Goal: Task Accomplishment & Management: Manage account settings

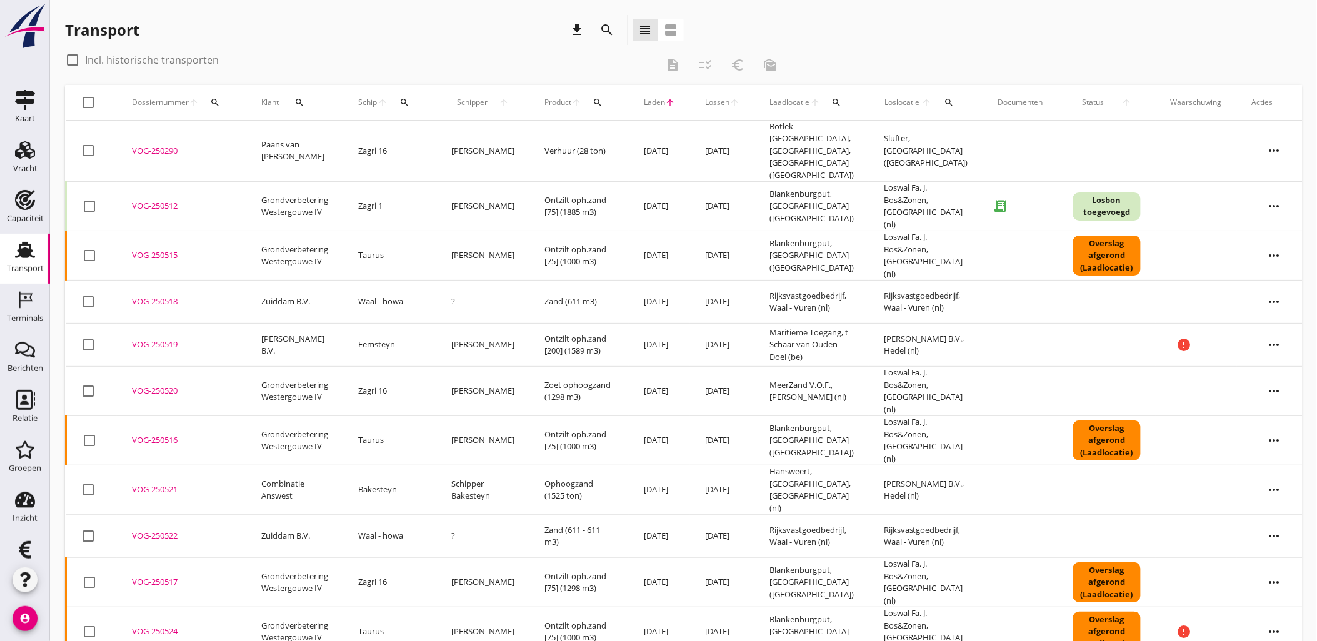
click at [163, 249] on div "VOG-250515" at bounding box center [181, 255] width 99 height 12
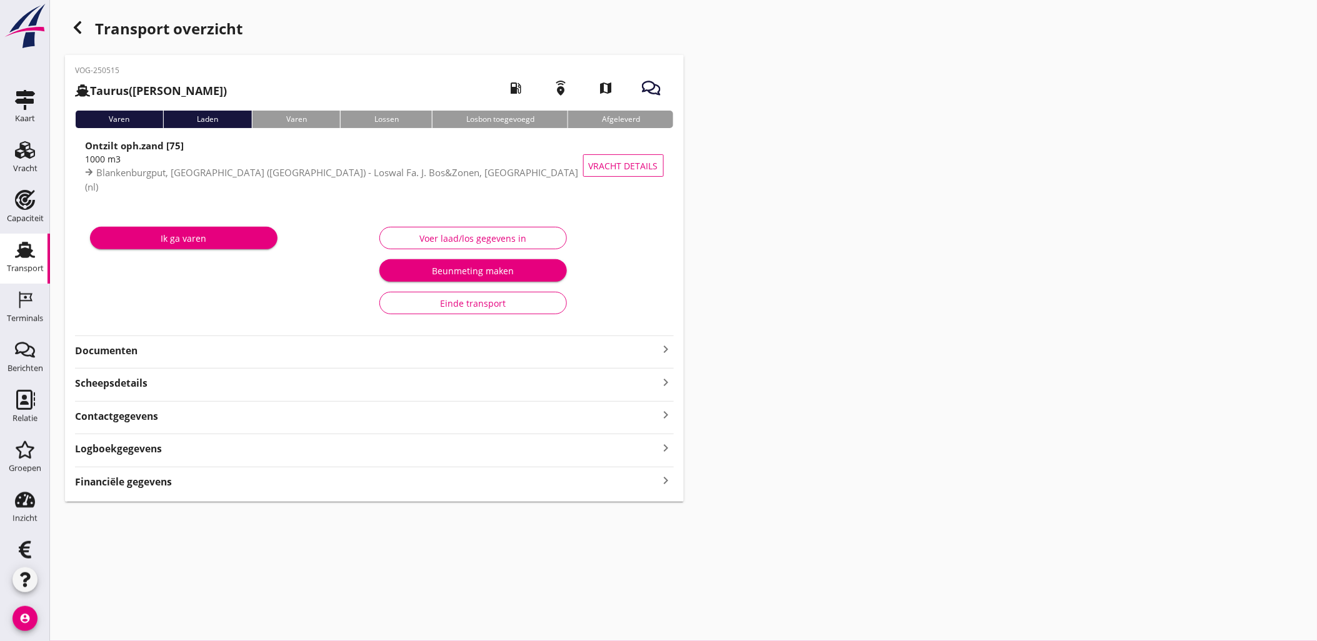
click at [502, 238] on div "Voer laad/los gegevens in" at bounding box center [473, 238] width 166 height 13
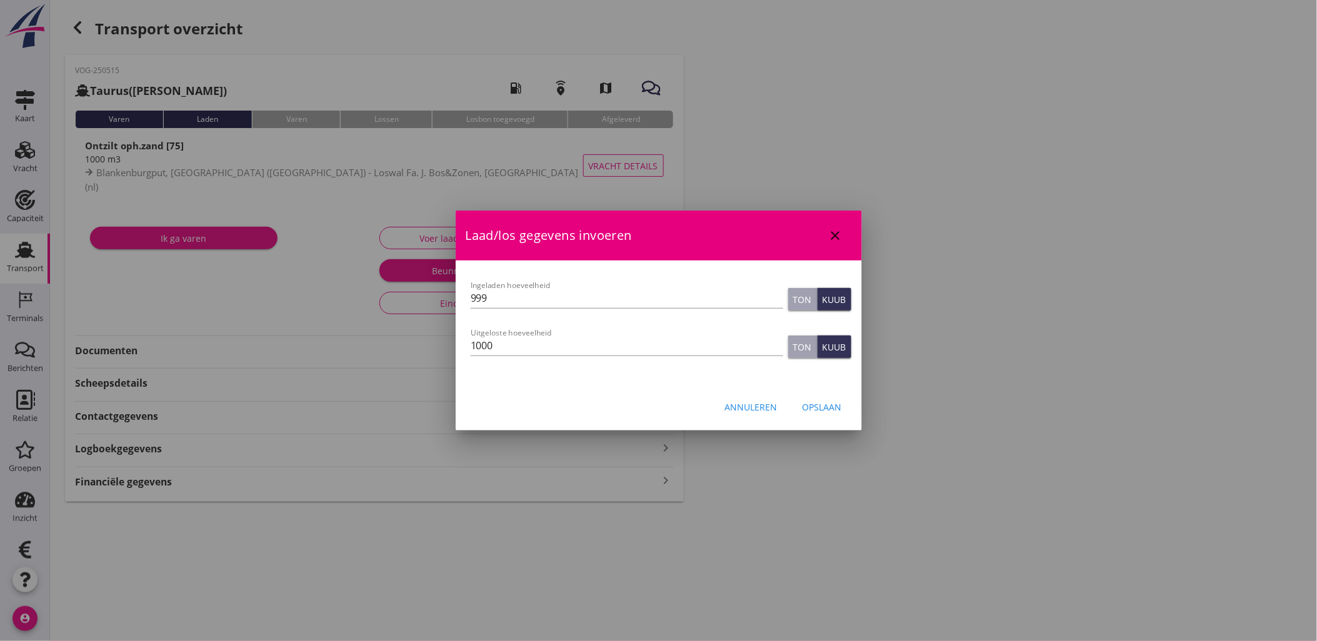
drag, startPoint x: 532, startPoint y: 301, endPoint x: 373, endPoint y: 286, distance: 160.0
click at [374, 287] on div "tim.vrolijk@vanoord.com Klant emailadres 1160.shp@vanoord.com Schipper emailadr…" at bounding box center [658, 320] width 1317 height 641
type input "1000"
type button "ton"
click at [827, 404] on div "Opslaan" at bounding box center [821, 407] width 39 height 13
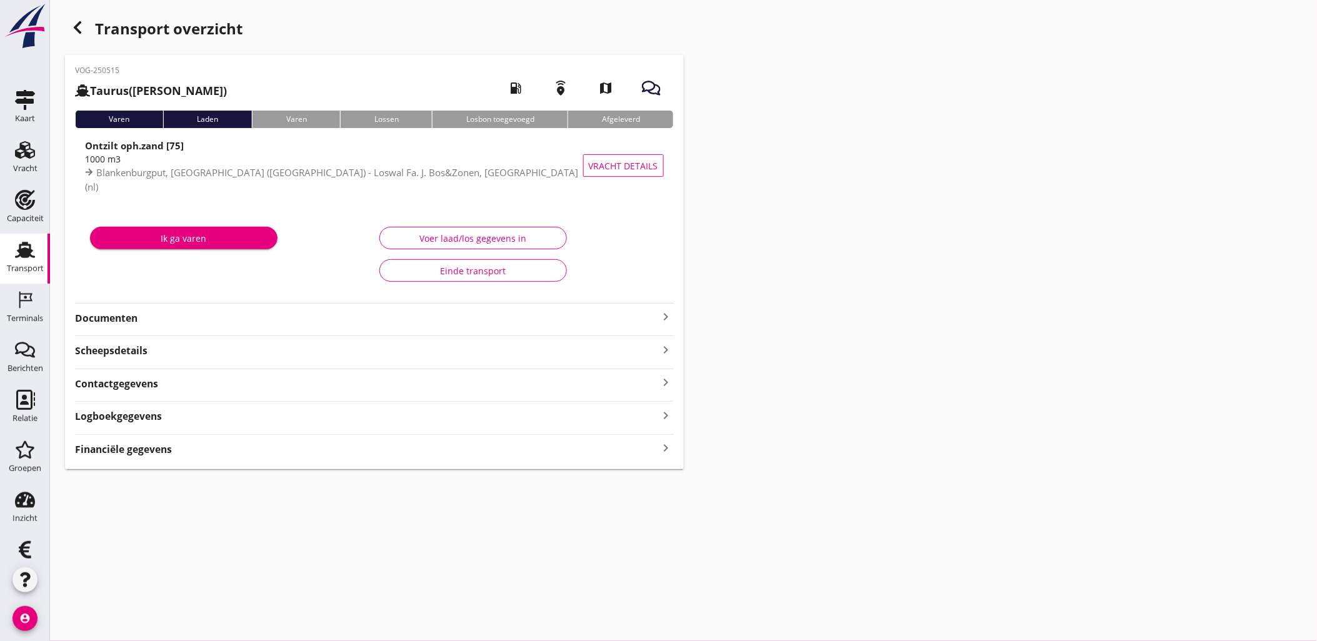
click at [81, 24] on icon "button" at bounding box center [77, 27] width 15 height 15
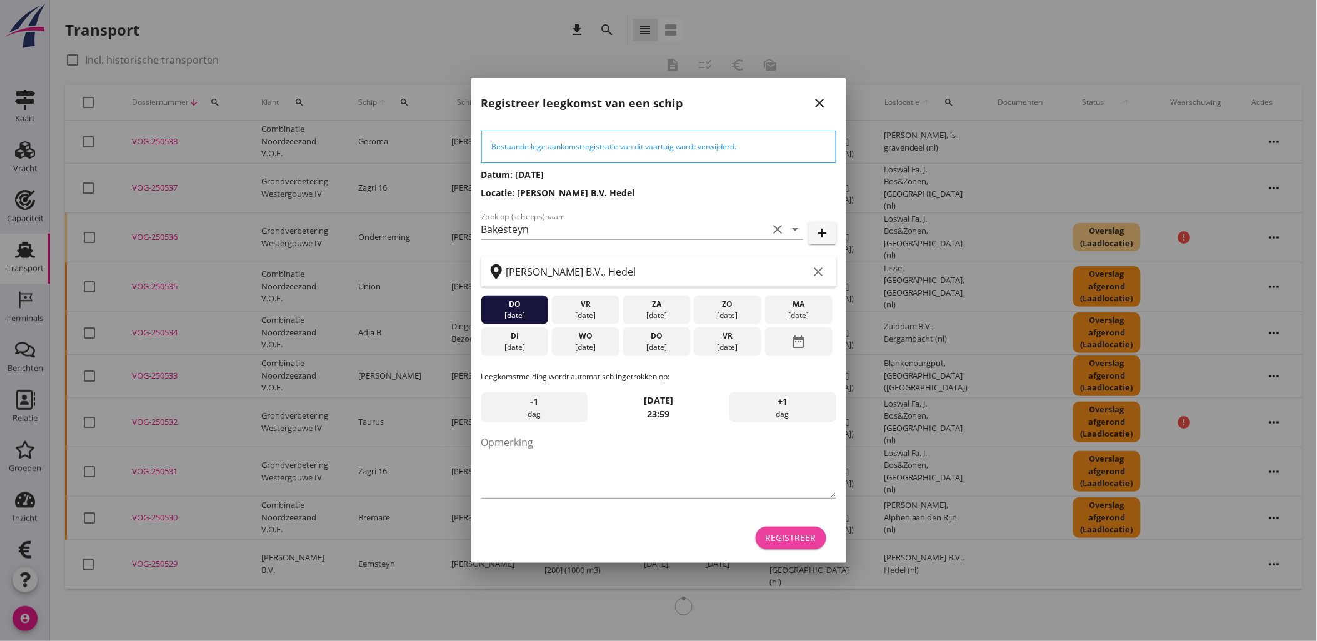
click at [804, 544] on div "Registreer" at bounding box center [790, 537] width 51 height 13
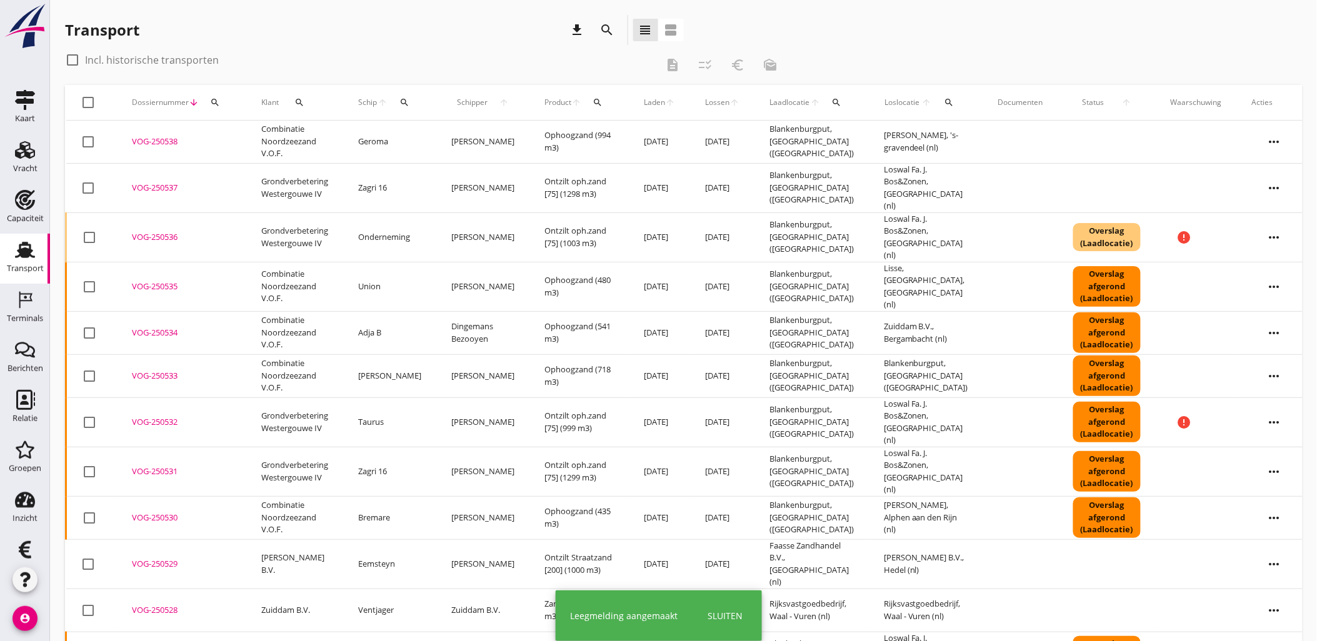
click at [665, 99] on icon "arrow_upward" at bounding box center [670, 102] width 10 height 10
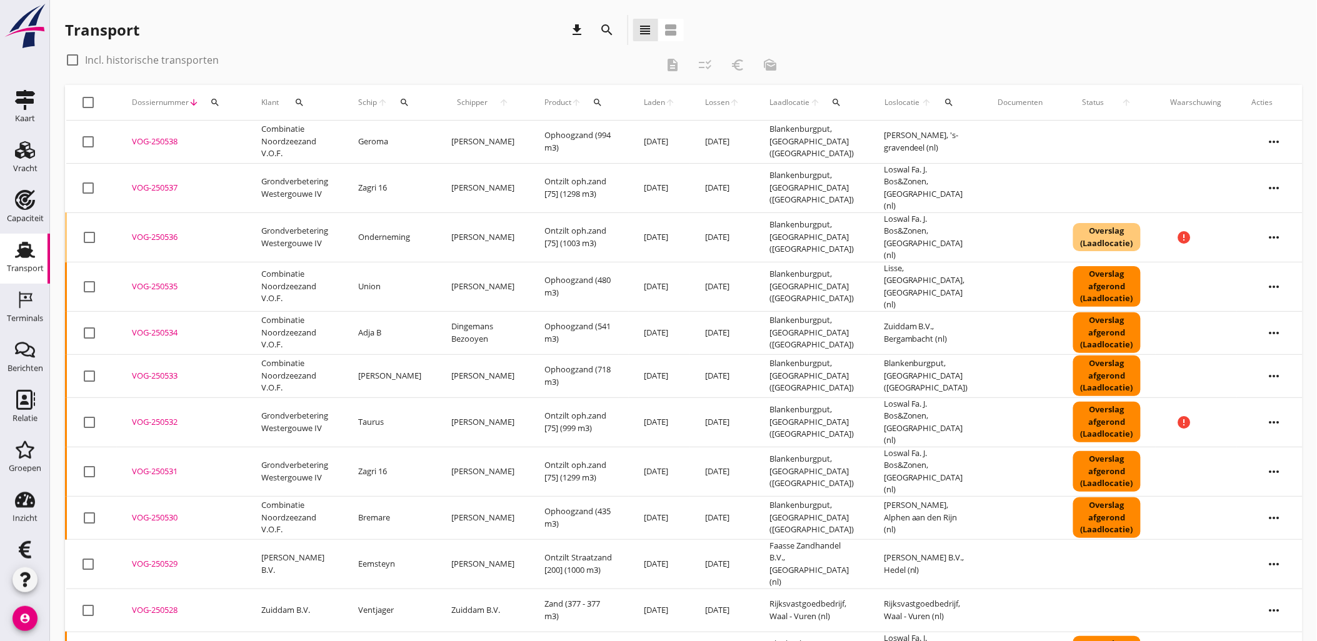
click at [646, 102] on span "Laden" at bounding box center [654, 102] width 21 height 11
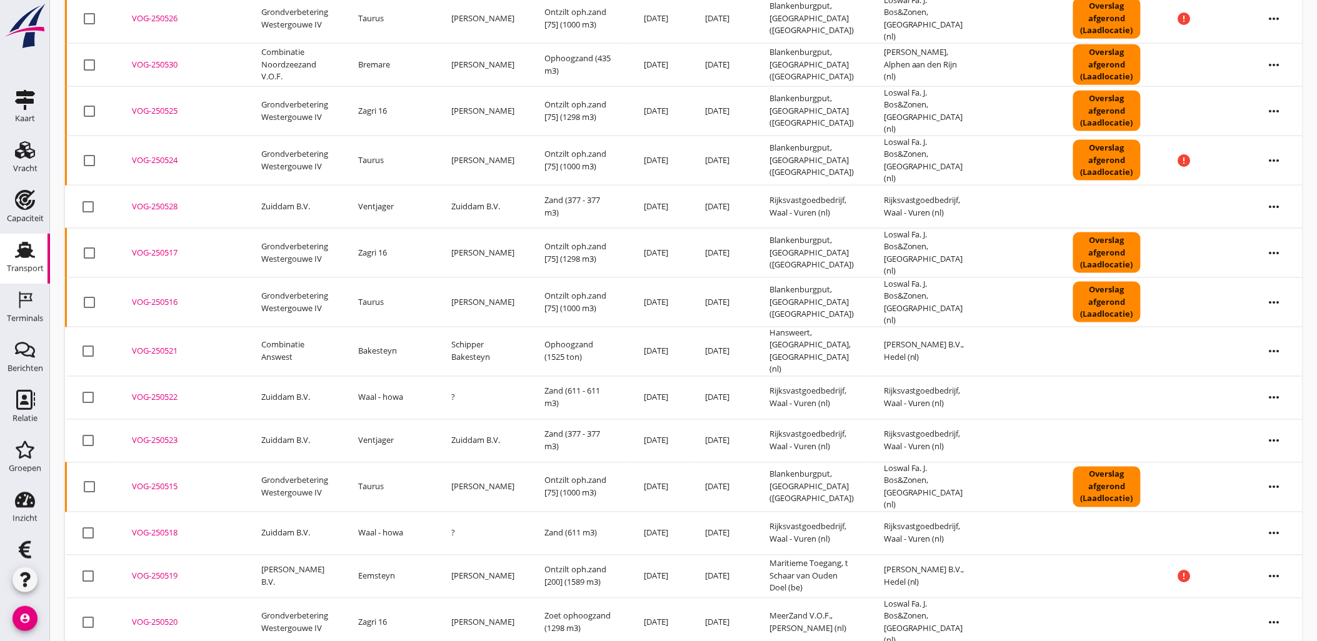
scroll to position [615, 0]
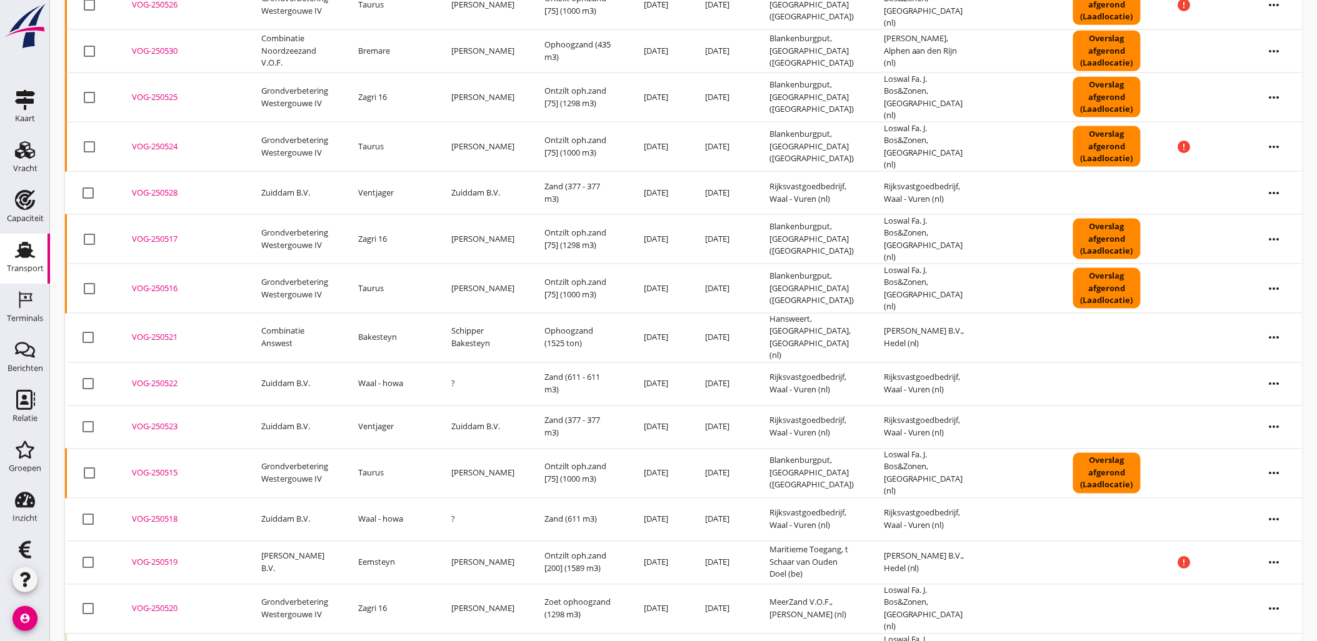
click at [159, 514] on div "VOG-250518" at bounding box center [181, 520] width 99 height 12
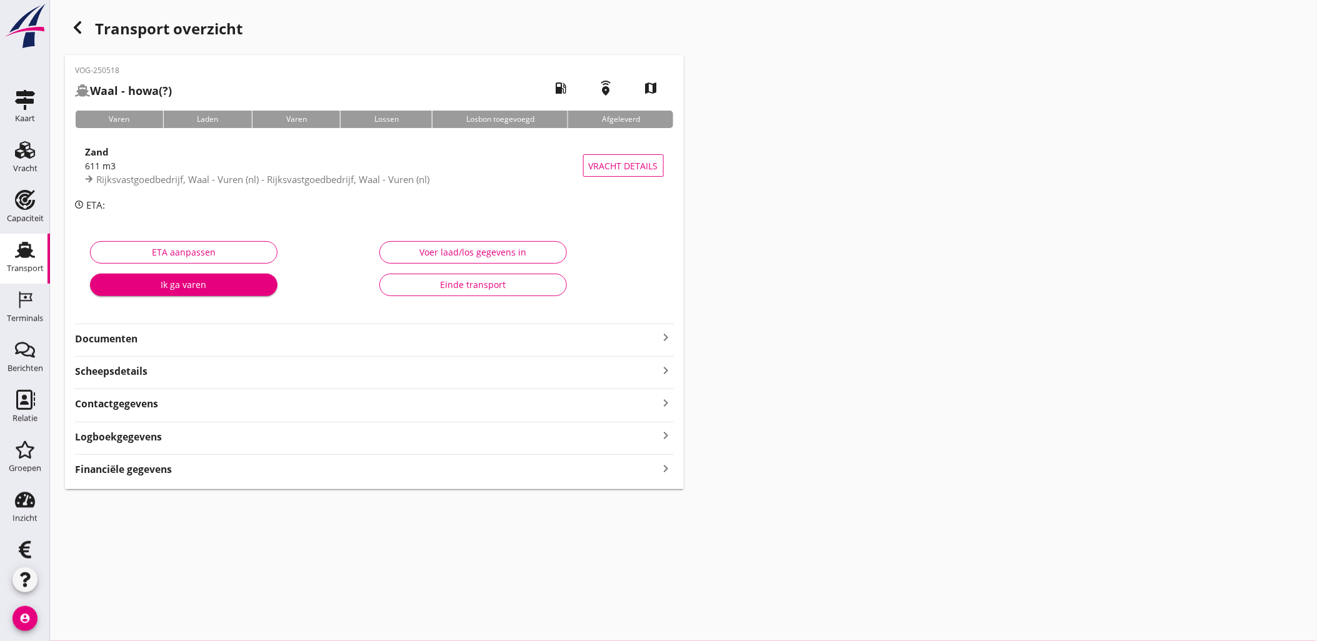
click at [435, 255] on div "Voer laad/los gegevens in" at bounding box center [473, 252] width 166 height 13
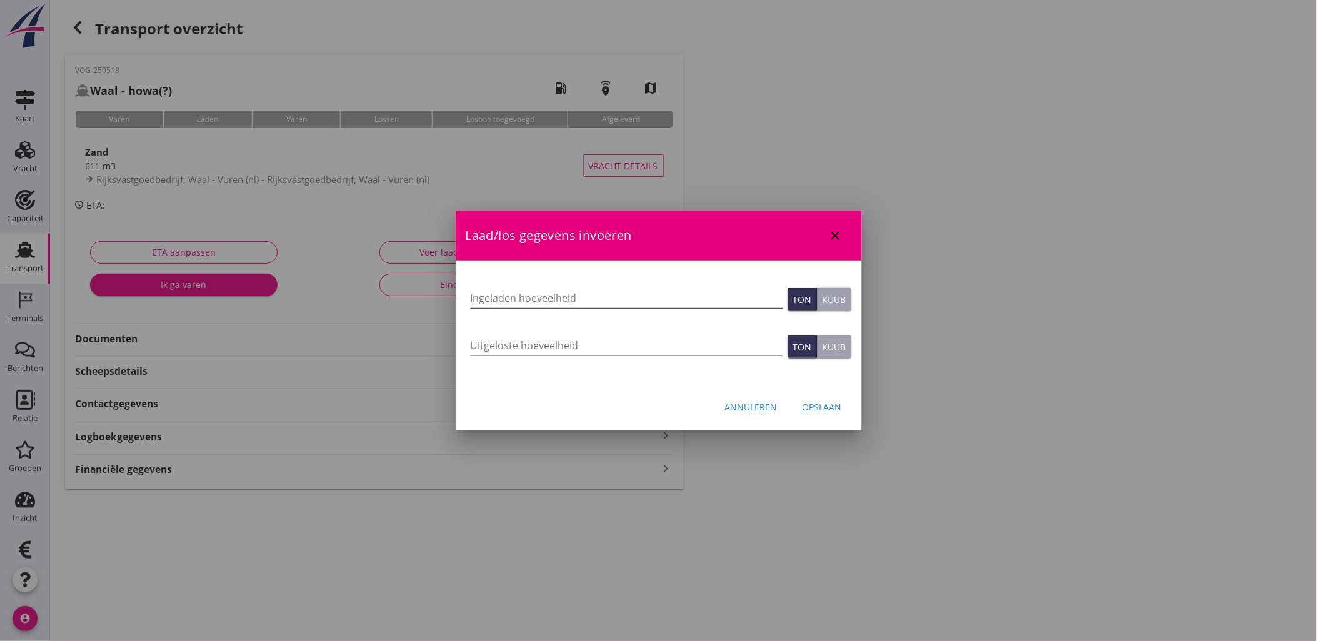
click at [570, 297] on input "Ingeladen hoeveelheid" at bounding box center [626, 298] width 312 height 20
type input "611"
type button "ton"
type button "cubic"
type input "611"
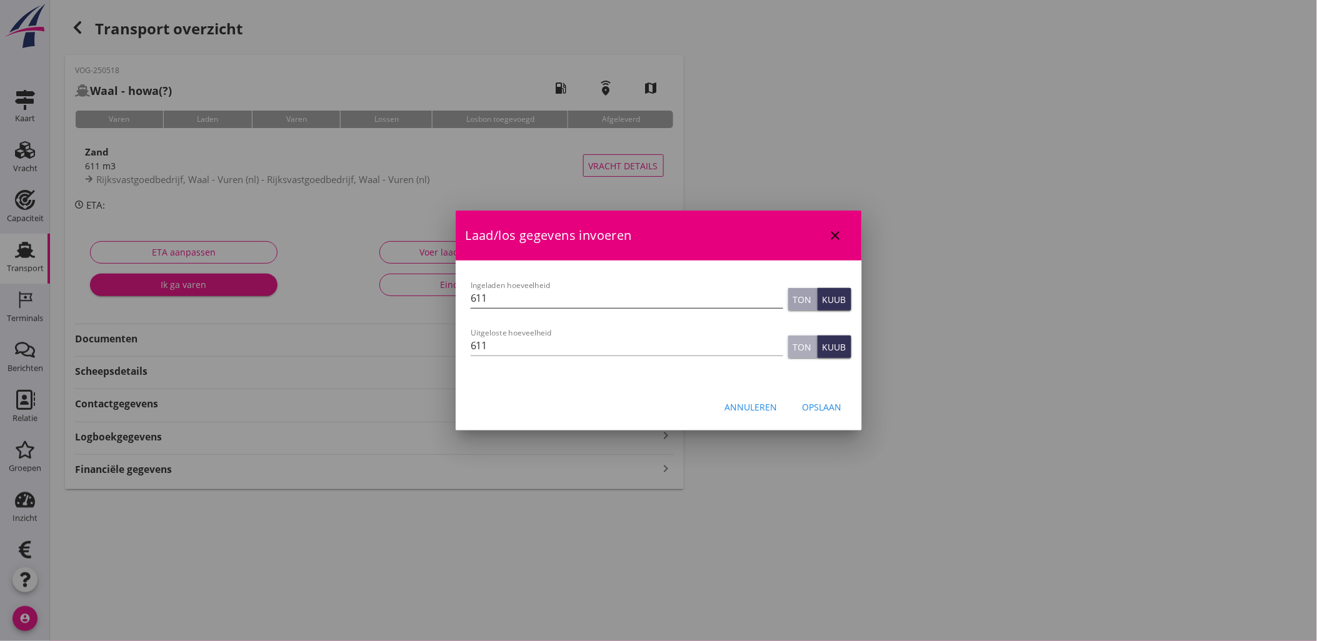
type button "ton"
click at [812, 401] on div "Opslaan" at bounding box center [821, 407] width 39 height 13
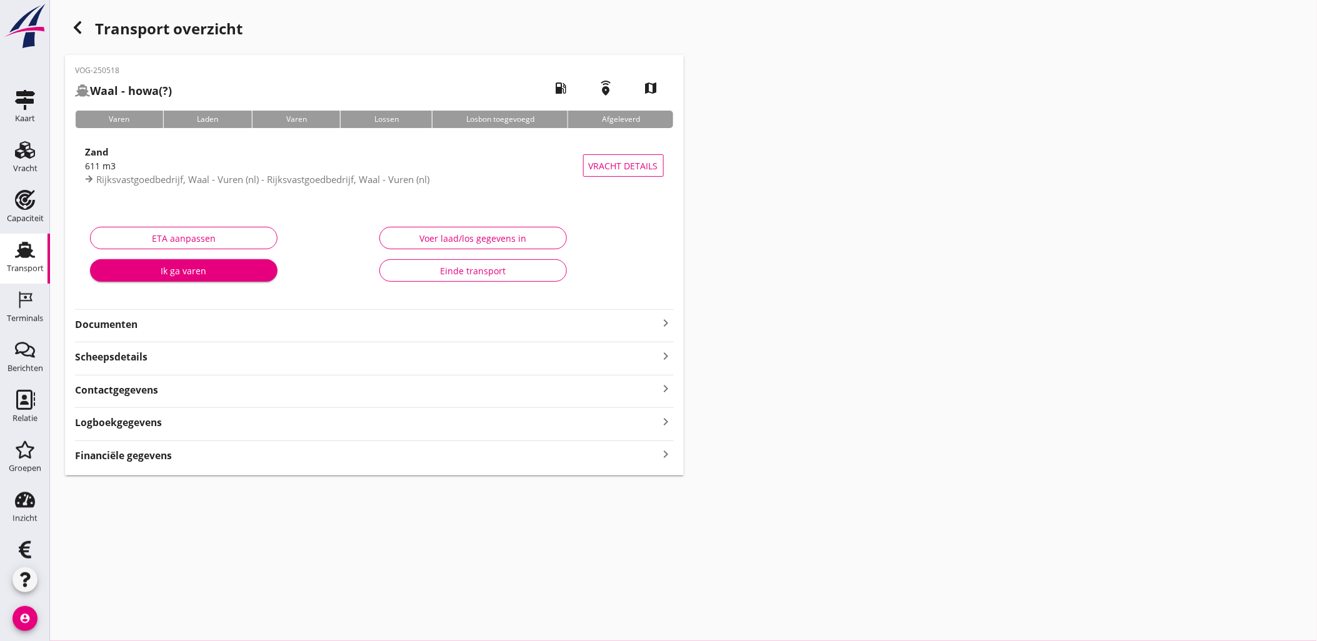
click at [78, 25] on icon "button" at bounding box center [77, 27] width 15 height 15
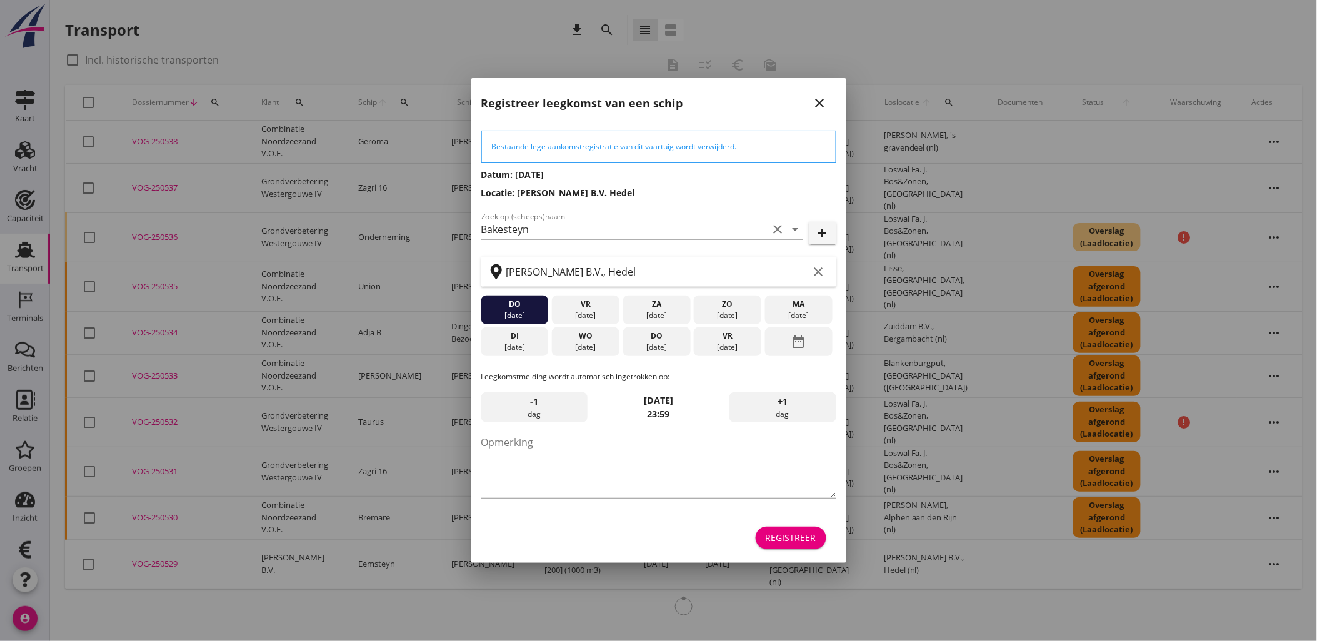
click at [806, 540] on div "Registreer" at bounding box center [790, 537] width 51 height 13
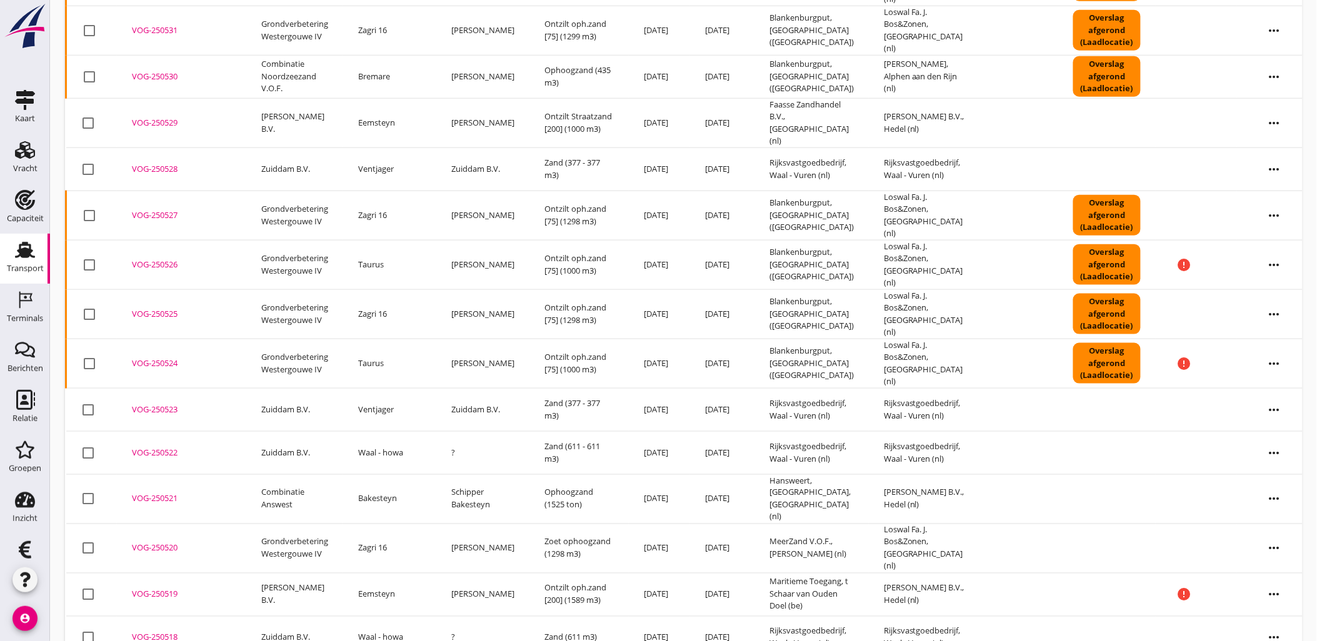
scroll to position [465, 0]
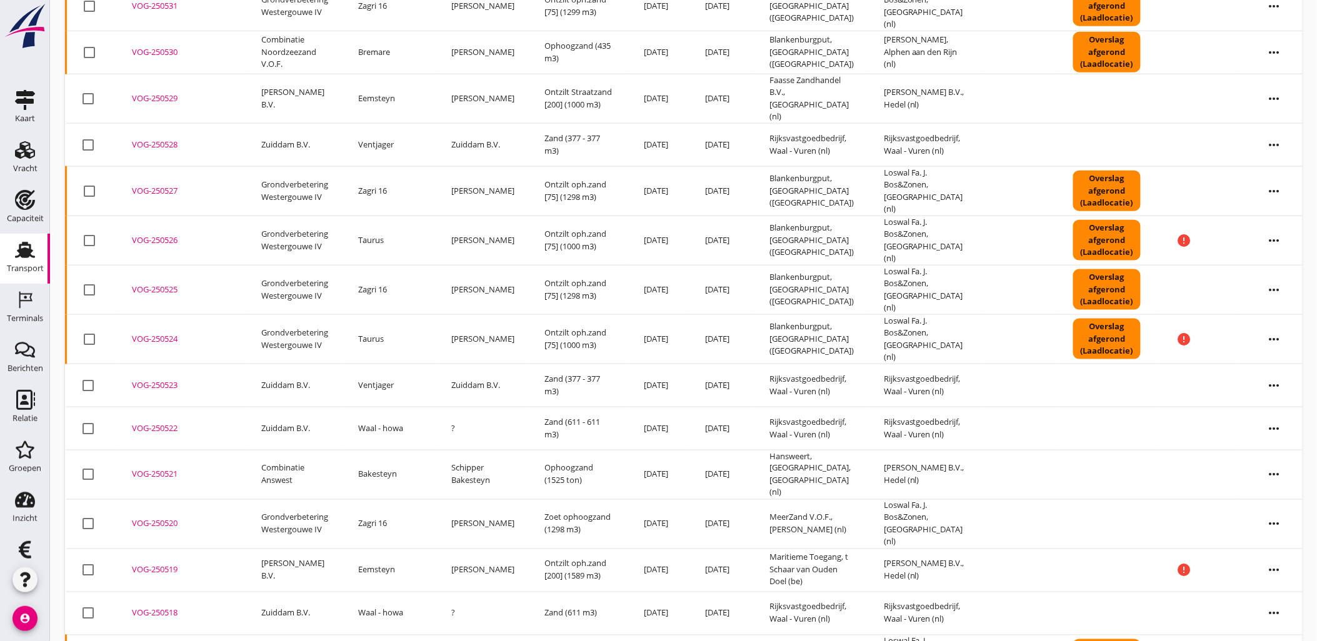
click at [161, 564] on div "VOG-250519" at bounding box center [181, 570] width 99 height 12
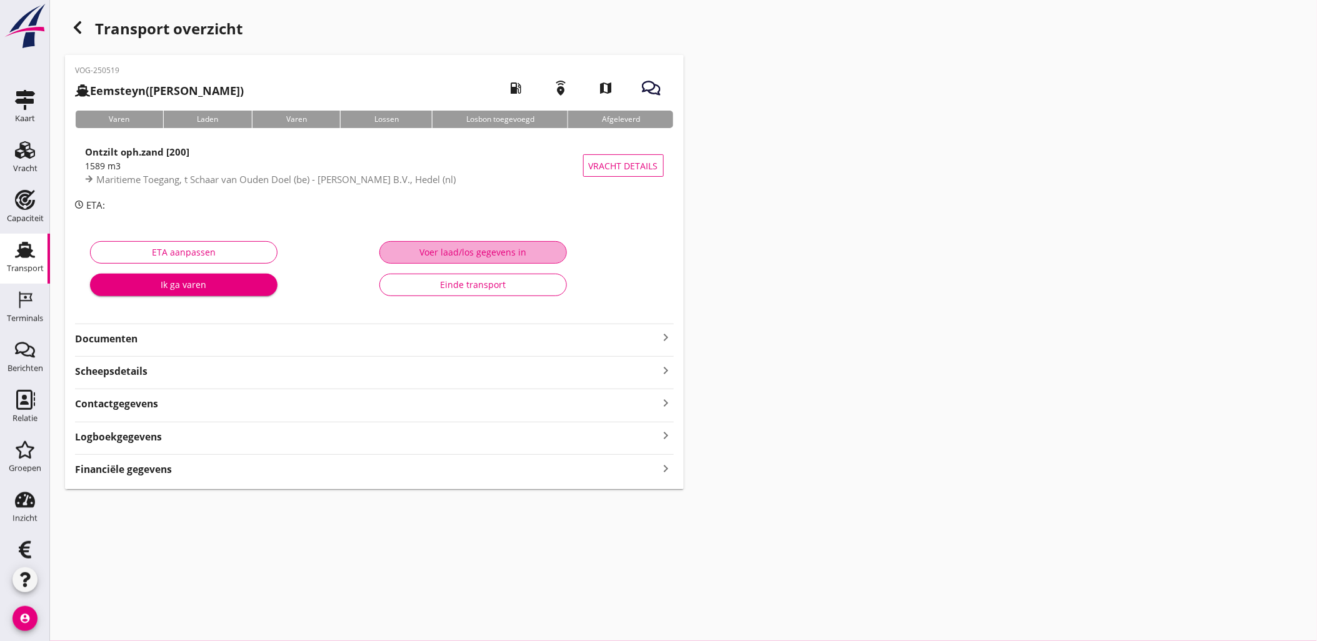
drag, startPoint x: 511, startPoint y: 256, endPoint x: 498, endPoint y: 257, distance: 13.2
click at [511, 256] on div "Voer laad/los gegevens in" at bounding box center [473, 252] width 166 height 13
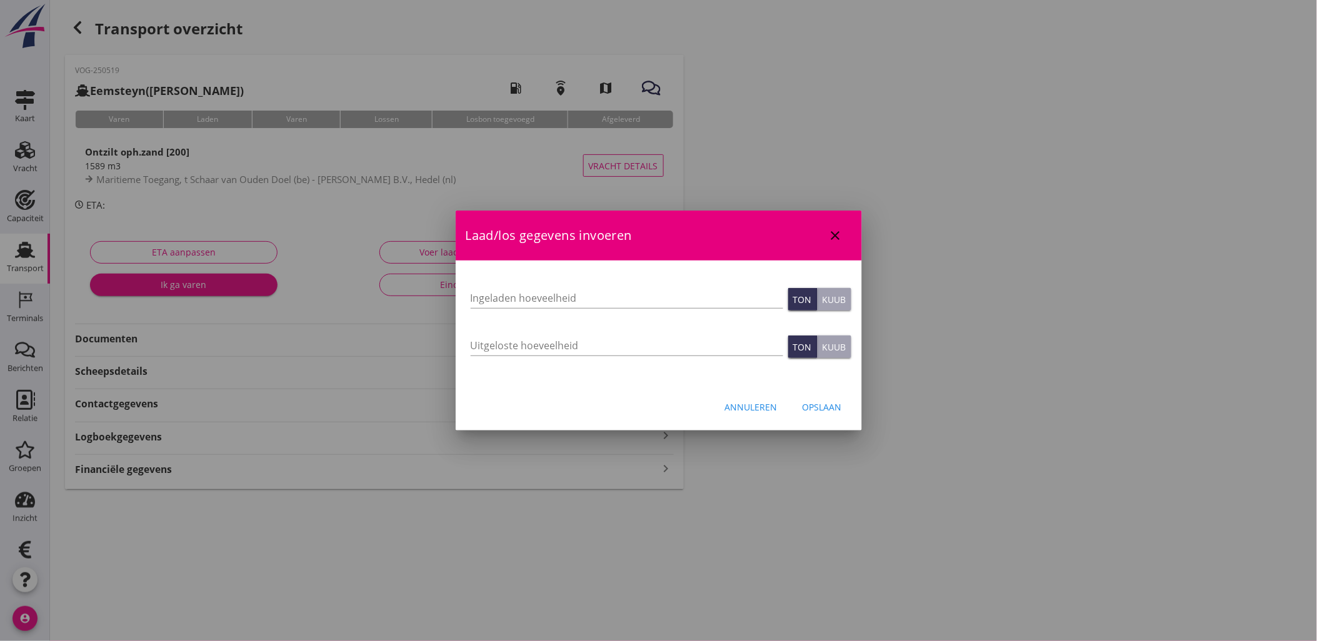
type input "1589"
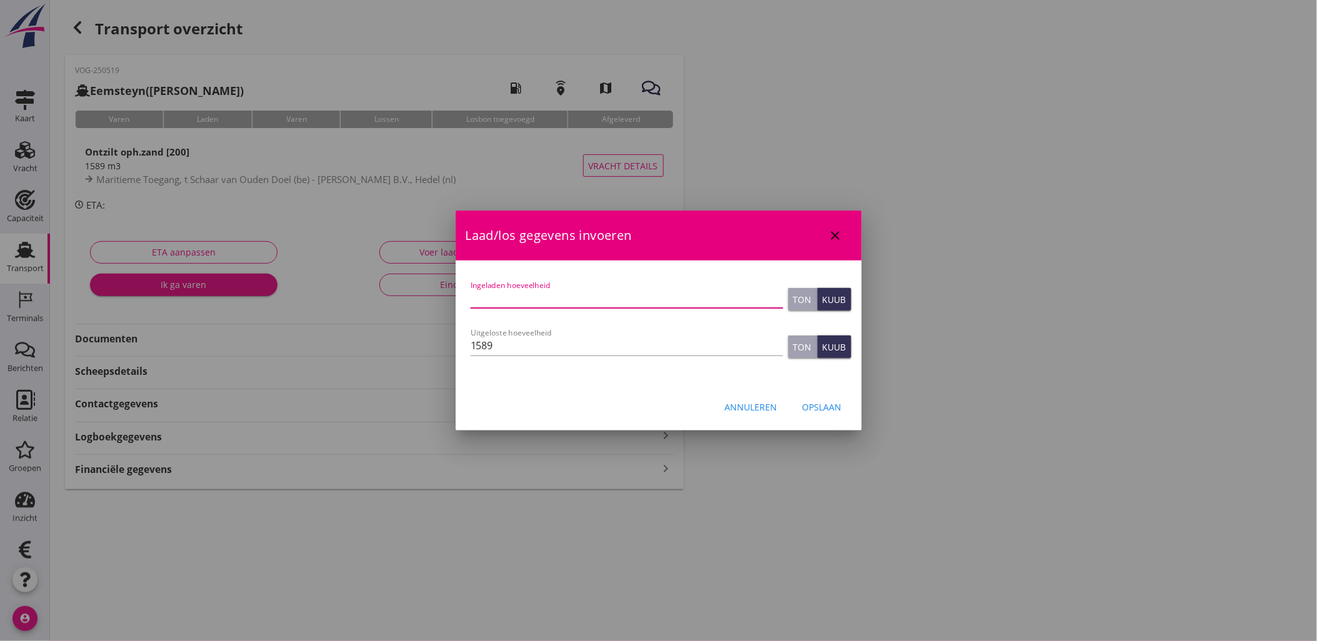
click at [540, 302] on input "Ingeladen hoeveelheid" at bounding box center [626, 298] width 312 height 20
type input "1589"
type button "ton"
click at [833, 401] on div "Opslaan" at bounding box center [821, 407] width 39 height 13
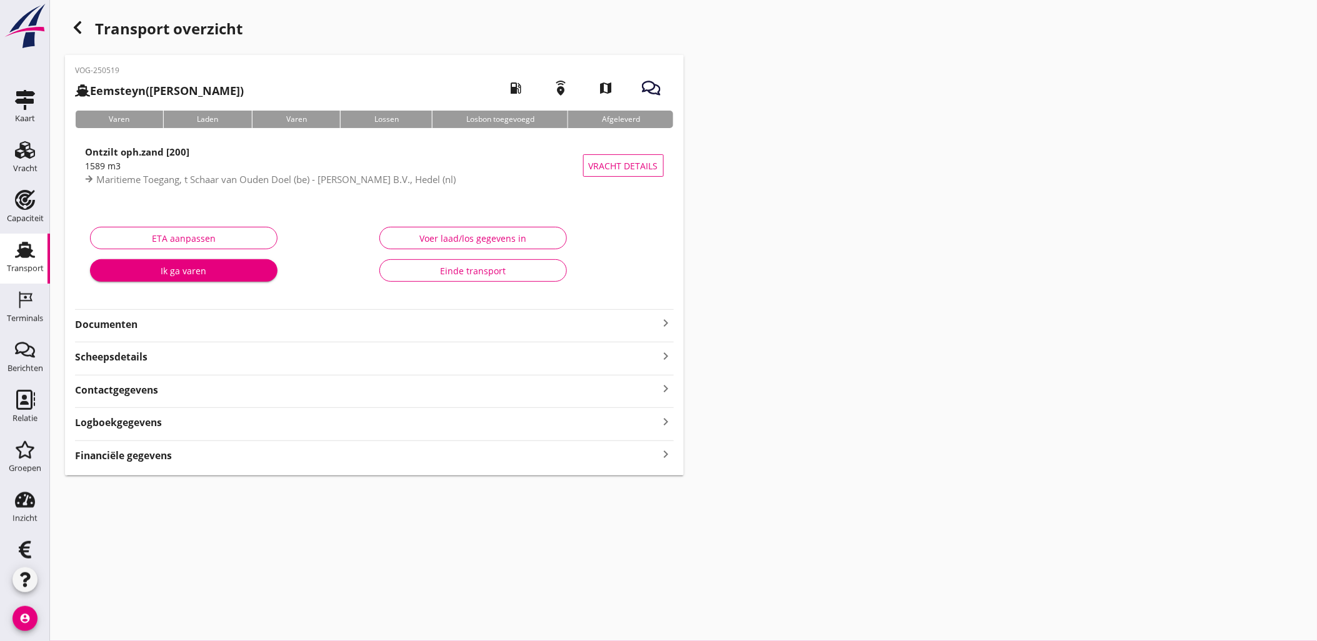
click at [70, 26] on icon "button" at bounding box center [77, 27] width 15 height 15
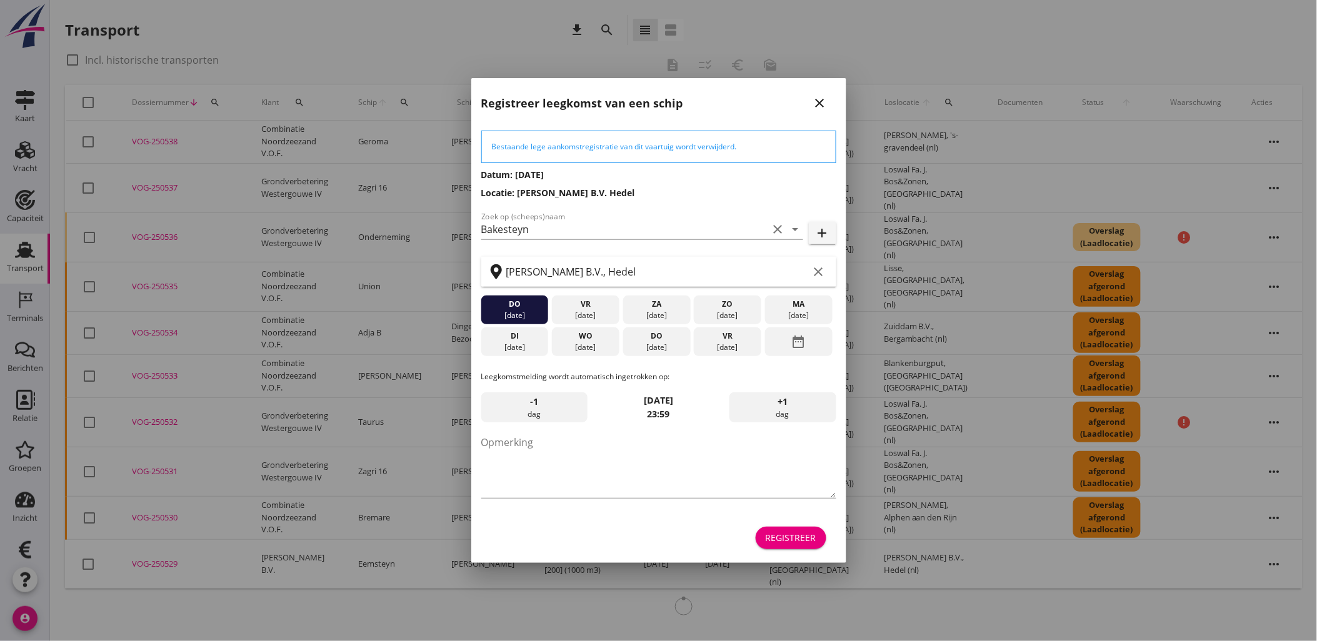
click at [777, 544] on div "Registreer" at bounding box center [790, 537] width 51 height 13
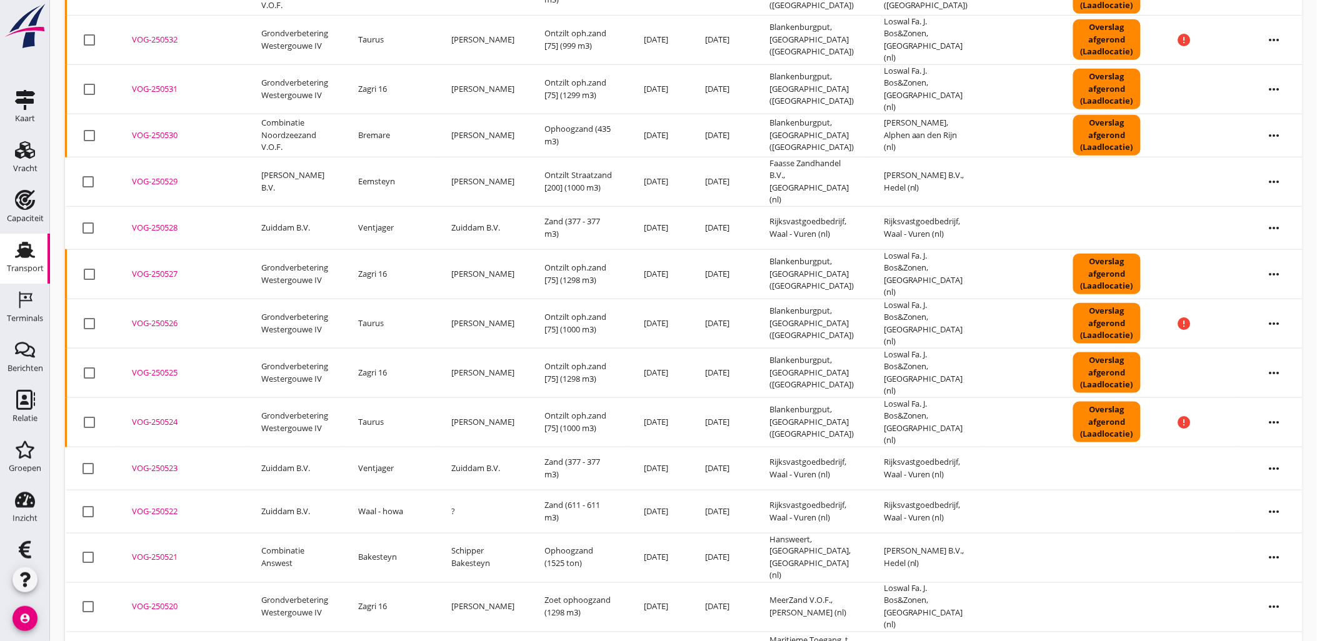
scroll to position [396, 0]
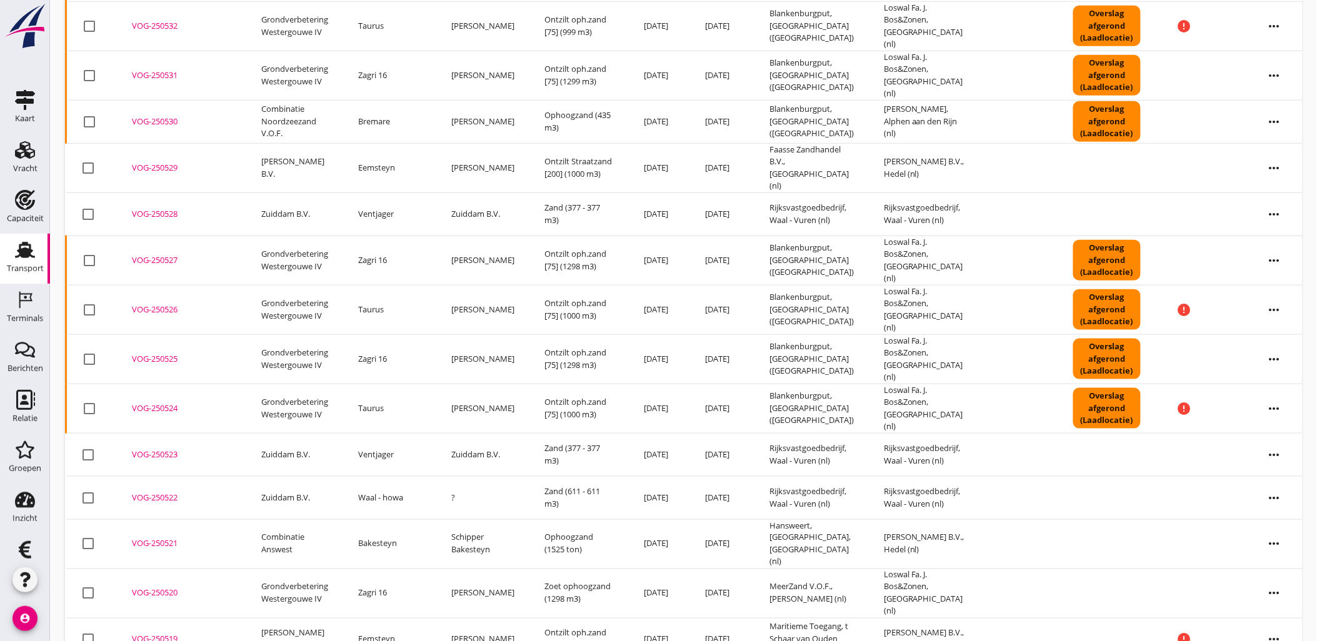
click at [146, 587] on div "VOG-250520" at bounding box center [181, 593] width 99 height 12
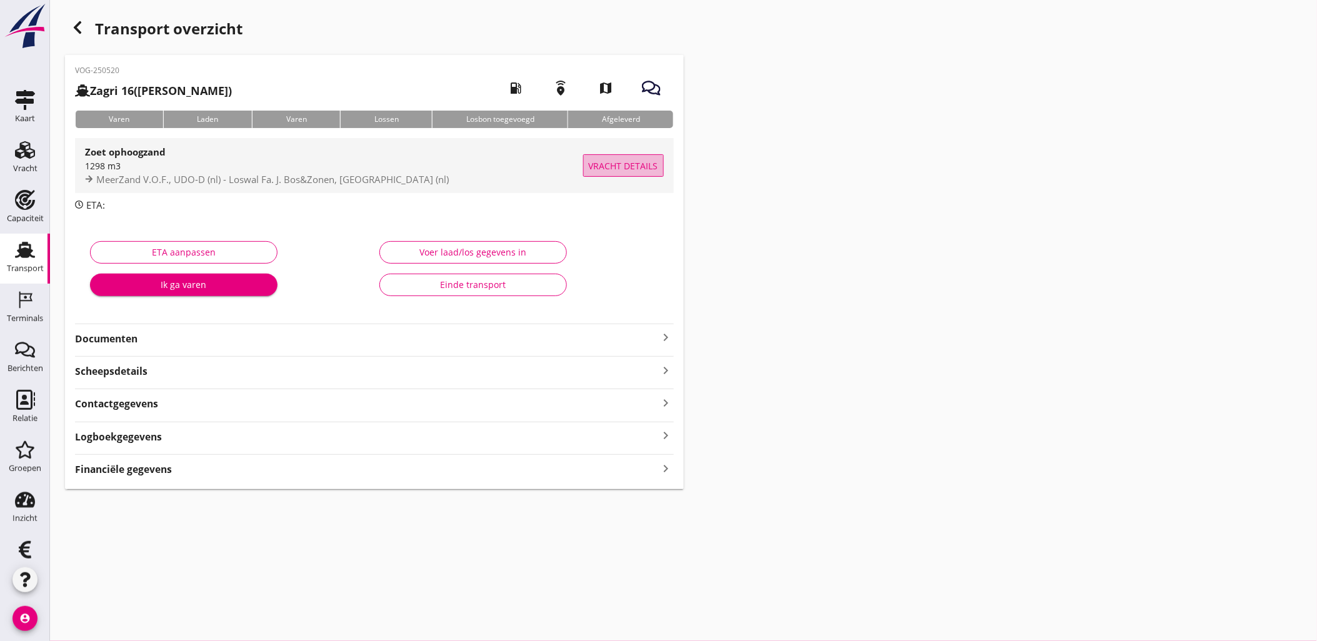
click at [623, 161] on span "Vracht details" at bounding box center [623, 165] width 69 height 13
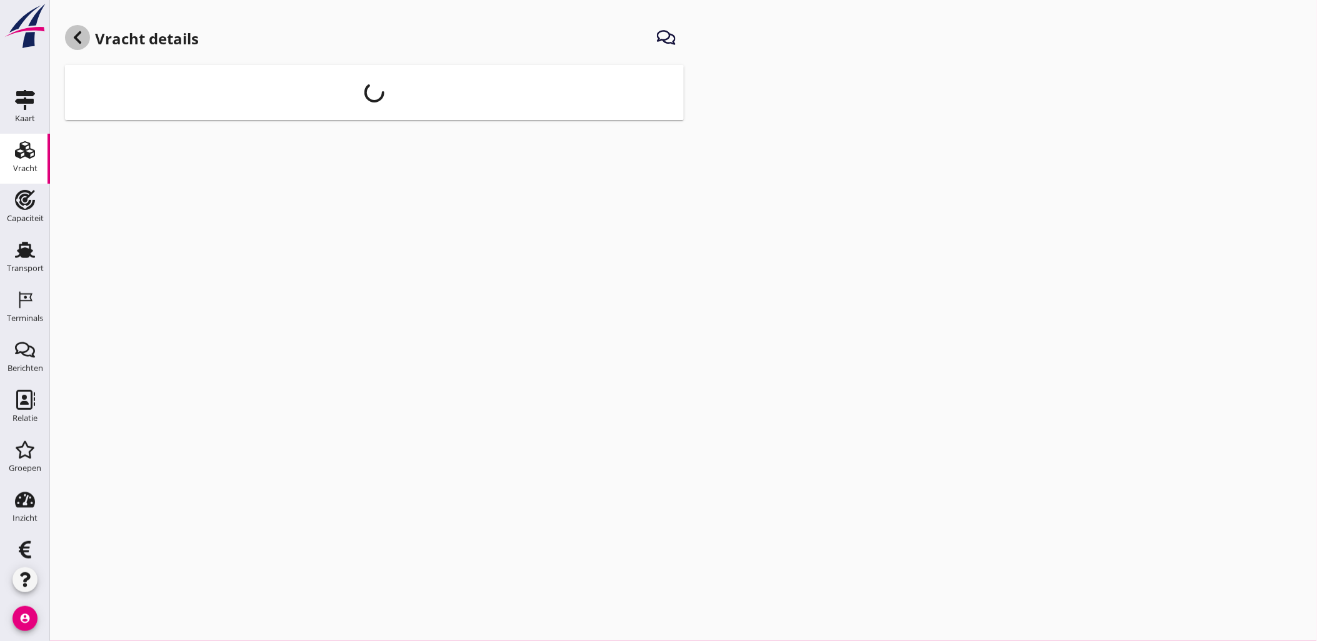
click at [76, 36] on use at bounding box center [77, 37] width 7 height 12
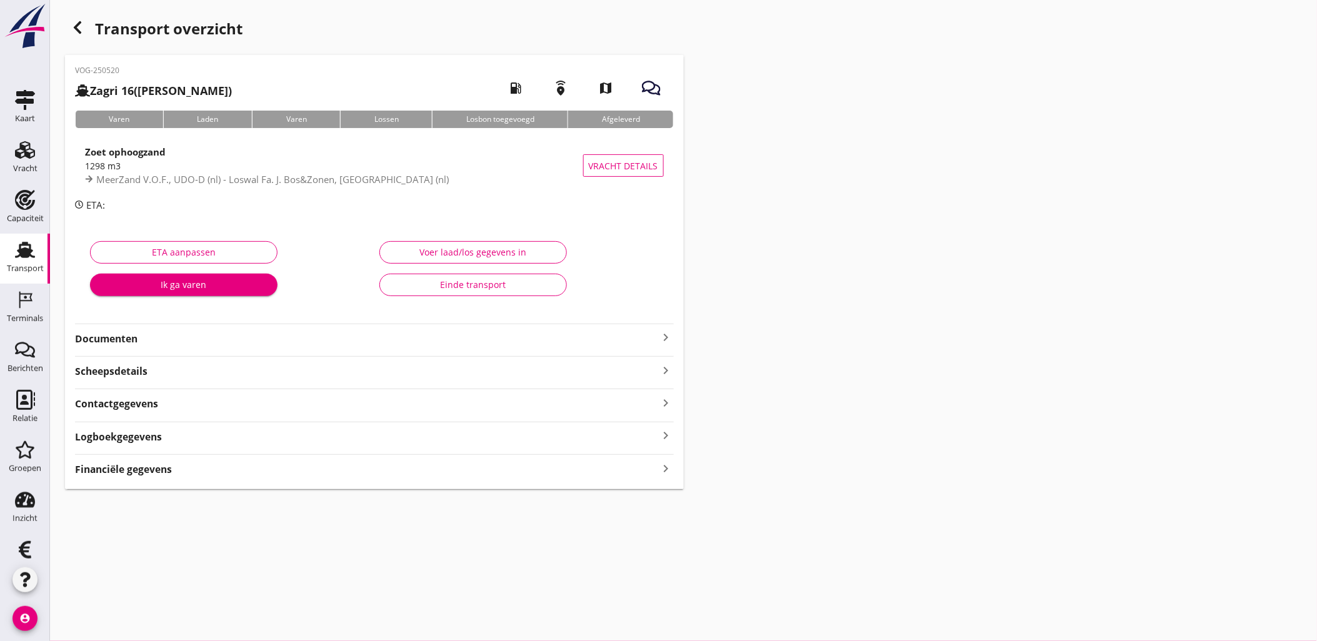
click at [535, 252] on div "Voer laad/los gegevens in" at bounding box center [473, 252] width 166 height 13
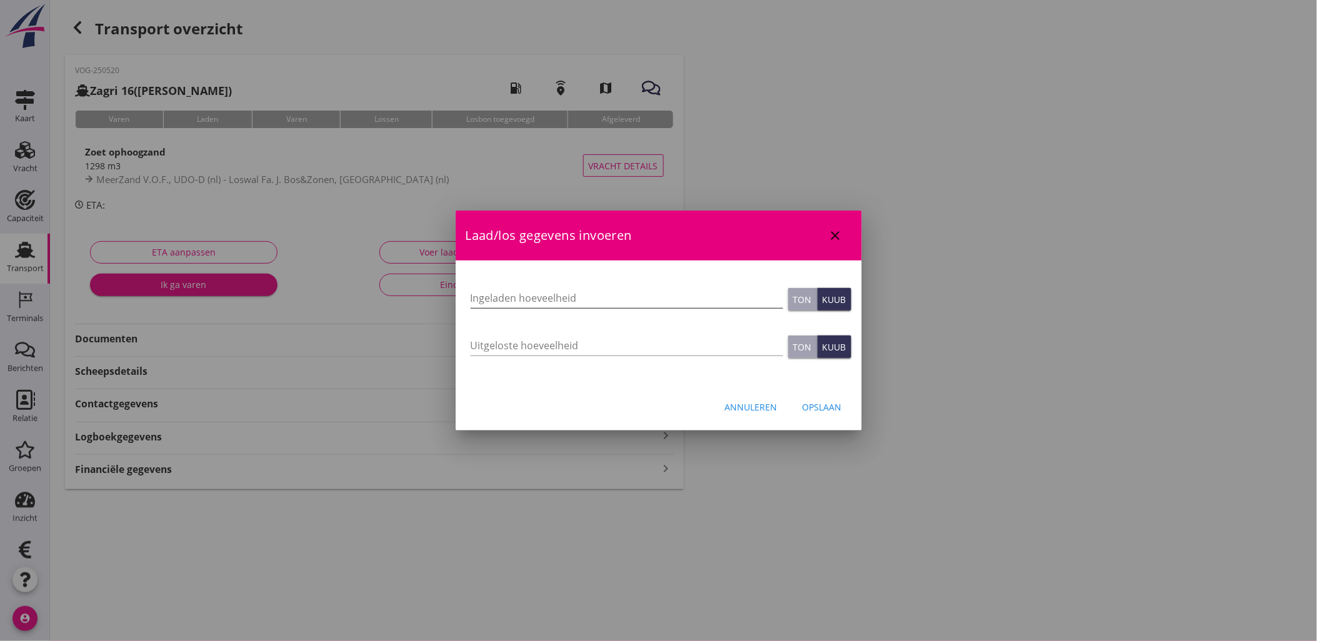
click at [504, 295] on input "Ingeladen hoeveelheid" at bounding box center [626, 298] width 312 height 20
type input "1298"
type button "ton"
type button "cubic"
type input "1298"
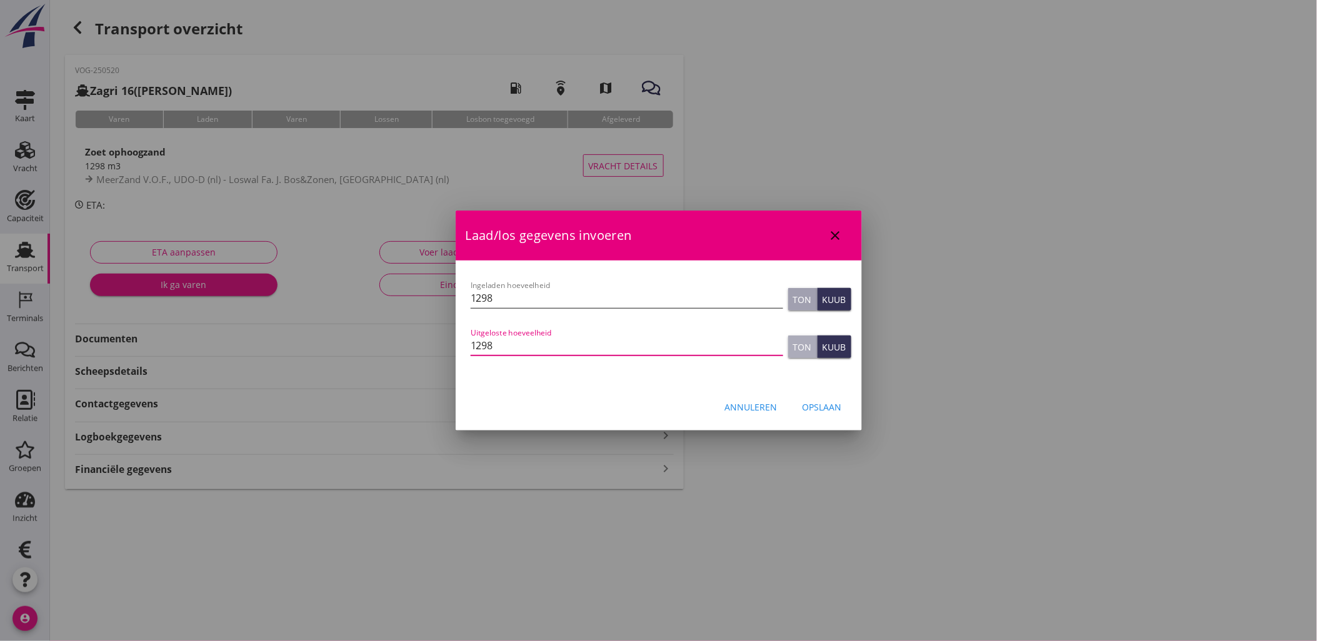
type button "ton"
click at [835, 401] on div "Opslaan" at bounding box center [821, 407] width 39 height 13
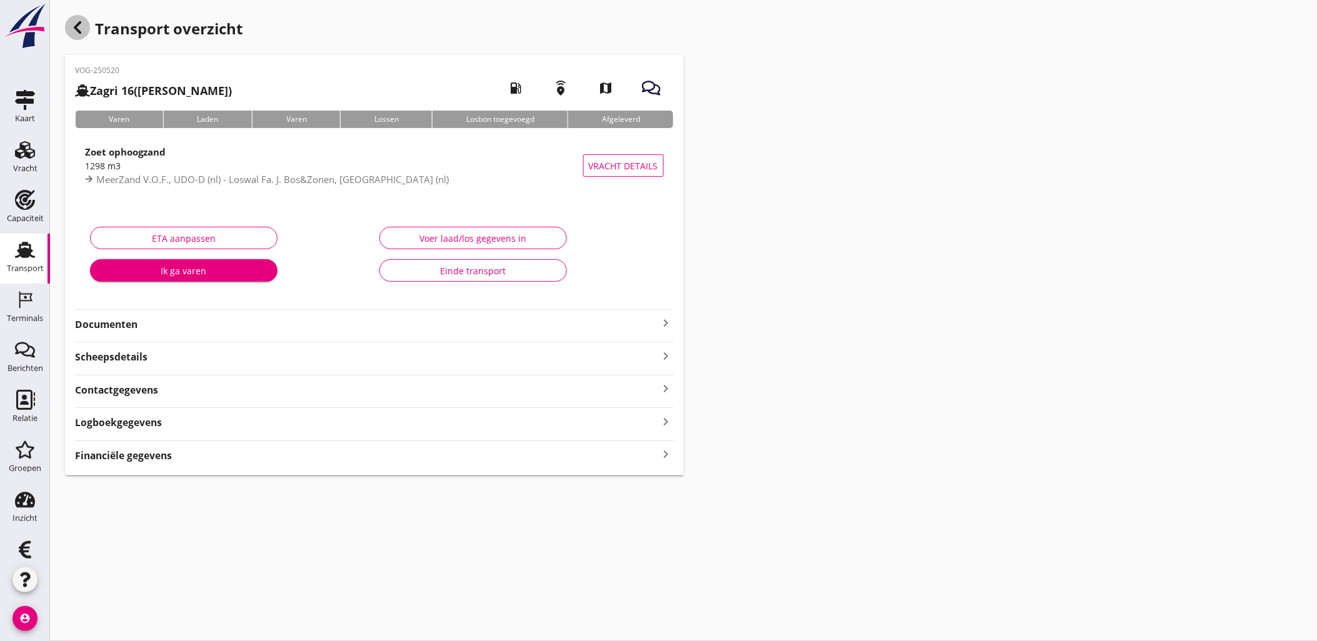
click at [72, 27] on icon "button" at bounding box center [77, 27] width 15 height 15
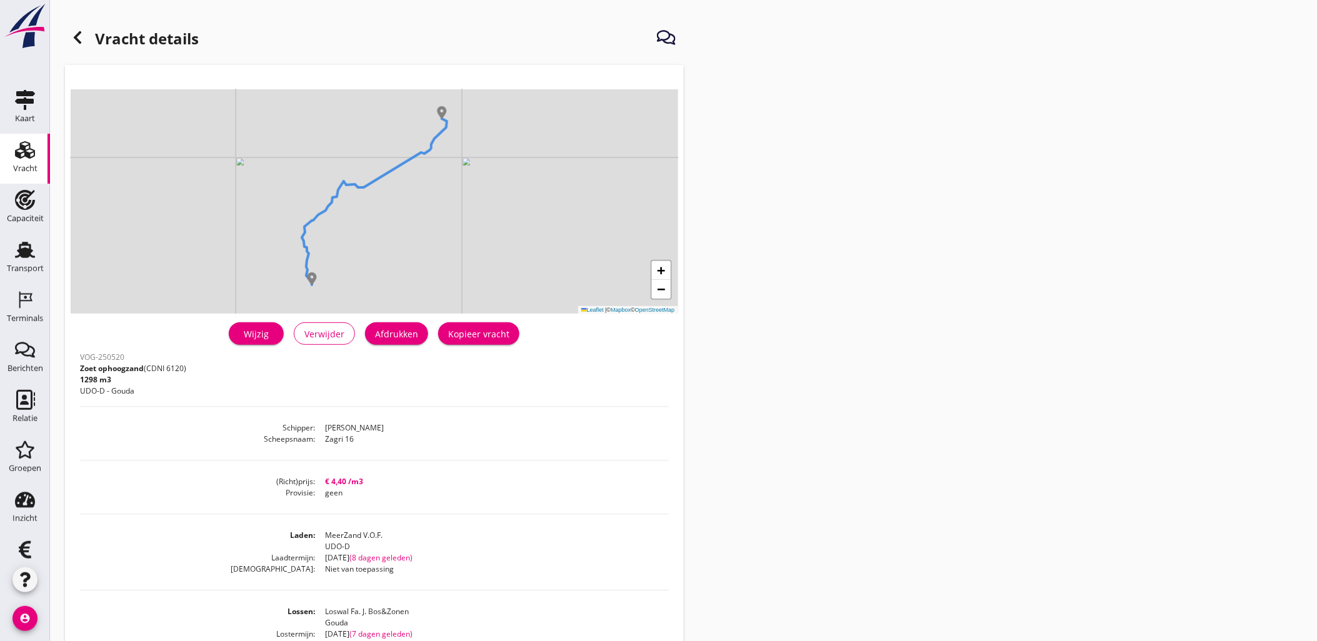
click at [76, 39] on use at bounding box center [77, 37] width 7 height 12
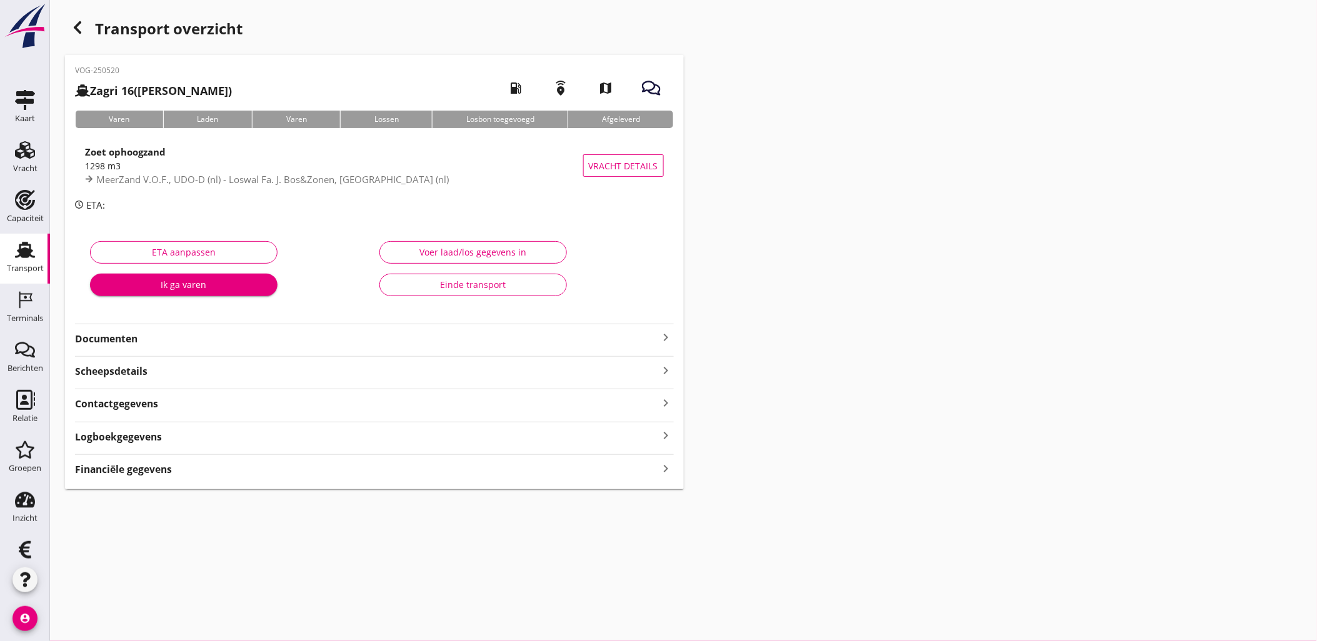
click at [513, 247] on div "Voer laad/los gegevens in" at bounding box center [473, 252] width 166 height 13
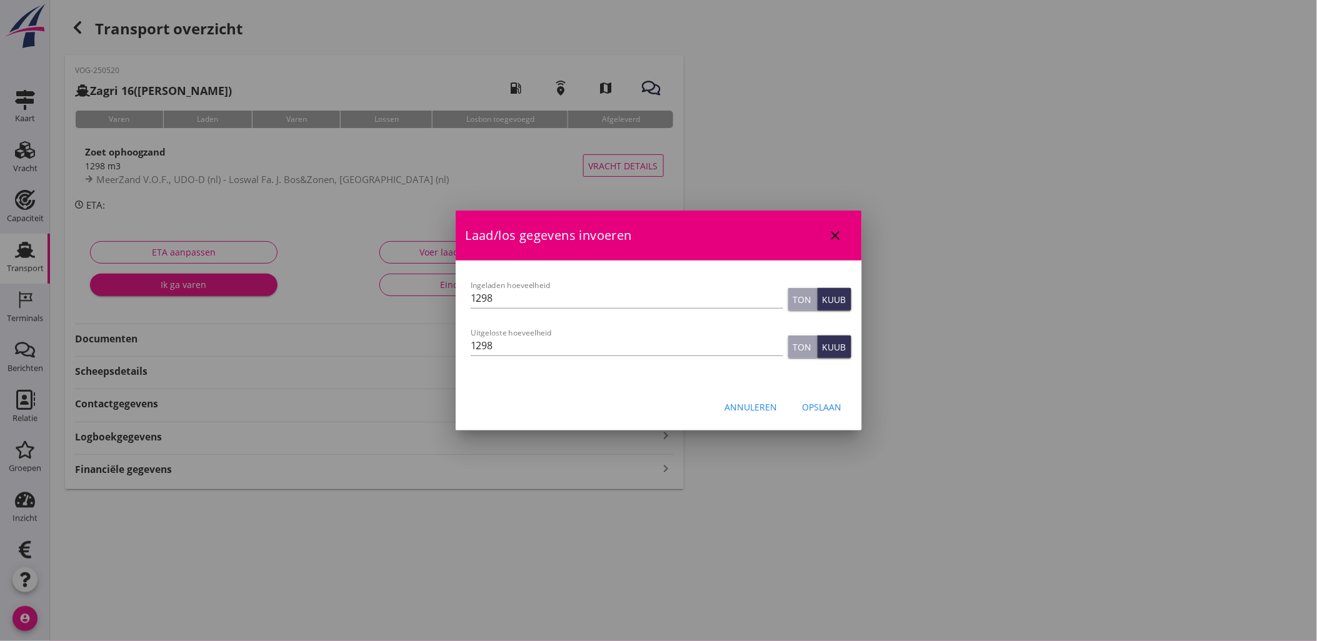
click at [844, 244] on div "Laad/los gegevens invoeren close" at bounding box center [658, 236] width 406 height 50
click at [845, 237] on div "close" at bounding box center [835, 235] width 22 height 15
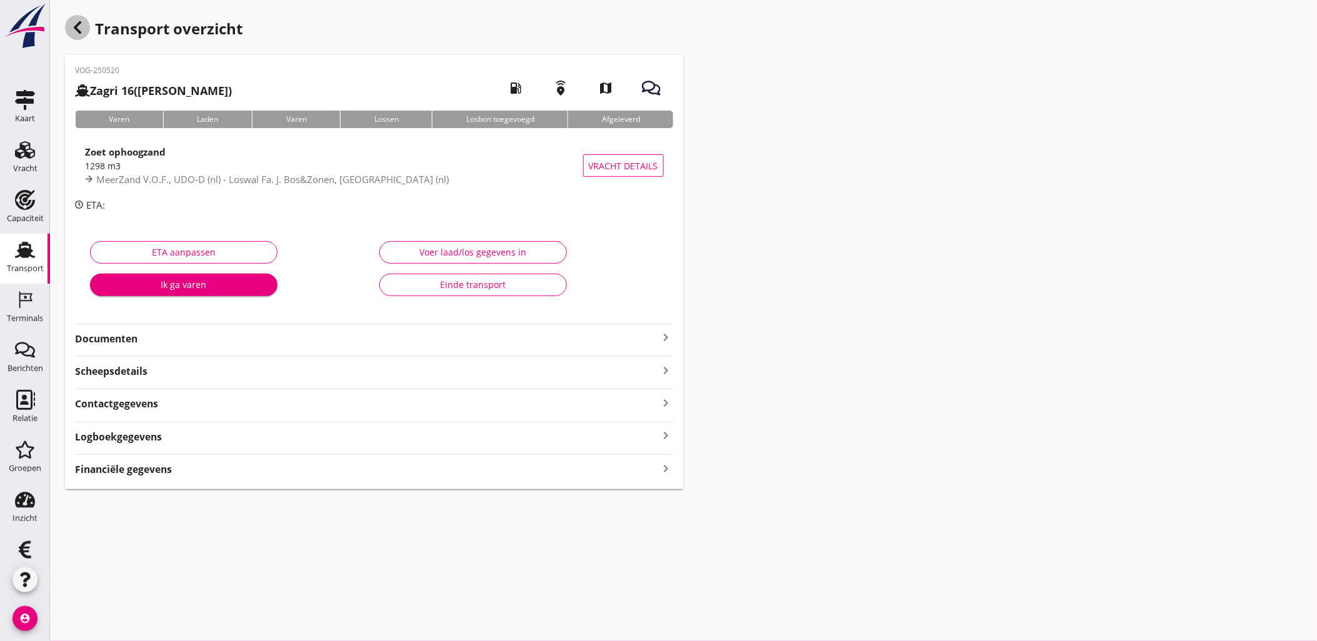
click at [72, 25] on icon "button" at bounding box center [77, 27] width 15 height 15
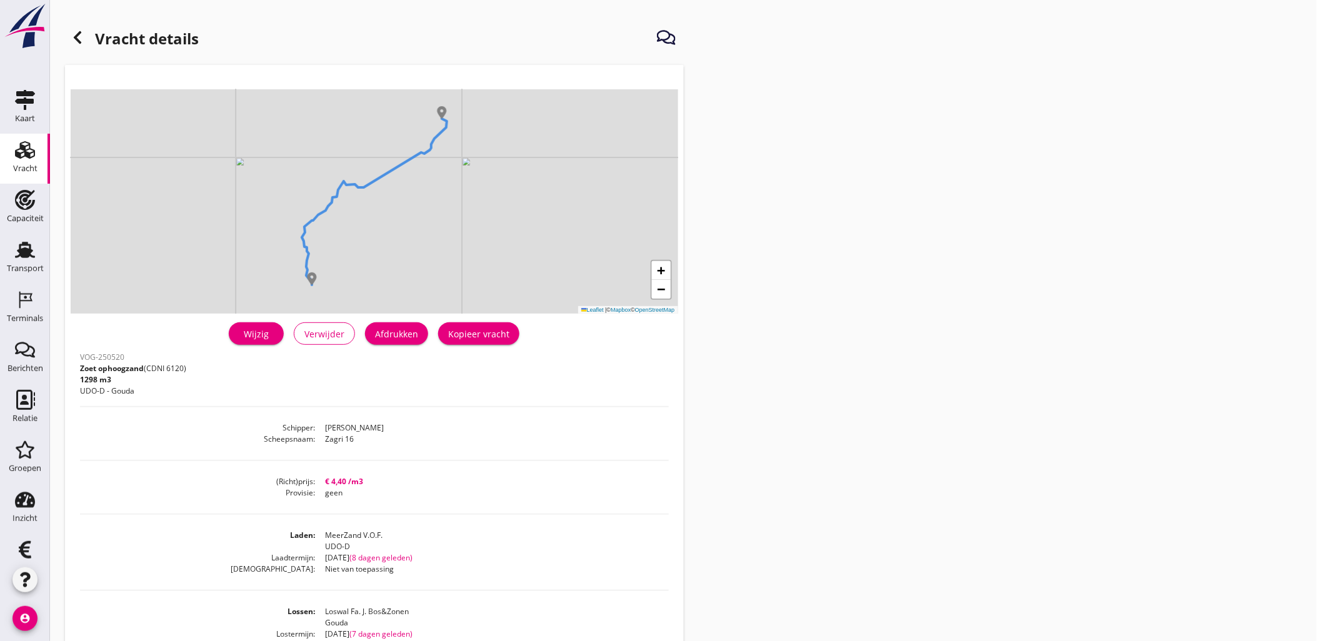
click at [83, 37] on icon at bounding box center [77, 37] width 15 height 15
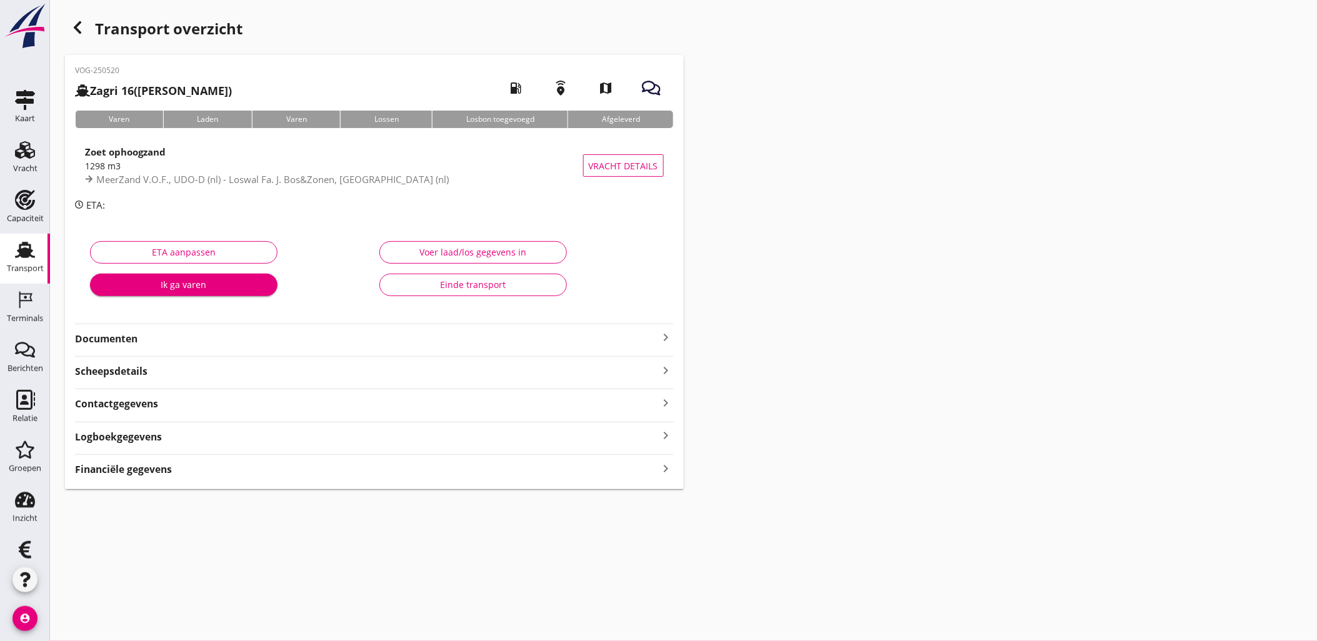
click at [76, 42] on div "Transport overzicht" at bounding box center [374, 30] width 619 height 30
click at [76, 37] on div "button" at bounding box center [77, 27] width 25 height 25
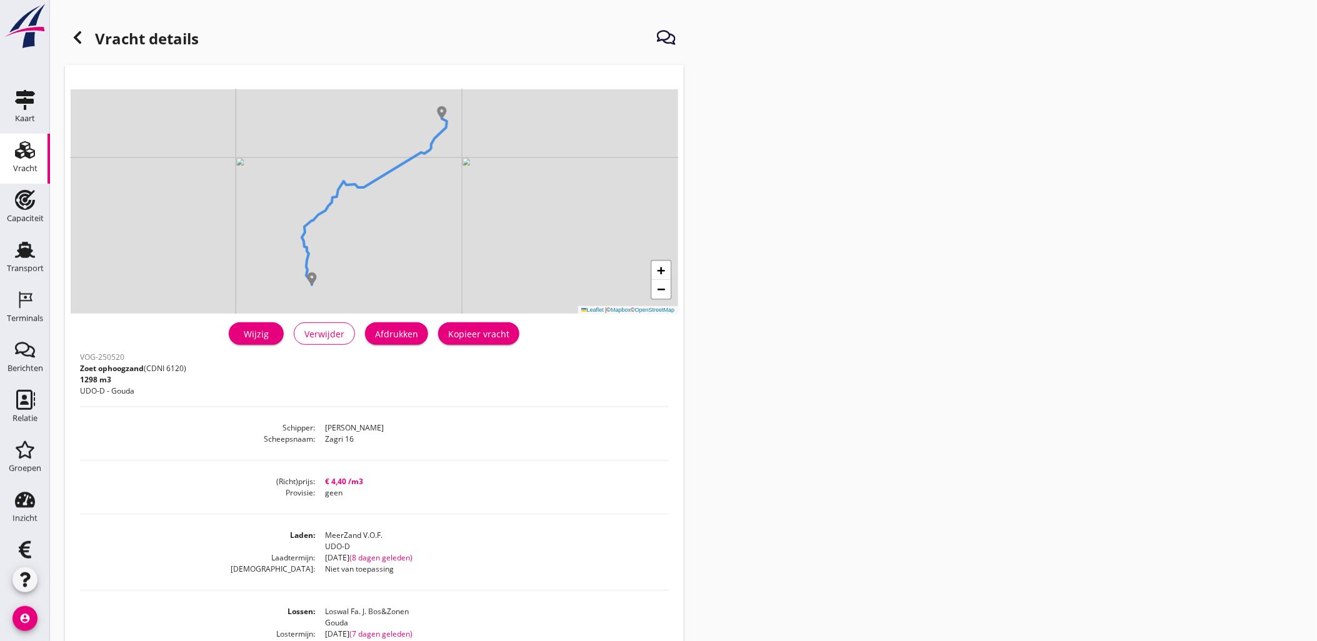
click at [76, 34] on icon at bounding box center [77, 37] width 15 height 15
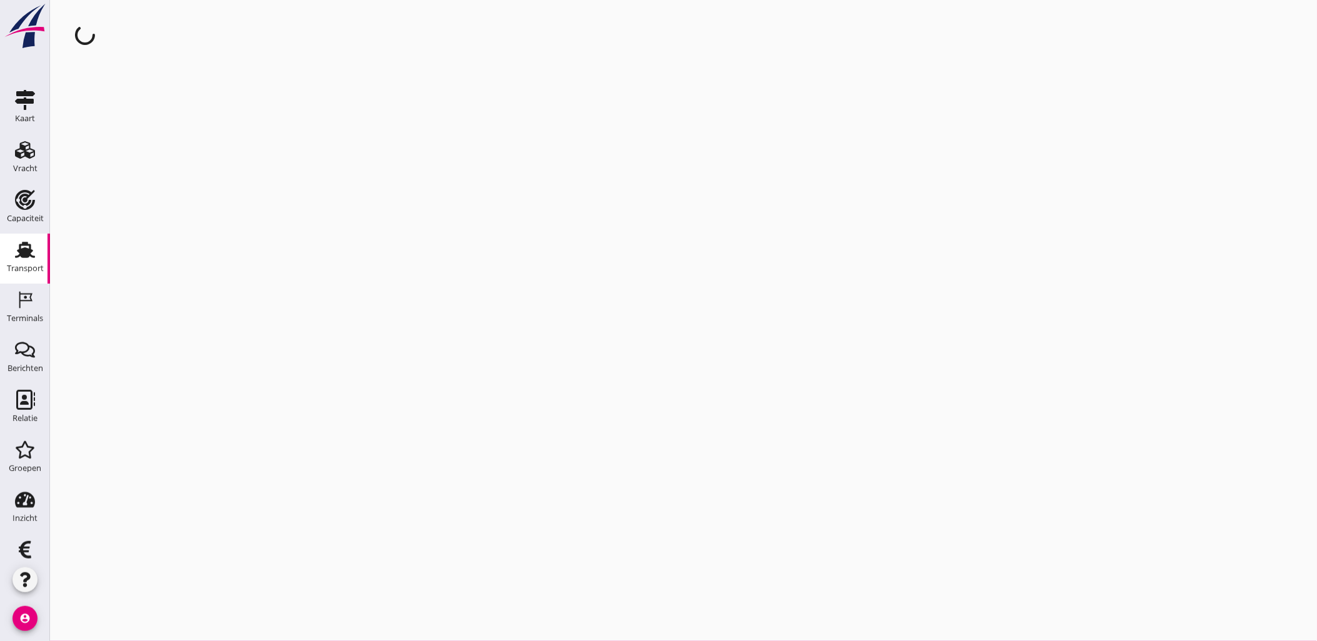
click at [11, 269] on div "Transport" at bounding box center [25, 268] width 37 height 8
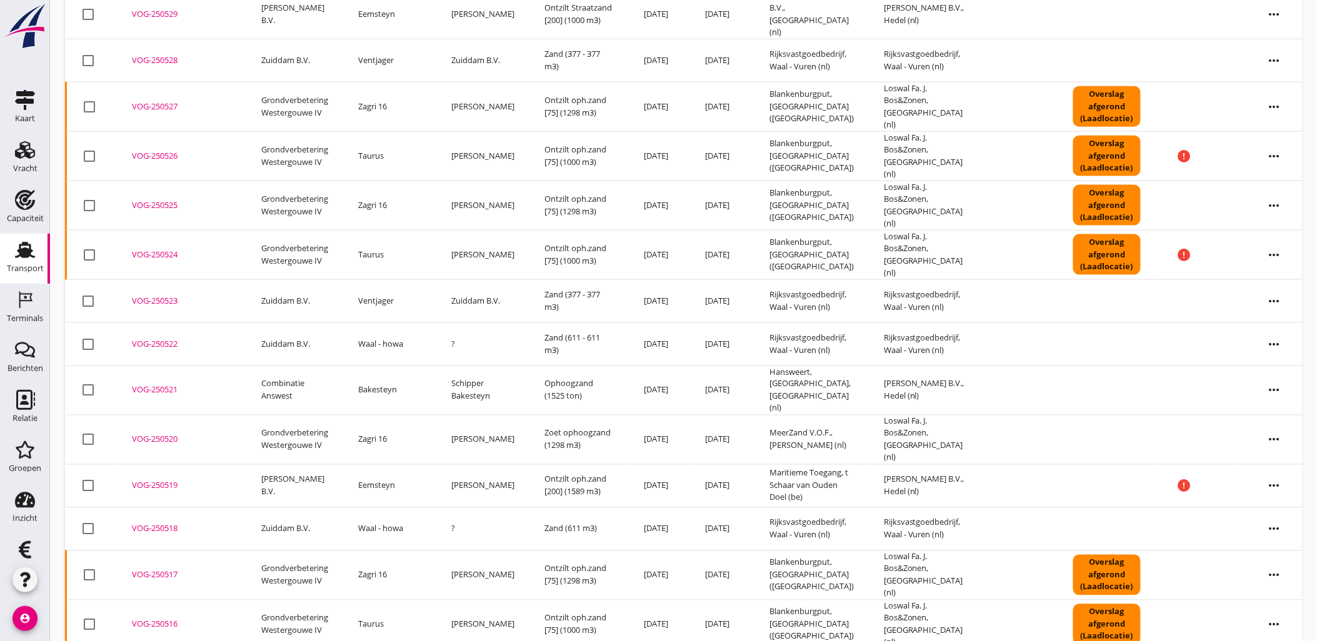
scroll to position [615, 0]
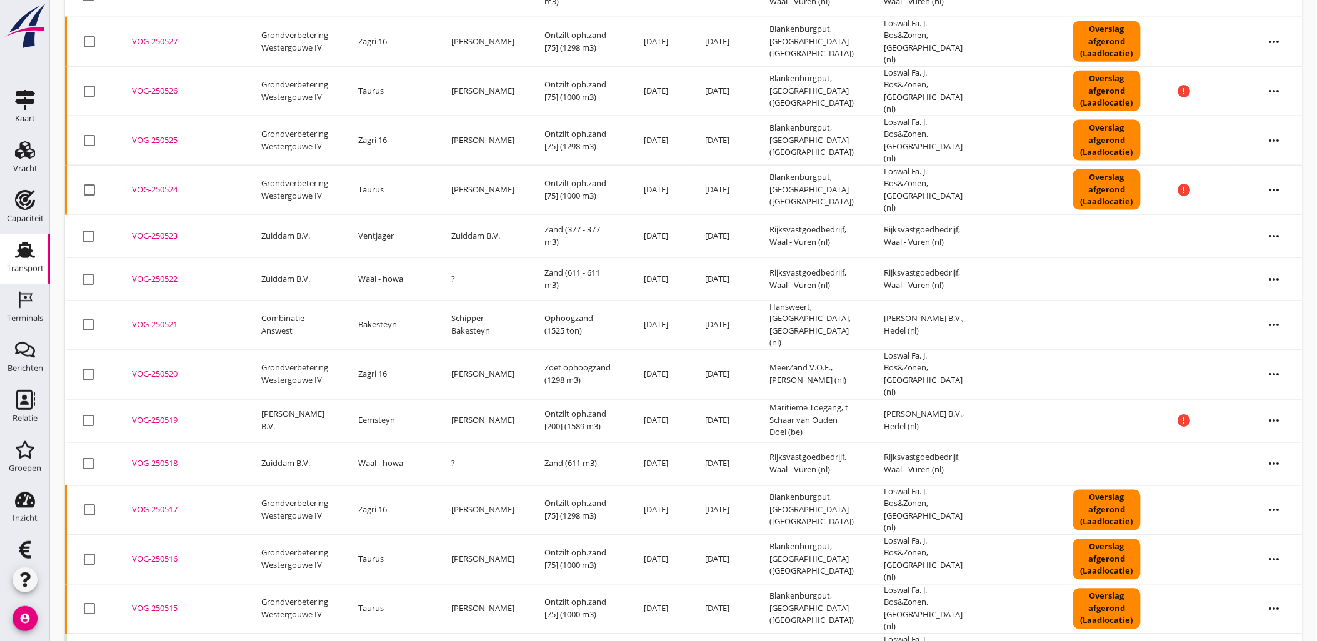
click at [148, 554] on div "VOG-250516" at bounding box center [181, 560] width 99 height 12
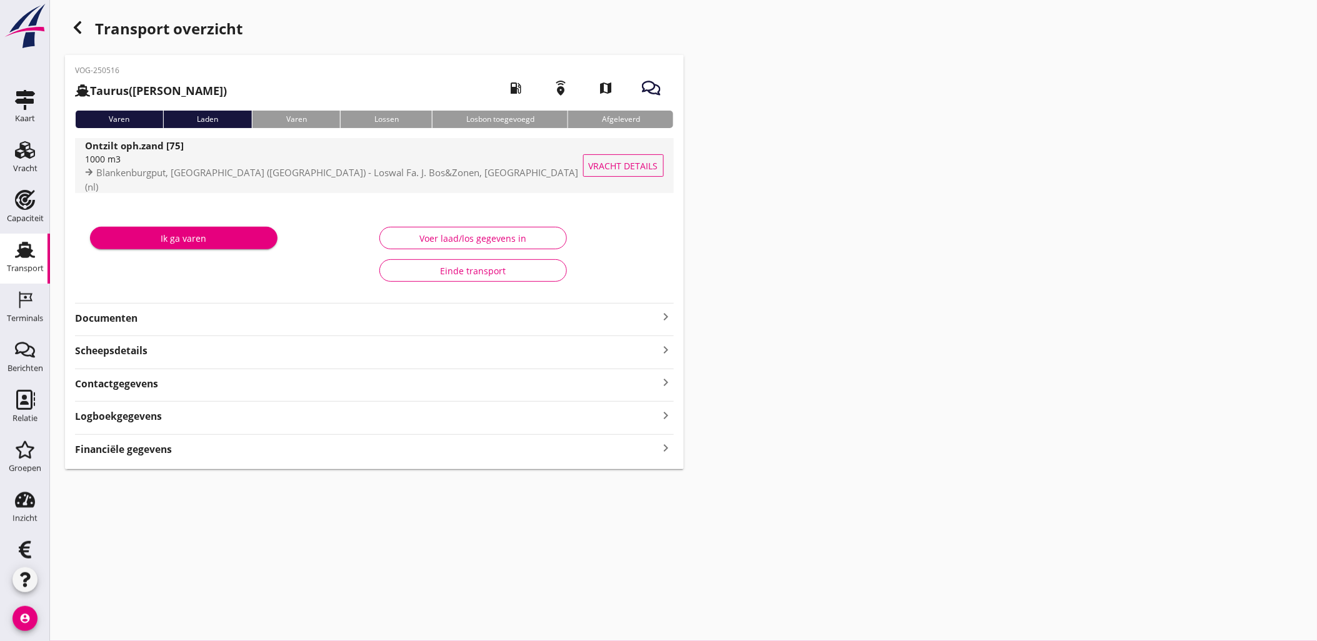
click at [640, 161] on span "Vracht details" at bounding box center [623, 165] width 69 height 13
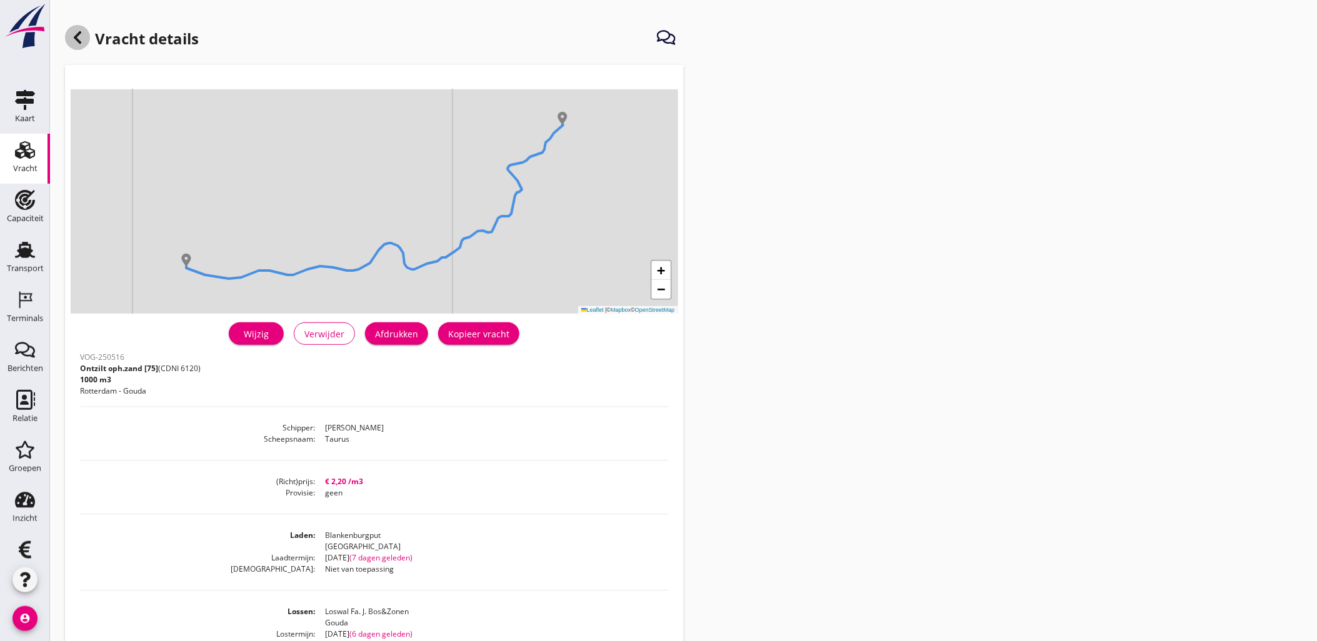
click at [73, 36] on icon at bounding box center [77, 37] width 15 height 15
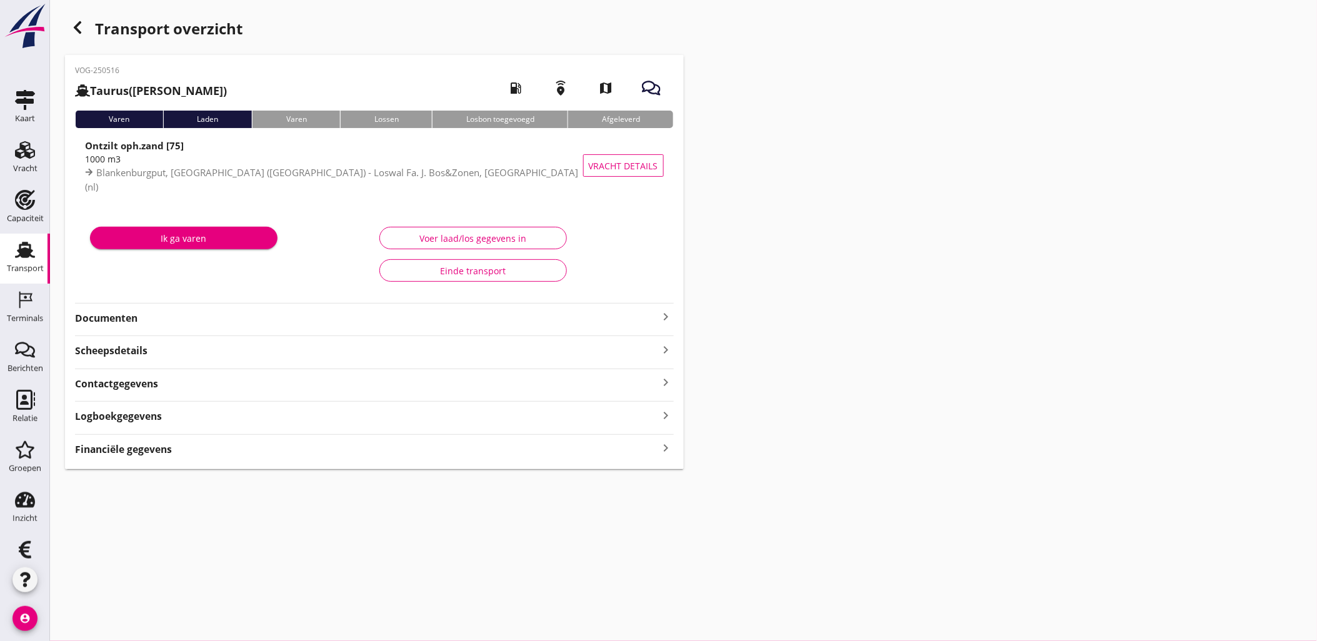
click at [505, 240] on div "Voer laad/los gegevens in" at bounding box center [473, 238] width 166 height 13
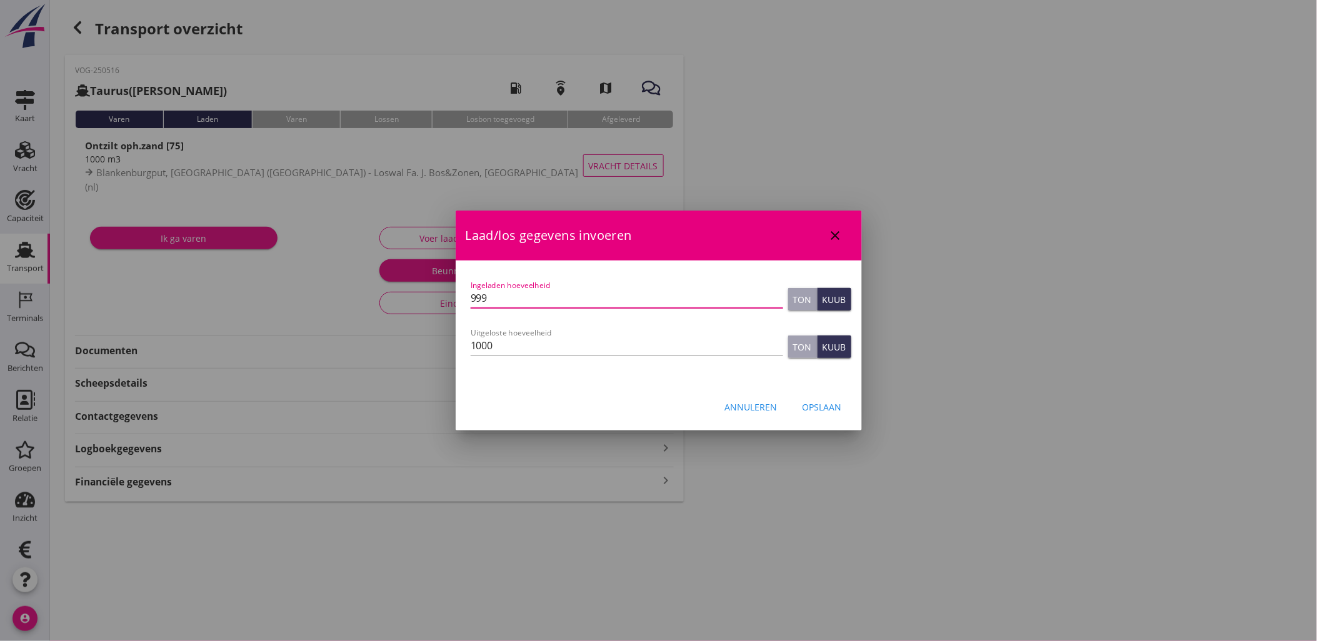
drag, startPoint x: 548, startPoint y: 300, endPoint x: 321, endPoint y: 300, distance: 226.8
click at [319, 306] on div "tim.vrolijk@vanoord.com Klant emailadres 1160.shp@vanoord.com Schipper emailadr…" at bounding box center [658, 320] width 1317 height 641
type input "1000"
click at [831, 392] on div "Annuleren Opslaan" at bounding box center [658, 407] width 406 height 42
click at [835, 403] on div "Opslaan" at bounding box center [821, 407] width 39 height 13
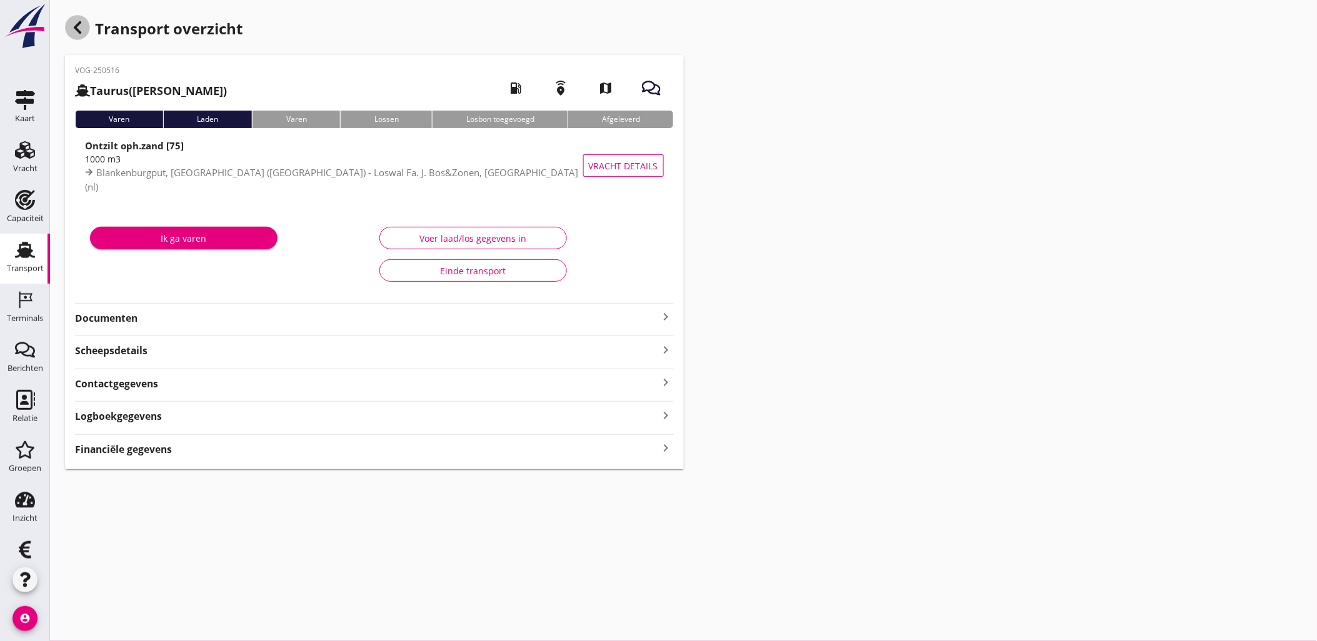
click at [77, 27] on icon "button" at bounding box center [77, 27] width 15 height 15
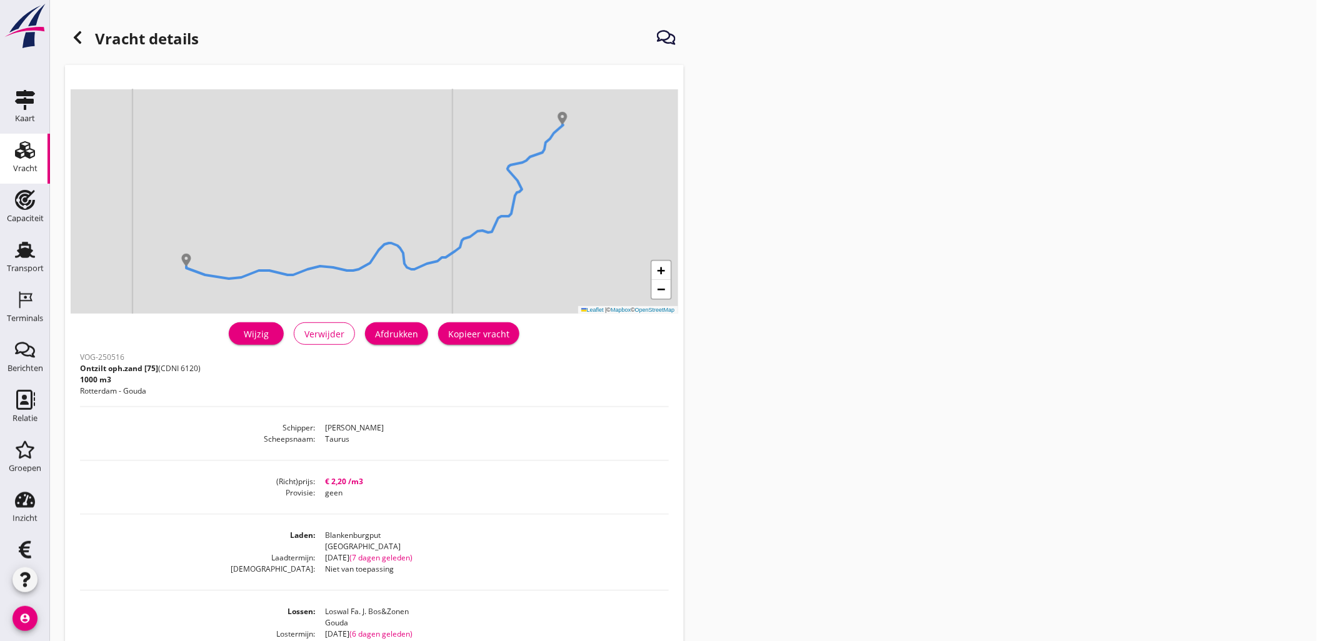
click at [82, 39] on icon at bounding box center [77, 37] width 15 height 15
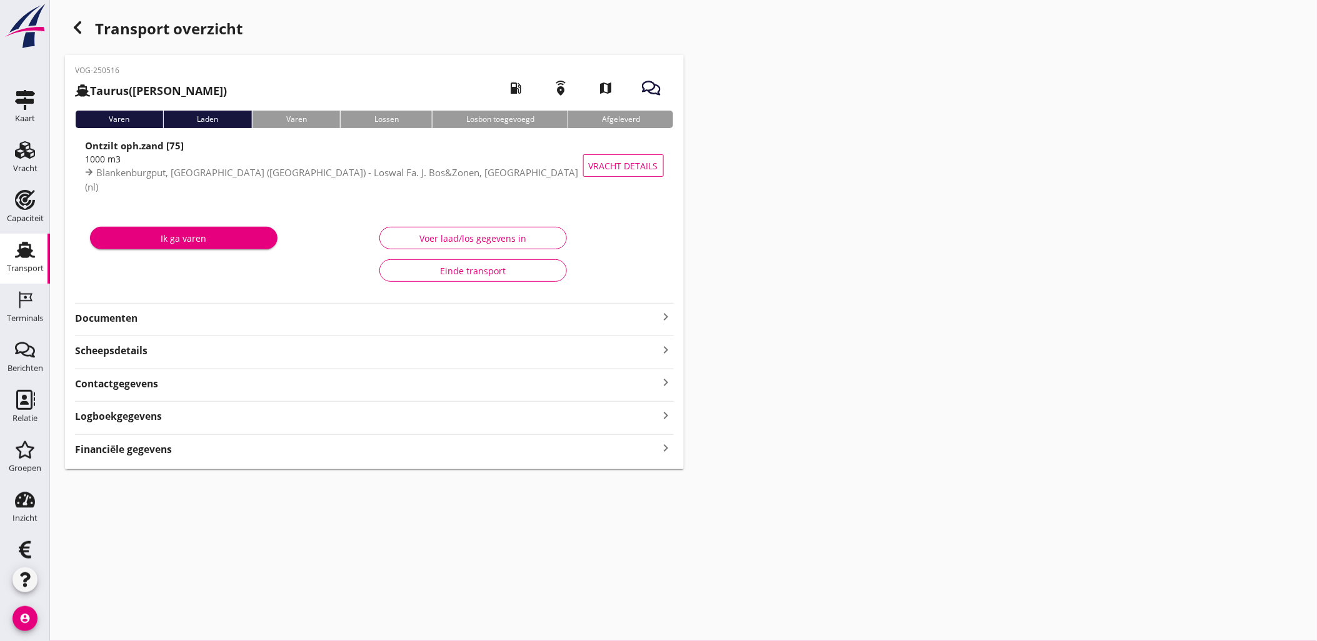
click at [77, 26] on use "button" at bounding box center [77, 27] width 7 height 12
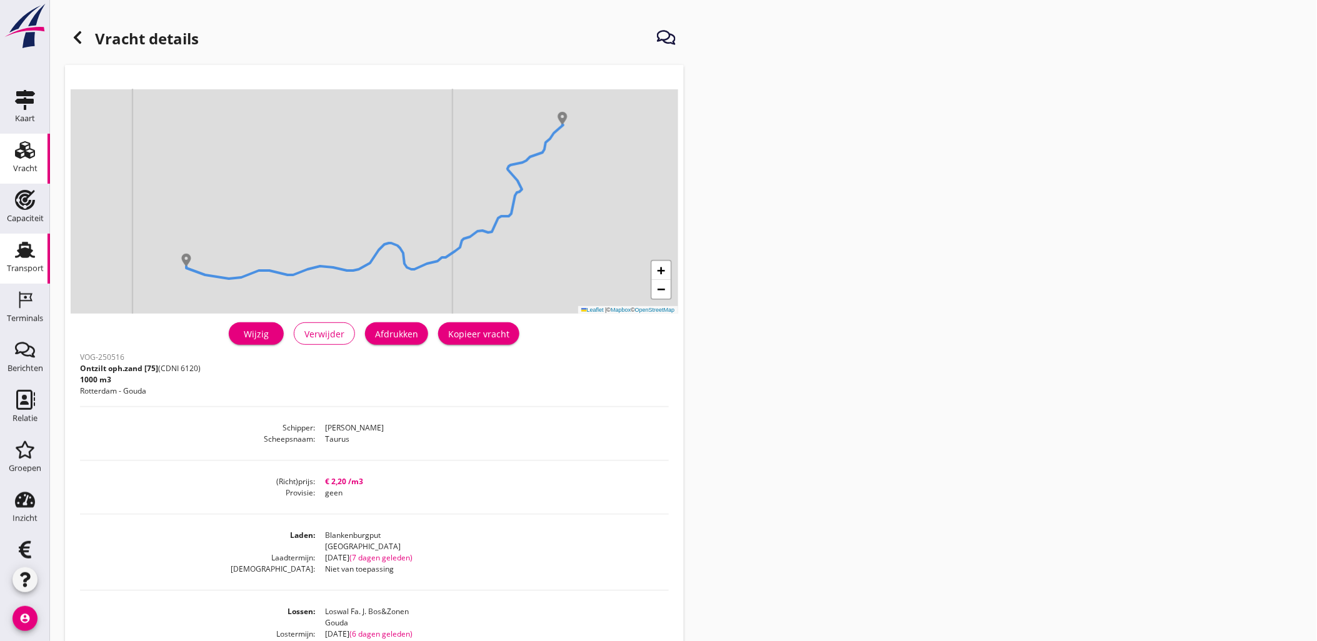
click at [29, 259] on div "Transport" at bounding box center [25, 250] width 30 height 20
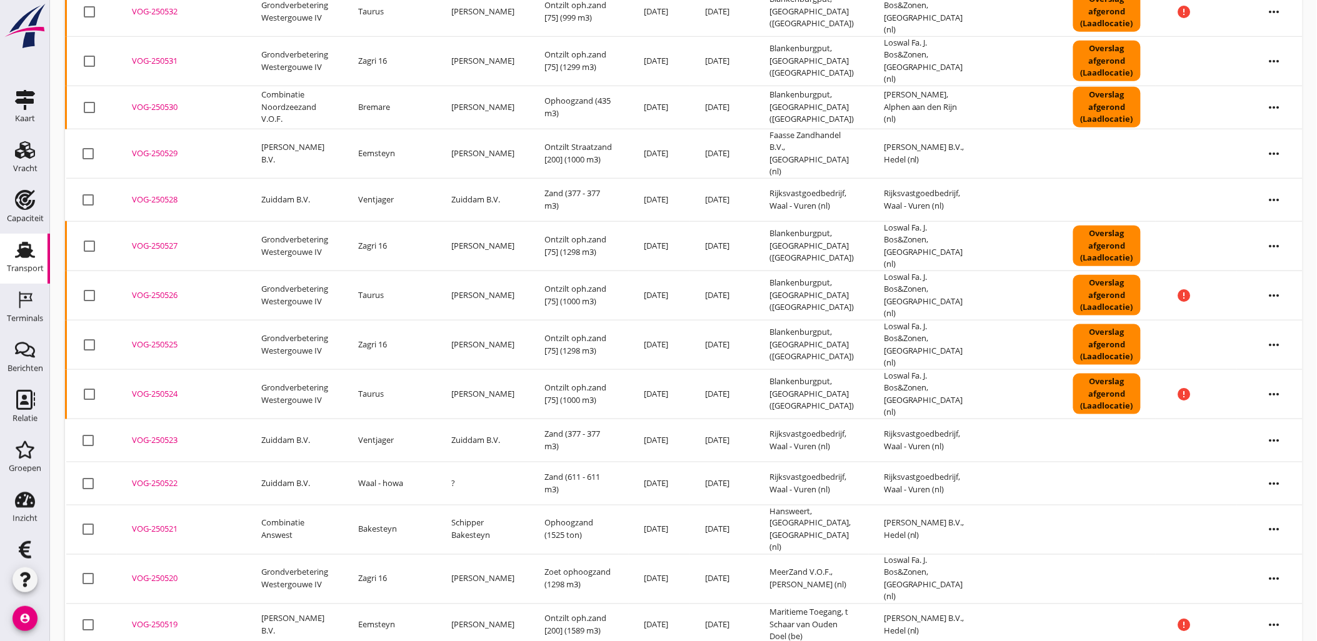
scroll to position [485, 0]
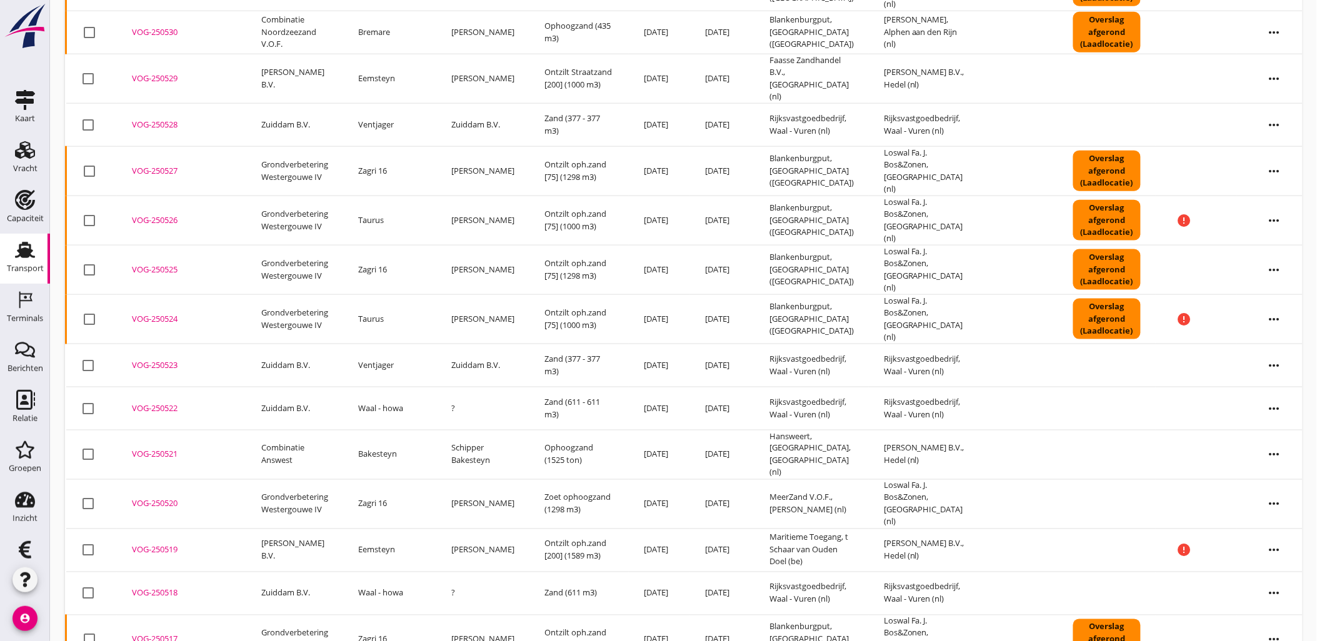
click at [153, 634] on div "VOG-250517" at bounding box center [181, 640] width 99 height 12
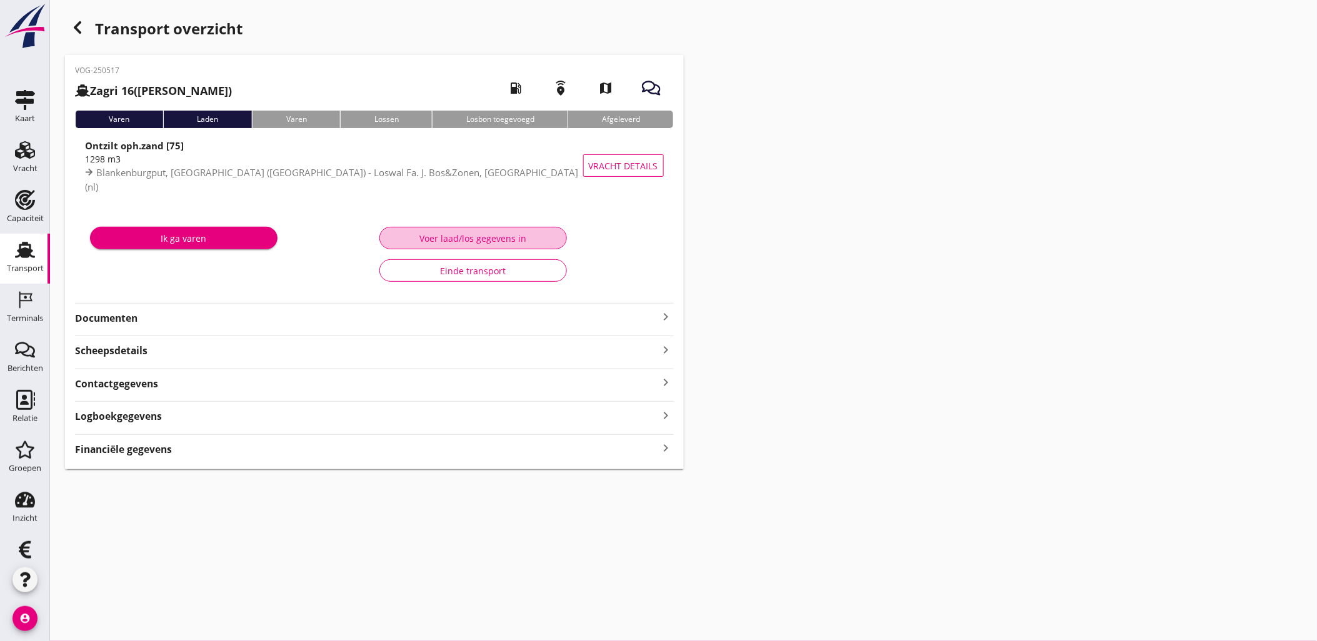
click at [498, 237] on div "Voer laad/los gegevens in" at bounding box center [473, 238] width 166 height 13
type input "1298"
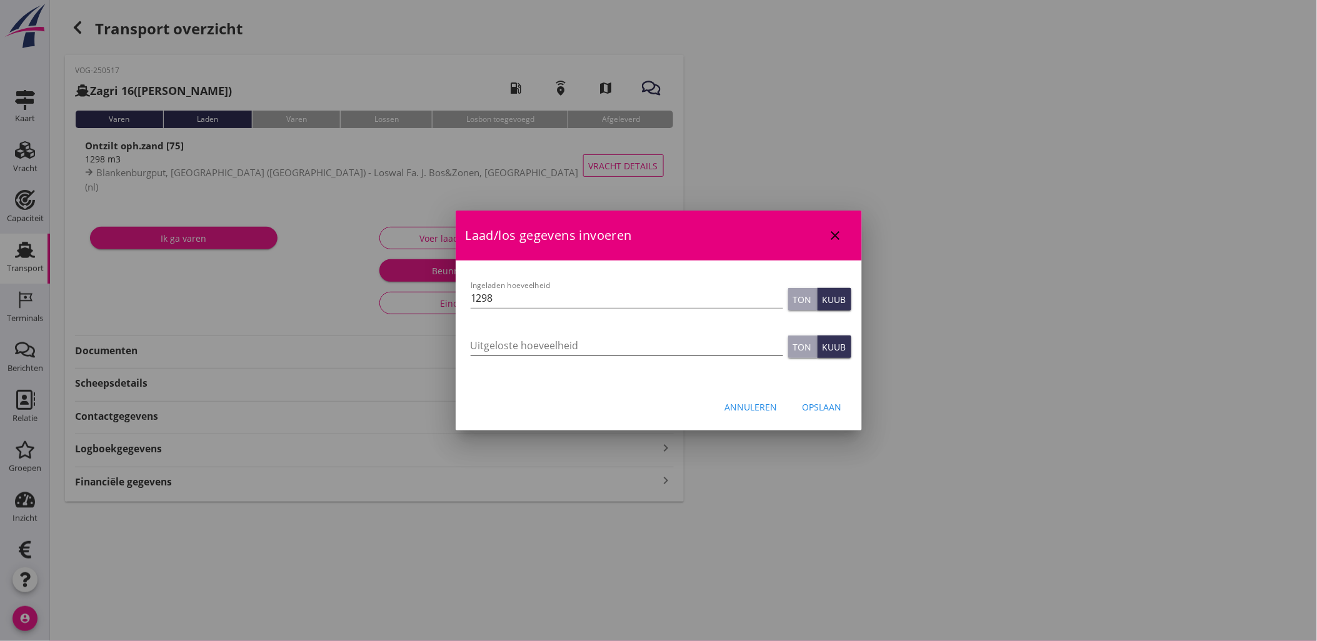
click at [564, 344] on input "Uitgeloste hoeveelheid" at bounding box center [626, 346] width 312 height 20
type input "1298"
type button "ton"
click at [834, 402] on div "Opslaan" at bounding box center [821, 407] width 39 height 13
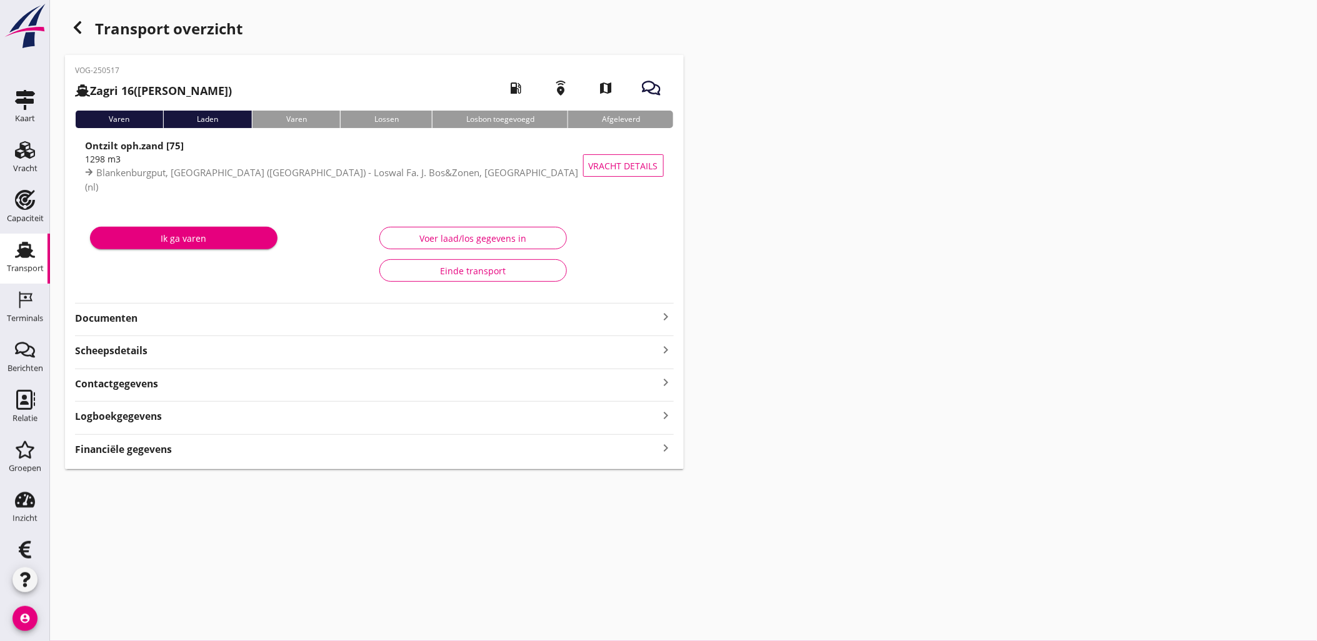
click at [482, 242] on div "Voer laad/los gegevens in" at bounding box center [473, 238] width 166 height 13
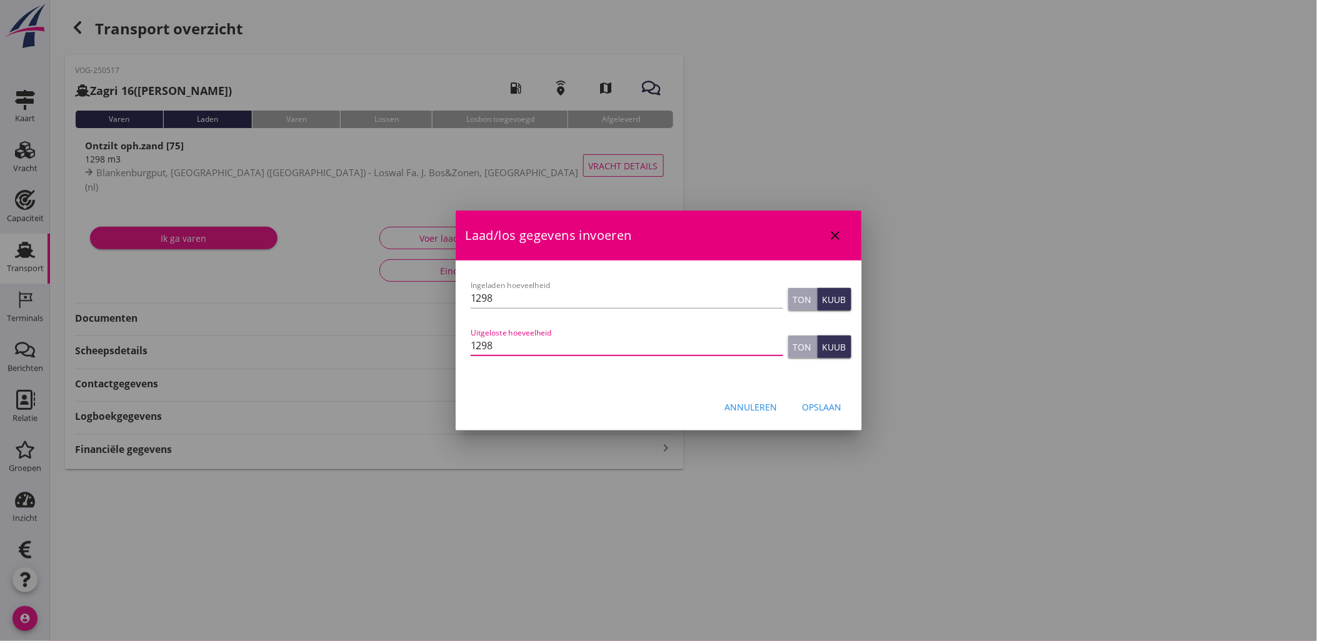
drag, startPoint x: 595, startPoint y: 347, endPoint x: 452, endPoint y: 348, distance: 143.7
click at [452, 348] on div "Laad/los gegevens invoeren close Let op: dit dossier heeft al een factuur. Het …" at bounding box center [658, 320] width 1317 height 641
click at [844, 236] on div "close" at bounding box center [835, 235] width 22 height 15
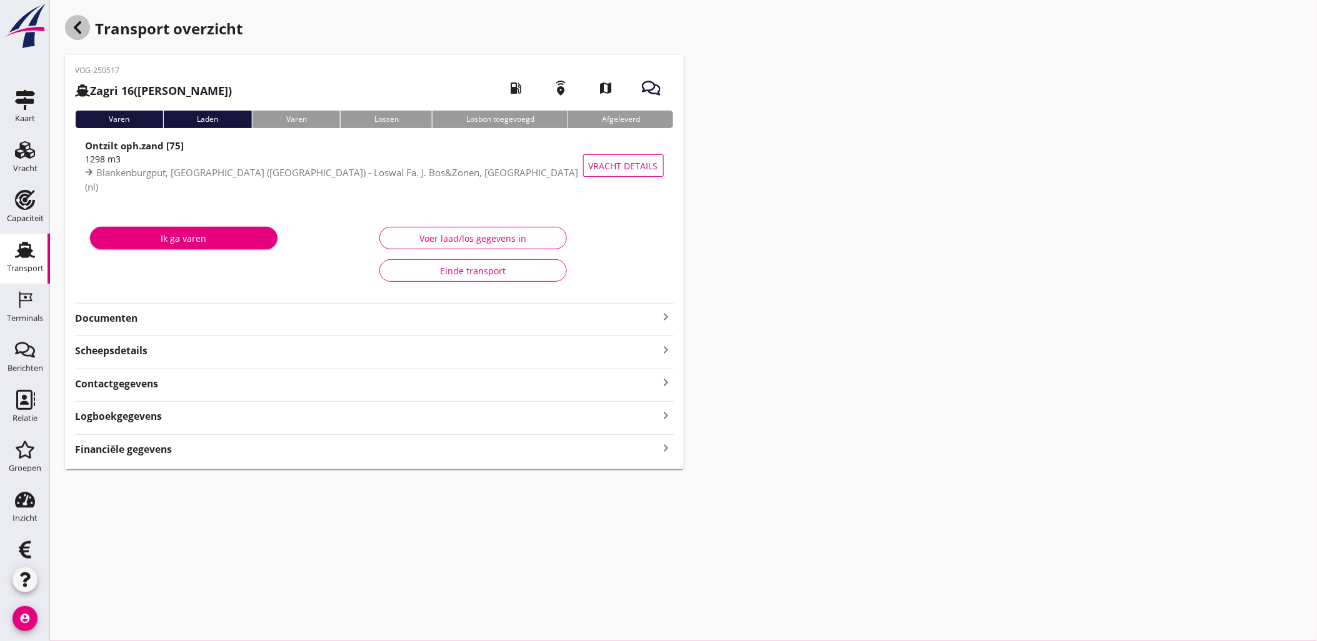
click at [83, 29] on icon "button" at bounding box center [77, 27] width 15 height 15
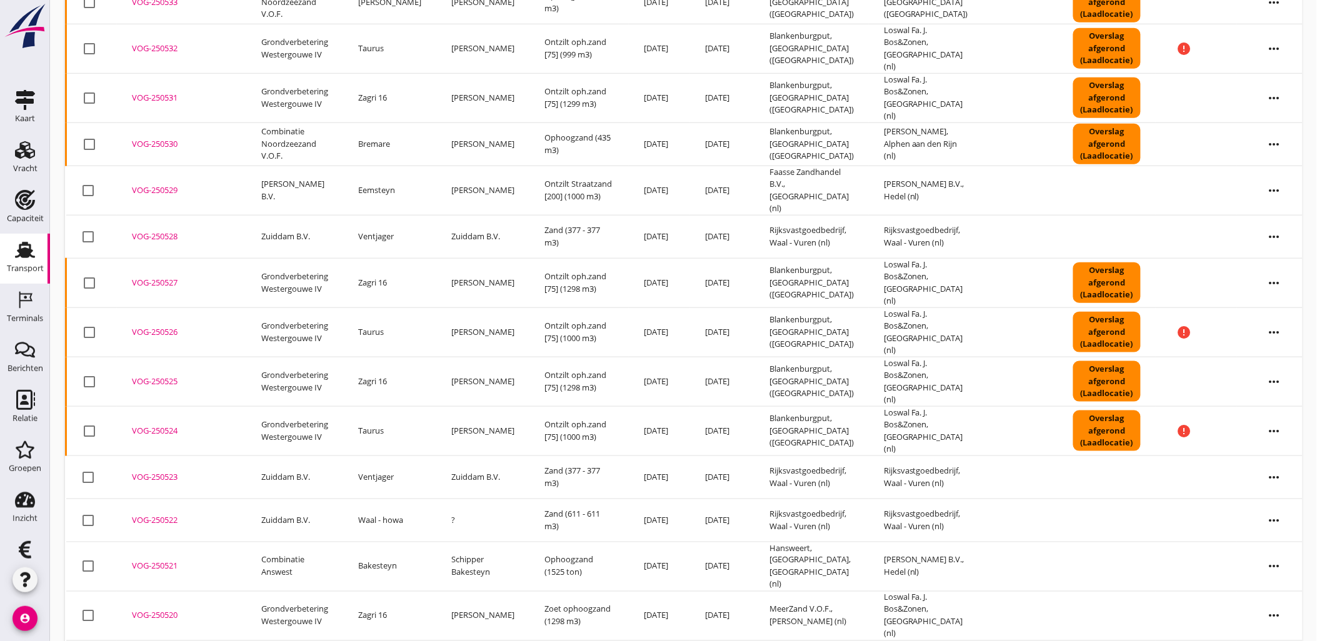
scroll to position [396, 0]
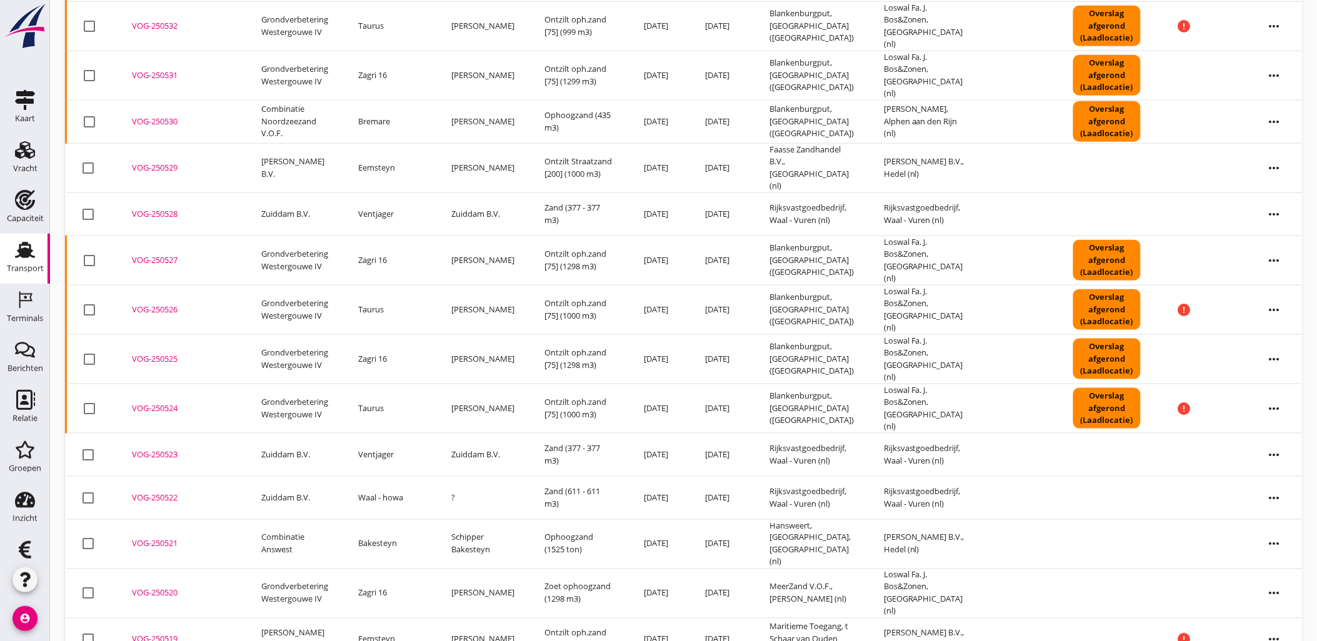
click at [156, 538] on div "VOG-250521" at bounding box center [181, 544] width 99 height 12
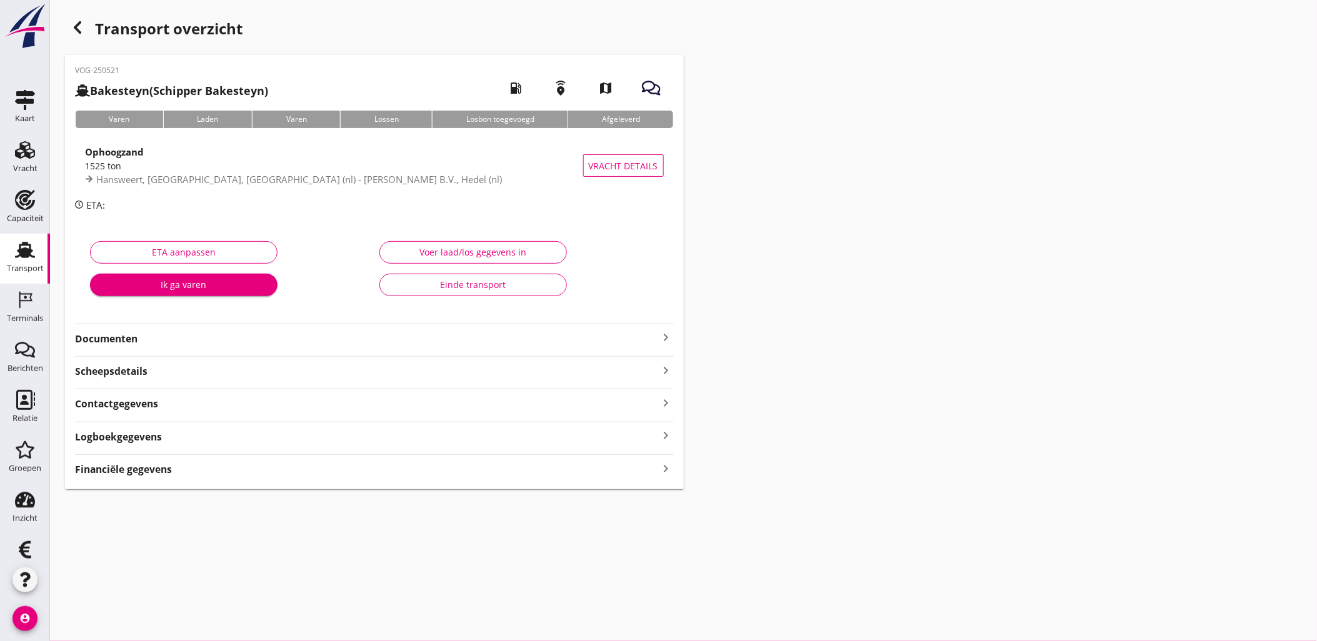
click at [481, 254] on div "Voer laad/los gegevens in" at bounding box center [473, 252] width 166 height 13
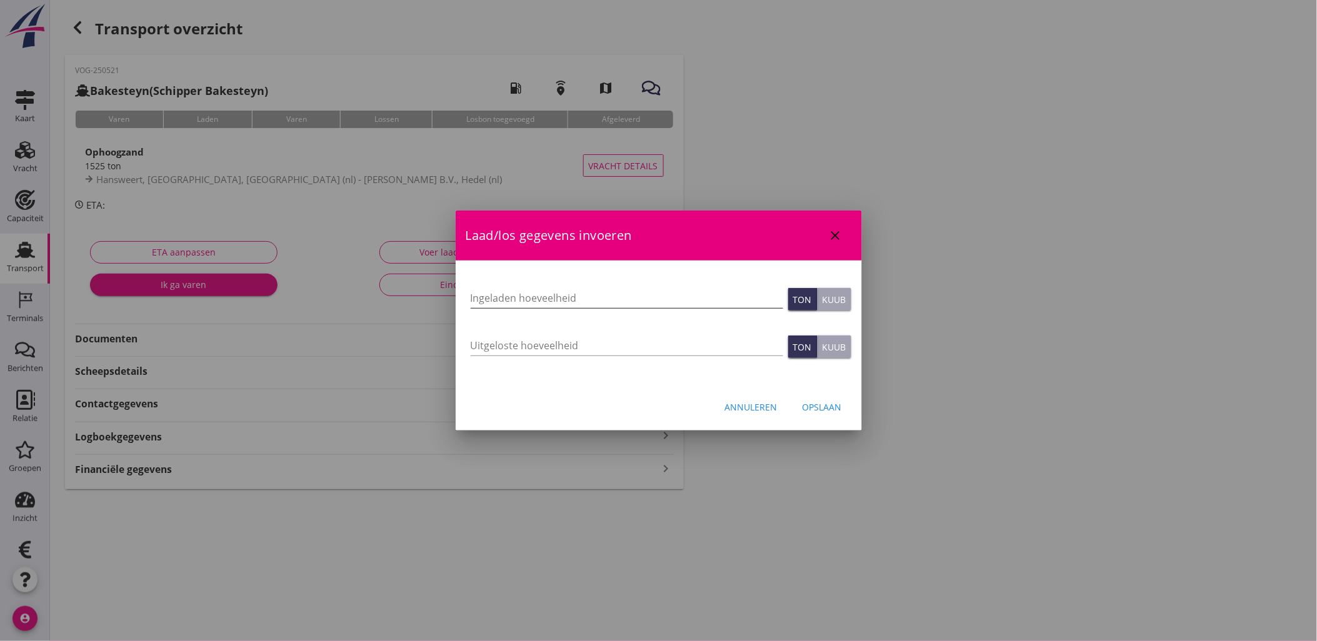
click at [502, 302] on input "Ingeladen hoeveelheid" at bounding box center [626, 298] width 312 height 20
type input "1400"
type button "ton"
type button "cubic"
type input "1400"
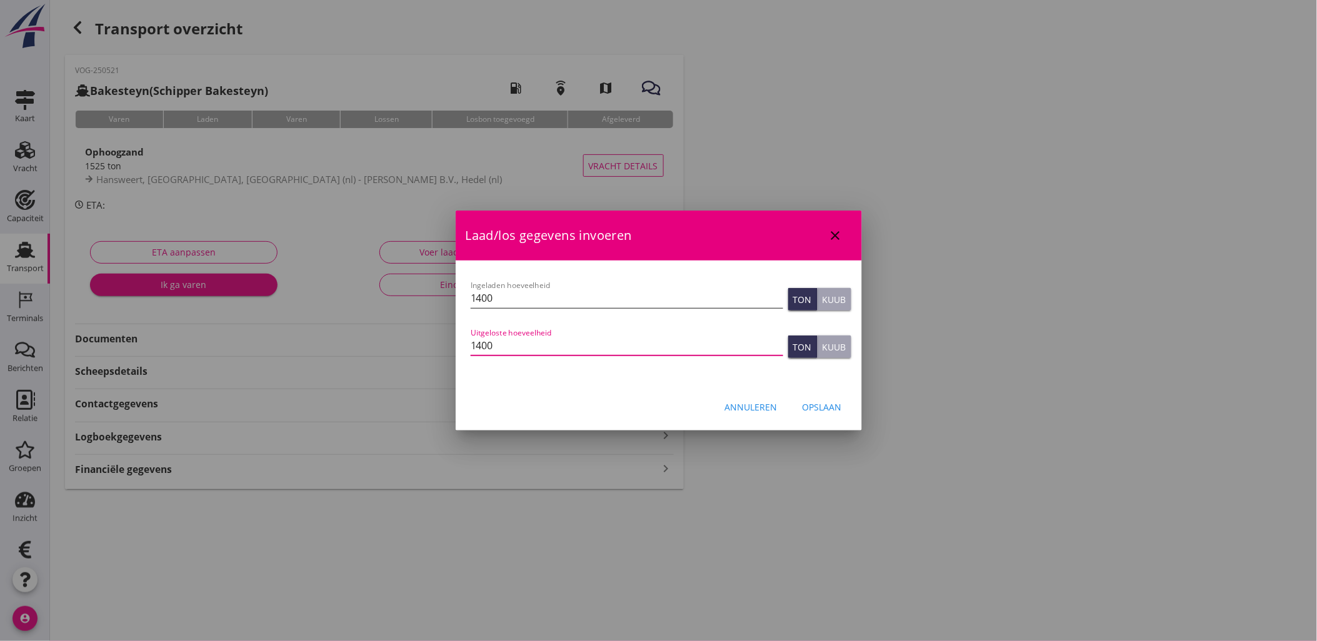
type button "ton"
click at [834, 404] on div "Opslaan" at bounding box center [821, 407] width 39 height 13
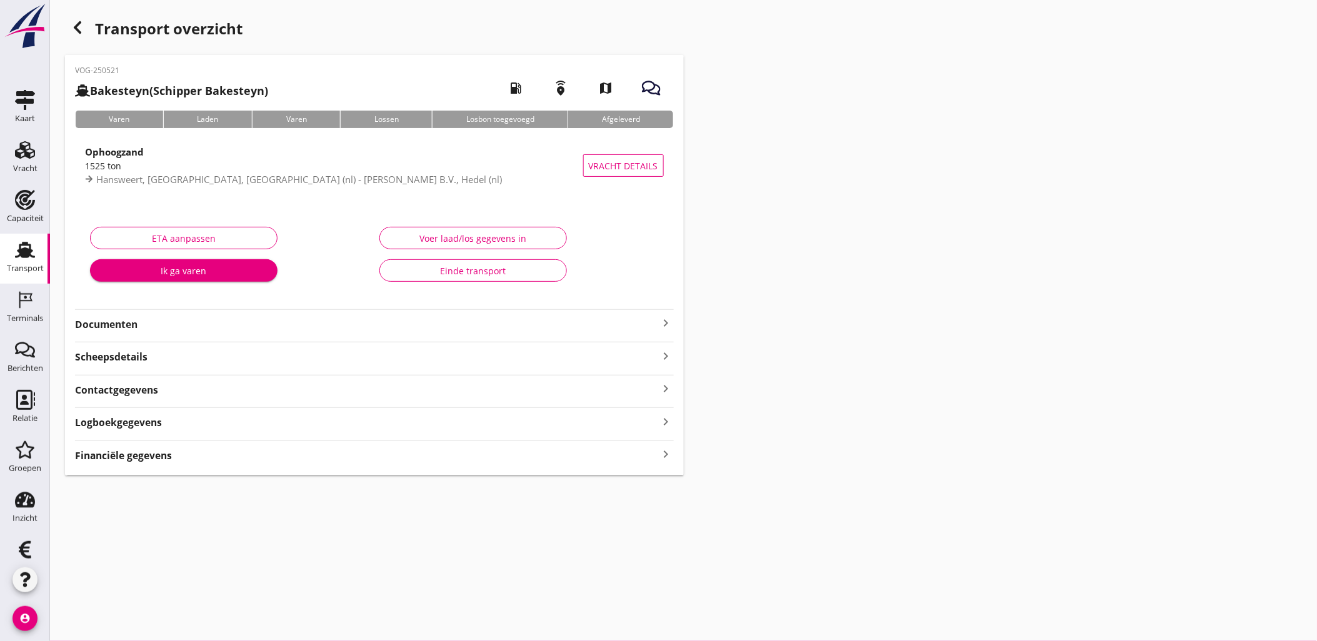
click at [72, 32] on icon "button" at bounding box center [77, 27] width 15 height 15
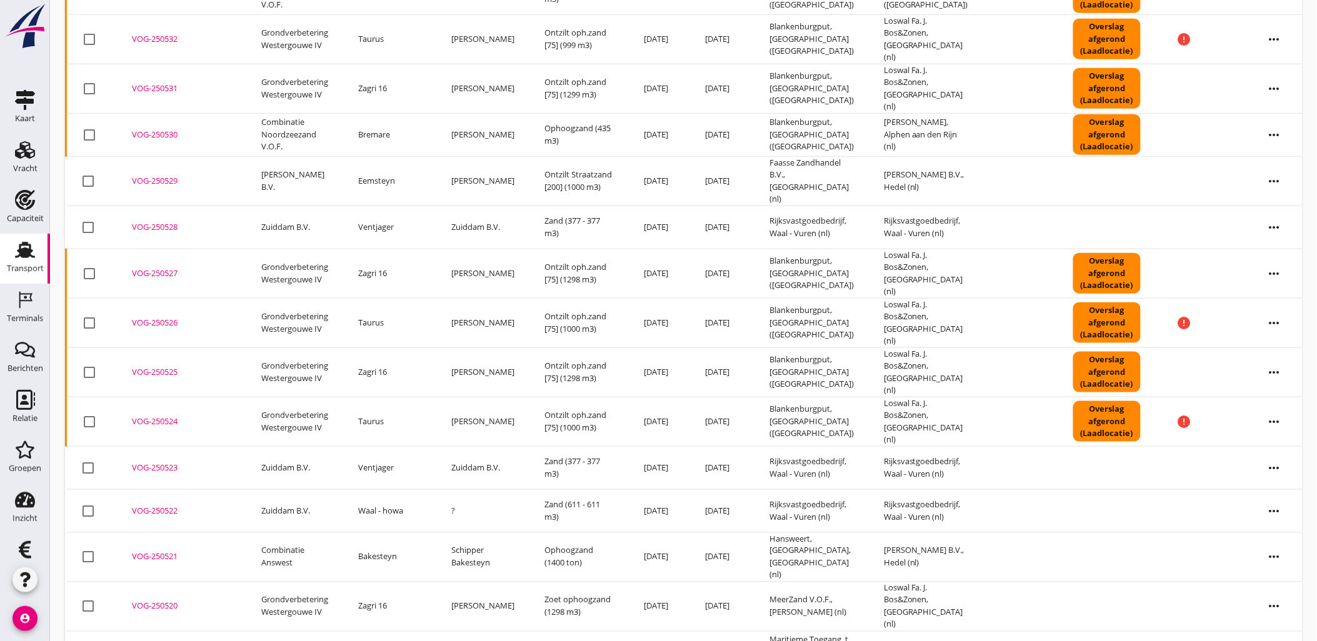
scroll to position [396, 0]
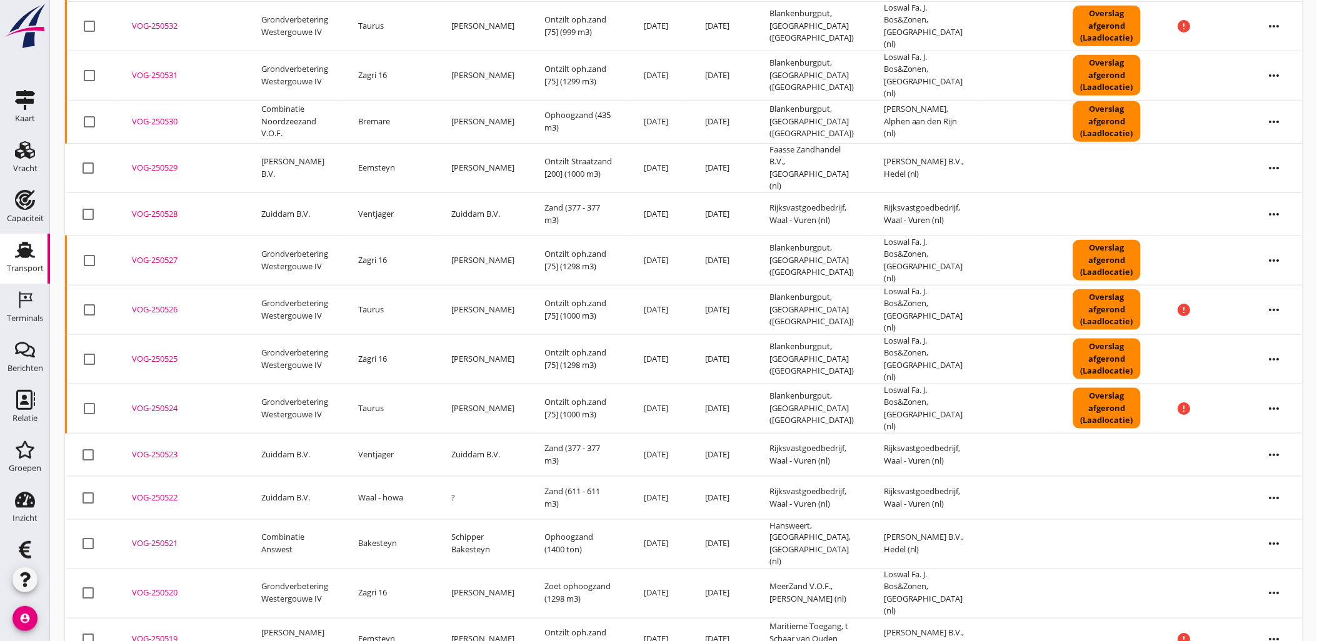
click at [141, 538] on div "VOG-250521" at bounding box center [181, 544] width 99 height 12
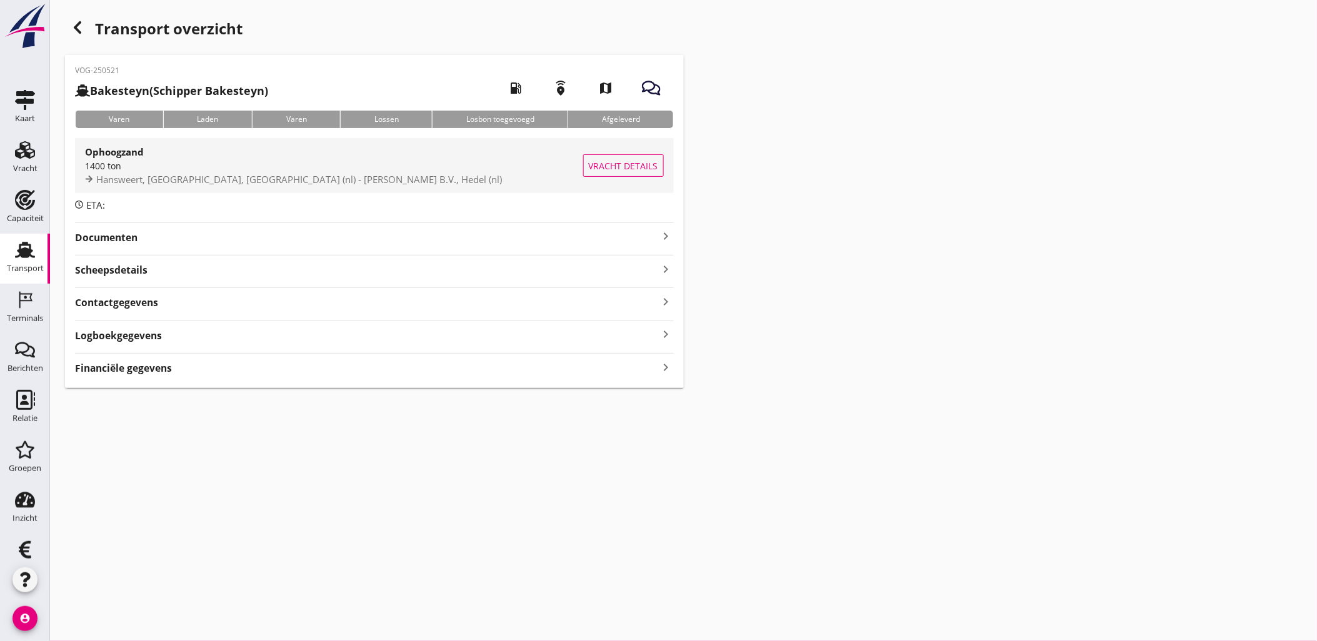
click at [640, 162] on span "Vracht details" at bounding box center [623, 165] width 69 height 13
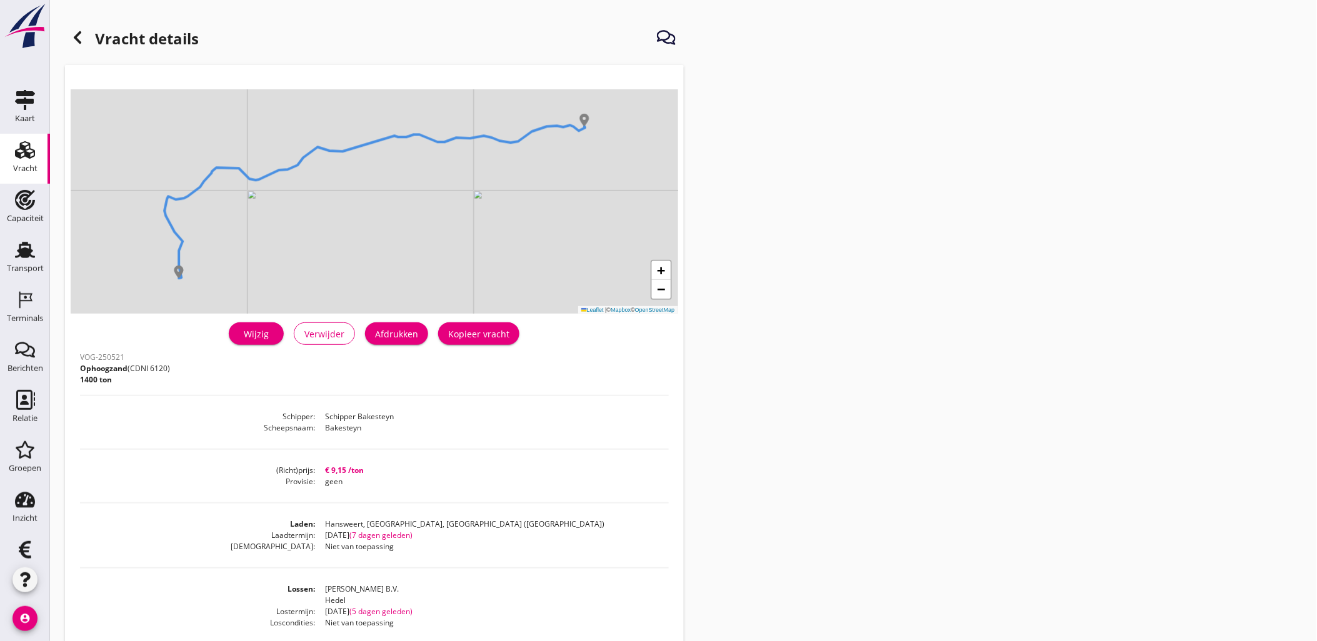
click at [76, 32] on icon at bounding box center [77, 37] width 15 height 15
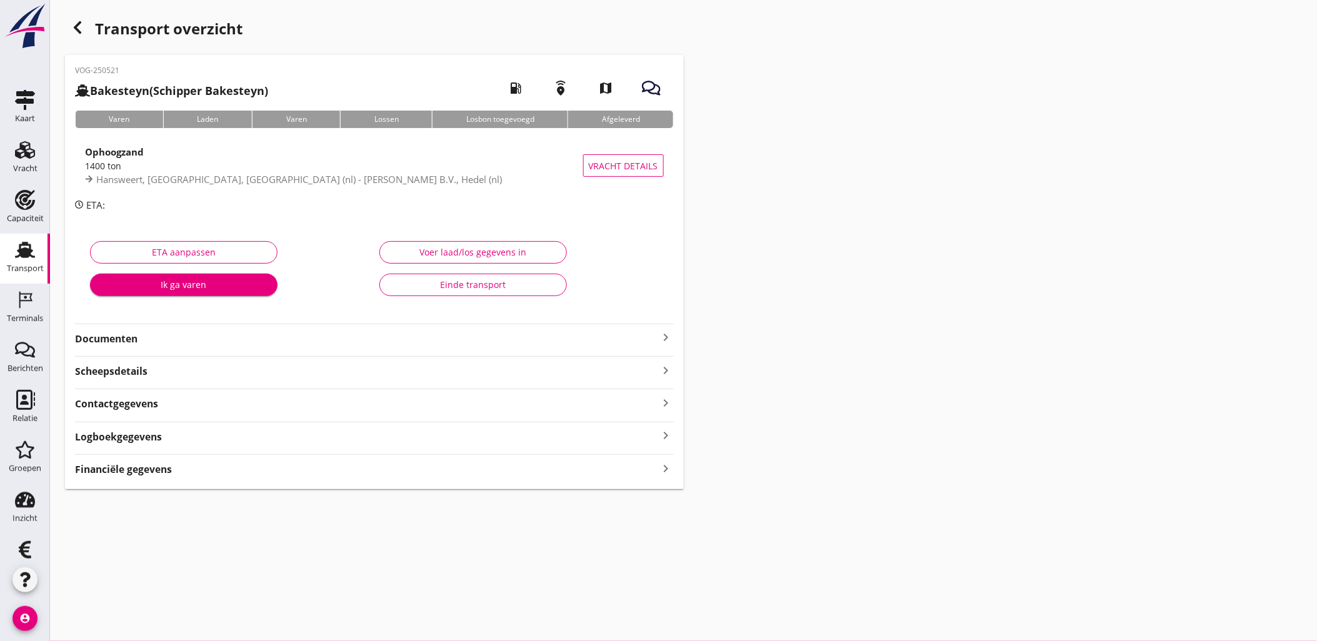
click at [525, 252] on div "Voer laad/los gegevens in" at bounding box center [473, 252] width 166 height 13
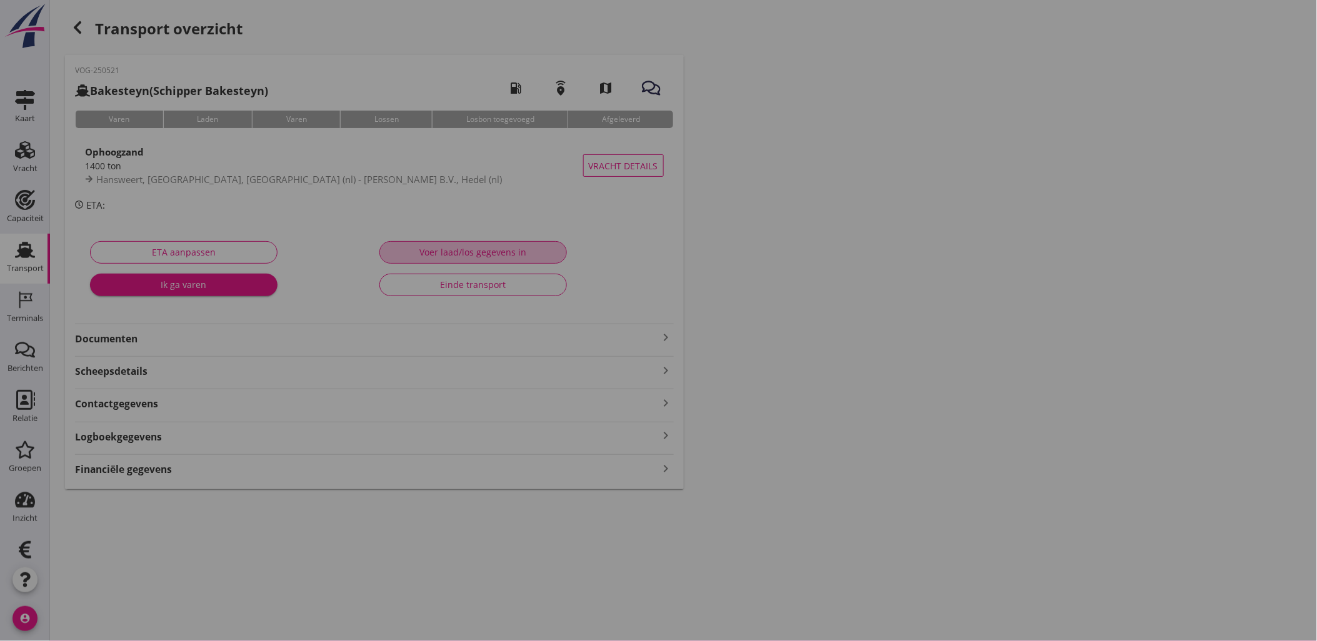
type input "1400"
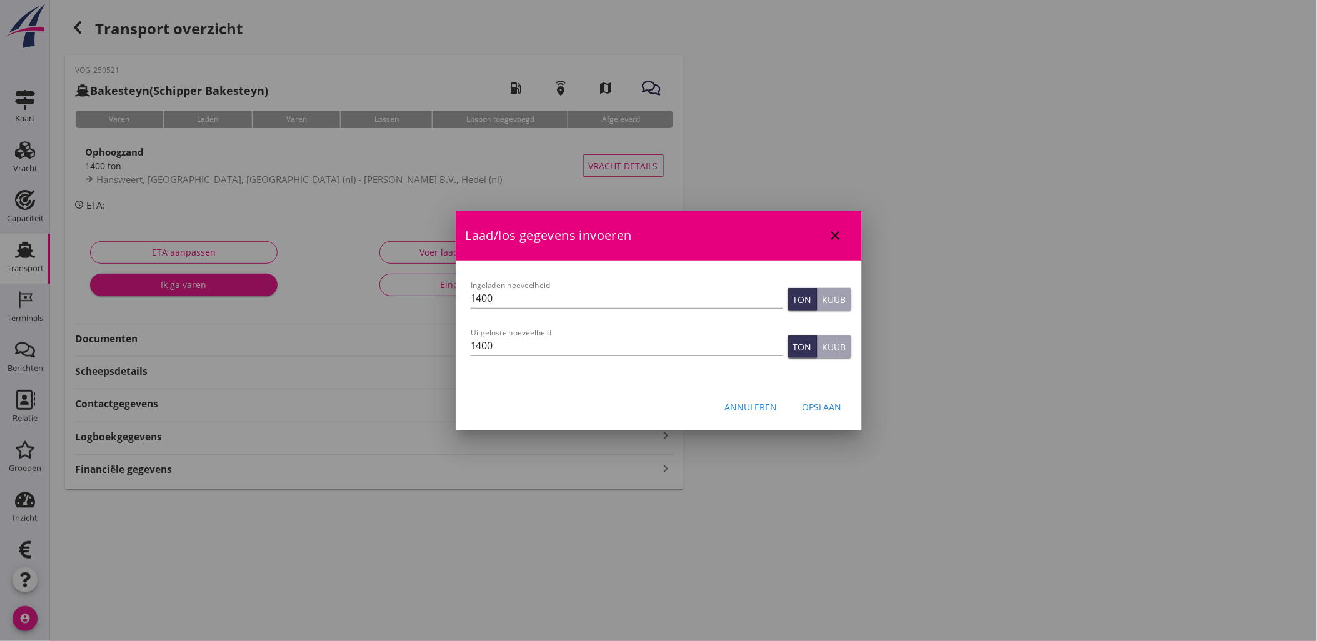
click at [820, 414] on button "Opslaan" at bounding box center [821, 407] width 59 height 22
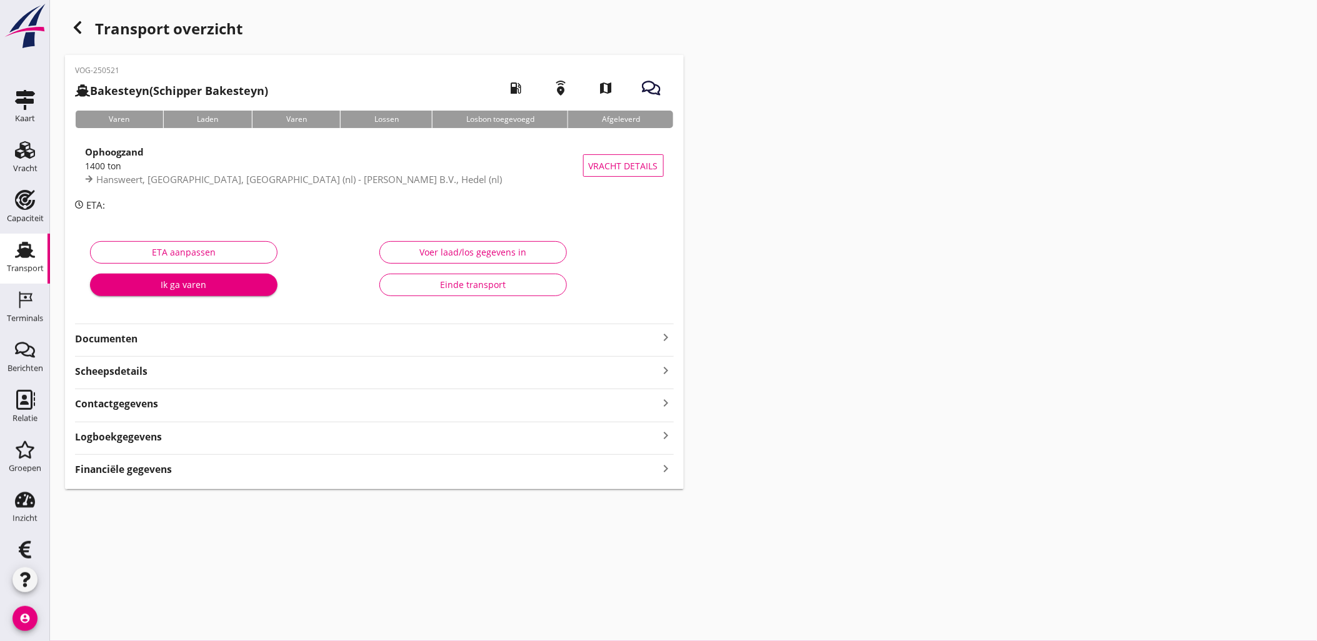
click at [76, 24] on icon "button" at bounding box center [77, 27] width 15 height 15
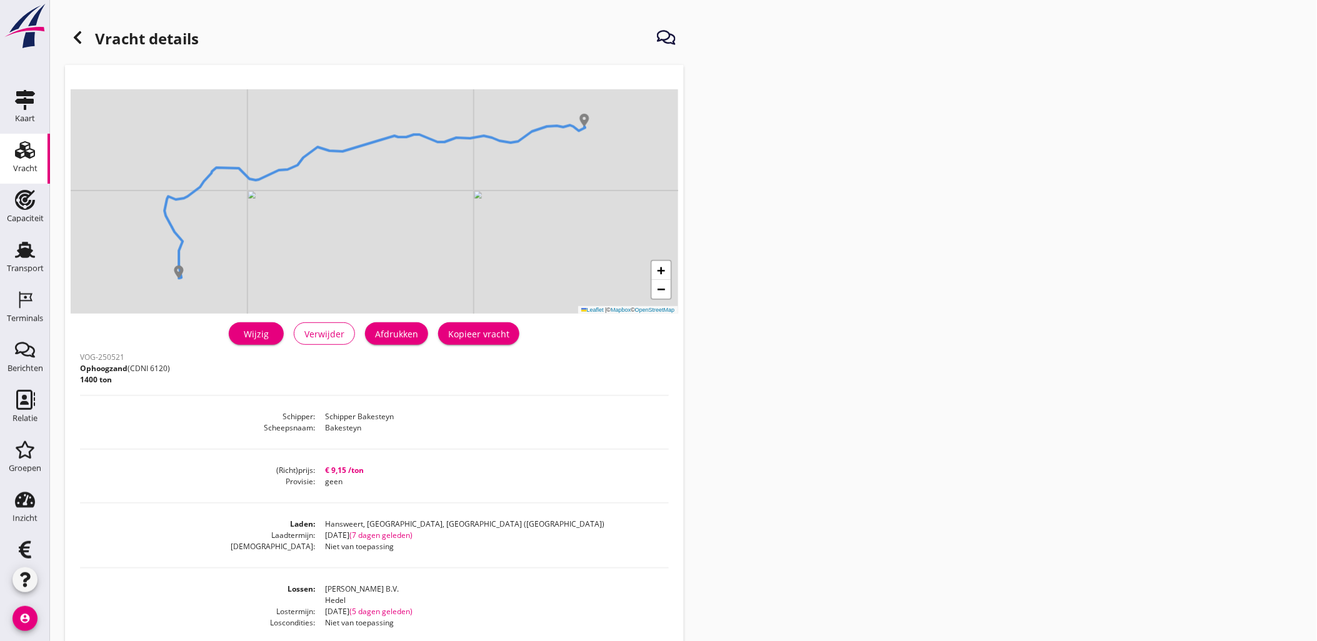
click at [86, 41] on div at bounding box center [77, 37] width 25 height 25
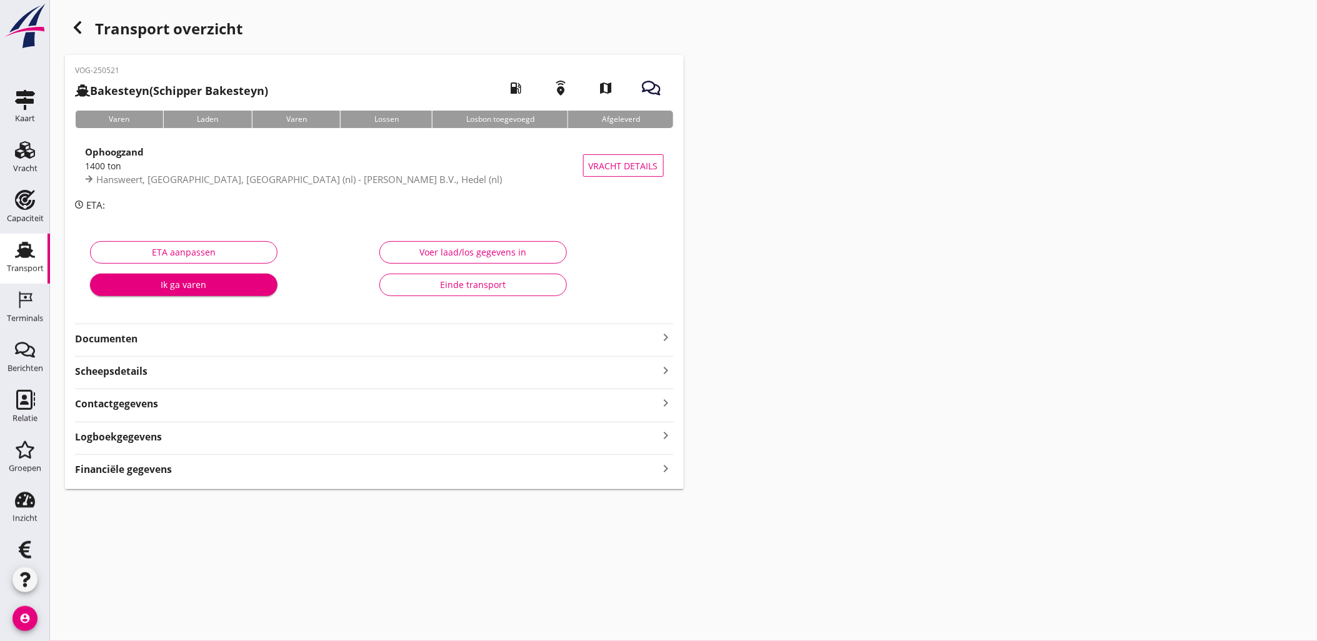
click at [75, 27] on use "button" at bounding box center [77, 27] width 7 height 12
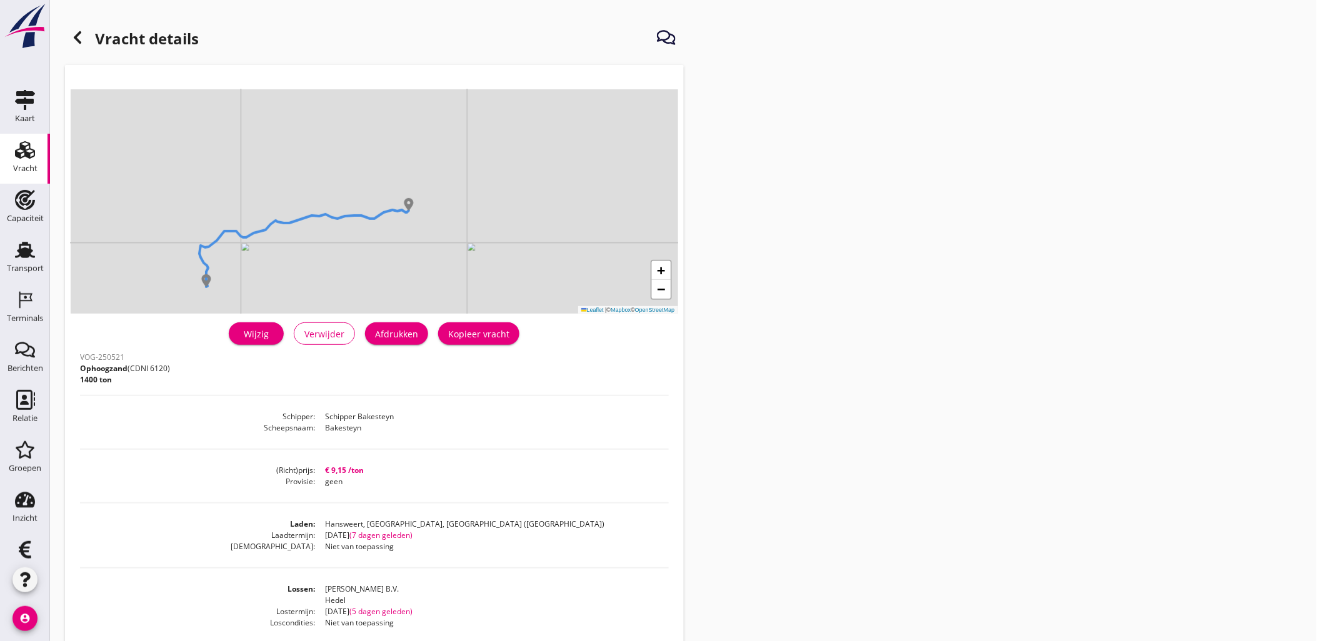
click at [86, 36] on div at bounding box center [77, 37] width 25 height 25
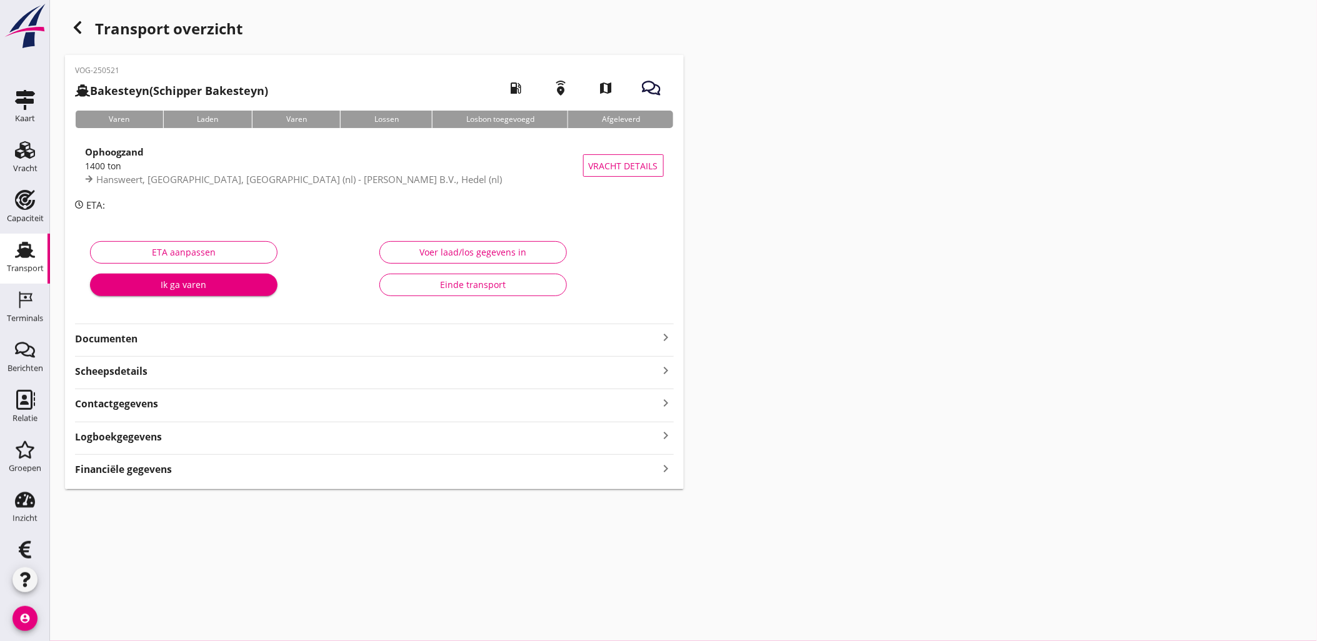
click at [67, 29] on div "button" at bounding box center [77, 27] width 25 height 25
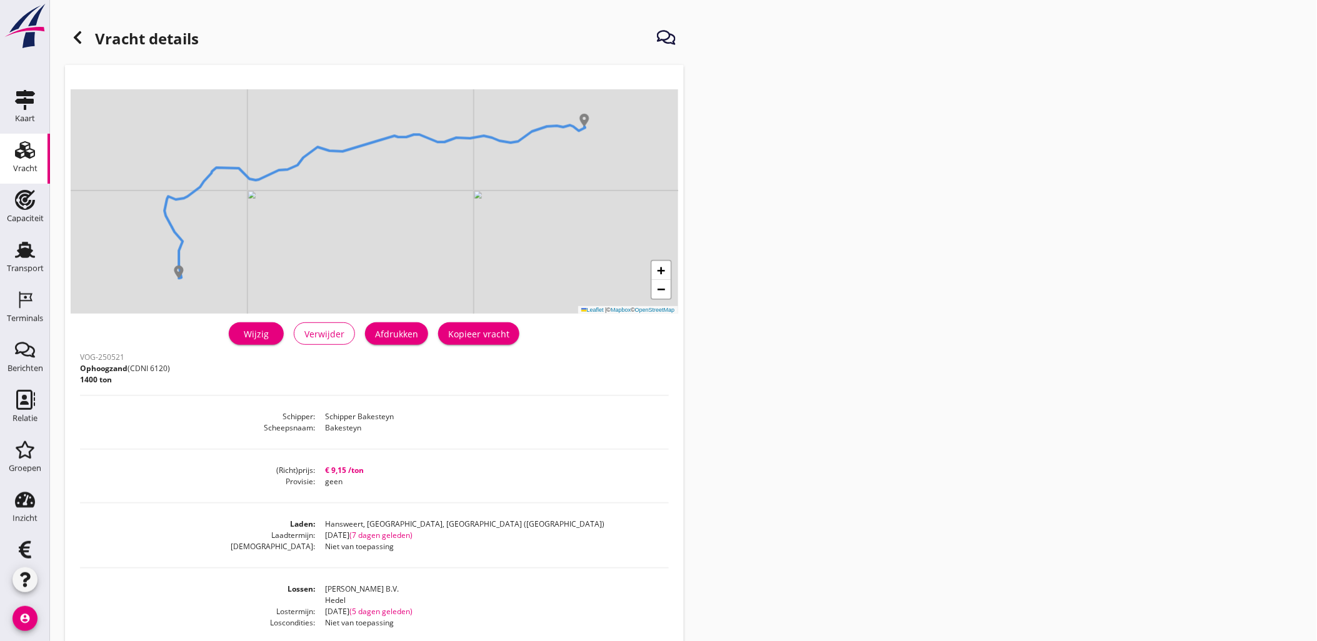
click at [70, 35] on icon at bounding box center [77, 37] width 15 height 15
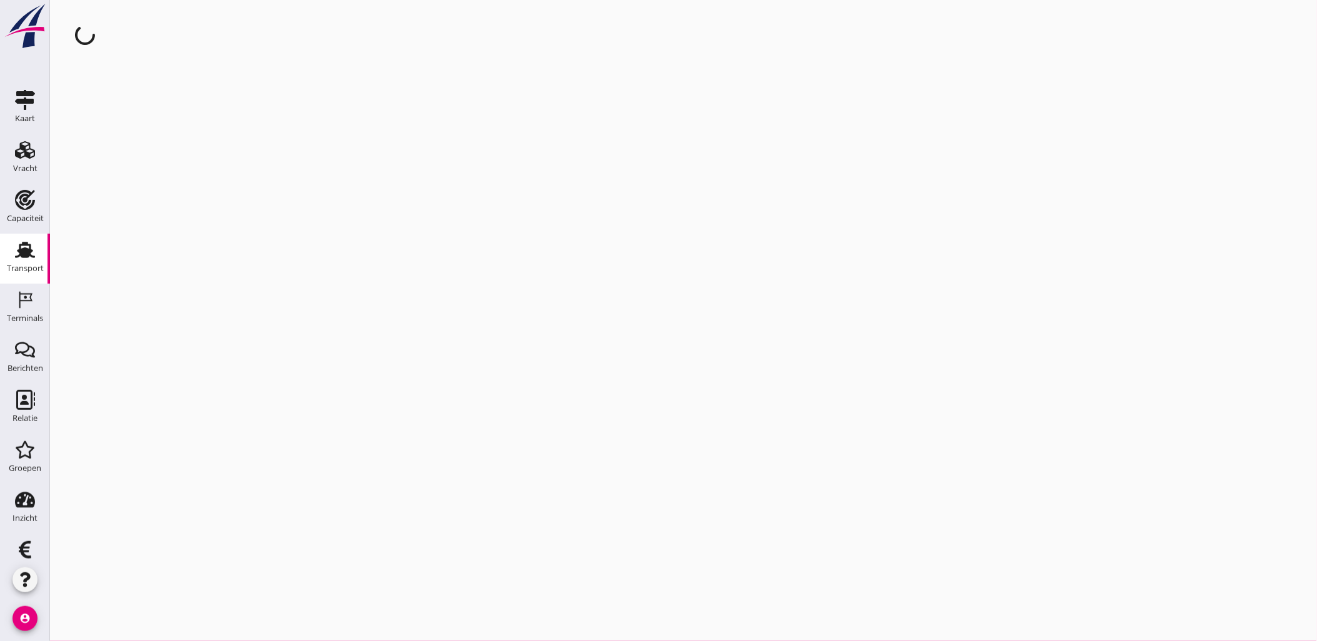
click at [10, 248] on div "Transport" at bounding box center [25, 250] width 30 height 20
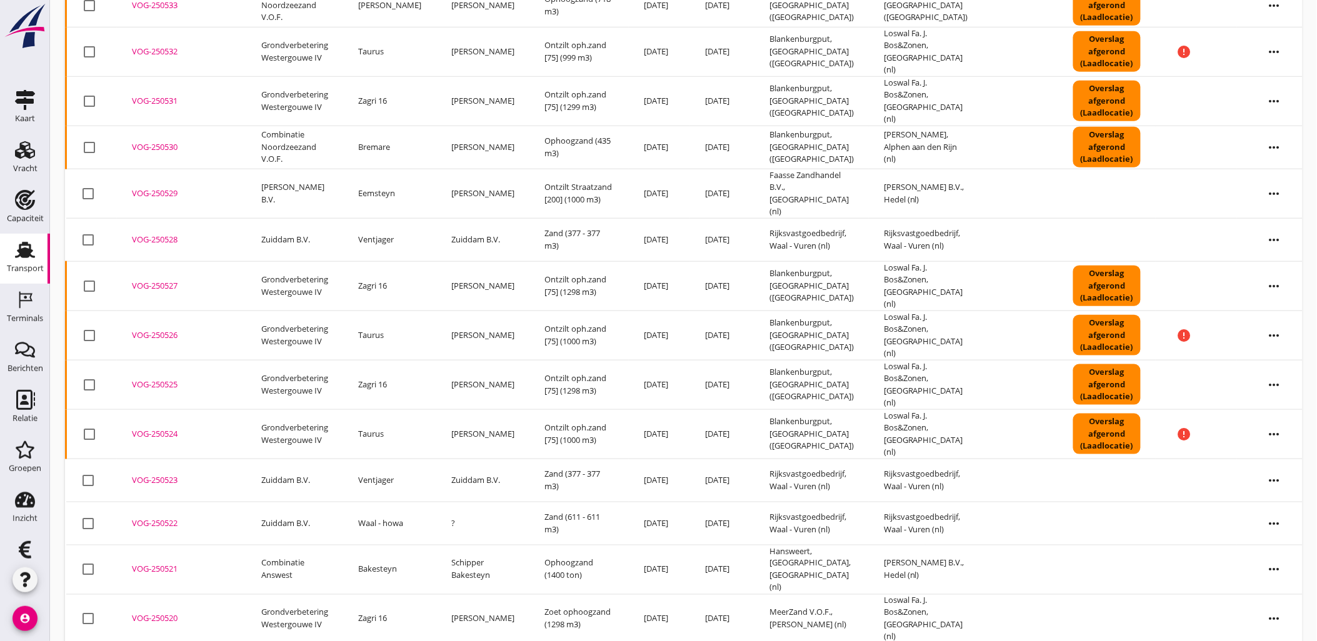
scroll to position [396, 0]
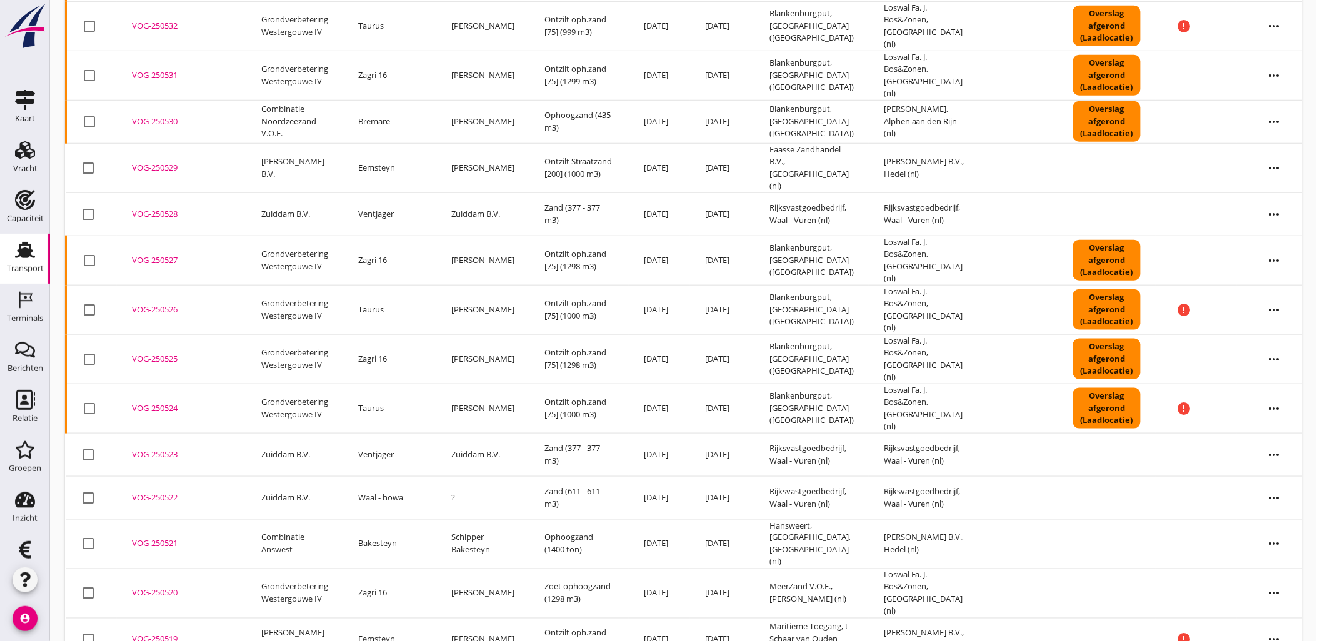
click at [160, 449] on div "VOG-250523" at bounding box center [181, 455] width 99 height 12
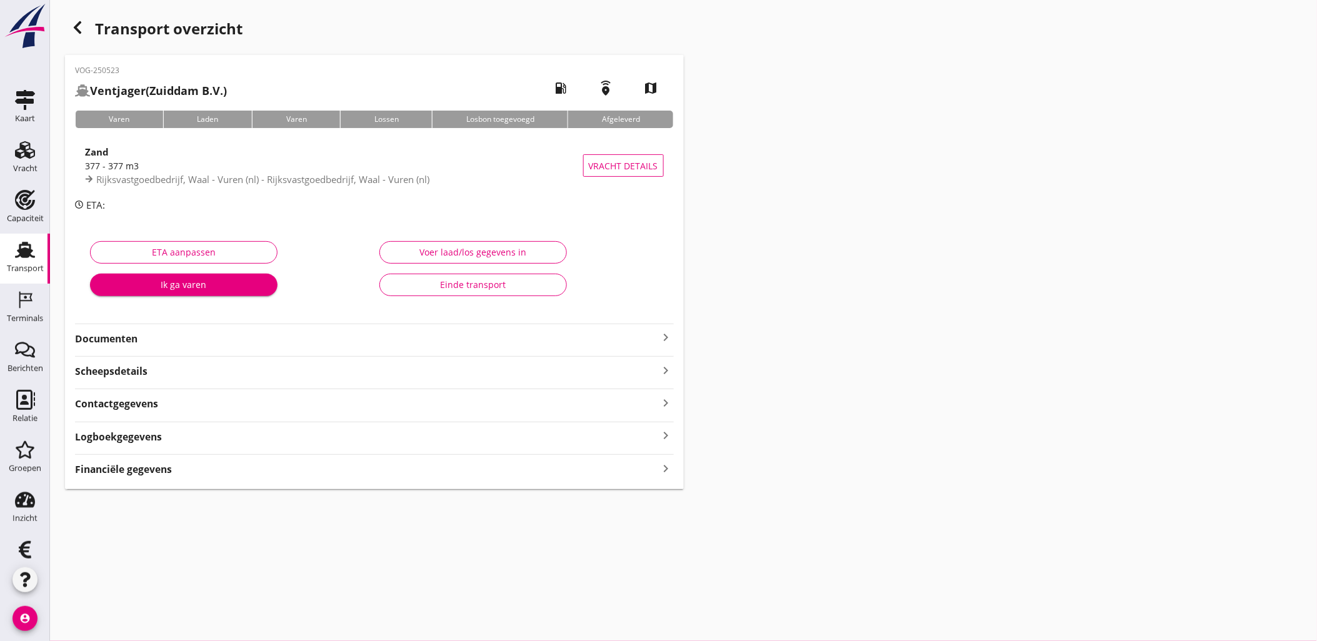
click at [424, 251] on div "Voer laad/los gegevens in" at bounding box center [473, 252] width 166 height 13
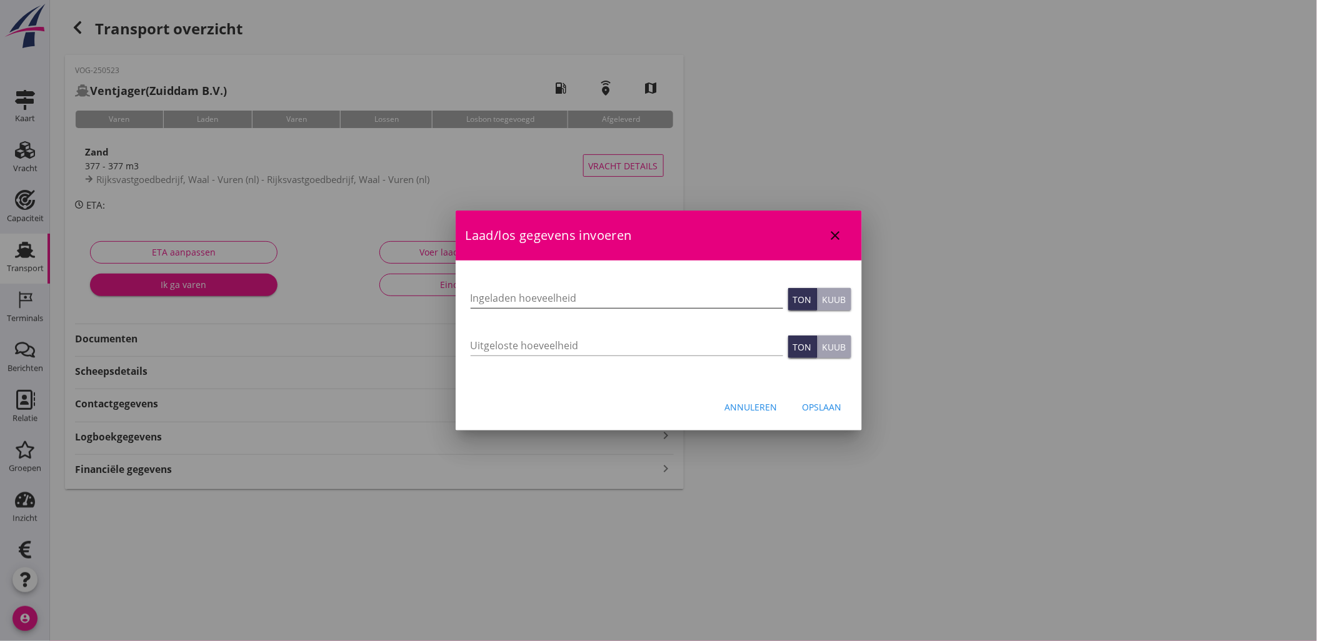
click at [502, 301] on input "Ingeladen hoeveelheid" at bounding box center [626, 298] width 312 height 20
type input "377"
type button "ton"
type button "cubic"
type input "377"
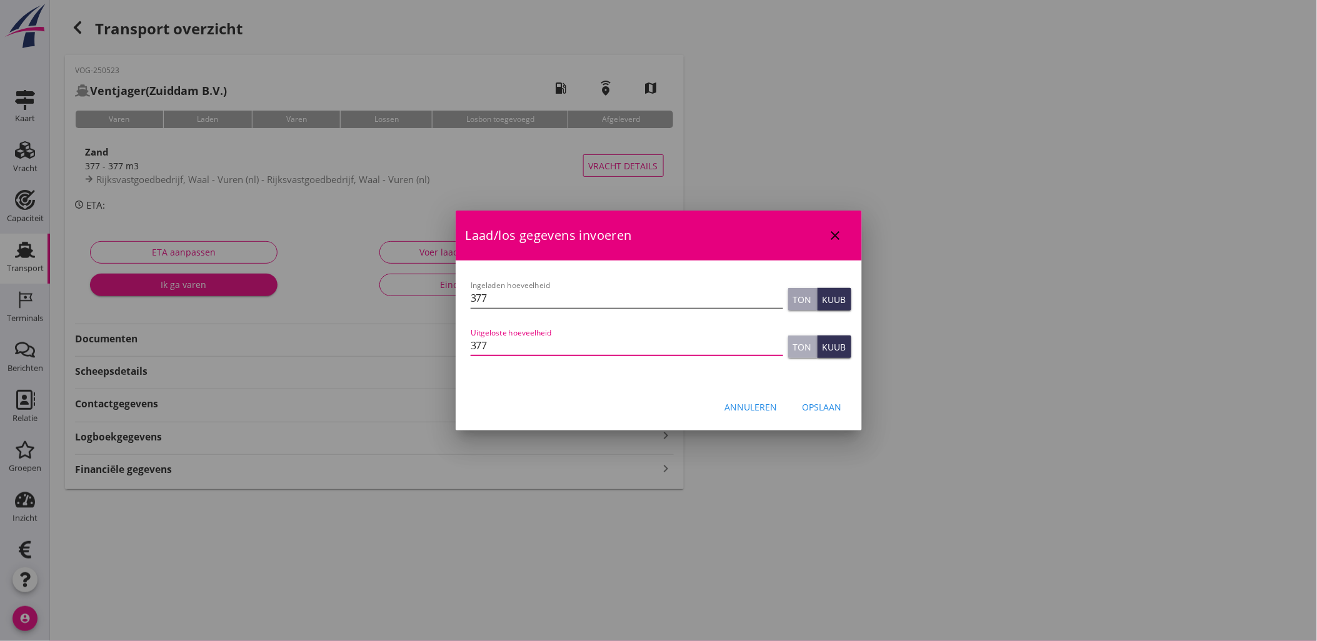
type button "ton"
click at [836, 404] on div "Opslaan" at bounding box center [821, 407] width 39 height 13
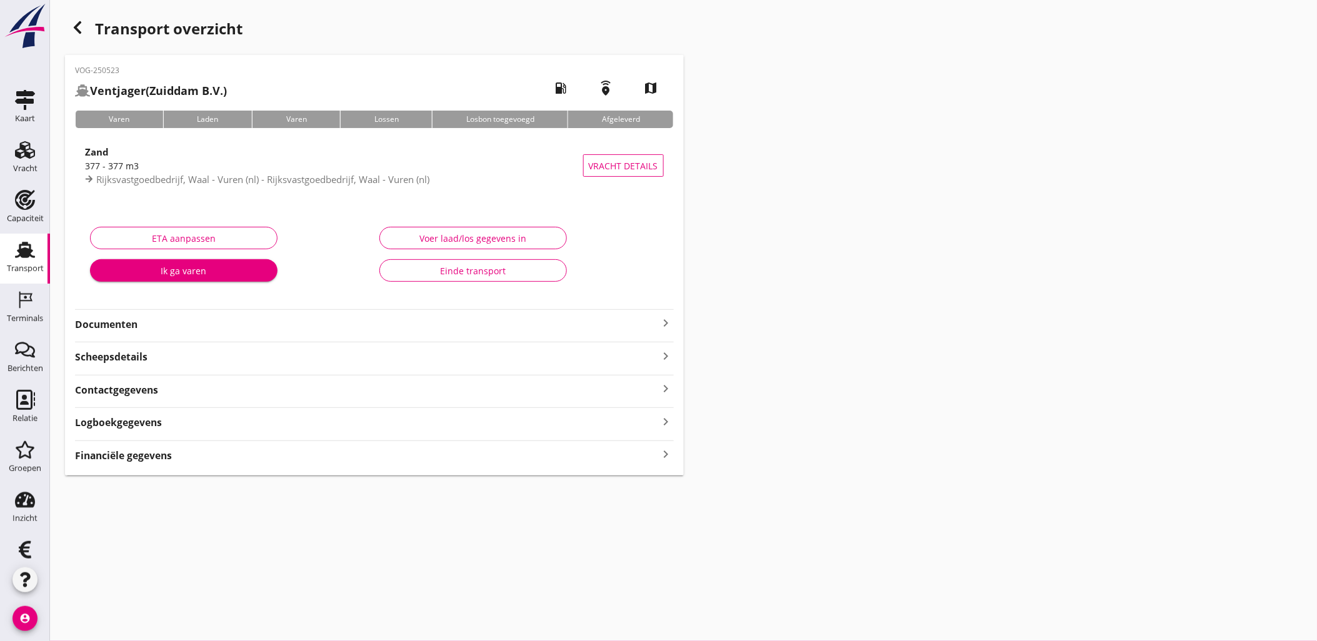
click at [76, 20] on icon "button" at bounding box center [77, 27] width 15 height 15
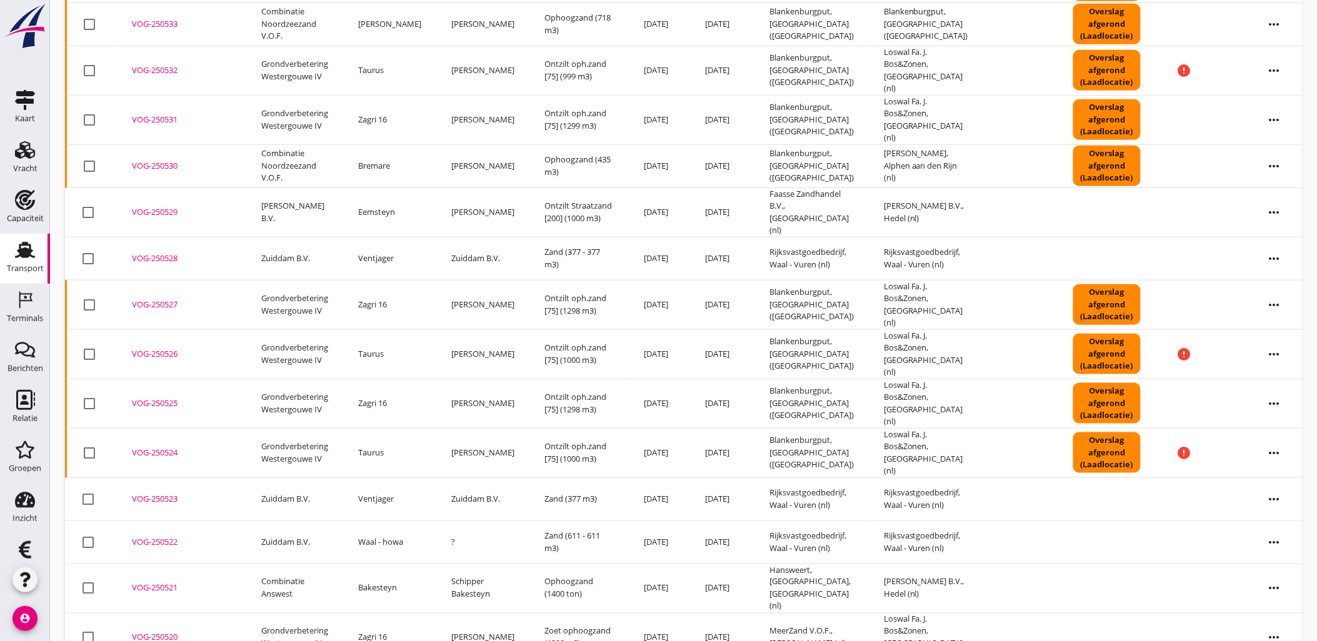
scroll to position [356, 0]
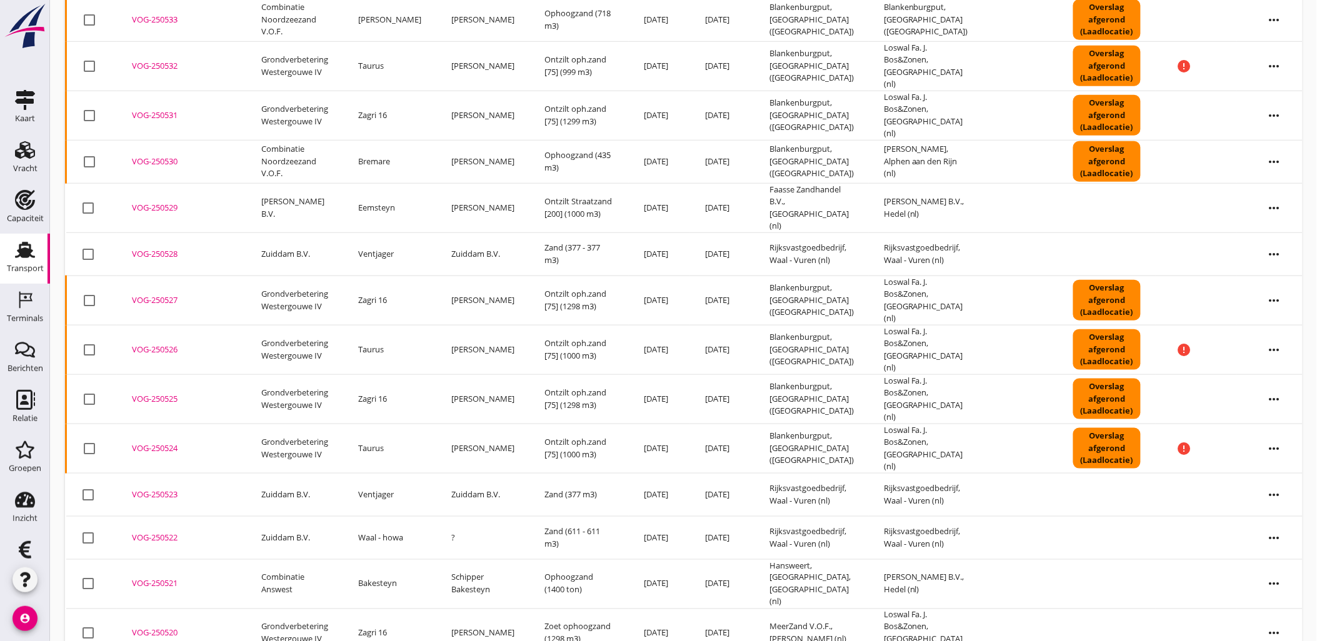
click at [141, 532] on div "VOG-250522" at bounding box center [181, 538] width 99 height 12
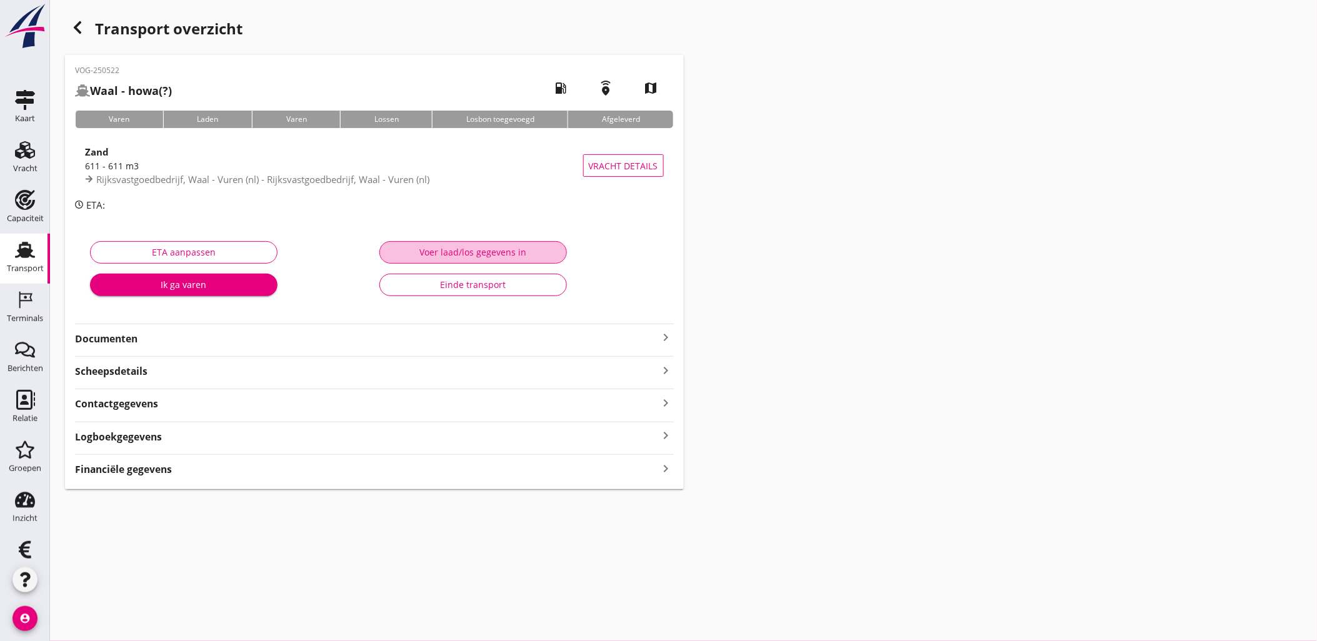
click at [441, 246] on div "Voer laad/los gegevens in" at bounding box center [473, 252] width 166 height 13
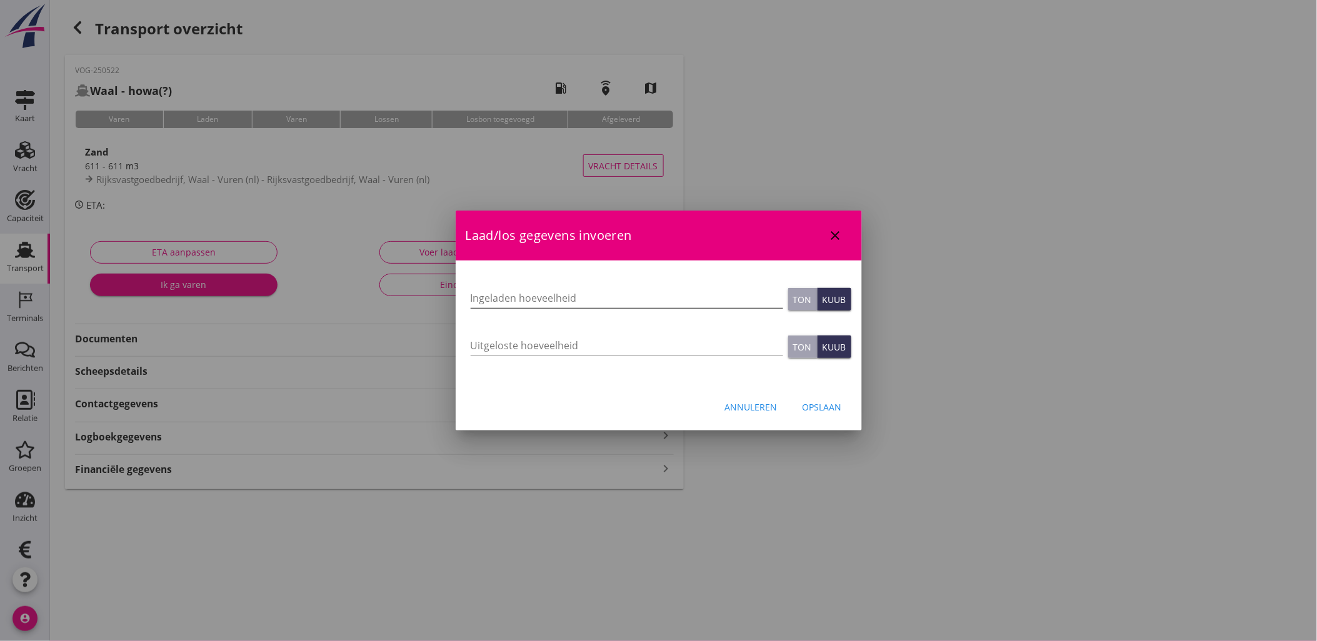
click at [545, 288] on input "Ingeladen hoeveelheid" at bounding box center [626, 298] width 312 height 20
type input "611"
type button "ton"
type button "cubic"
type input "611"
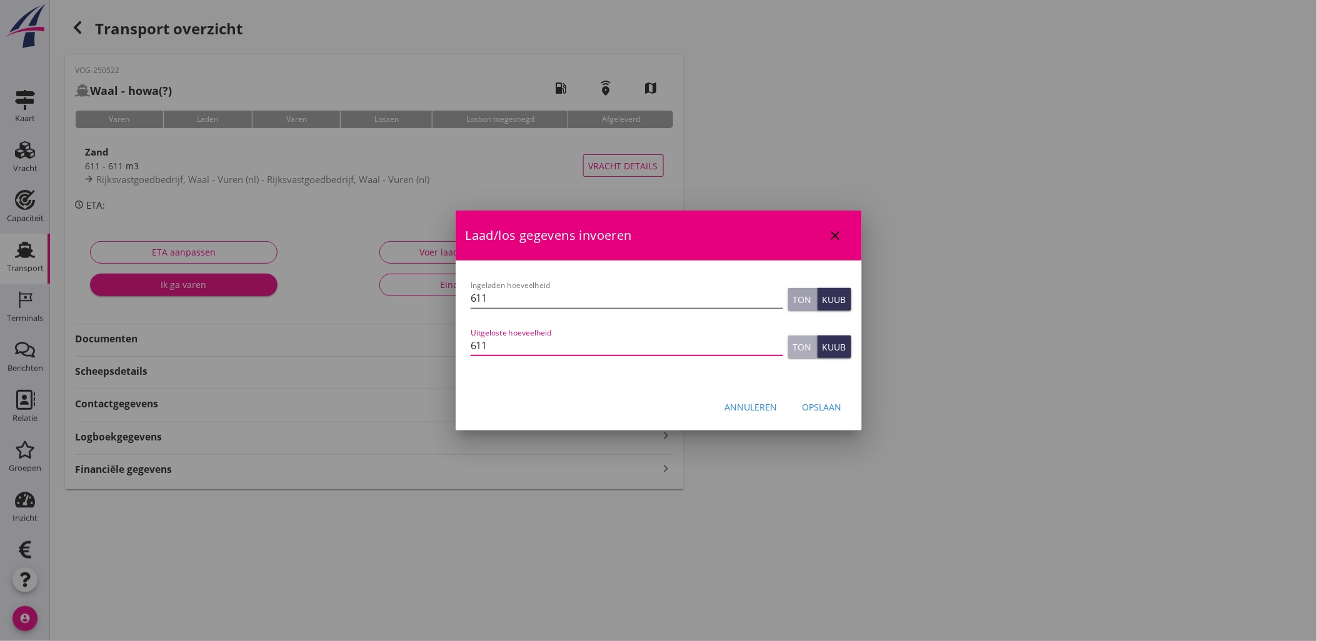
type button "ton"
click at [839, 401] on div "Opslaan" at bounding box center [821, 407] width 39 height 13
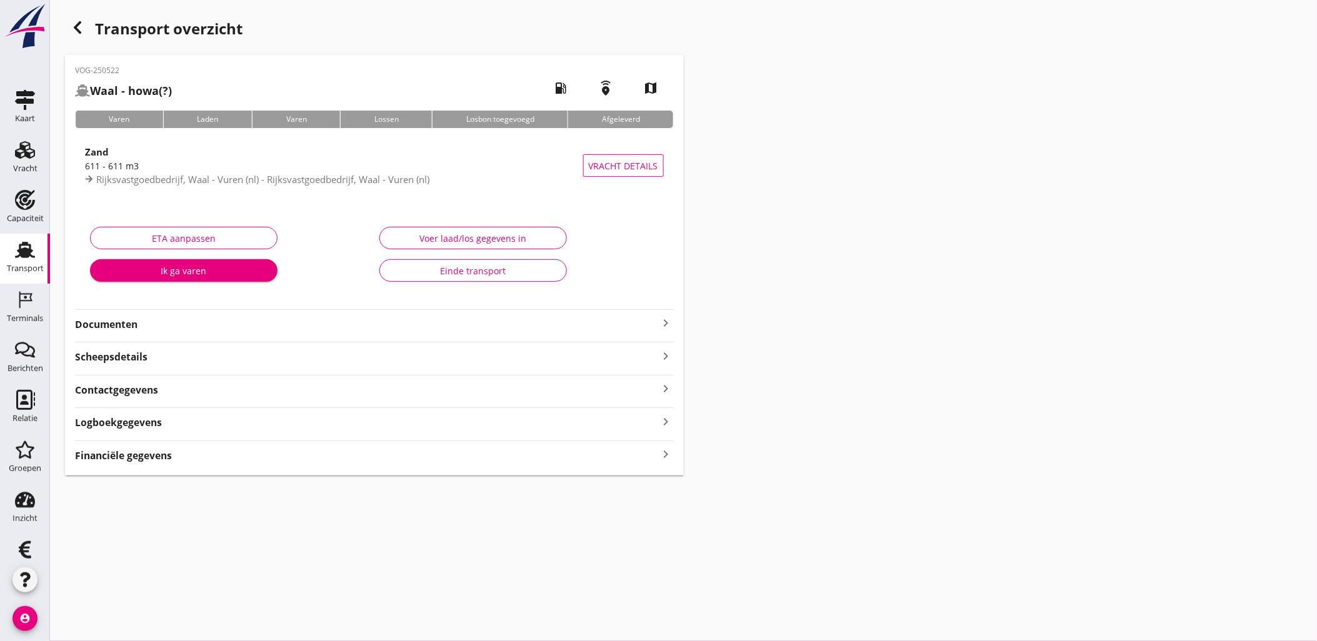
click at [14, 264] on div "Transport" at bounding box center [25, 268] width 37 height 8
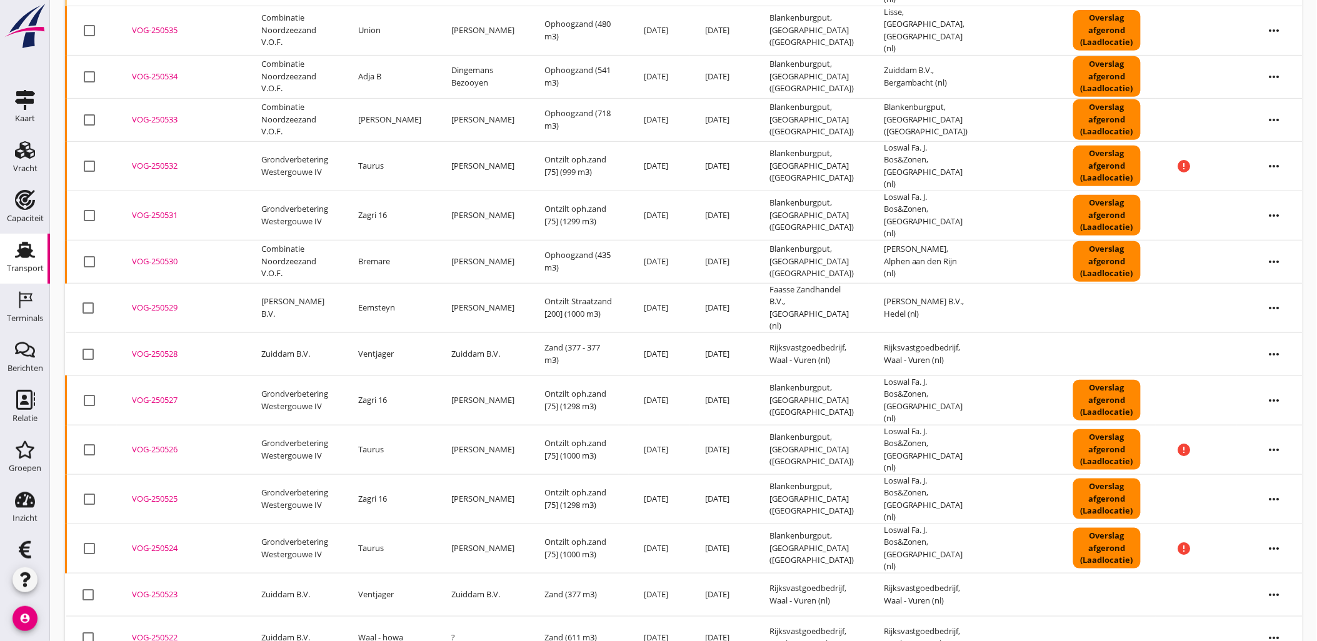
scroll to position [277, 0]
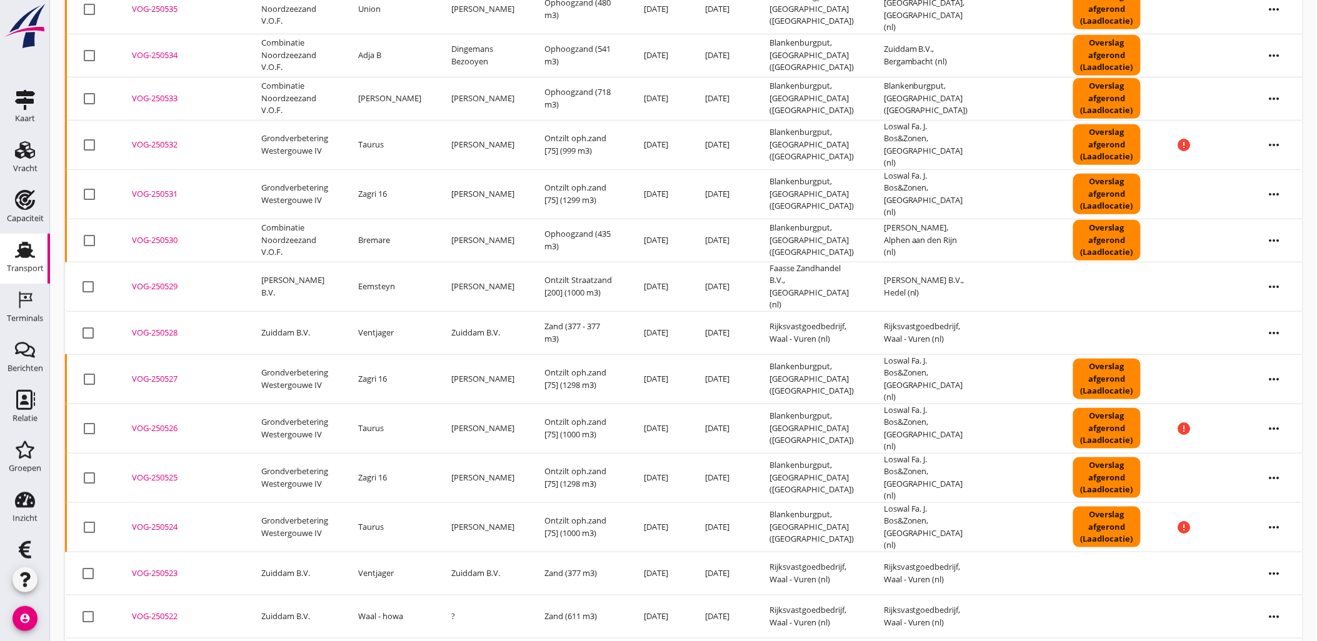
click at [167, 327] on div "VOG-250528" at bounding box center [181, 333] width 99 height 12
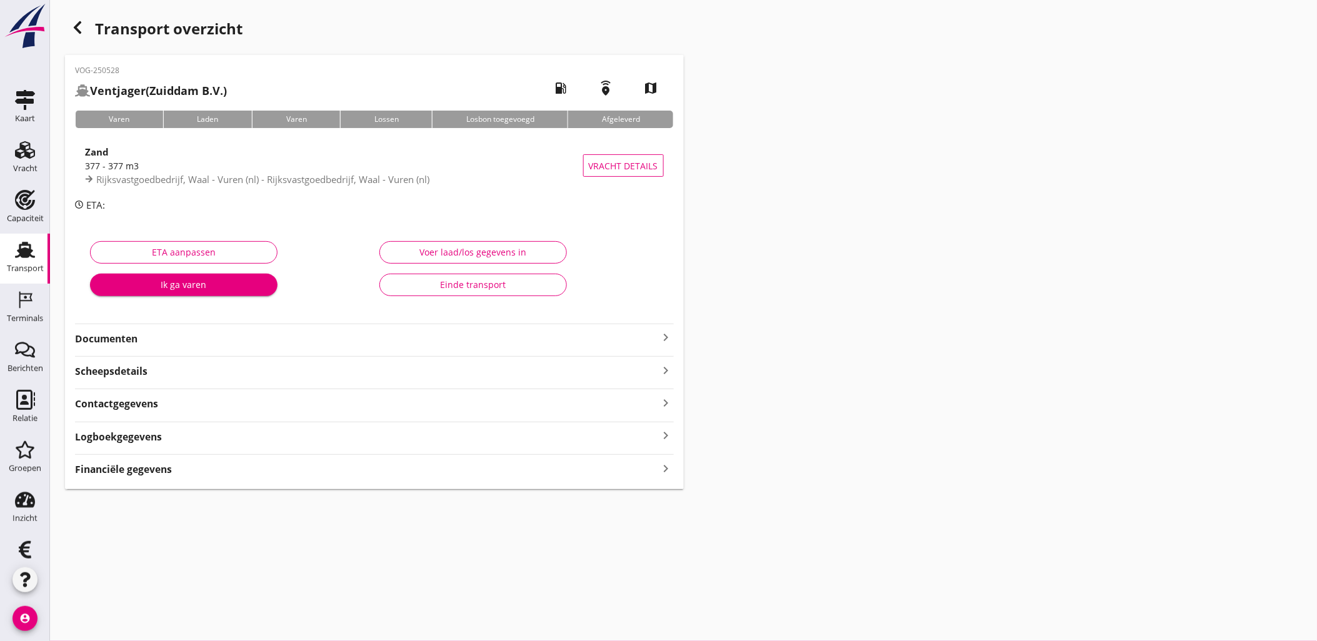
click at [555, 256] on button "Voer laad/los gegevens in" at bounding box center [472, 252] width 187 height 22
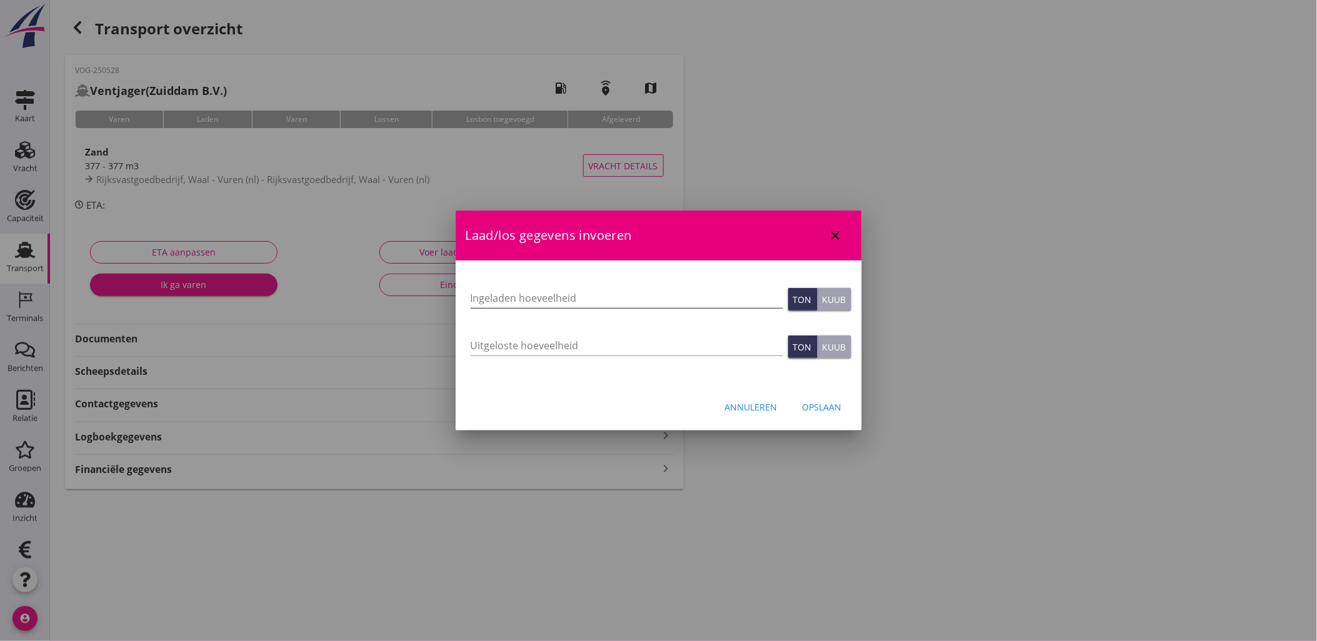
click at [500, 301] on input "Ingeladen hoeveelheid" at bounding box center [626, 298] width 312 height 20
type input "377"
click at [512, 336] on input "Uitgeloste hoeveelheid" at bounding box center [626, 346] width 312 height 20
type input "377"
click at [829, 410] on div "Opslaan" at bounding box center [821, 407] width 39 height 13
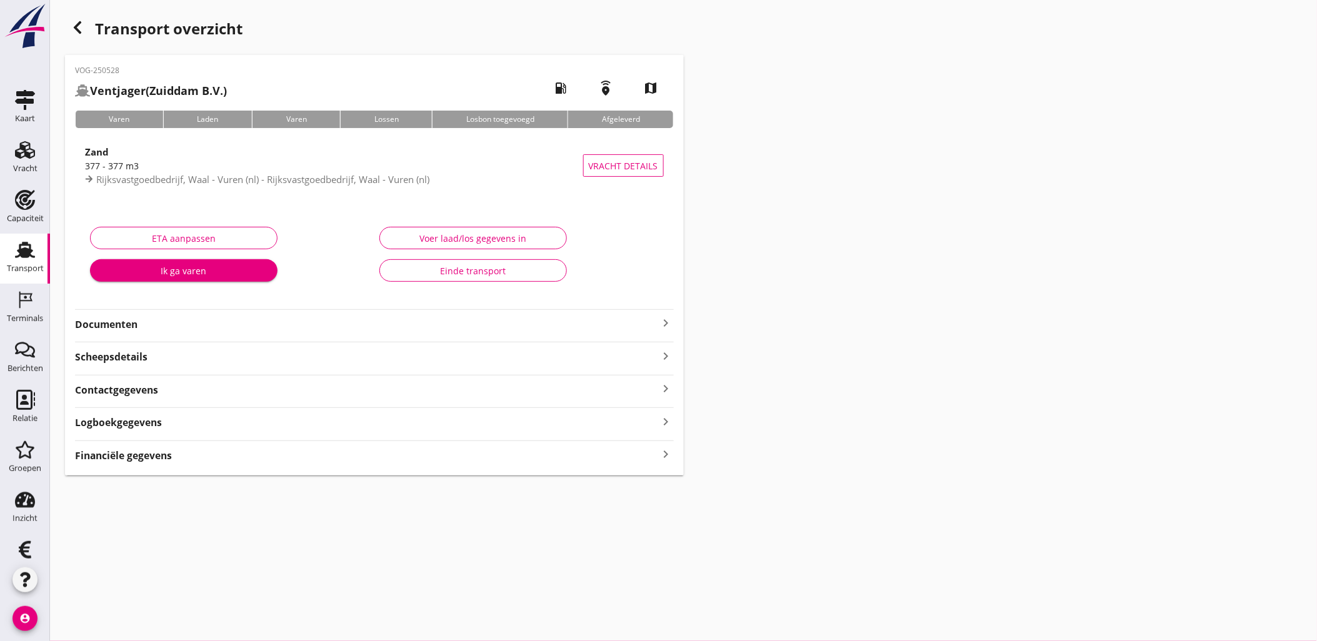
click at [15, 250] on use at bounding box center [25, 250] width 20 height 16
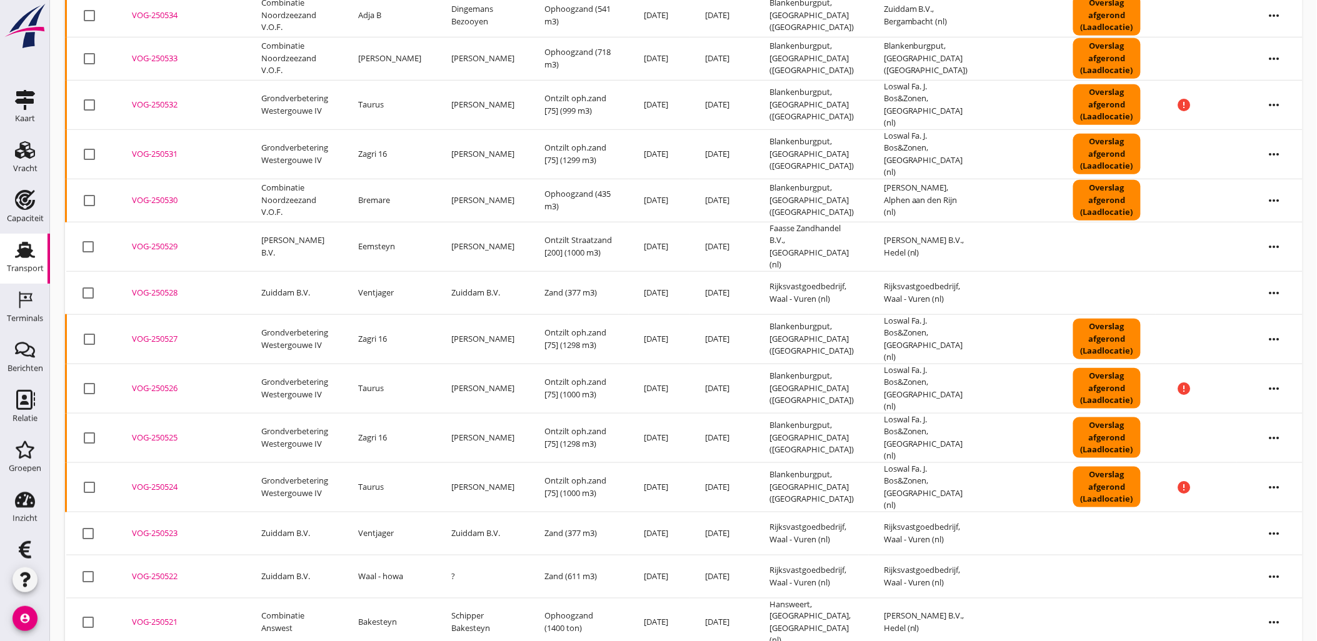
scroll to position [356, 0]
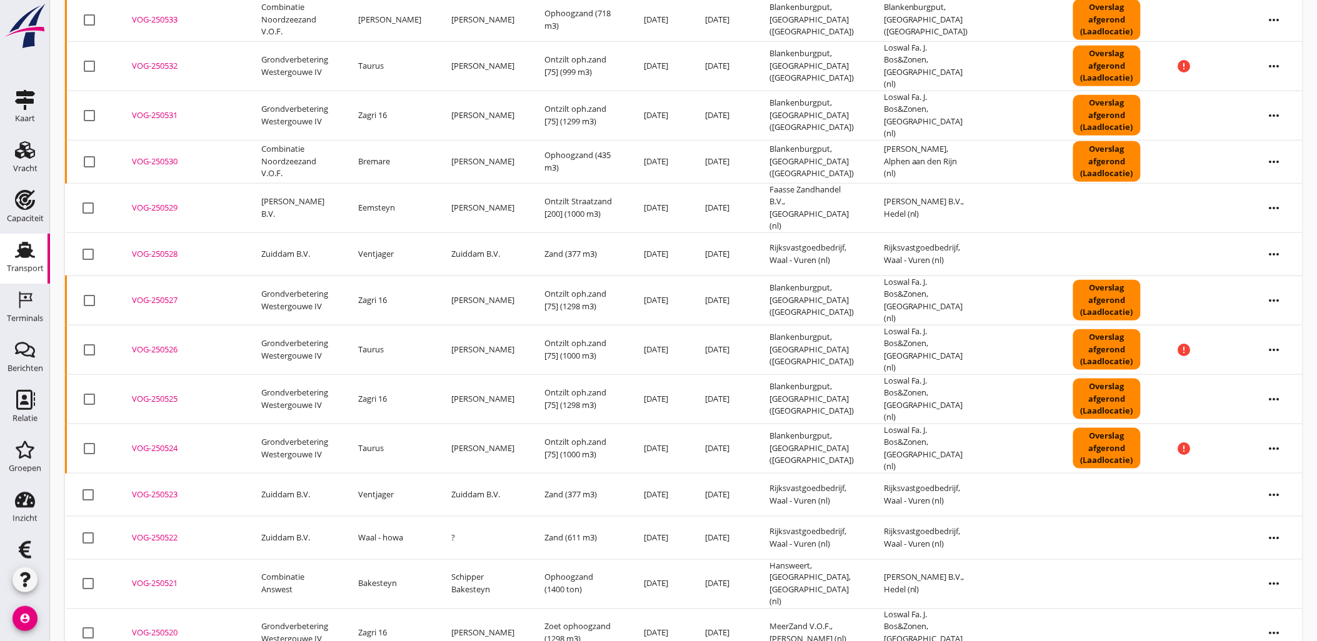
click at [166, 442] on div "VOG-250524" at bounding box center [181, 448] width 99 height 12
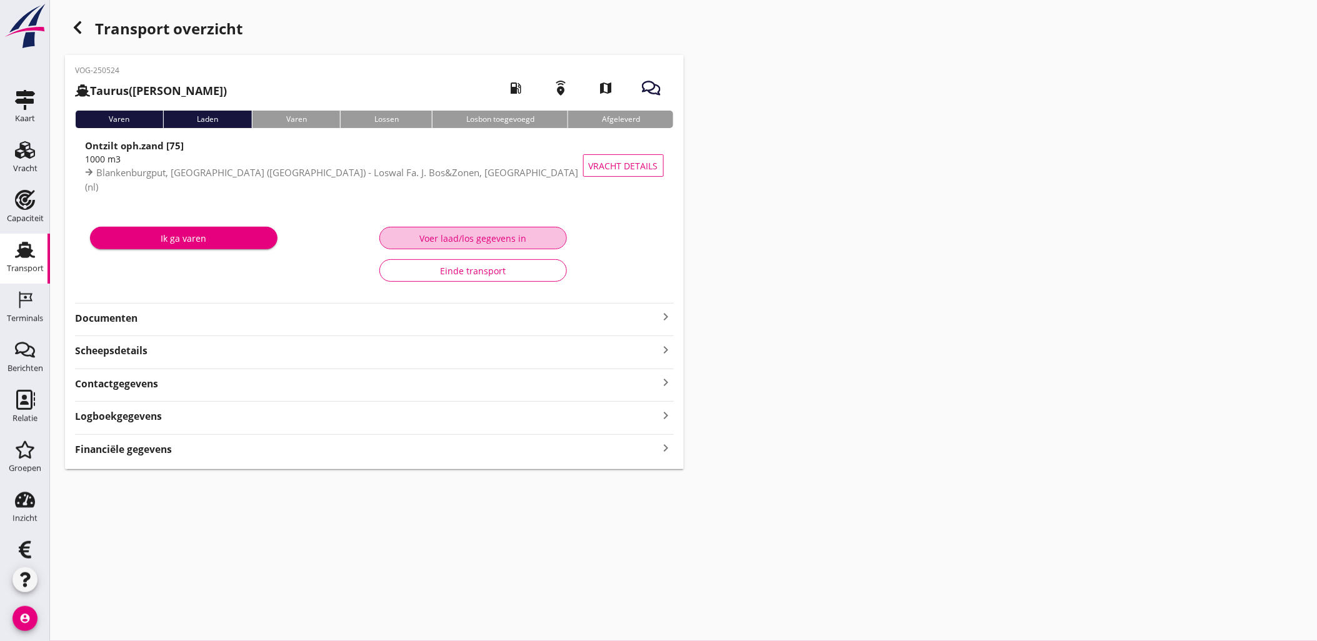
click at [467, 241] on div "Voer laad/los gegevens in" at bounding box center [473, 238] width 166 height 13
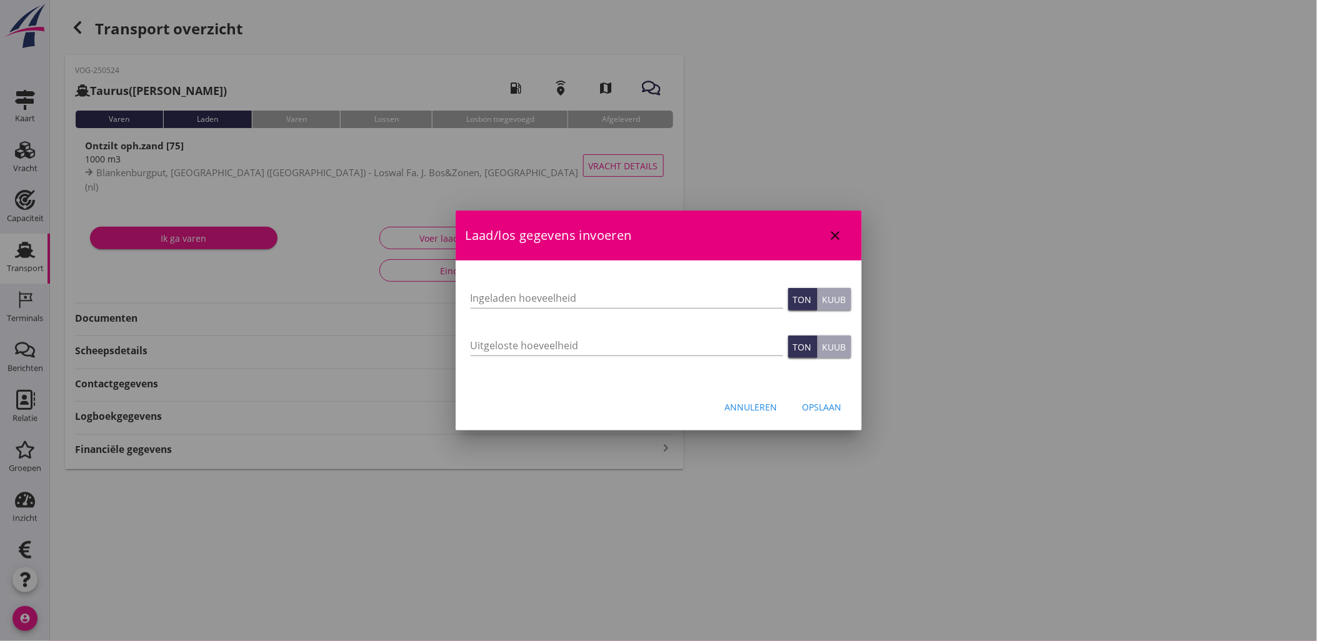
type input "999"
type input "1000"
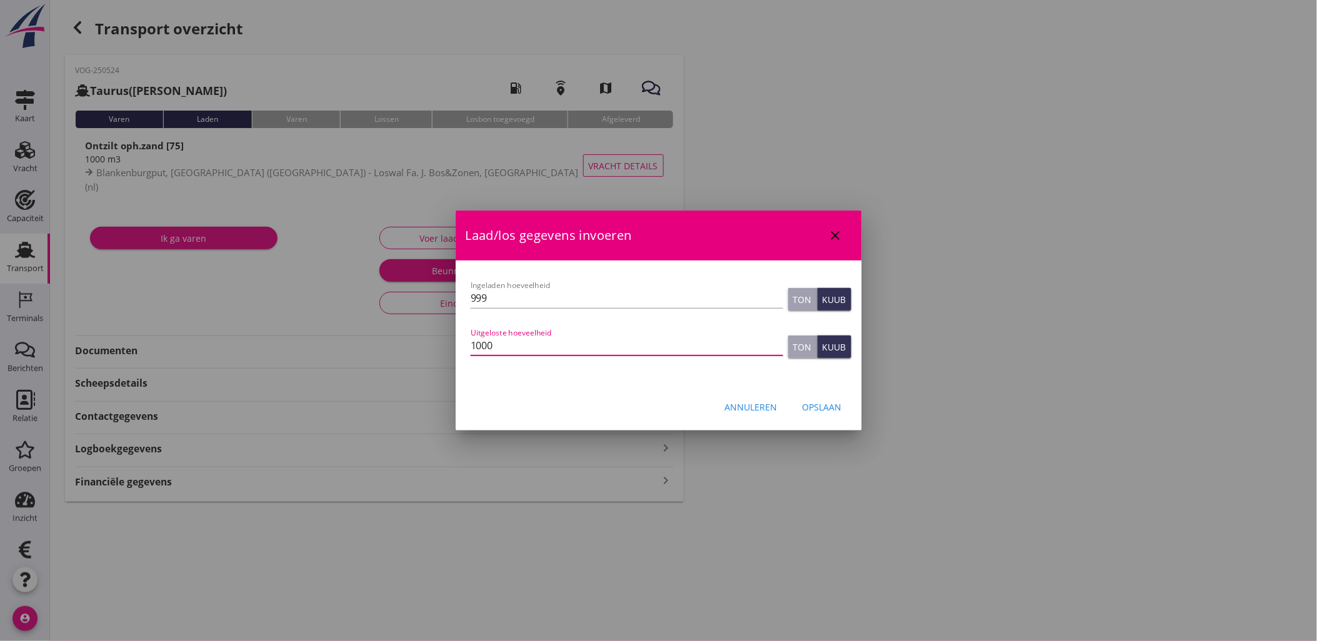
click at [535, 336] on input "1000" at bounding box center [626, 346] width 312 height 20
drag, startPoint x: 519, startPoint y: 285, endPoint x: 438, endPoint y: 295, distance: 81.8
click at [439, 295] on div "tim.vrolijk@vanoord.com Klant emailadres 1160.shp@vanoord.com Schipper emailadr…" at bounding box center [658, 320] width 1317 height 641
type input "1000"
click at [840, 402] on div "Opslaan" at bounding box center [821, 407] width 39 height 13
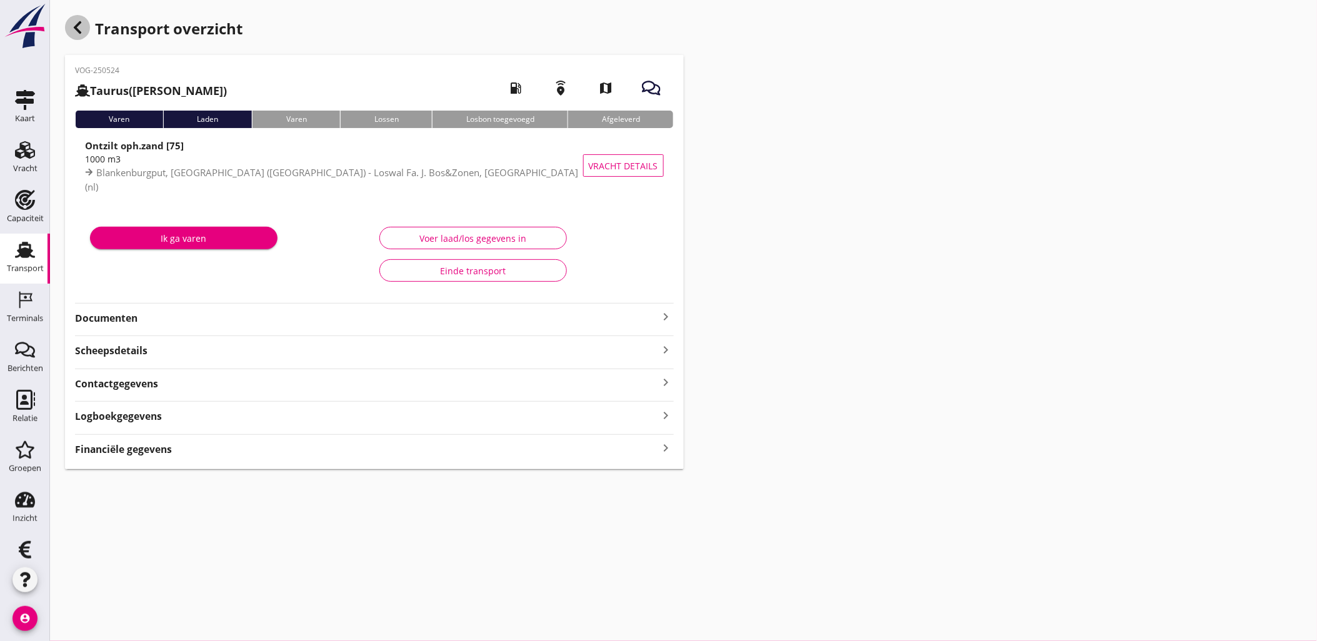
click at [82, 23] on icon "button" at bounding box center [77, 27] width 15 height 15
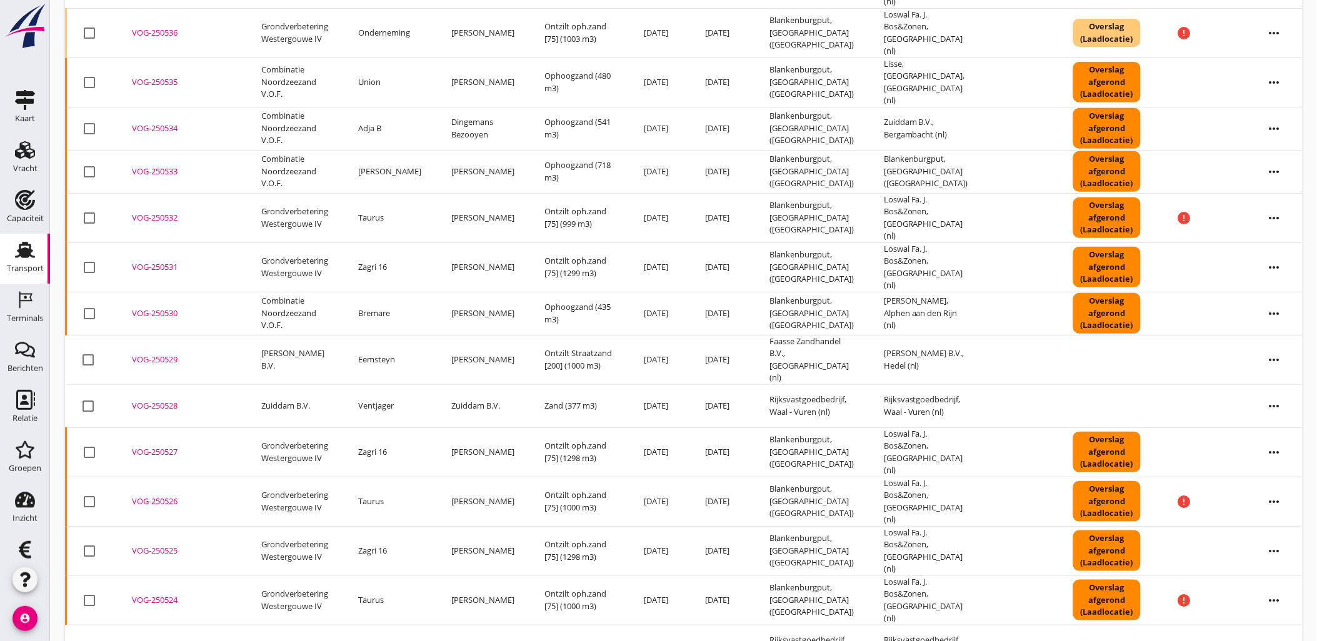
scroll to position [208, 0]
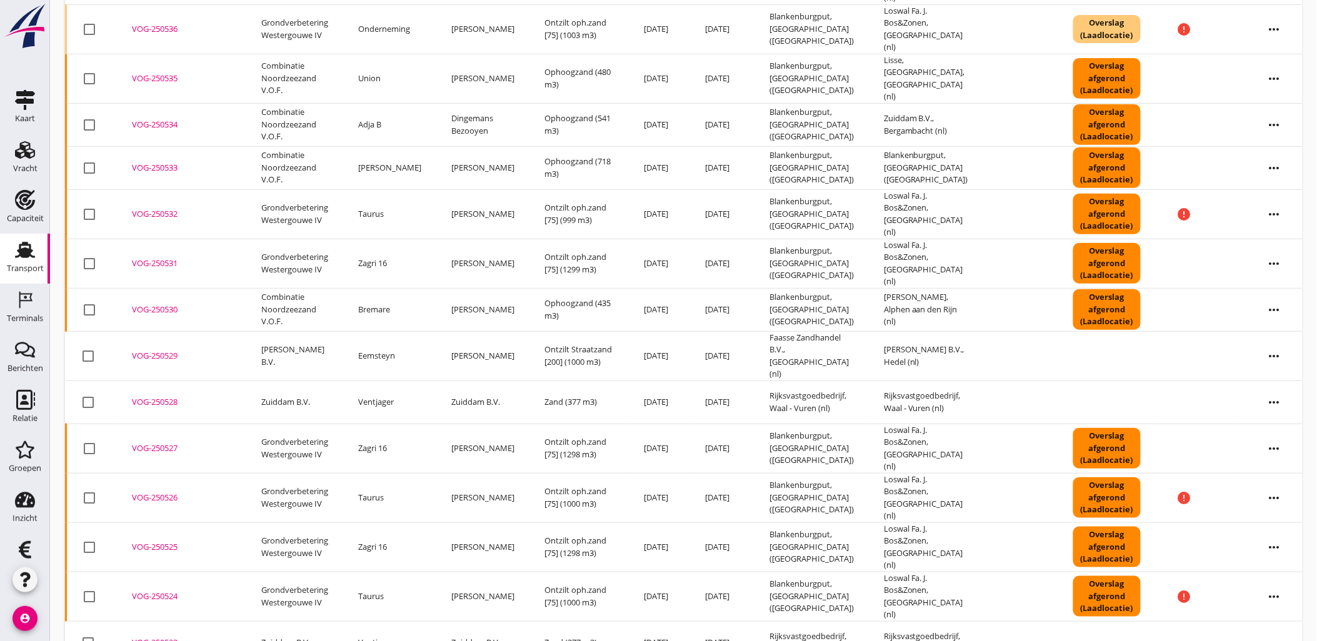
click at [153, 541] on div "VOG-250525" at bounding box center [181, 547] width 99 height 12
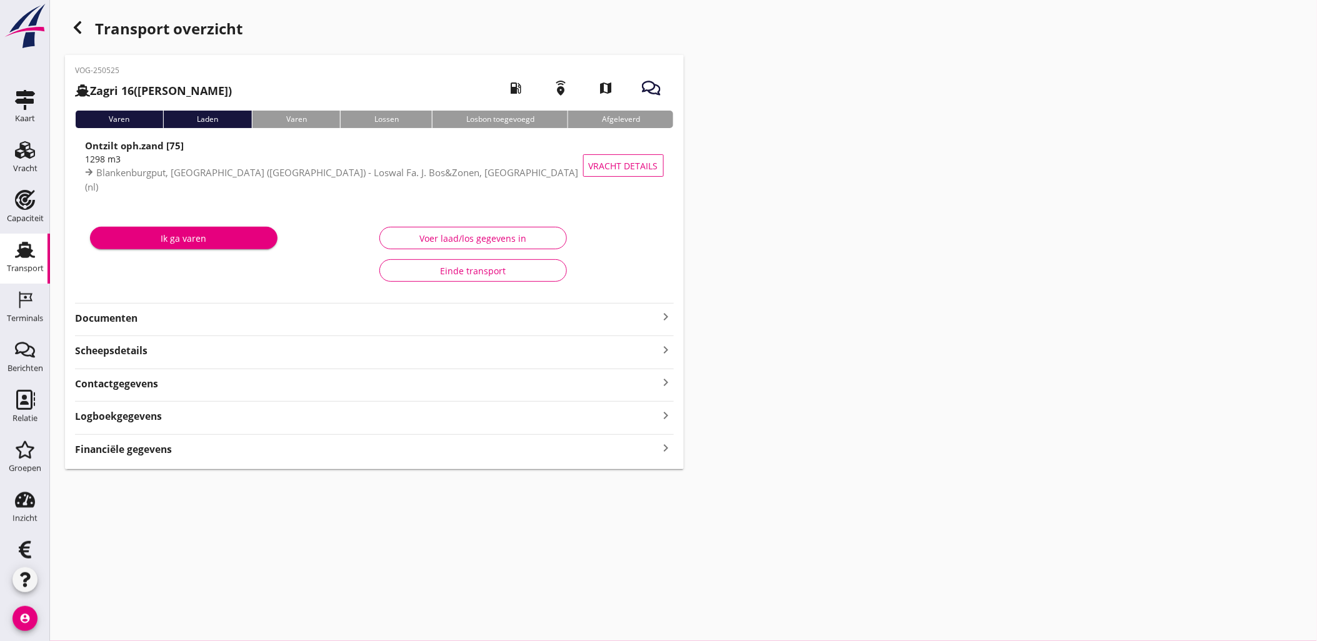
click at [507, 246] on button "Voer laad/los gegevens in" at bounding box center [472, 238] width 187 height 22
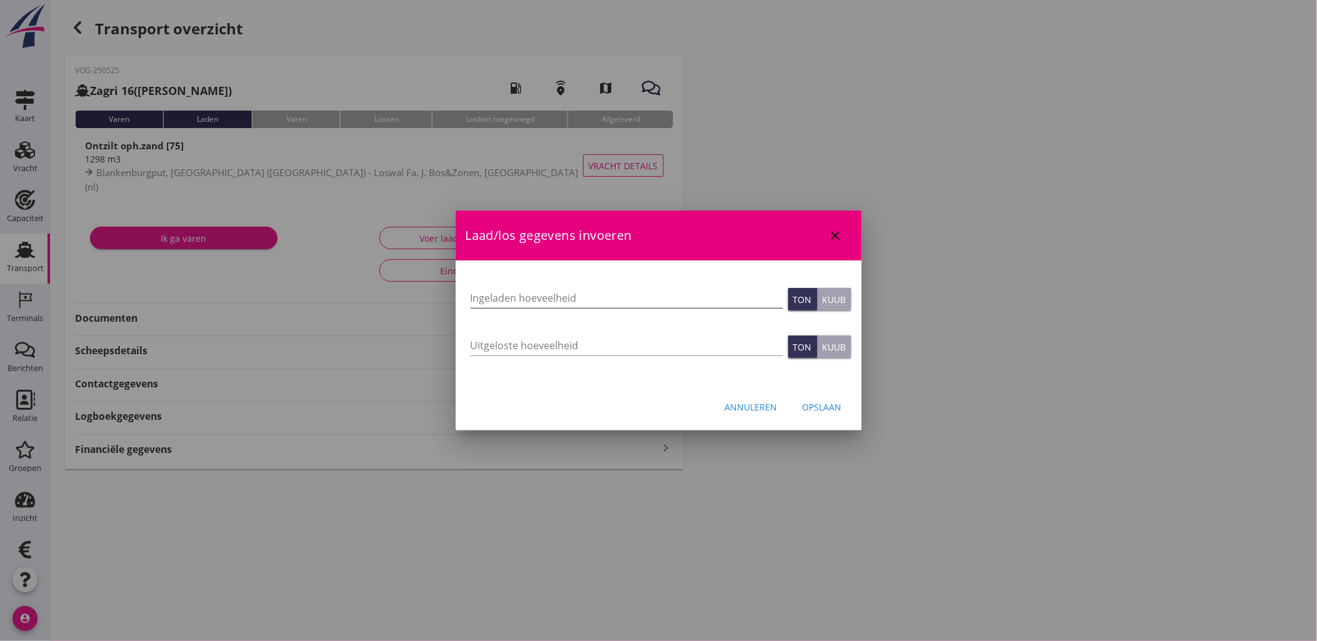
type input "1298"
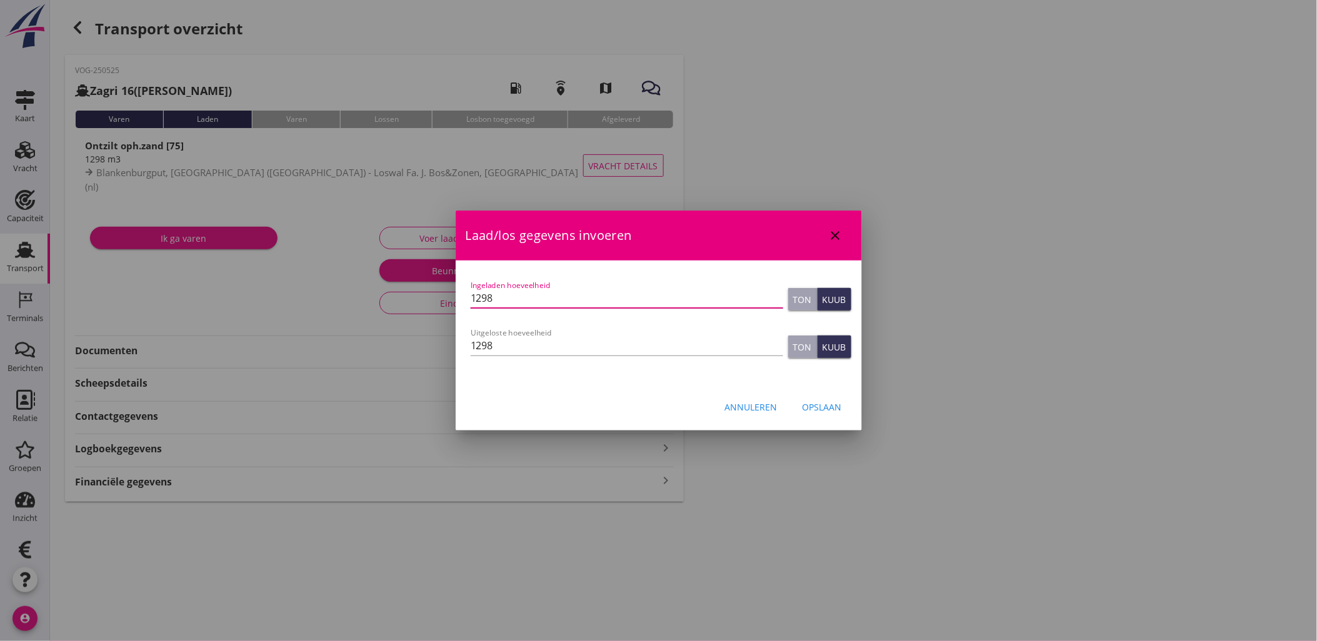
click at [512, 295] on input "1298" at bounding box center [626, 298] width 312 height 20
drag, startPoint x: 522, startPoint y: 297, endPoint x: 495, endPoint y: 301, distance: 27.8
click at [495, 301] on input "12981298" at bounding box center [626, 298] width 312 height 20
type input "1298"
click at [812, 404] on div "Opslaan" at bounding box center [821, 407] width 39 height 13
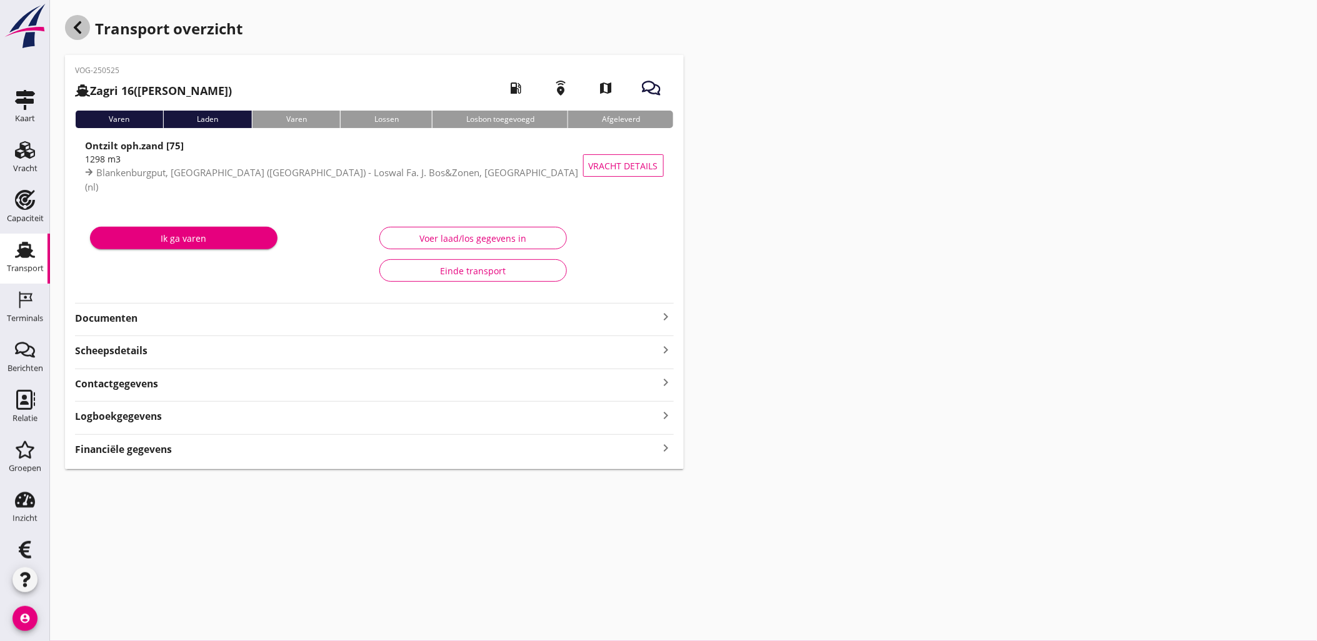
click at [86, 30] on div "button" at bounding box center [77, 27] width 25 height 25
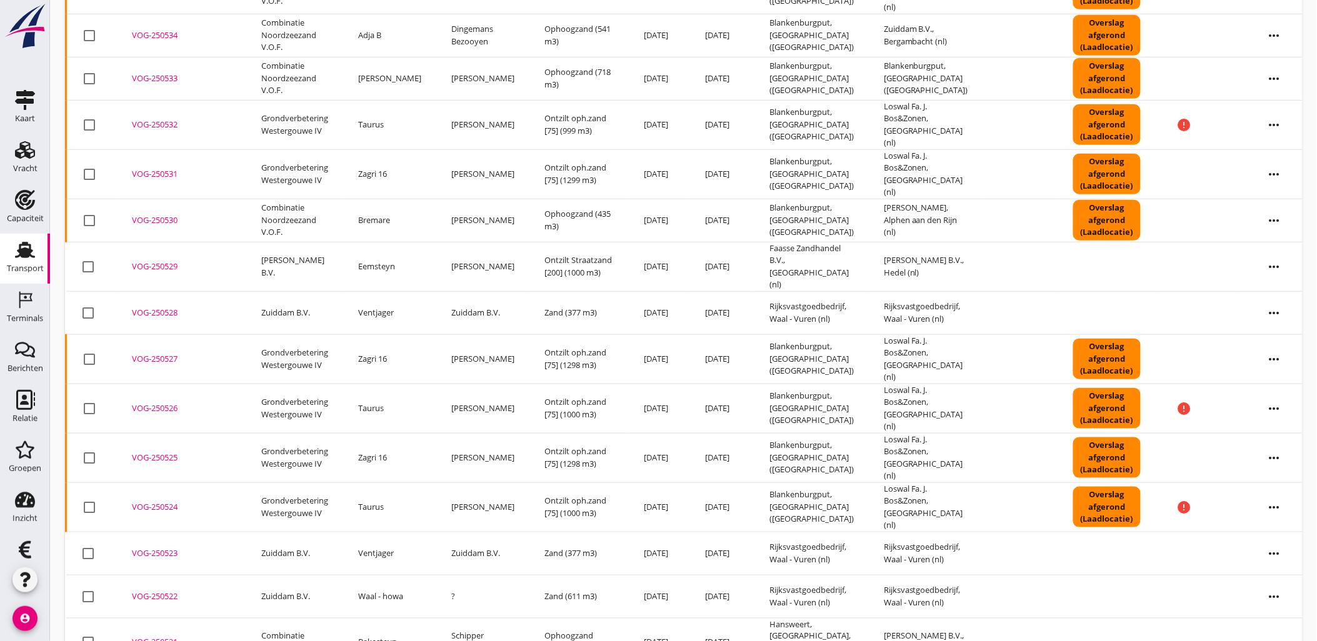
scroll to position [356, 0]
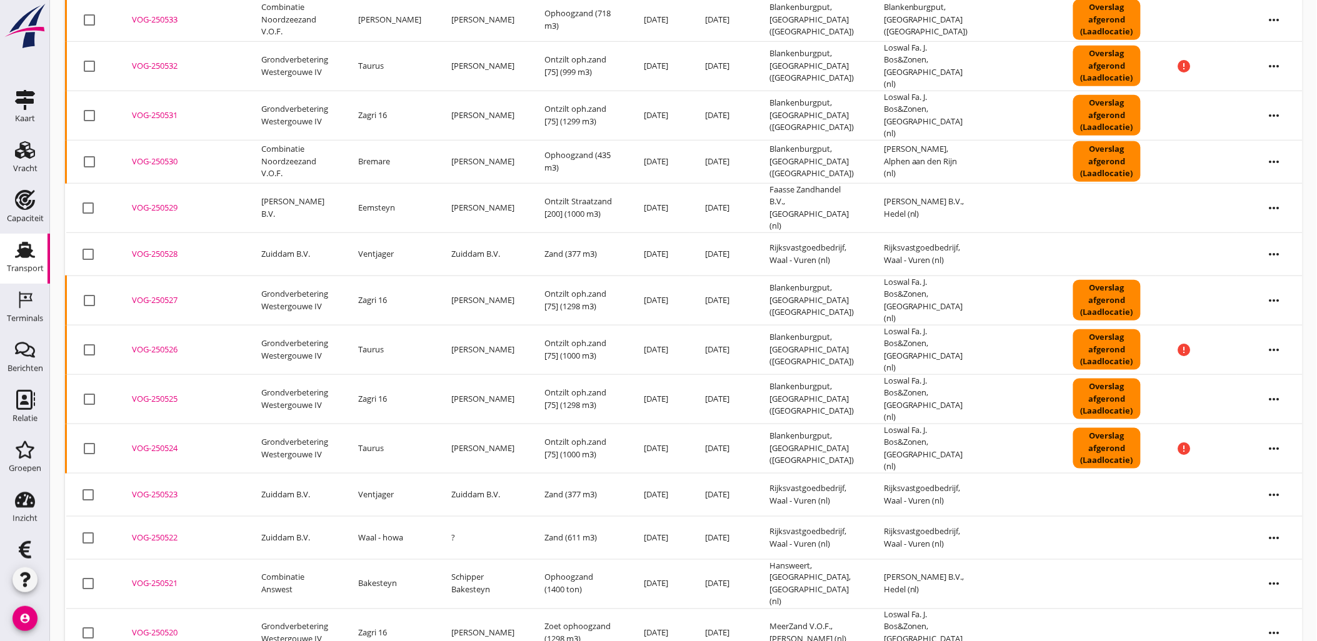
click at [158, 393] on div "VOG-250525" at bounding box center [181, 399] width 99 height 12
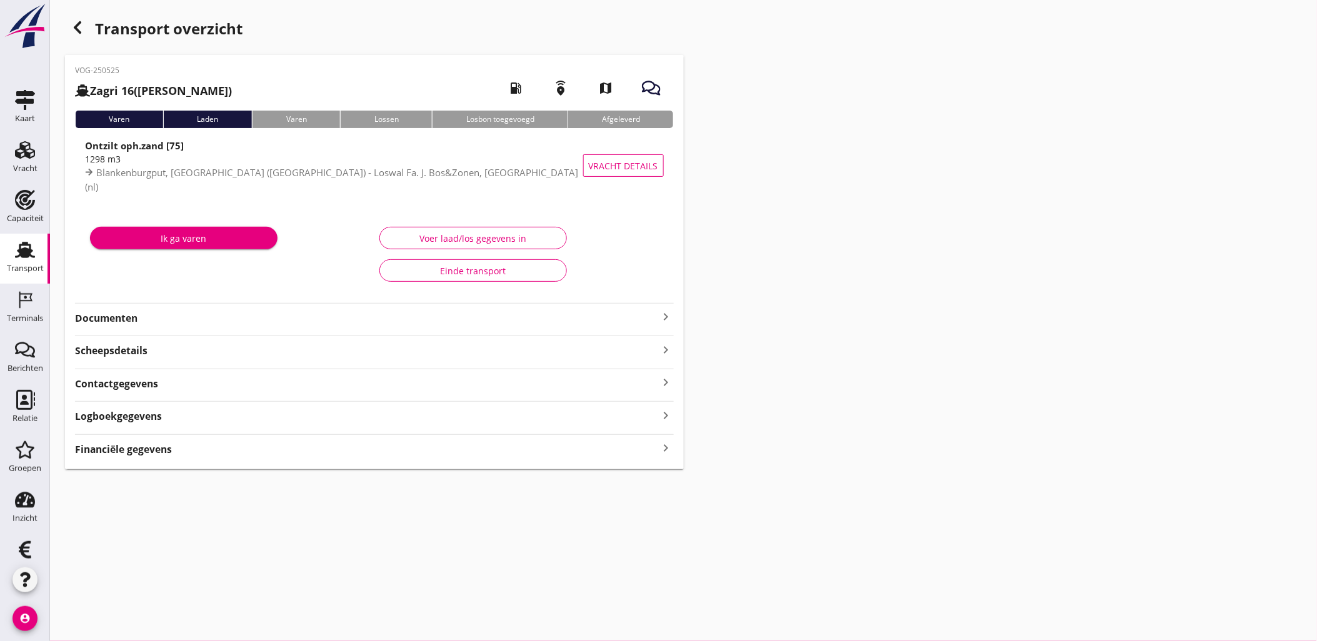
click at [552, 227] on button "Voer laad/los gegevens in" at bounding box center [472, 238] width 187 height 22
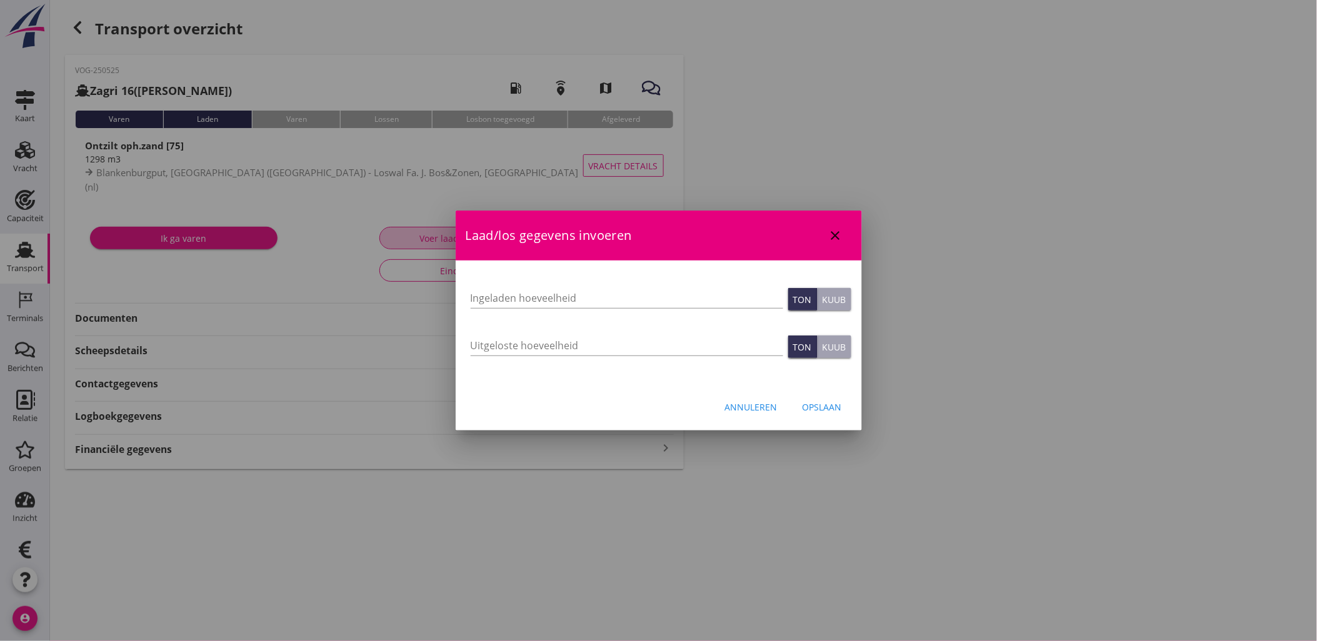
type input "1298"
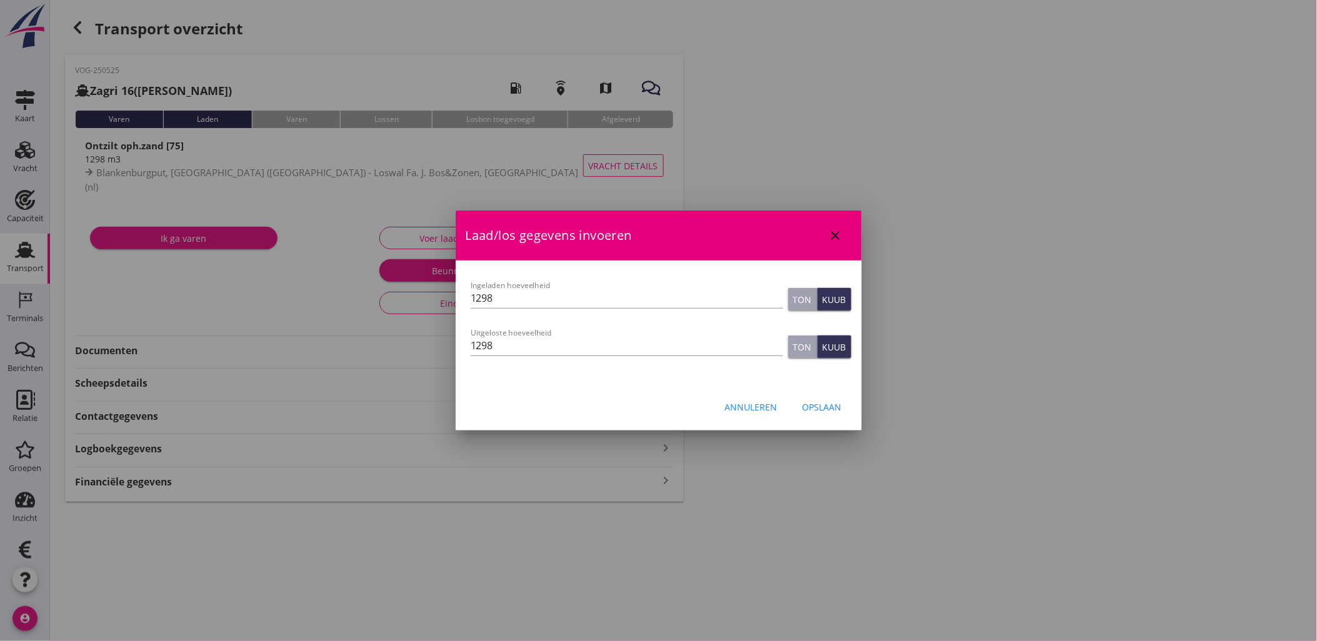
click at [839, 237] on icon "close" at bounding box center [835, 235] width 15 height 15
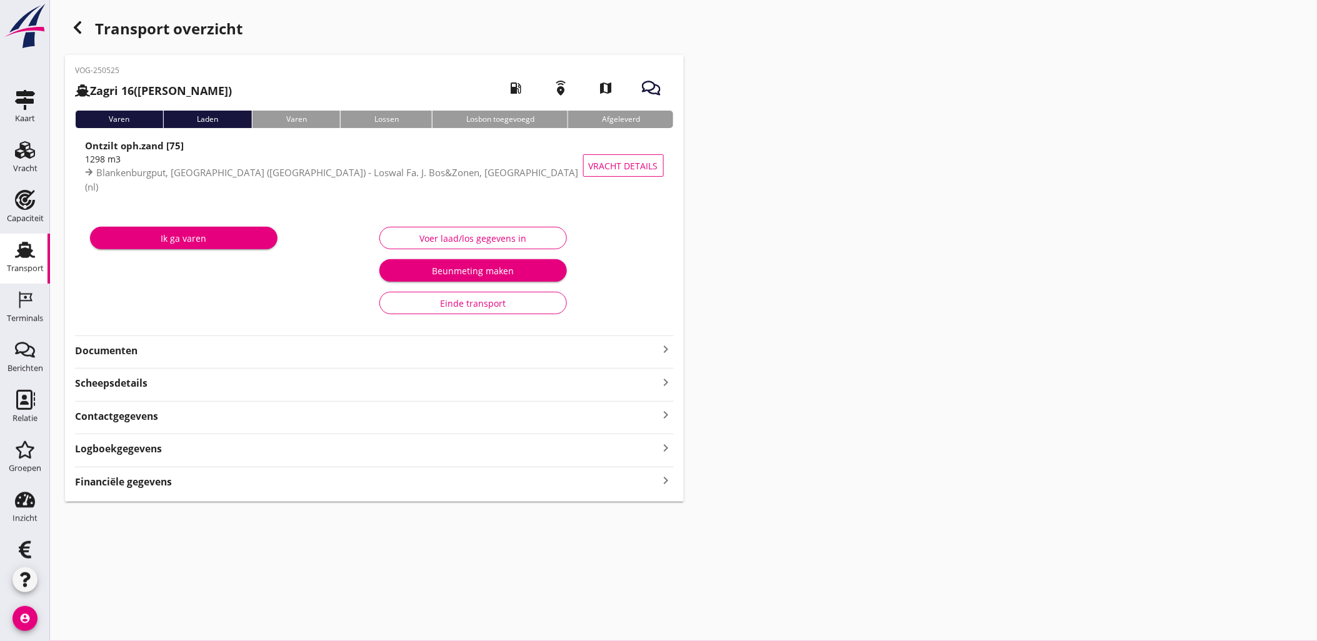
click at [10, 251] on div "Transport" at bounding box center [25, 250] width 30 height 20
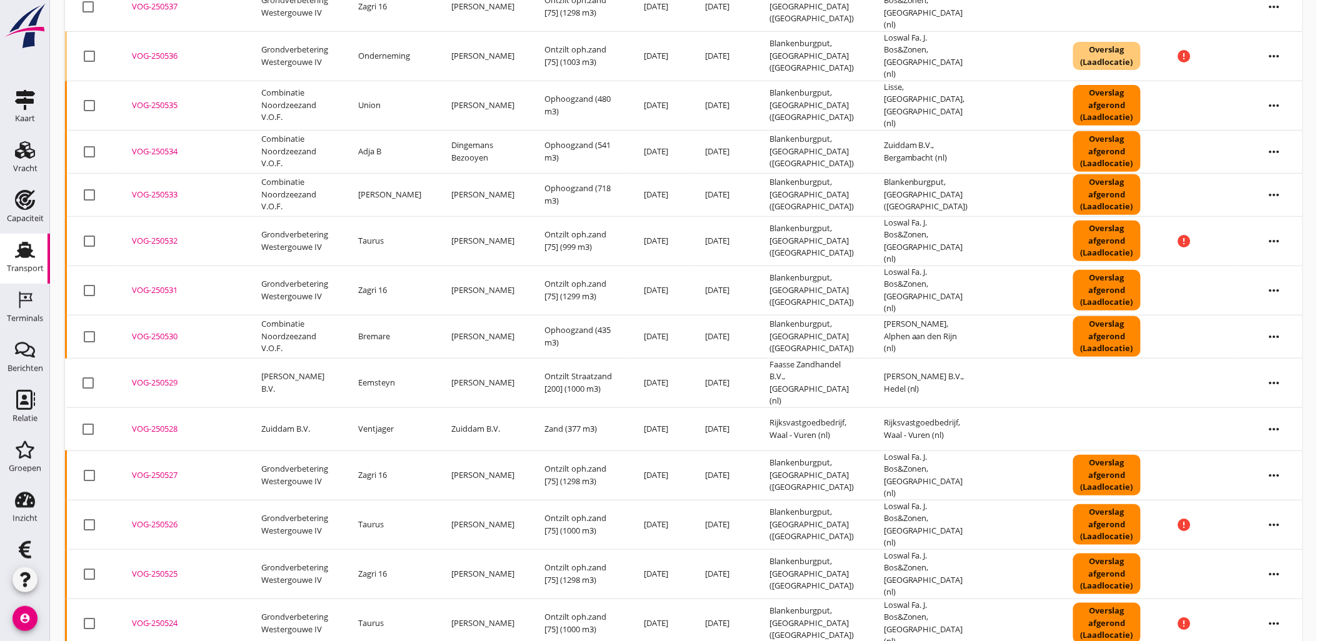
scroll to position [208, 0]
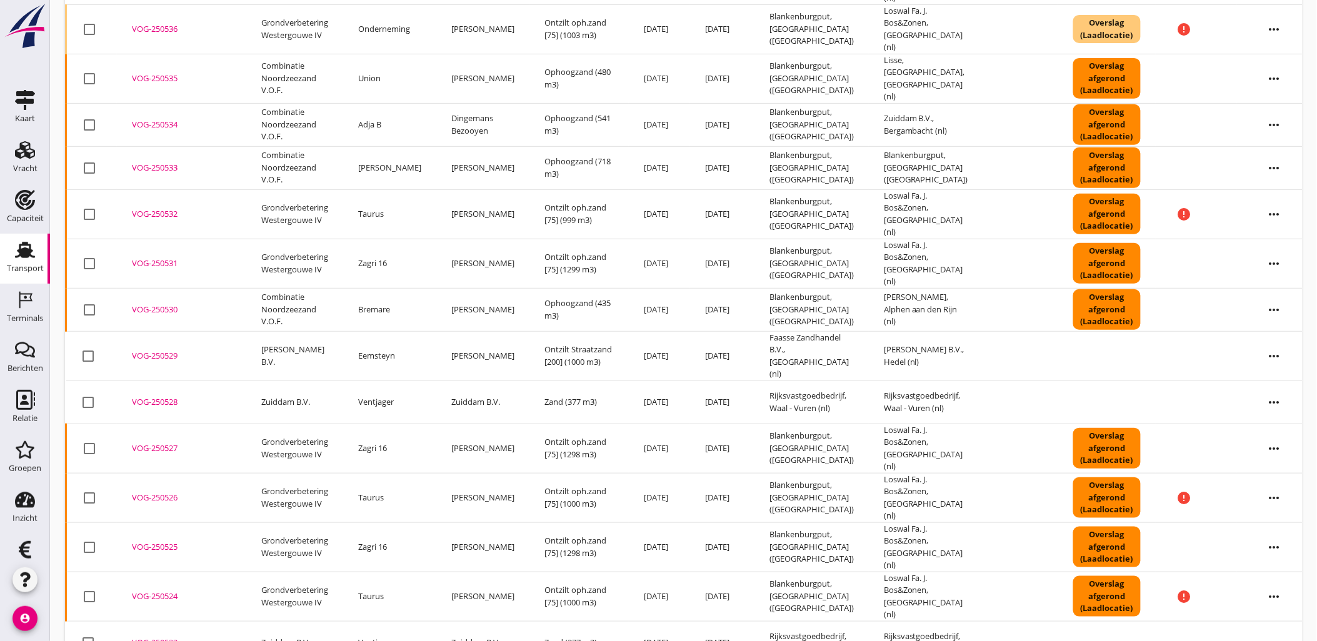
click at [157, 304] on div "VOG-250530" at bounding box center [181, 310] width 99 height 12
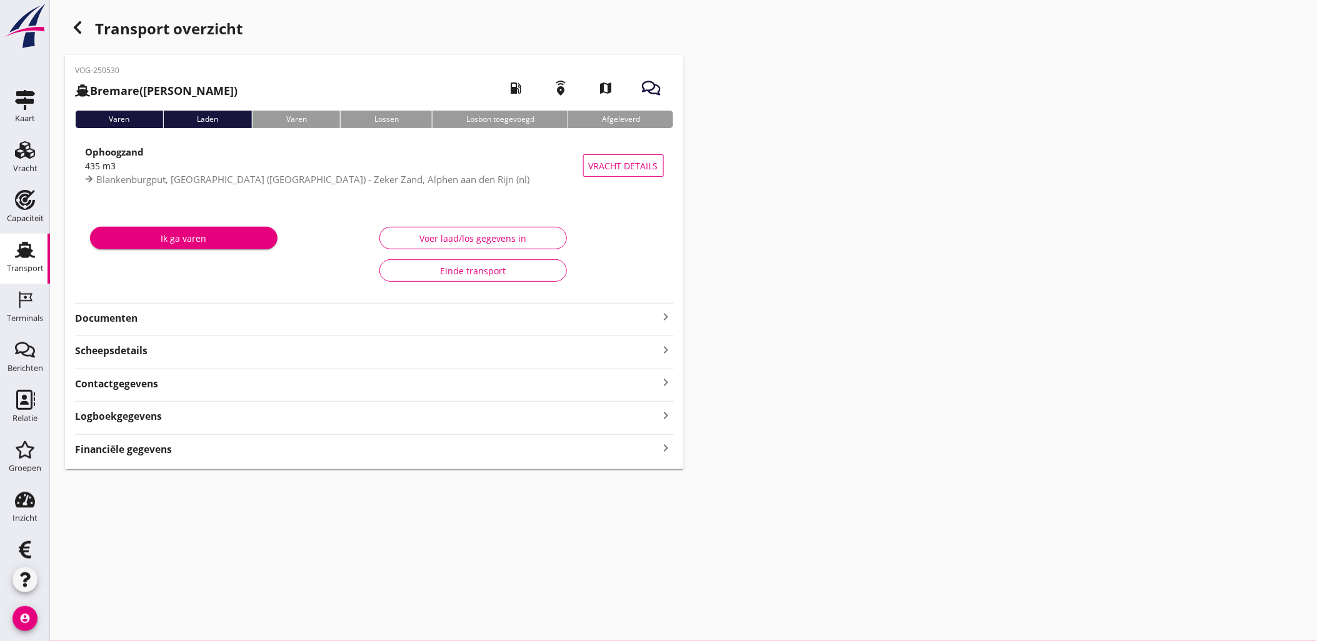
click at [502, 240] on div "Voer laad/los gegevens in" at bounding box center [473, 238] width 166 height 13
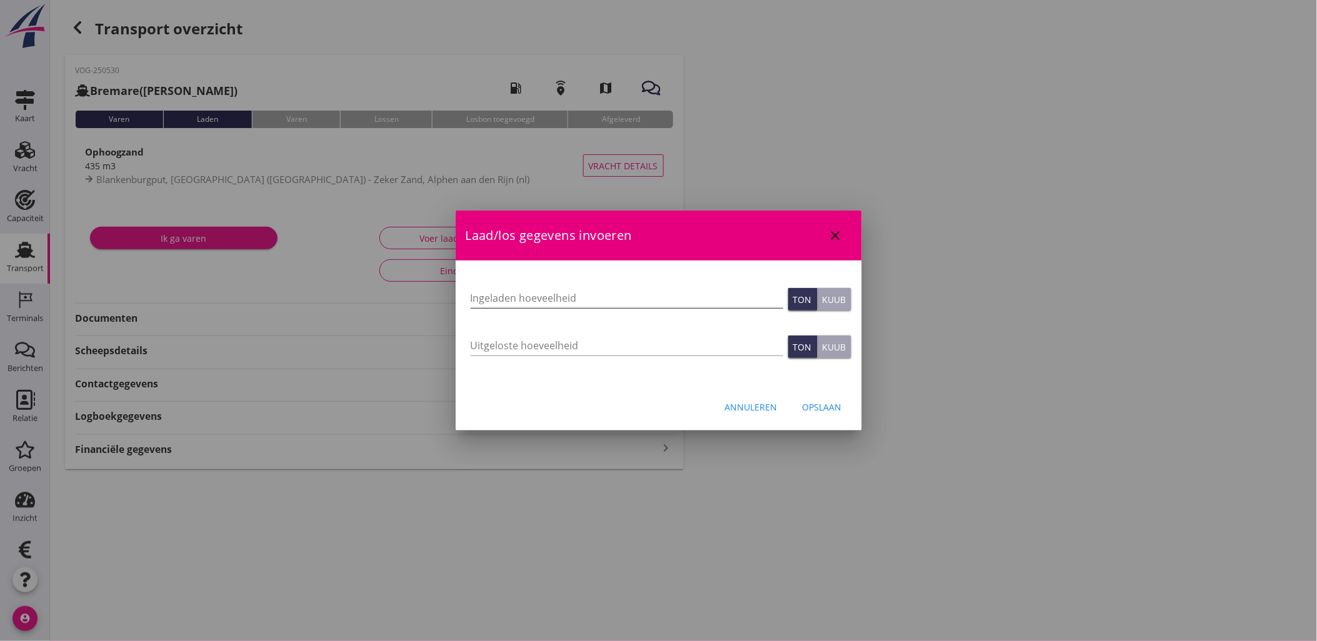
type input "435"
click at [500, 300] on input "435" at bounding box center [626, 298] width 312 height 20
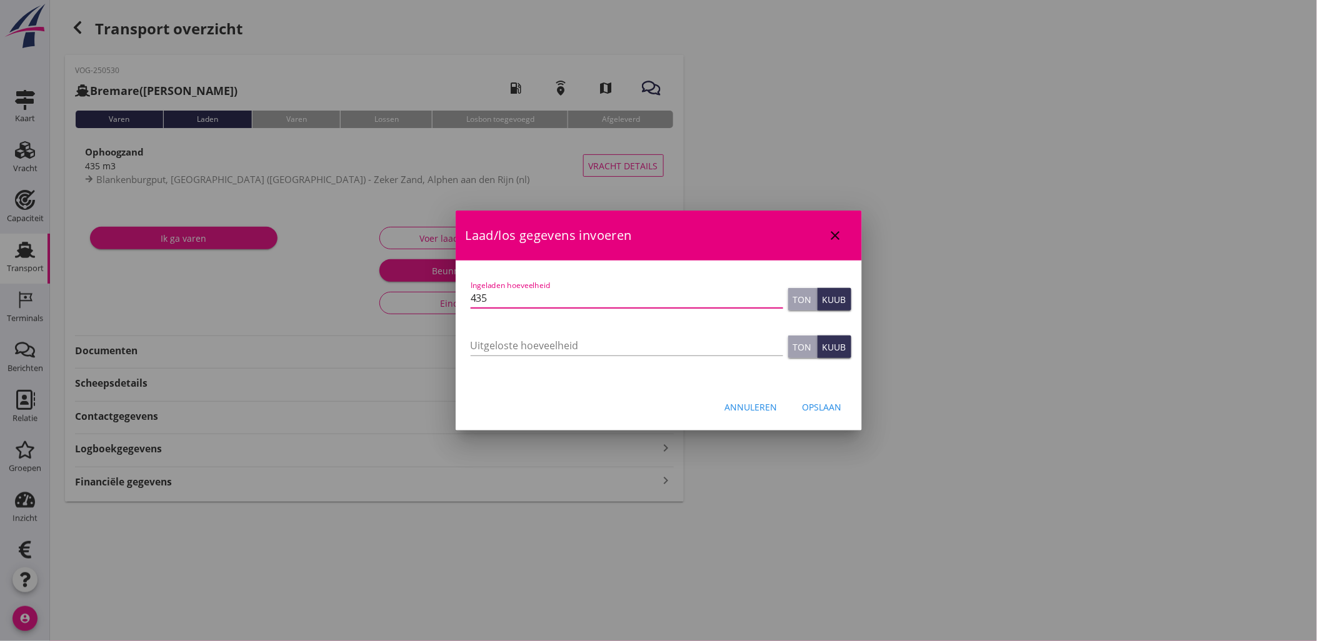
click at [510, 333] on div "Uitgeloste hoeveelheid" at bounding box center [626, 348] width 312 height 40
click at [519, 341] on input "Uitgeloste hoeveelheid" at bounding box center [626, 346] width 312 height 20
type input "434"
drag, startPoint x: 511, startPoint y: 295, endPoint x: 428, endPoint y: 294, distance: 83.1
click at [434, 294] on div "grondstoffen@vanoord.com Klant emailadres lex.volker@live.nl Schipper emailadre…" at bounding box center [658, 320] width 1317 height 641
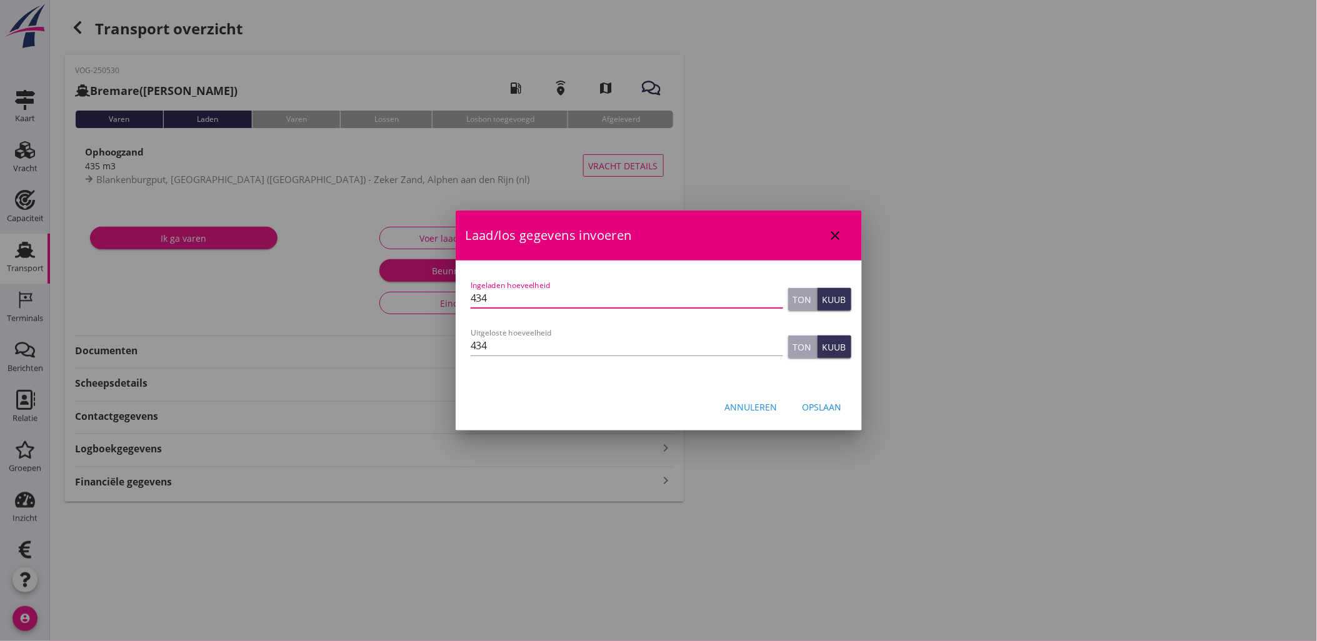
type input "434"
click at [840, 409] on div "Opslaan" at bounding box center [821, 407] width 39 height 13
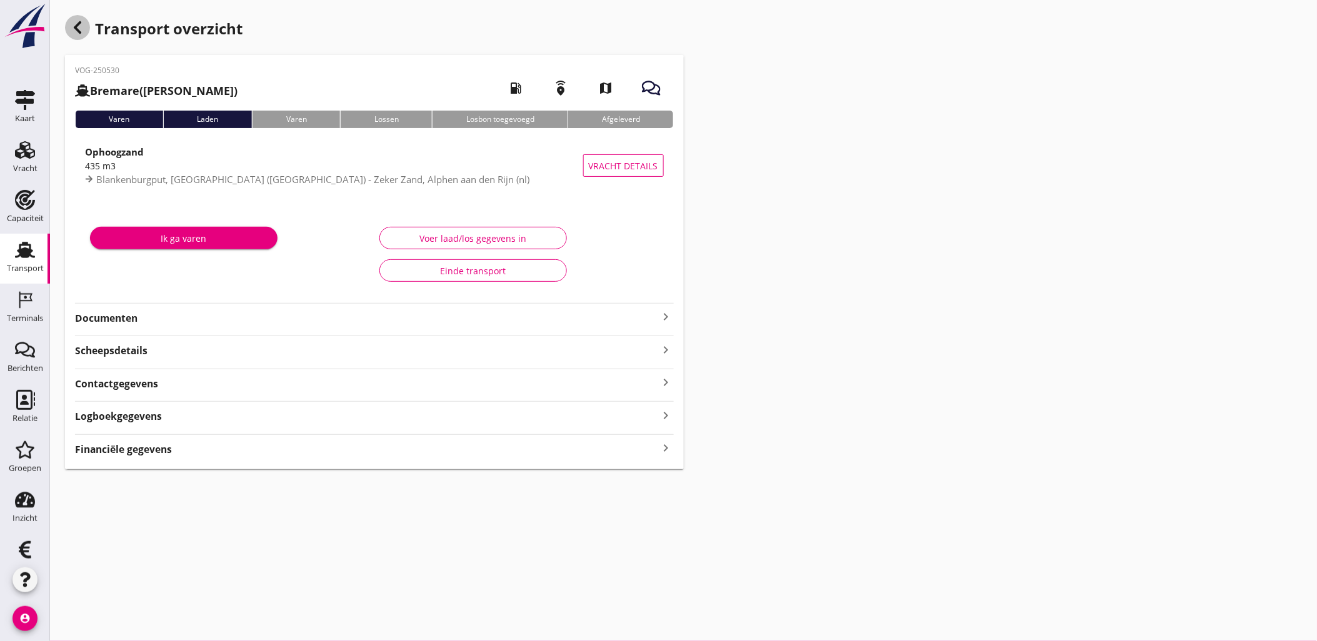
click at [78, 27] on icon "button" at bounding box center [77, 27] width 15 height 15
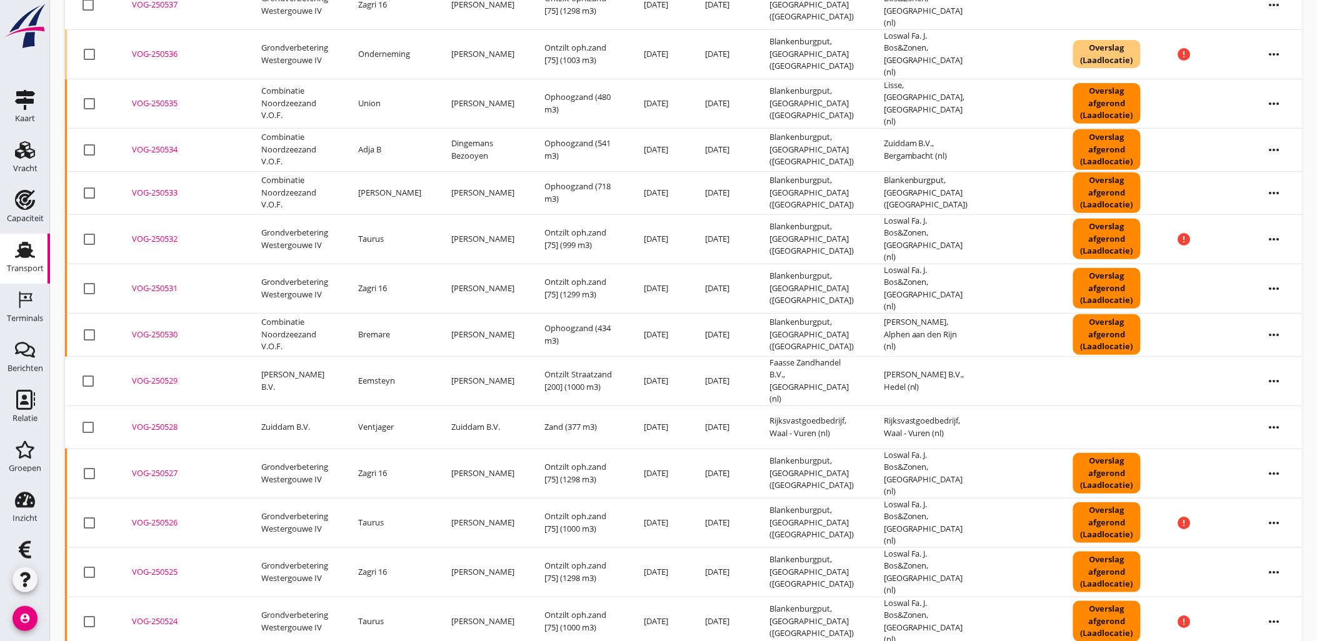
scroll to position [208, 0]
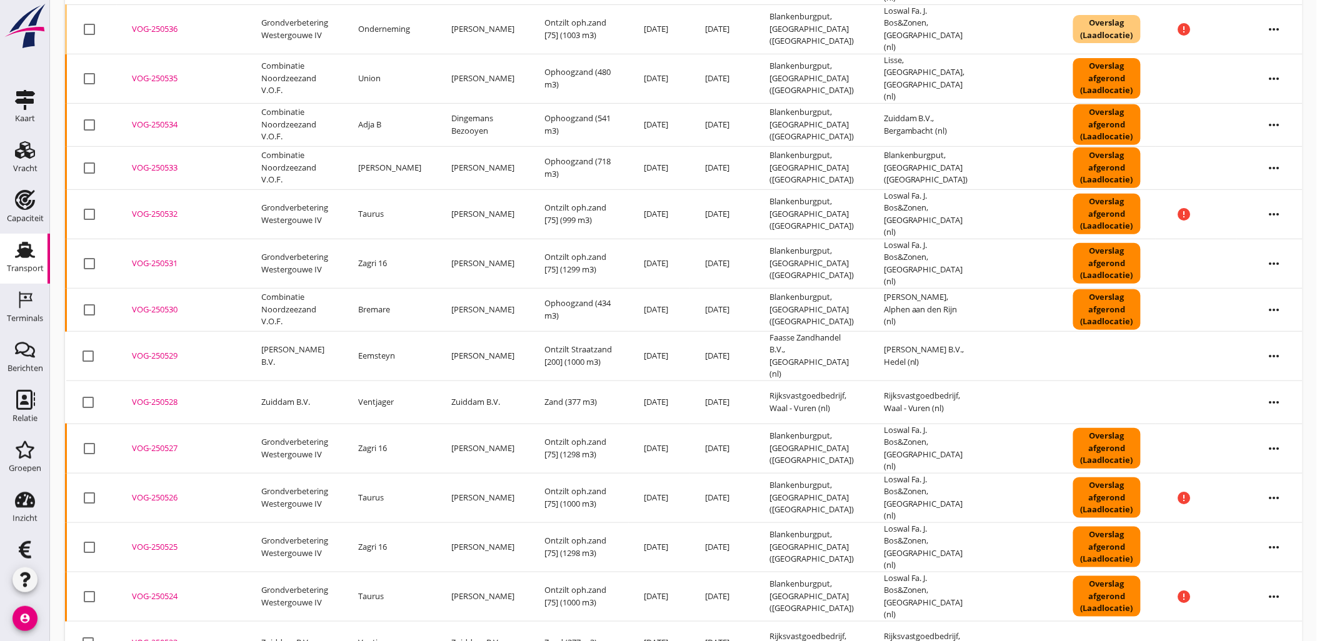
click at [159, 590] on div "VOG-250524" at bounding box center [181, 596] width 99 height 12
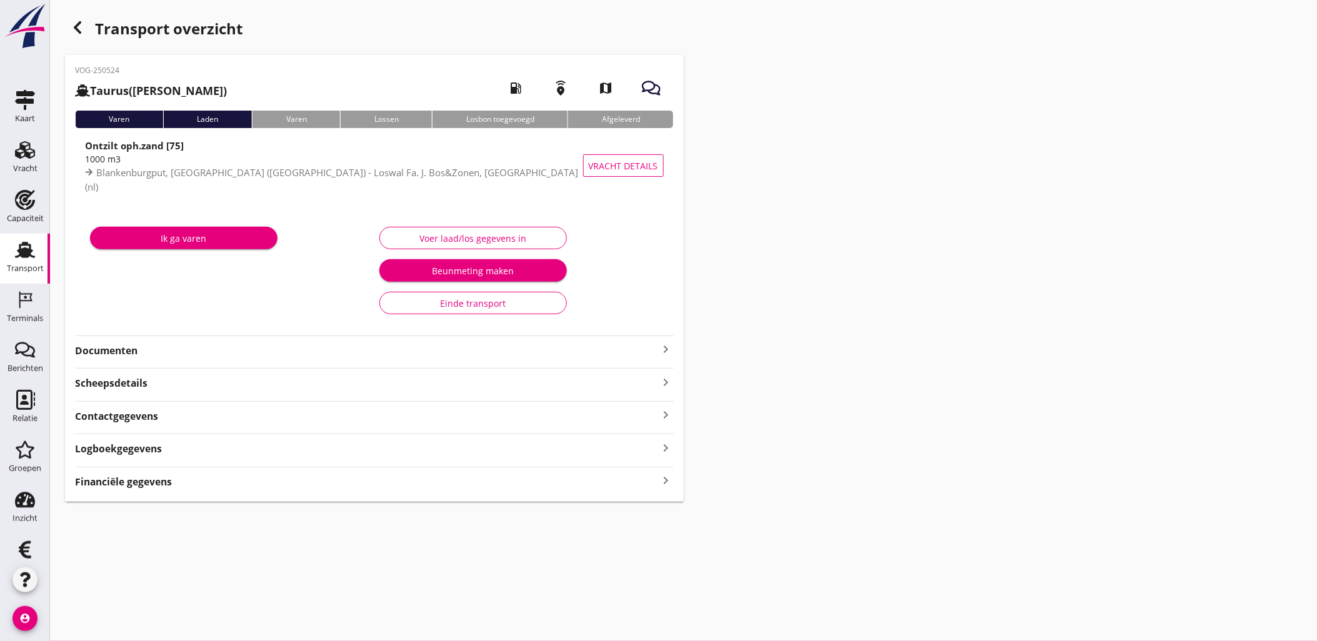
click at [462, 240] on div "Voer laad/los gegevens in" at bounding box center [473, 238] width 166 height 13
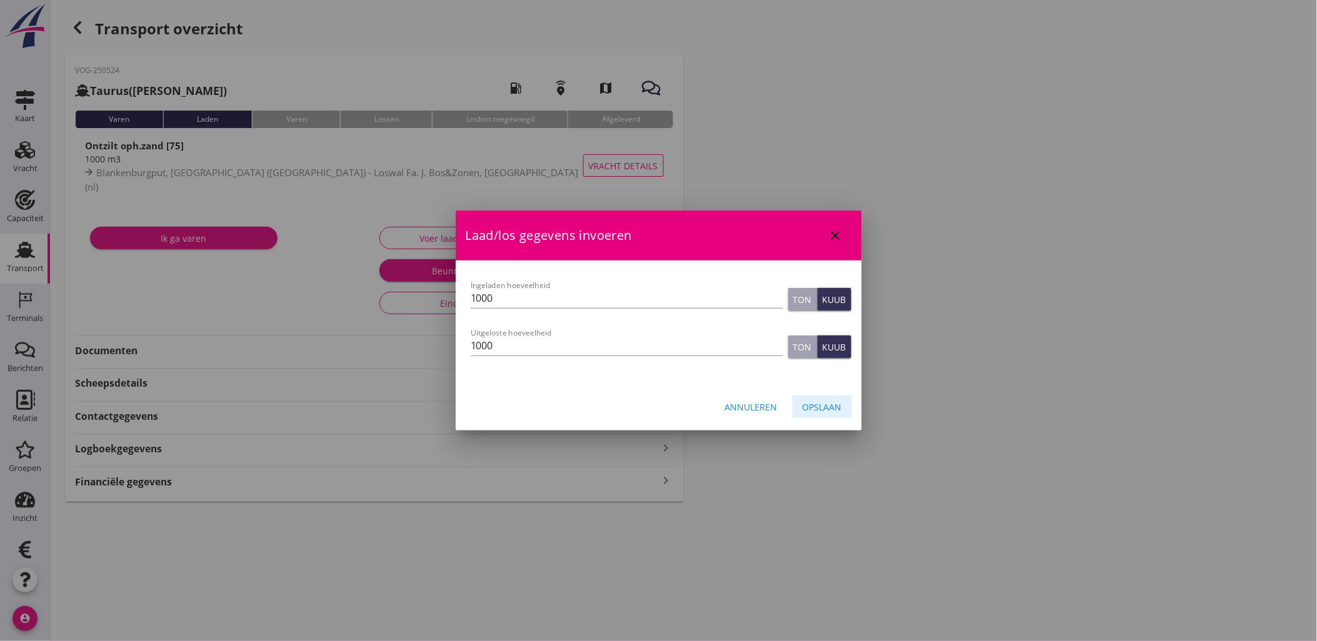
drag, startPoint x: 826, startPoint y: 407, endPoint x: 817, endPoint y: 399, distance: 12.4
click at [826, 407] on div "Opslaan" at bounding box center [821, 407] width 39 height 13
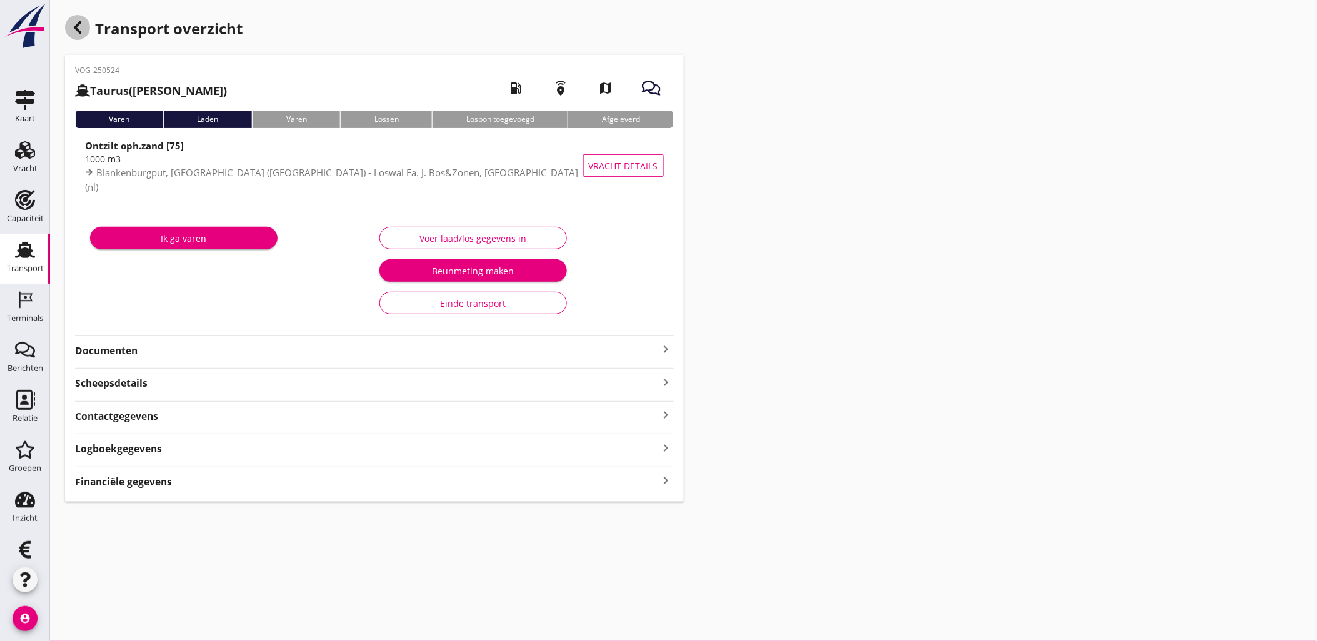
click at [79, 26] on icon "button" at bounding box center [77, 27] width 15 height 15
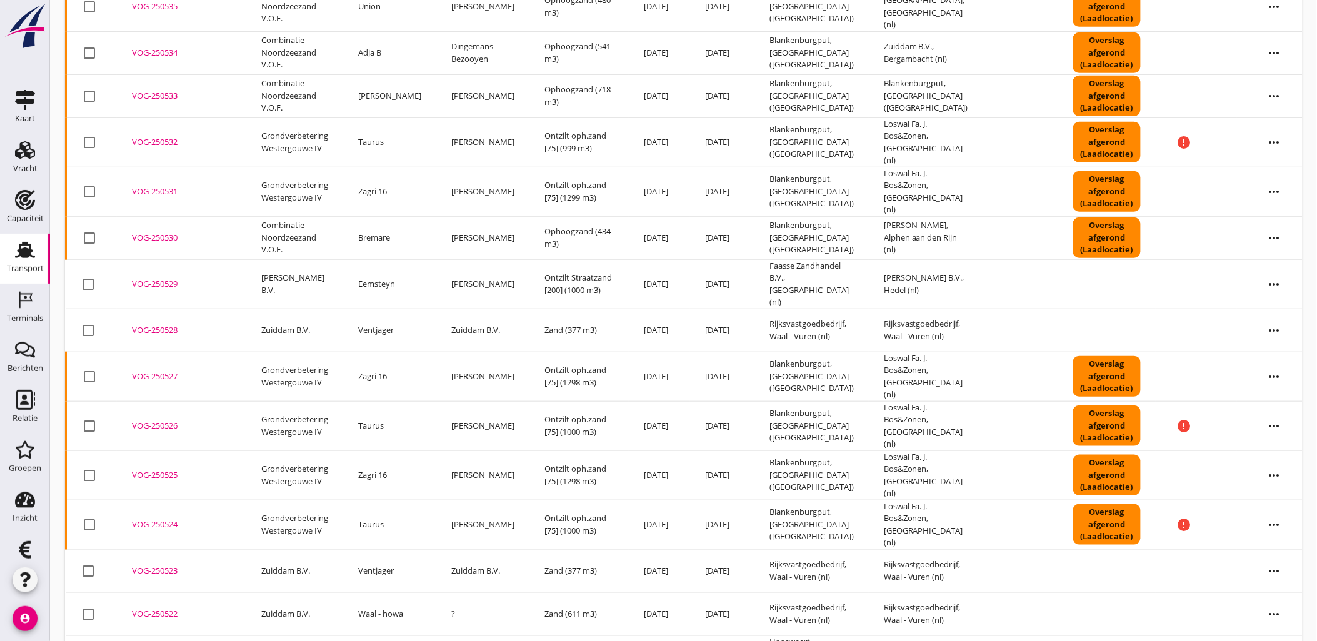
scroll to position [347, 0]
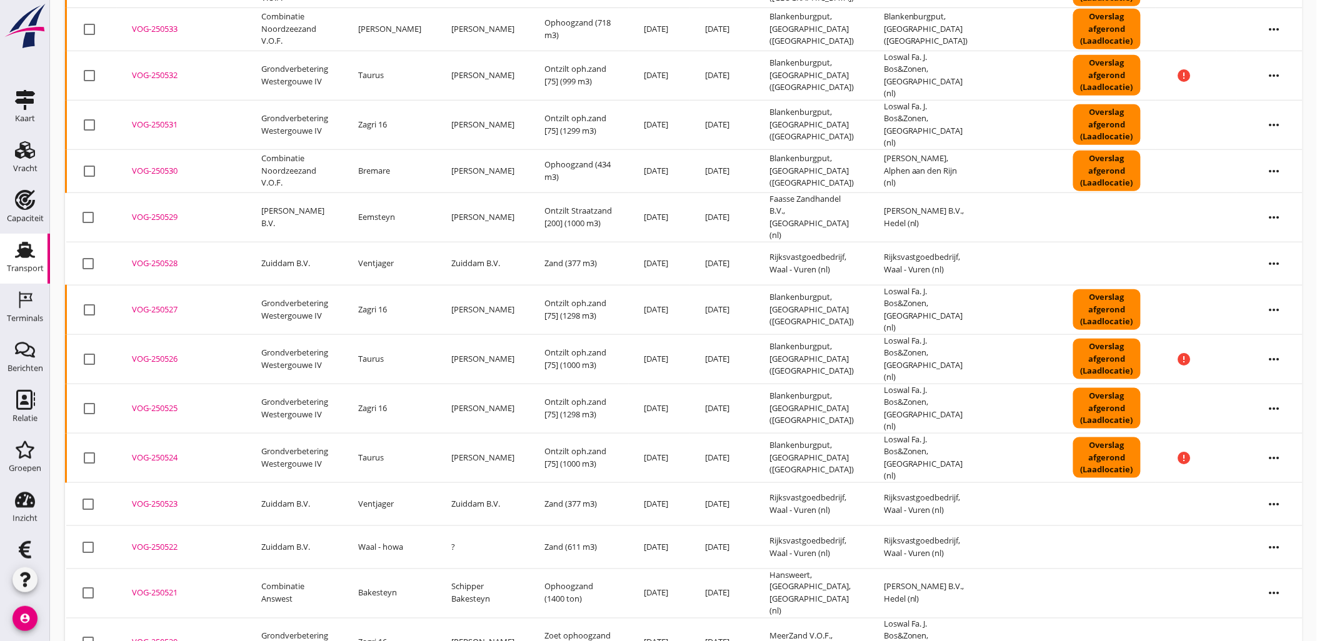
click at [152, 402] on div "VOG-250525" at bounding box center [181, 408] width 99 height 12
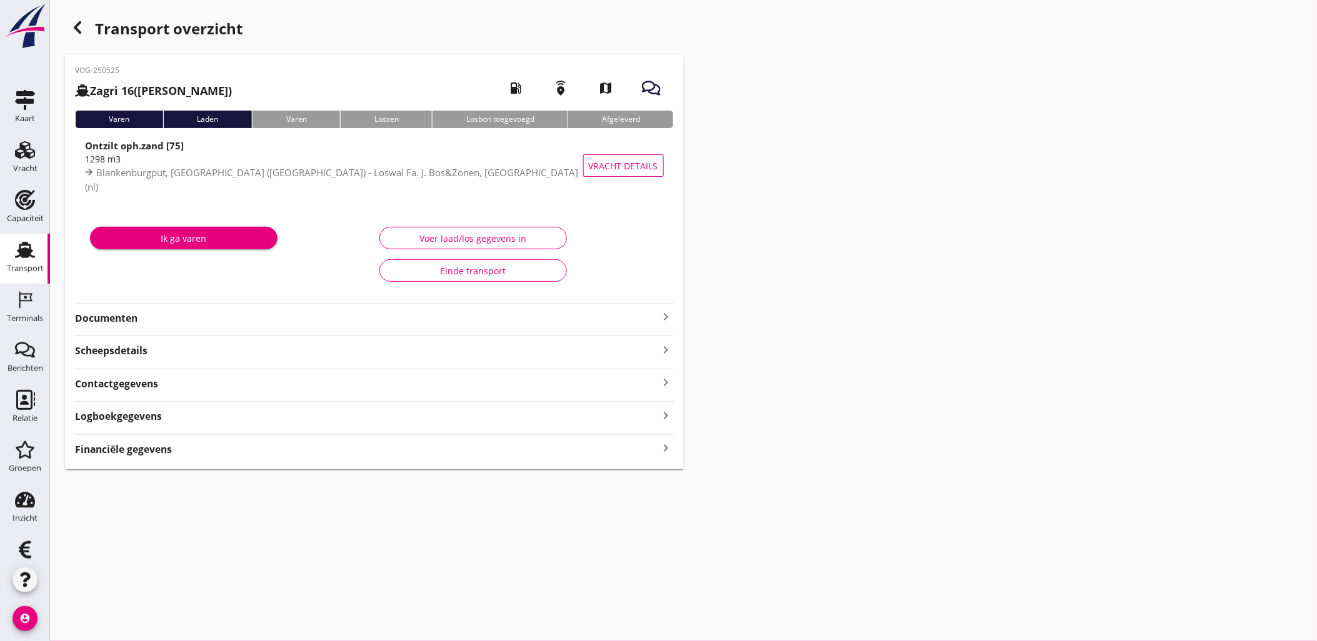
type input "1298"
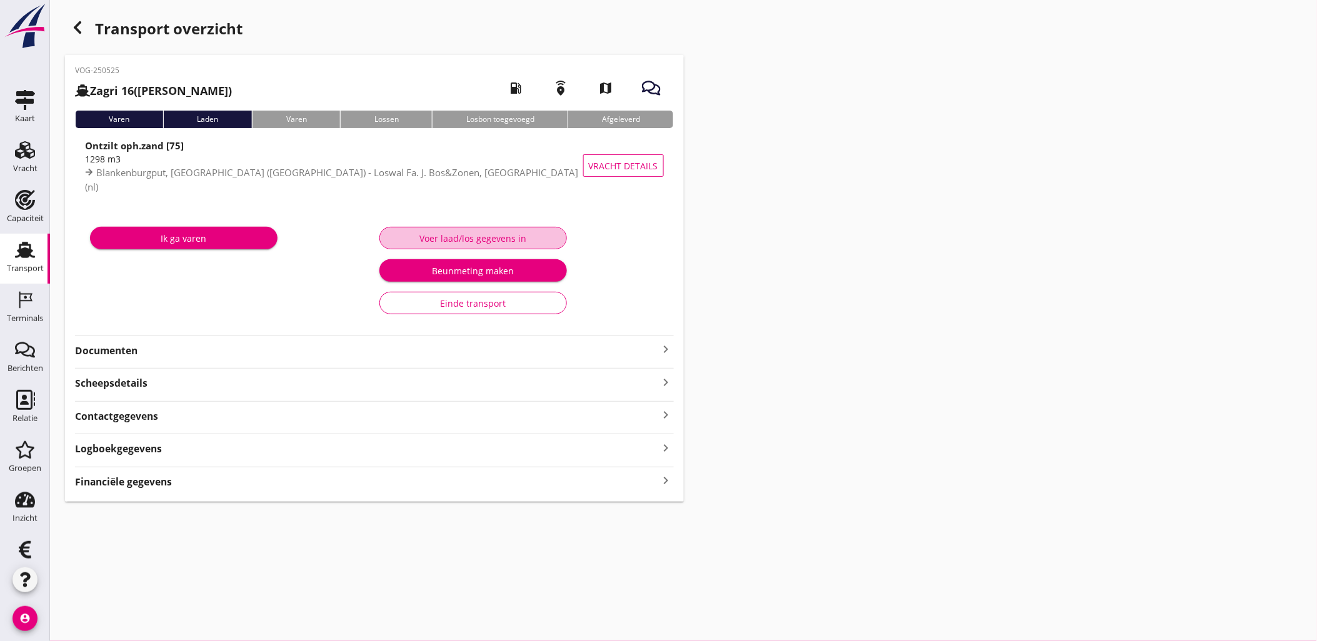
click at [427, 244] on div "Voer laad/los gegevens in" at bounding box center [473, 238] width 166 height 13
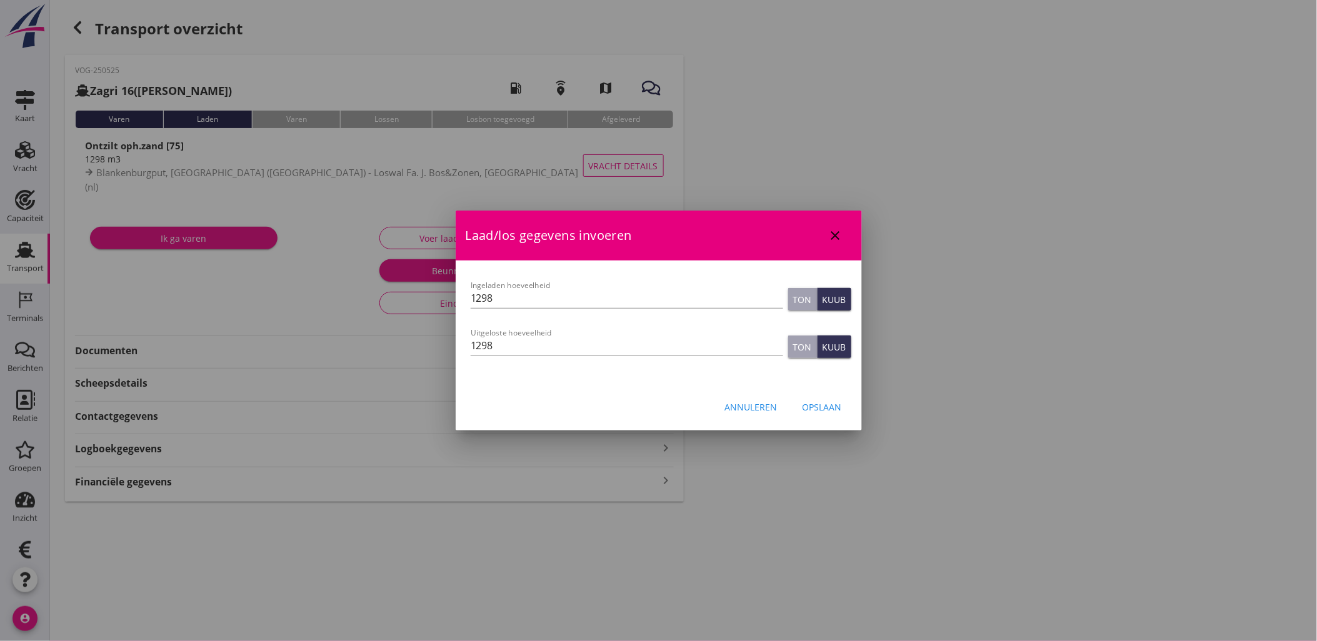
click at [829, 236] on icon "close" at bounding box center [835, 235] width 15 height 15
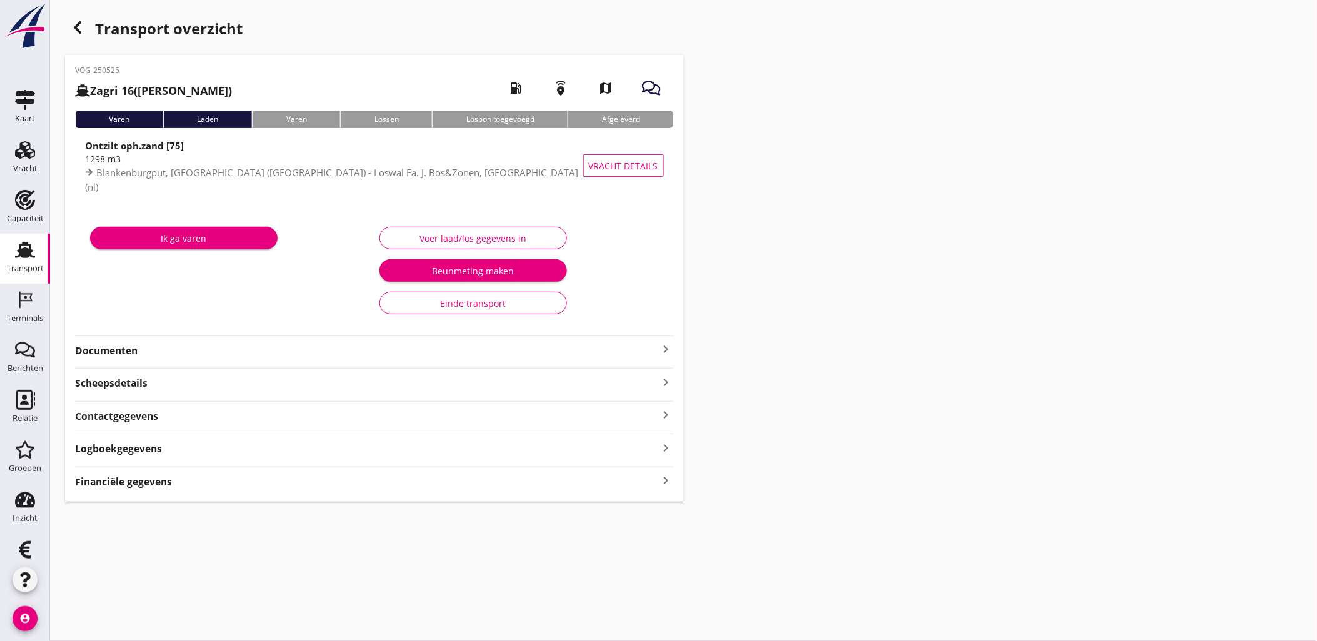
click at [84, 31] on icon "button" at bounding box center [77, 27] width 15 height 15
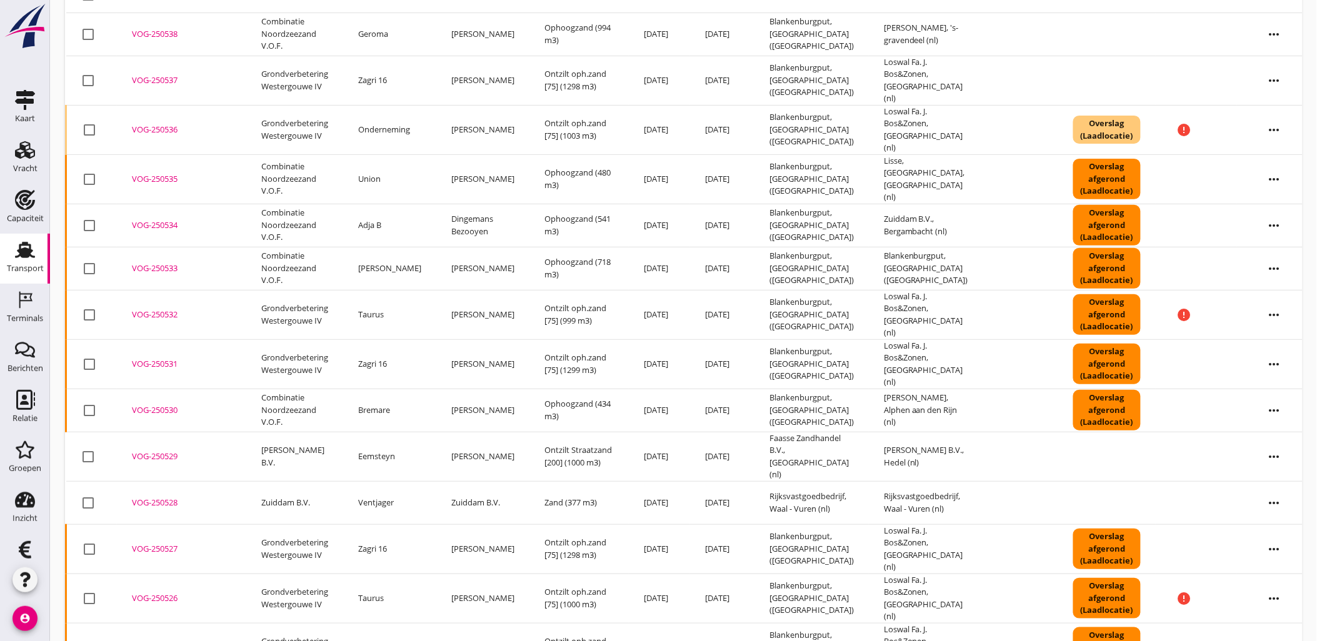
scroll to position [139, 0]
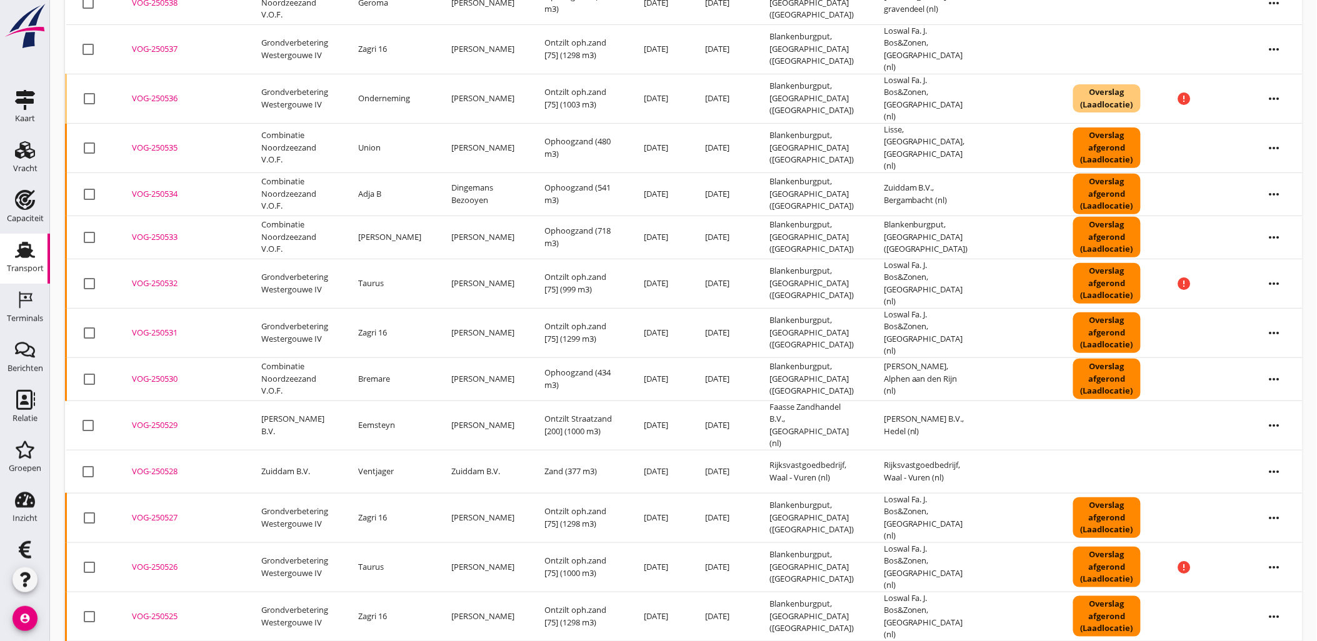
click at [158, 561] on div "VOG-250526" at bounding box center [181, 567] width 99 height 12
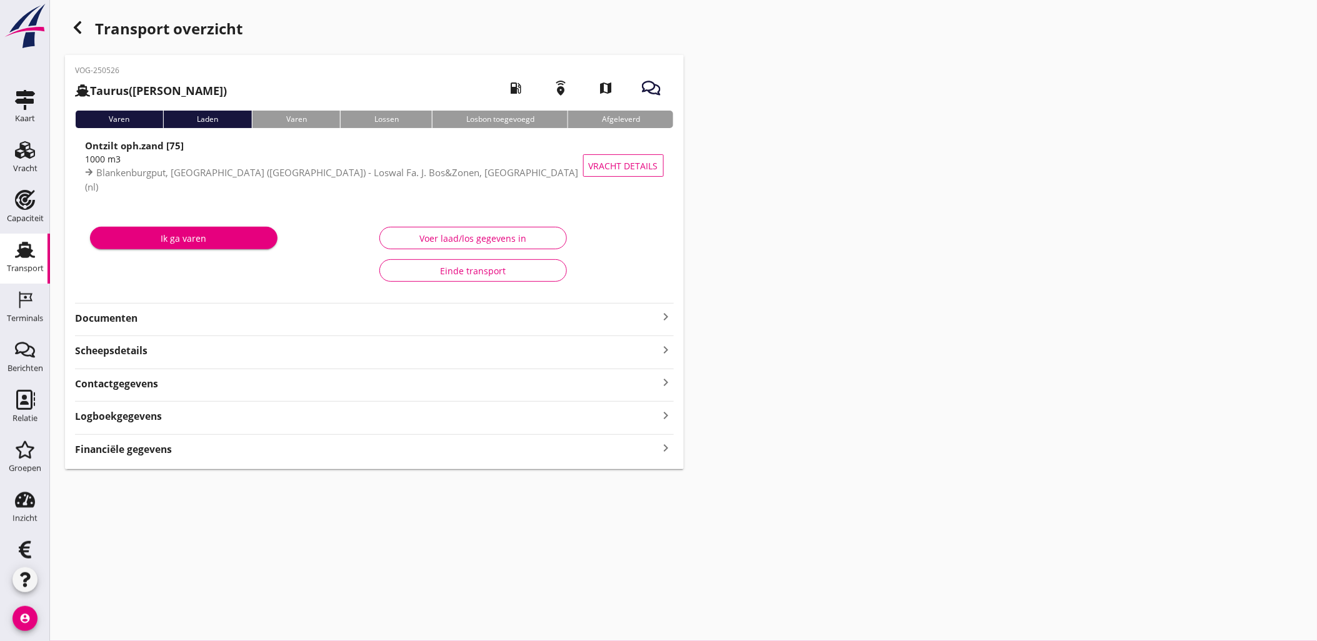
click at [485, 251] on div "Voer laad/los gegevens in Einde transport" at bounding box center [518, 254] width 289 height 72
click at [484, 241] on div "Voer laad/los gegevens in" at bounding box center [473, 238] width 166 height 13
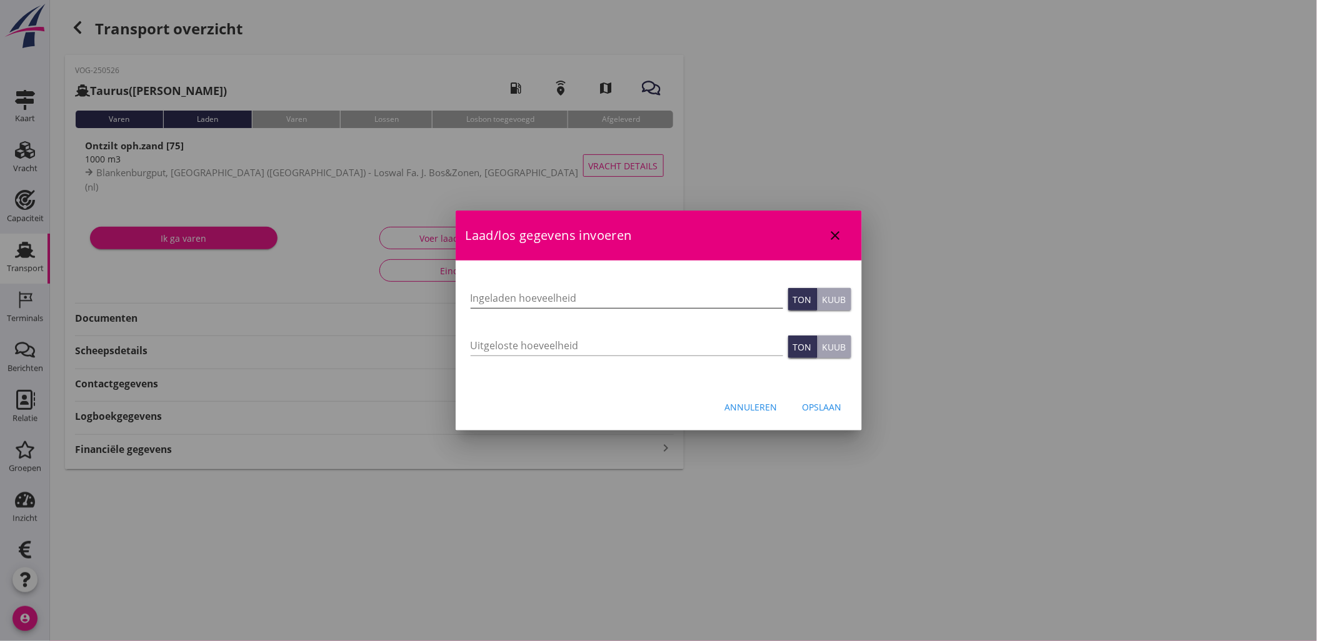
click at [581, 295] on input "Ingeladen hoeveelheid" at bounding box center [626, 298] width 312 height 20
type input "999"
type input "1000"
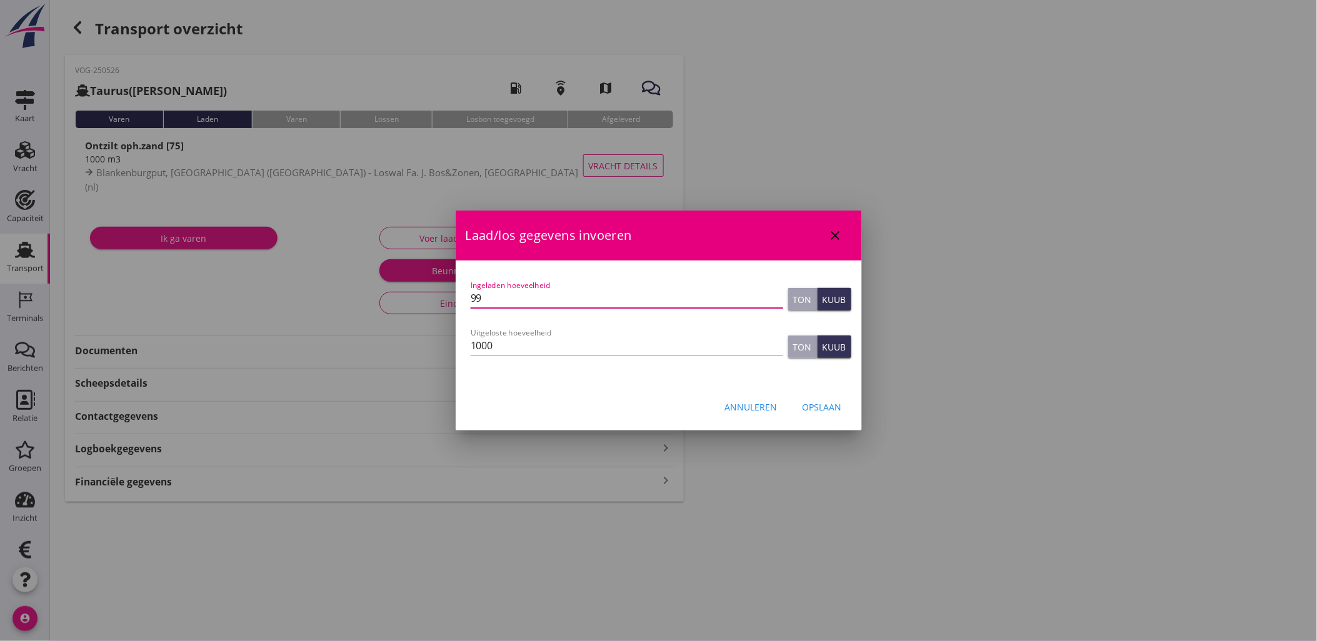
type input "9"
type input "1000"
type button "ton"
click at [835, 409] on div "Opslaan" at bounding box center [821, 407] width 39 height 13
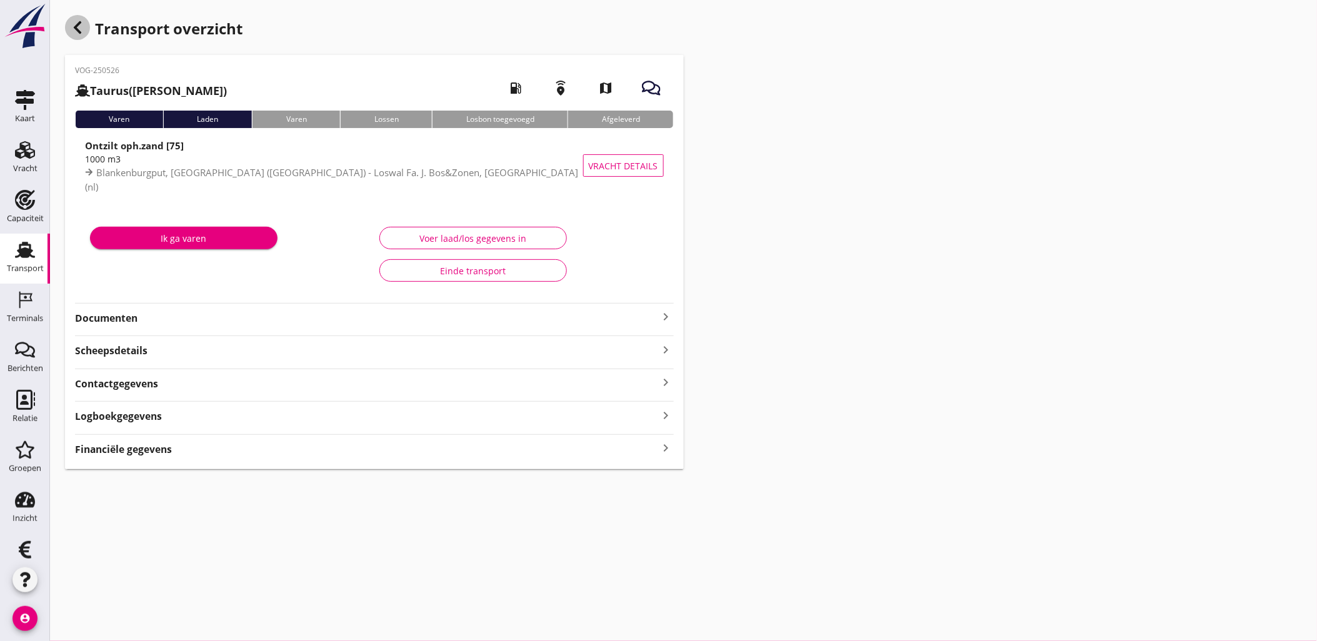
click at [82, 28] on icon "button" at bounding box center [77, 27] width 15 height 15
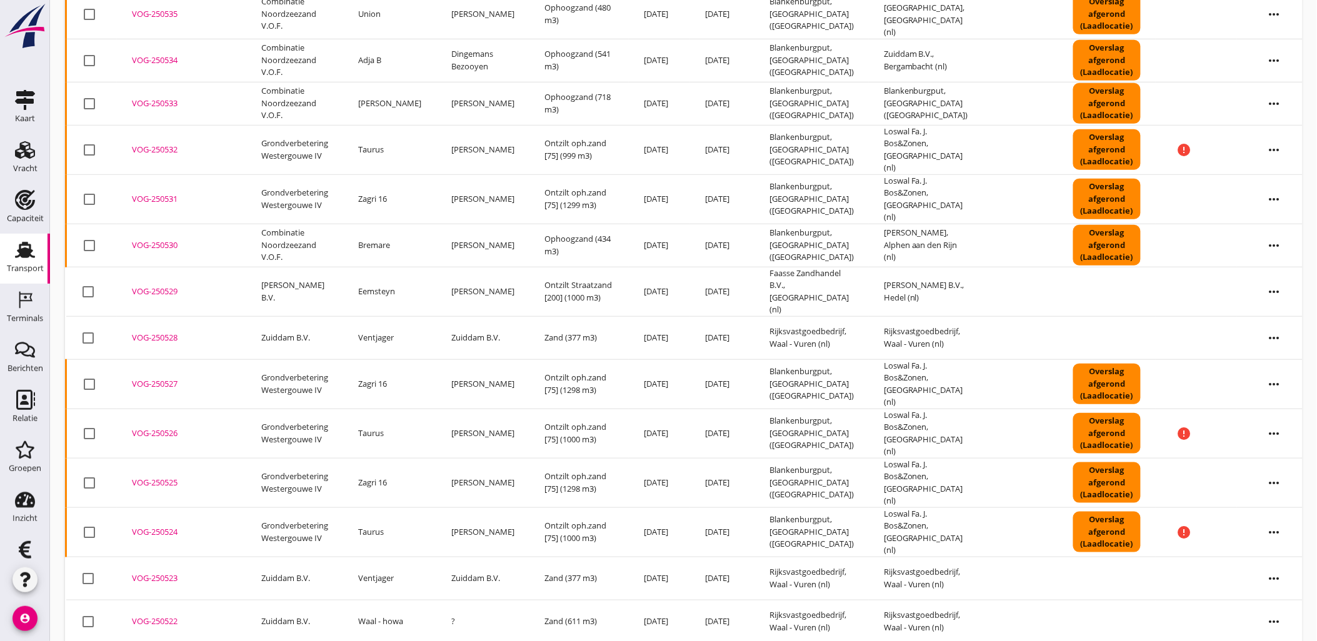
scroll to position [277, 0]
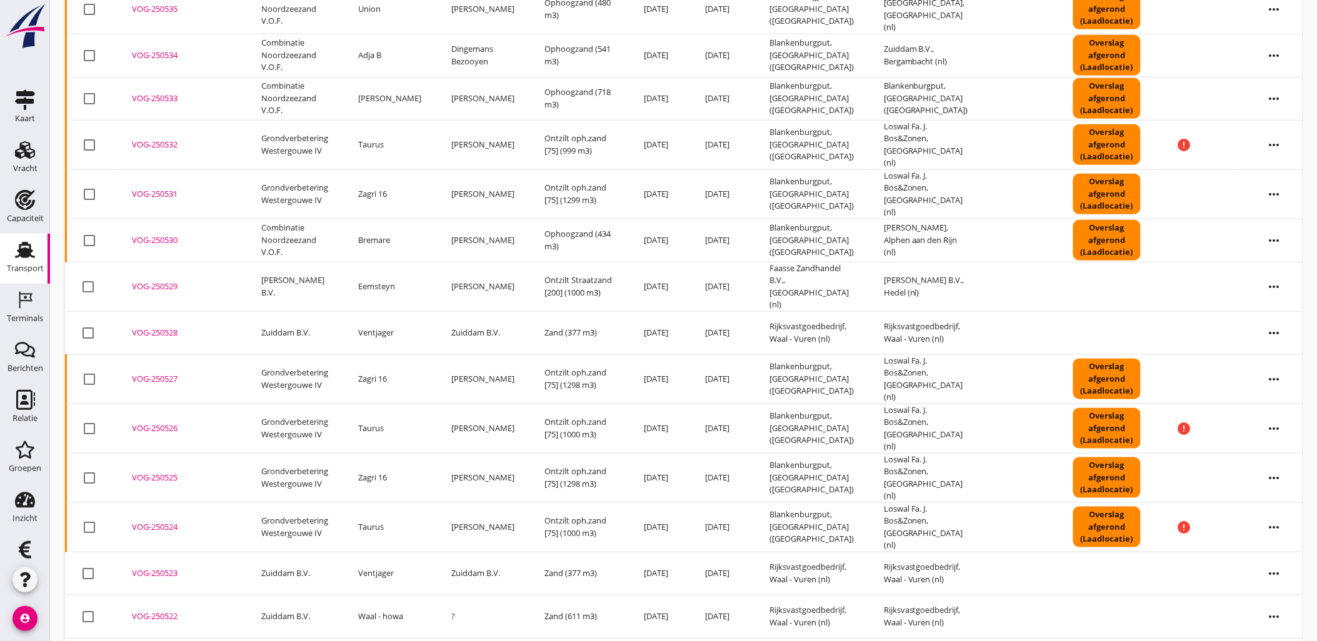
click at [156, 373] on div "VOG-250527" at bounding box center [181, 379] width 99 height 12
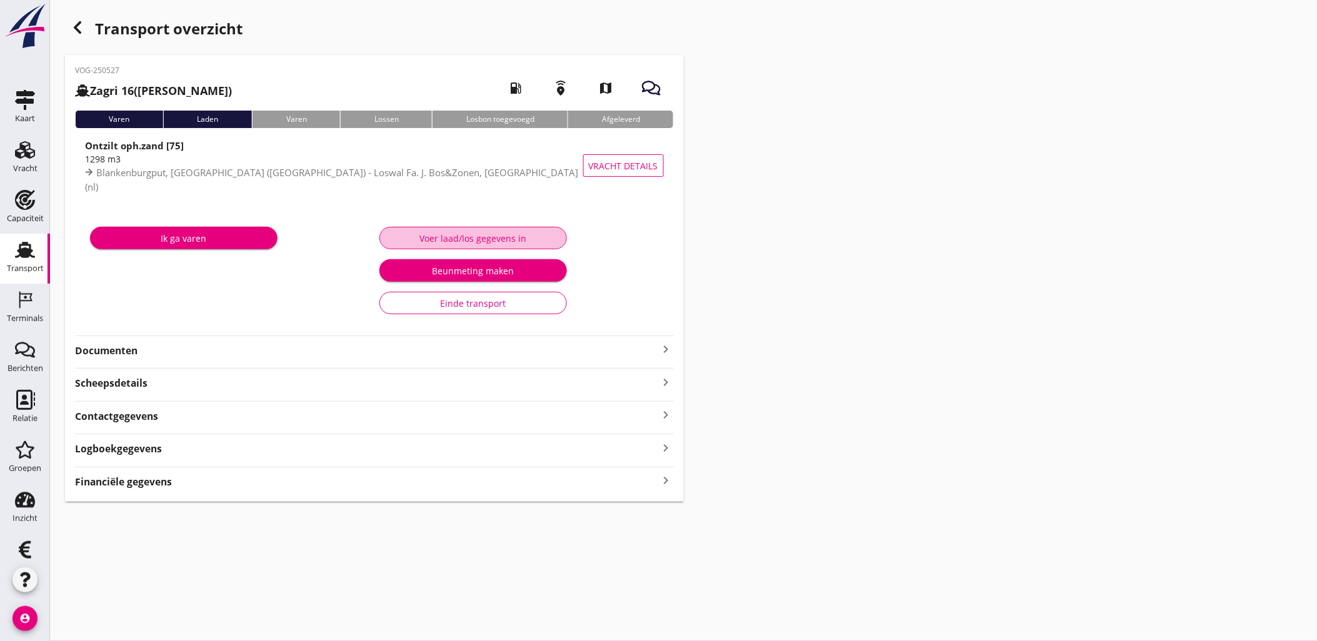
click at [463, 240] on div "Voer laad/los gegevens in" at bounding box center [473, 238] width 166 height 13
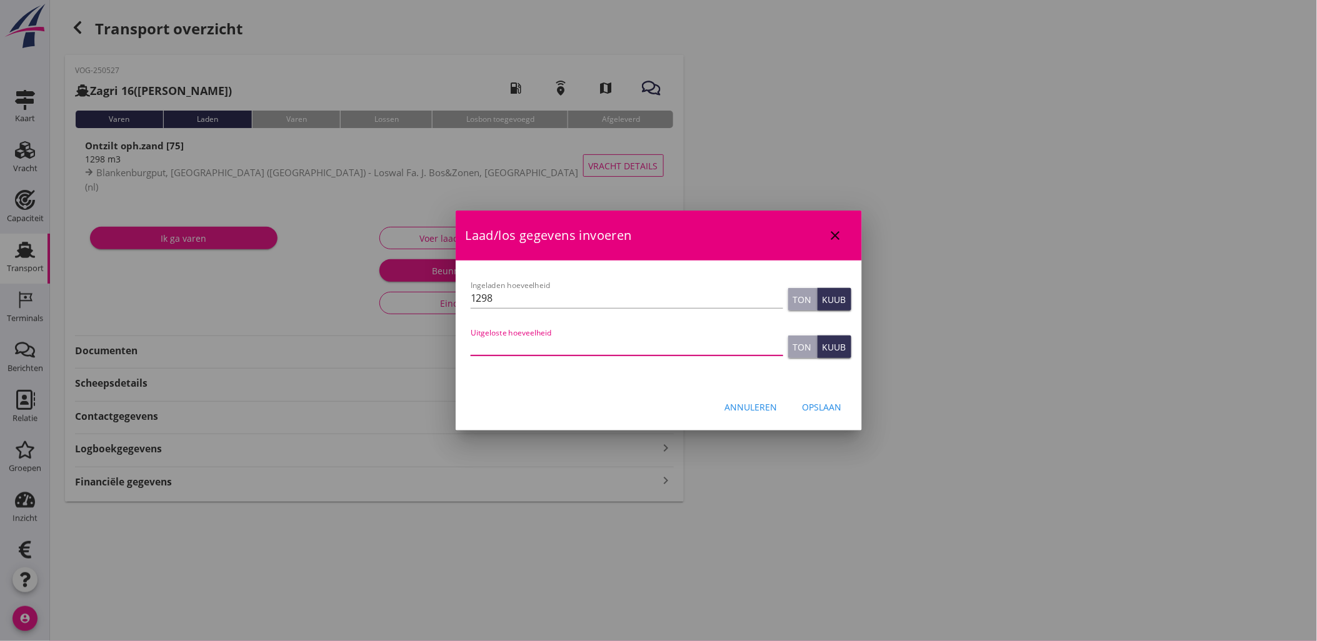
click at [512, 350] on input "Uitgeloste hoeveelheid" at bounding box center [626, 346] width 312 height 20
type input "1299"
type button "ton"
click at [514, 301] on input "1298" at bounding box center [626, 298] width 312 height 20
type input "1299"
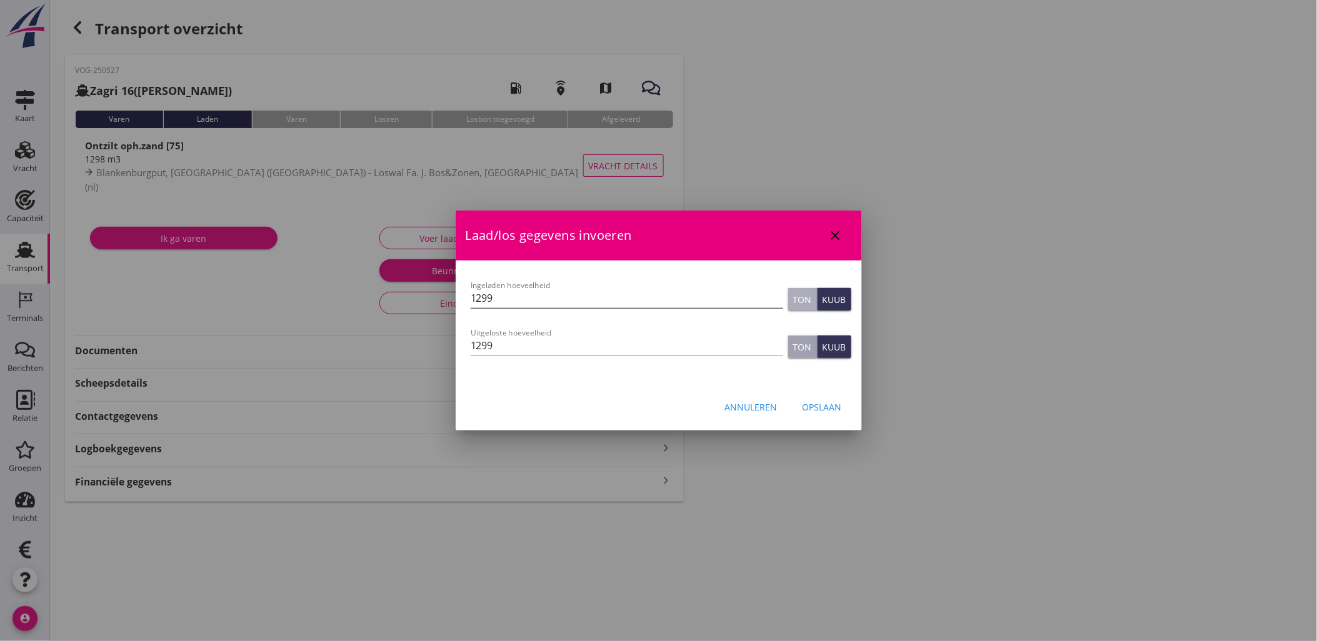
type button "ton"
click at [814, 401] on div "Opslaan" at bounding box center [821, 407] width 39 height 13
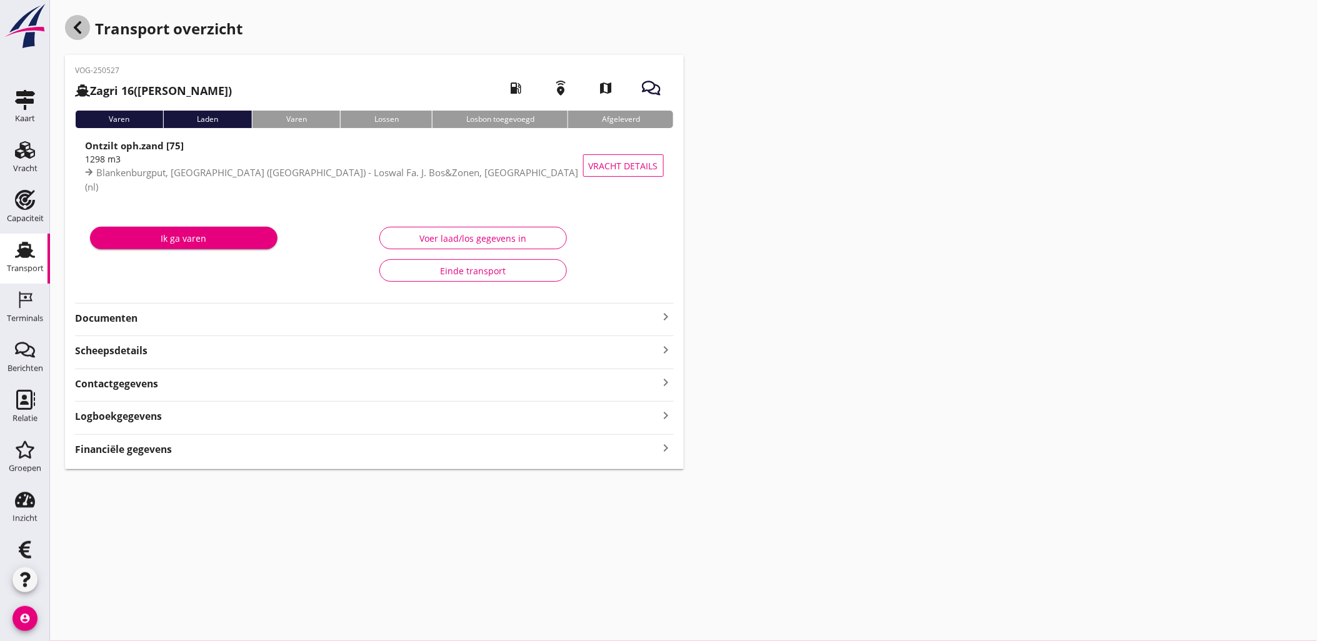
click at [72, 22] on icon "button" at bounding box center [77, 27] width 15 height 15
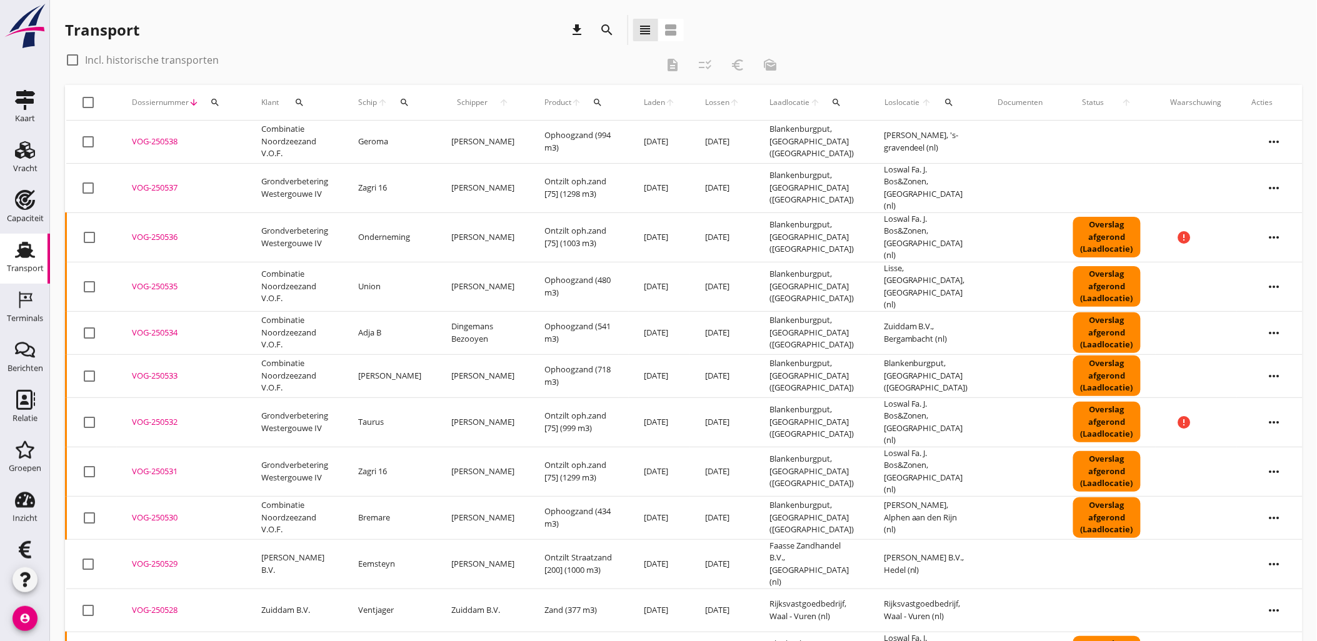
drag, startPoint x: 167, startPoint y: 442, endPoint x: 225, endPoint y: 442, distance: 57.5
click at [167, 465] on div "VOG-250531" at bounding box center [181, 471] width 99 height 12
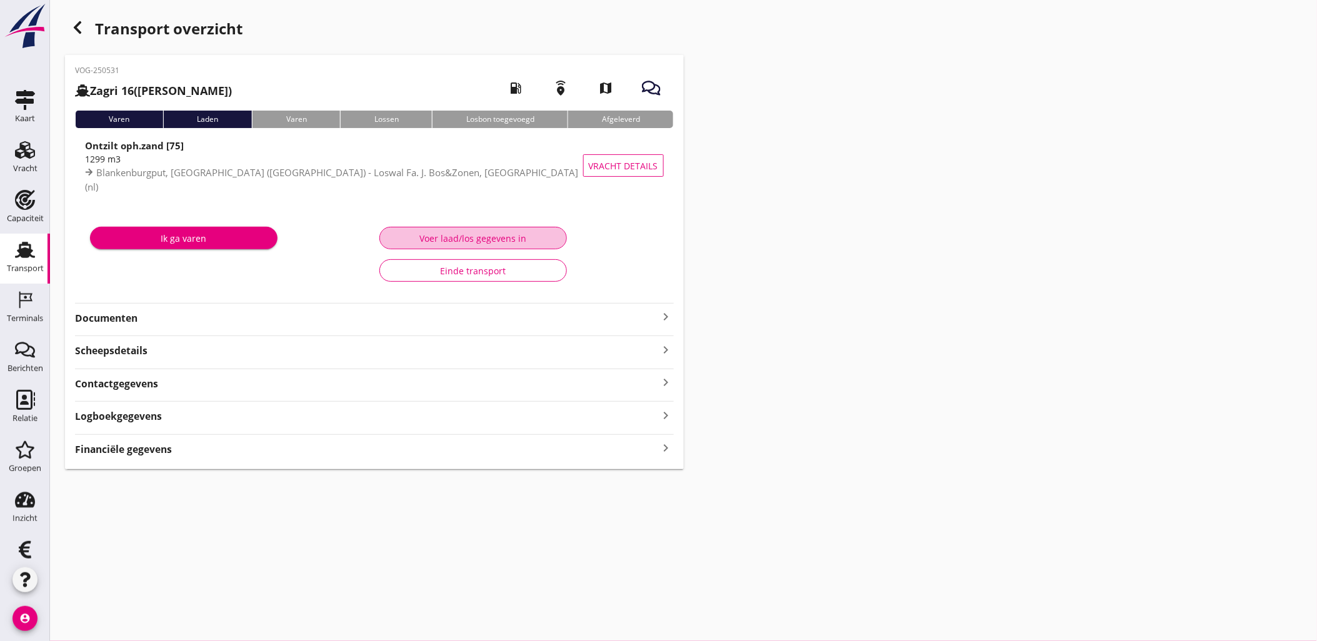
click at [502, 245] on button "Voer laad/los gegevens in" at bounding box center [472, 238] width 187 height 22
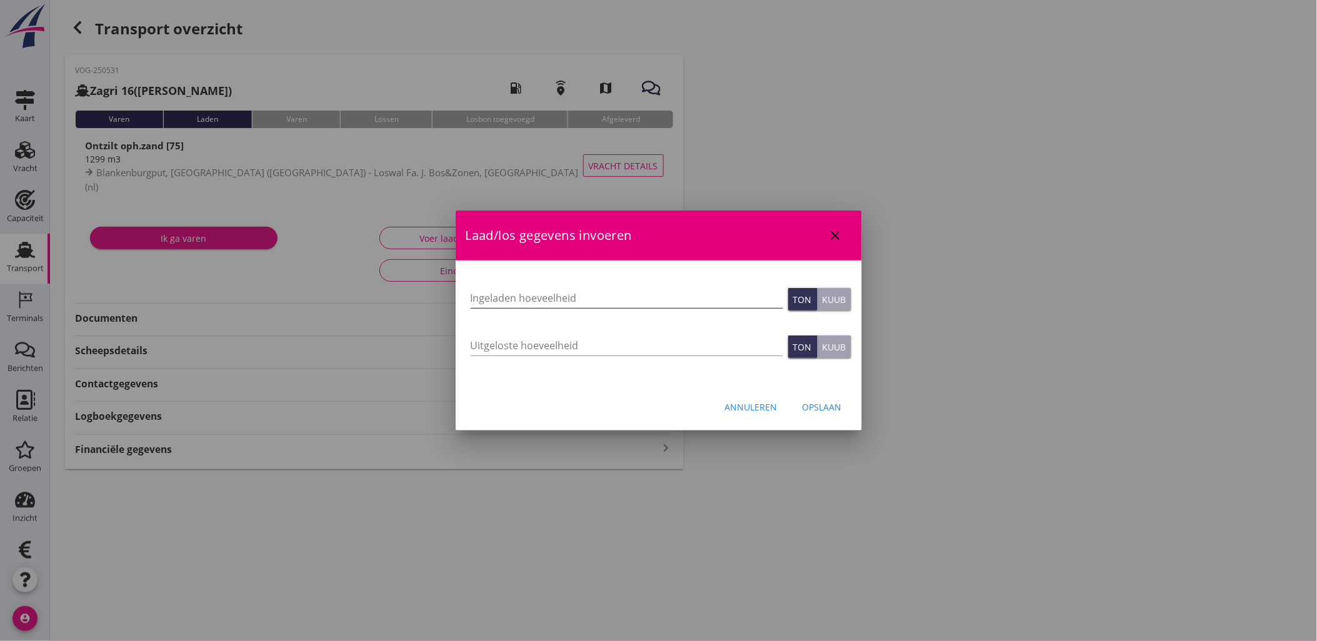
click at [545, 296] on input "Ingeladen hoeveelheid" at bounding box center [626, 298] width 312 height 20
type input "1298"
type input "1299"
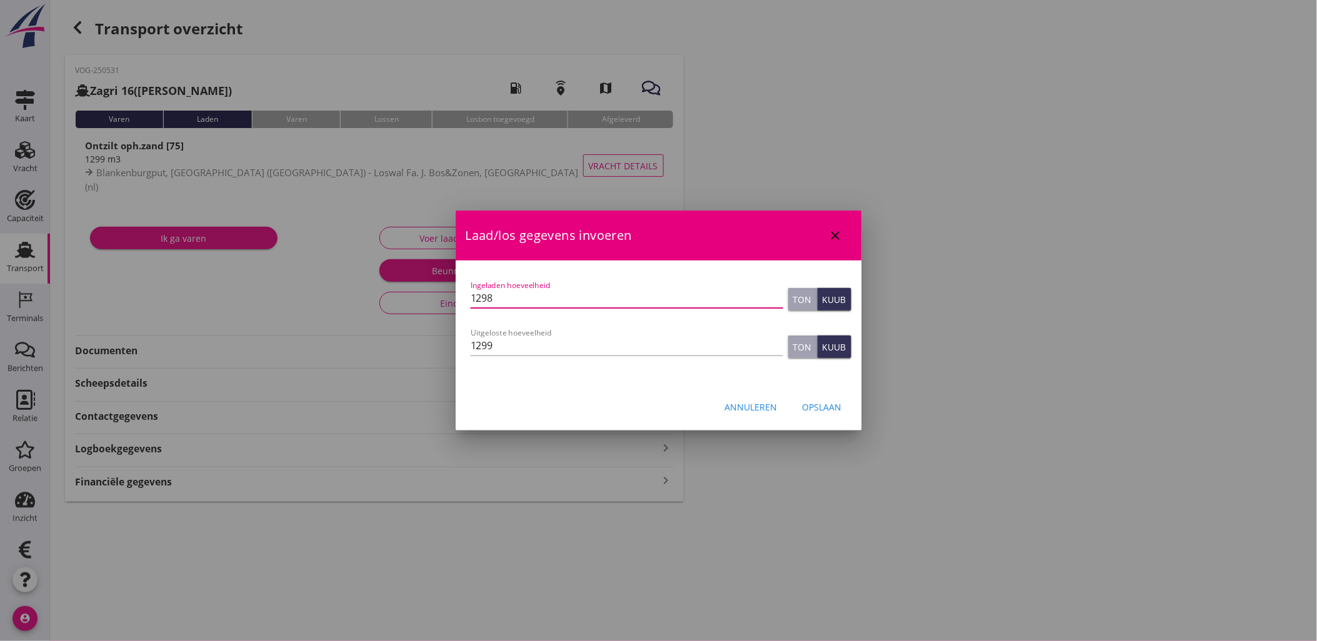
type input "1298"
type button "ton"
click at [559, 289] on input "1298" at bounding box center [626, 298] width 312 height 20
drag, startPoint x: 530, startPoint y: 292, endPoint x: 371, endPoint y: 288, distance: 158.8
click at [371, 288] on div "tim.vrolijk@vanoord.com Klant emailadres duwbootjacolien@gmail.com Schipper ema…" at bounding box center [658, 320] width 1317 height 641
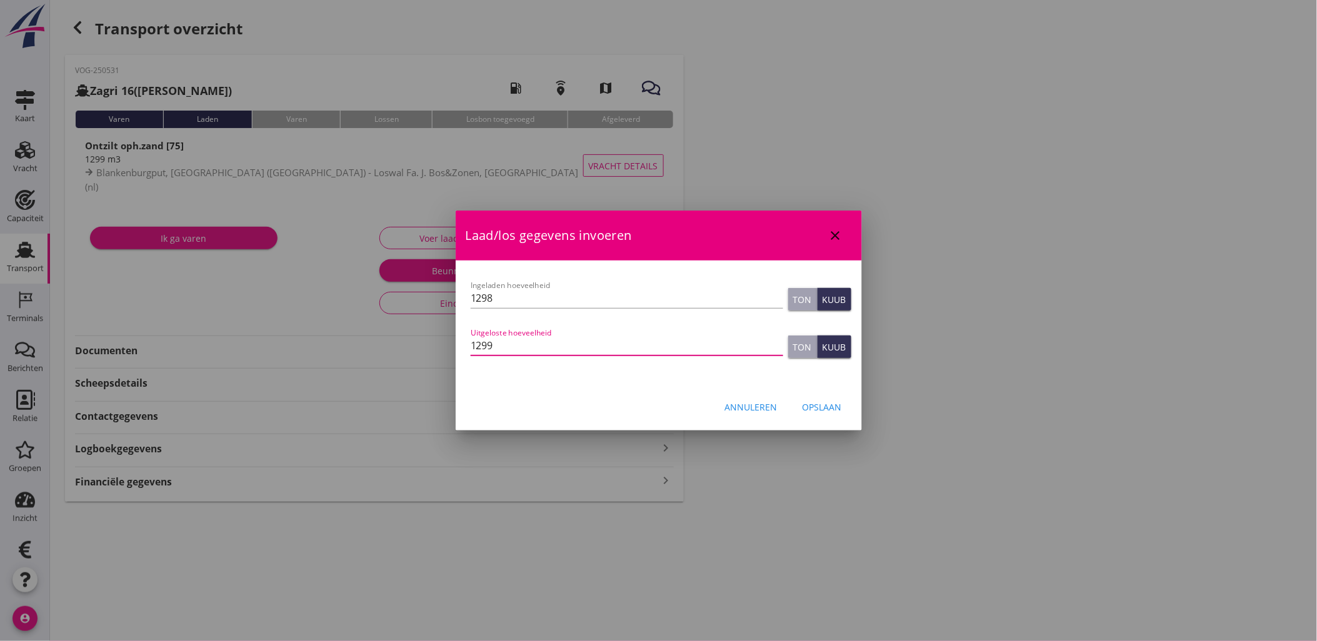
drag, startPoint x: 554, startPoint y: 353, endPoint x: 384, endPoint y: 344, distance: 170.2
click at [392, 344] on div "tim.vrolijk@vanoord.com Klant emailadres duwbootjacolien@gmail.com Schipper ema…" at bounding box center [658, 320] width 1317 height 641
paste input "8"
type input "1298"
type button "ton"
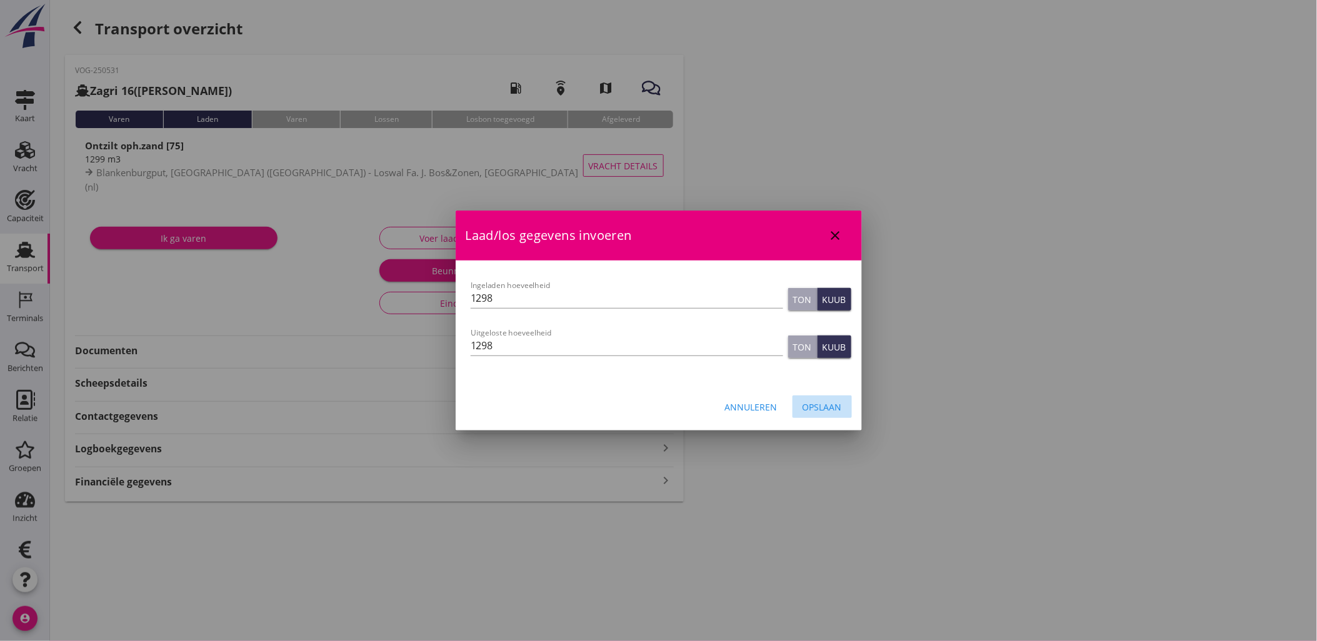
click at [821, 409] on div "Opslaan" at bounding box center [821, 407] width 39 height 13
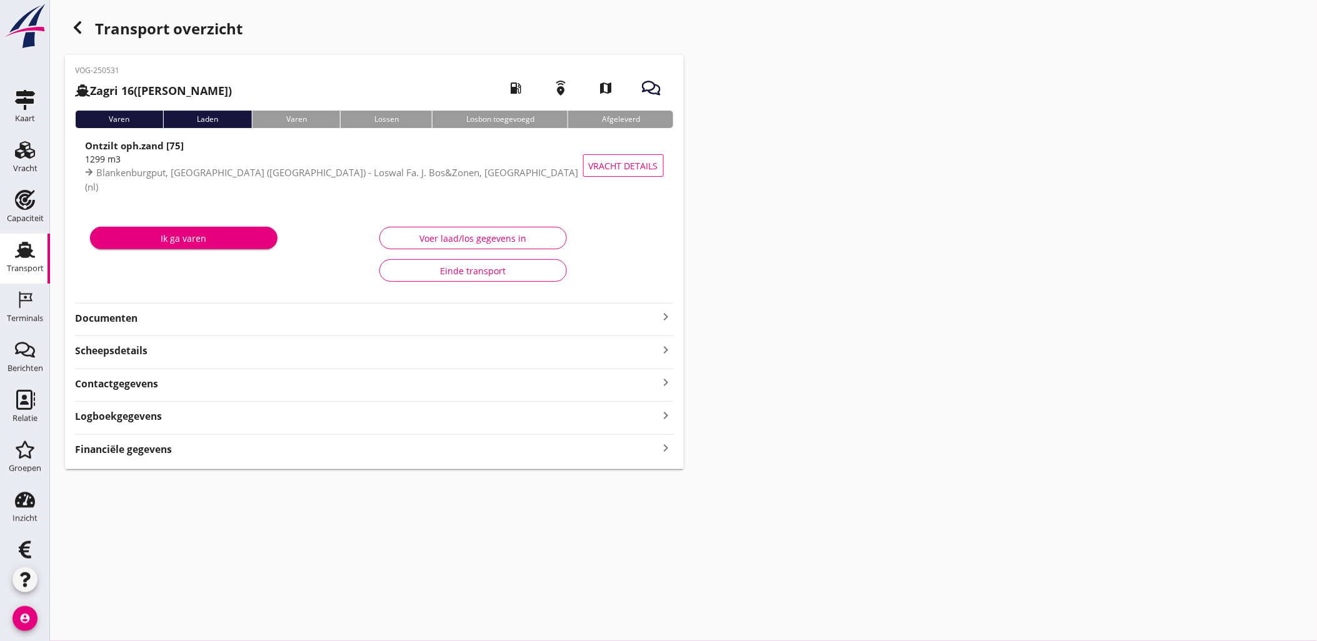
click at [79, 29] on icon "button" at bounding box center [77, 27] width 15 height 15
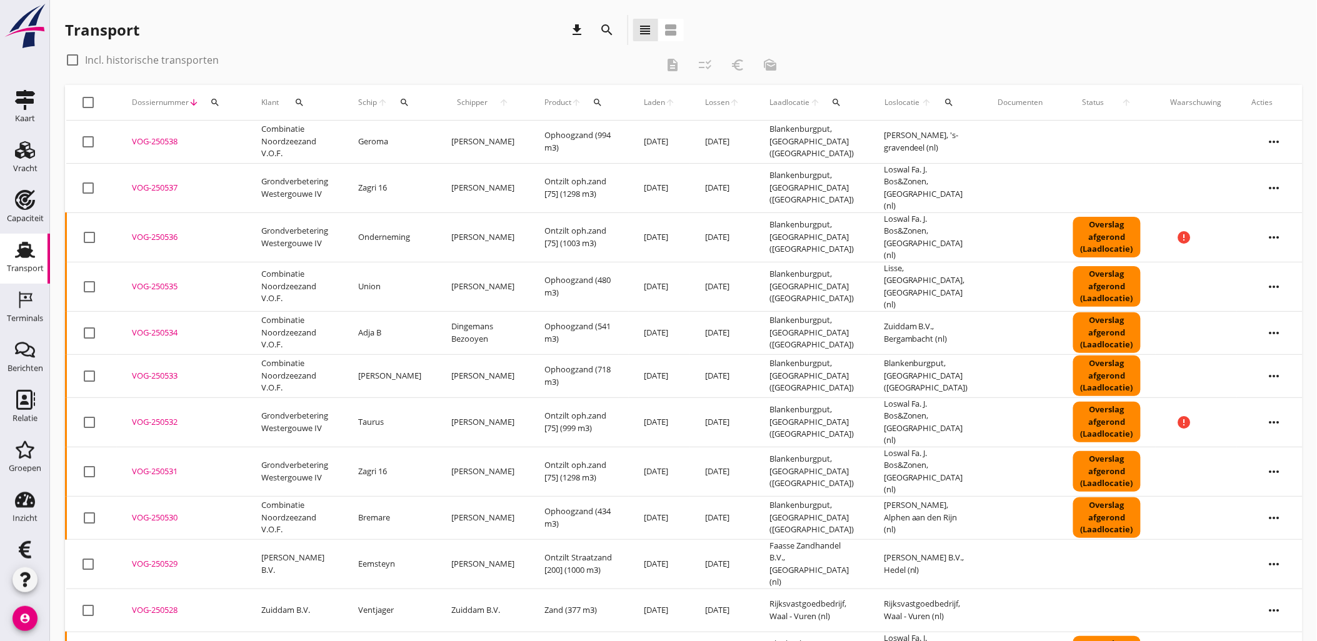
click at [165, 465] on div "VOG-250531" at bounding box center [181, 471] width 99 height 12
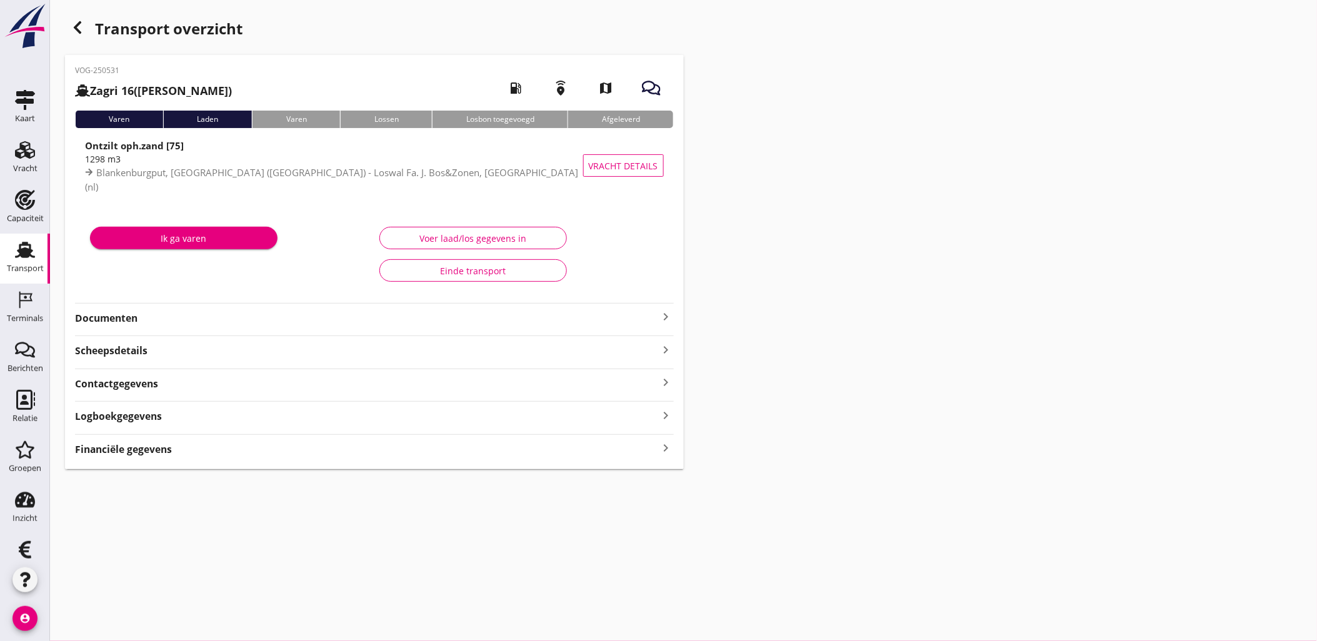
click at [502, 234] on div "Voer laad/los gegevens in" at bounding box center [473, 238] width 166 height 13
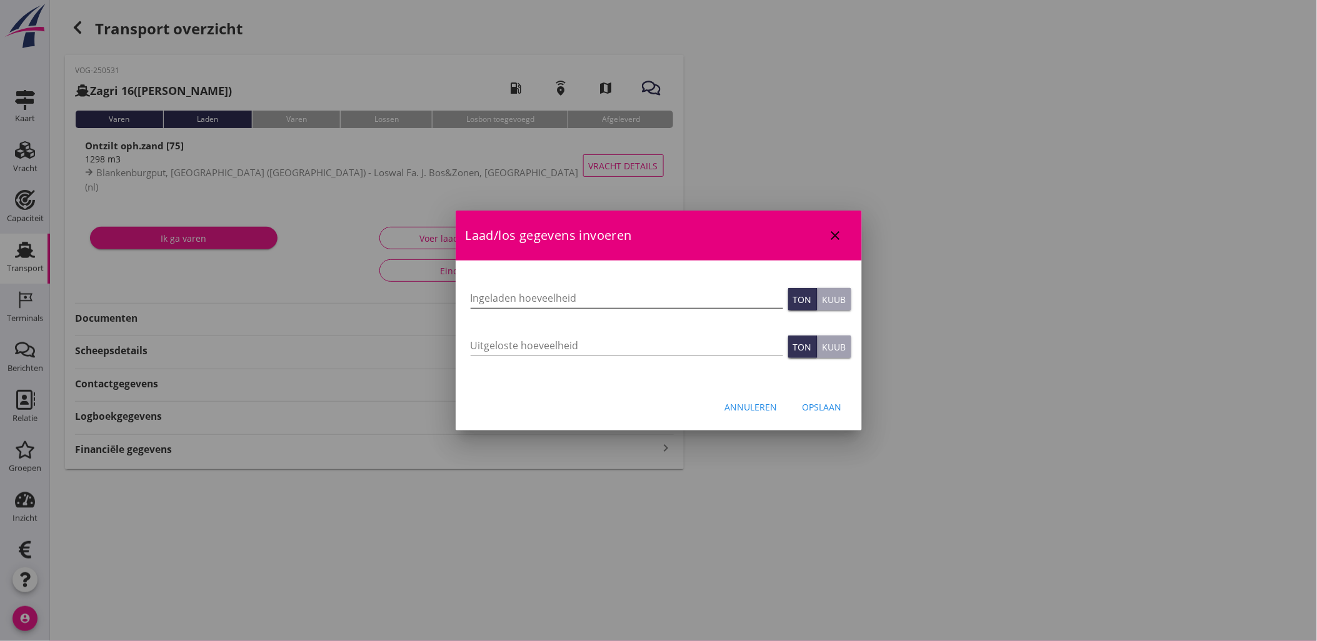
type input "1298"
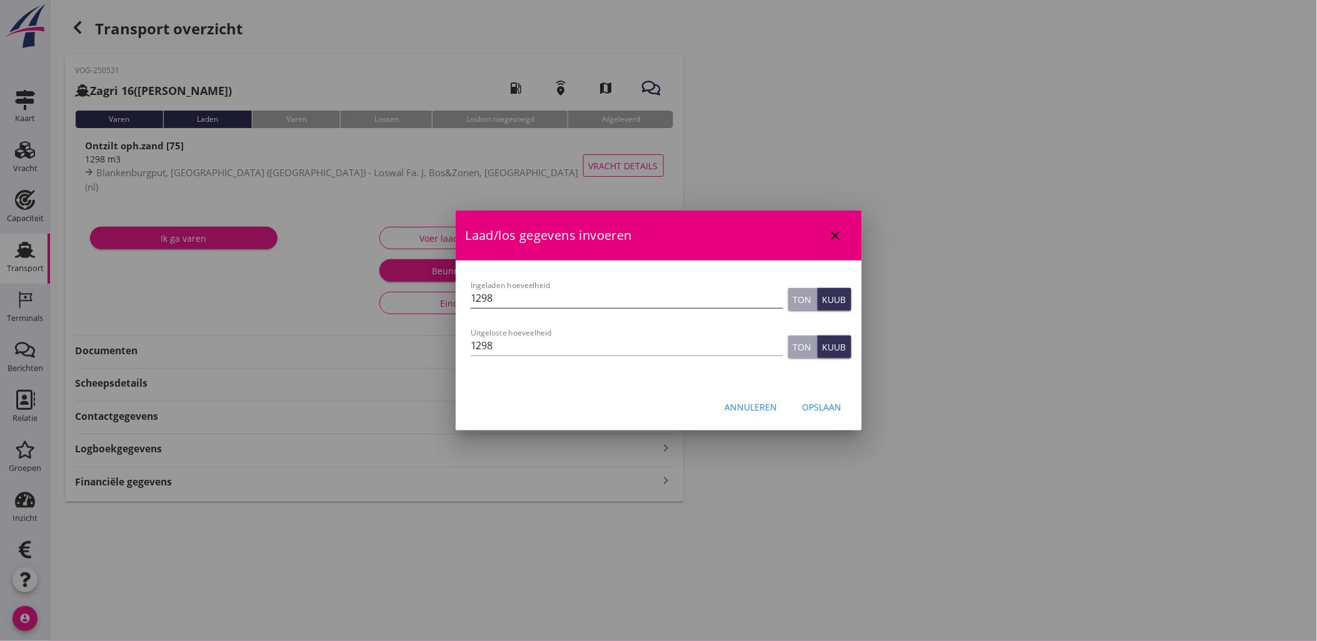
click at [534, 292] on input "1298" at bounding box center [626, 298] width 312 height 20
drag, startPoint x: 838, startPoint y: 407, endPoint x: 469, endPoint y: 221, distance: 413.8
click at [837, 407] on div "Opslaan" at bounding box center [821, 407] width 39 height 13
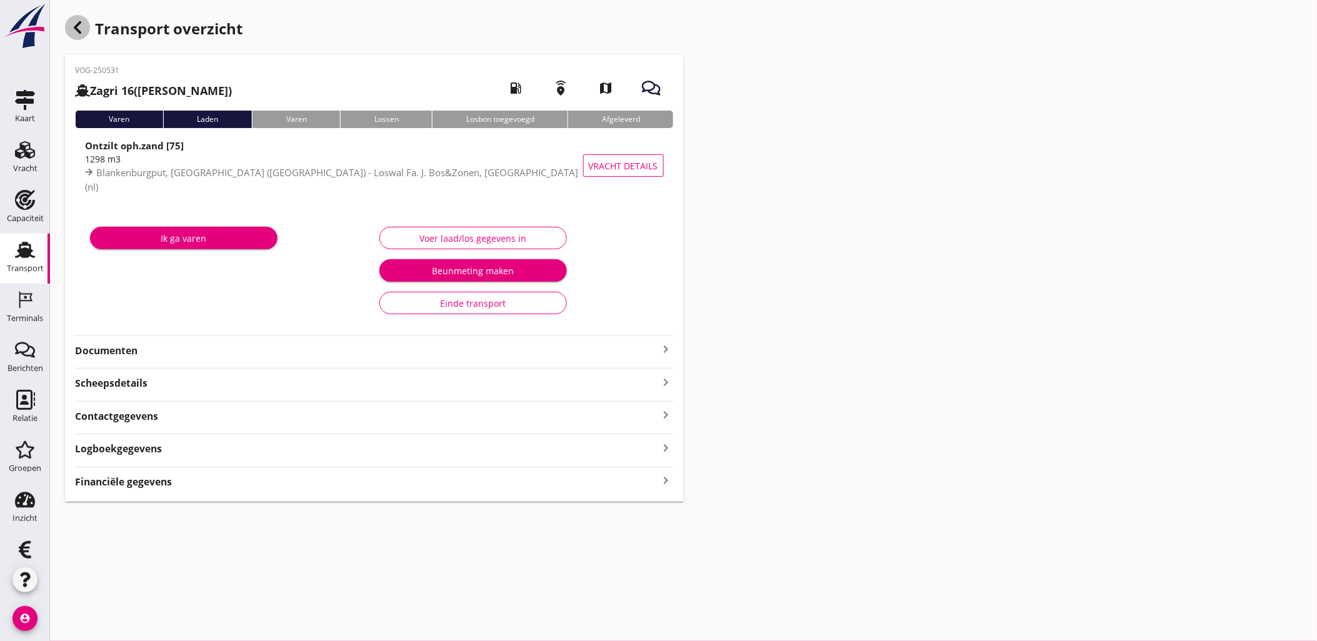
click at [80, 25] on icon "button" at bounding box center [77, 27] width 15 height 15
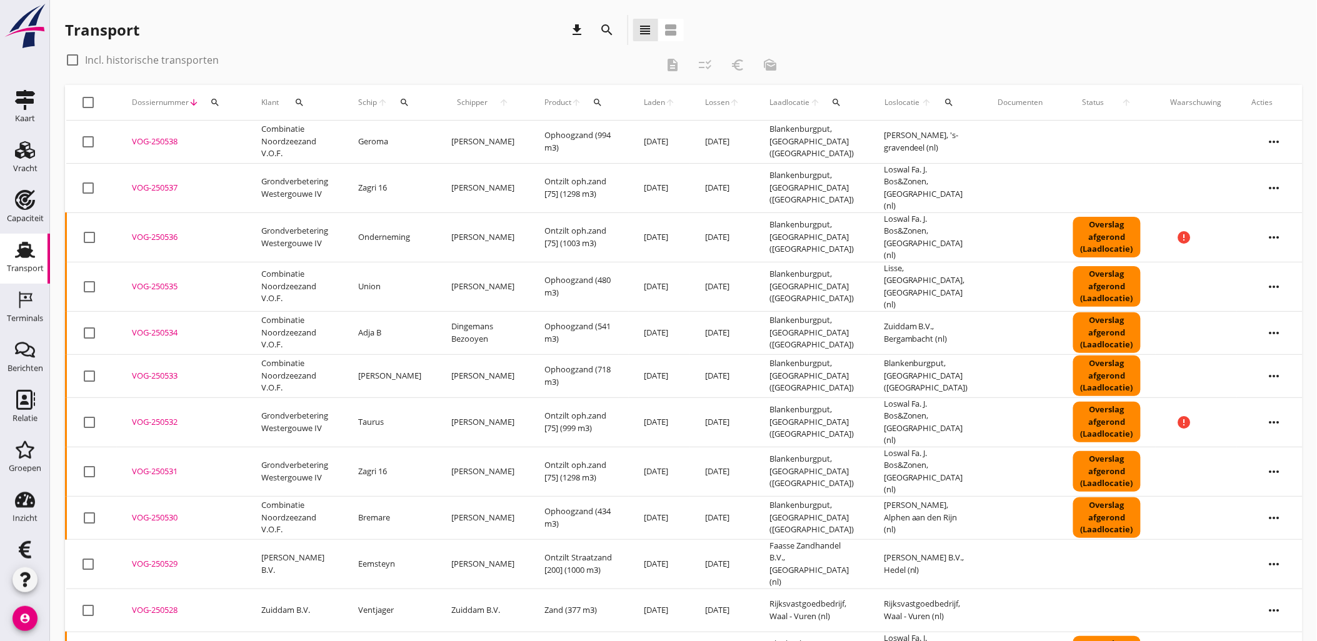
click at [600, 29] on icon "search" at bounding box center [607, 29] width 15 height 15
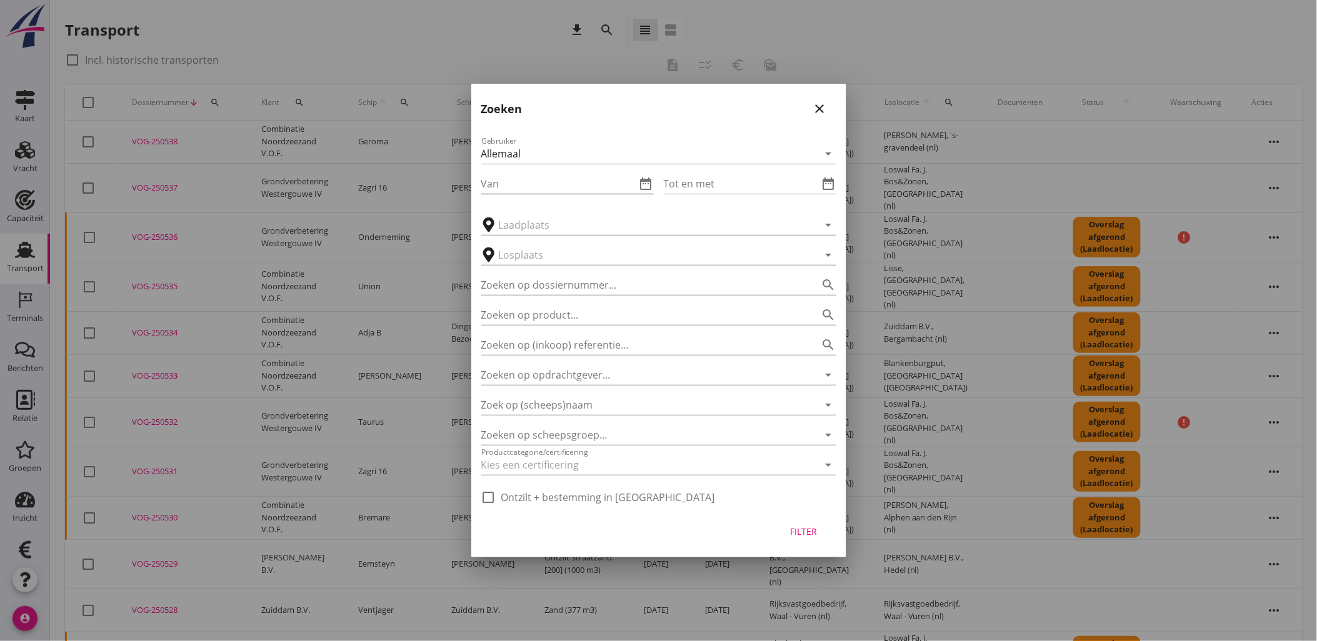
click at [644, 186] on icon "date_range" at bounding box center [646, 183] width 15 height 15
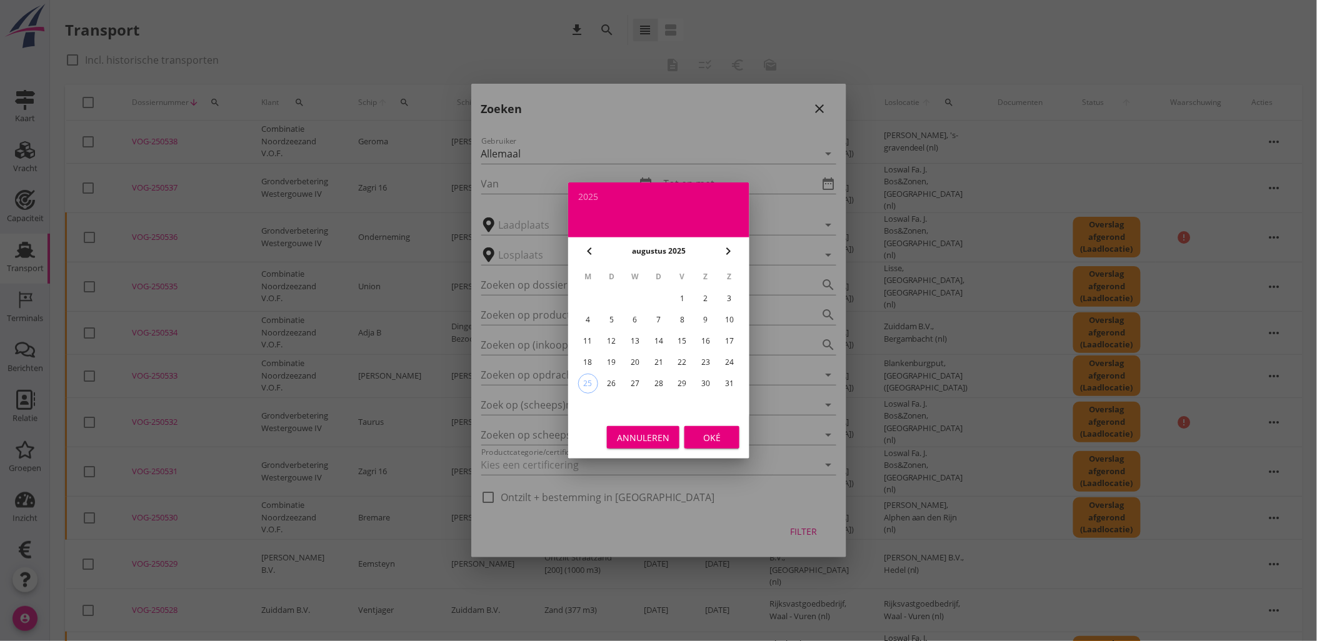
click at [704, 338] on div "16" at bounding box center [705, 341] width 20 height 20
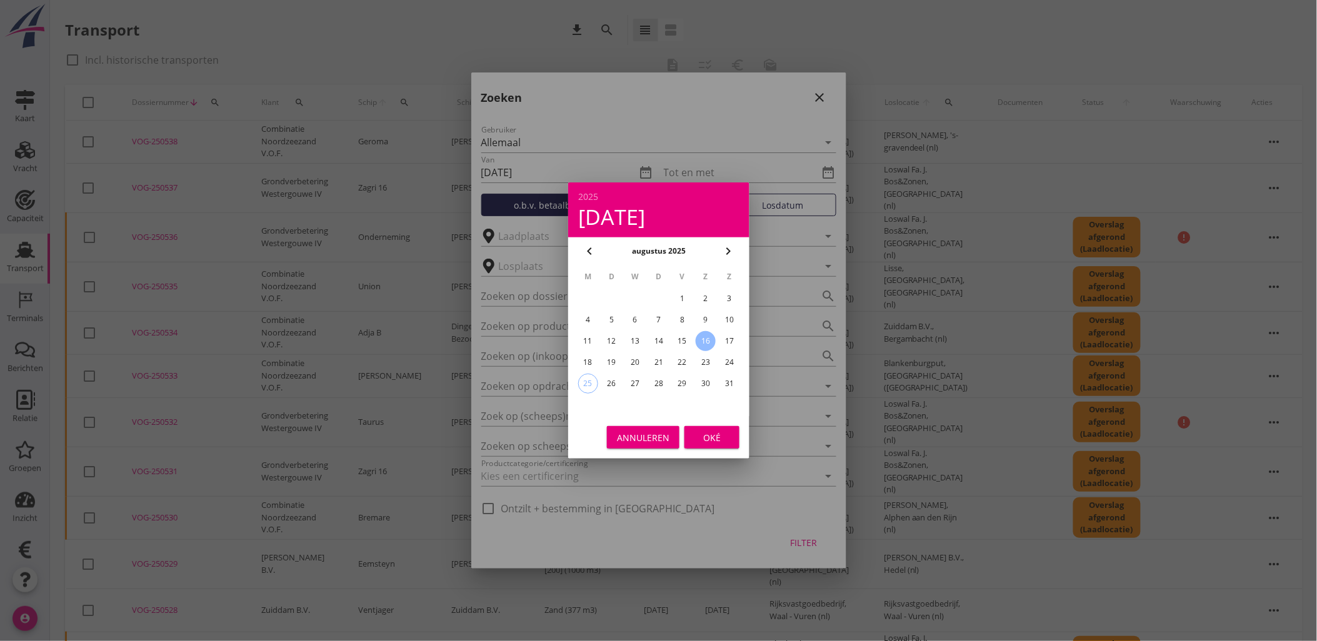
click at [729, 360] on div "24" at bounding box center [729, 362] width 20 height 20
click at [709, 344] on div "16" at bounding box center [705, 341] width 20 height 20
type input "2025-08-16"
click at [694, 440] on div "Oké" at bounding box center [711, 437] width 35 height 13
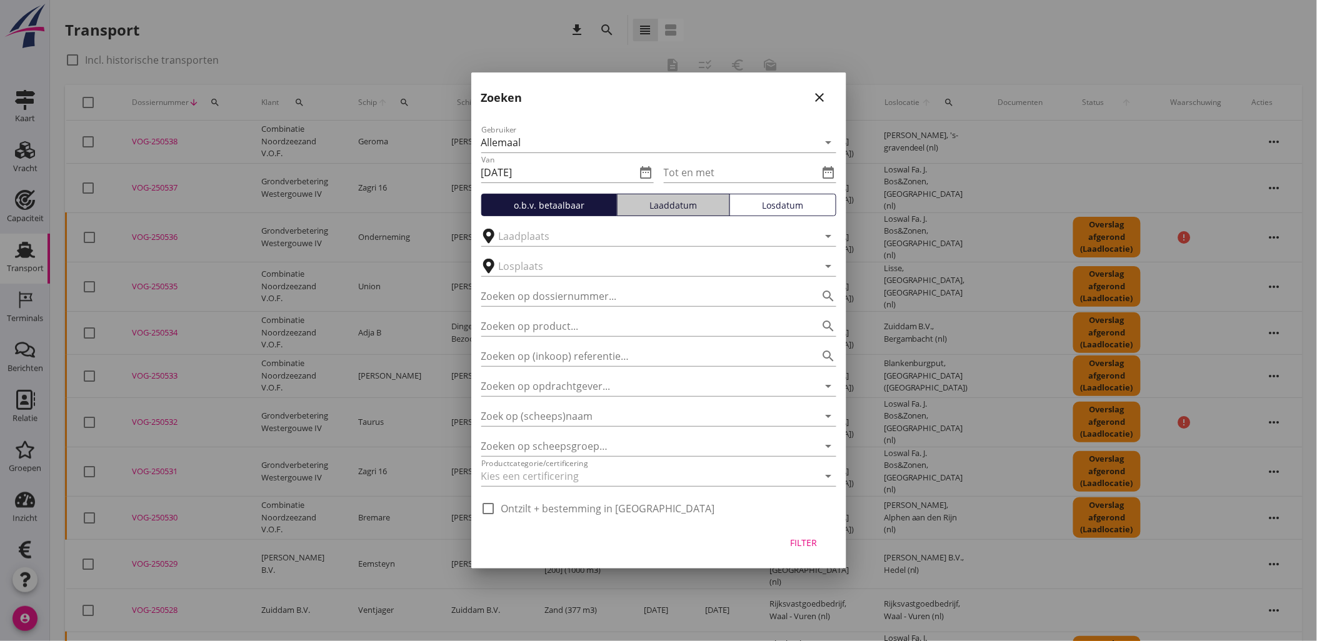
click at [679, 204] on div "Laaddatum" at bounding box center [673, 205] width 102 height 13
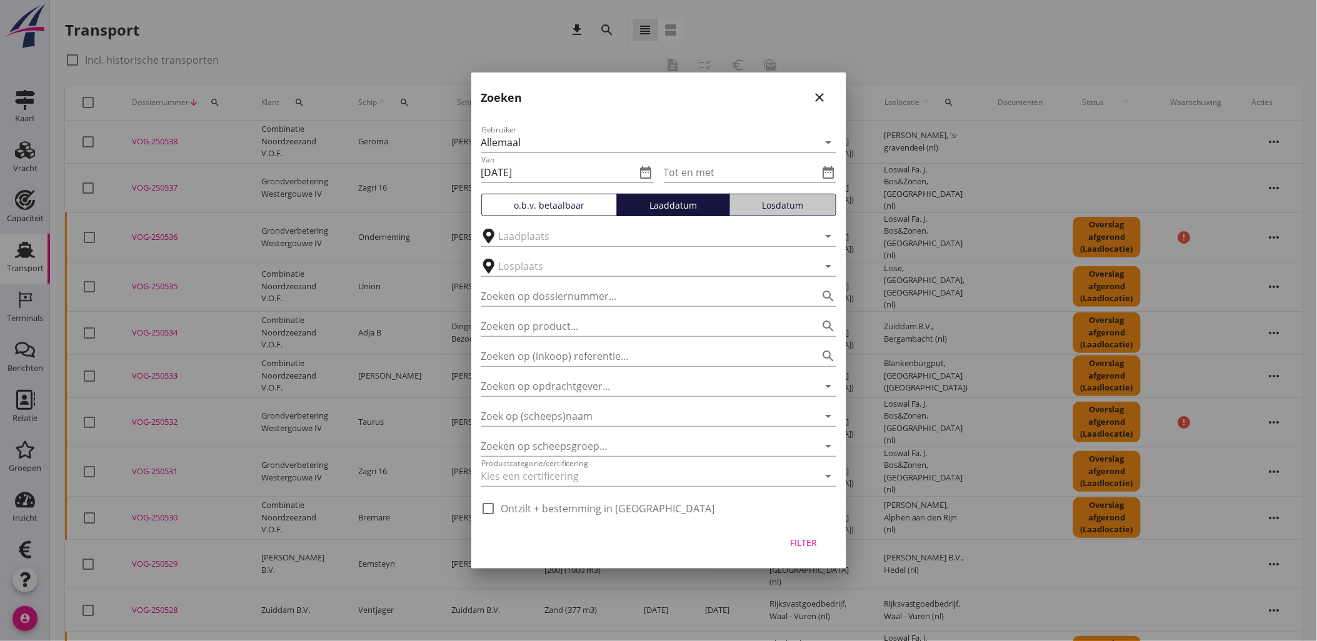
click at [767, 206] on div "Losdatum" at bounding box center [783, 205] width 96 height 13
click at [713, 207] on div "Laaddatum" at bounding box center [673, 205] width 102 height 13
click at [825, 163] on div "Tot en met date_range" at bounding box center [750, 172] width 172 height 20
click at [830, 169] on icon "date_range" at bounding box center [828, 172] width 15 height 15
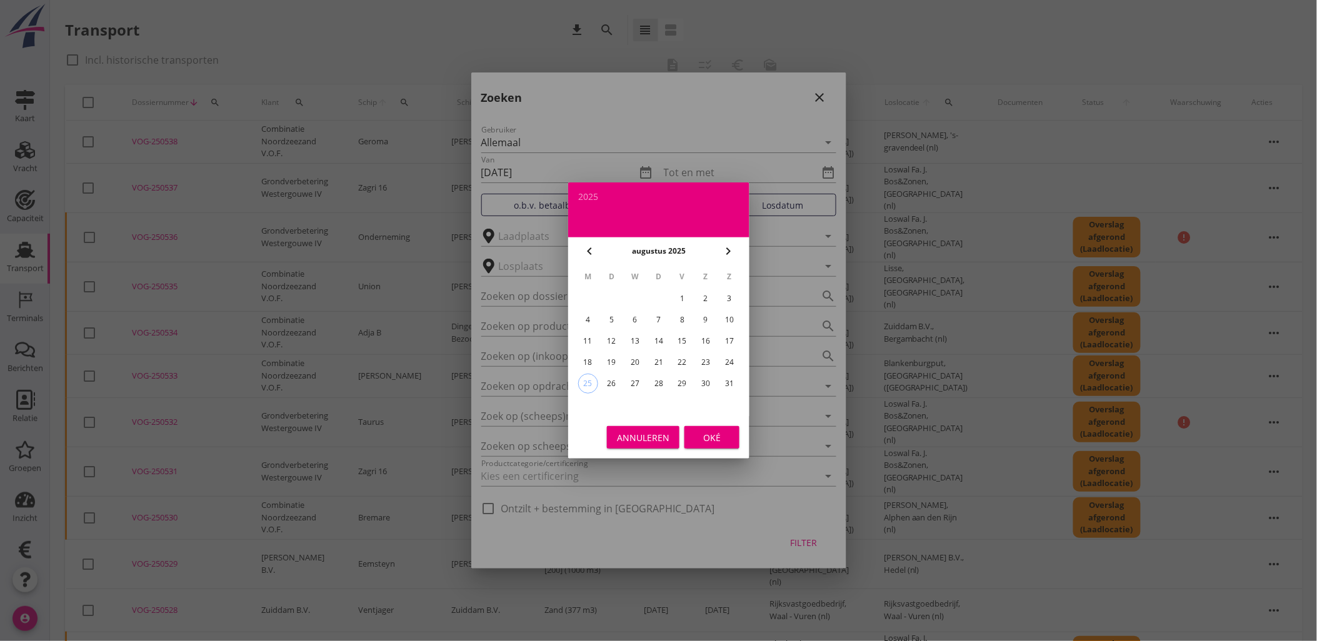
click at [729, 364] on div "24" at bounding box center [729, 362] width 20 height 20
type input "2025-08-24"
click at [725, 434] on div "Oké" at bounding box center [711, 437] width 35 height 13
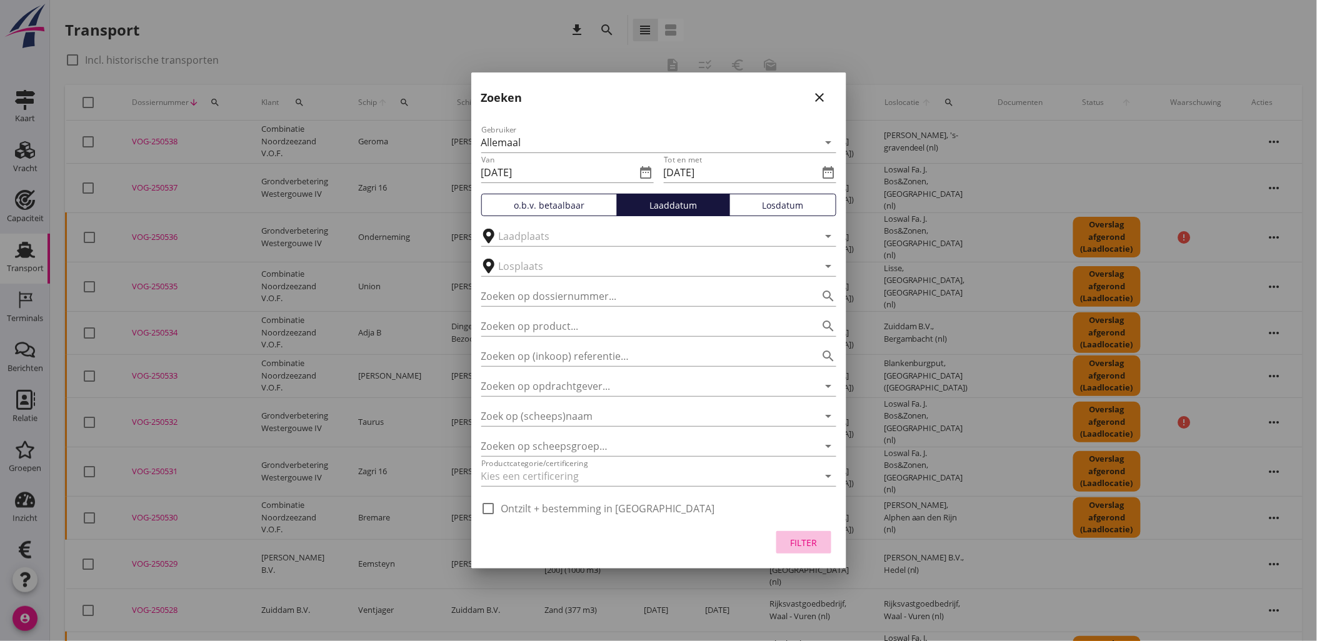
click at [803, 537] on div "Filter" at bounding box center [803, 542] width 35 height 13
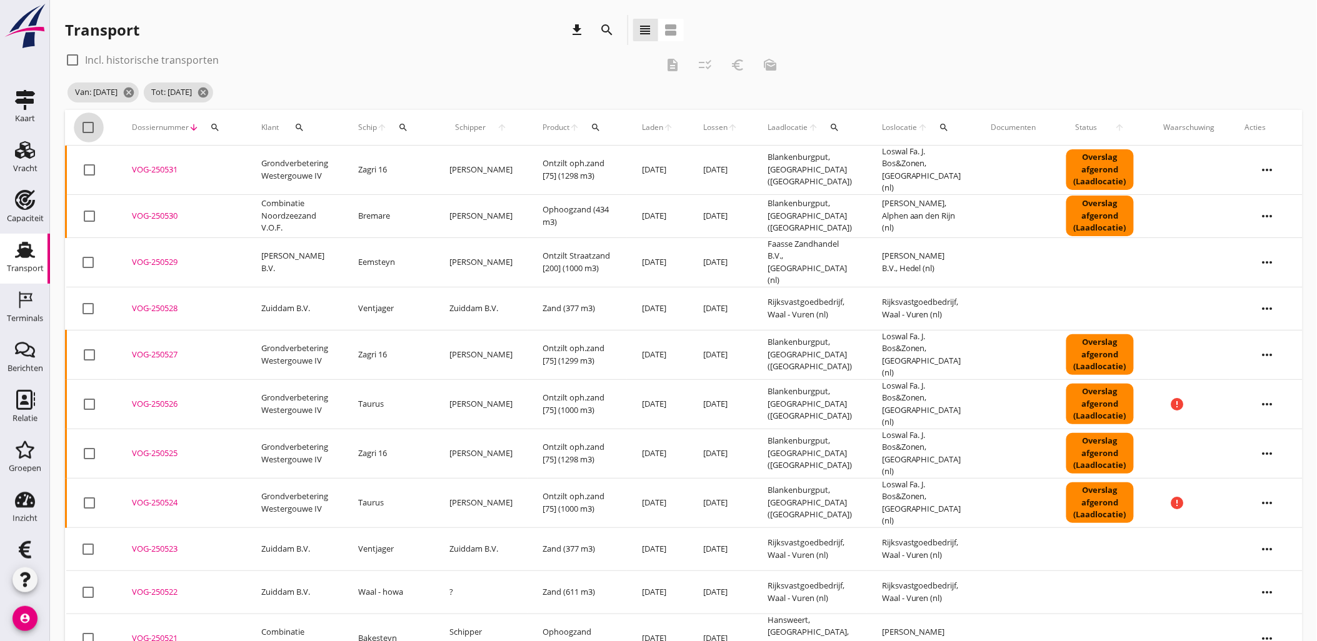
click at [87, 125] on div at bounding box center [88, 127] width 21 height 21
checkbox input "true"
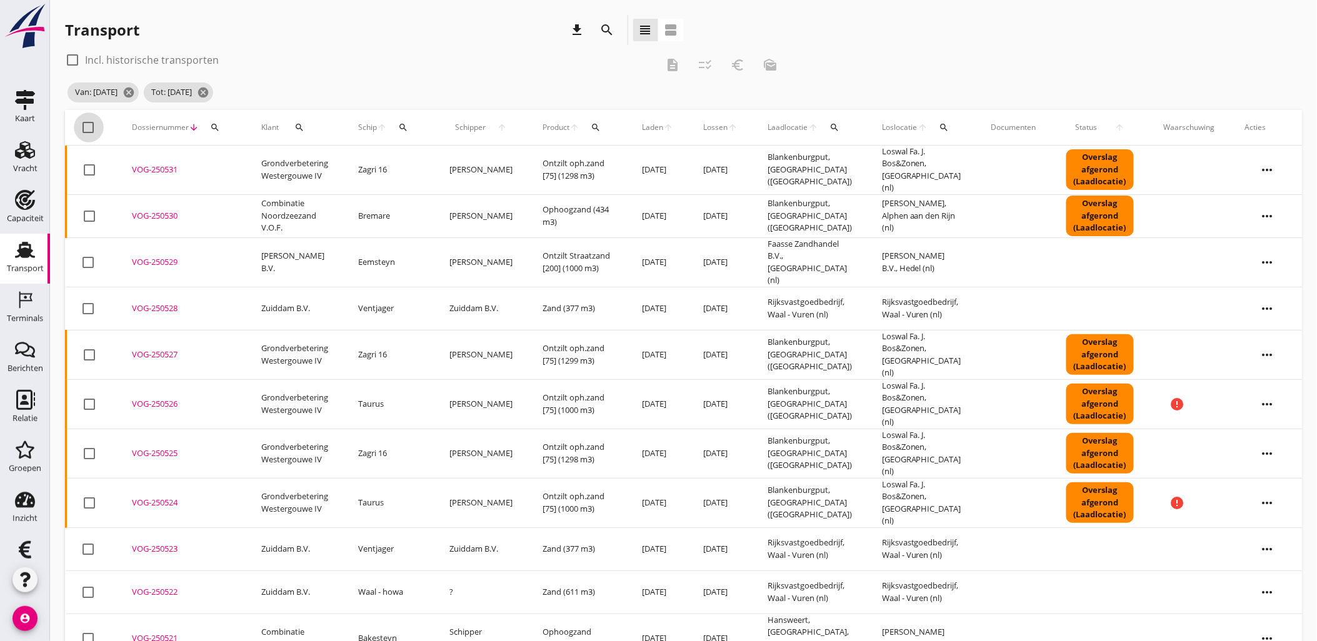
checkbox input "true"
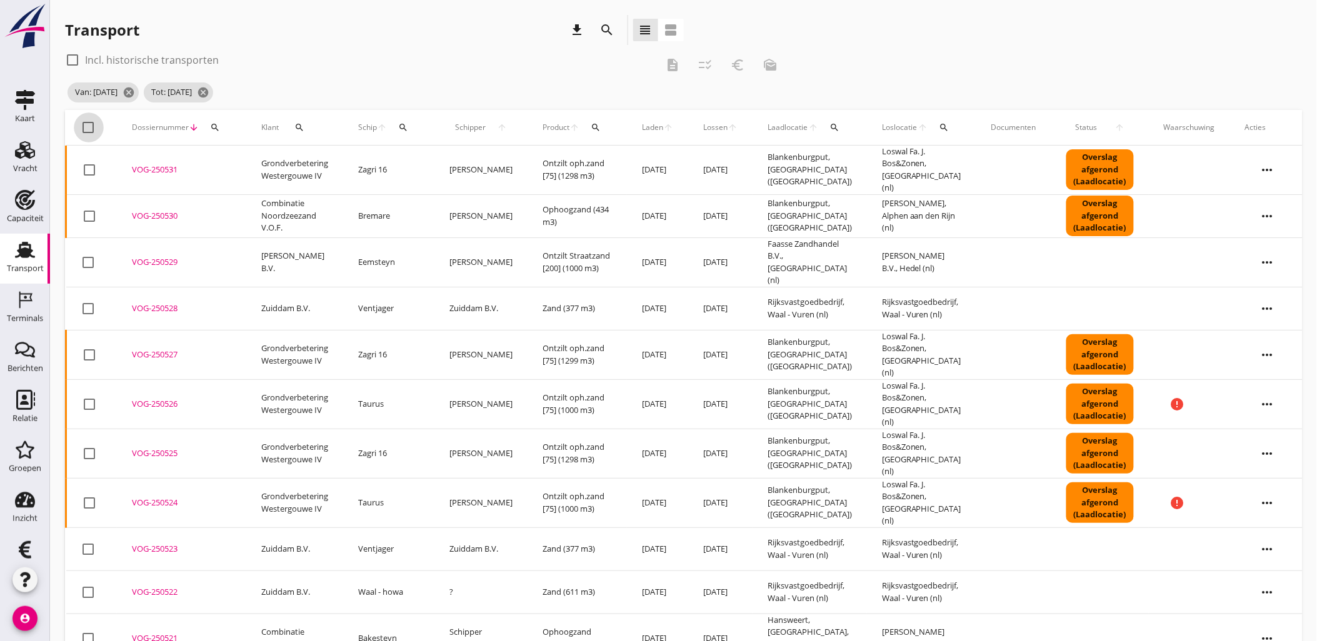
checkbox input "true"
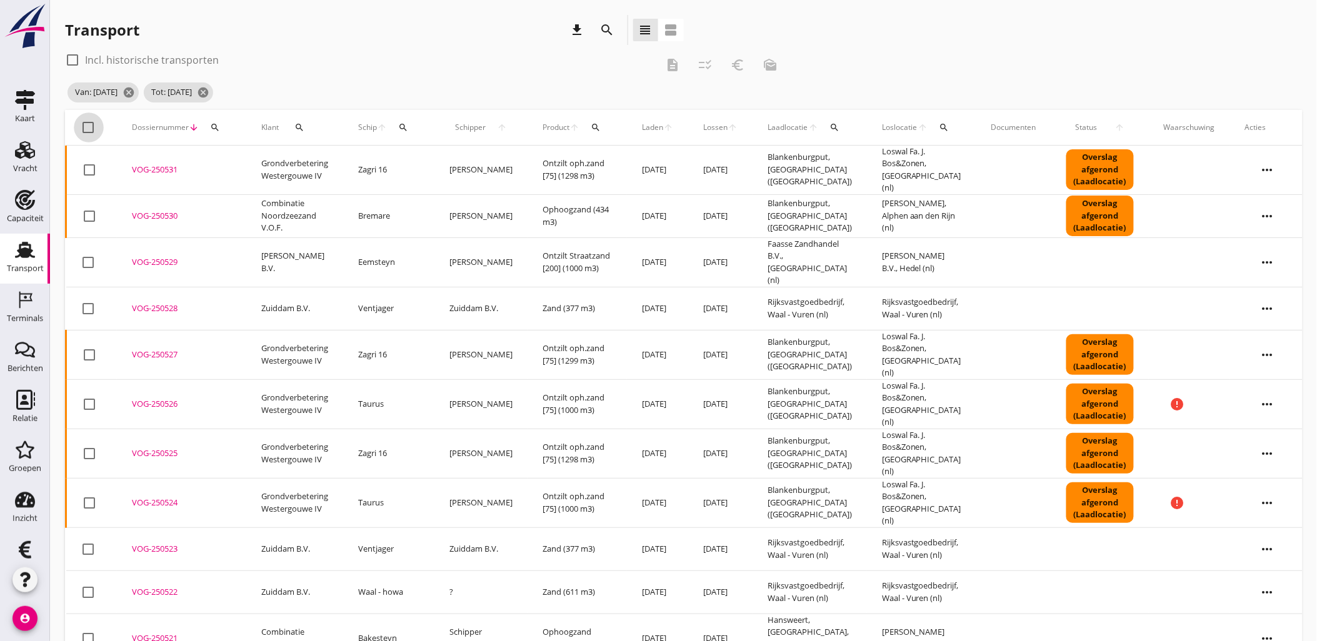
checkbox input "true"
click at [707, 62] on icon "checklist_rtl" at bounding box center [704, 64] width 15 height 15
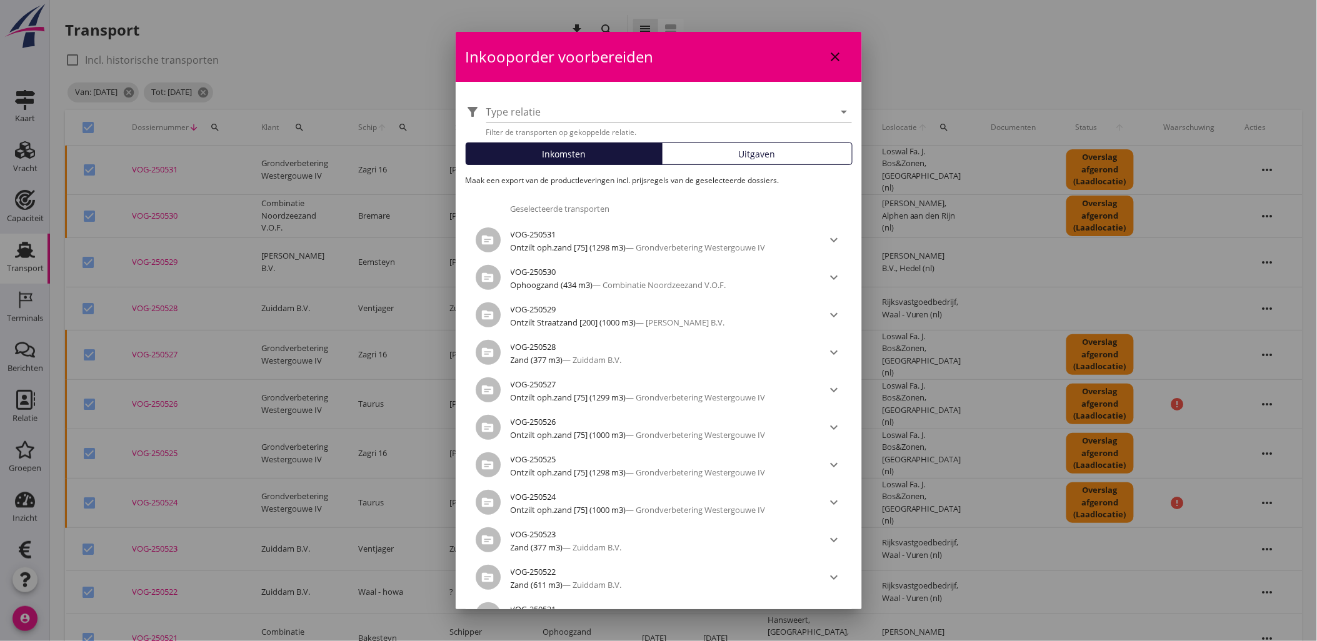
click at [760, 146] on button "Uitgaven" at bounding box center [757, 153] width 191 height 22
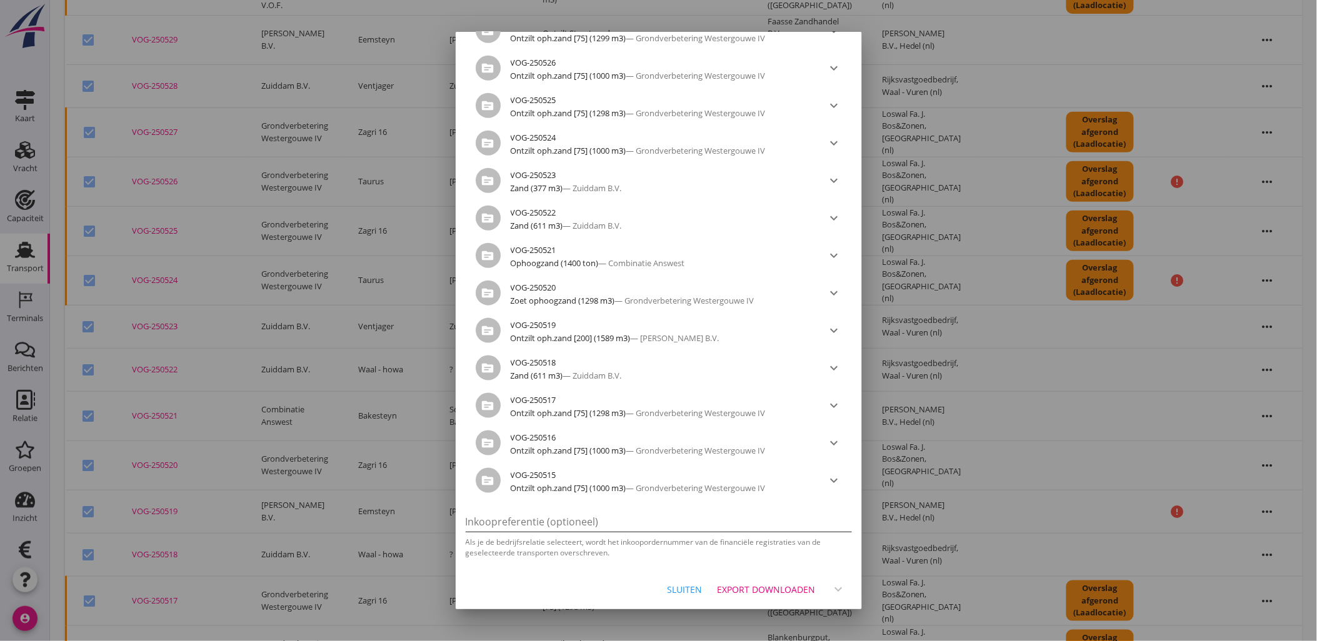
scroll to position [252, 0]
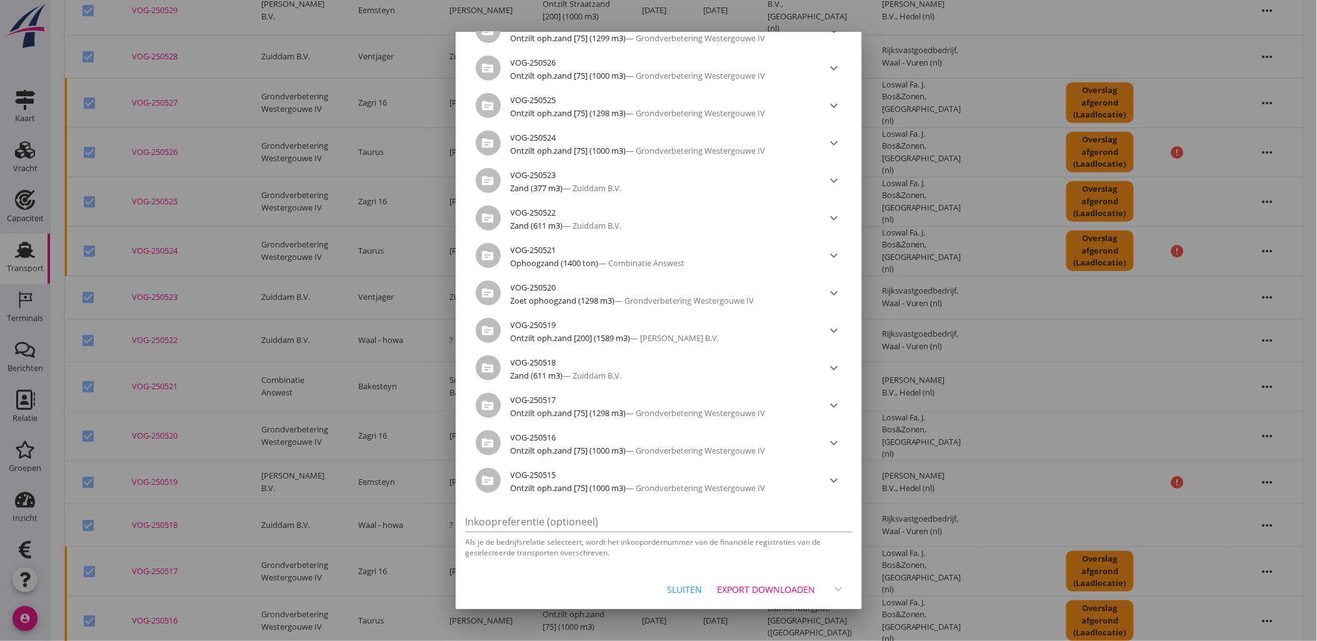
click at [754, 583] on div "Export downloaden" at bounding box center [766, 589] width 98 height 13
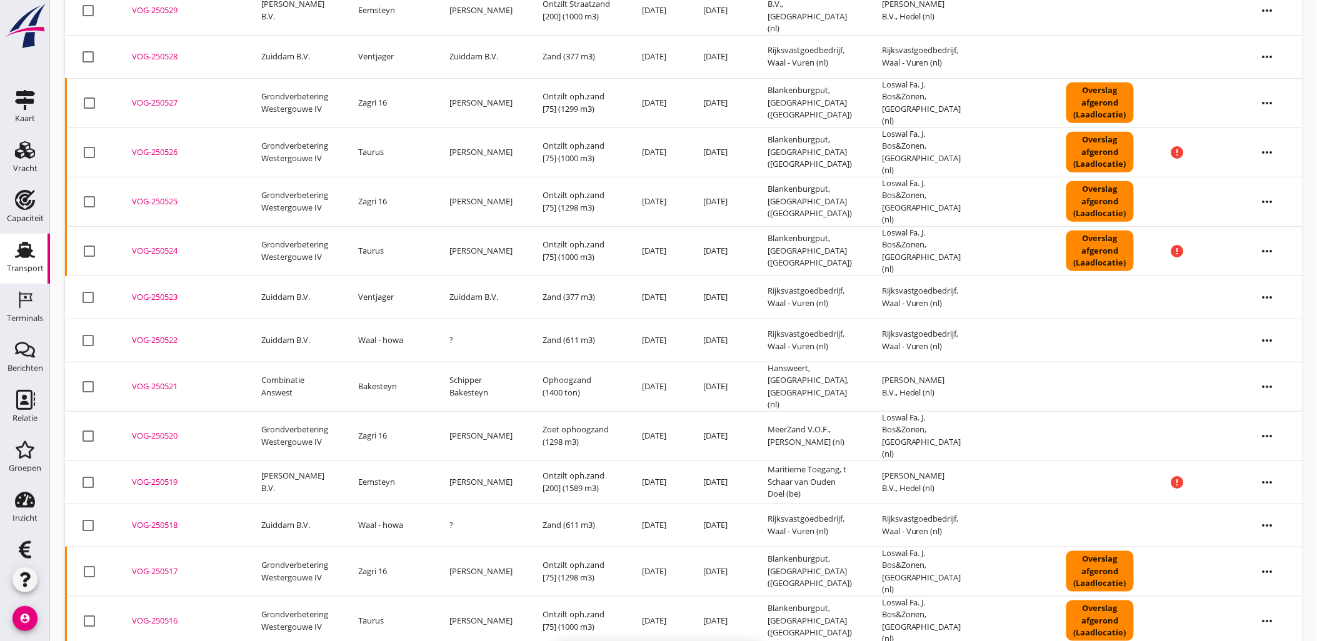
checkbox input "false"
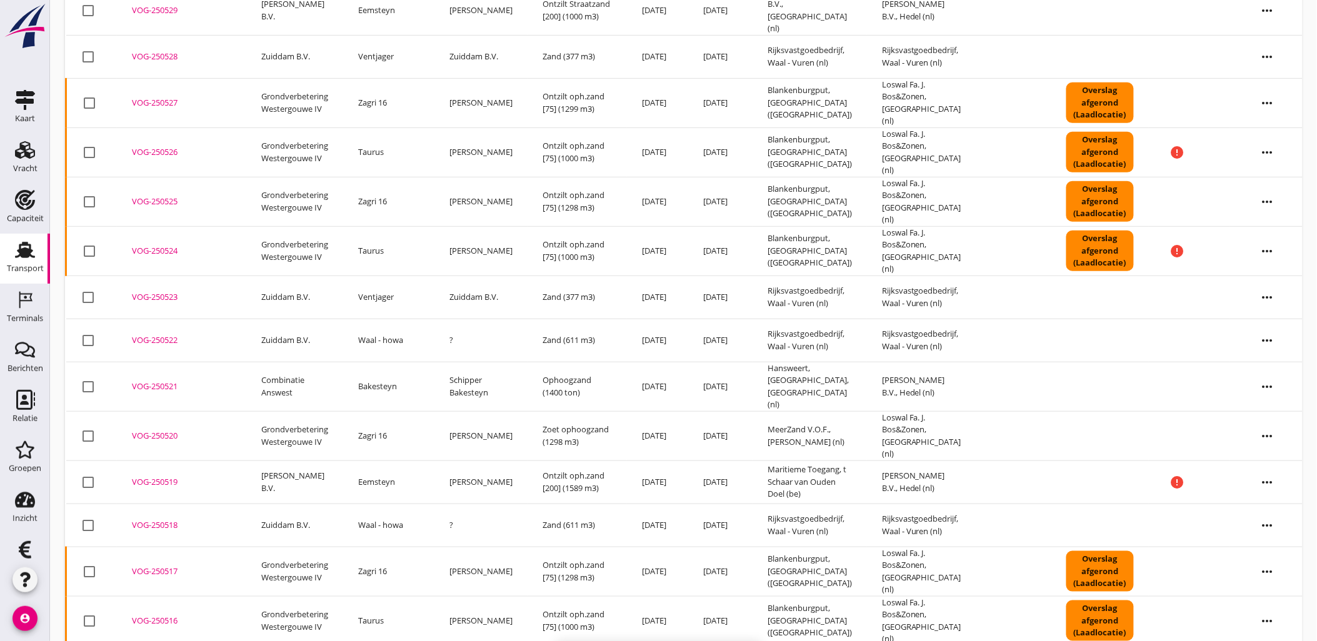
checkbox input "false"
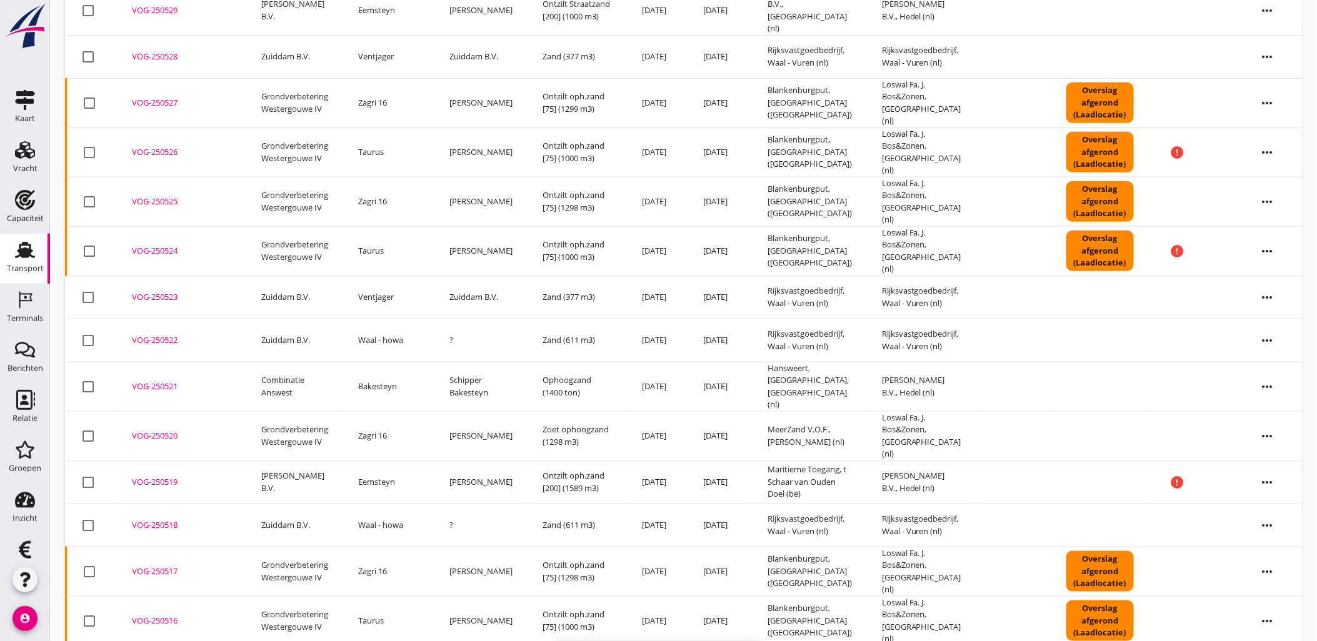
checkbox input "false"
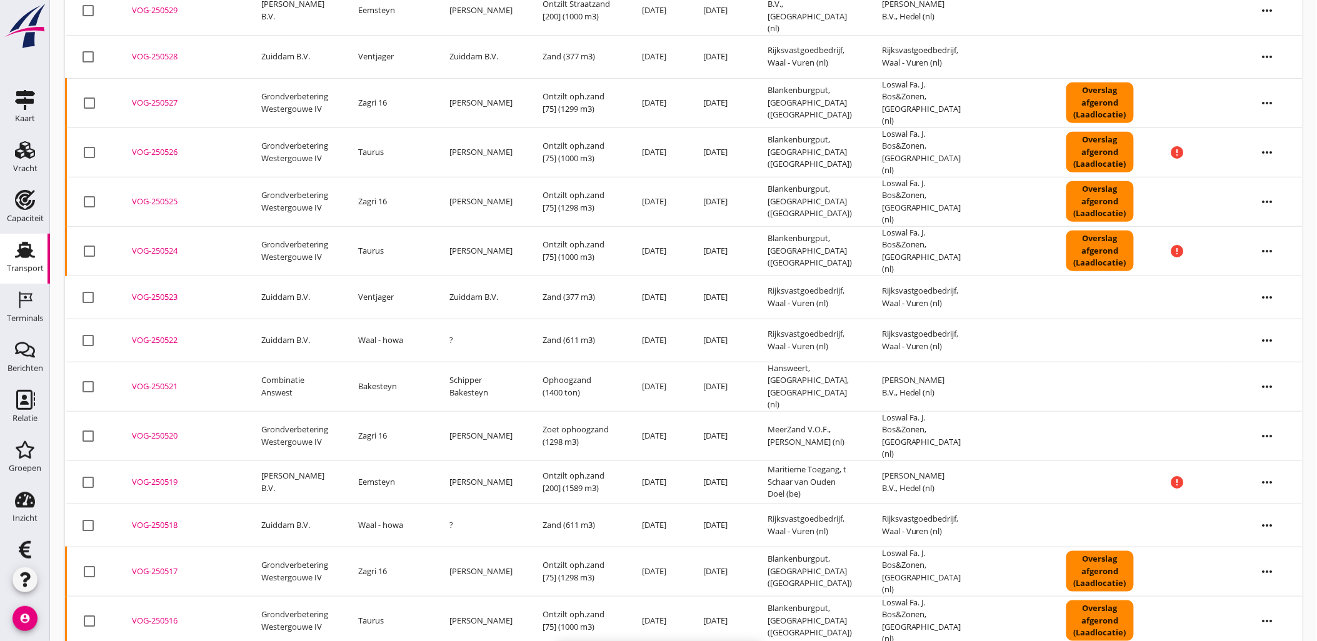
checkbox input "false"
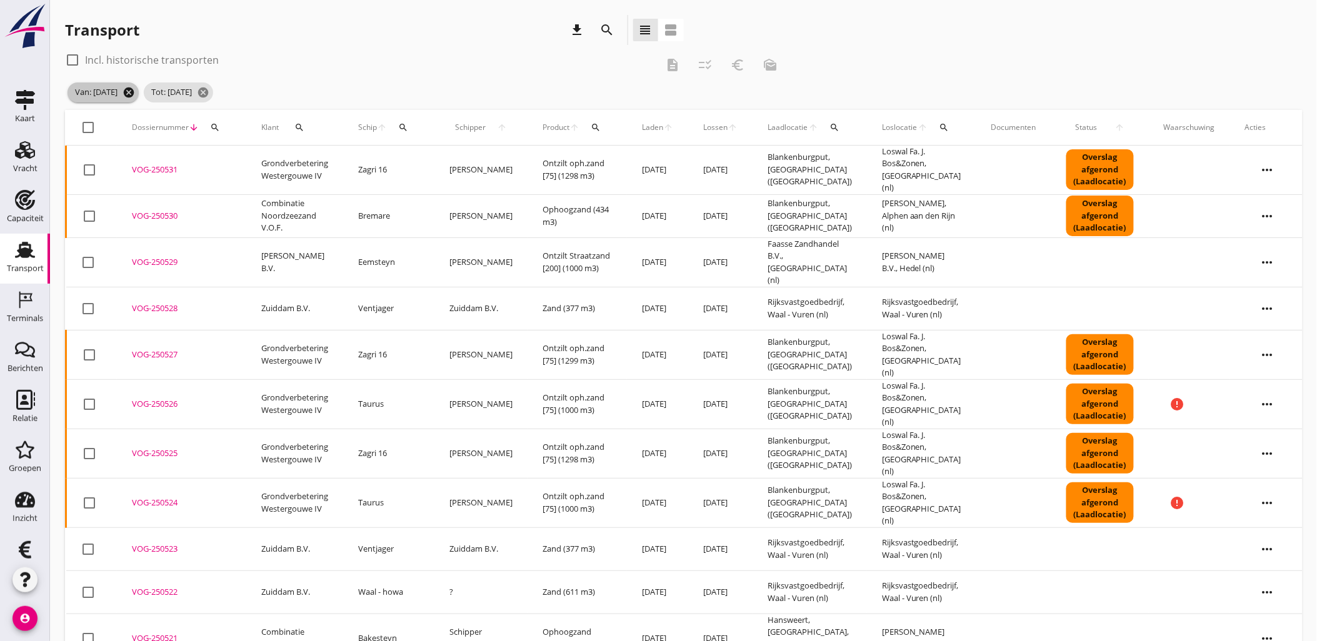
click at [135, 92] on icon "cancel" at bounding box center [128, 92] width 12 height 12
click at [133, 92] on icon "cancel" at bounding box center [127, 92] width 12 height 12
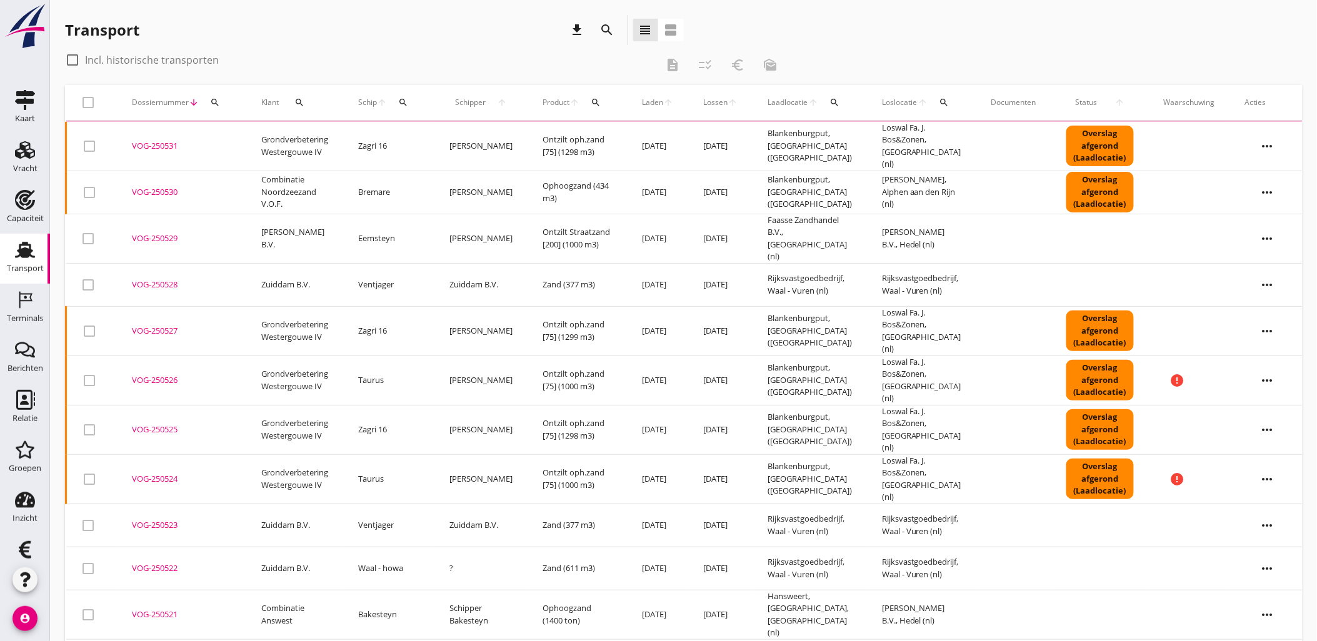
click at [609, 30] on icon "search" at bounding box center [607, 29] width 15 height 15
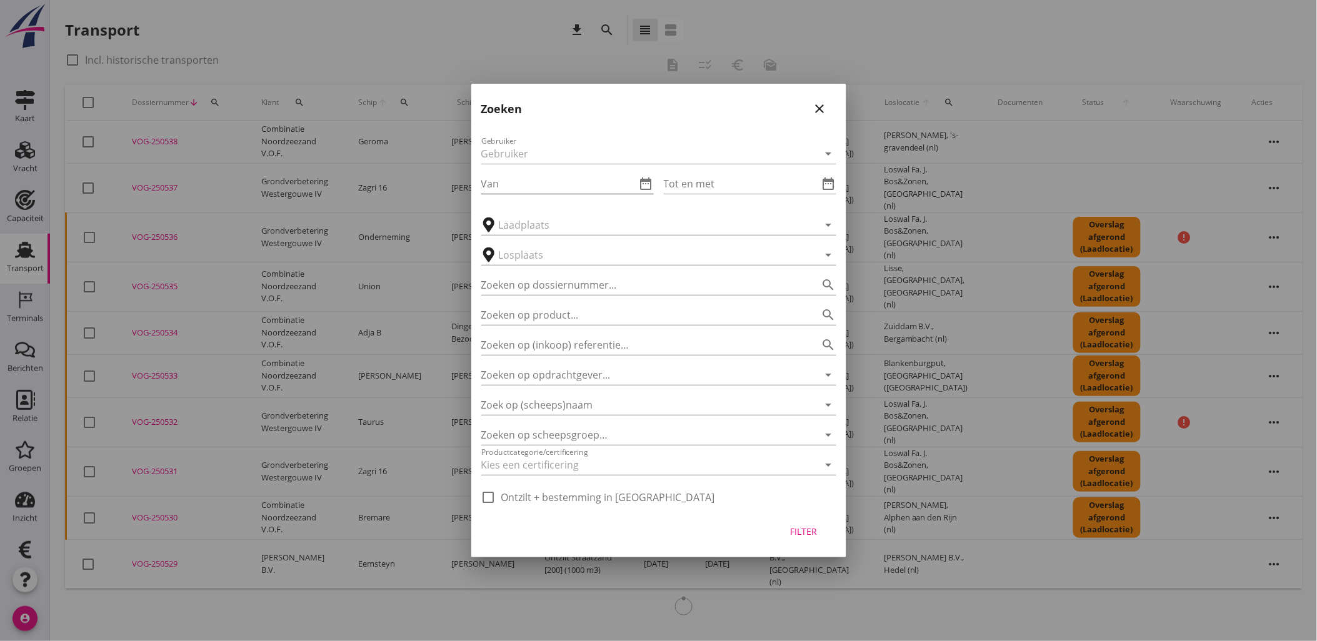
click at [646, 188] on icon "date_range" at bounding box center [646, 183] width 15 height 15
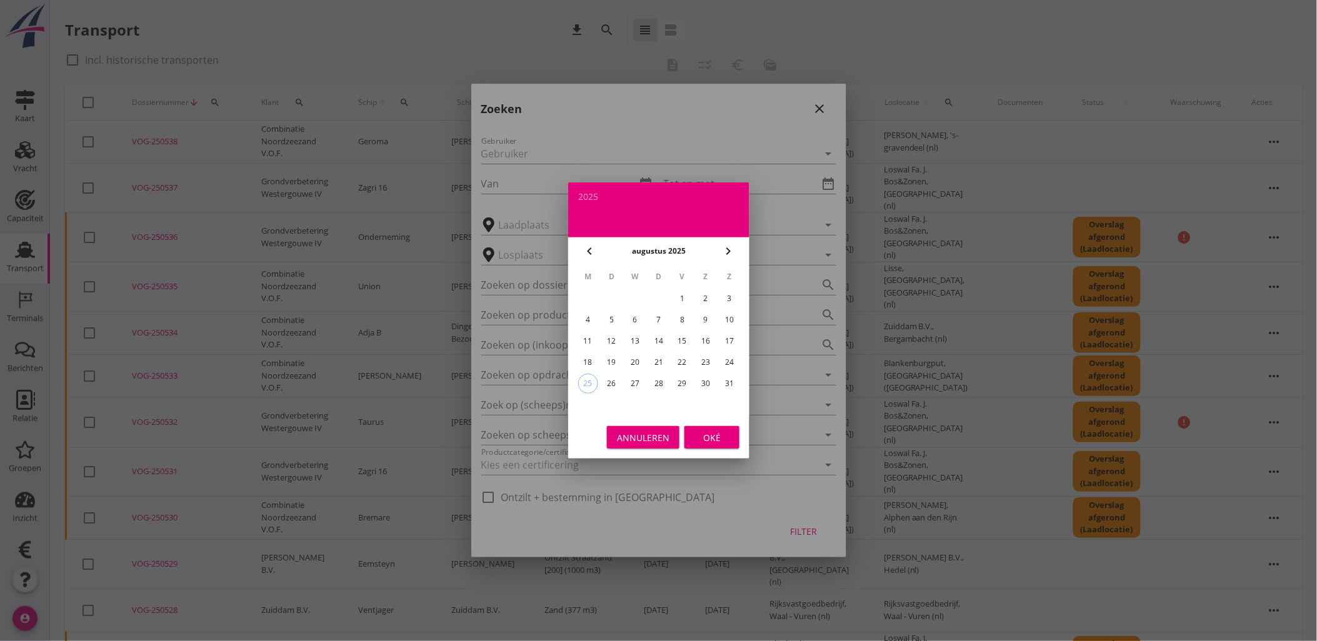
click at [710, 341] on div "16" at bounding box center [705, 341] width 20 height 20
type input "2025-08-16"
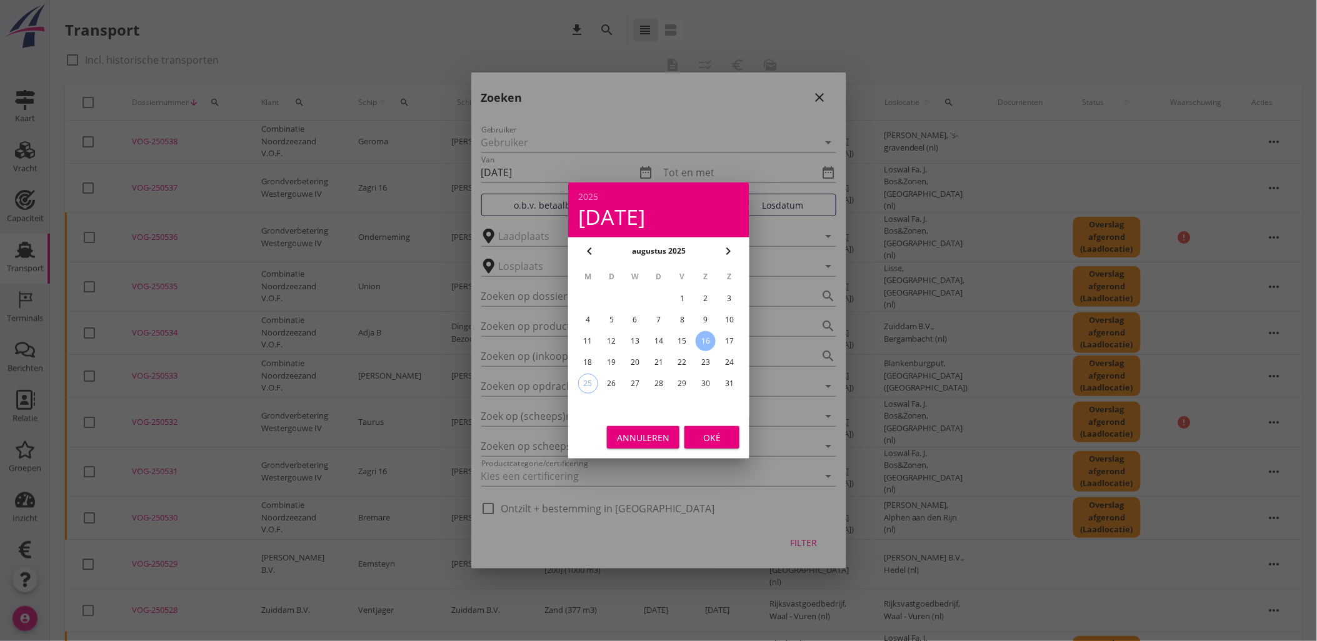
click at [713, 442] on div "Oké" at bounding box center [711, 437] width 35 height 13
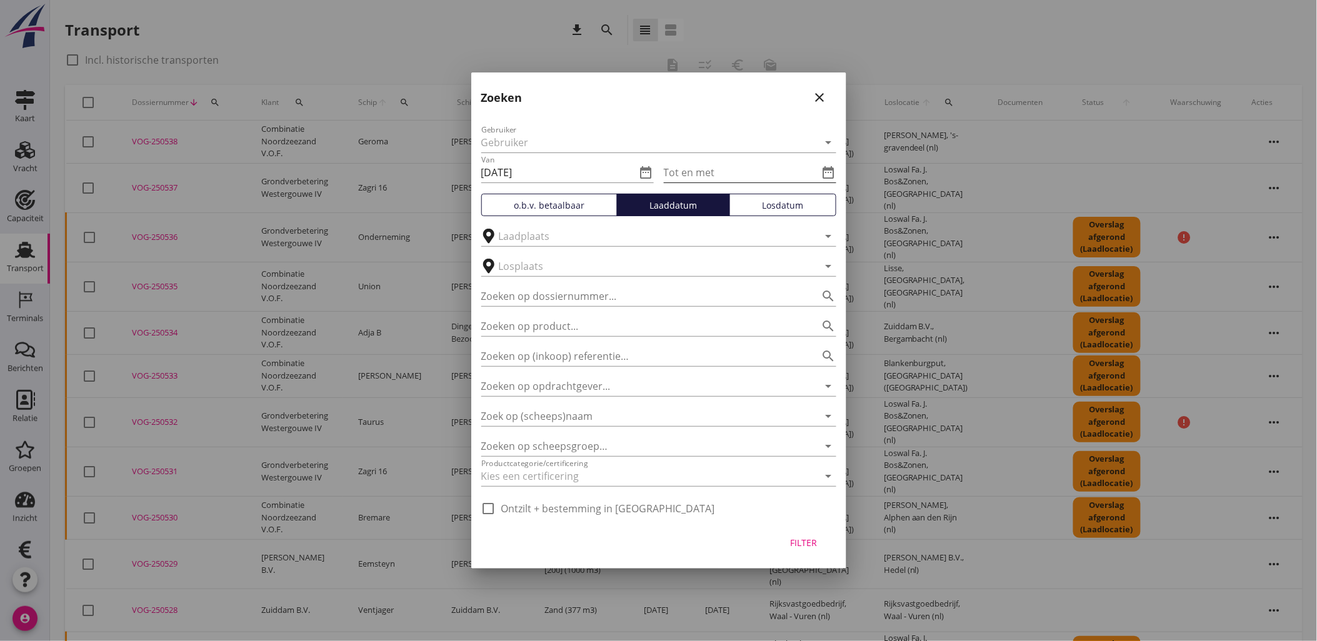
click at [825, 166] on icon "date_range" at bounding box center [828, 172] width 15 height 15
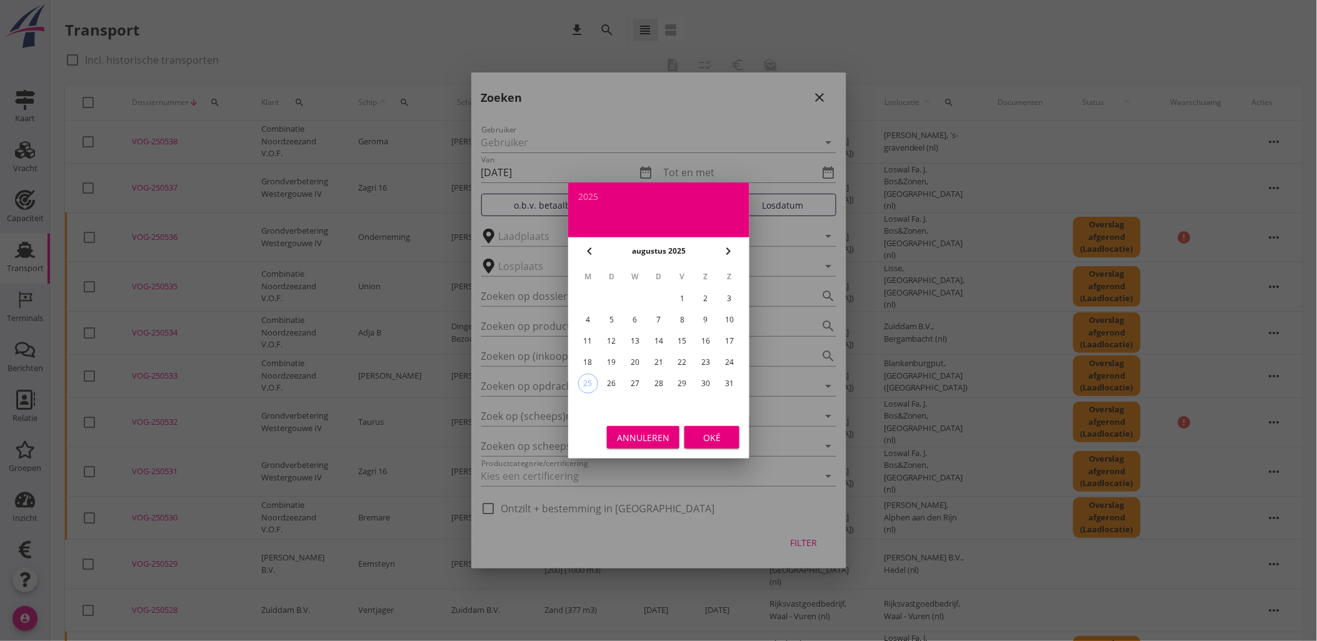
click at [730, 358] on div "24" at bounding box center [729, 362] width 20 height 20
type input "2025-08-24"
click at [722, 436] on div "Oké" at bounding box center [711, 437] width 35 height 13
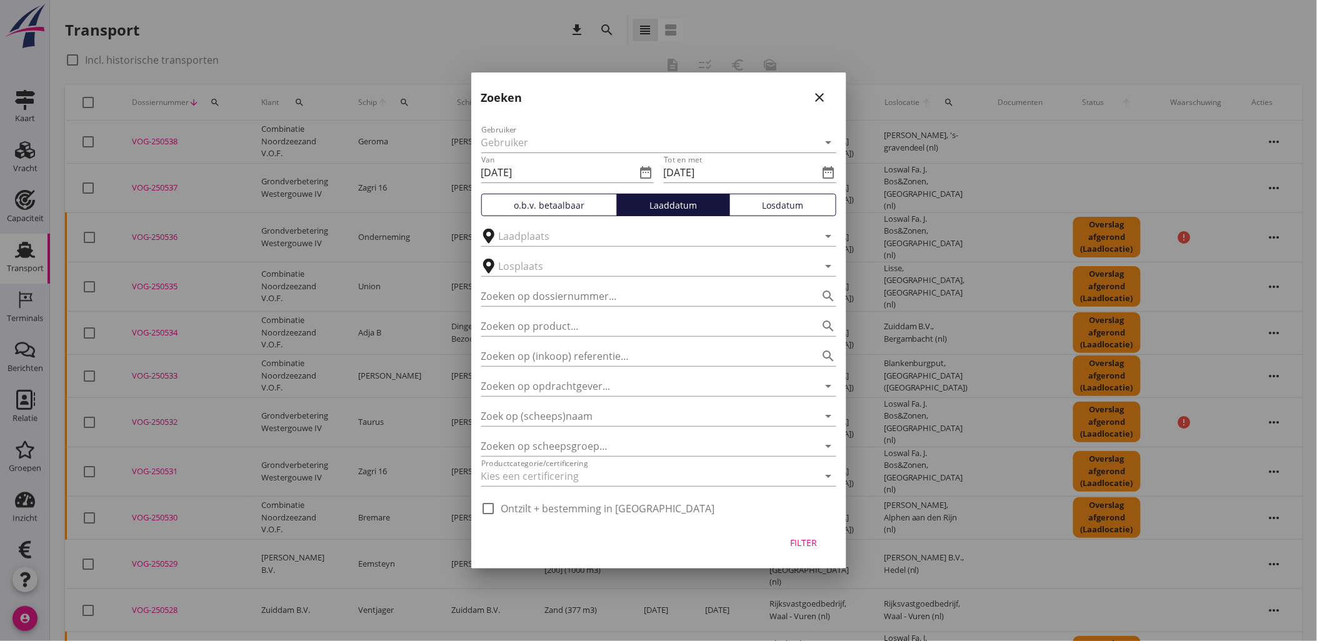
click at [757, 211] on div "Losdatum" at bounding box center [783, 205] width 96 height 13
click at [814, 550] on button "Filter" at bounding box center [803, 542] width 55 height 22
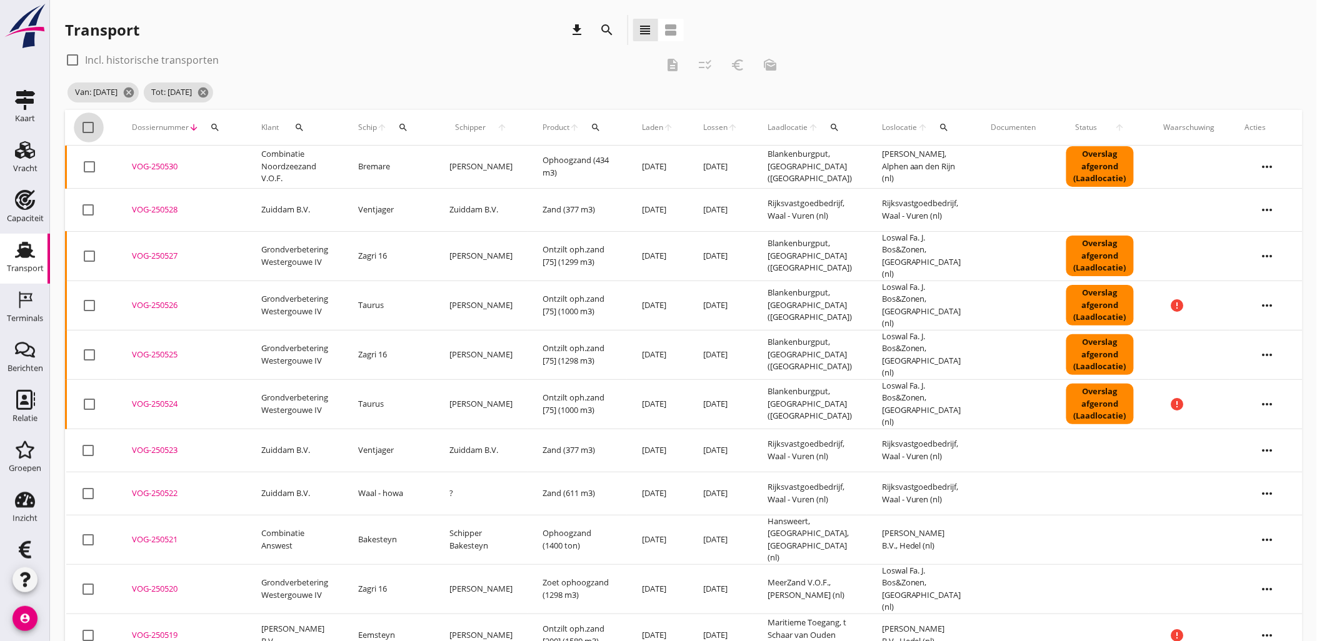
click at [79, 129] on div at bounding box center [88, 127] width 21 height 21
checkbox input "true"
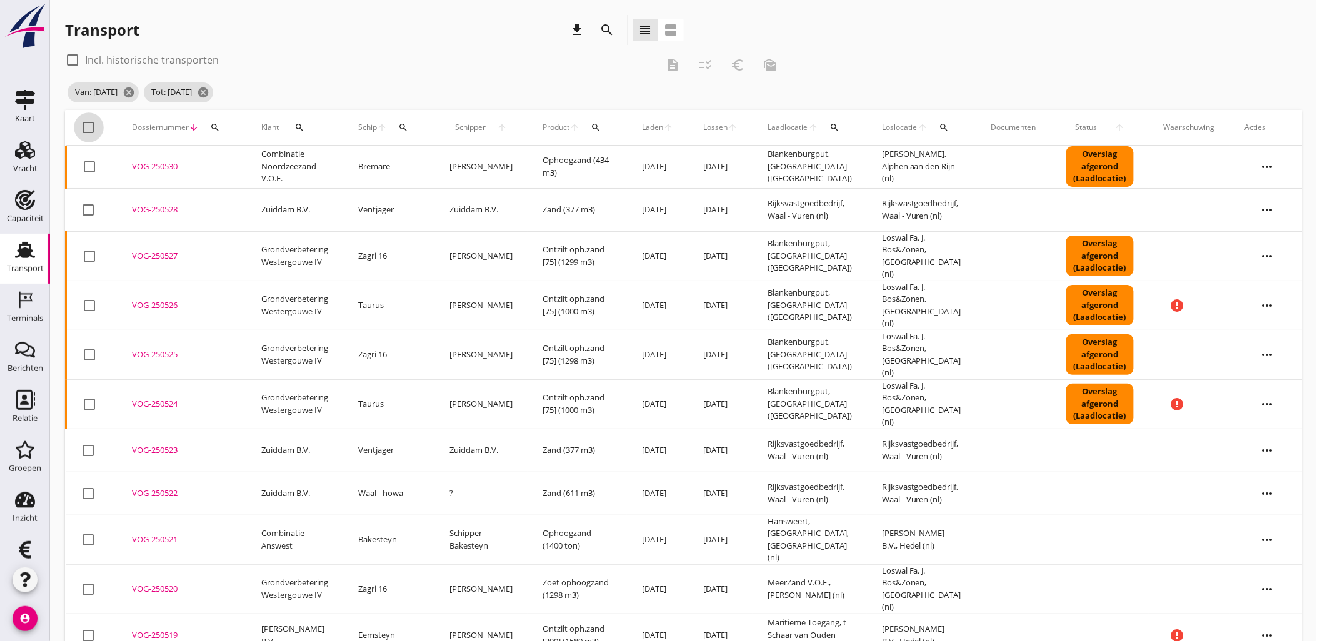
checkbox input "true"
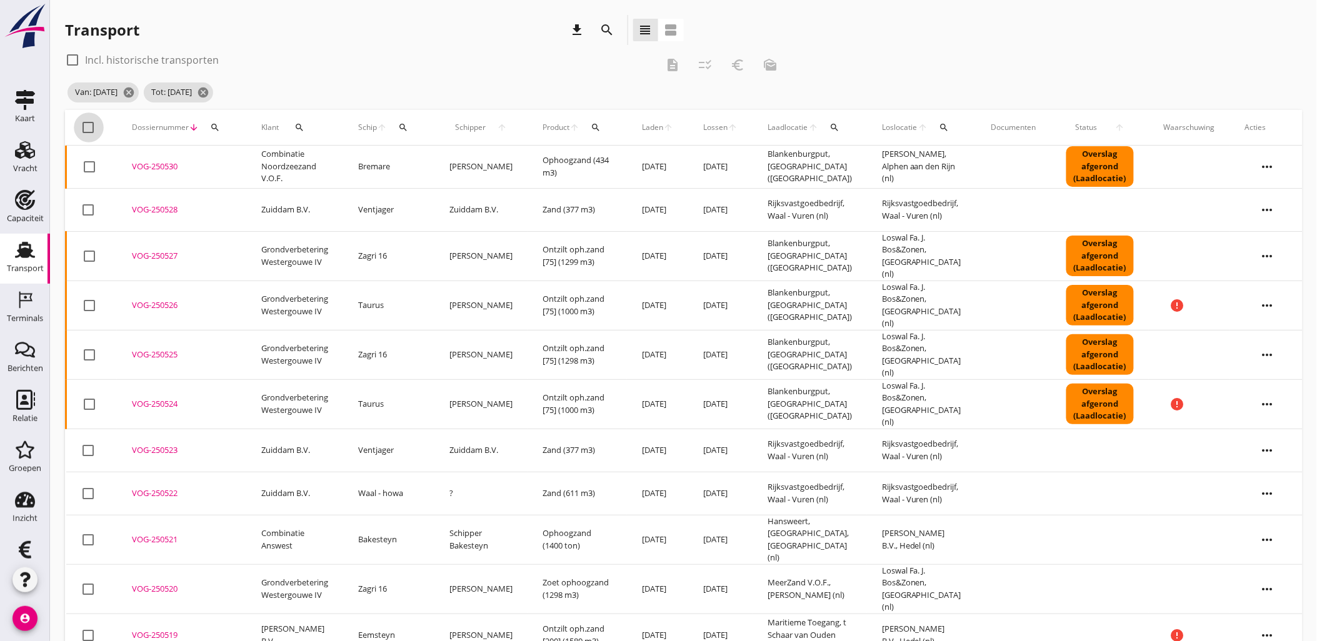
checkbox input "true"
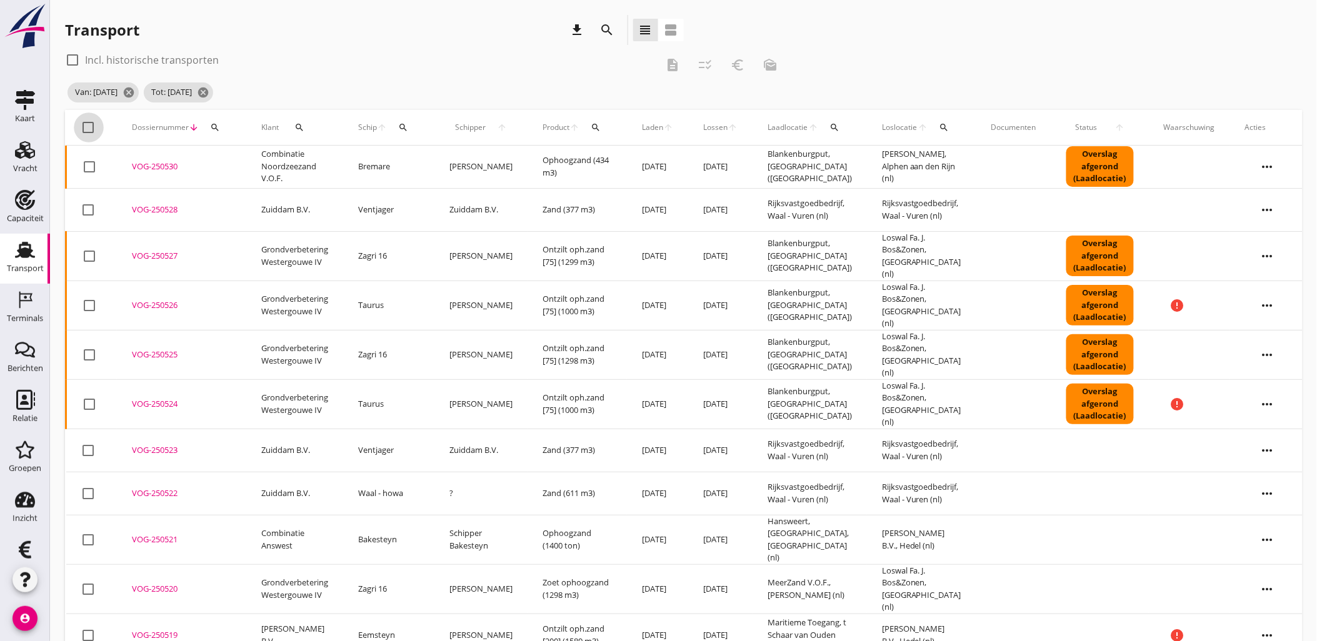
checkbox input "true"
click at [711, 64] on icon "checklist_rtl" at bounding box center [704, 64] width 15 height 15
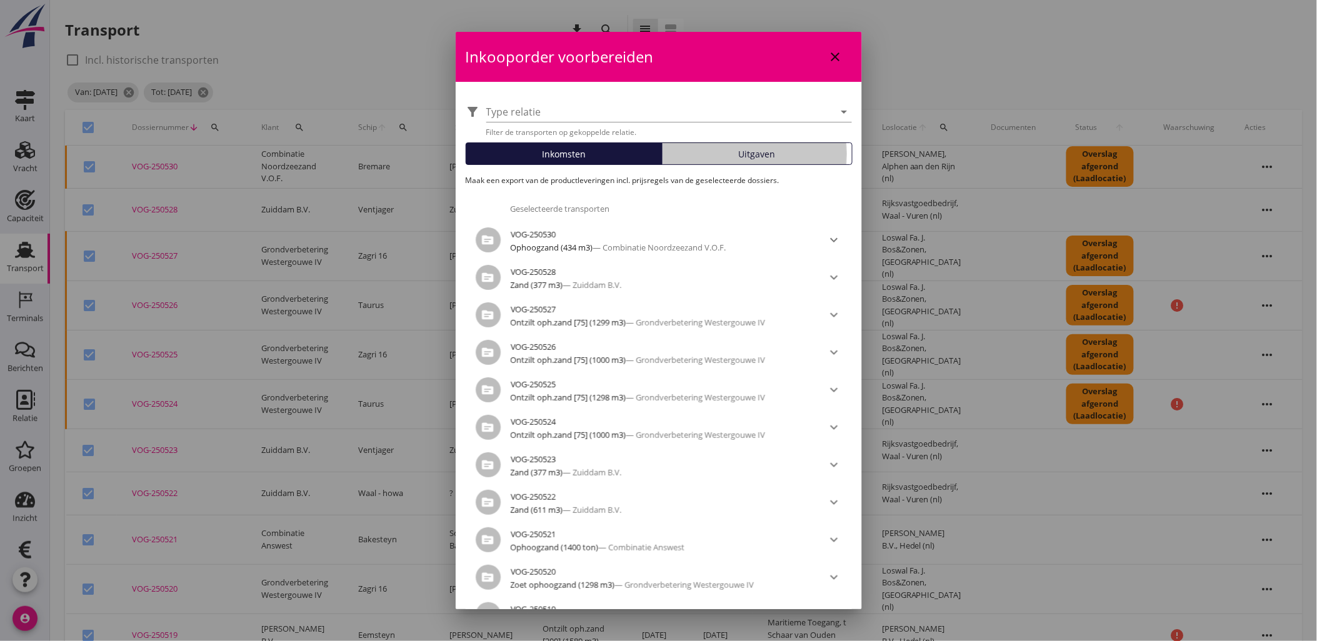
click at [762, 154] on span "Uitgaven" at bounding box center [757, 153] width 37 height 13
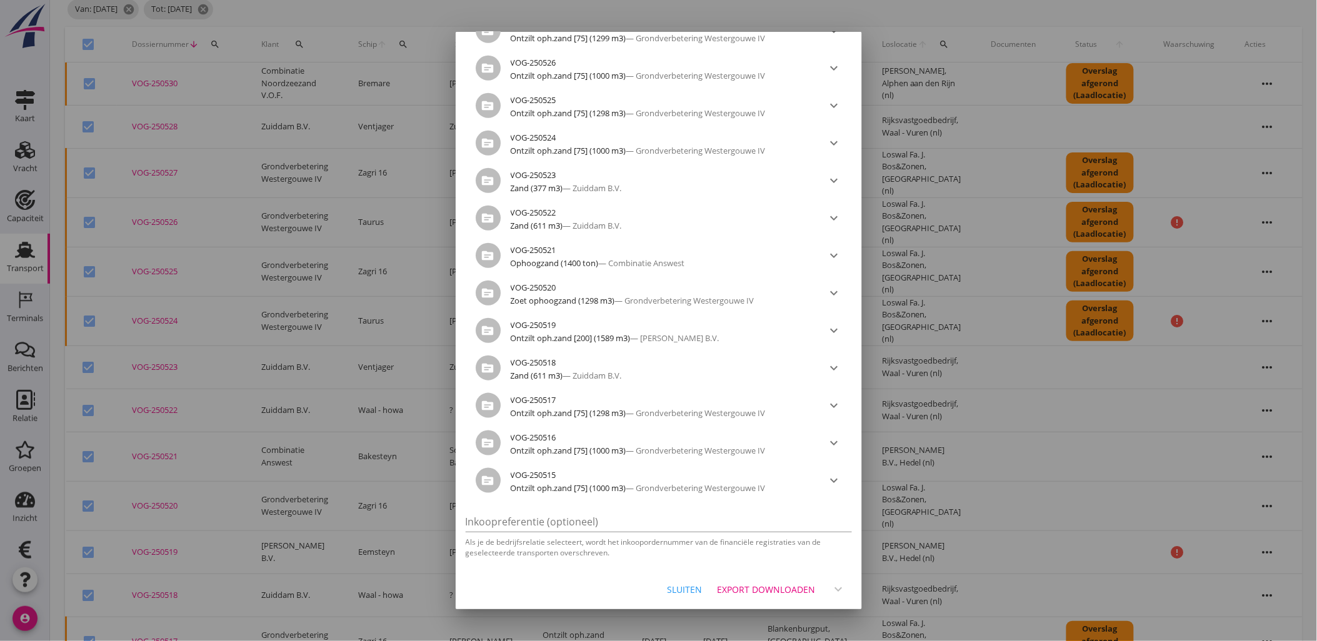
scroll to position [165, 0]
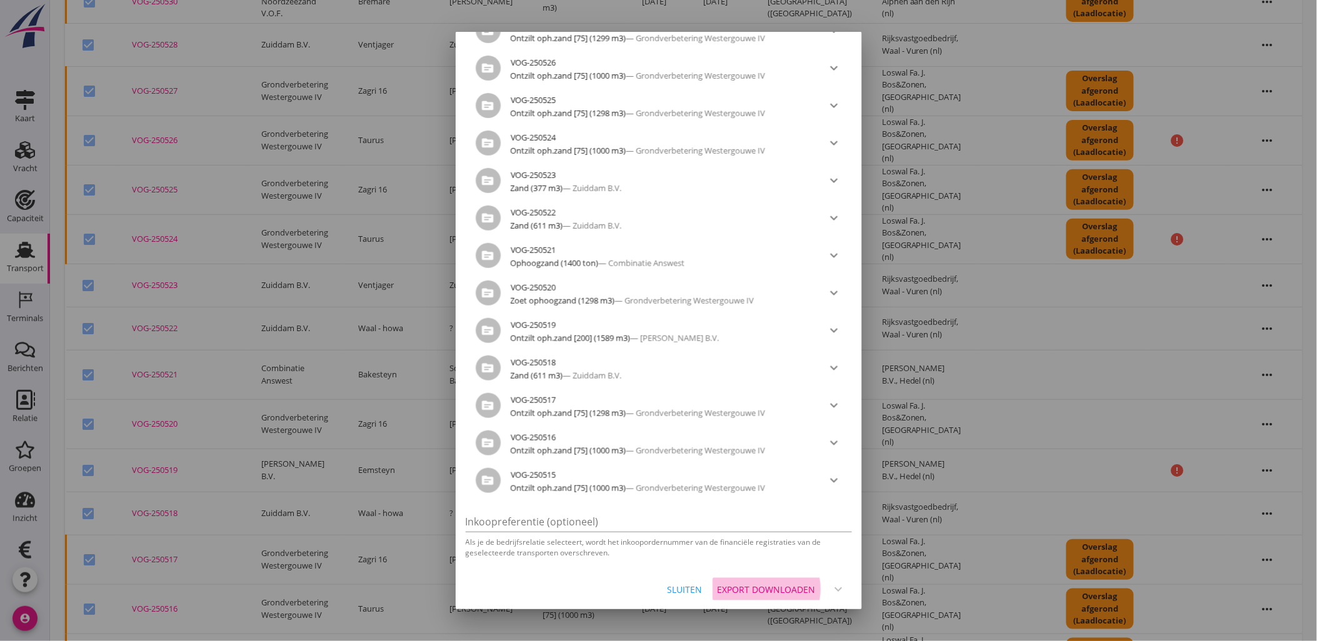
click at [778, 583] on div "Export downloaden" at bounding box center [766, 589] width 98 height 13
checkbox input "false"
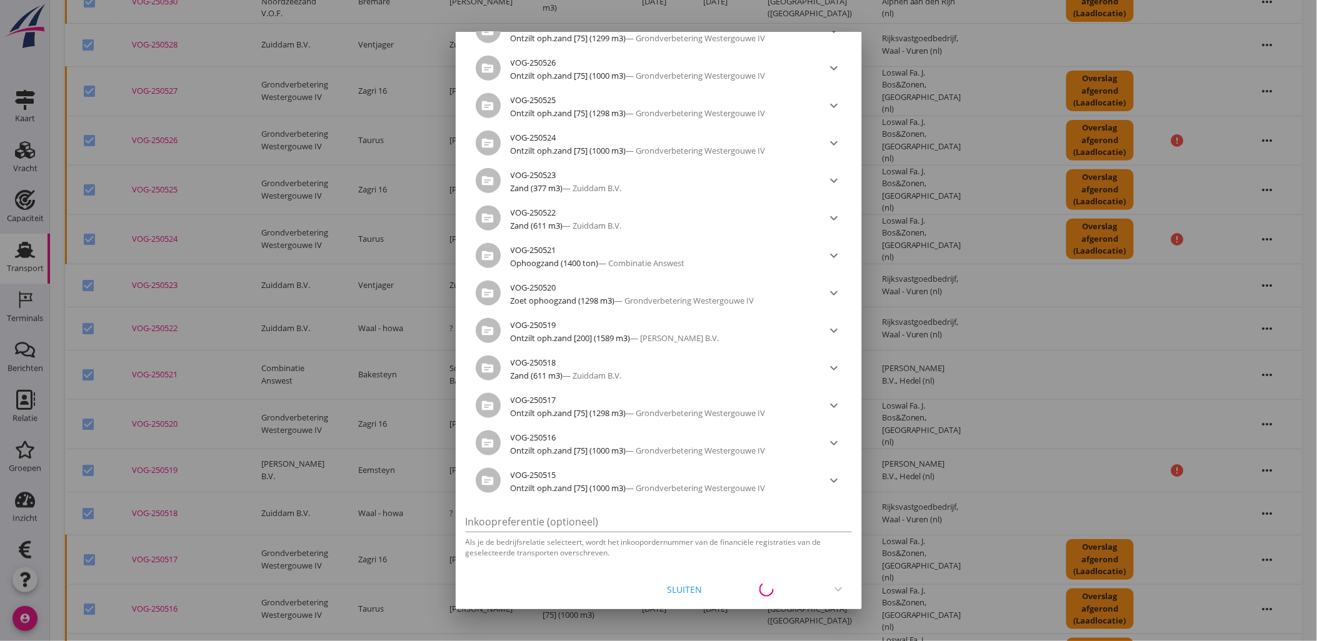
checkbox input "false"
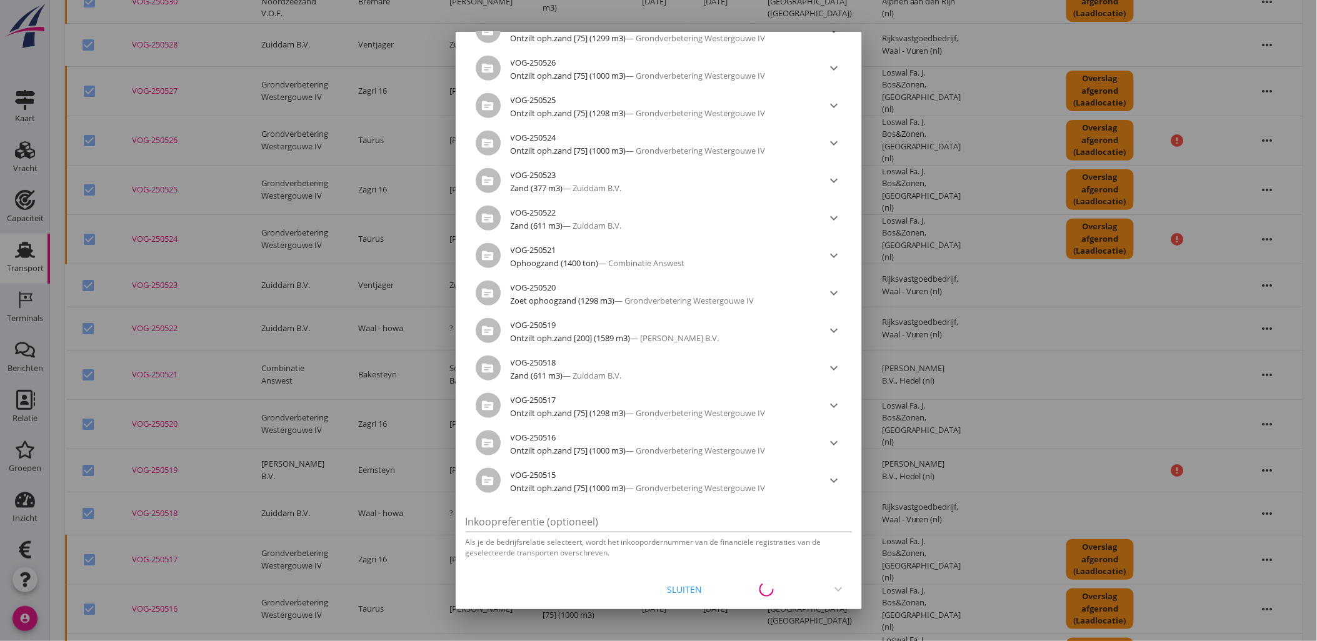
checkbox input "false"
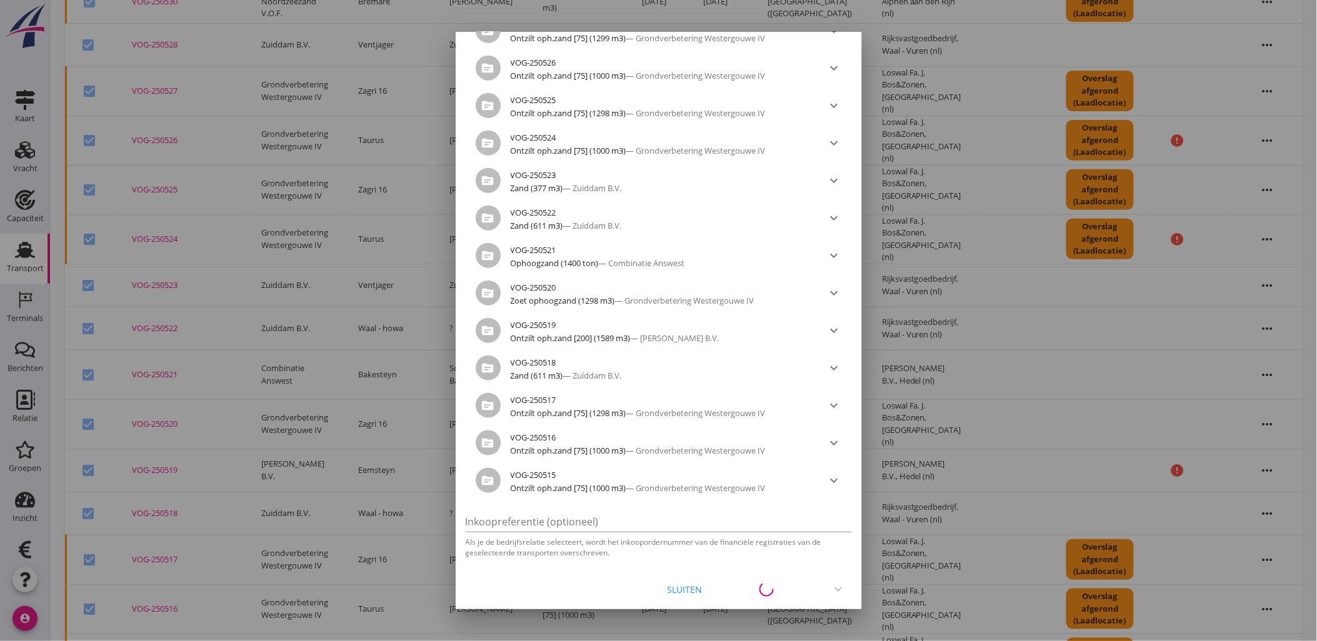
checkbox input "false"
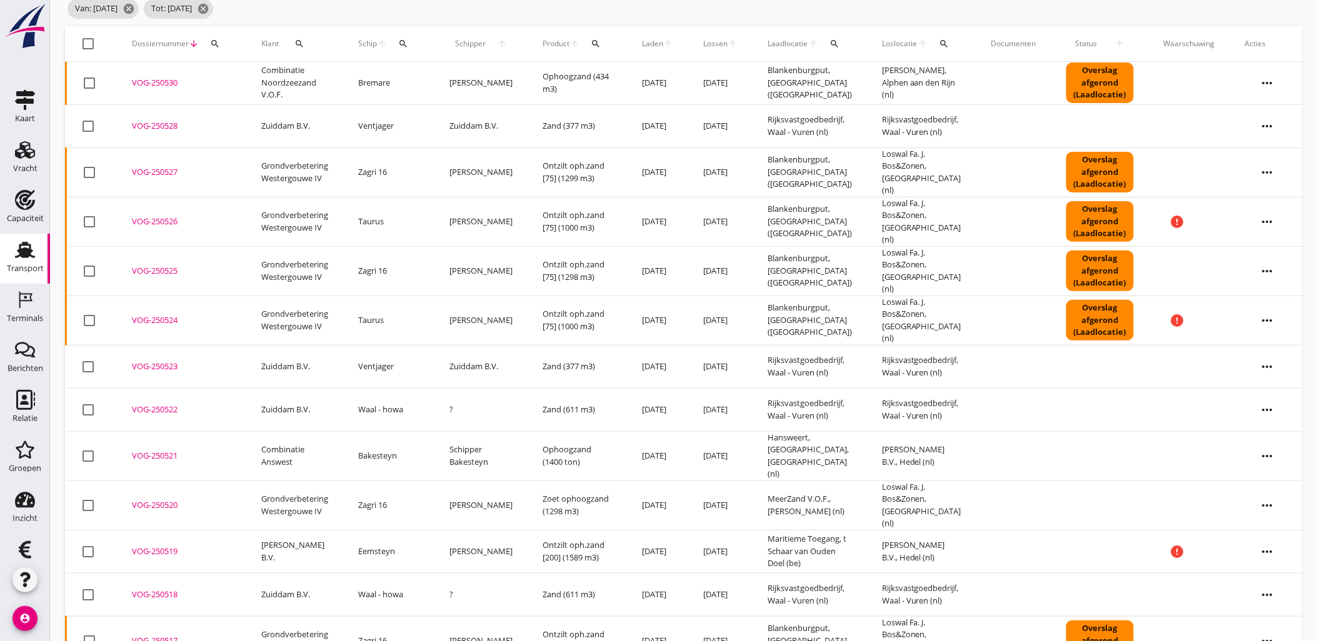
scroll to position [0, 0]
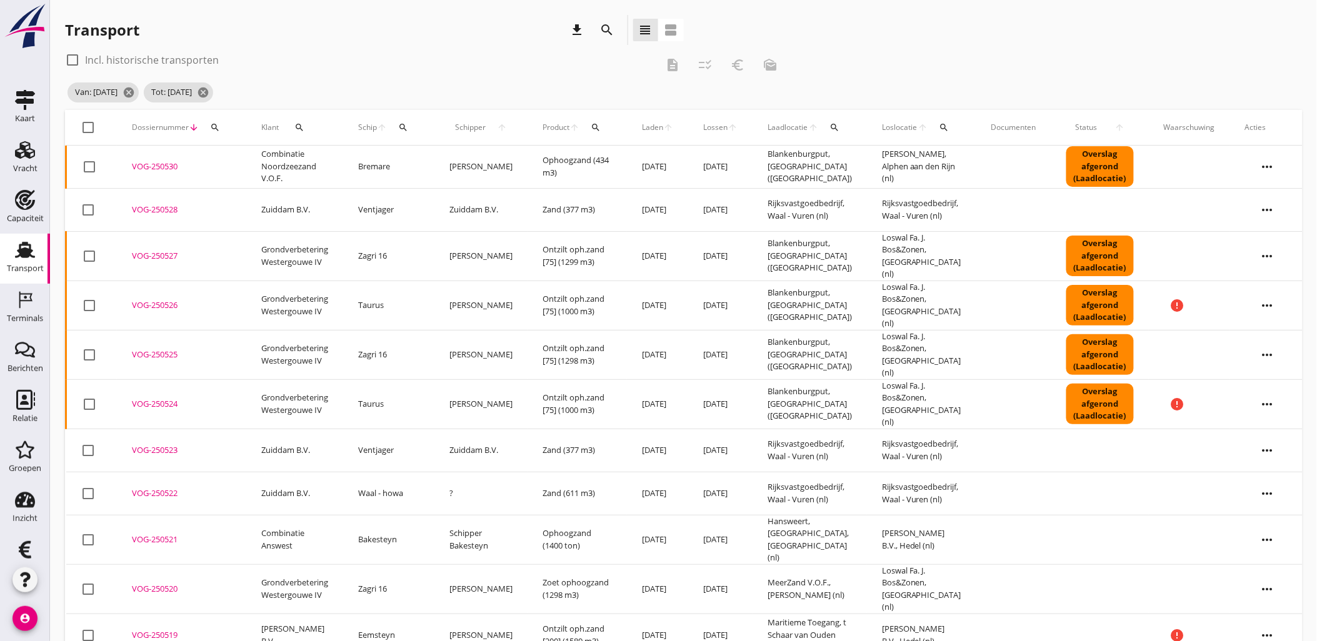
click at [90, 124] on div at bounding box center [88, 127] width 21 height 21
checkbox input "true"
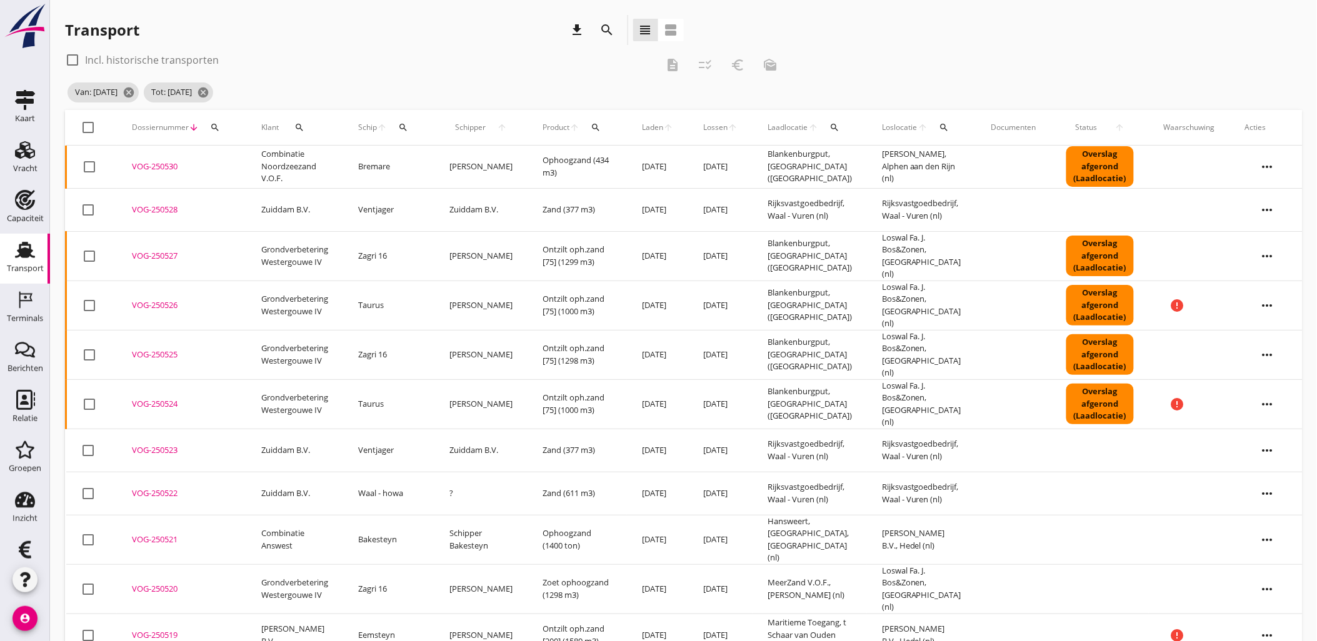
checkbox input "true"
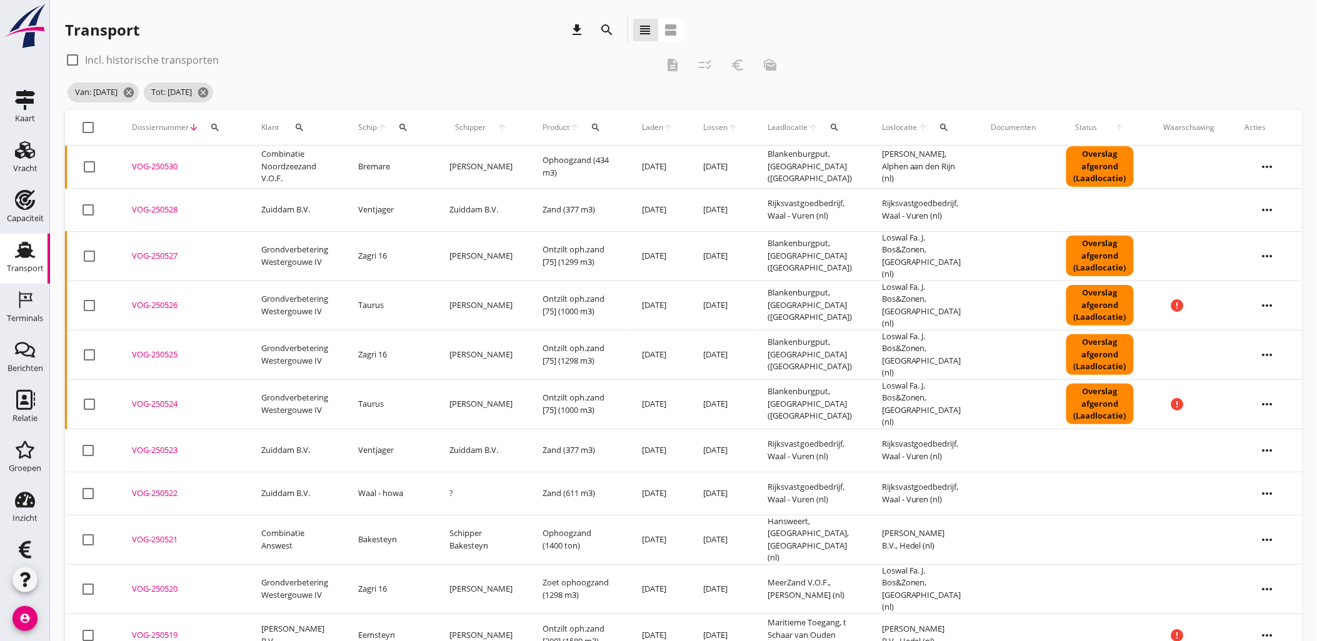
checkbox input "true"
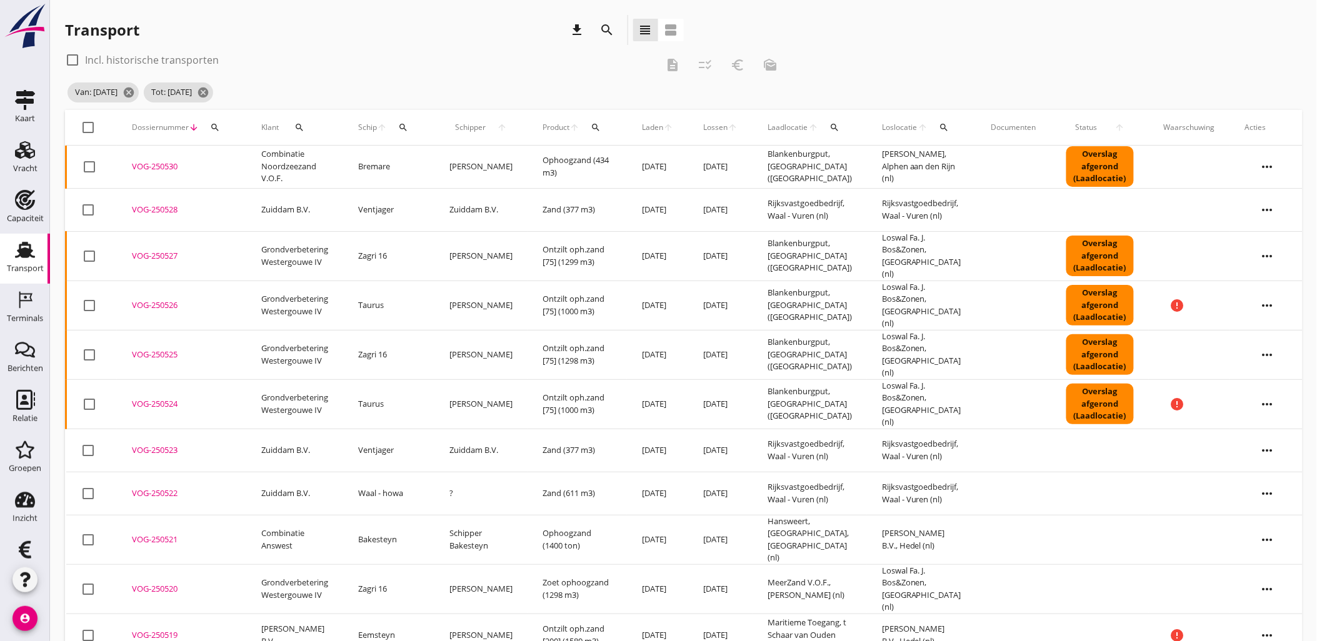
checkbox input "true"
click at [709, 66] on icon "checklist_rtl" at bounding box center [704, 64] width 15 height 15
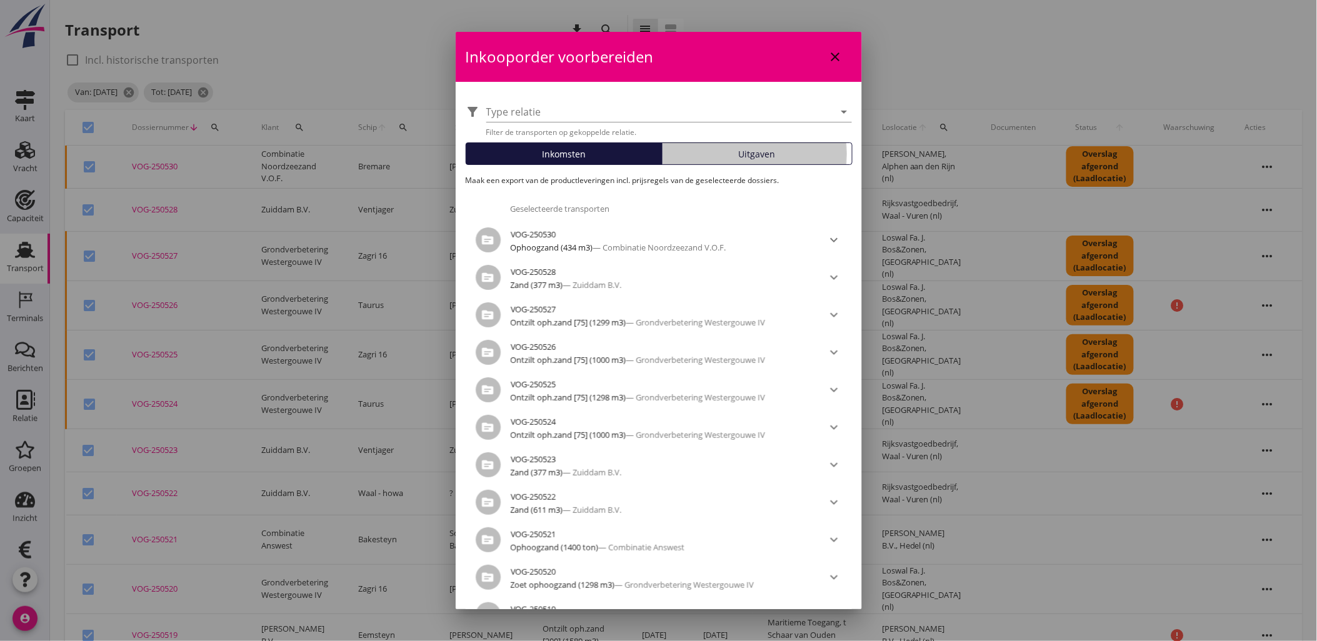
click at [719, 151] on div "Uitgaven" at bounding box center [756, 153] width 179 height 13
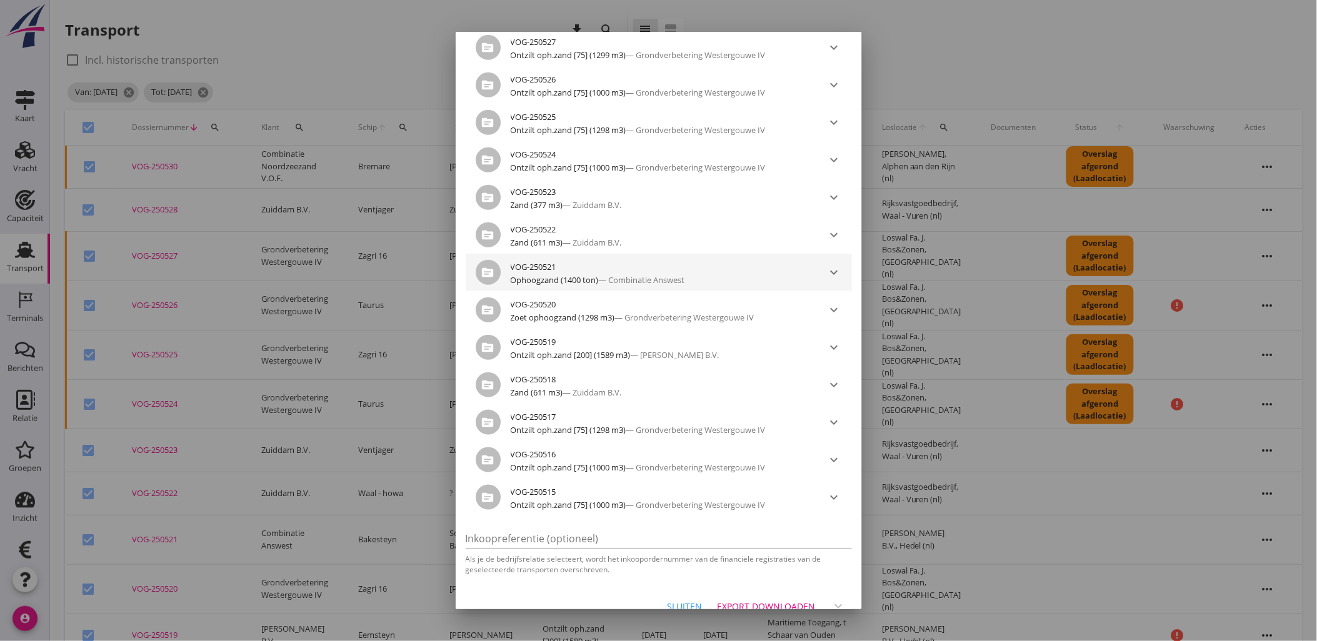
scroll to position [284, 0]
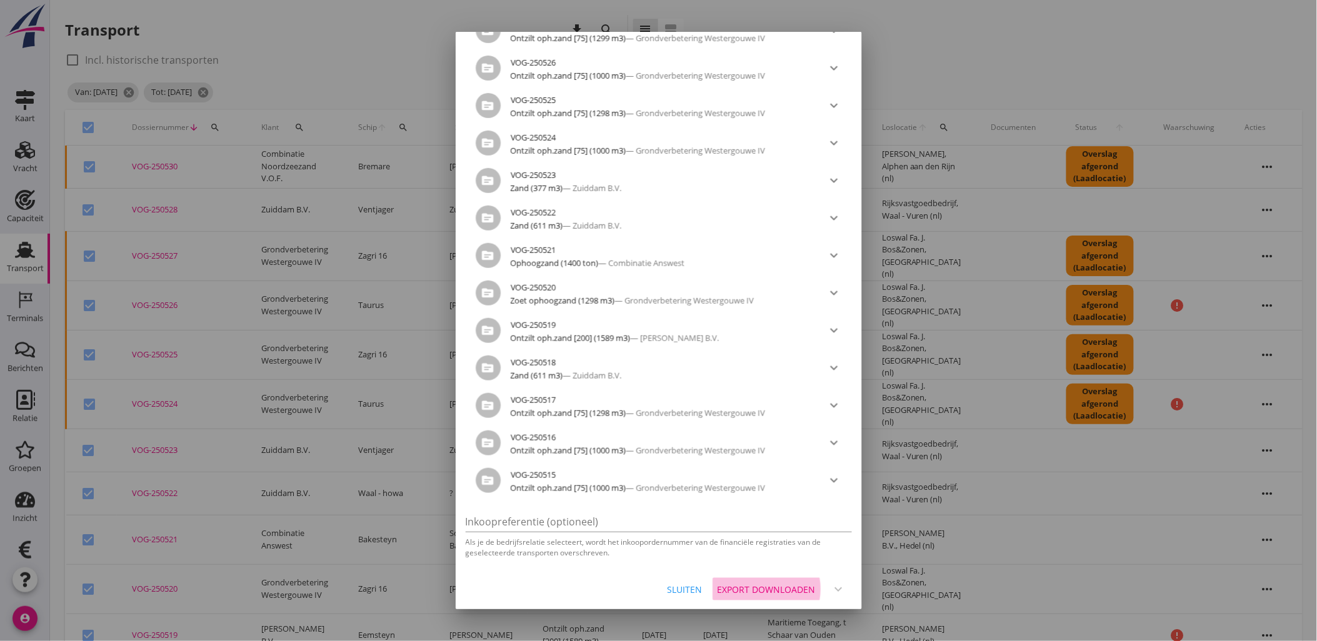
click at [781, 587] on div "Export downloaden" at bounding box center [766, 589] width 98 height 13
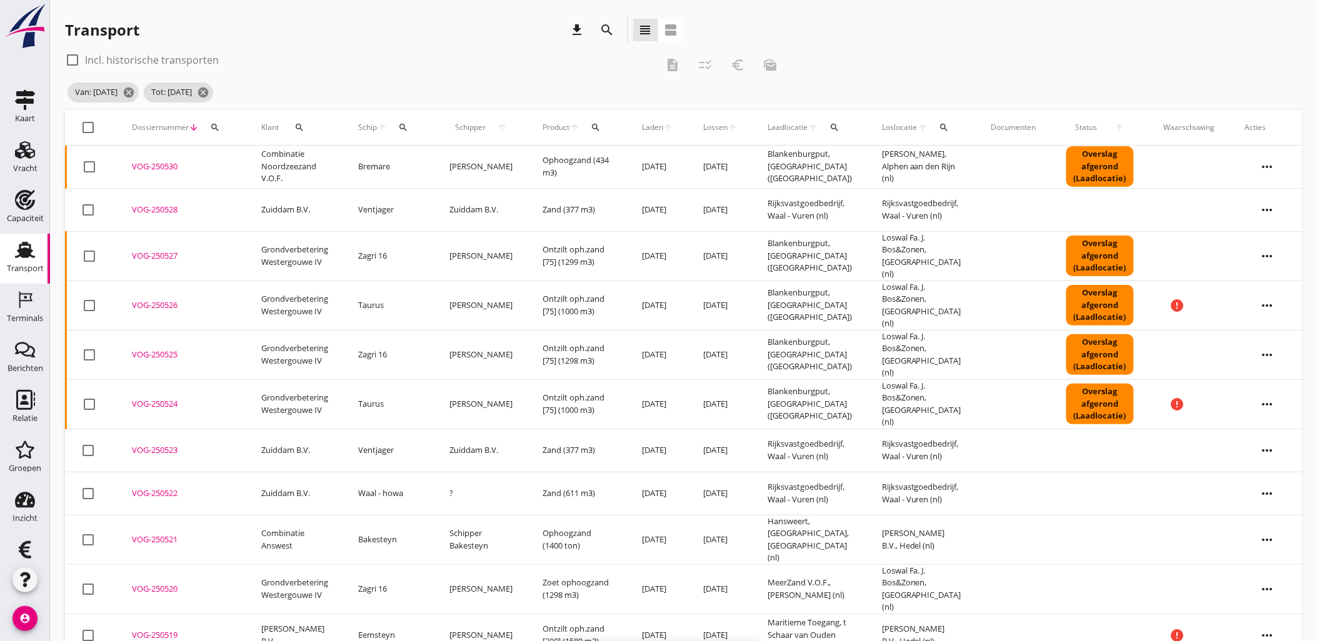
checkbox input "false"
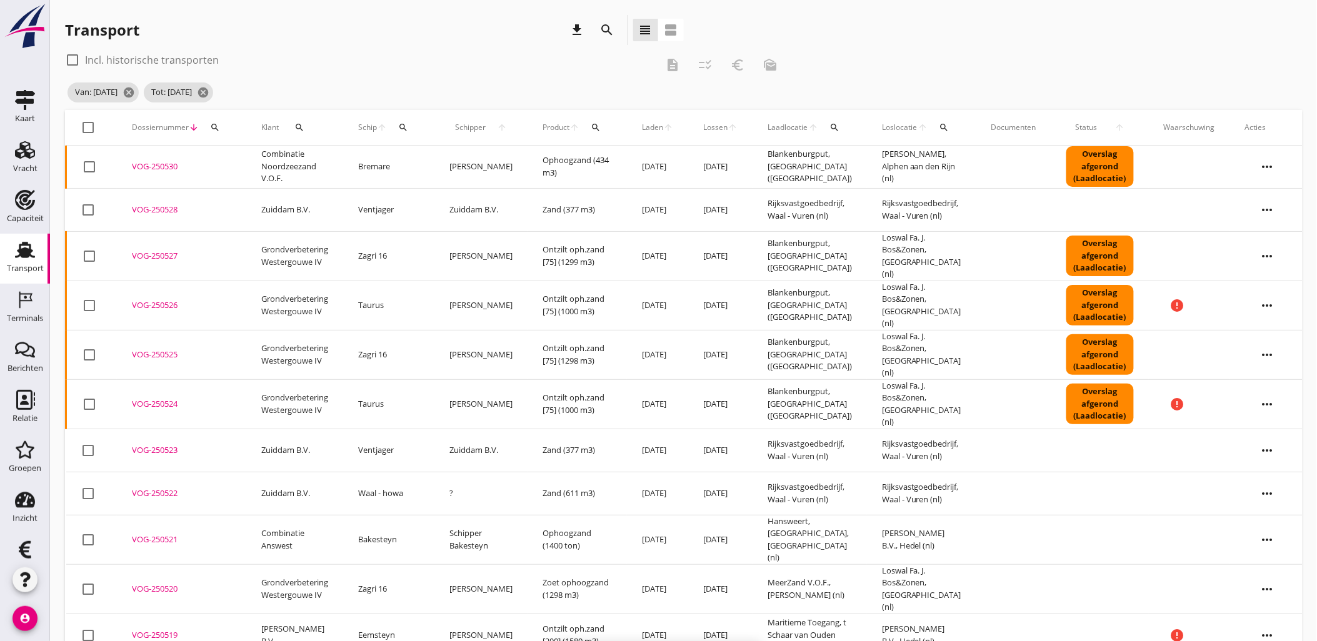
checkbox input "false"
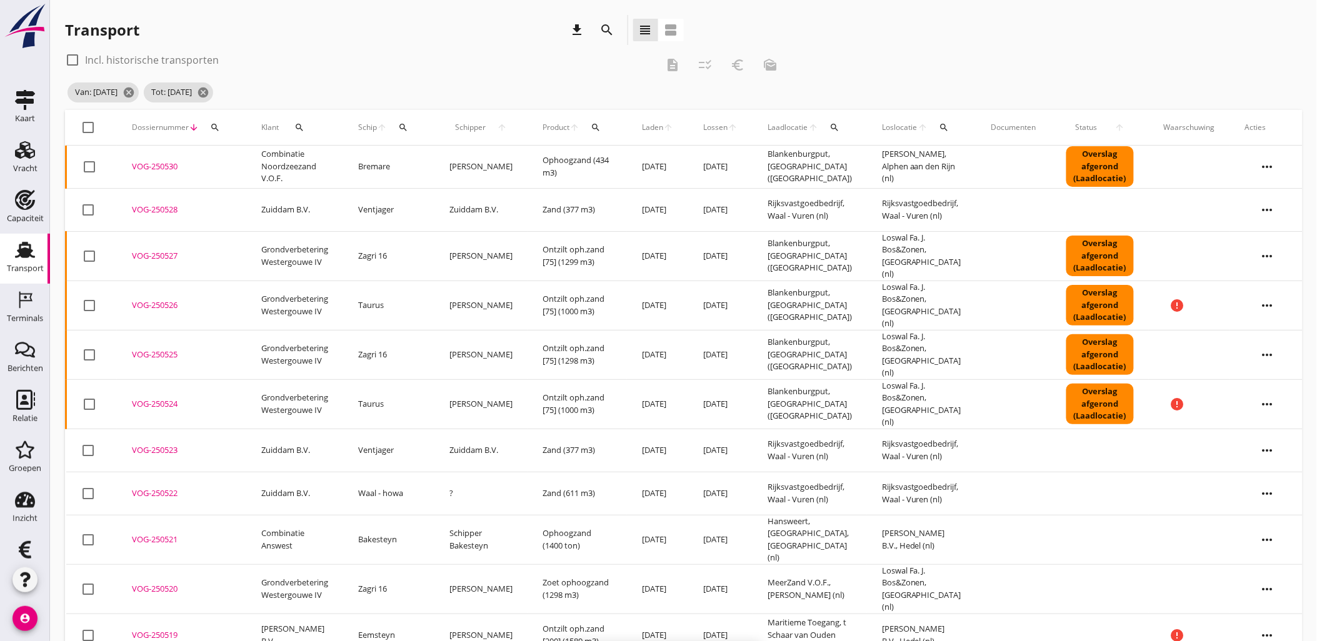
checkbox input "false"
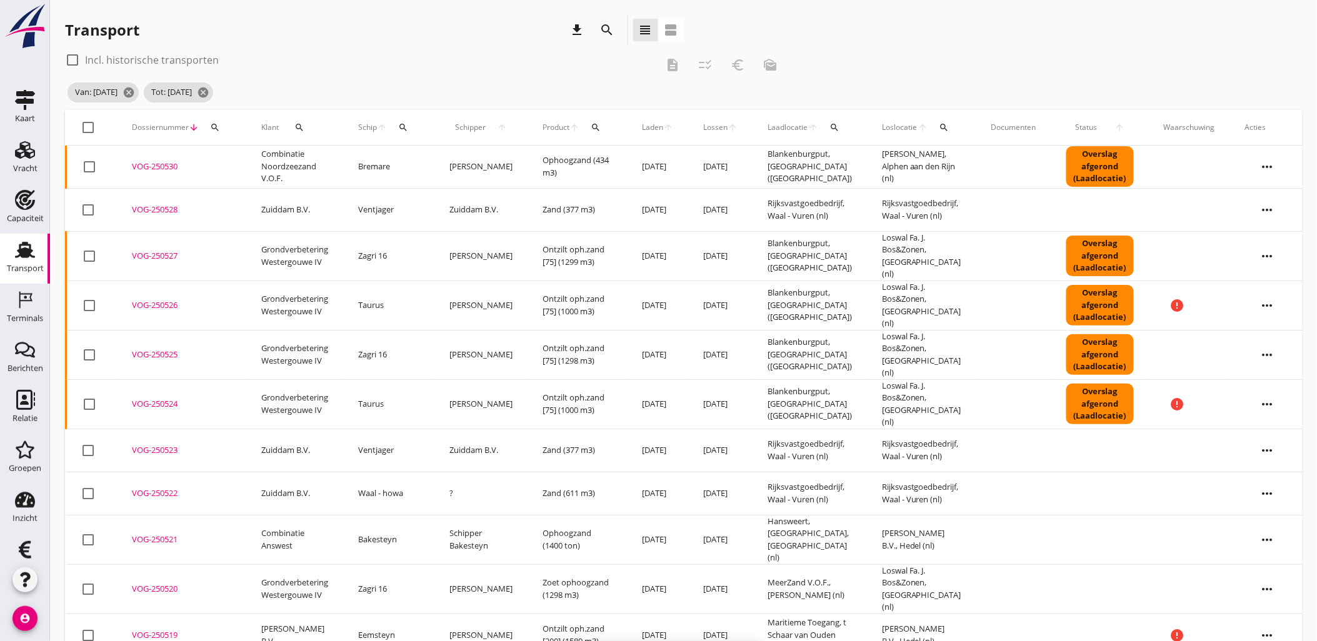
checkbox input "false"
click at [209, 91] on icon "cancel" at bounding box center [203, 92] width 12 height 12
click at [135, 94] on icon "cancel" at bounding box center [128, 92] width 12 height 12
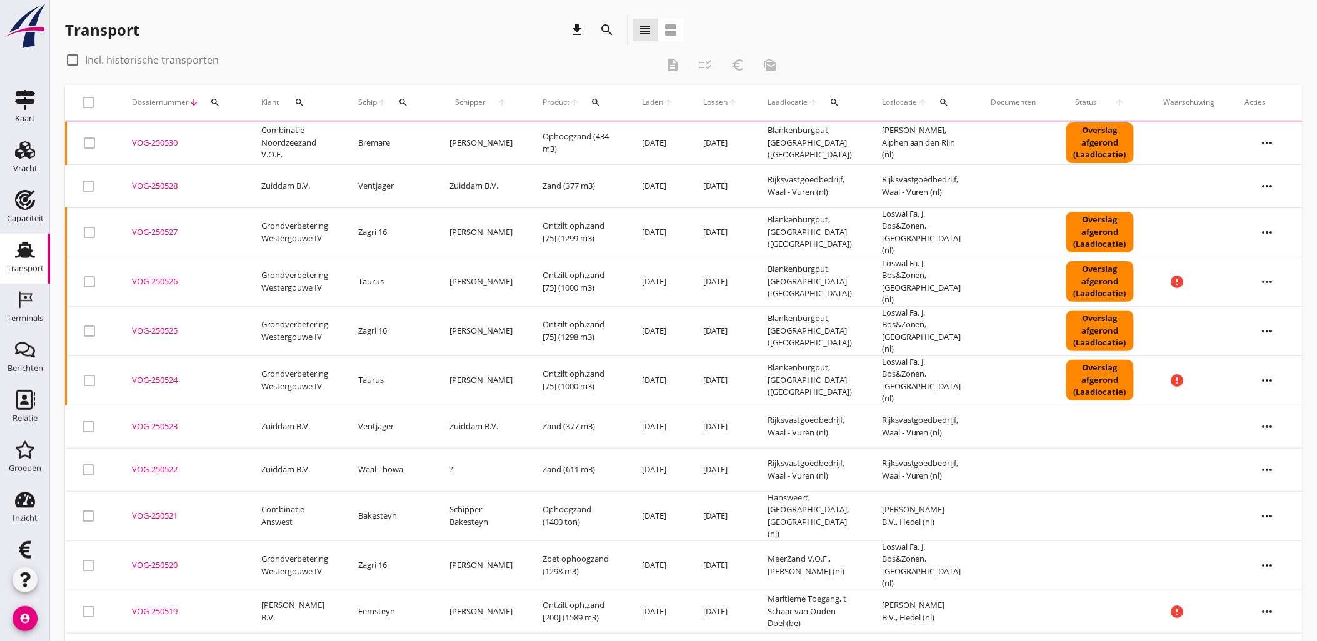
click at [72, 56] on div at bounding box center [72, 59] width 21 height 21
checkbox input "true"
click at [615, 29] on div "search" at bounding box center [607, 29] width 22 height 15
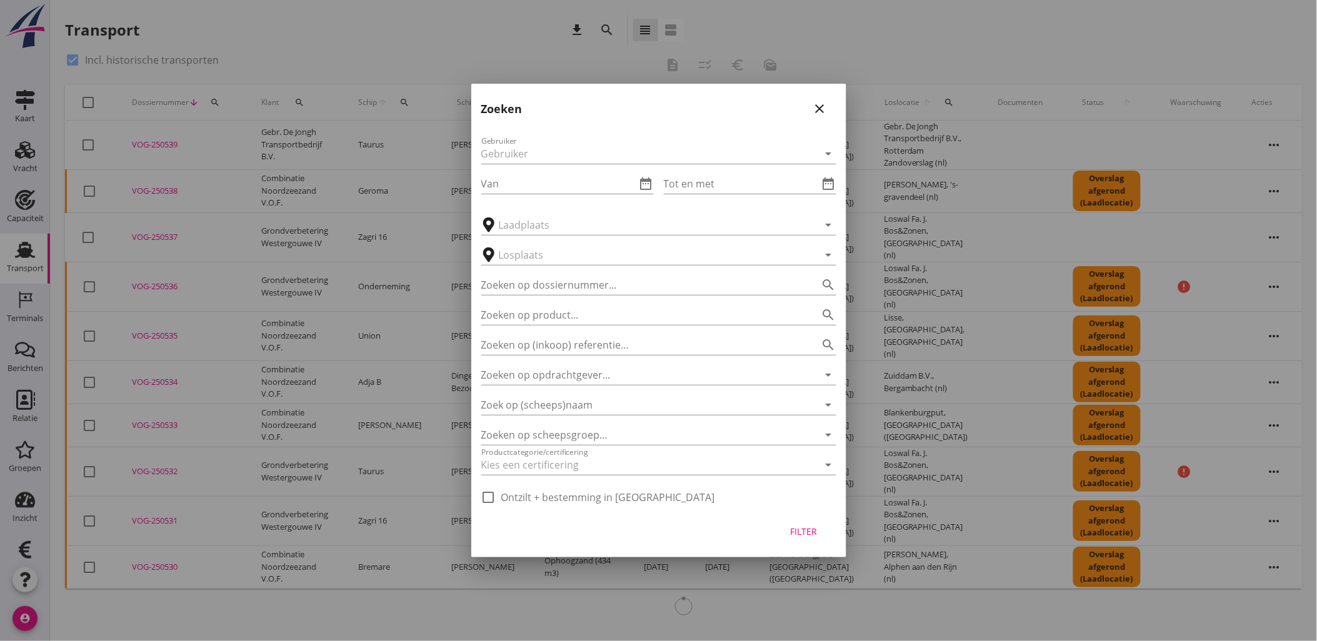
click at [829, 103] on div "Zoeken close" at bounding box center [658, 104] width 375 height 40
click at [819, 108] on icon "close" at bounding box center [819, 108] width 15 height 15
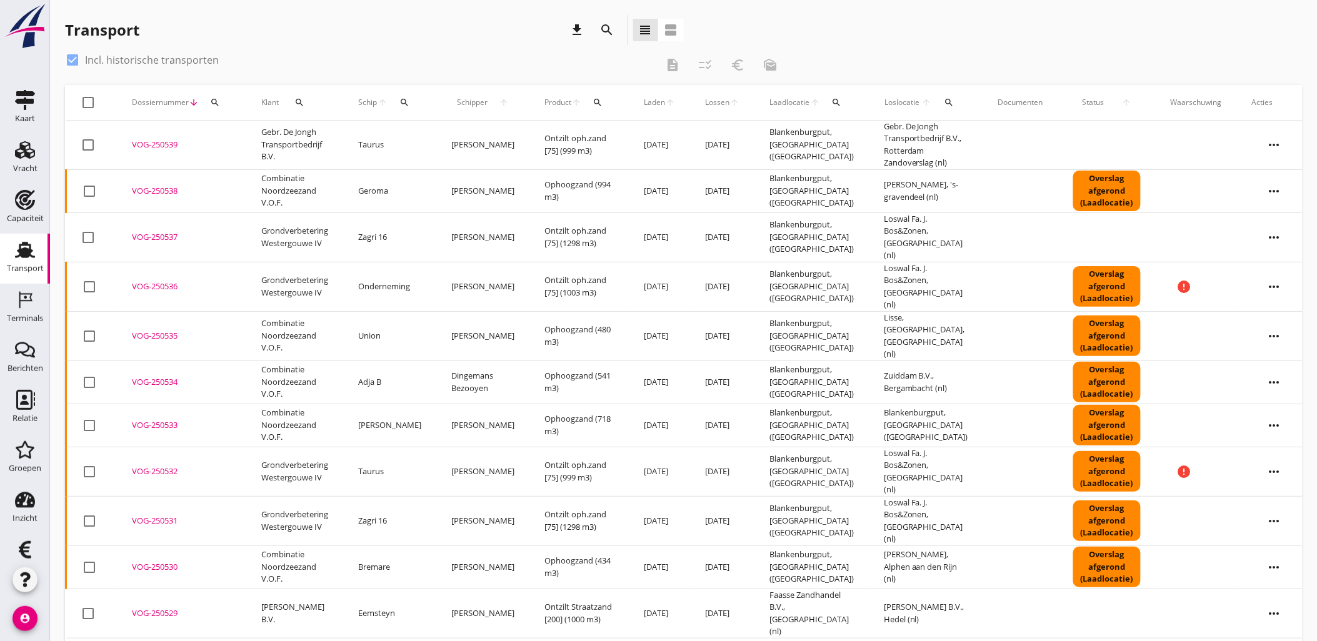
click at [373, 97] on span "Schip" at bounding box center [367, 102] width 19 height 11
click at [404, 102] on icon "search" at bounding box center [404, 102] width 10 height 10
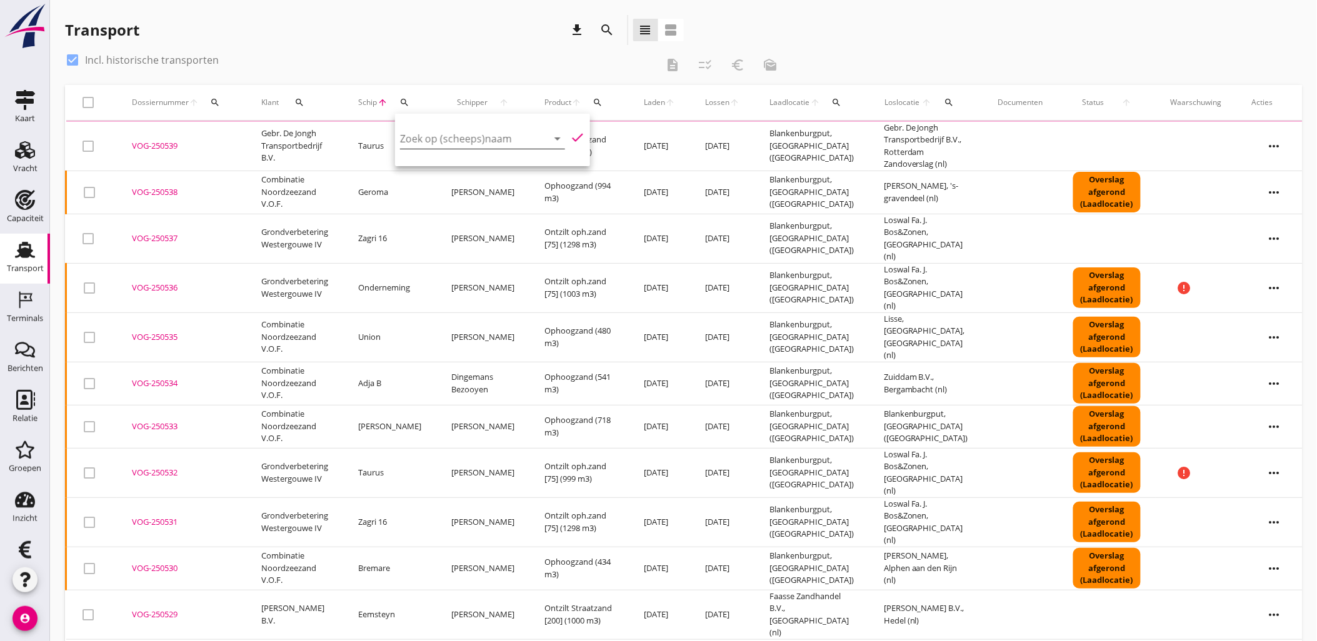
click at [467, 137] on input "Zoek op (scheeps)naam" at bounding box center [465, 139] width 130 height 20
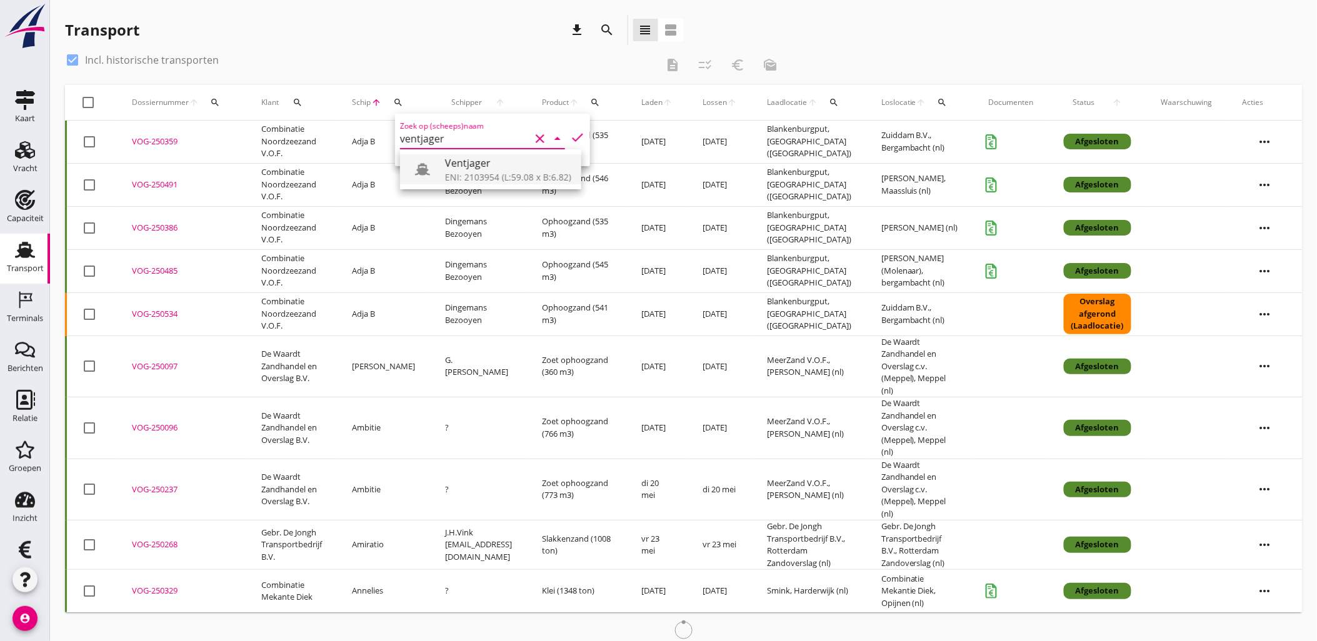
click at [477, 165] on div "Ventjager" at bounding box center [508, 163] width 126 height 15
click at [570, 139] on icon "check" at bounding box center [577, 137] width 15 height 15
type input "Ventjager"
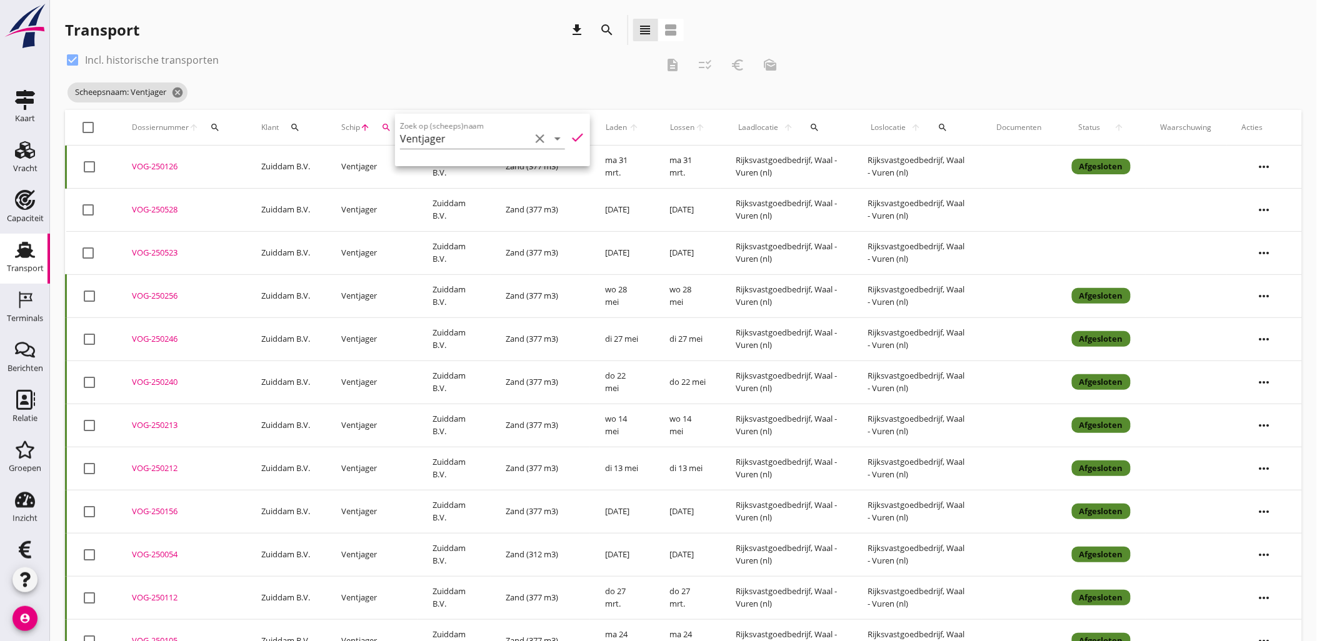
click at [371, 21] on div "Transport download search view_headline view_agenda" at bounding box center [374, 30] width 619 height 30
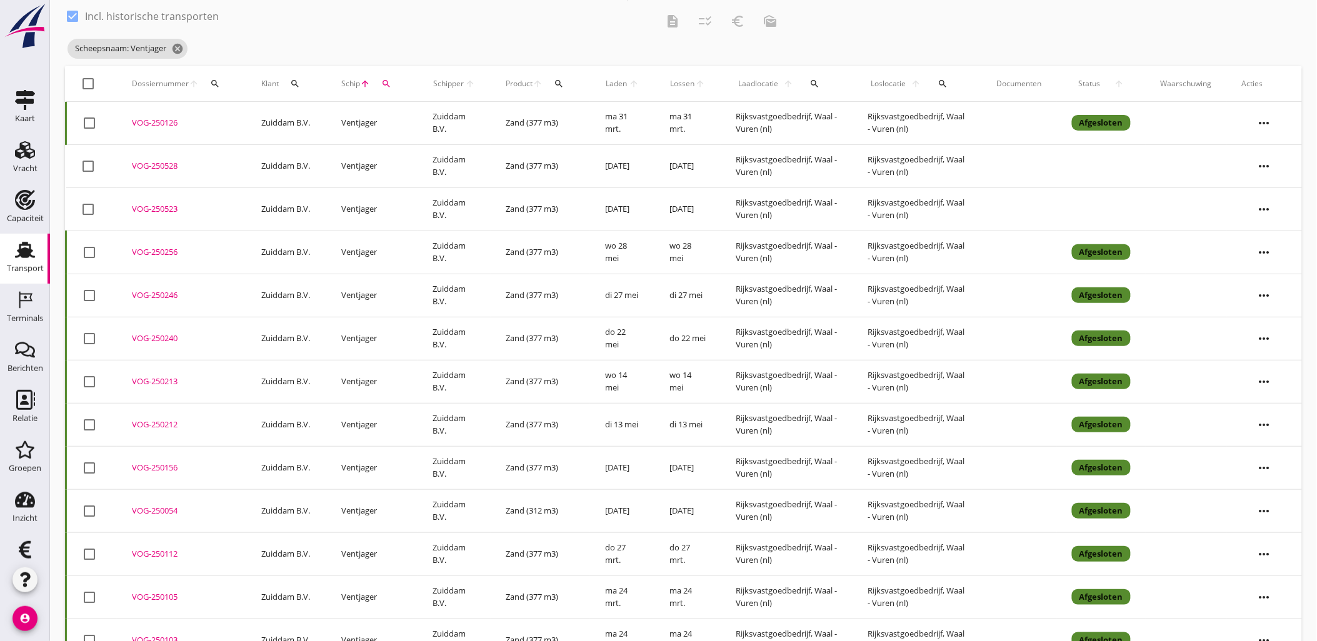
scroll to position [0, 0]
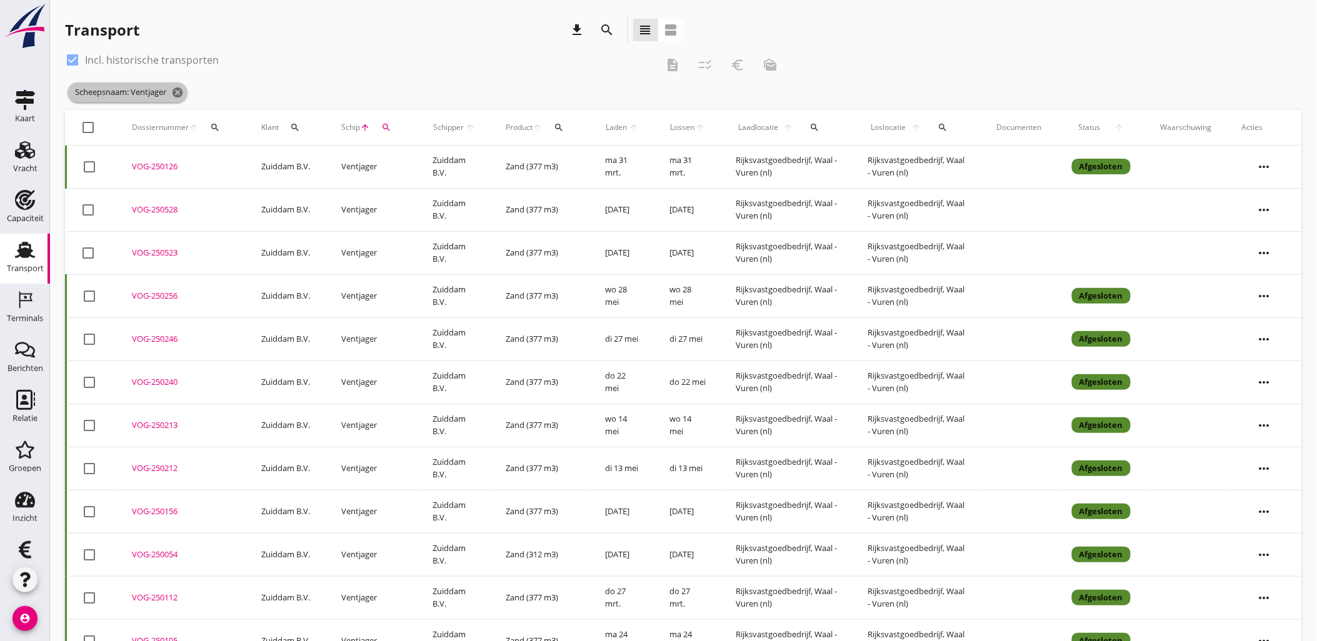
click at [150, 92] on span "Scheepsnaam: Ventjager cancel" at bounding box center [127, 92] width 120 height 20
click at [179, 91] on icon "cancel" at bounding box center [177, 92] width 12 height 12
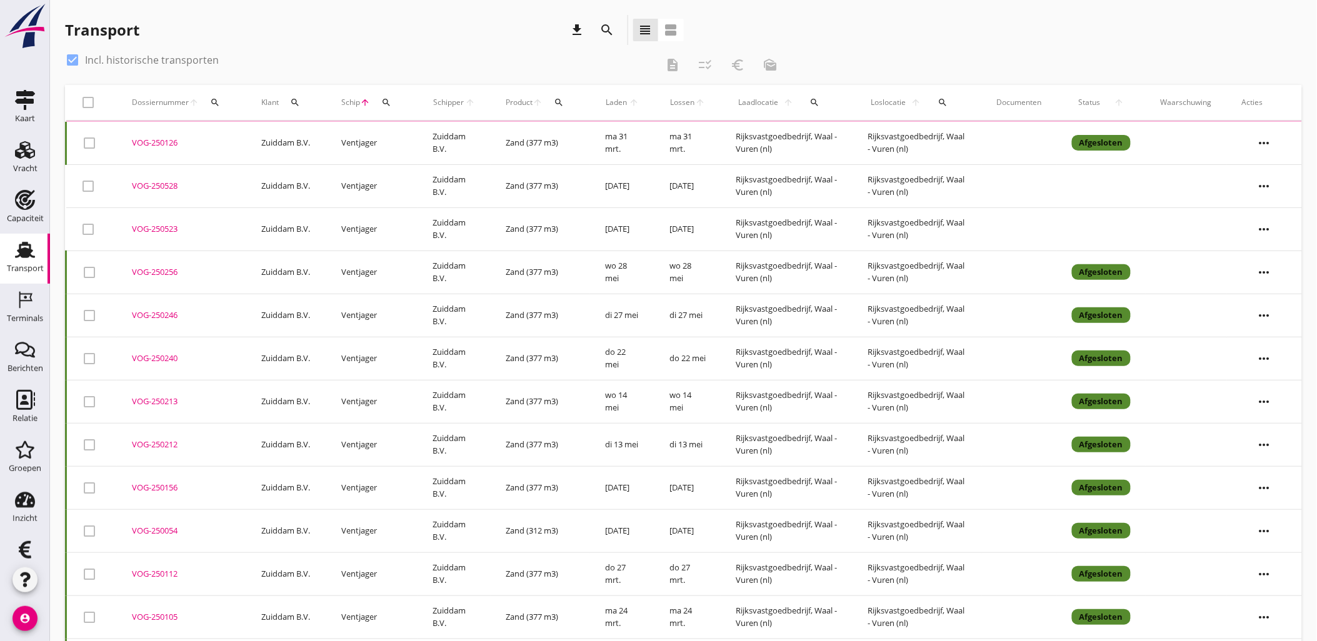
click at [615, 28] on div "search" at bounding box center [607, 29] width 22 height 15
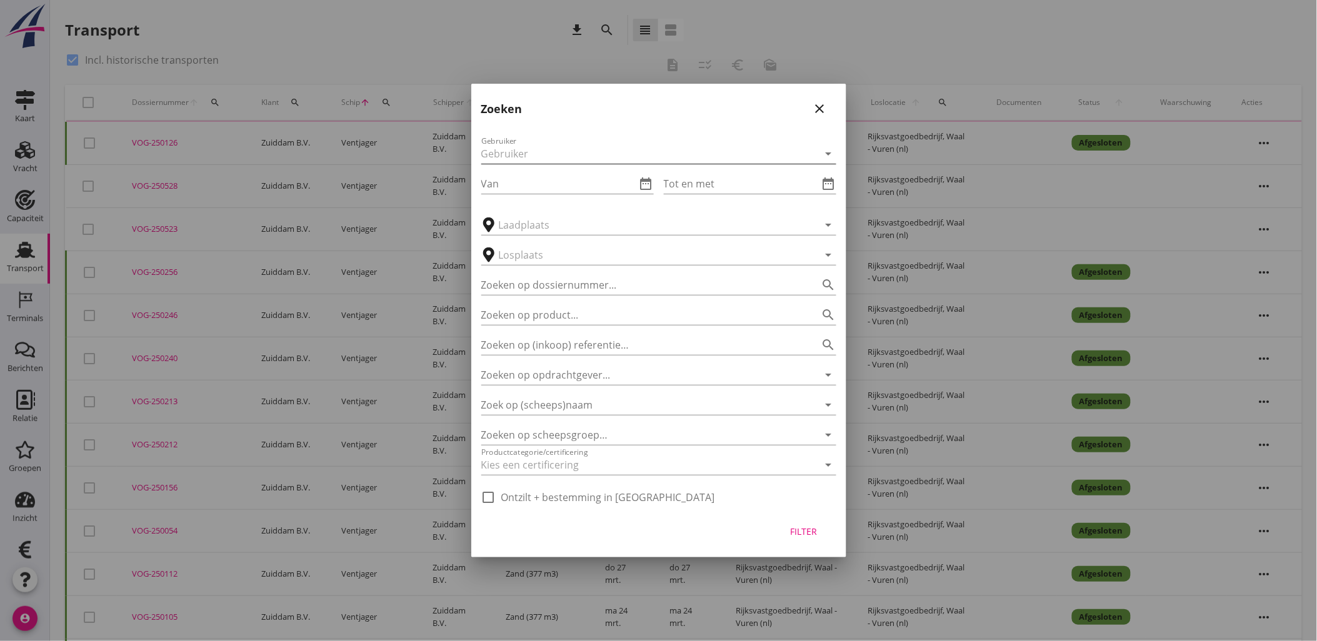
click at [574, 154] on div at bounding box center [649, 154] width 337 height 20
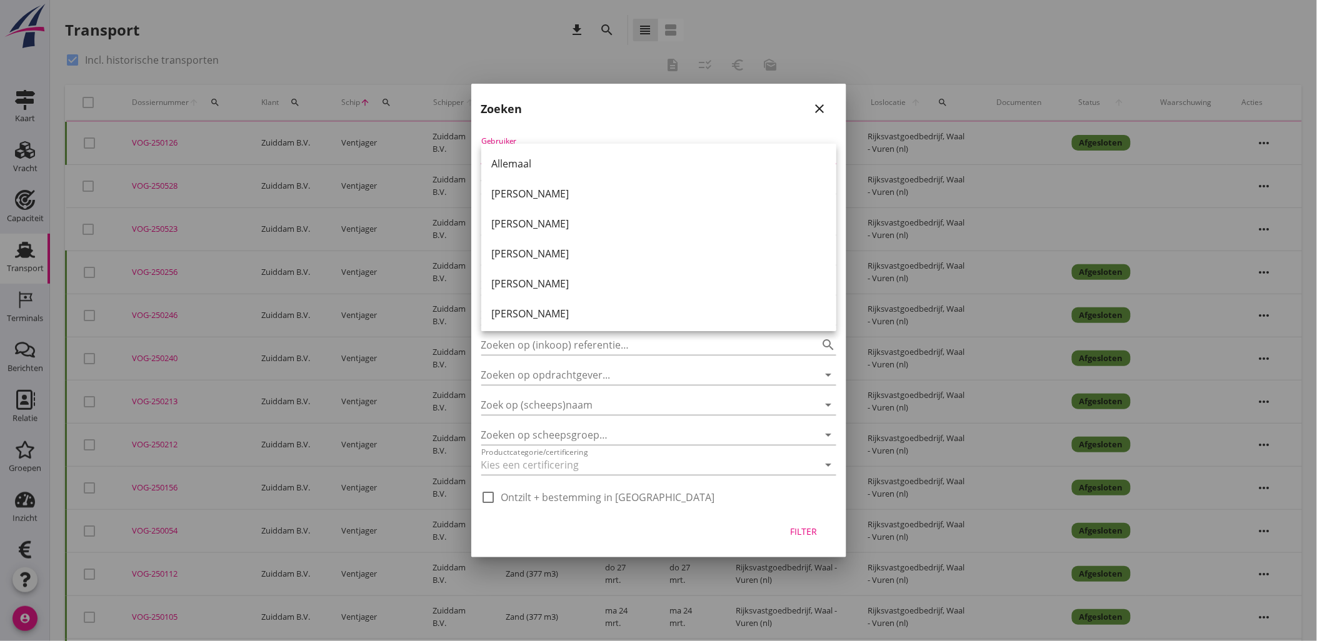
click at [575, 145] on div "Allemaal Tim Vrolijk Robert-Jan van Zuiden Teun Groeneveld John van den Dool La…" at bounding box center [658, 344] width 355 height 400
click at [629, 126] on div "Gebruiker arrow_drop_down Van date_range Tot en met date_range arrow_drop_down …" at bounding box center [658, 317] width 375 height 386
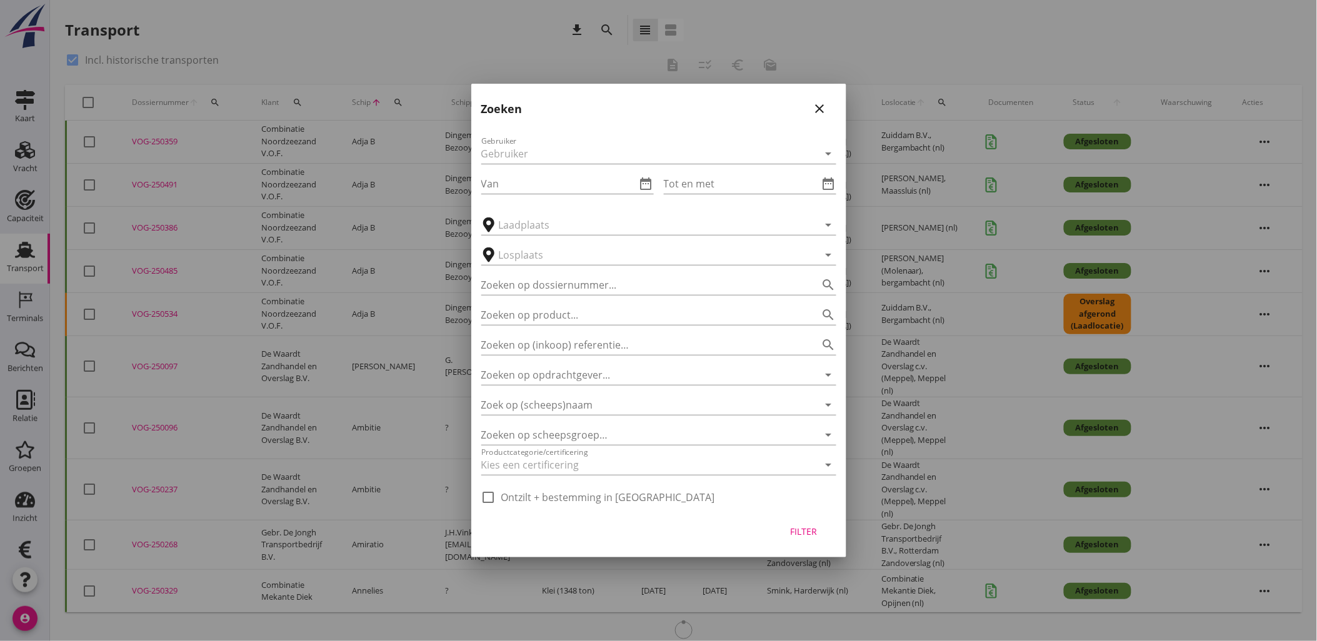
click at [831, 106] on div "Zoeken close" at bounding box center [658, 104] width 375 height 40
click at [814, 102] on icon "close" at bounding box center [819, 108] width 15 height 15
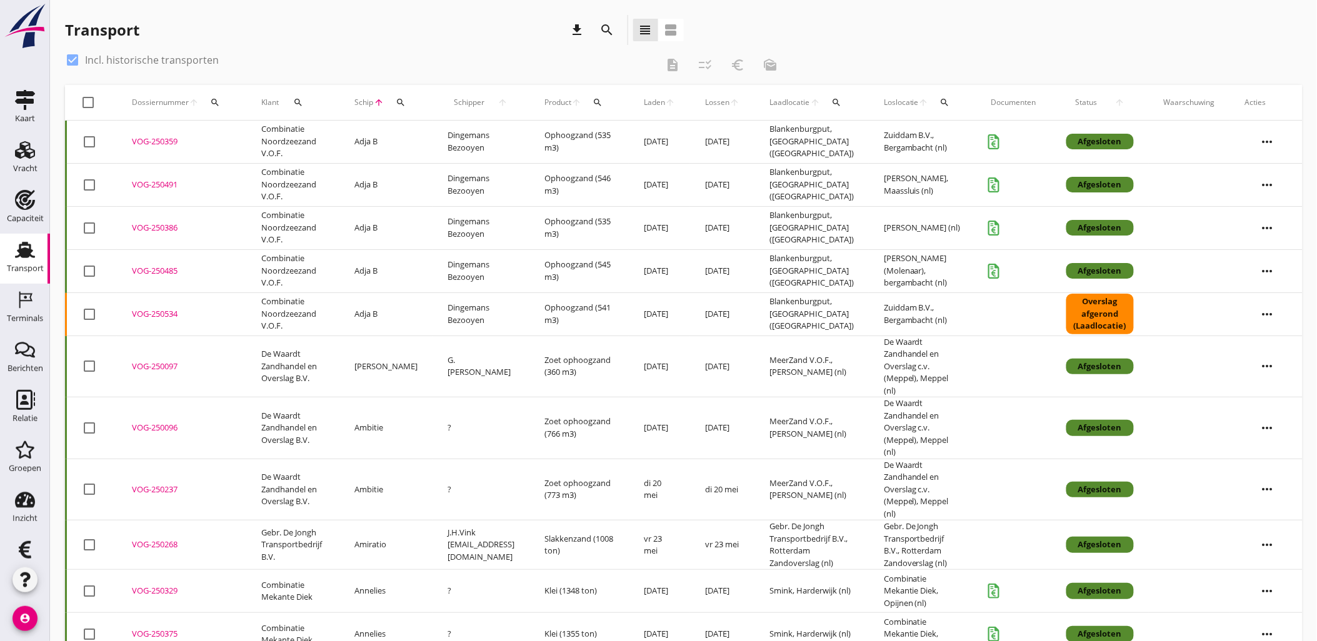
click at [472, 103] on span "Schipper" at bounding box center [469, 102] width 44 height 11
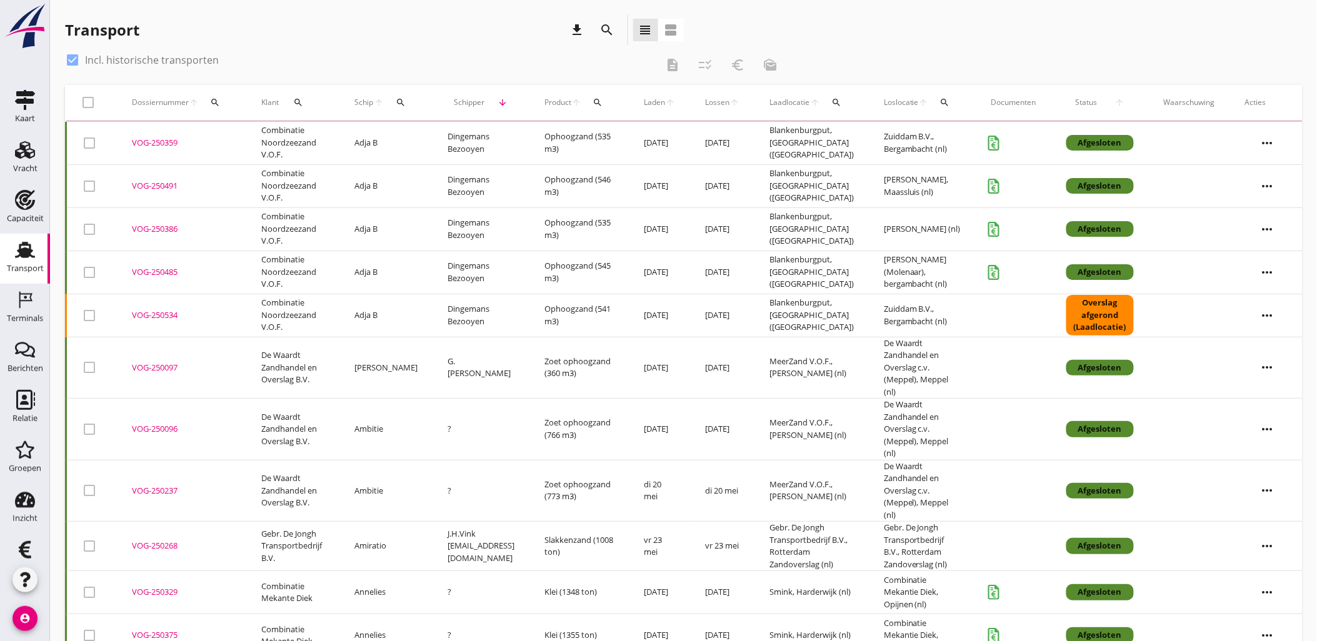
click at [367, 105] on span "Schip" at bounding box center [363, 102] width 19 height 11
click at [399, 102] on icon "search" at bounding box center [401, 102] width 10 height 10
click at [432, 134] on input "Zoek op (scheeps)naam" at bounding box center [456, 139] width 130 height 20
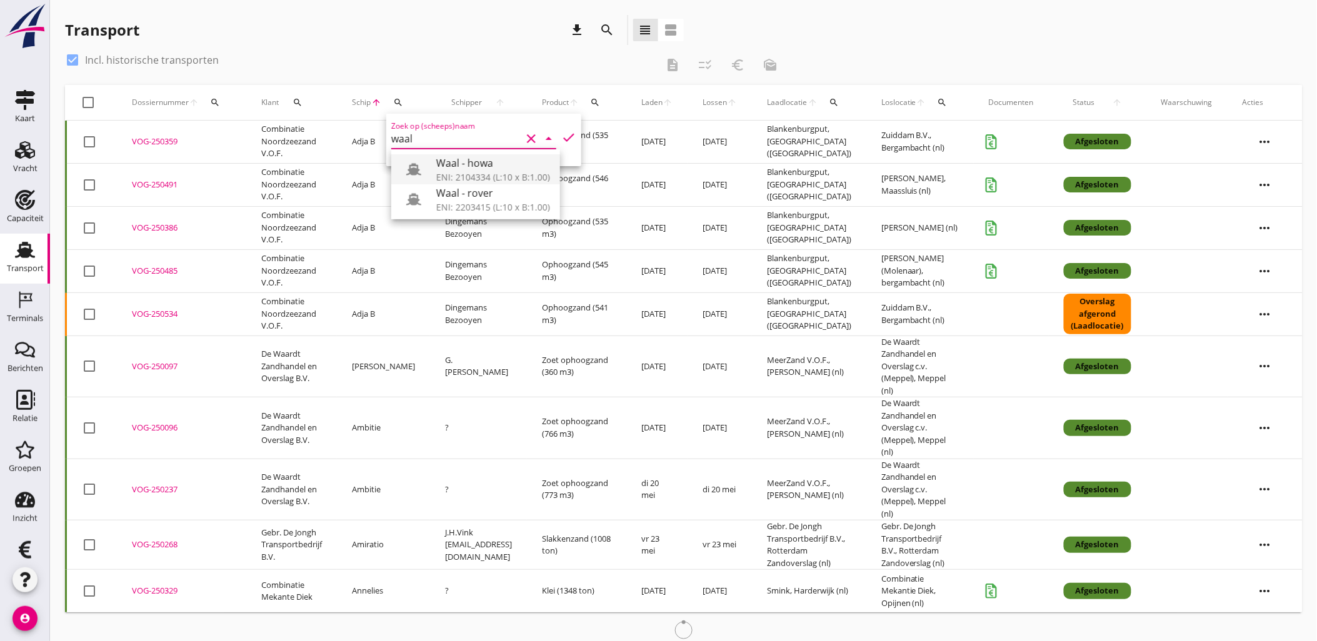
click at [534, 177] on div "ENI: 2104334 (L:10 x B:1.00)" at bounding box center [493, 177] width 114 height 13
click at [561, 137] on icon "check" at bounding box center [568, 137] width 15 height 15
type input "Waal - howa"
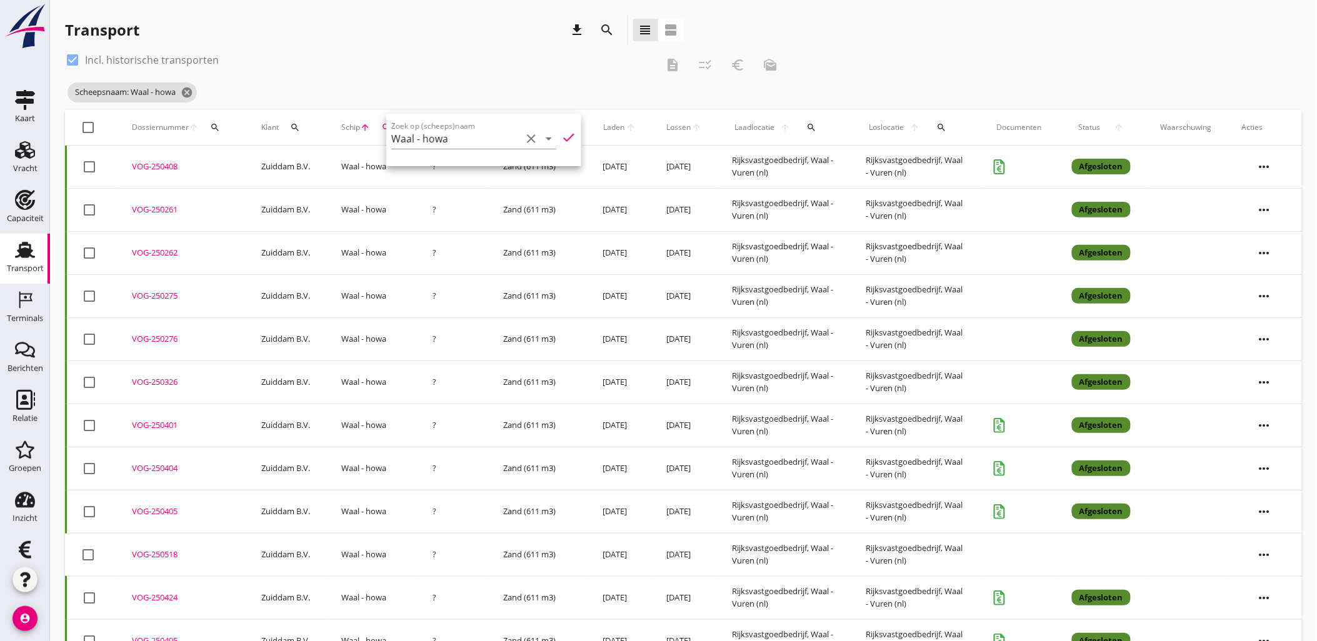
click at [635, 126] on icon "arrow_upward" at bounding box center [630, 127] width 11 height 10
click at [624, 127] on span "Laden" at bounding box center [613, 127] width 22 height 11
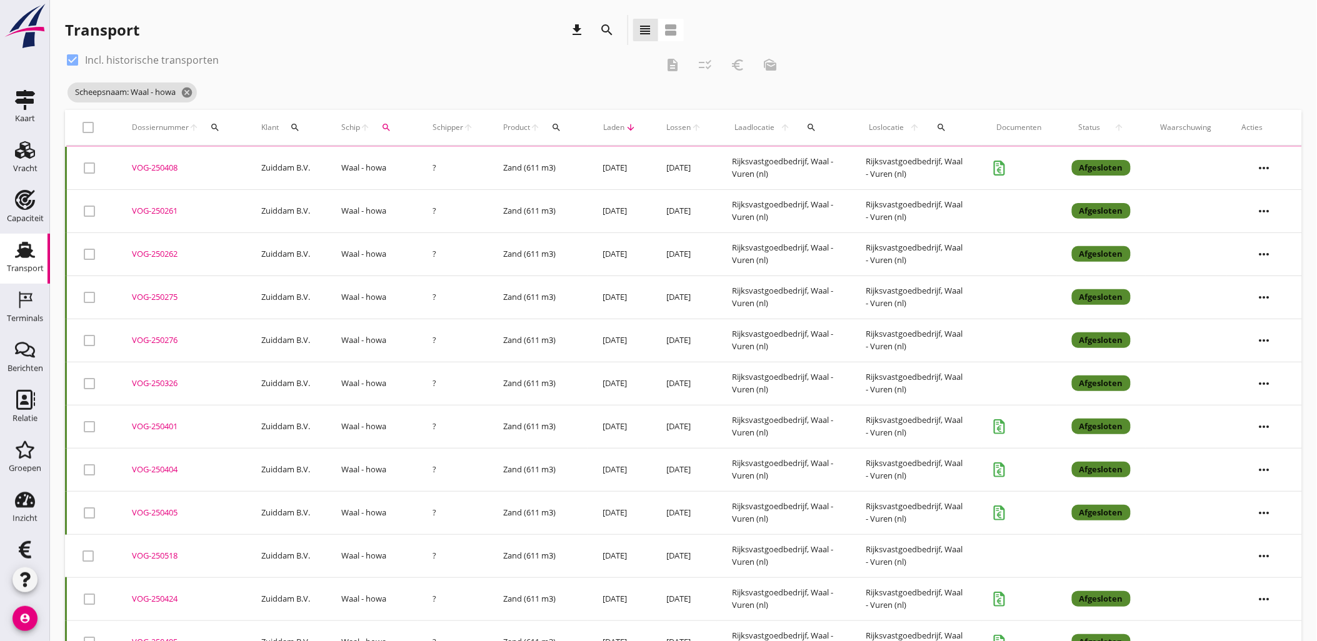
click at [624, 127] on span "Laden" at bounding box center [613, 127] width 22 height 11
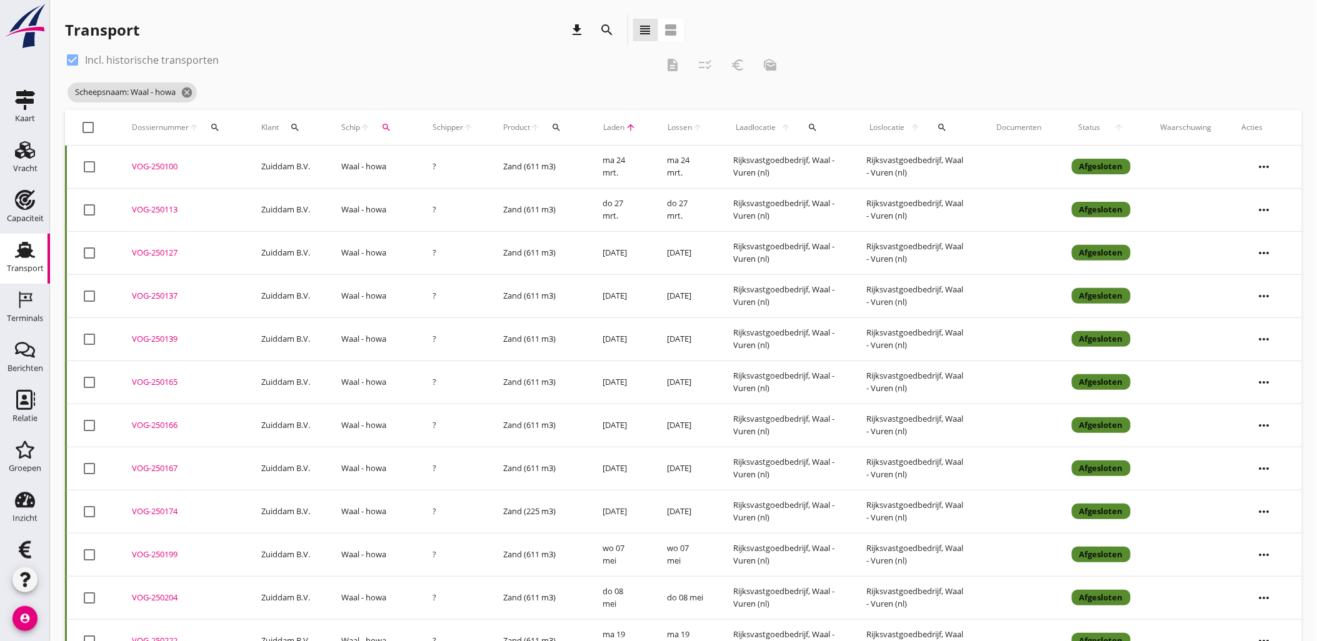
click at [624, 126] on span "Laden" at bounding box center [613, 127] width 23 height 11
click at [167, 163] on div "VOG-250522" at bounding box center [181, 167] width 99 height 12
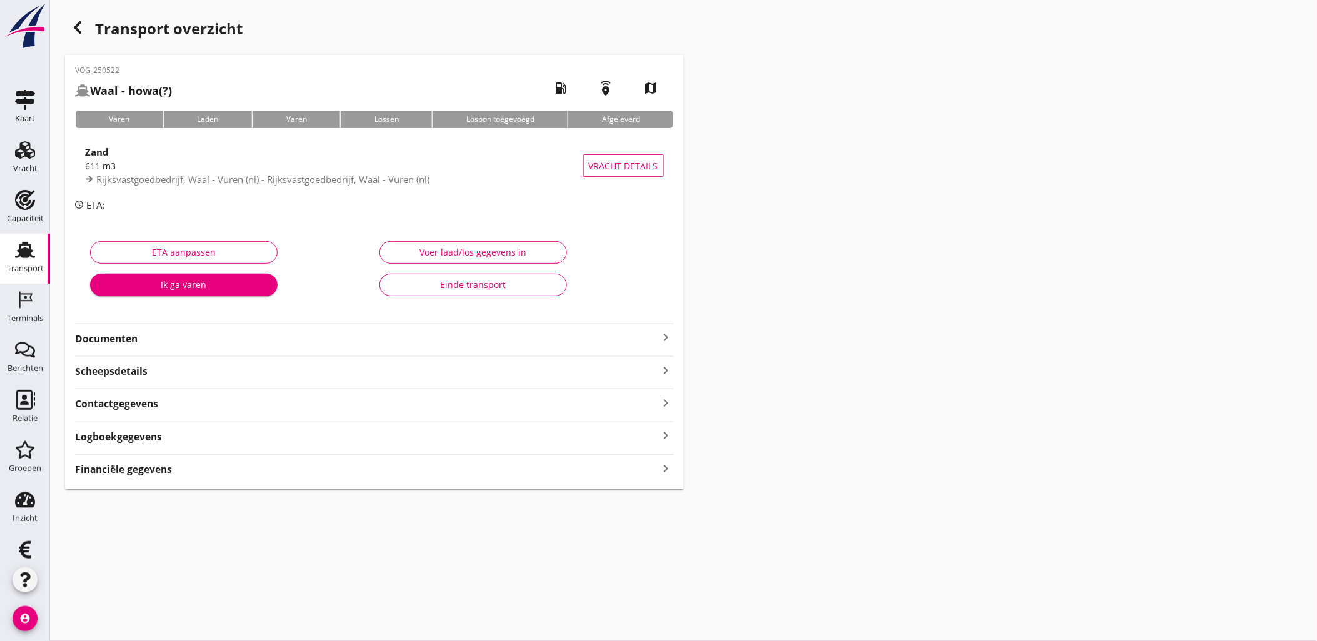
click at [251, 461] on div "Financiële gegevens keyboard_arrow_right" at bounding box center [374, 468] width 599 height 17
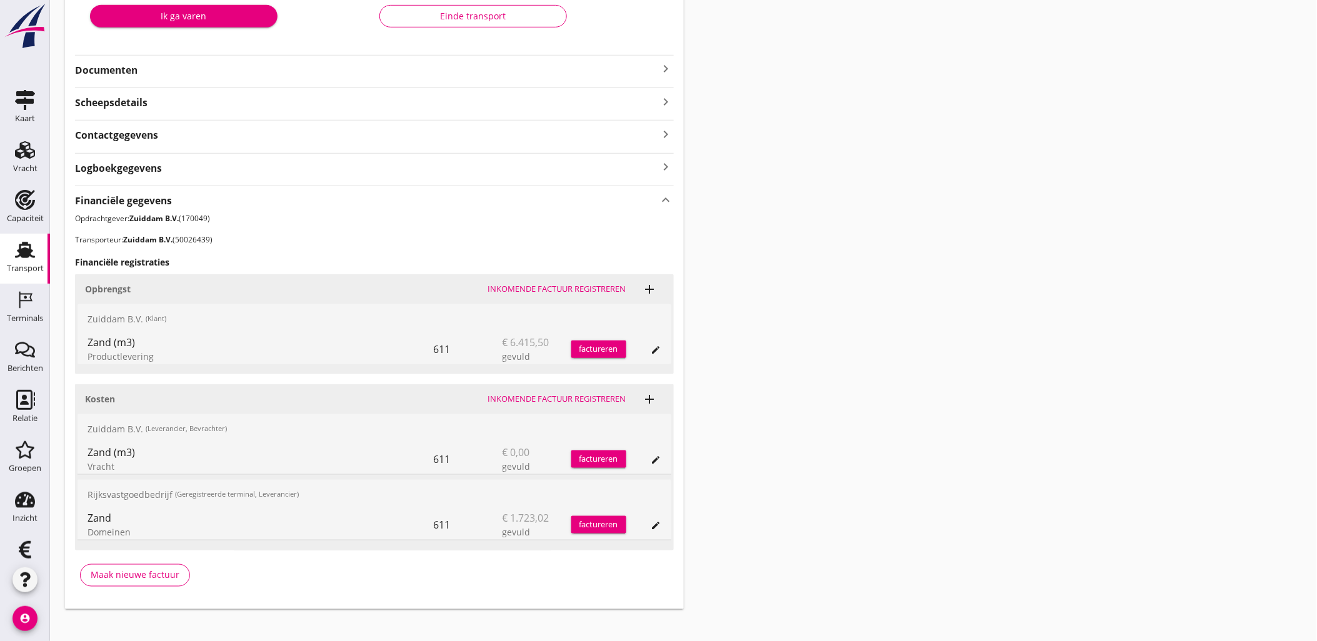
scroll to position [281, 0]
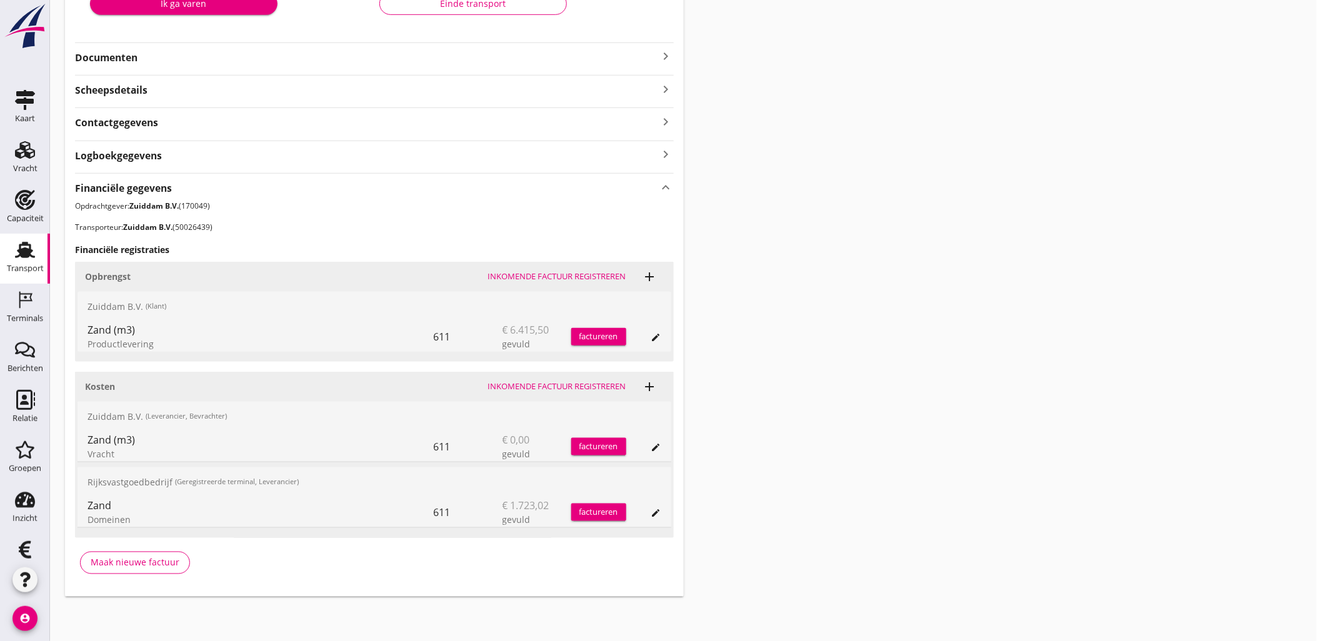
click at [659, 333] on icon "edit" at bounding box center [656, 337] width 10 height 10
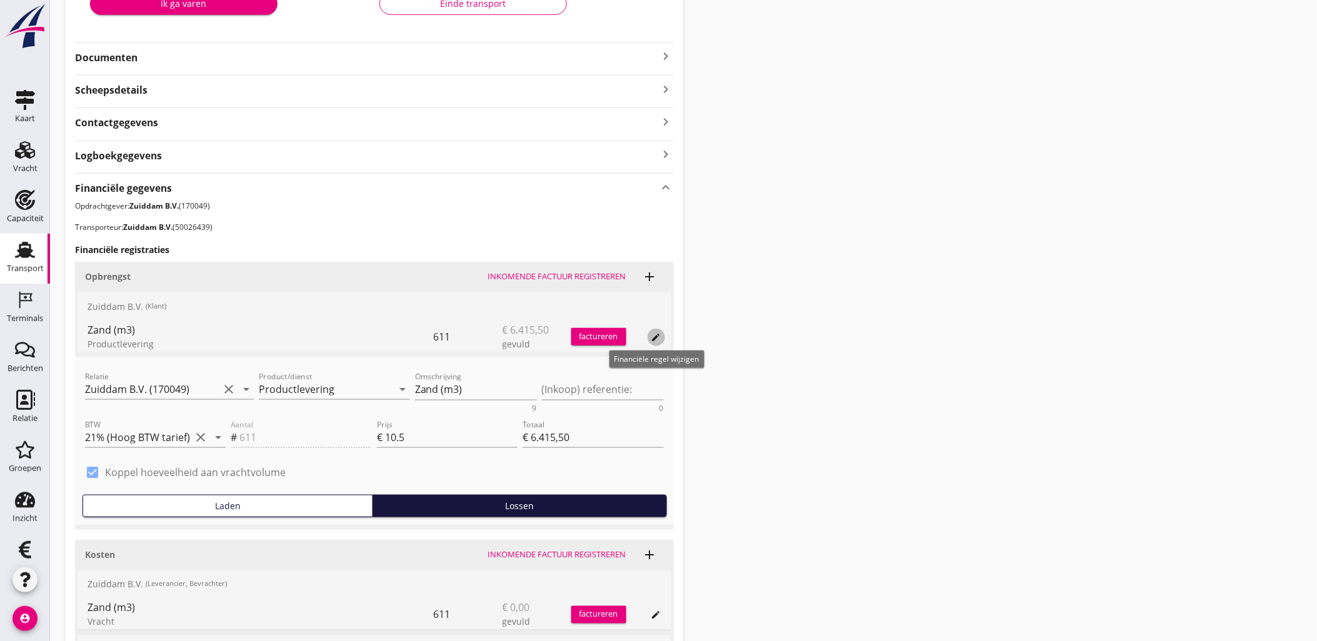
click at [659, 333] on icon "edit" at bounding box center [656, 337] width 10 height 10
click at [742, 332] on div "Transport overzicht VOG-250522 Waal - howa (?) local_gas_station emergency_shar…" at bounding box center [683, 249] width 1267 height 1061
click at [660, 329] on span "edit" at bounding box center [656, 336] width 10 height 15
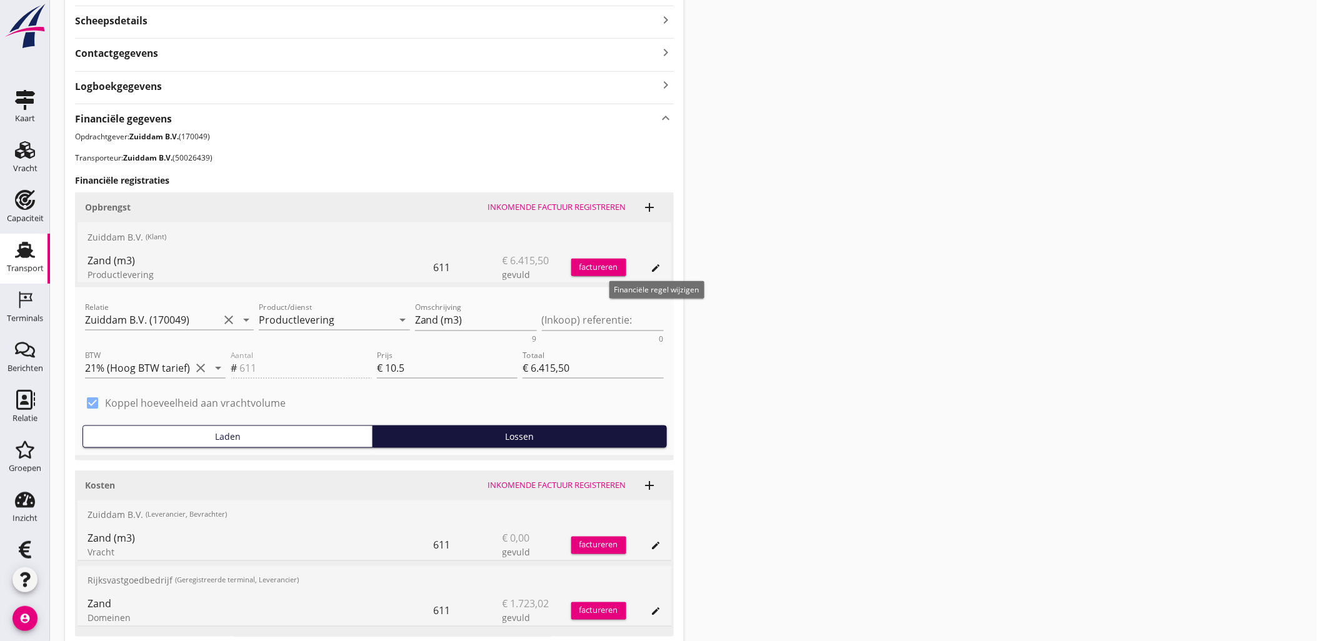
scroll to position [449, 0]
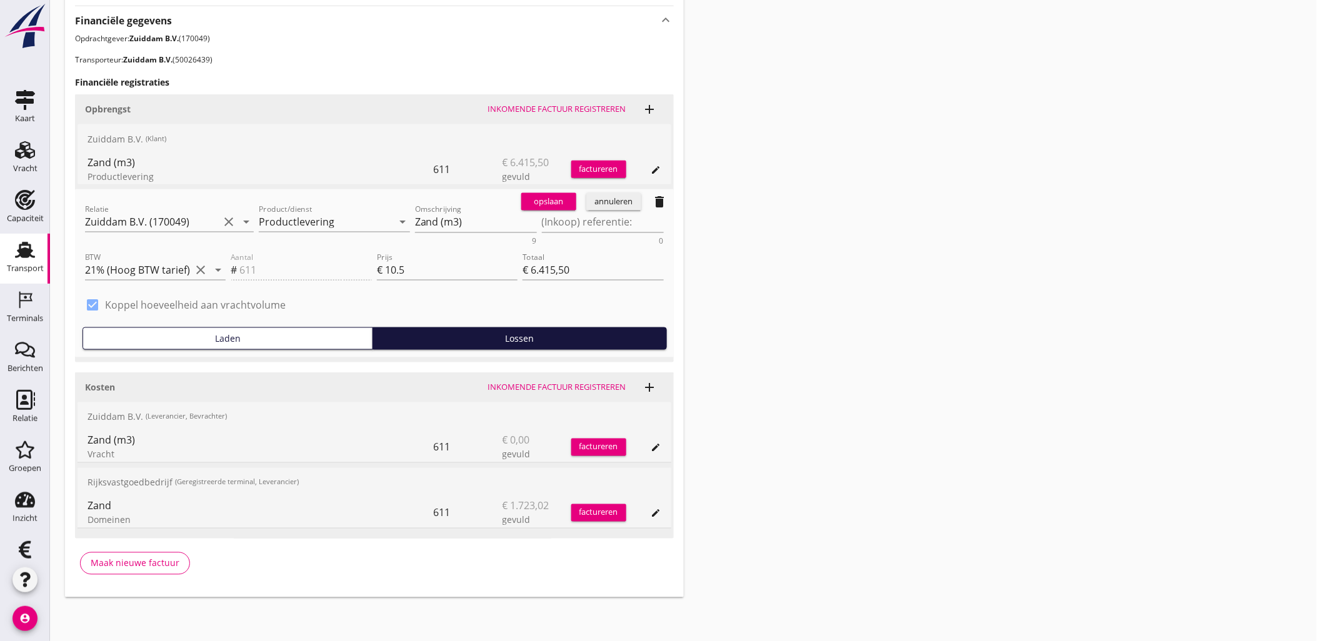
click at [633, 202] on div "annuleren" at bounding box center [613, 202] width 45 height 12
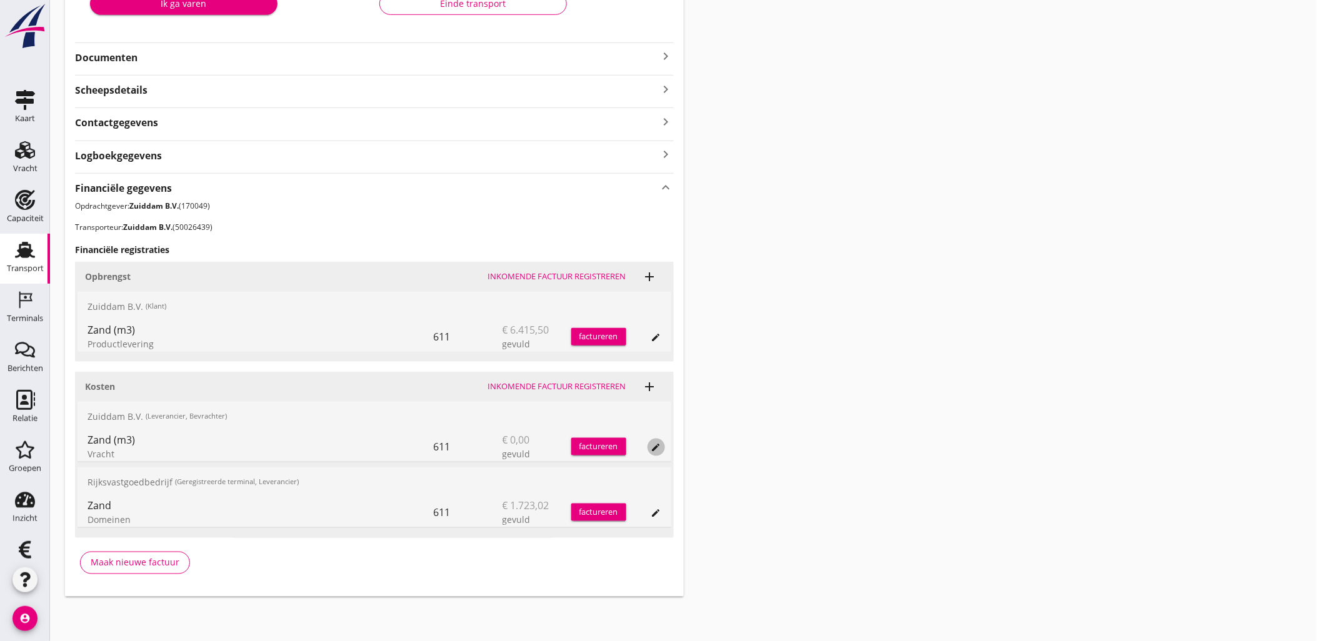
click at [653, 448] on icon "edit" at bounding box center [656, 447] width 10 height 10
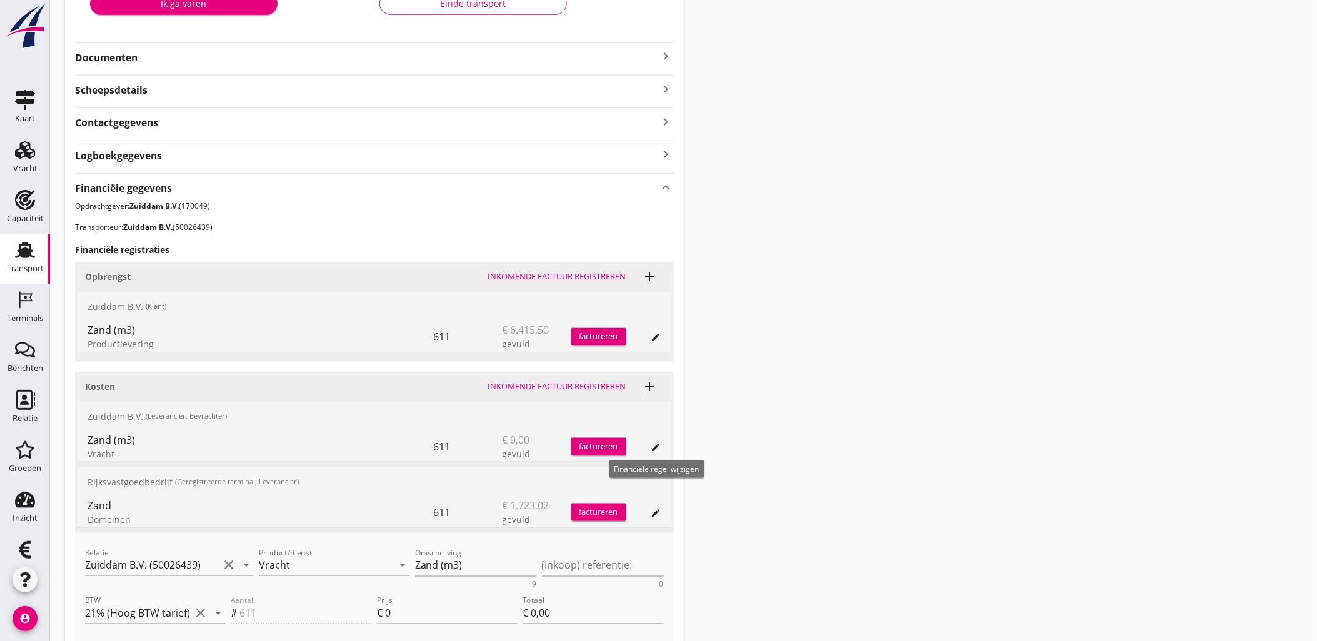
click at [653, 448] on icon "edit" at bounding box center [656, 447] width 10 height 10
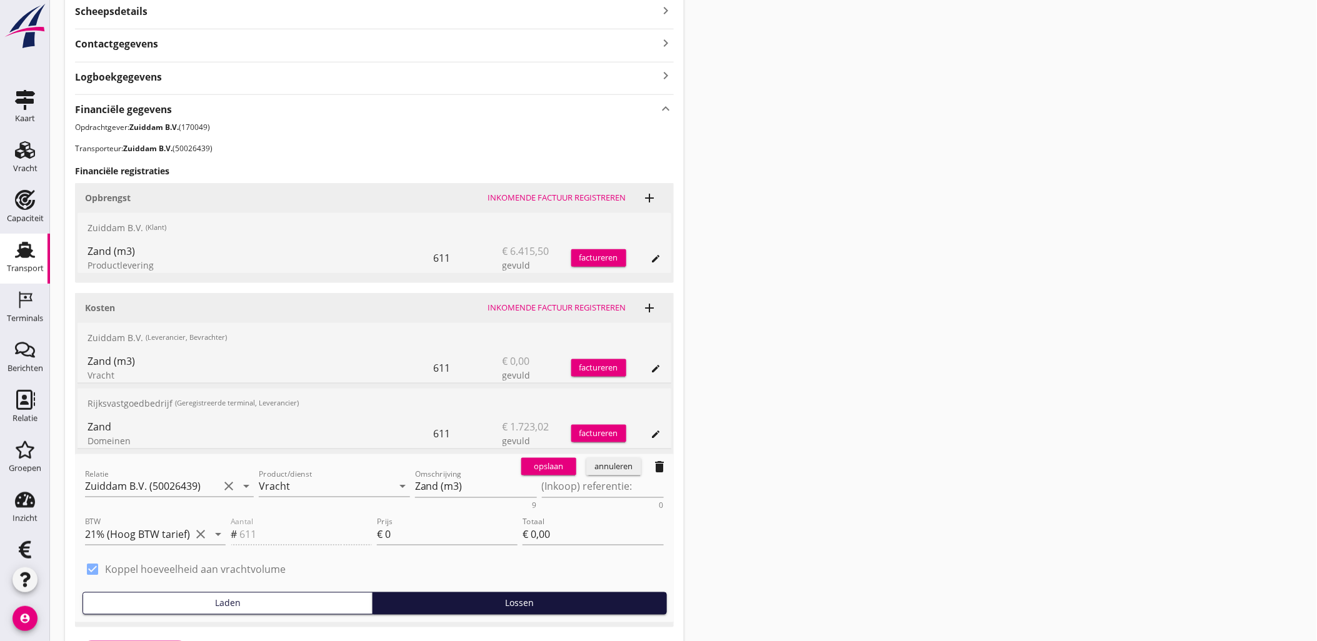
scroll to position [449, 0]
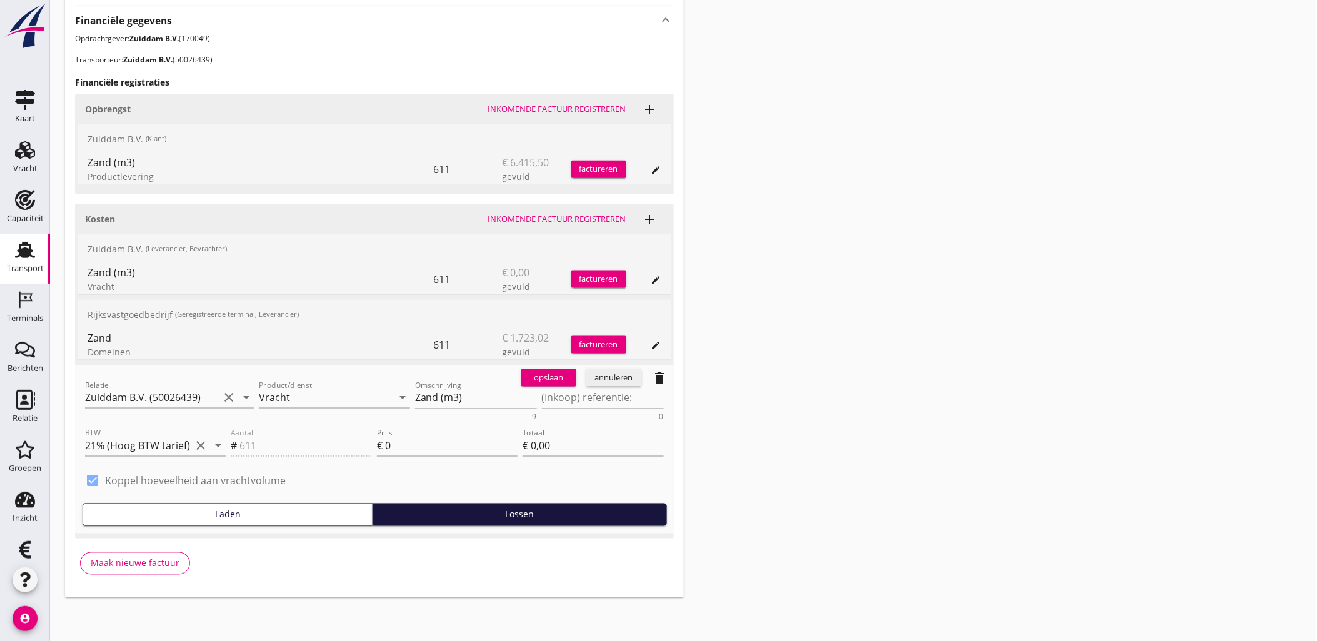
click at [602, 387] on div "opslaan annuleren delete" at bounding box center [594, 378] width 157 height 25
click at [604, 382] on div "annuleren" at bounding box center [613, 378] width 45 height 12
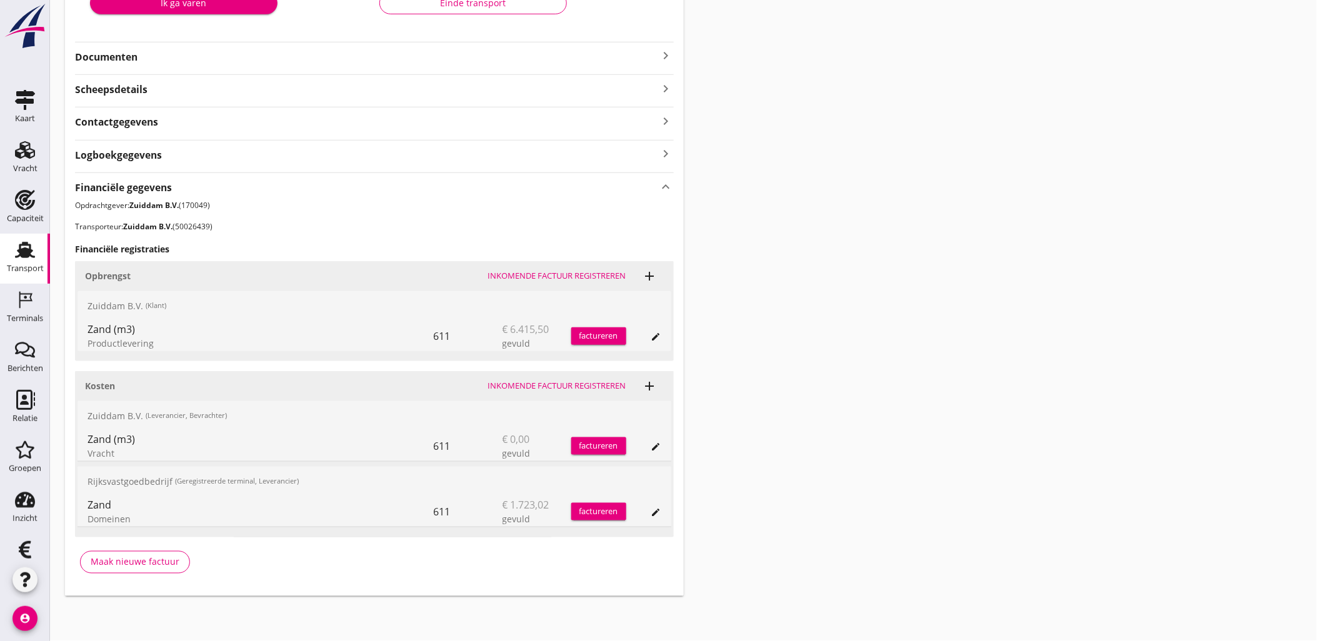
scroll to position [281, 0]
click at [656, 516] on icon "edit" at bounding box center [656, 513] width 10 height 10
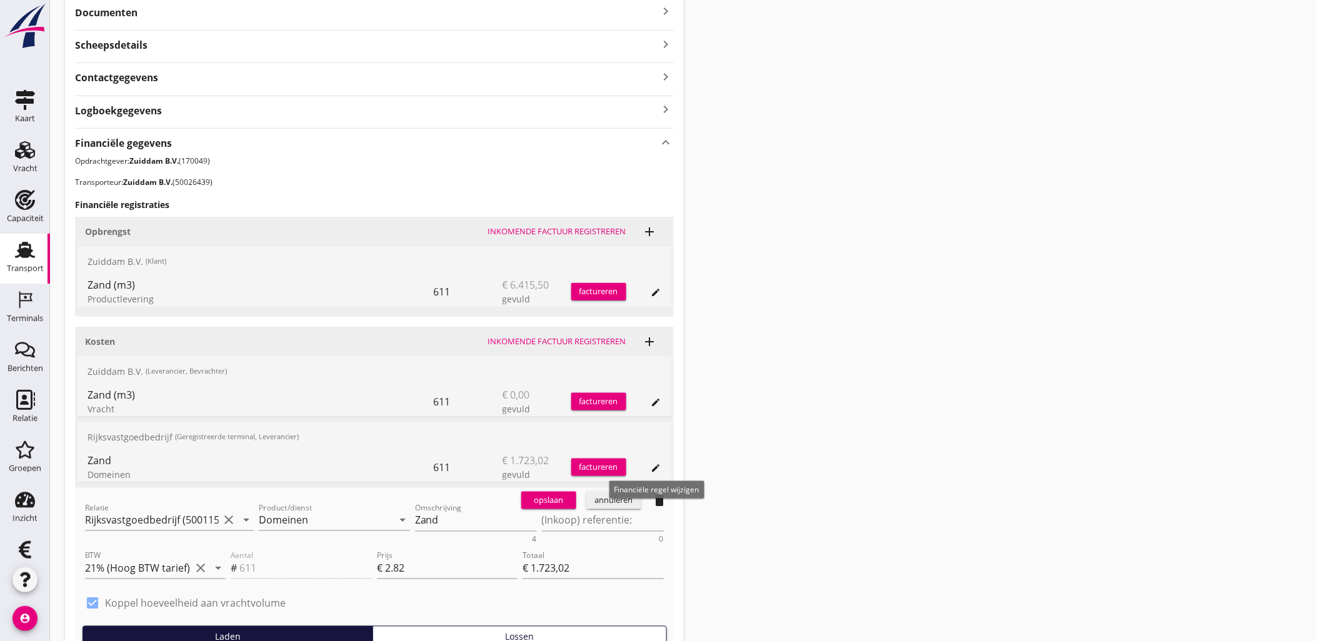
scroll to position [351, 0]
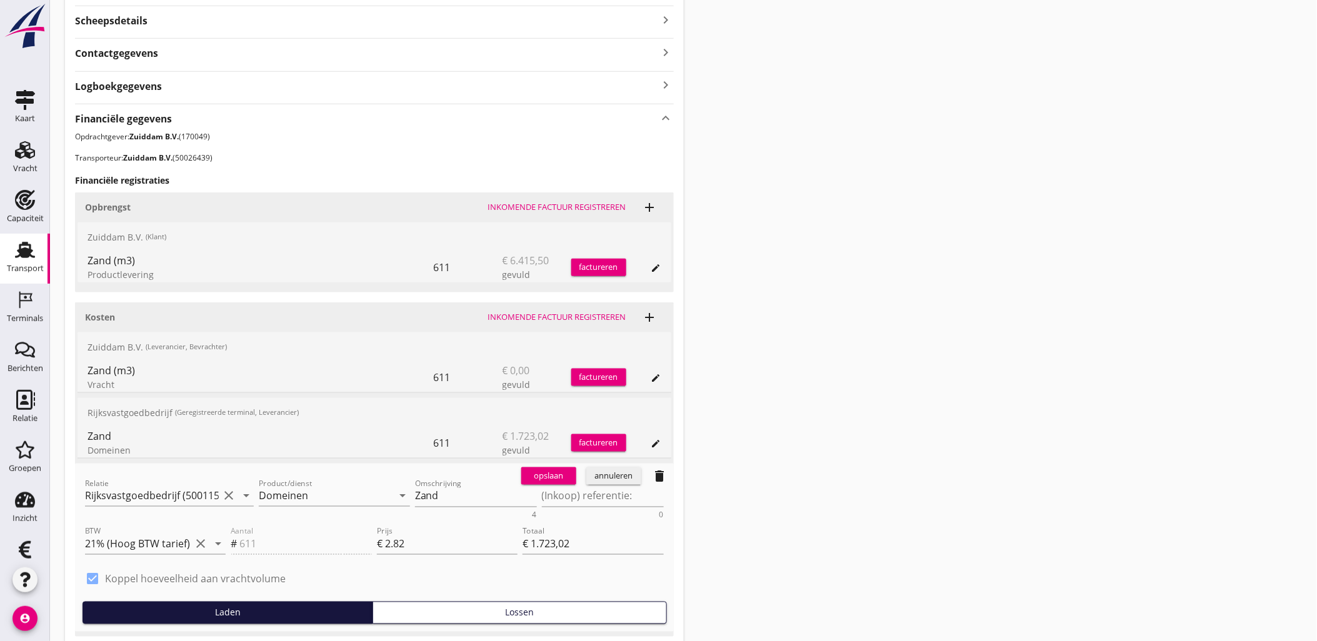
click at [610, 476] on div "annuleren" at bounding box center [613, 476] width 45 height 12
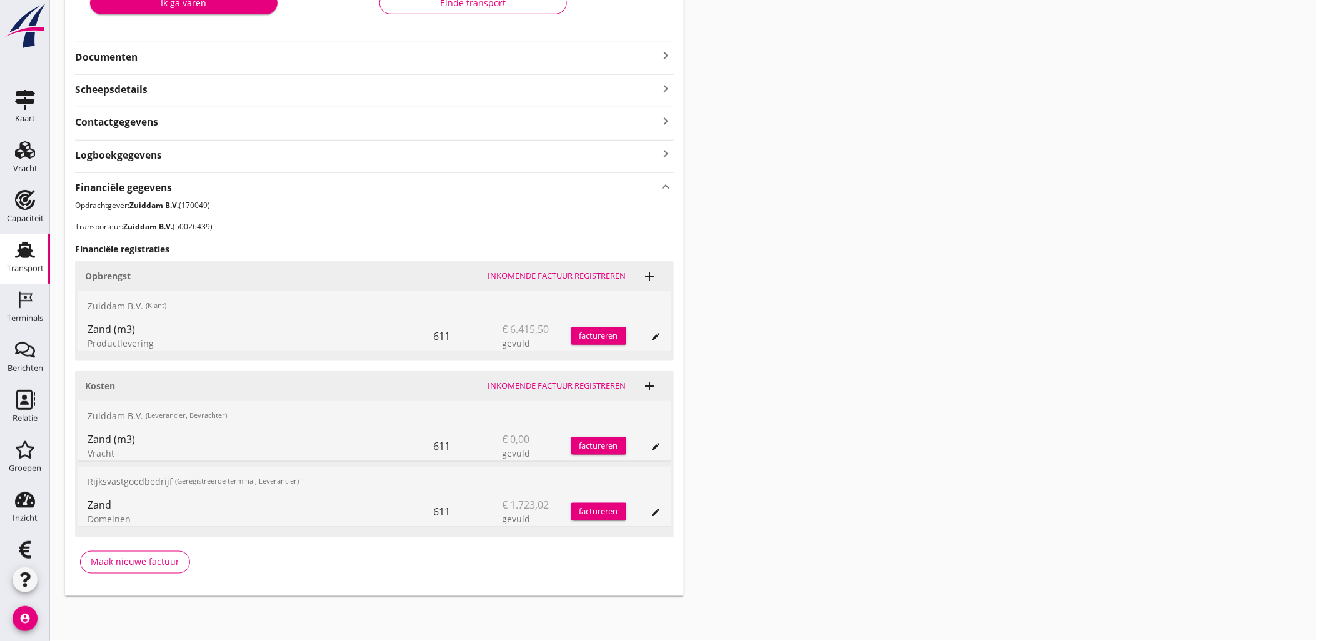
scroll to position [281, 0]
click at [659, 508] on icon "edit" at bounding box center [656, 513] width 10 height 10
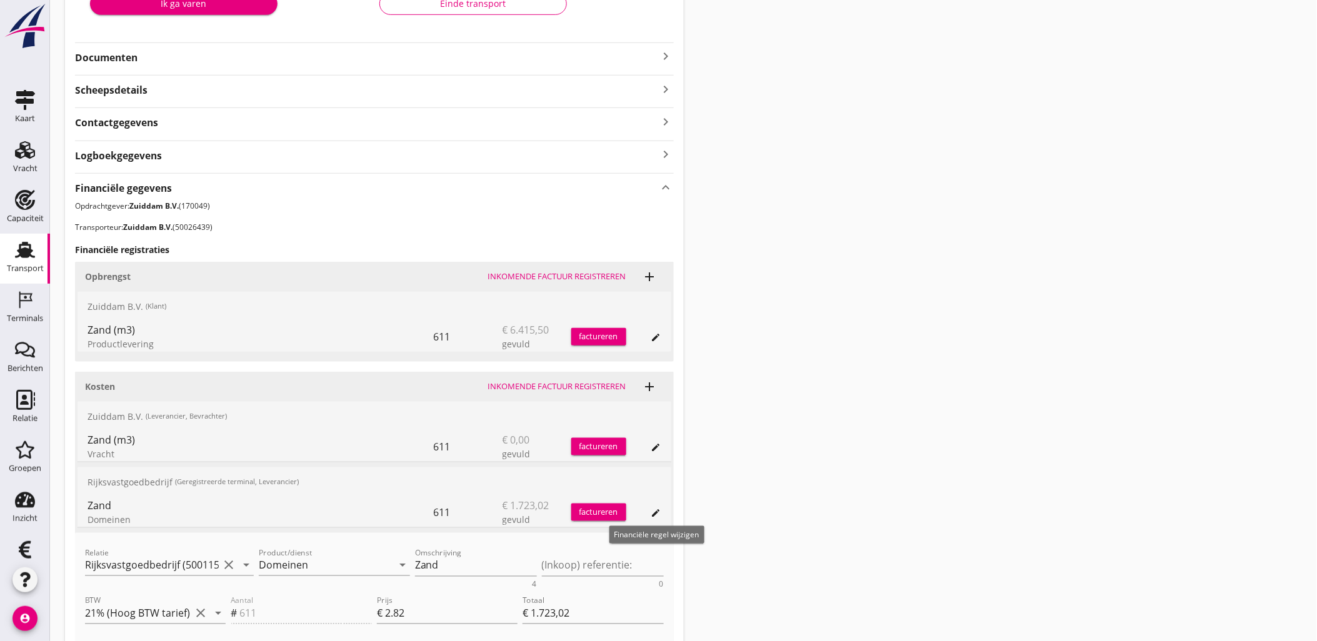
click at [659, 508] on icon "edit" at bounding box center [656, 513] width 10 height 10
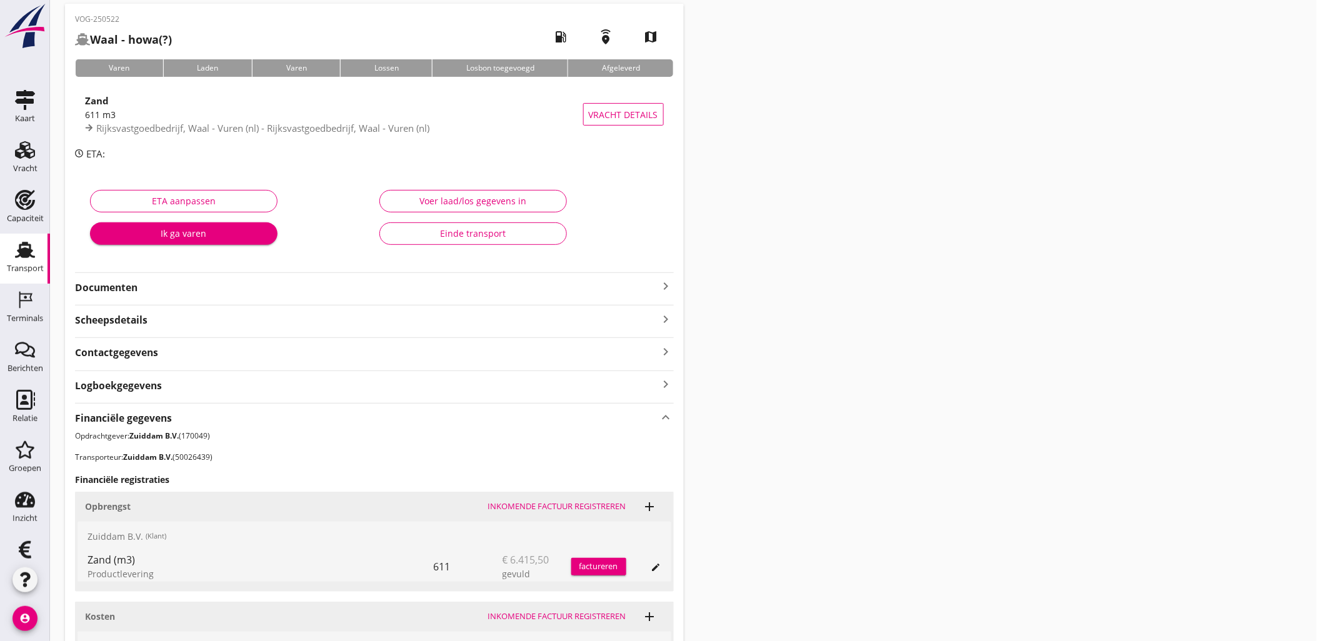
scroll to position [0, 0]
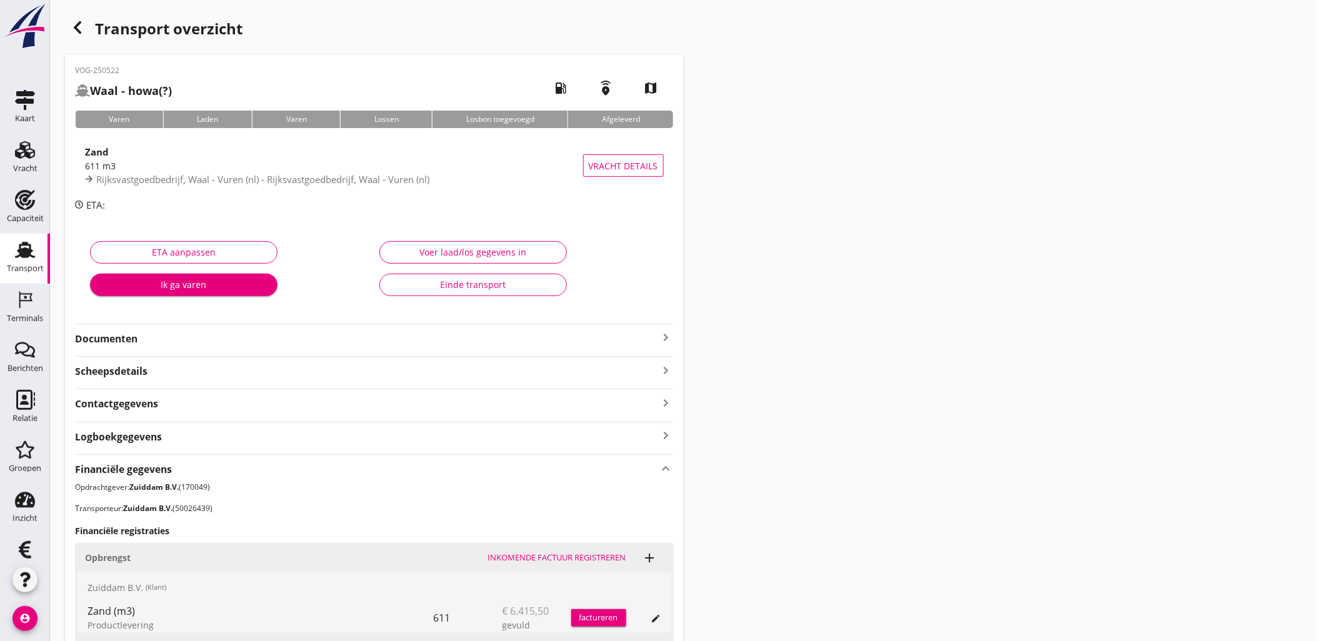
click at [81, 26] on icon "button" at bounding box center [77, 27] width 15 height 15
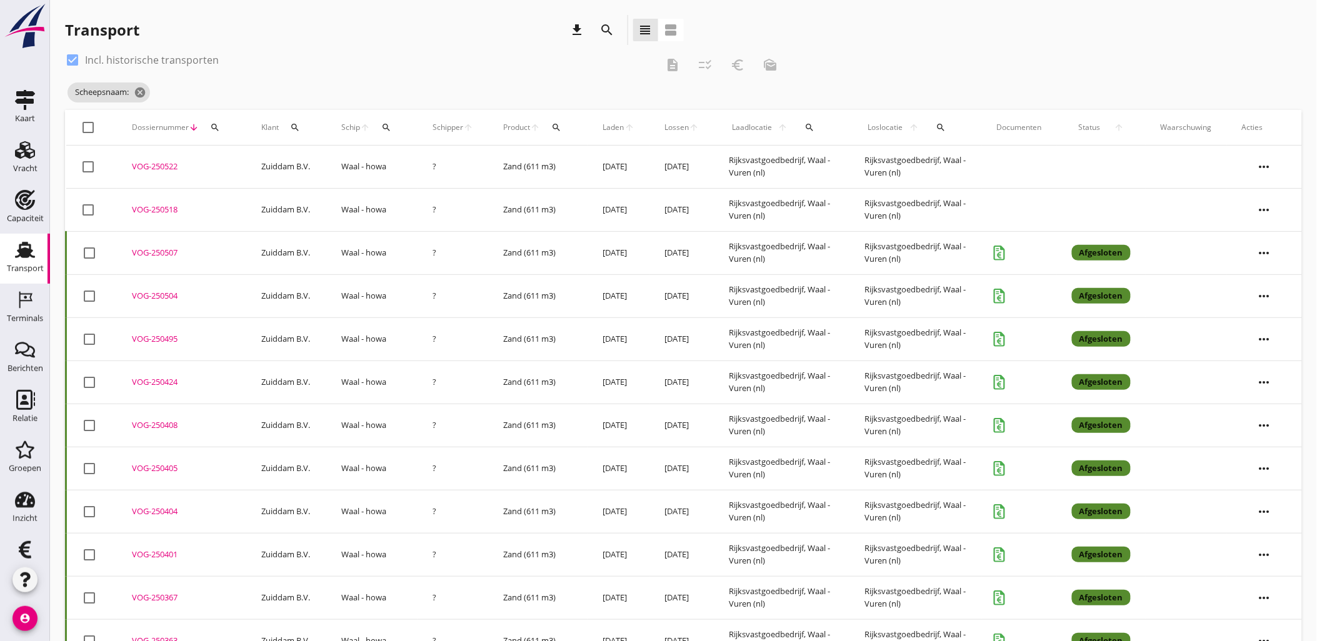
click at [995, 65] on div "check_box Incl. historische transporten description checklist_rtl euro_symbol m…" at bounding box center [683, 80] width 1237 height 60
click at [215, 127] on icon "search" at bounding box center [215, 127] width 10 height 10
click at [239, 159] on input "Zoeken op dossiernummer..." at bounding box center [273, 164] width 130 height 20
paste input "VOG-250518"
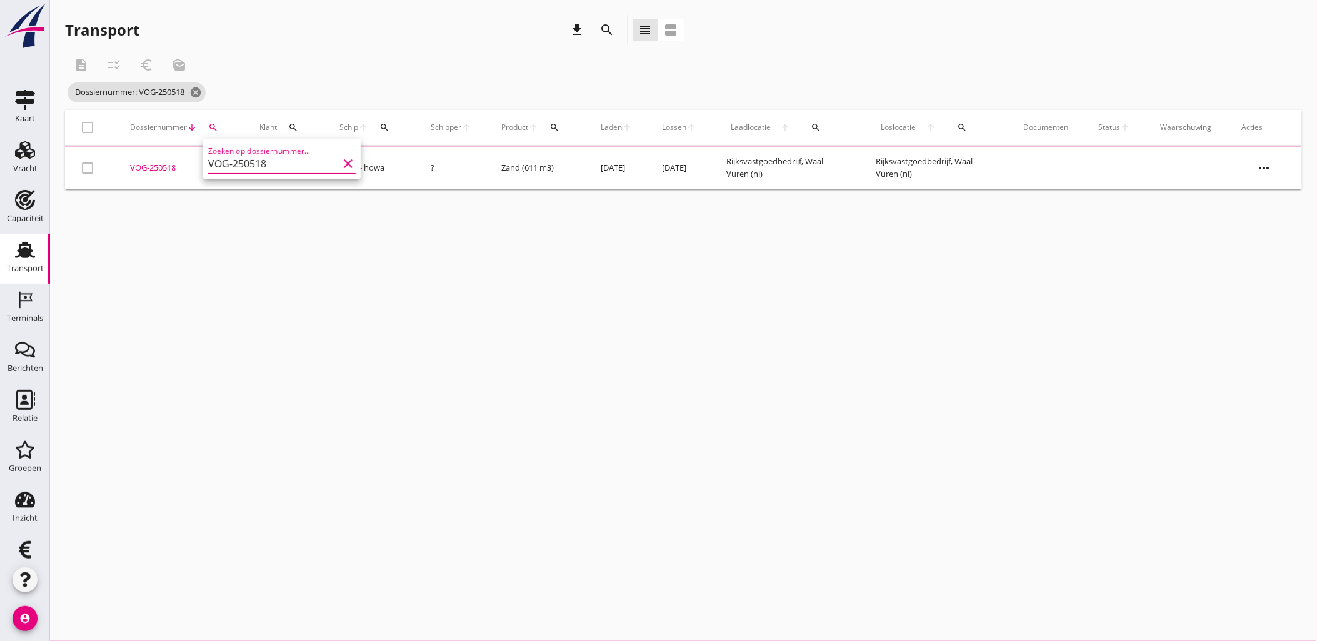
type input "VOG-250518"
click at [160, 169] on div "VOG-250518" at bounding box center [179, 168] width 99 height 12
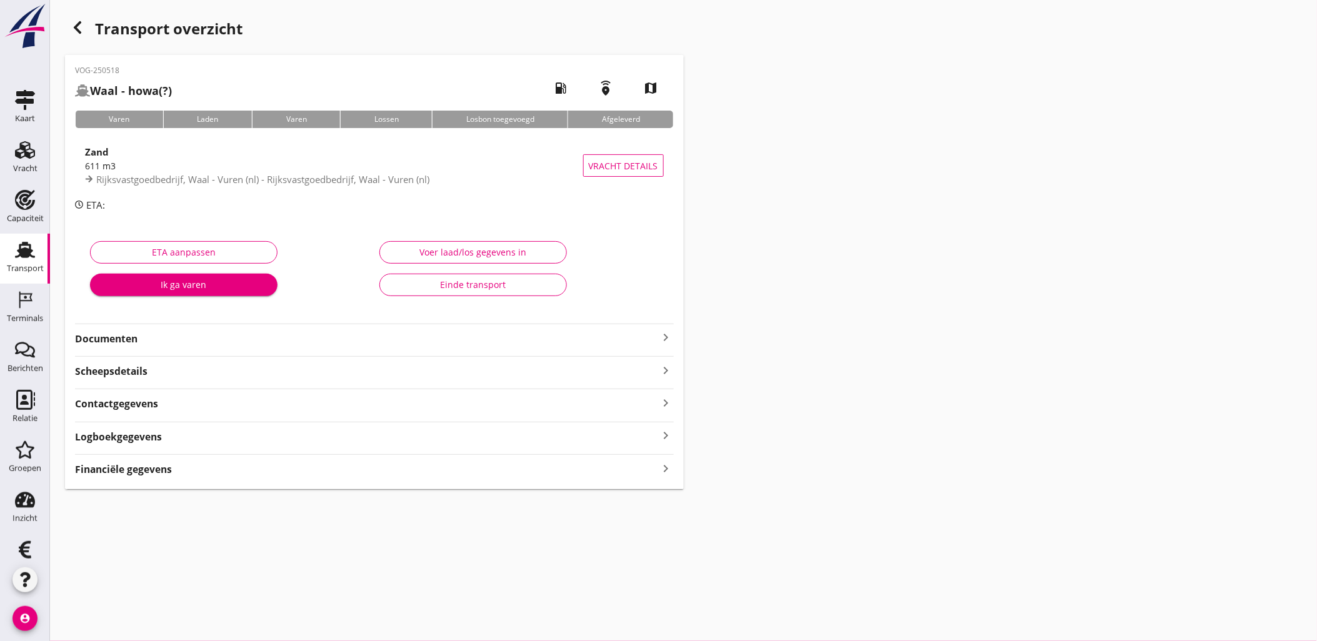
click at [178, 477] on div "VOG-250518 Waal - howa (?) local_gas_station emergency_share map Varen Laden Va…" at bounding box center [374, 272] width 619 height 434
click at [176, 469] on div "Financiële gegevens keyboard_arrow_right" at bounding box center [374, 468] width 599 height 17
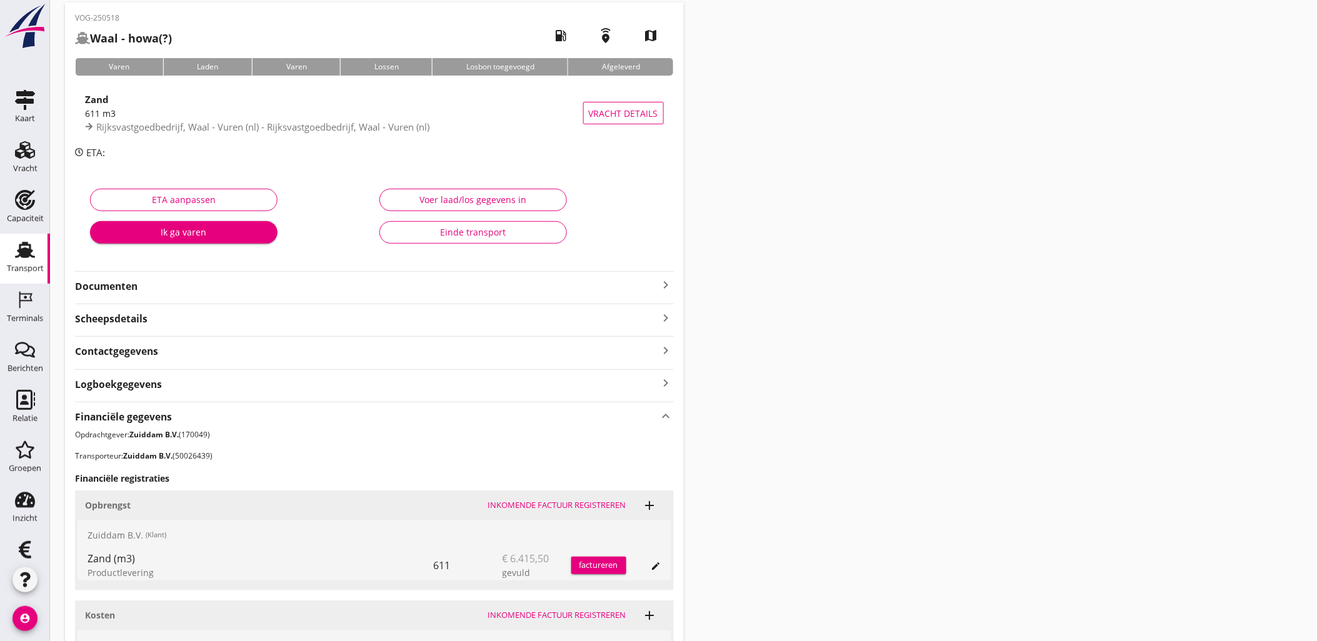
scroll to position [281, 0]
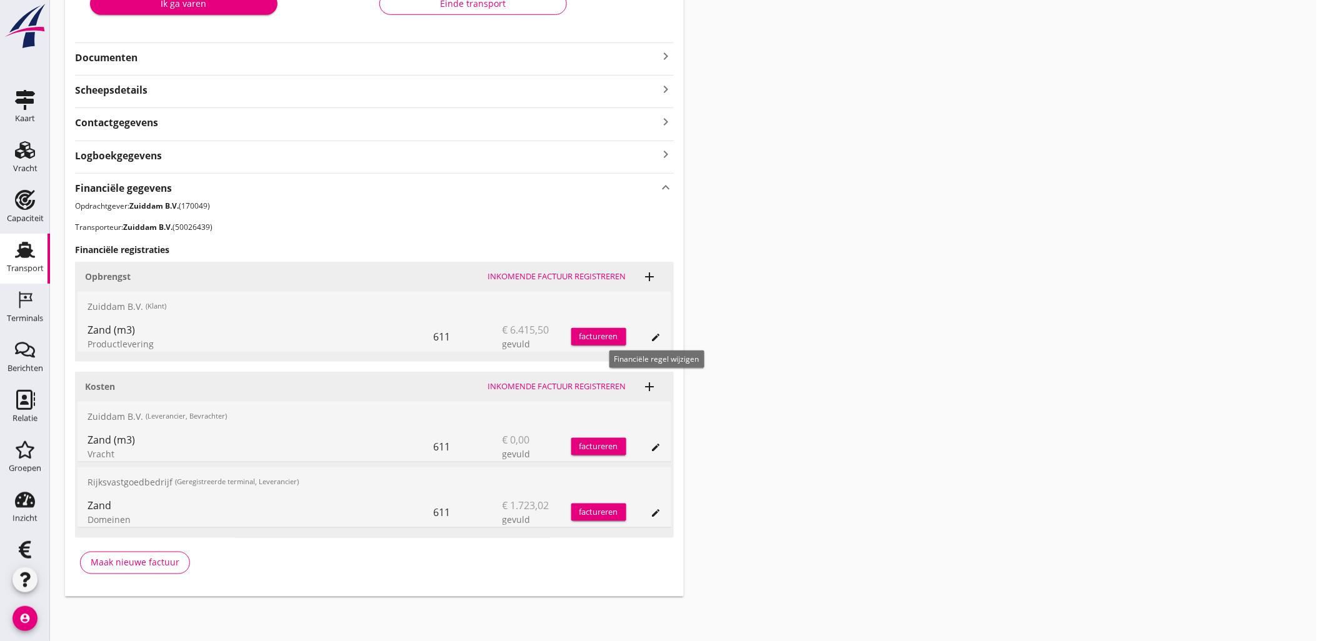
click at [657, 335] on icon "edit" at bounding box center [656, 337] width 10 height 10
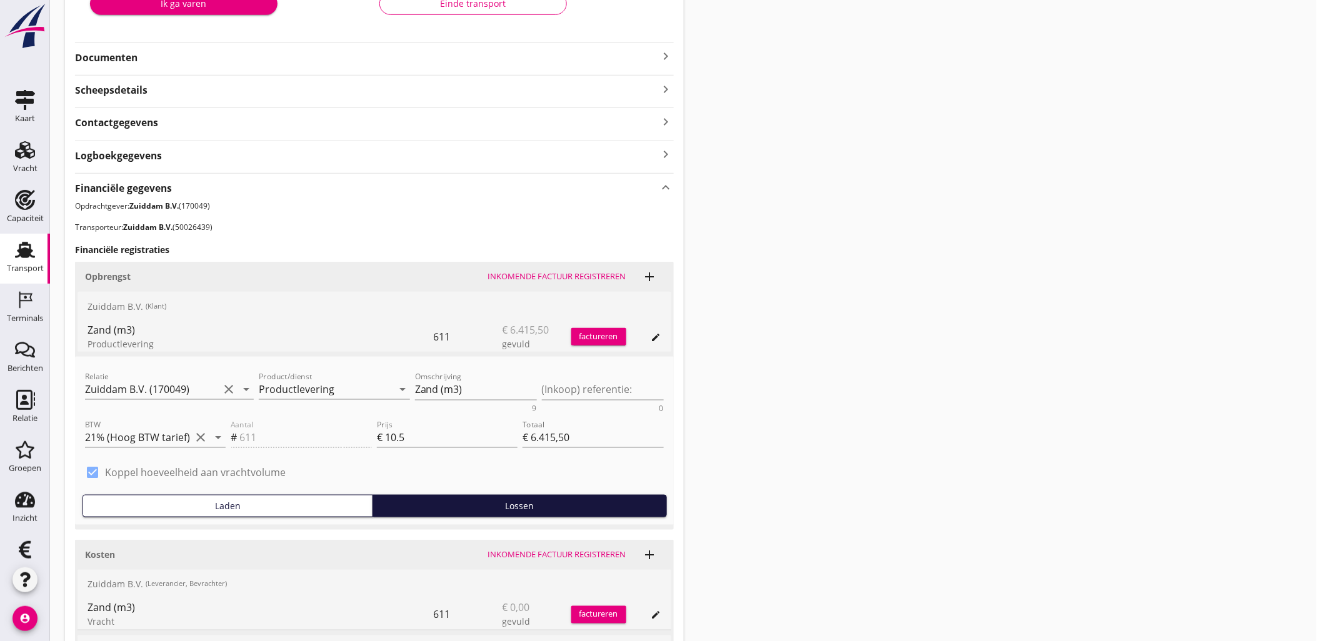
click at [872, 266] on div "Transport overzicht VOG-250518 Waal - howa (?) local_gas_station emergency_shar…" at bounding box center [683, 249] width 1267 height 1061
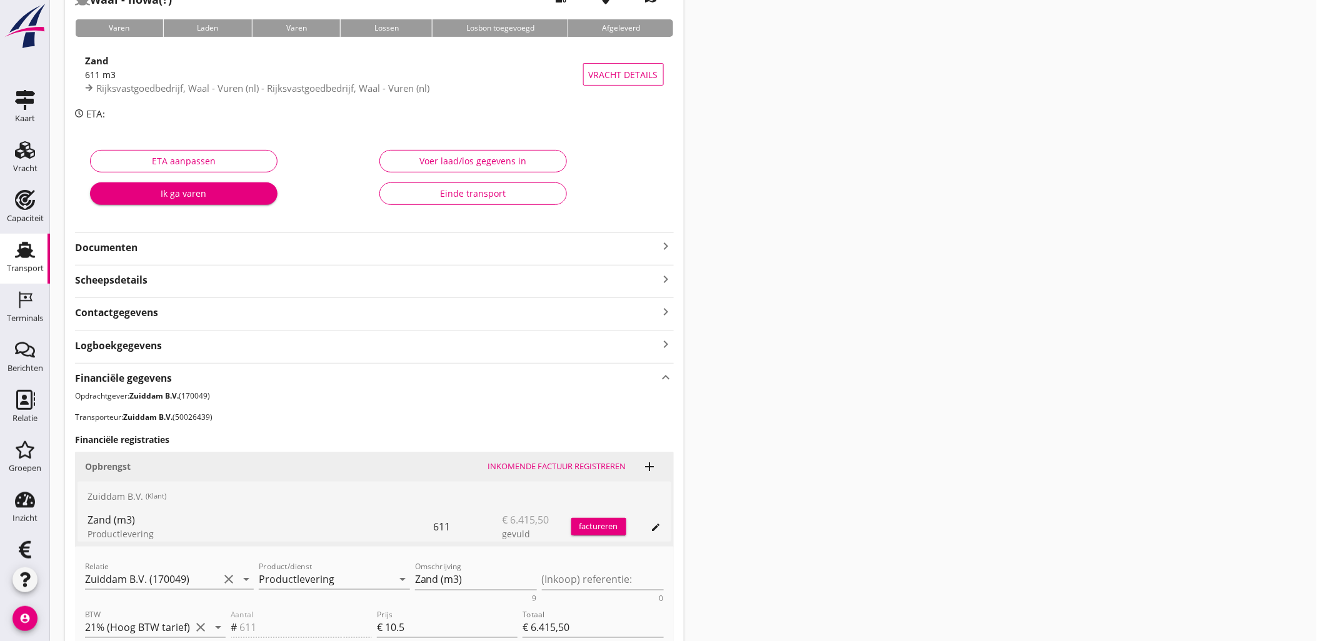
scroll to position [0, 0]
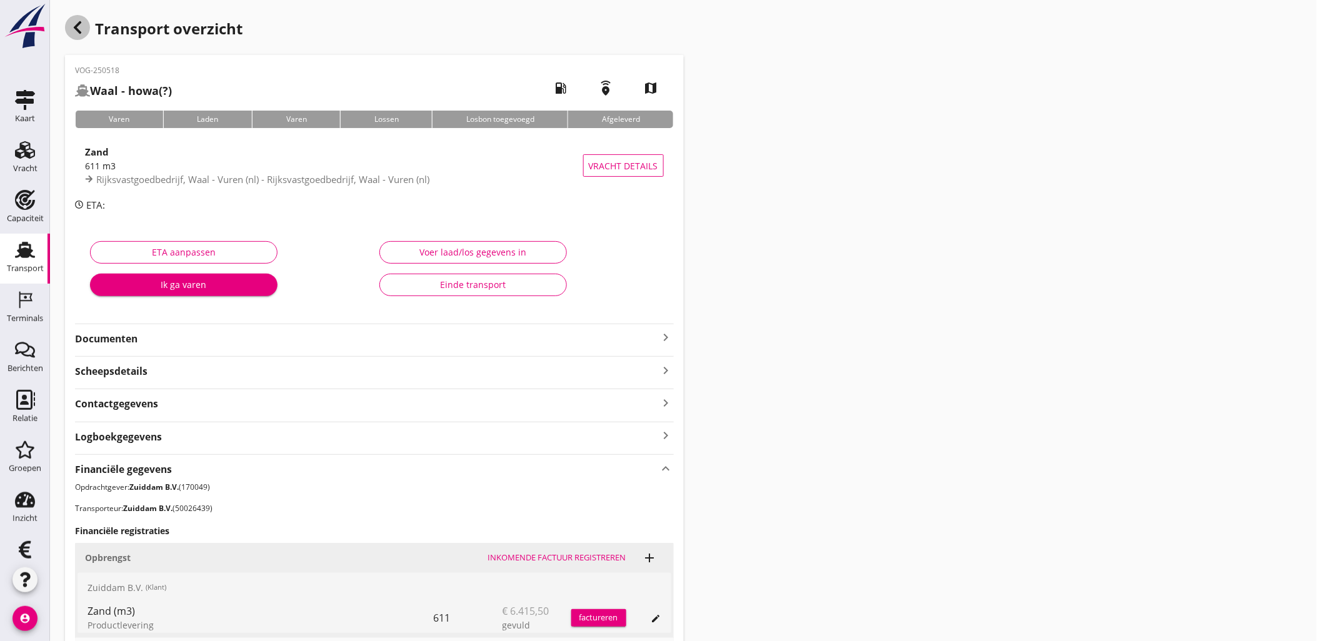
click at [76, 25] on icon "button" at bounding box center [77, 27] width 15 height 15
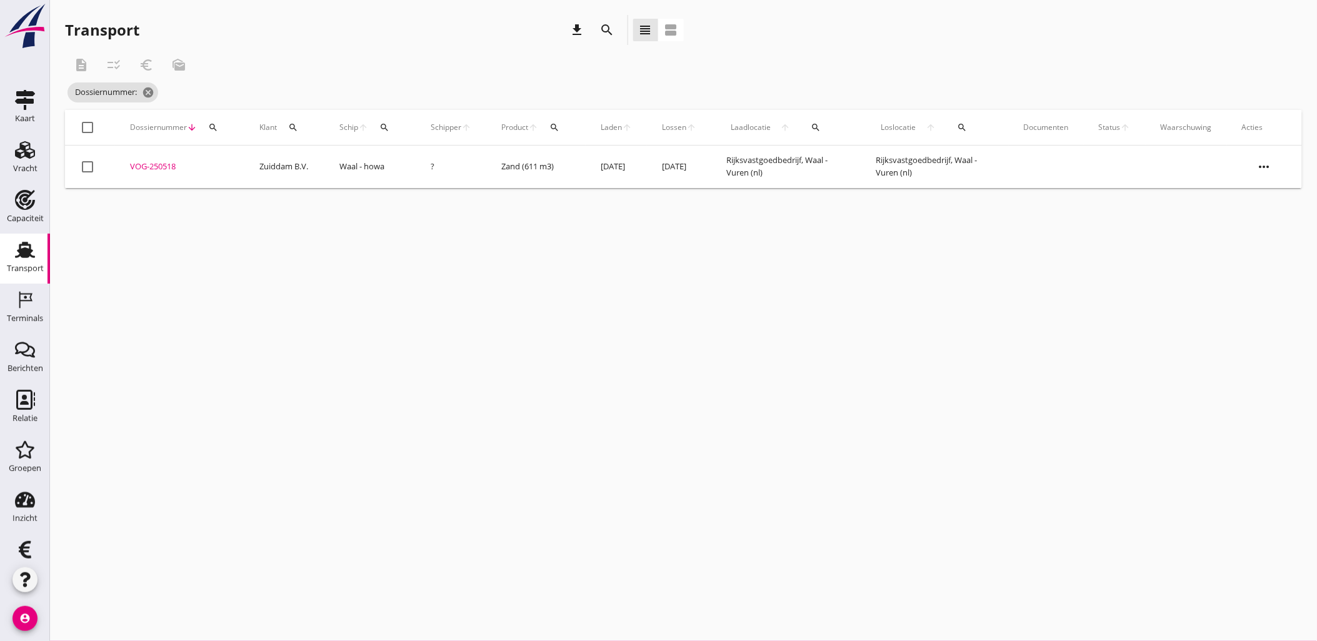
click at [214, 132] on icon "search" at bounding box center [213, 127] width 10 height 10
click at [248, 164] on input "Zoeken op dossiernummer..." at bounding box center [272, 164] width 130 height 20
paste input "VOG-250522"
type input "VOG-250522"
click at [144, 169] on div "VOG-250522" at bounding box center [179, 167] width 99 height 12
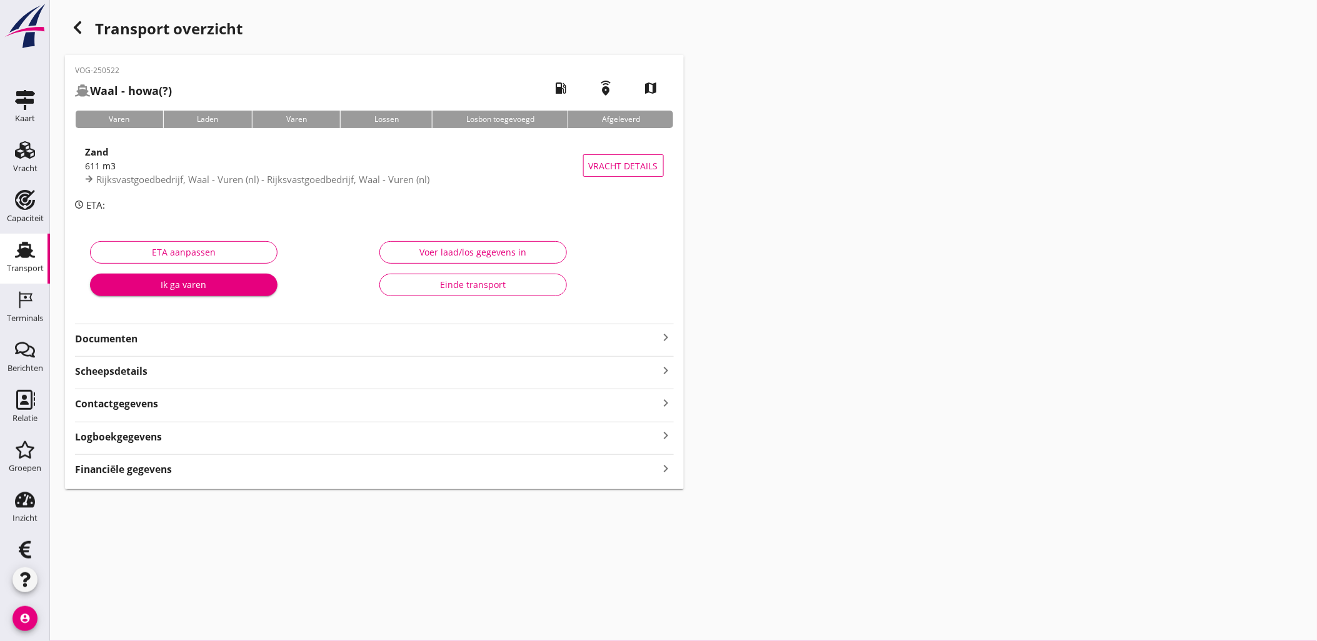
click at [213, 475] on div "Financiële gegevens keyboard_arrow_right" at bounding box center [374, 468] width 599 height 17
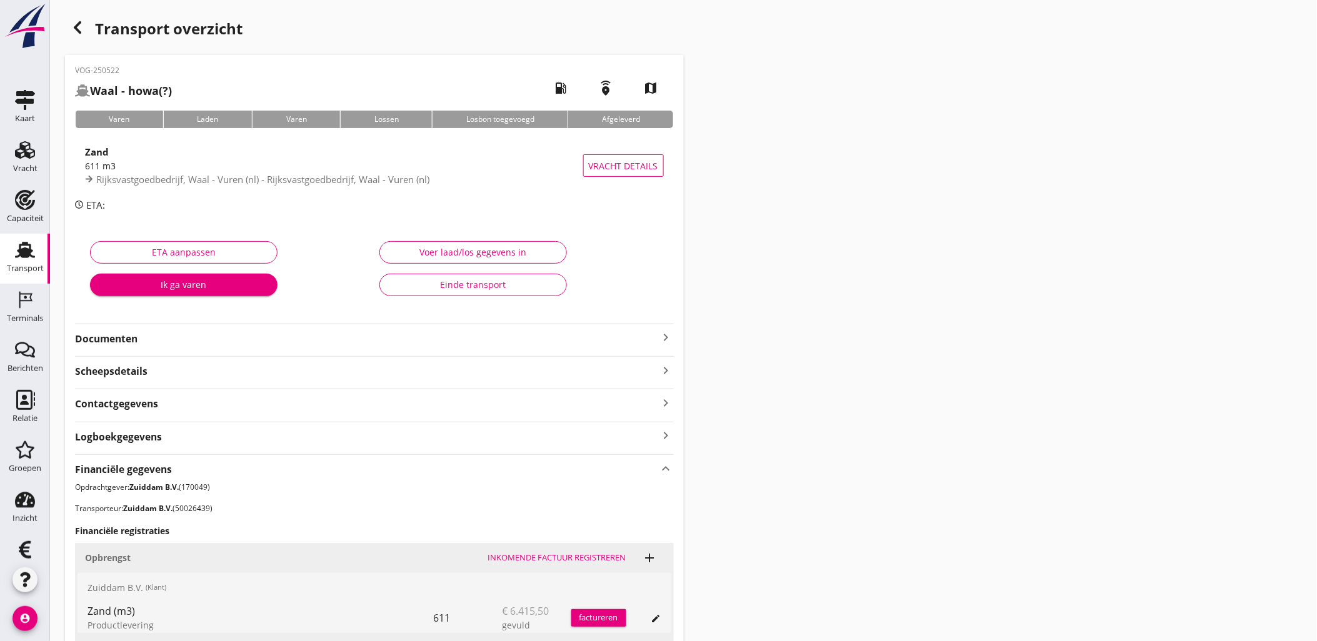
click at [82, 39] on div "Transport overzicht" at bounding box center [374, 30] width 619 height 30
click at [81, 36] on div "button" at bounding box center [77, 27] width 25 height 25
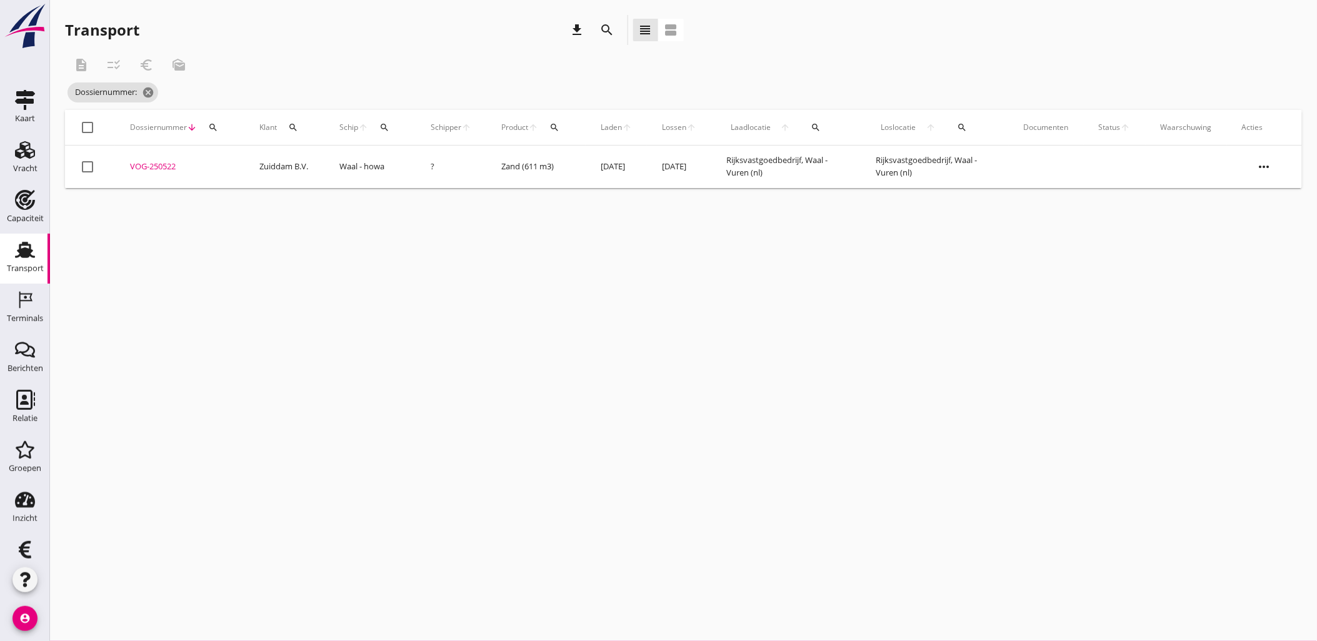
click at [214, 128] on icon "search" at bounding box center [213, 127] width 10 height 10
click at [231, 159] on input "Zoeken op dossiernummer..." at bounding box center [272, 164] width 130 height 20
paste input "VOG-250523"
type input "VOG-250523"
click at [141, 169] on div "VOG-250523" at bounding box center [179, 167] width 99 height 12
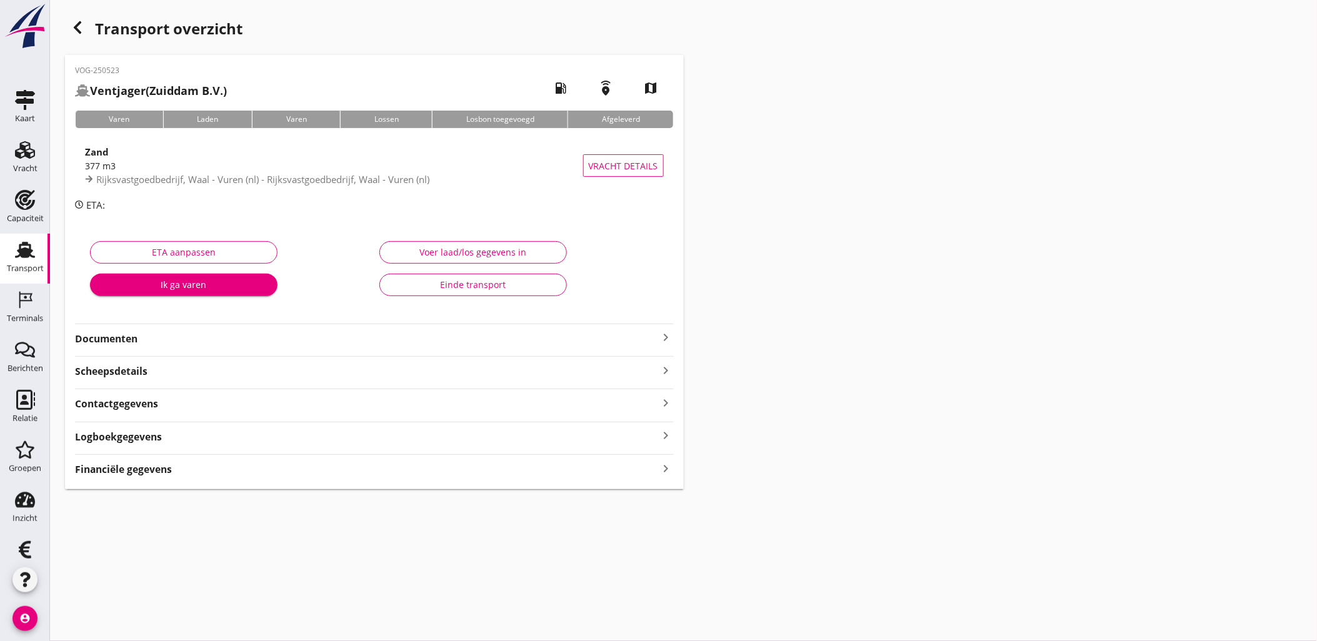
drag, startPoint x: 167, startPoint y: 470, endPoint x: 182, endPoint y: 455, distance: 21.2
click at [167, 470] on strong "Financiële gegevens" at bounding box center [123, 469] width 97 height 14
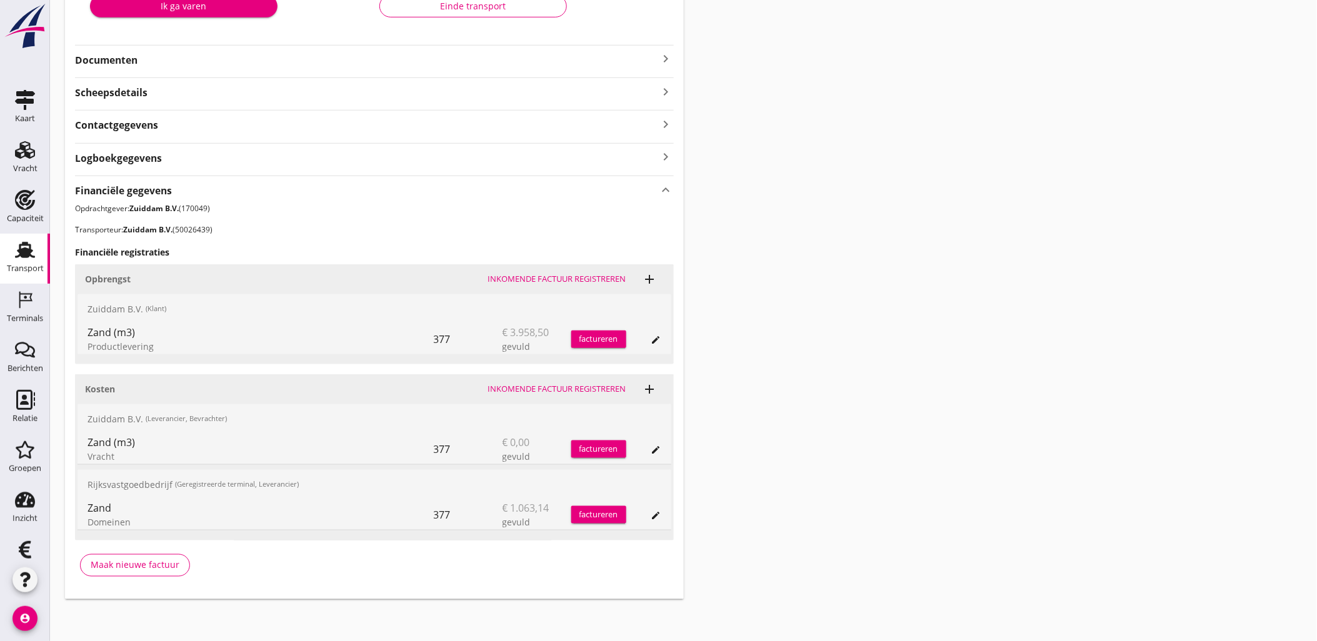
scroll to position [281, 0]
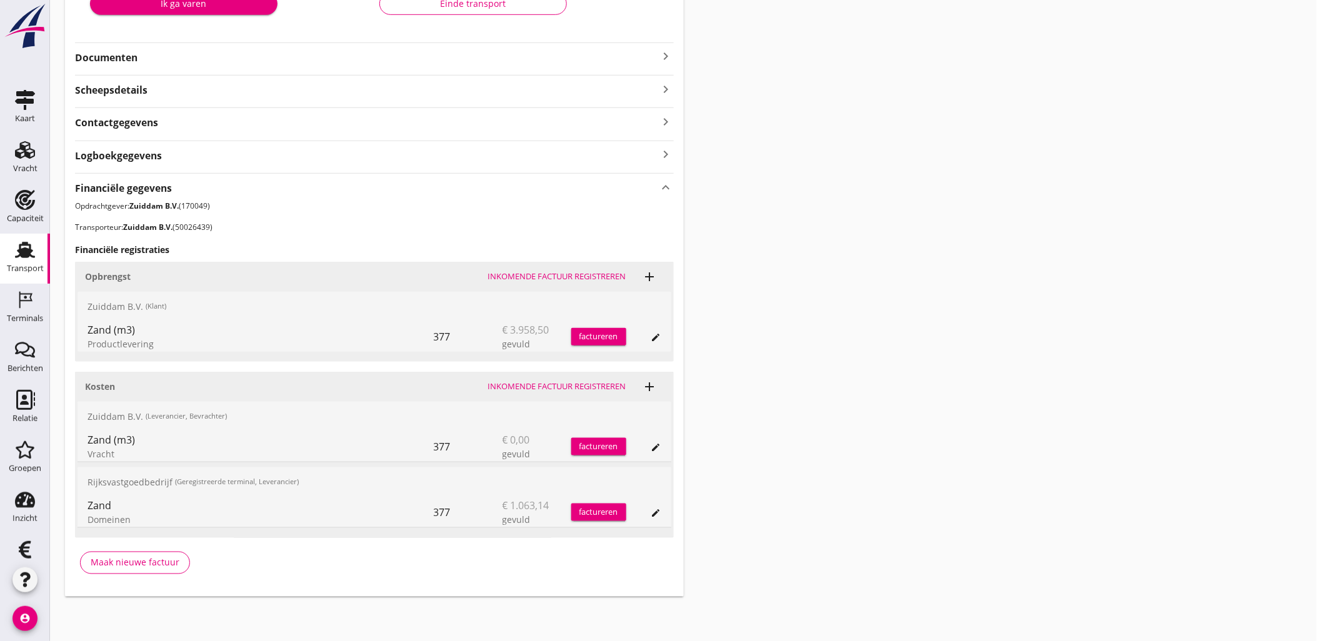
click at [1016, 209] on div "Transport overzicht VOG-250523 Ventjager (Zuiddam B.V.) local_gas_station emerg…" at bounding box center [683, 165] width 1267 height 893
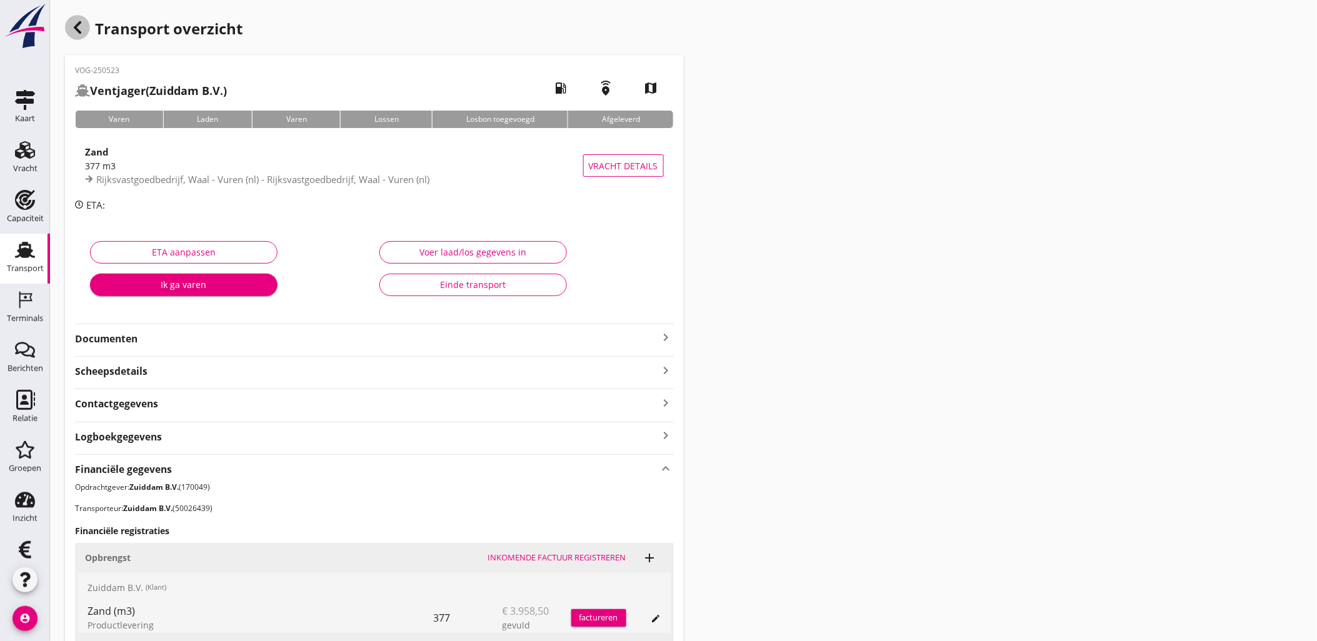
click at [77, 27] on icon "button" at bounding box center [77, 27] width 15 height 15
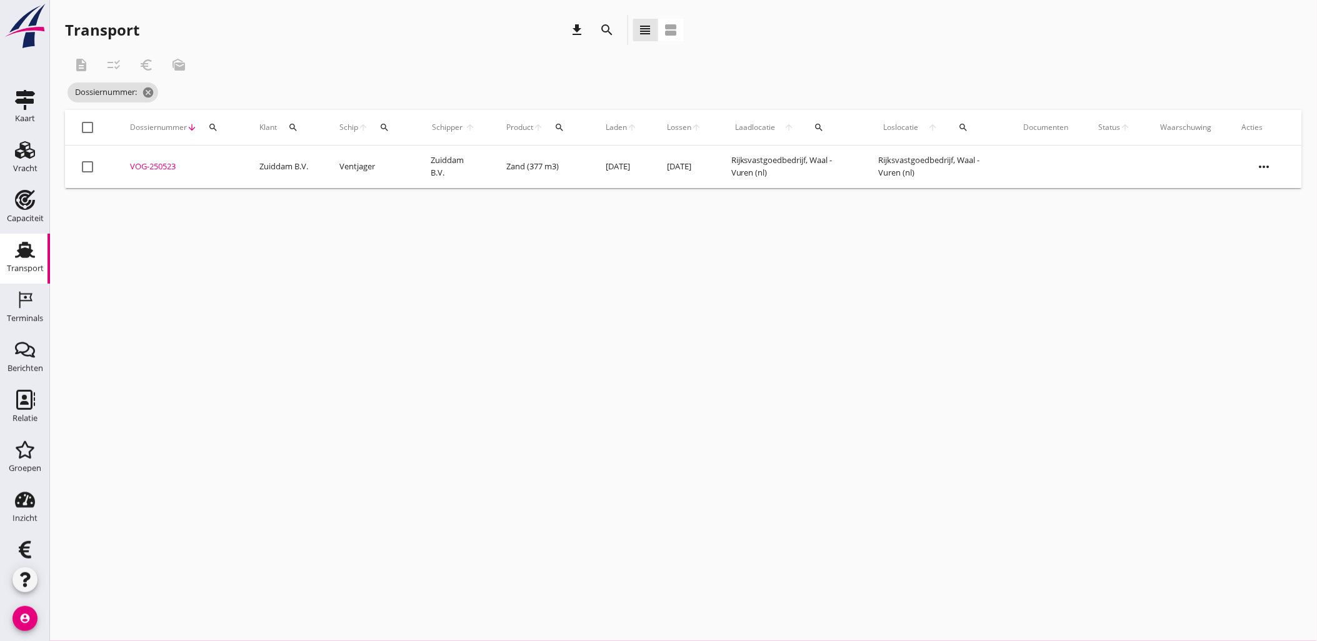
click at [214, 132] on icon "search" at bounding box center [213, 127] width 10 height 10
click at [225, 164] on input "Zoeken op dossiernummer..." at bounding box center [272, 164] width 130 height 20
paste input "VOG-250528"
type input "VOG-250528"
click at [160, 164] on div "VOG-250528" at bounding box center [179, 167] width 99 height 12
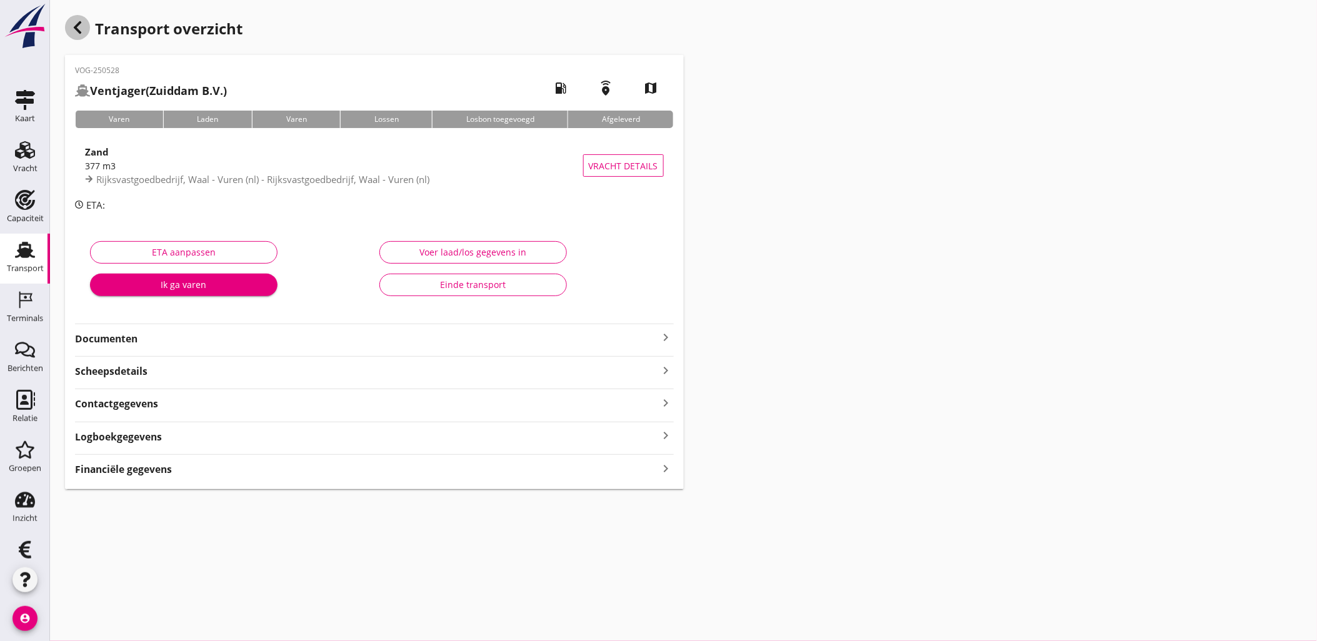
click at [81, 19] on div "button" at bounding box center [77, 27] width 25 height 25
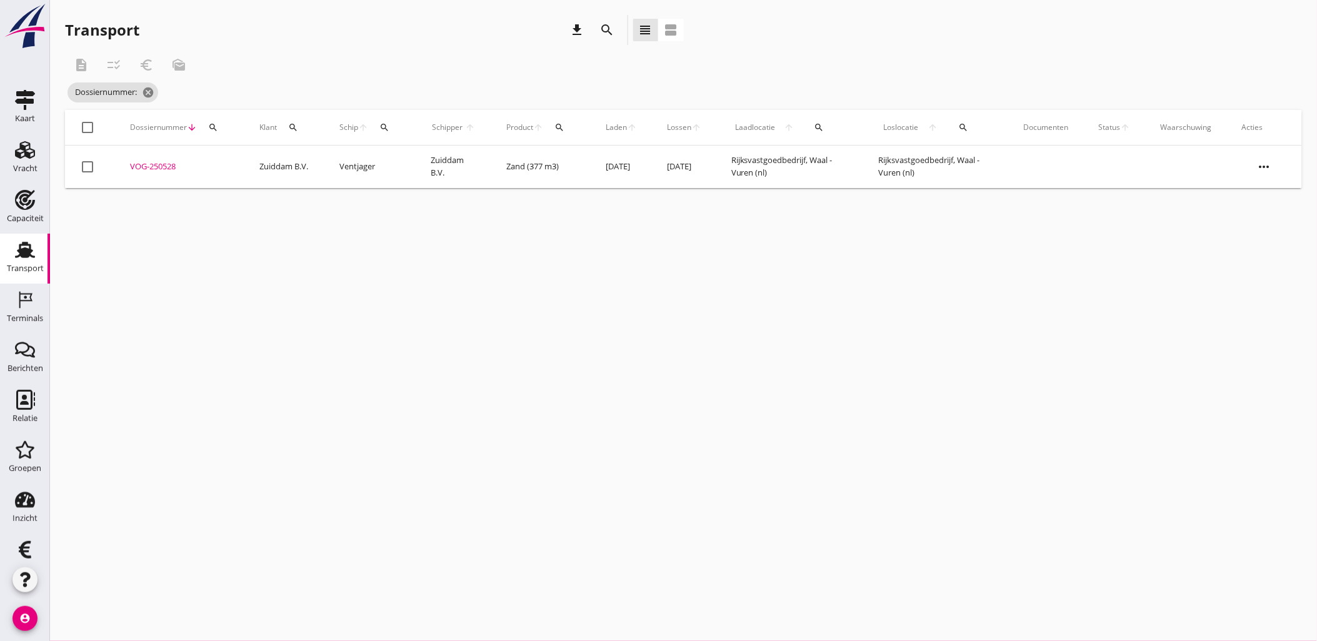
click at [391, 130] on div "search" at bounding box center [384, 127] width 22 height 10
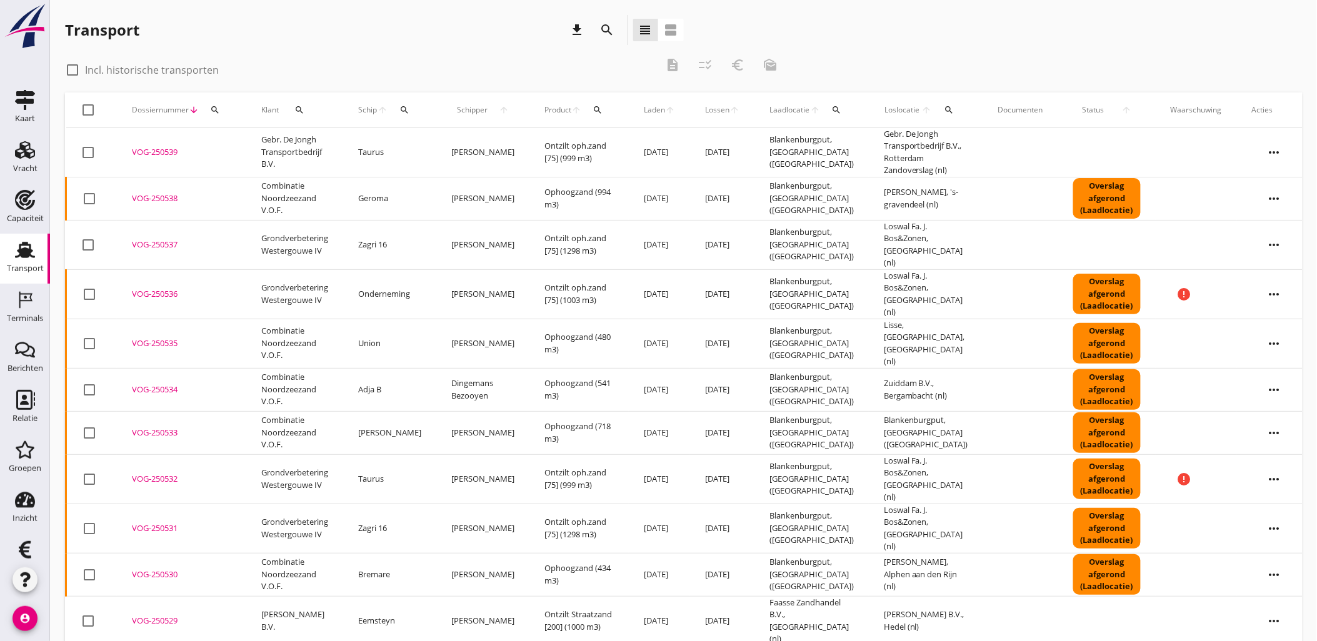
click at [409, 106] on icon "search" at bounding box center [404, 110] width 10 height 10
click at [420, 149] on input "Zoek op (scheeps)naam" at bounding box center [465, 146] width 130 height 20
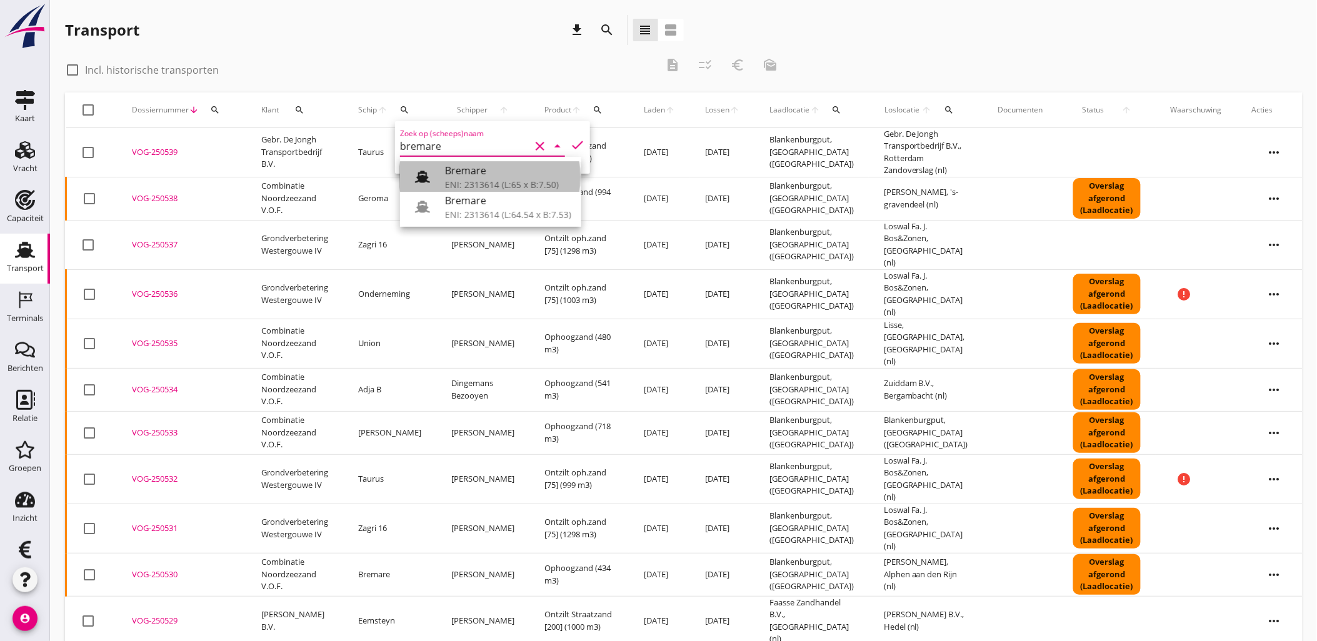
click at [484, 180] on div "ENI: 2313614 (L:65 x B:7.50)" at bounding box center [508, 184] width 126 height 13
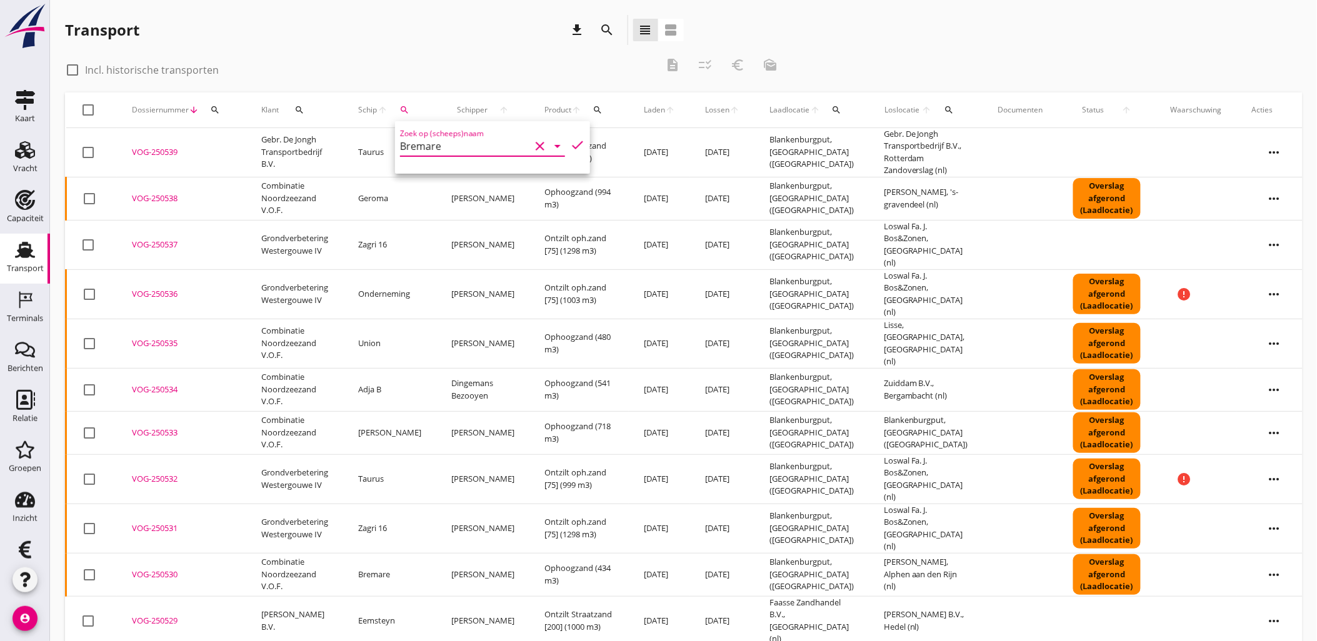
click at [575, 140] on icon "check" at bounding box center [577, 144] width 15 height 15
type input "Bremare"
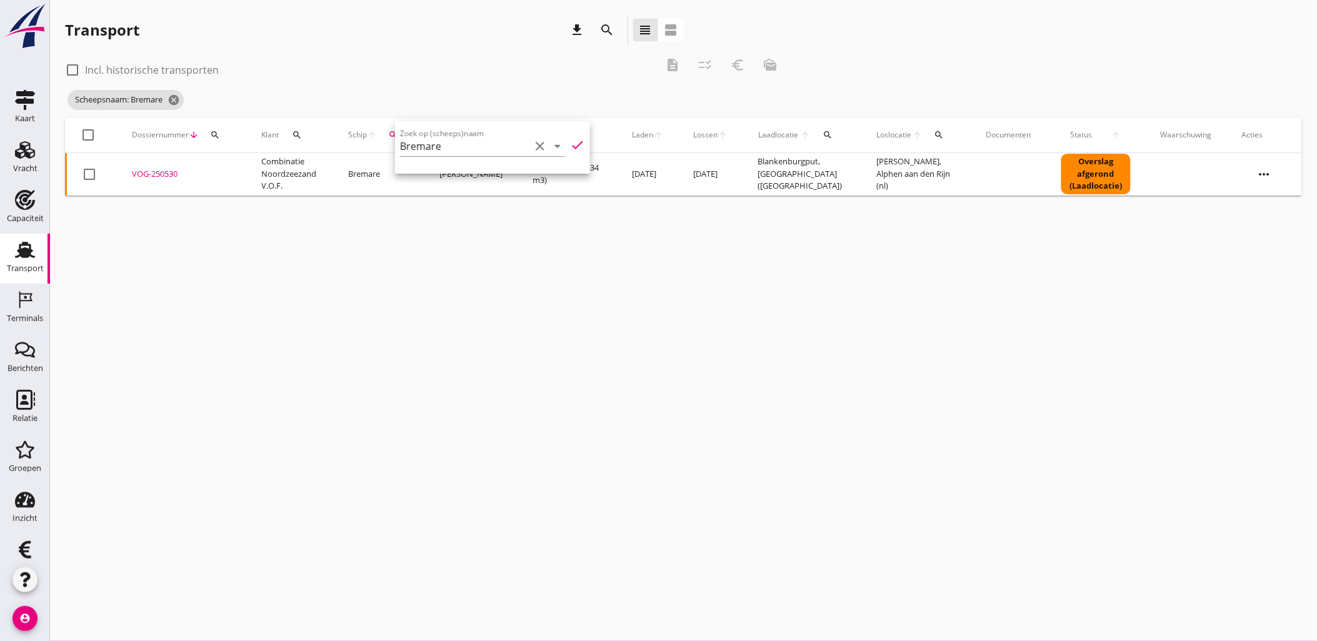
click at [85, 72] on label "Incl. historische transporten" at bounding box center [152, 70] width 134 height 12
checkbox input "true"
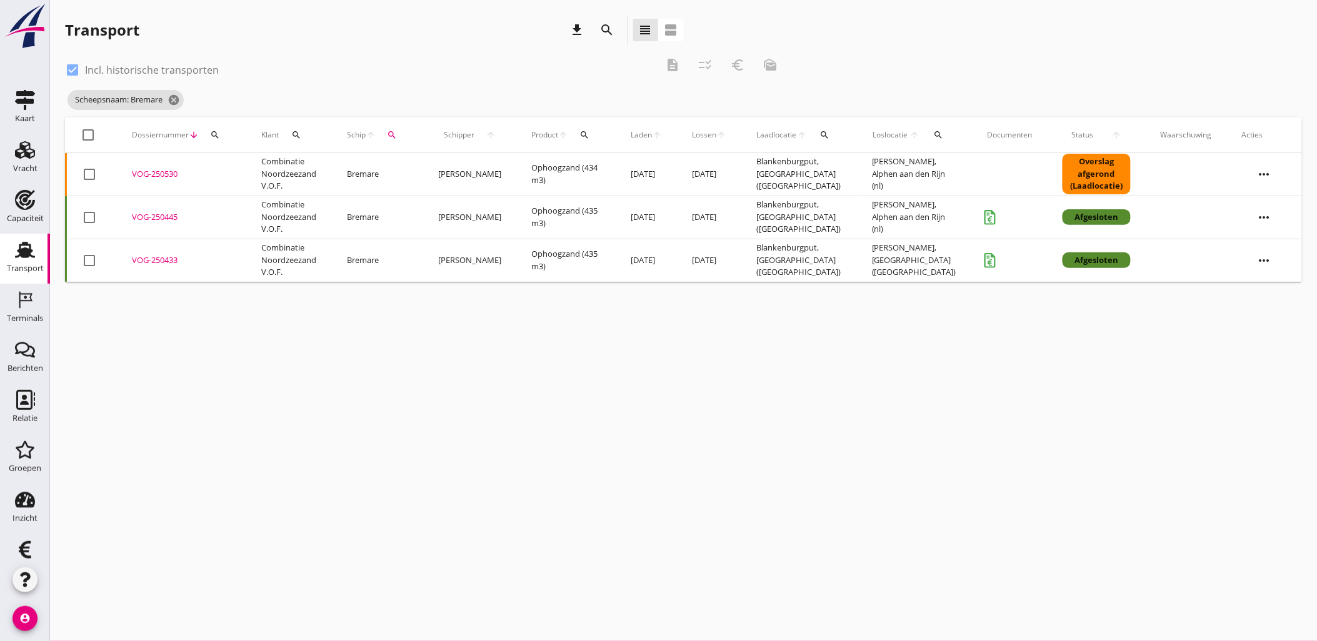
click at [152, 217] on div "VOG-250445" at bounding box center [181, 217] width 99 height 12
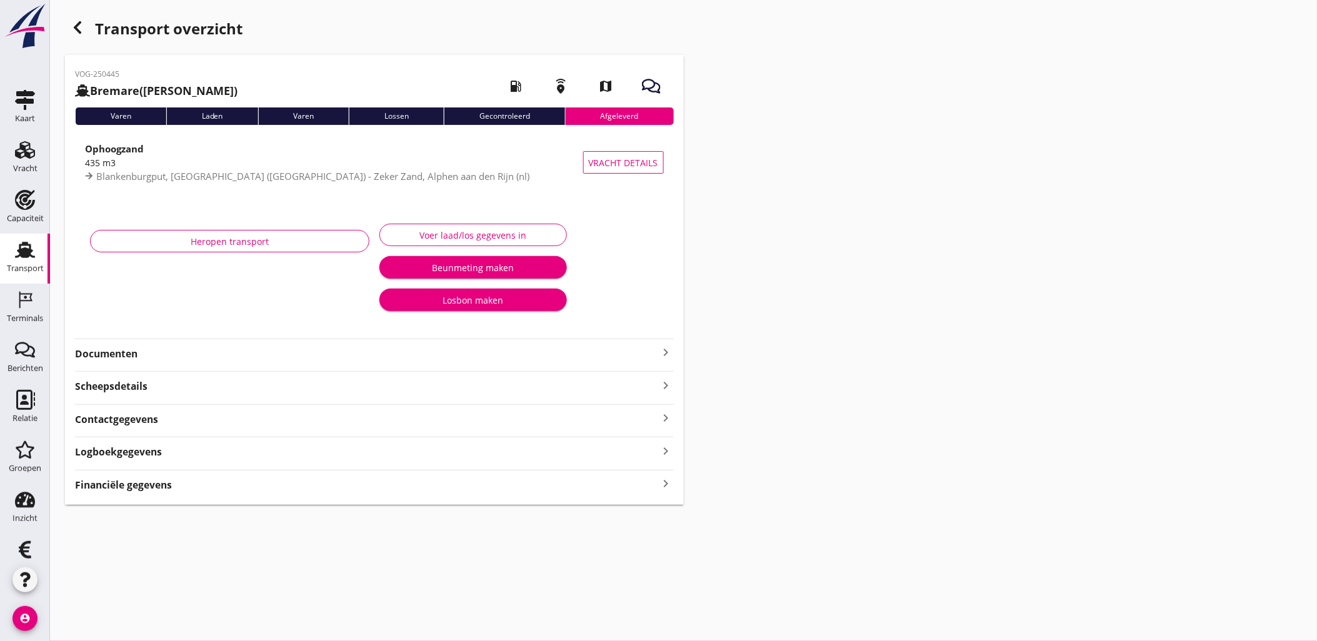
click at [247, 479] on div "Financiële gegevens keyboard_arrow_right" at bounding box center [374, 483] width 599 height 17
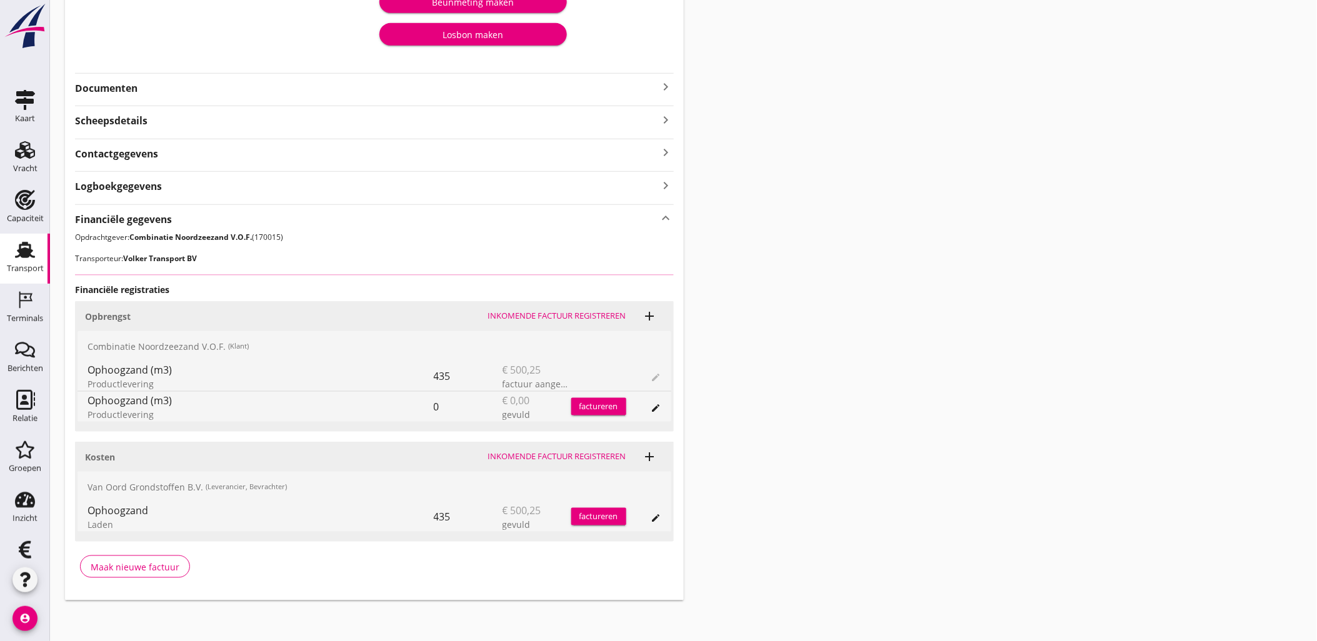
scroll to position [269, 0]
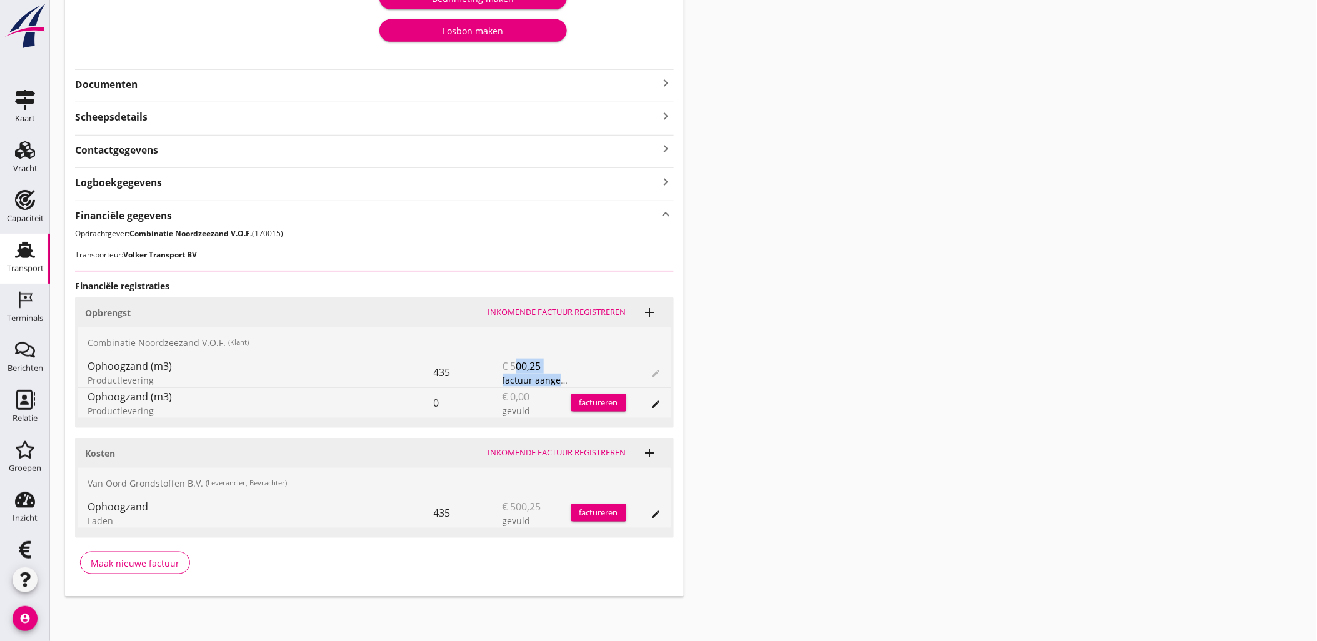
drag, startPoint x: 554, startPoint y: 378, endPoint x: 515, endPoint y: 364, distance: 41.9
click at [515, 364] on div "€ 500,25 factuur aangemaakt" at bounding box center [536, 372] width 69 height 30
click at [515, 364] on span "€ 500,25" at bounding box center [521, 366] width 39 height 15
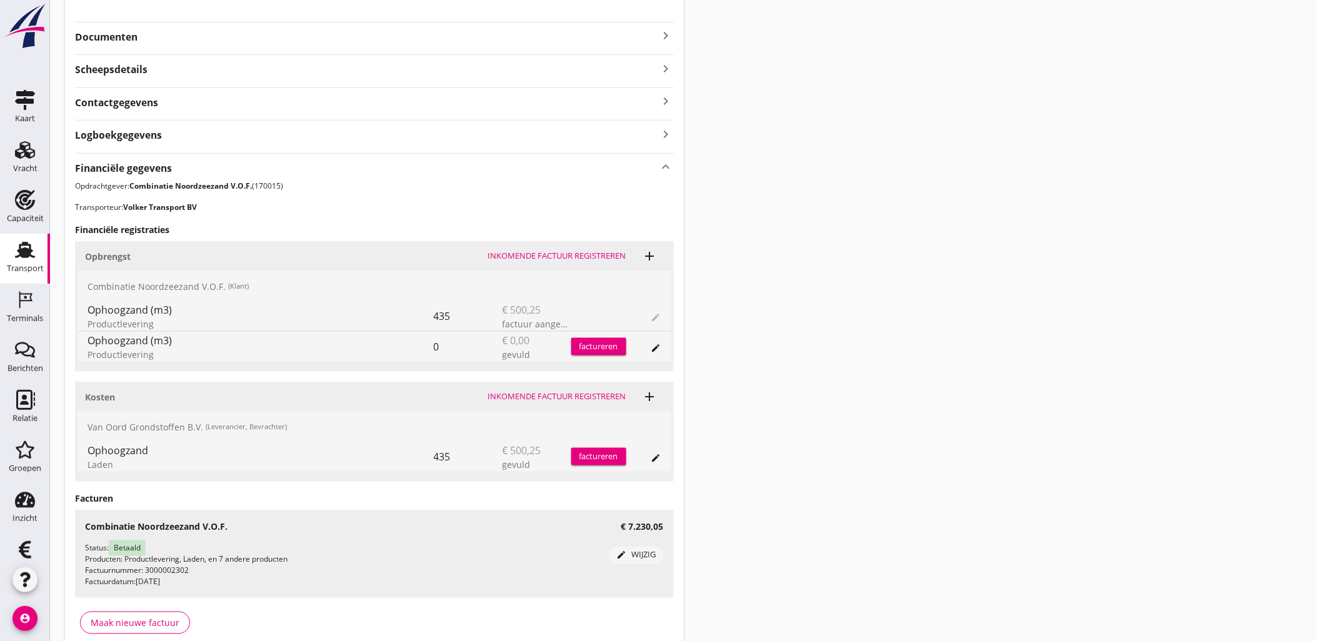
scroll to position [339, 0]
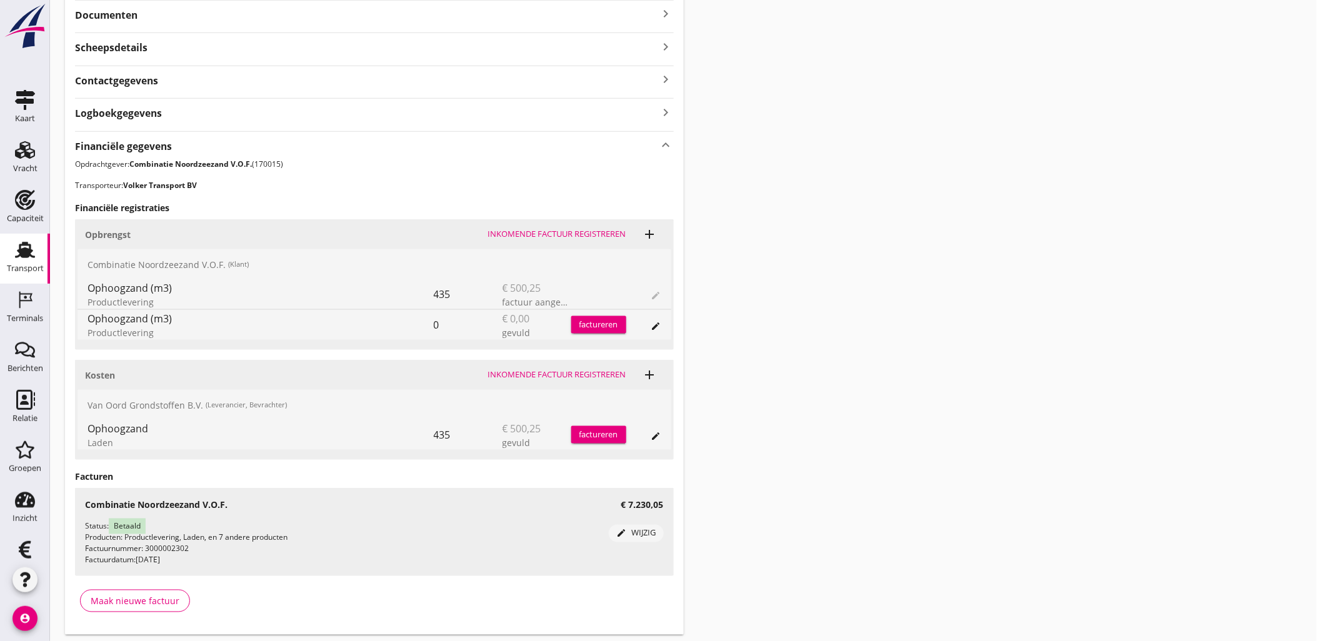
click at [657, 439] on icon "edit" at bounding box center [656, 436] width 10 height 10
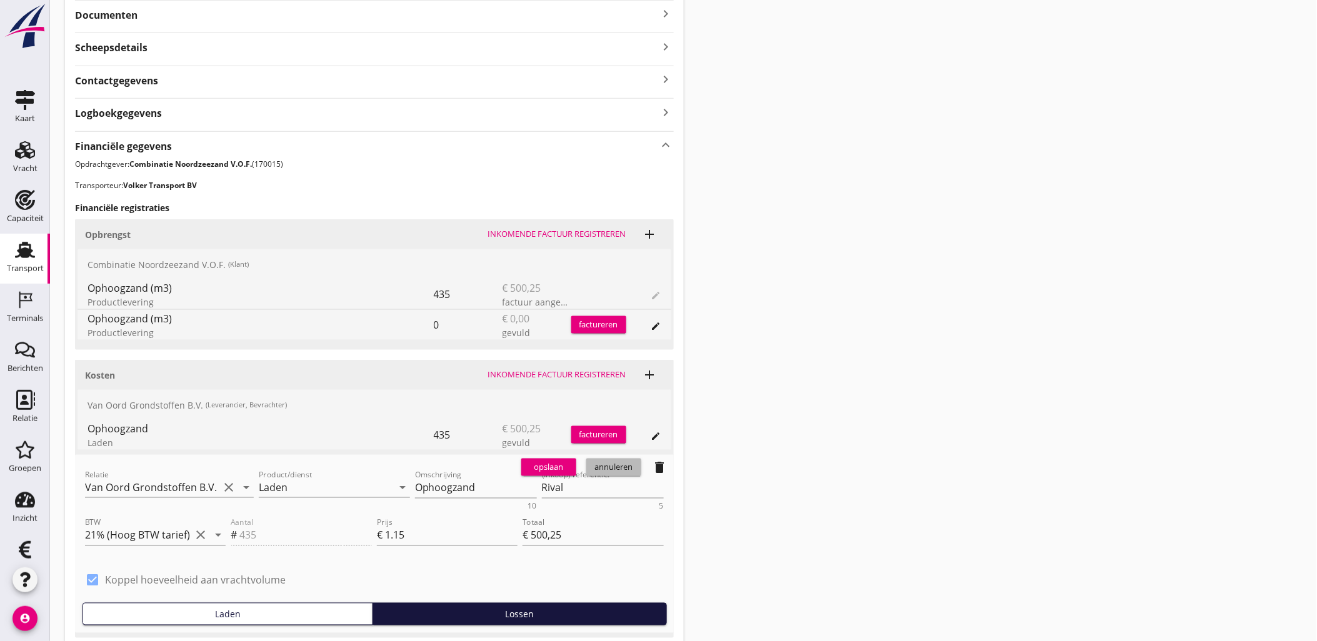
click at [607, 464] on div "annuleren" at bounding box center [613, 467] width 45 height 12
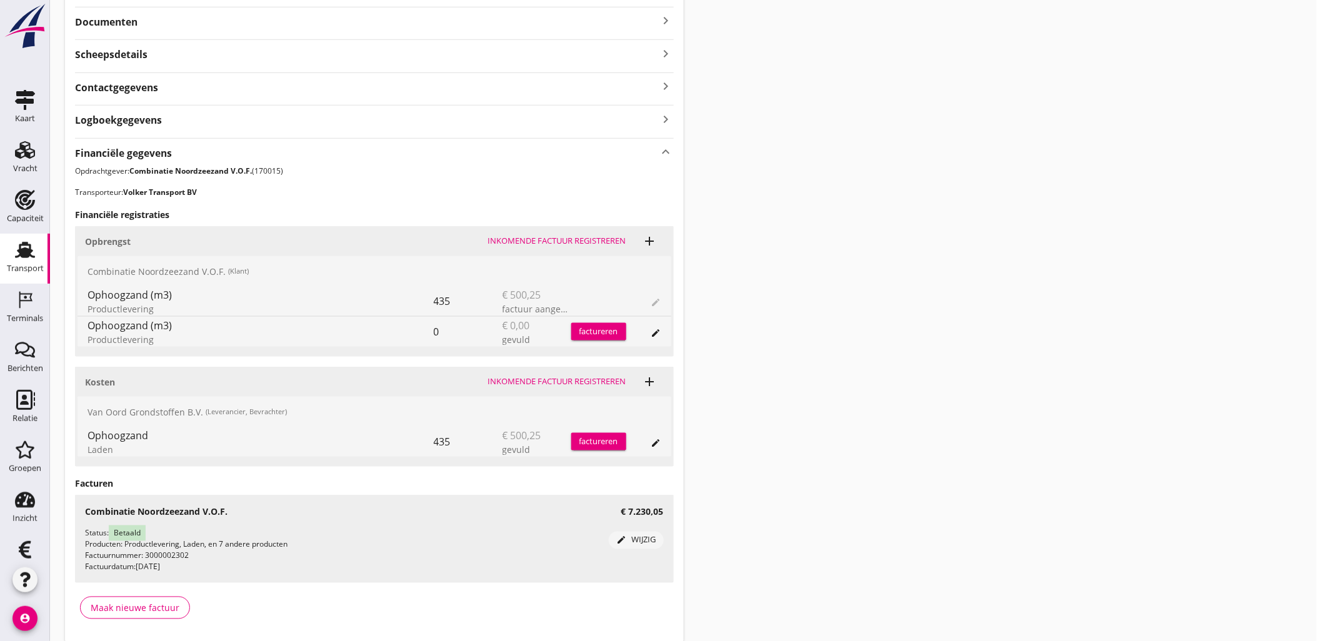
scroll to position [307, 0]
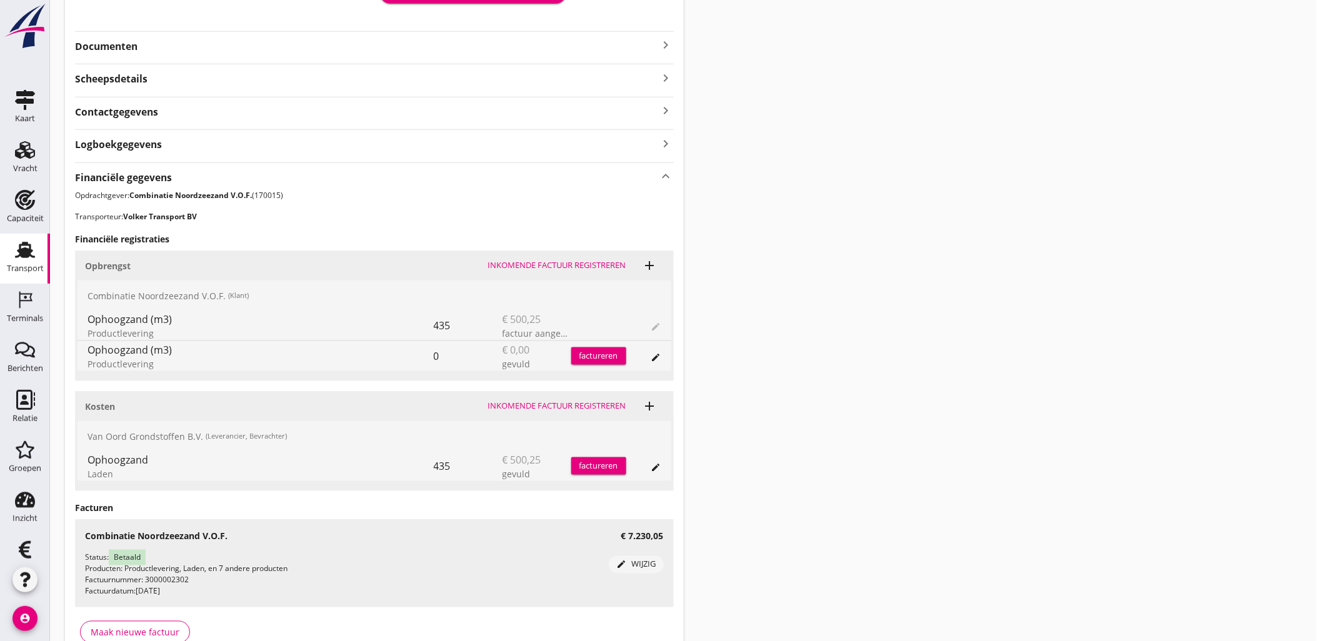
click at [552, 319] on div "€ 500,25 factuur aangemaakt" at bounding box center [536, 326] width 69 height 30
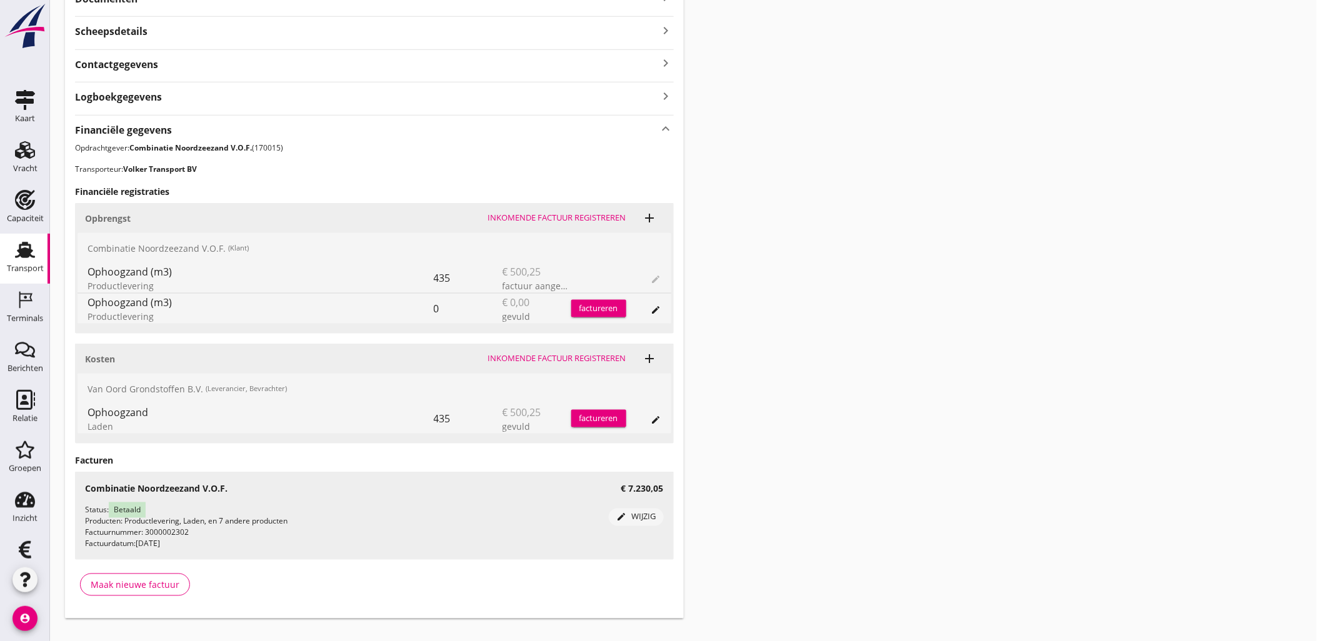
scroll to position [377, 0]
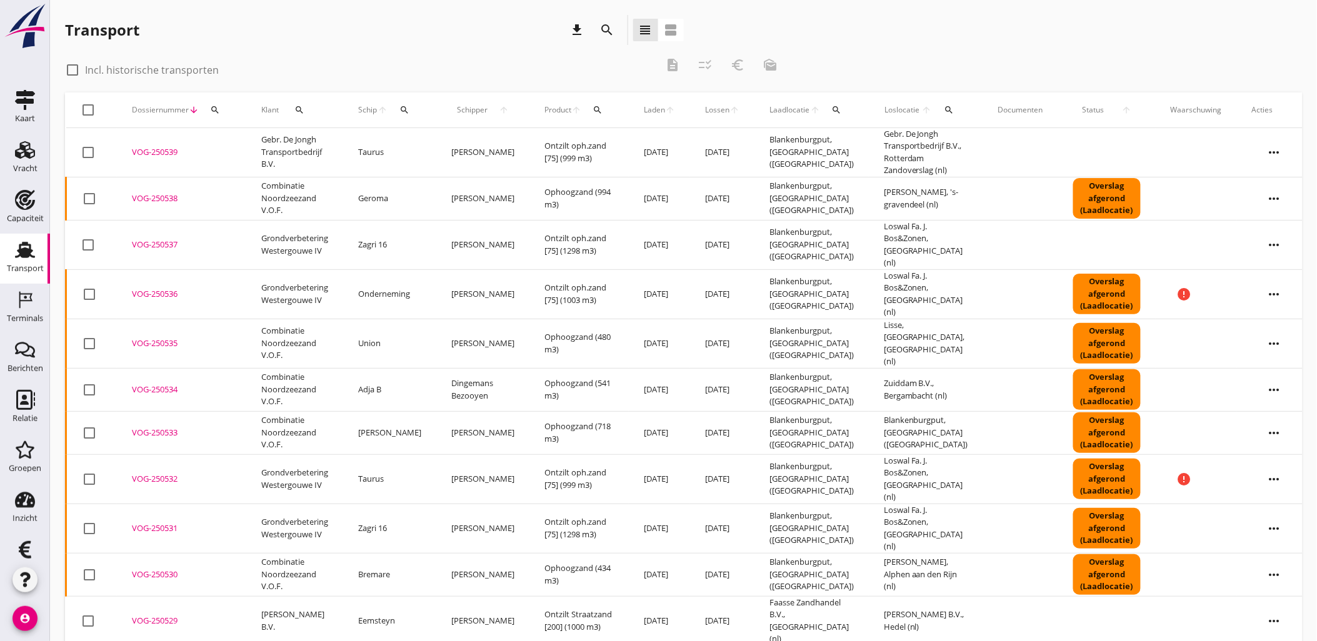
click at [221, 106] on div "search" at bounding box center [215, 110] width 22 height 10
click at [264, 141] on input "Zoeken op dossiernummer..." at bounding box center [273, 146] width 130 height 20
paste input "VOG-250521"
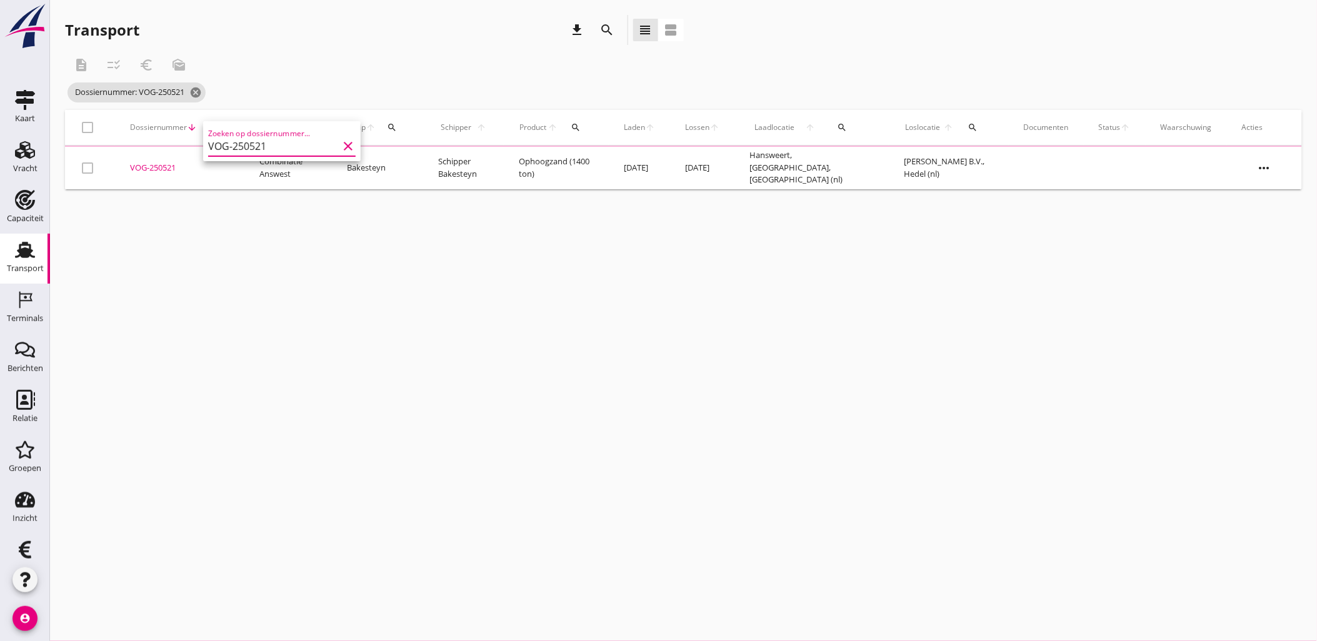
type input "VOG-250521"
click at [164, 170] on div "VOG-250521" at bounding box center [179, 168] width 99 height 12
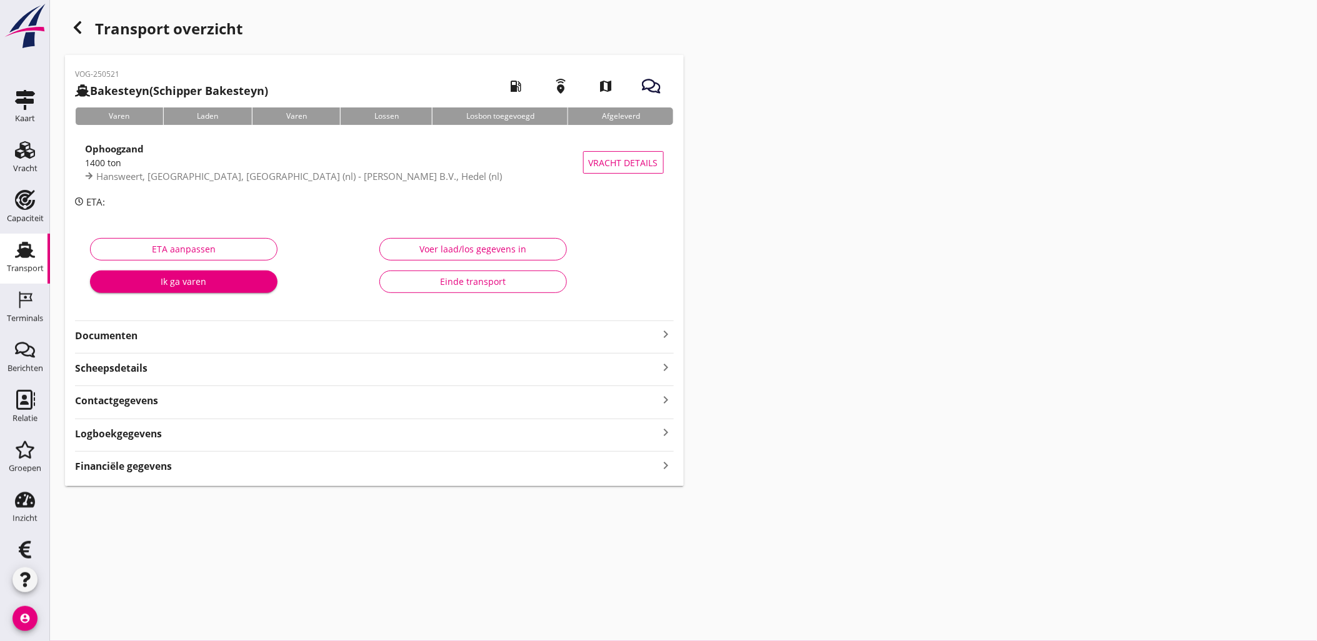
click at [221, 469] on div "Financiële gegevens keyboard_arrow_right" at bounding box center [374, 465] width 599 height 17
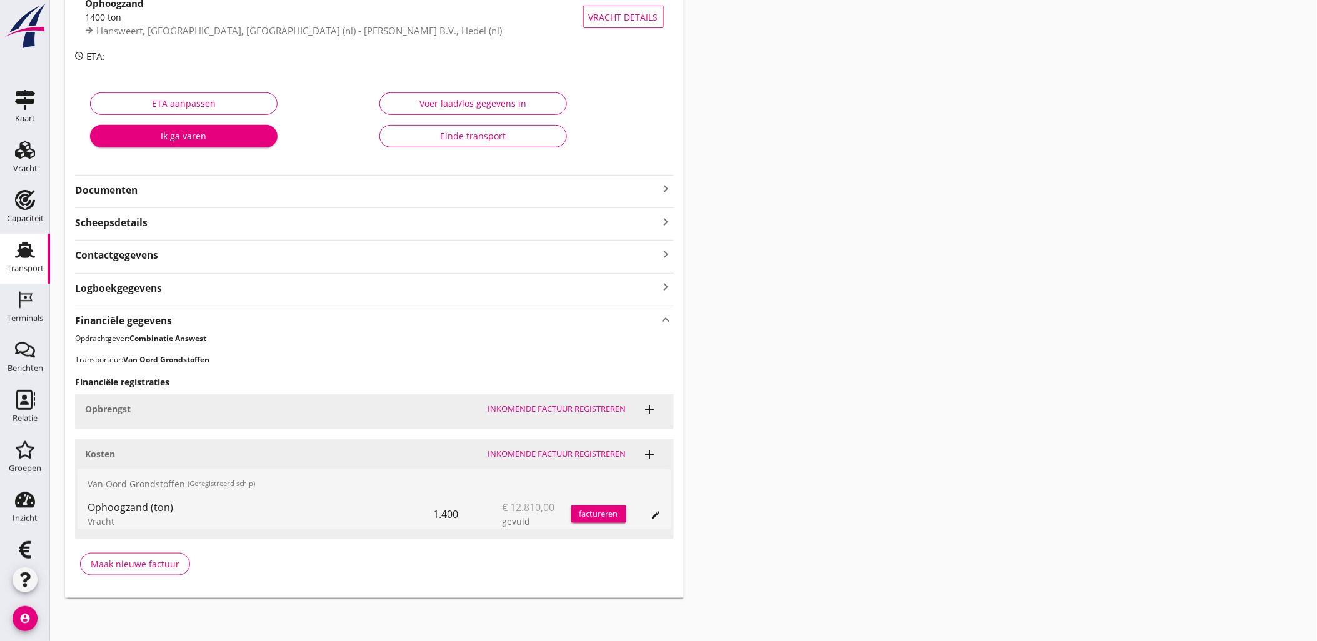
scroll to position [146, 0]
click at [659, 507] on button "edit" at bounding box center [655, 513] width 17 height 17
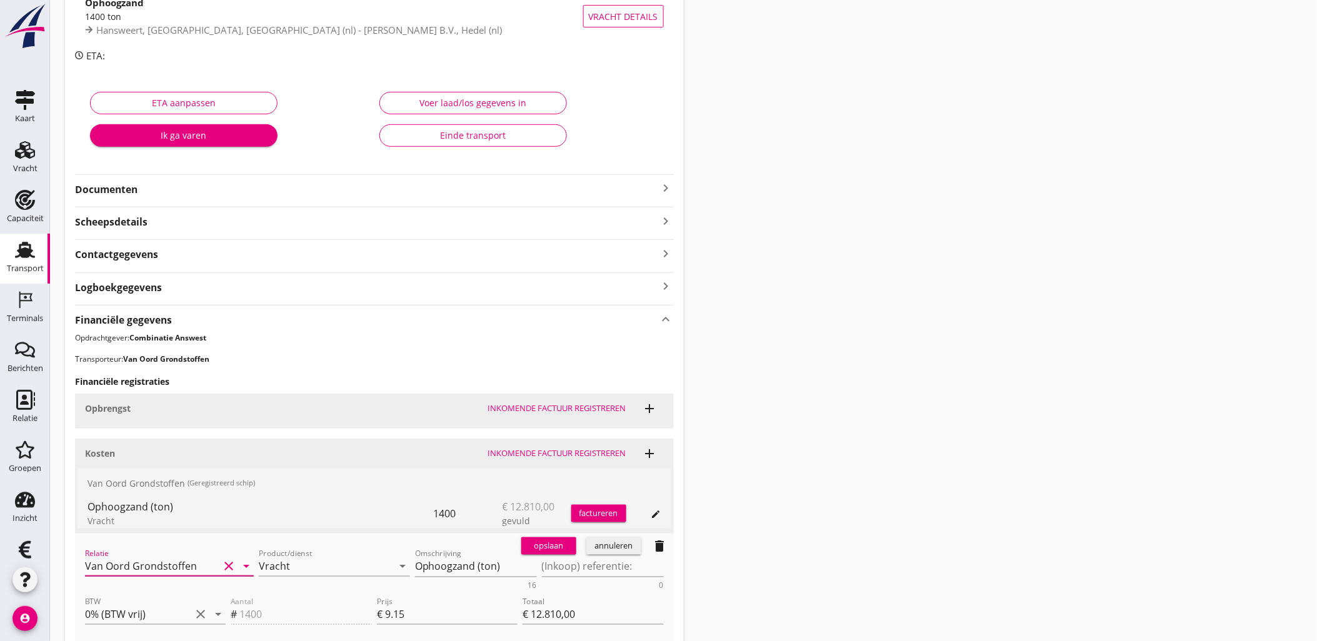
click at [192, 557] on input "Van Oord Grondstoffen" at bounding box center [152, 566] width 134 height 20
click at [197, 564] on input "Van Oord Grondstoffen" at bounding box center [152, 566] width 134 height 20
click at [188, 600] on div "0231 (Leverancier, Bevrachter)" at bounding box center [169, 603] width 149 height 13
type input "Van Oord Grondstoffen B.V. (0231)"
click at [539, 540] on div "opslaan" at bounding box center [548, 546] width 45 height 12
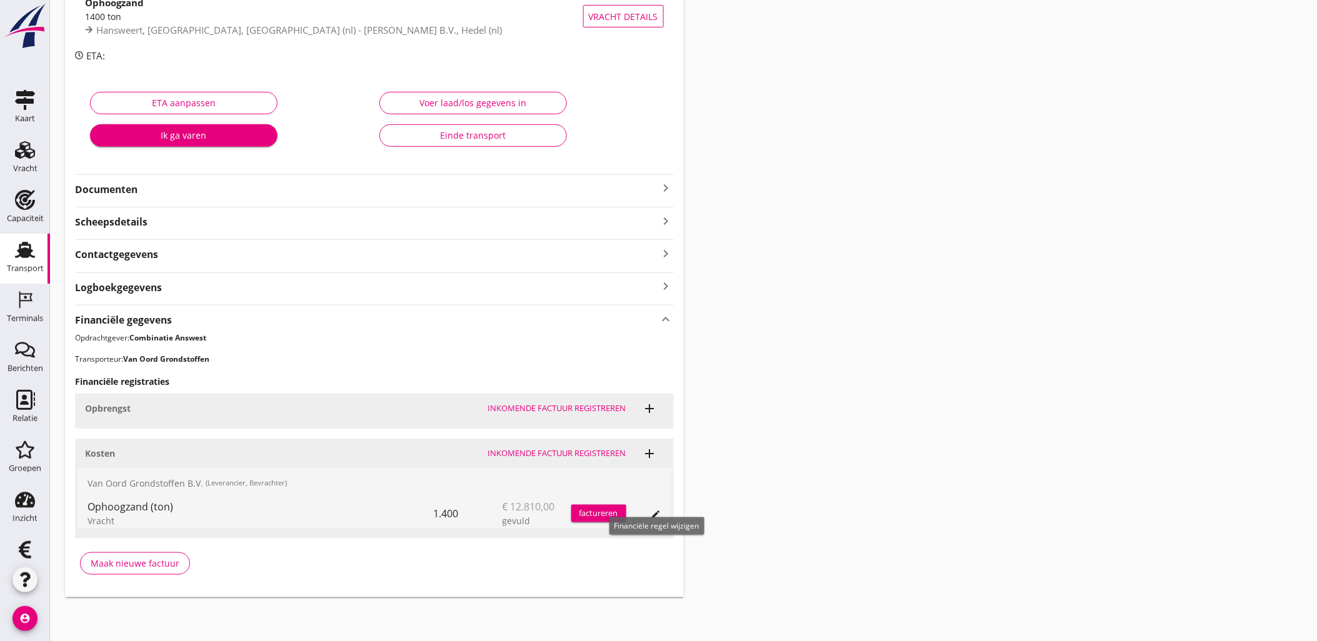
click at [660, 515] on icon "edit" at bounding box center [656, 514] width 10 height 10
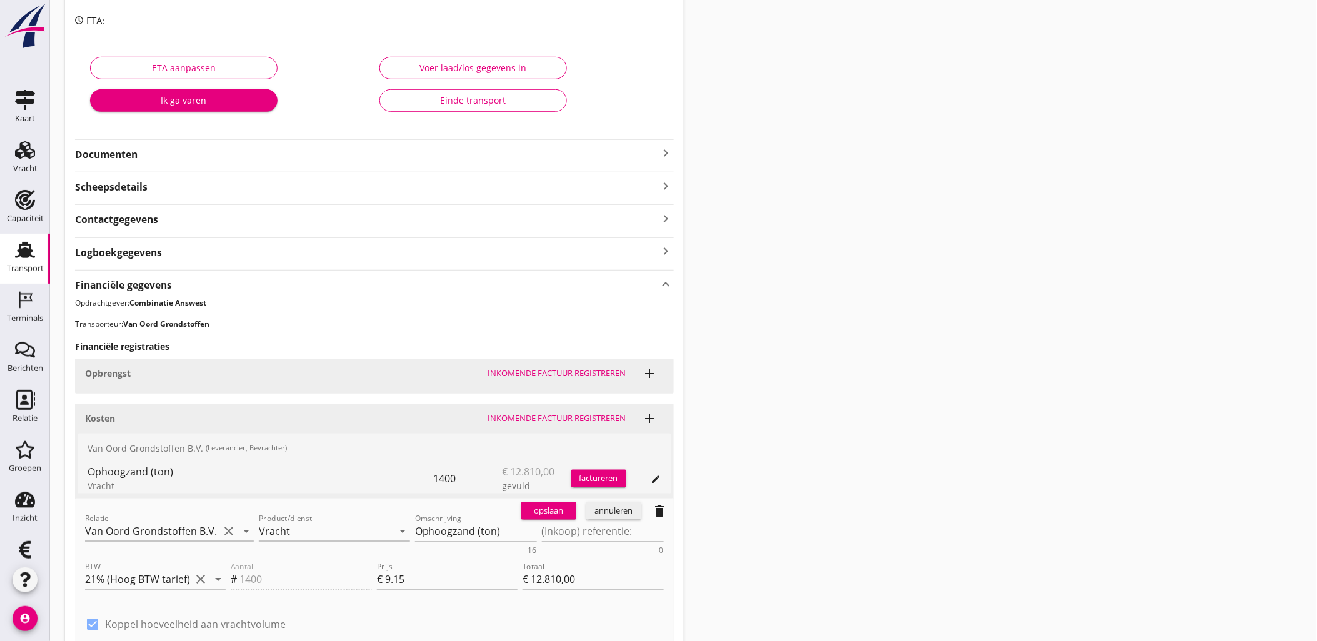
scroll to position [216, 0]
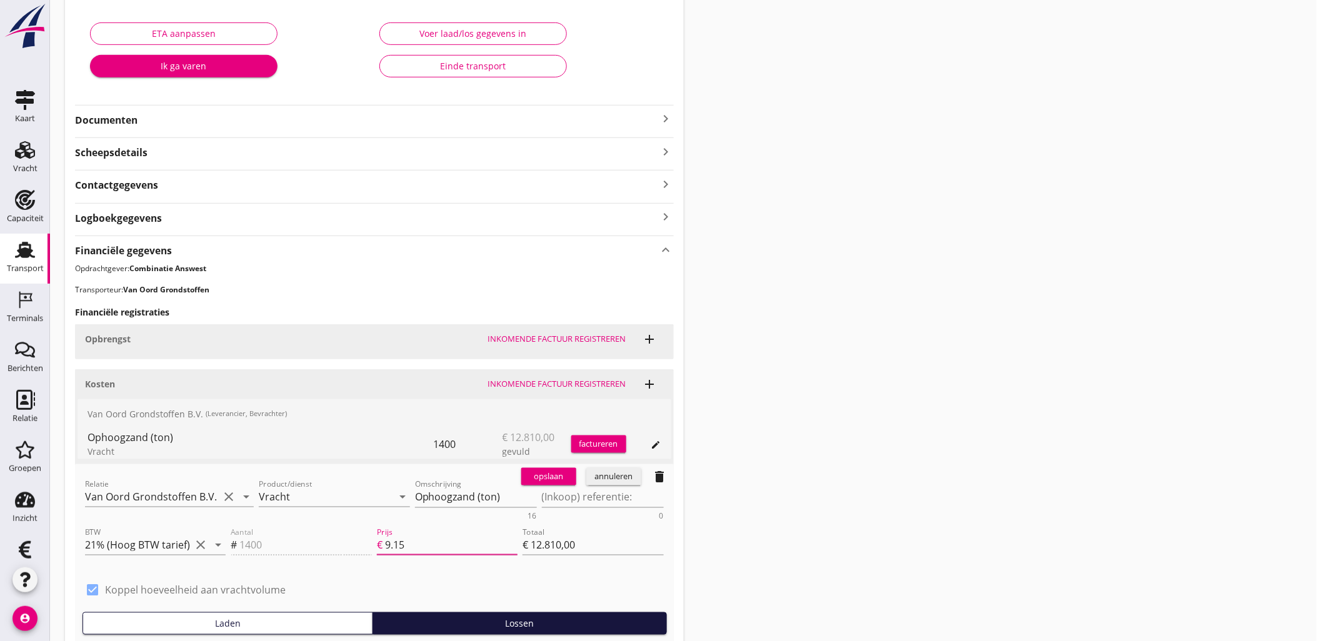
drag, startPoint x: 429, startPoint y: 547, endPoint x: 340, endPoint y: 507, distance: 98.1
click at [386, 535] on input "9.15" at bounding box center [451, 545] width 132 height 20
type input "0"
type input "€ 0,00"
type input "0"
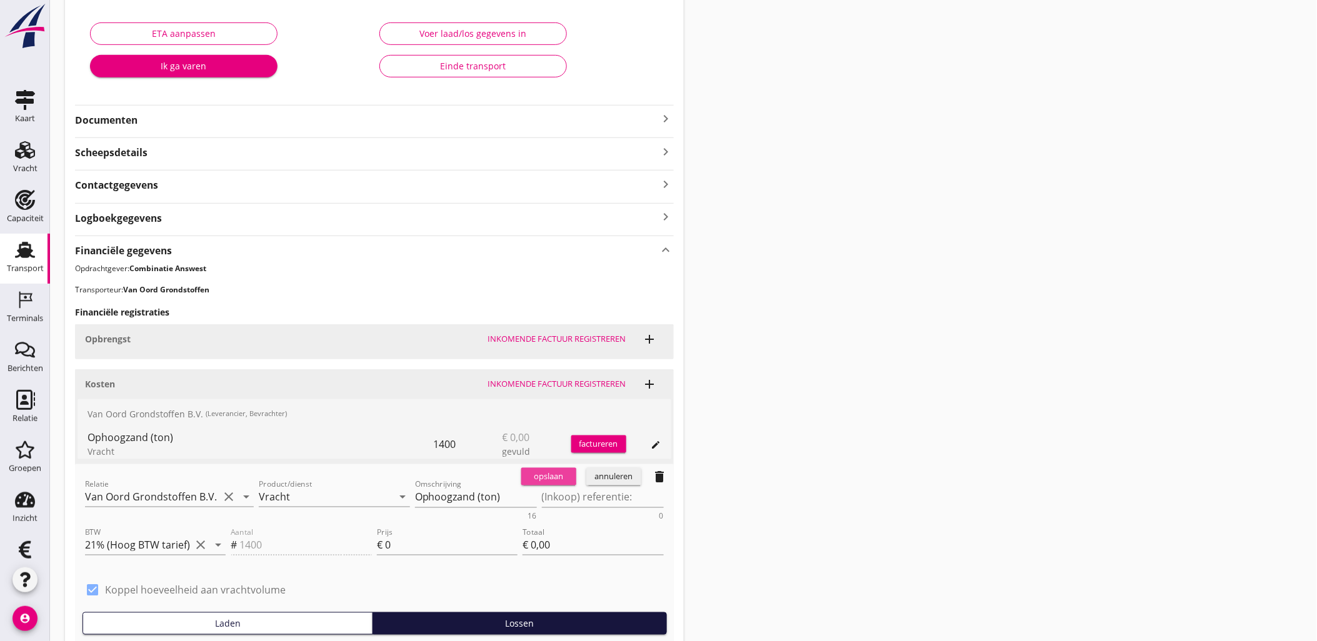
click at [549, 479] on div "opslaan" at bounding box center [548, 476] width 45 height 12
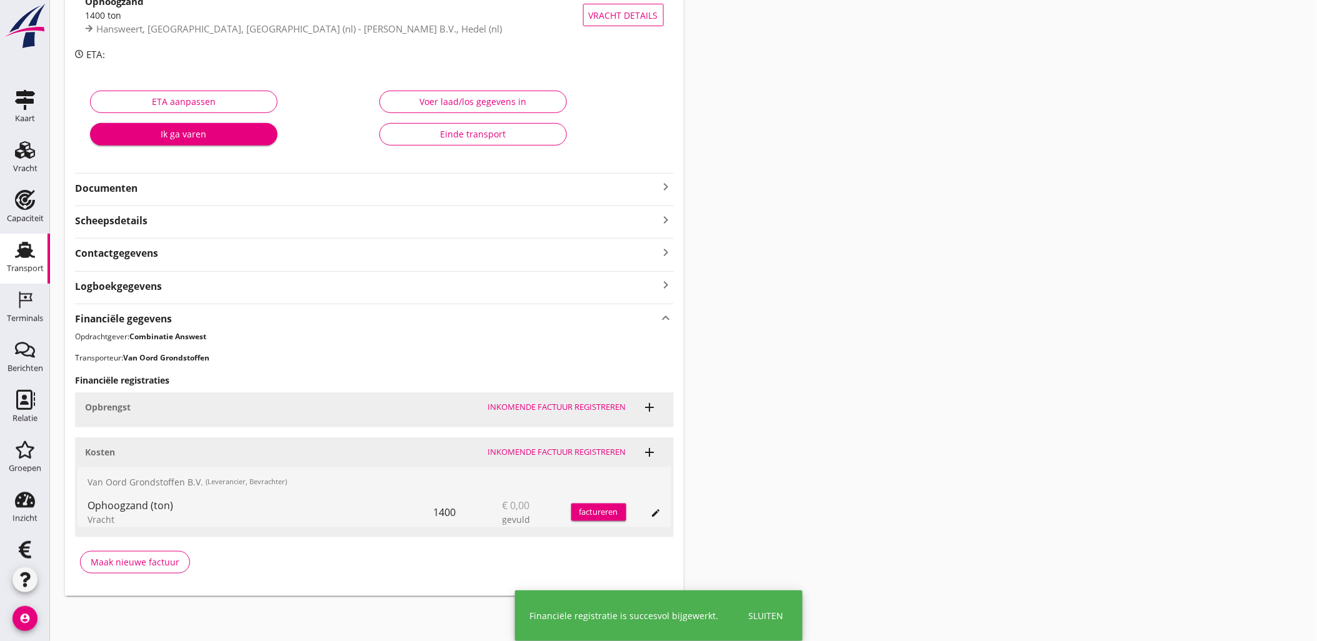
scroll to position [146, 0]
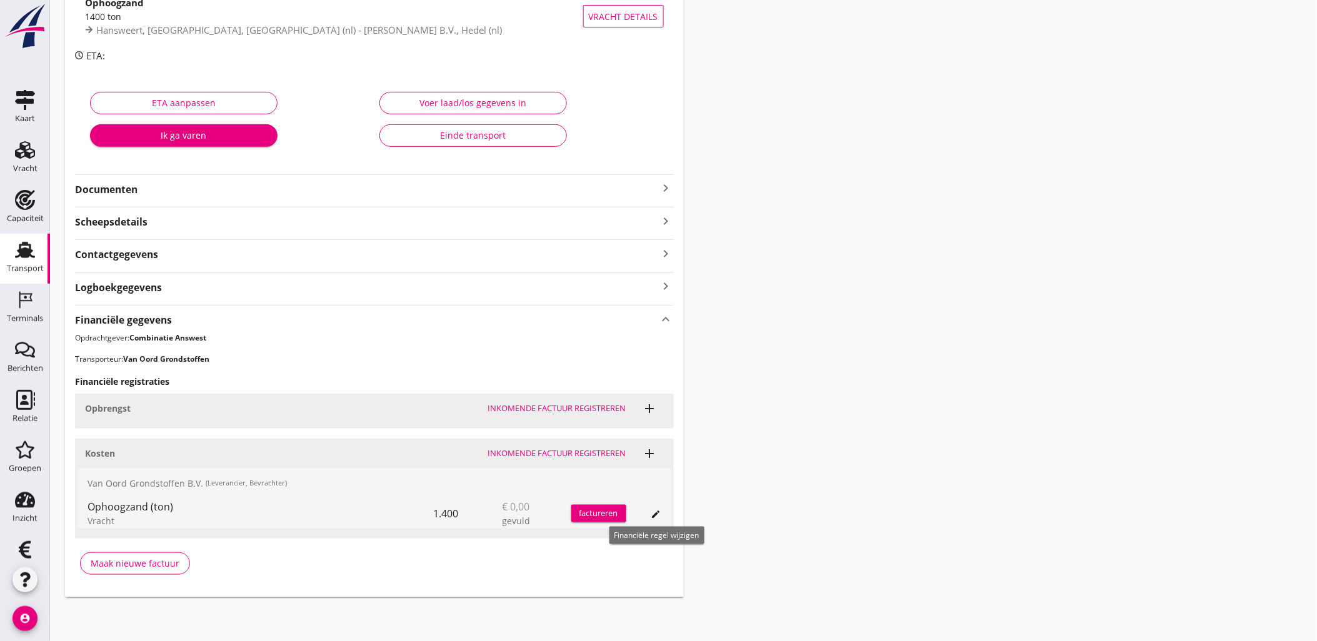
click at [711, 482] on div "Transport overzicht VOG-250521 Bakesteyn (Schipper Bakesteyn) local_gas_station…" at bounding box center [683, 233] width 1267 height 759
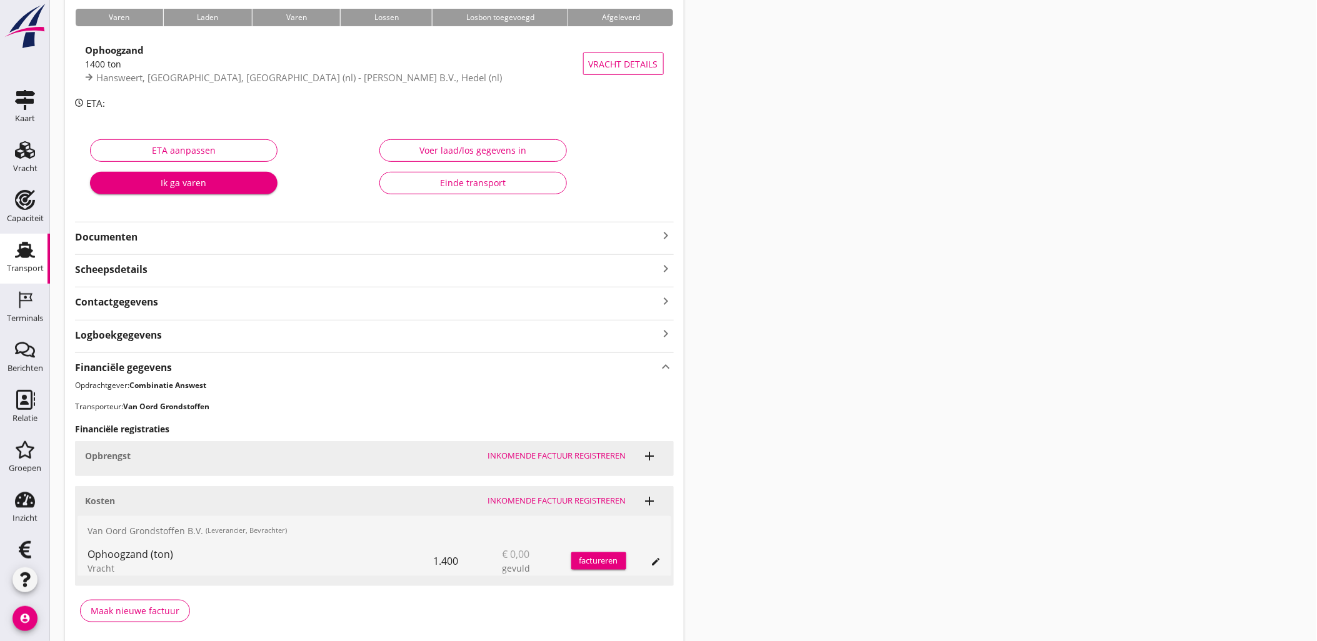
scroll to position [77, 0]
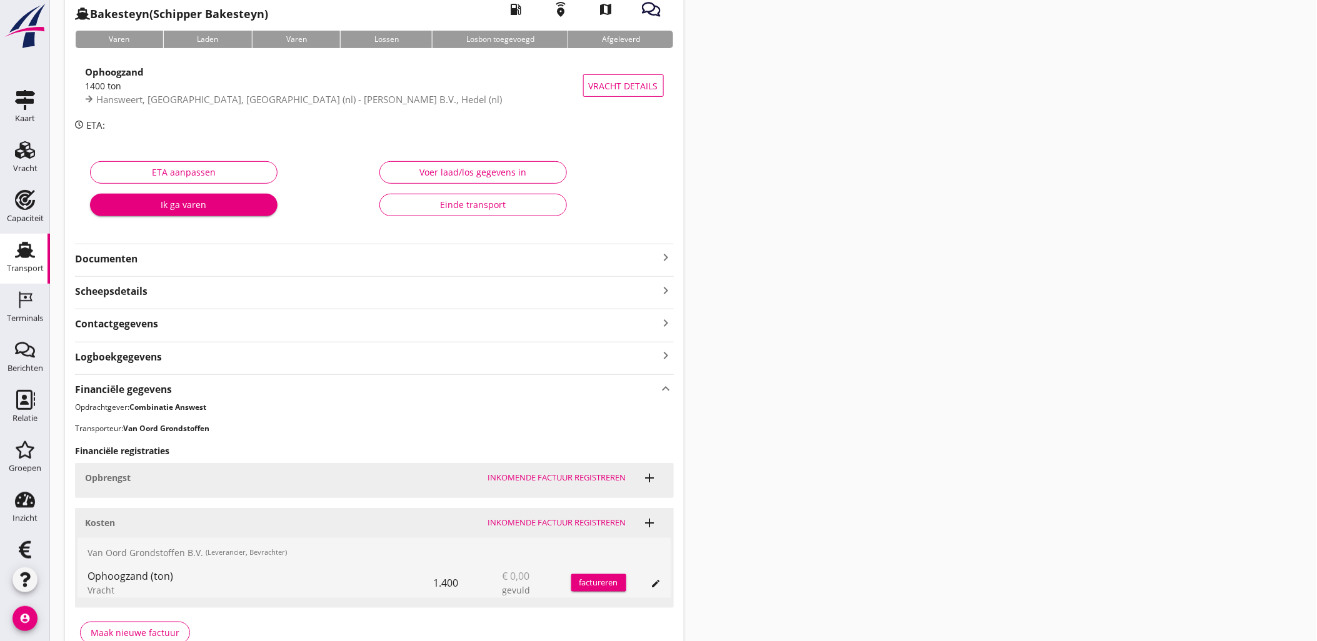
click at [946, 372] on div "Transport overzicht VOG-250521 Bakesteyn (Schipper Bakesteyn) local_gas_station…" at bounding box center [683, 302] width 1267 height 759
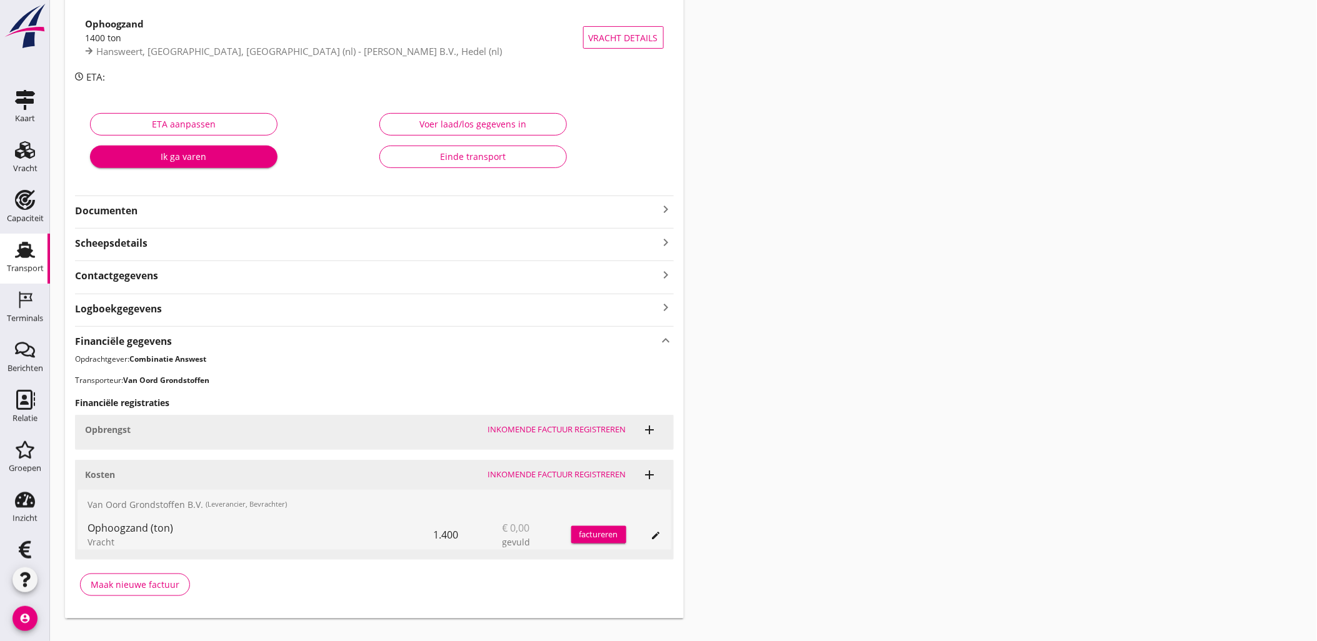
scroll to position [146, 0]
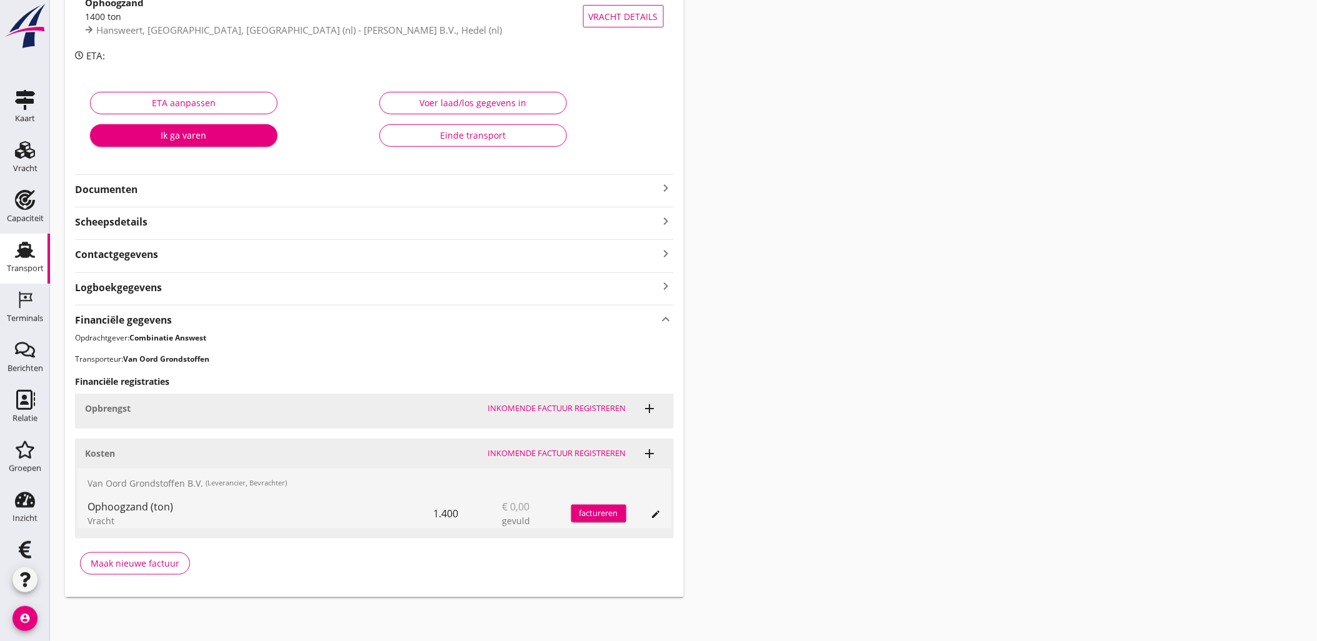
drag, startPoint x: 854, startPoint y: 167, endPoint x: 845, endPoint y: 166, distance: 8.2
click at [854, 167] on div "Transport overzicht VOG-250521 Bakesteyn (Schipper Bakesteyn) local_gas_station…" at bounding box center [683, 233] width 1267 height 759
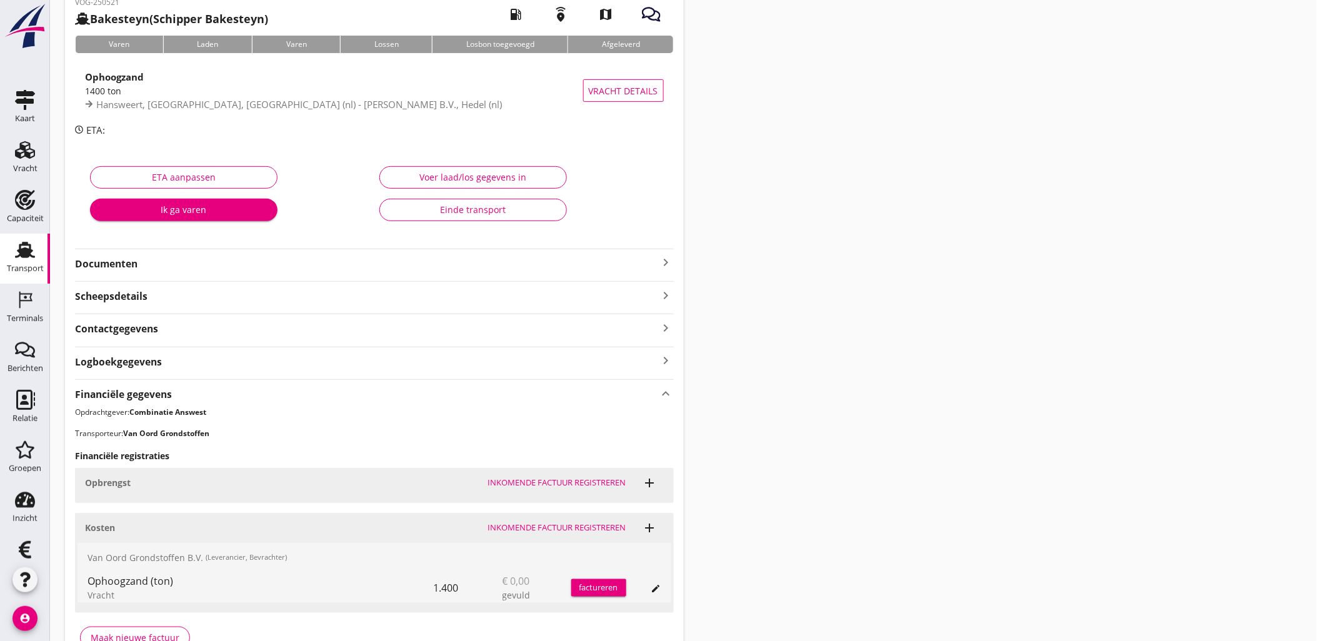
scroll to position [0, 0]
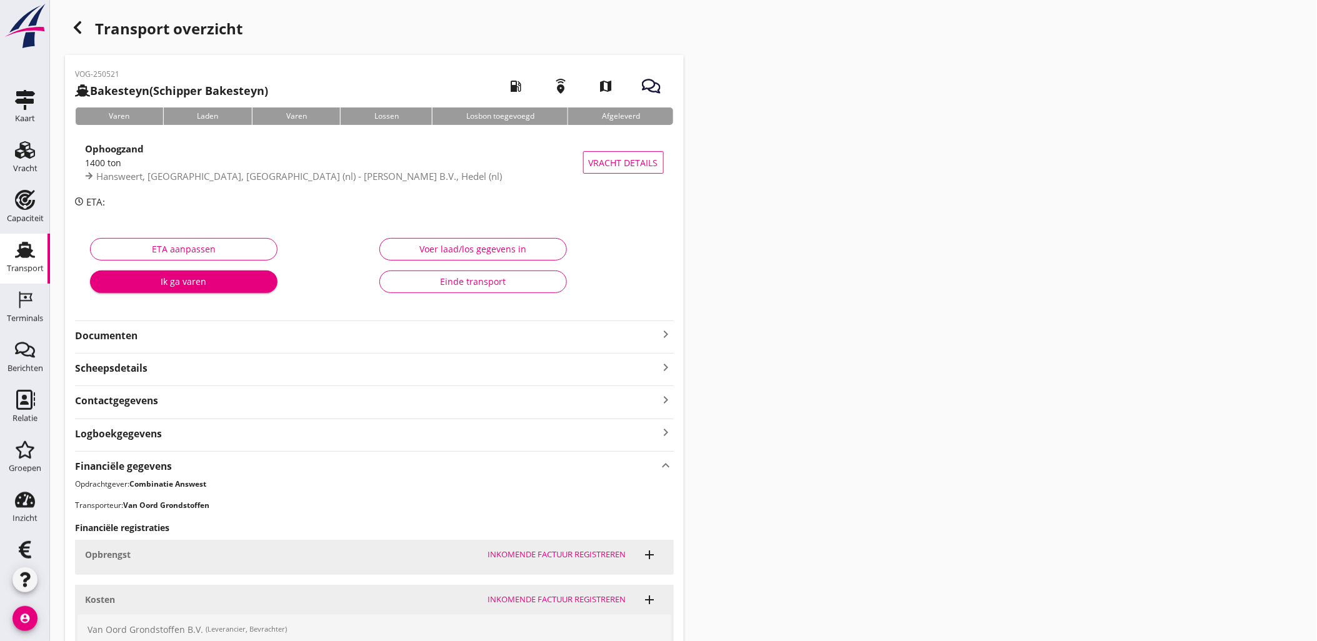
click at [89, 29] on div "button" at bounding box center [77, 27] width 25 height 25
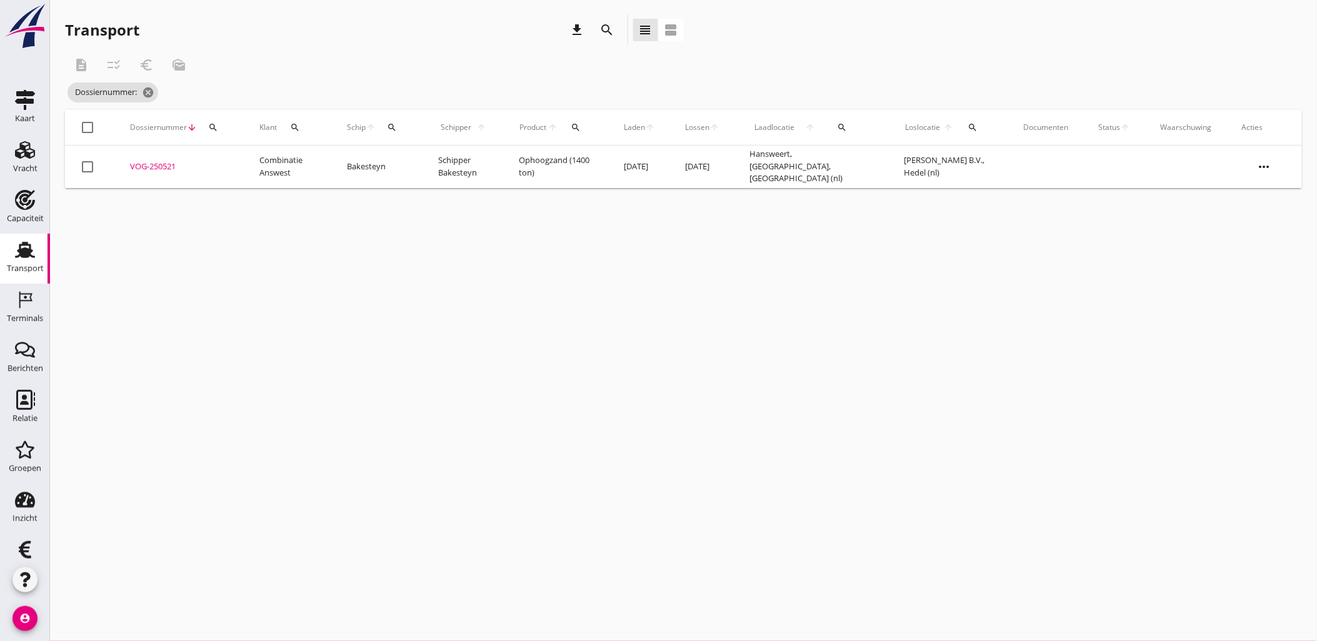
click at [845, 130] on icon "search" at bounding box center [842, 127] width 10 height 10
click at [906, 157] on input "text" at bounding box center [919, 164] width 130 height 20
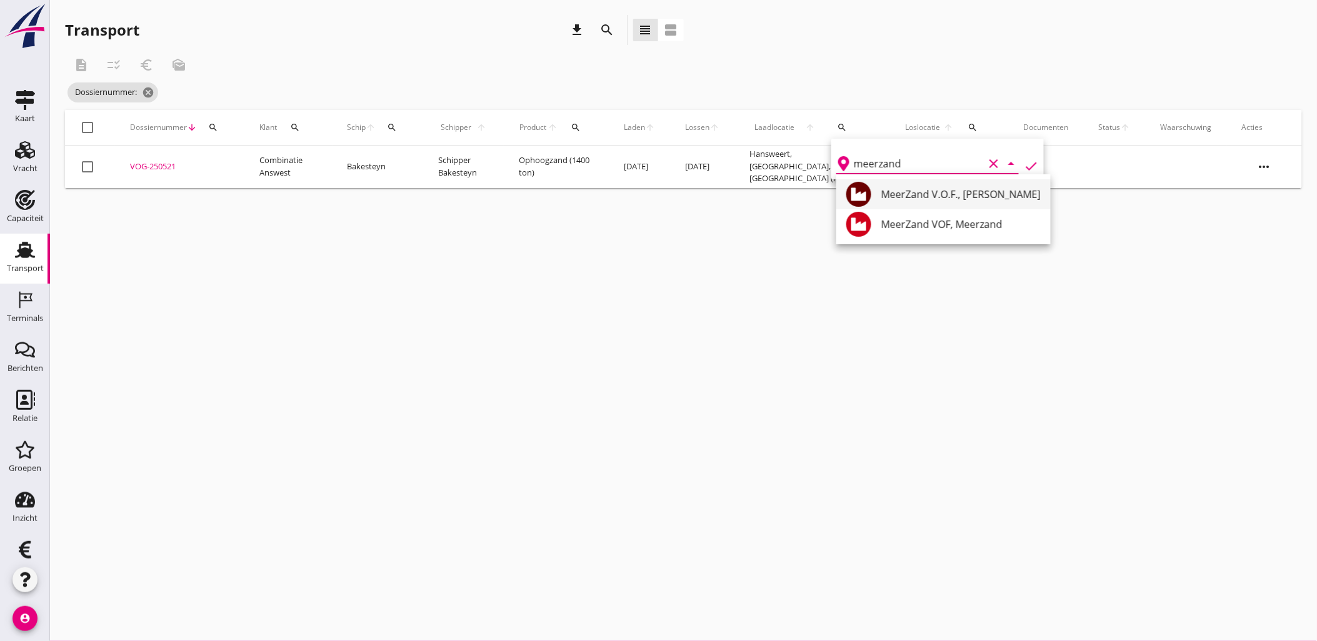
click at [962, 197] on div "MeerZand V.O.F., [PERSON_NAME]" at bounding box center [960, 194] width 159 height 15
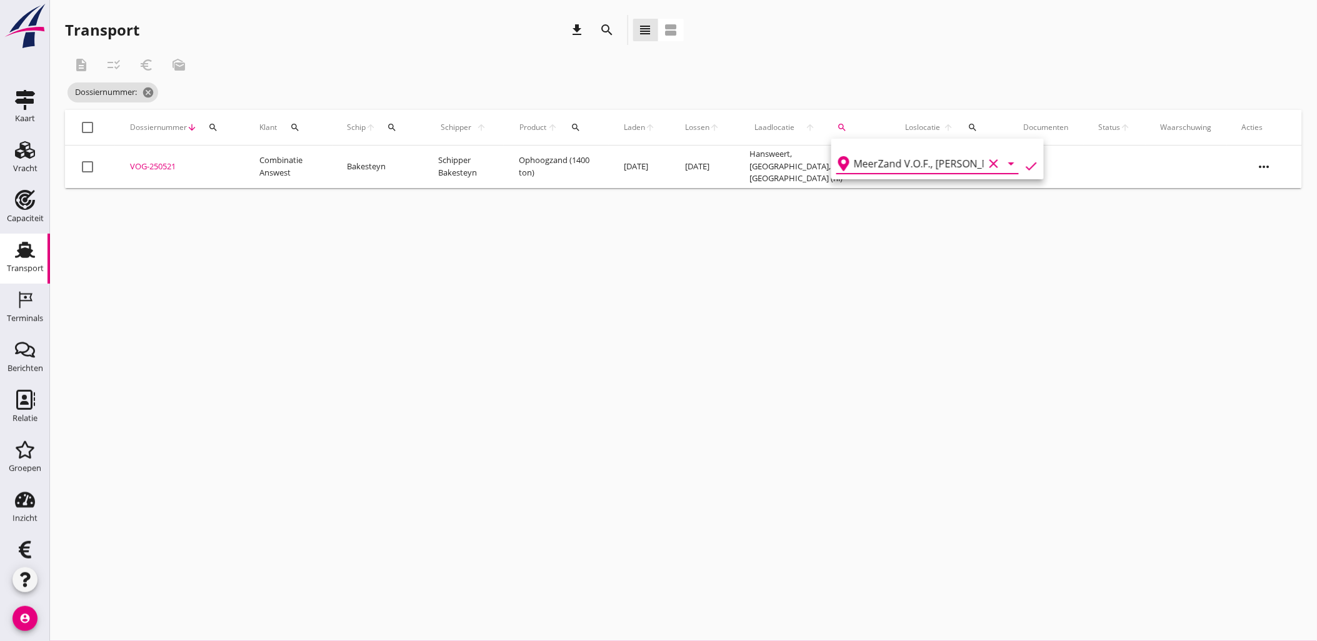
click at [1027, 164] on icon "check" at bounding box center [1030, 166] width 15 height 15
type input "MeerZand V.O.F."
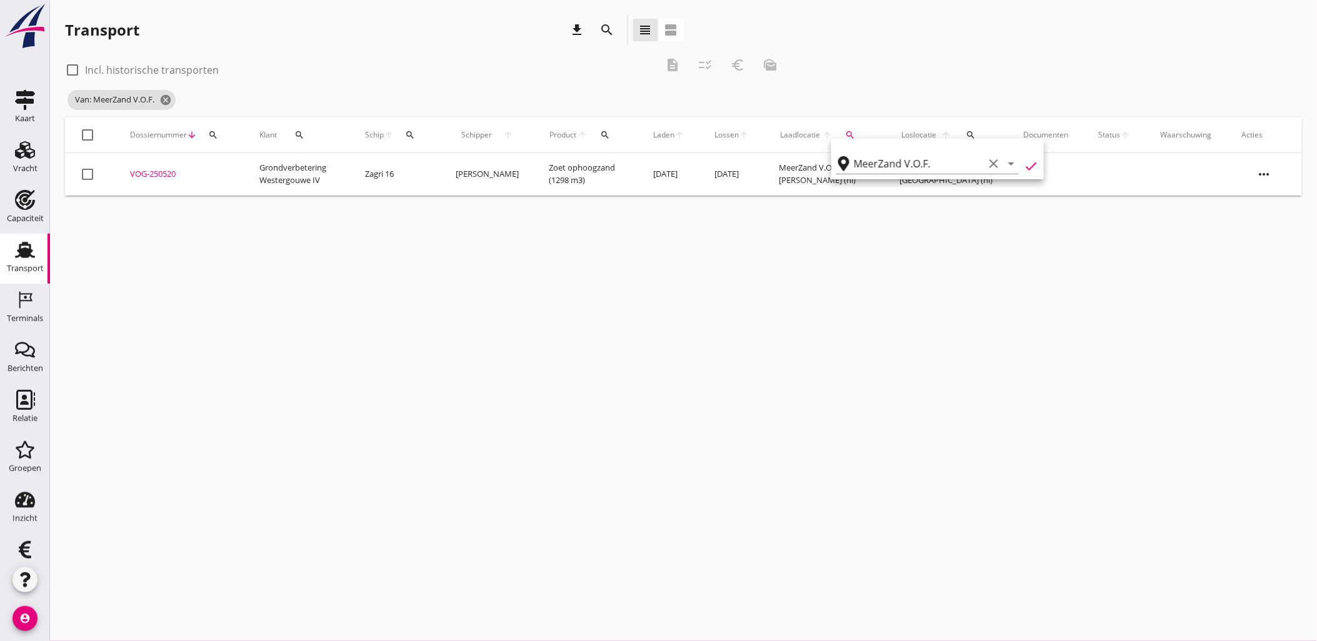
click at [81, 64] on div at bounding box center [72, 69] width 21 height 21
checkbox input "true"
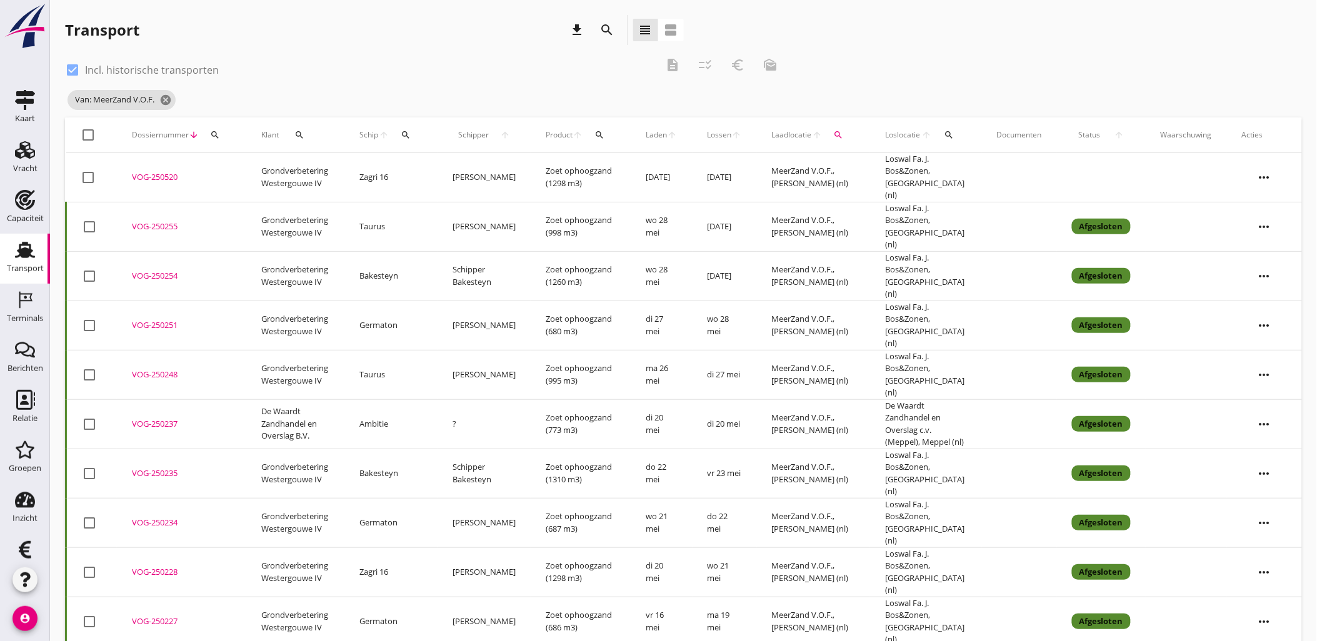
click at [642, 87] on div "Van: MeerZand V.O.F. cancel" at bounding box center [425, 99] width 721 height 25
click at [150, 221] on div "VOG-250255" at bounding box center [181, 227] width 99 height 12
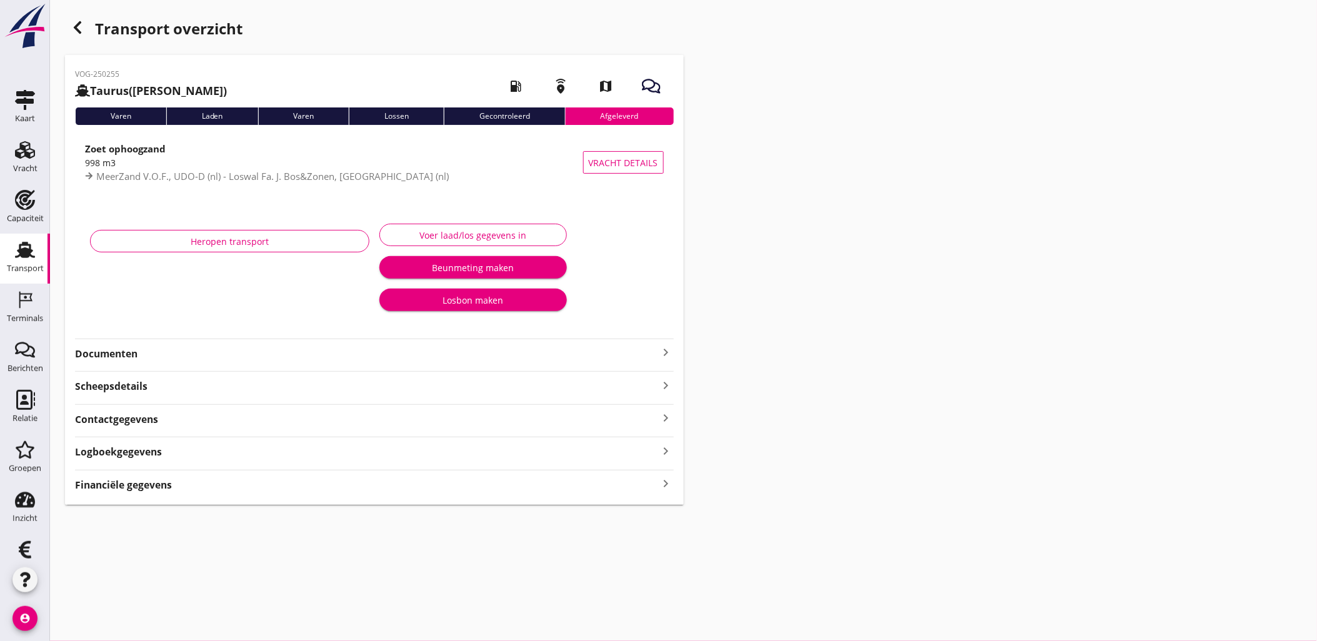
click at [190, 483] on div "Financiële gegevens keyboard_arrow_right" at bounding box center [374, 483] width 599 height 17
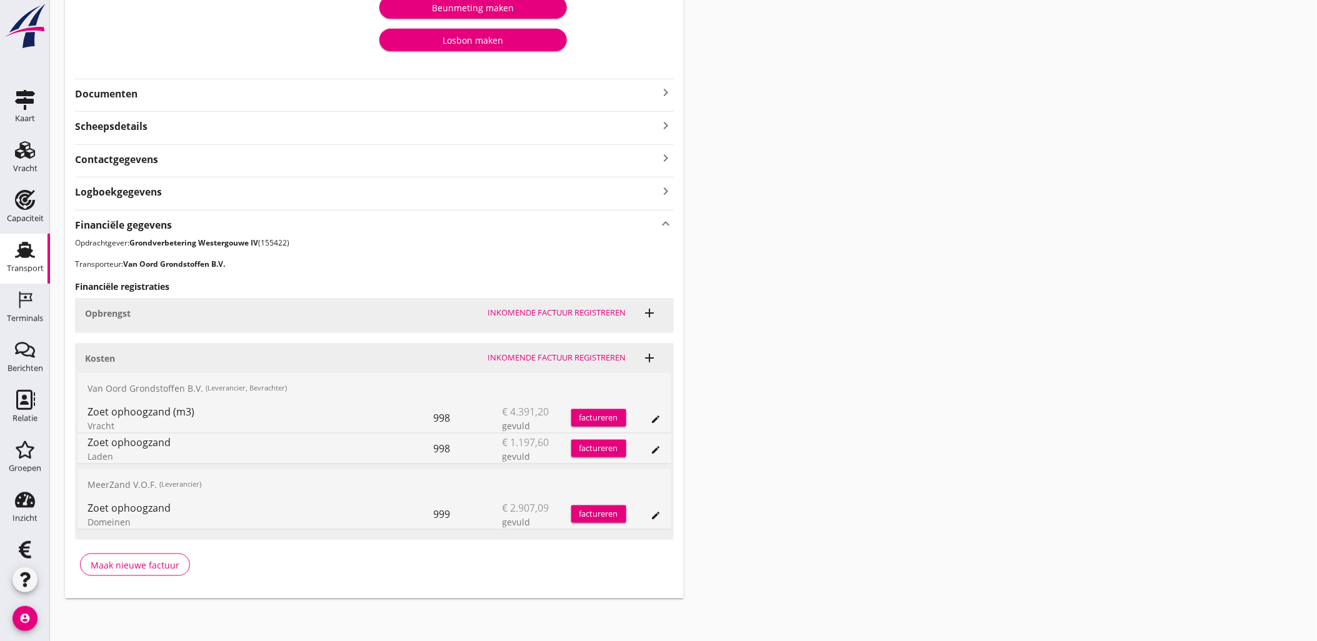
scroll to position [262, 0]
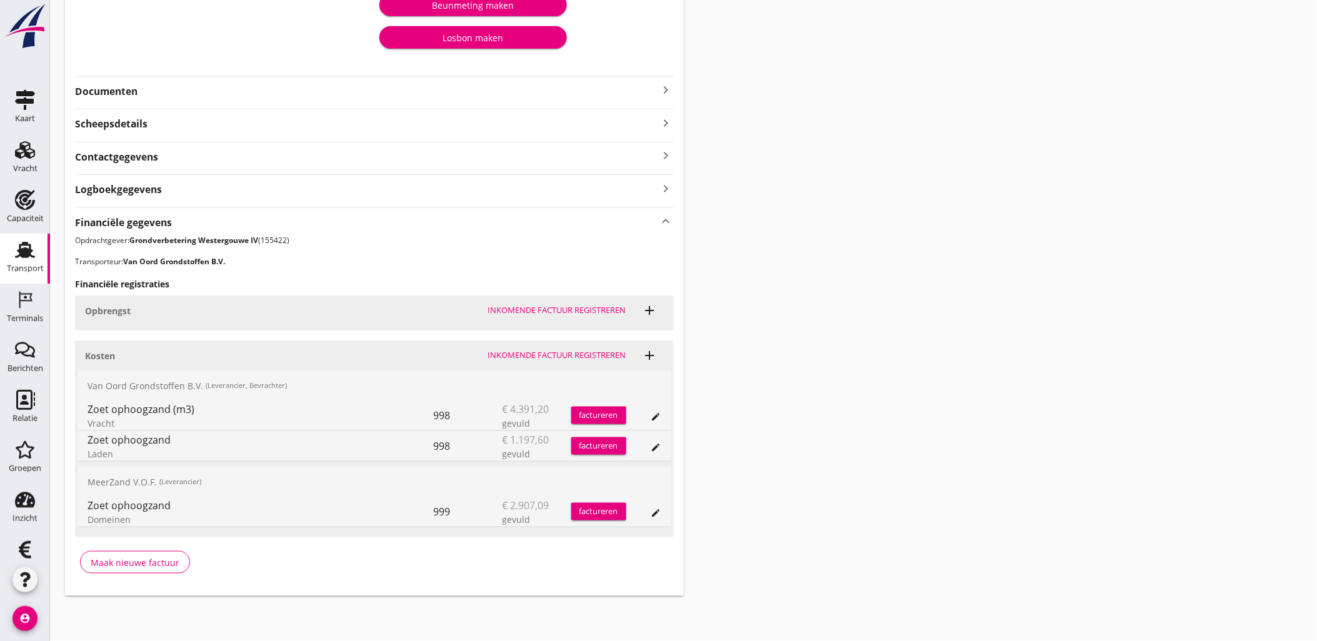
click at [347, 255] on div "Financiële gegevens keyboard_arrow_up Opdrachtgever: Grondverbetering Westergou…" at bounding box center [374, 395] width 599 height 376
click at [651, 412] on icon "edit" at bounding box center [656, 417] width 10 height 10
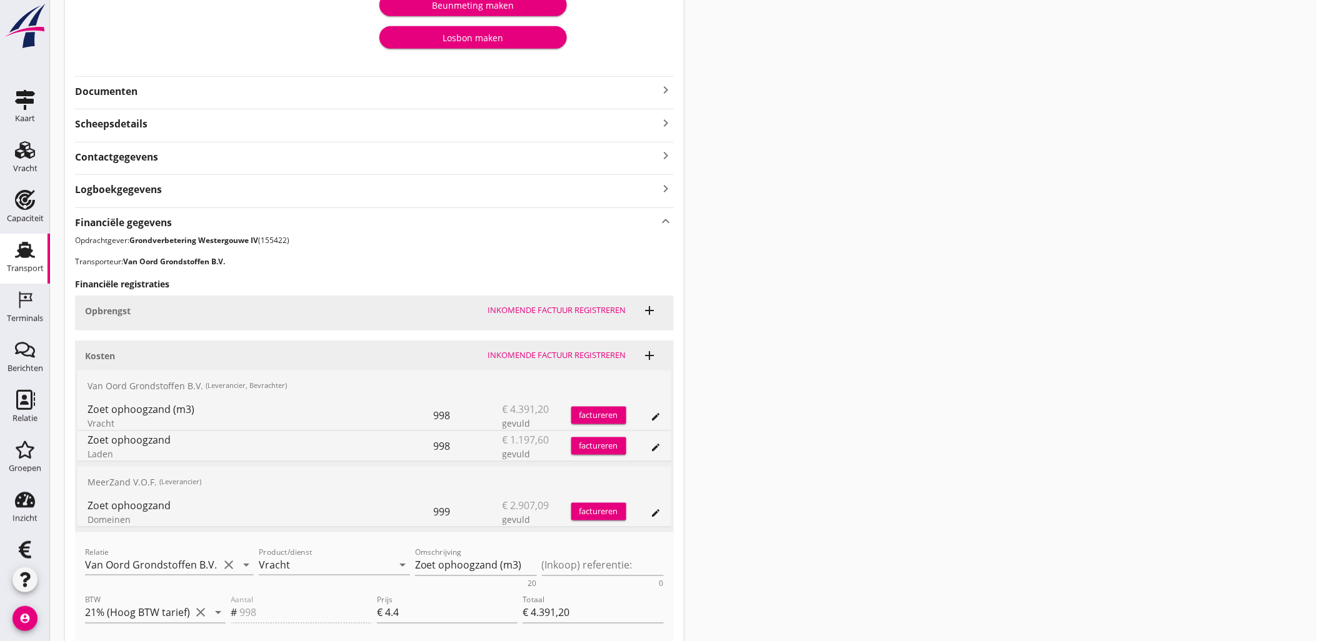
click at [657, 429] on div "edit" at bounding box center [643, 416] width 35 height 30
click at [660, 442] on icon "edit" at bounding box center [656, 447] width 10 height 10
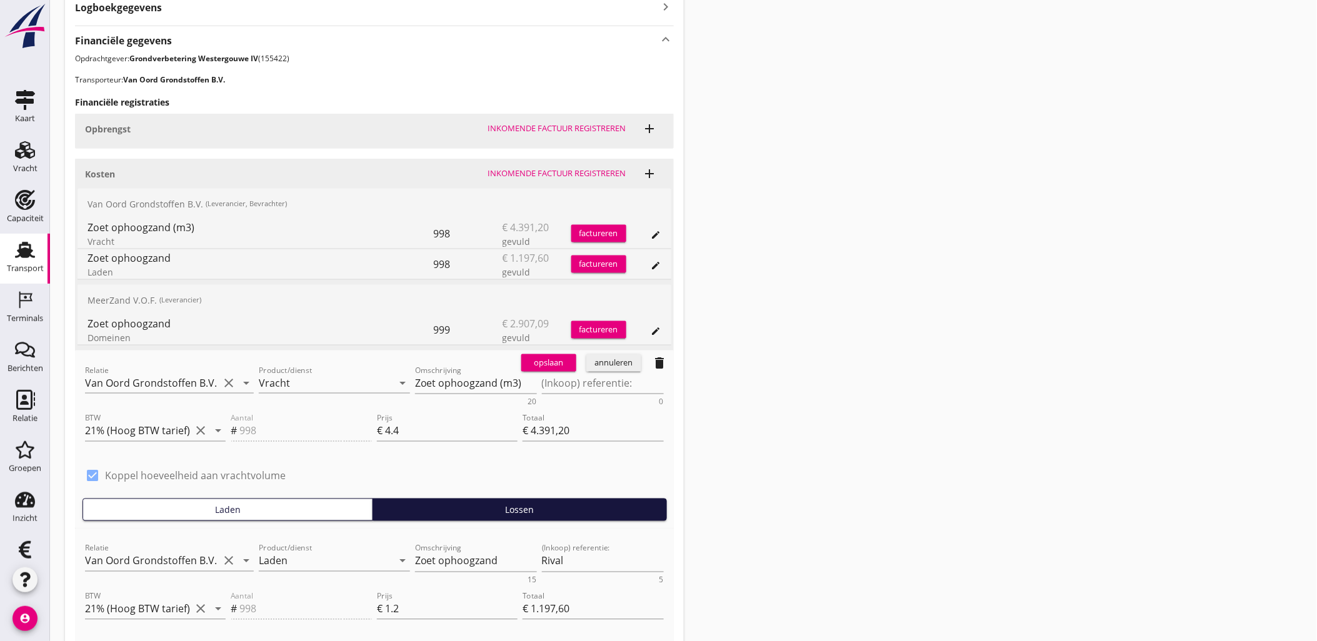
scroll to position [470, 0]
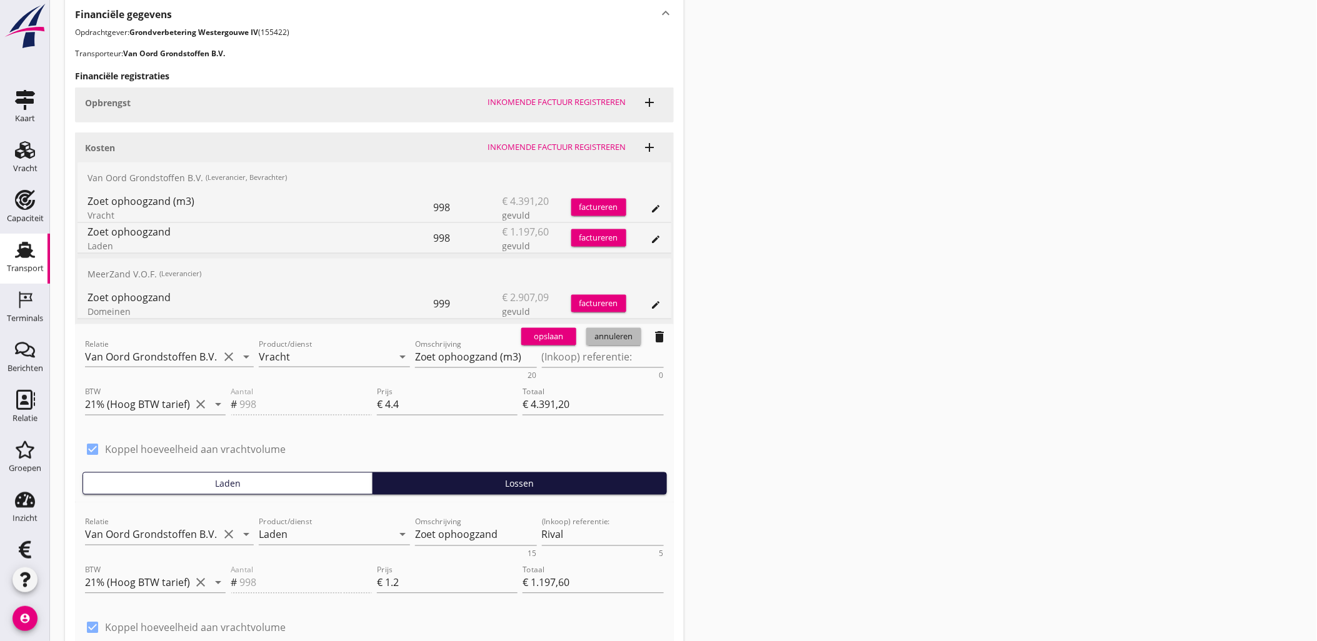
click at [607, 339] on div "annuleren" at bounding box center [613, 337] width 45 height 12
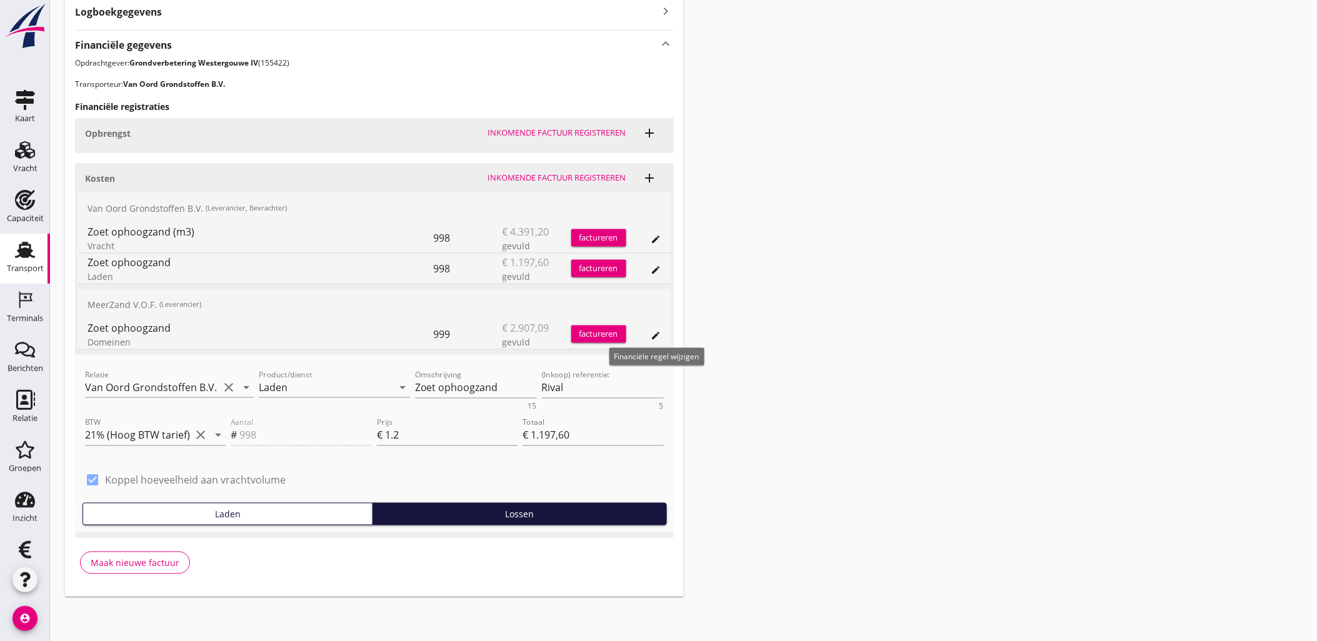
click at [655, 271] on icon "edit" at bounding box center [656, 270] width 10 height 10
click at [655, 327] on button "edit" at bounding box center [655, 335] width 17 height 17
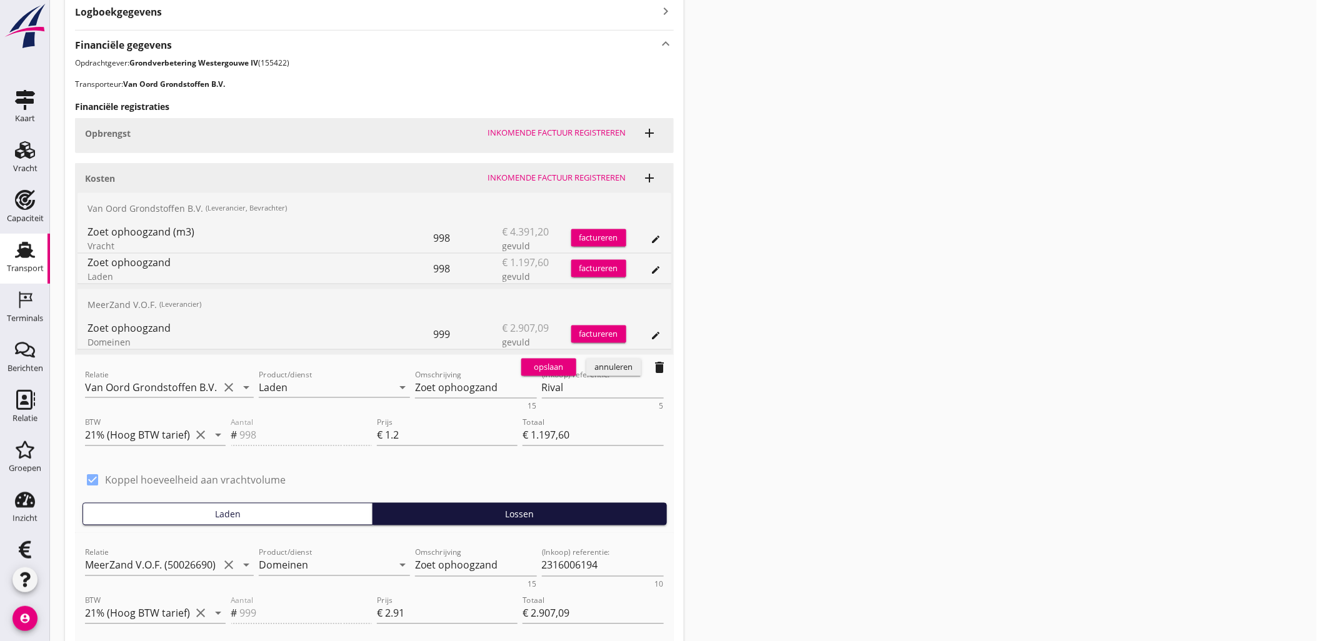
click at [602, 367] on div "annuleren" at bounding box center [613, 367] width 45 height 12
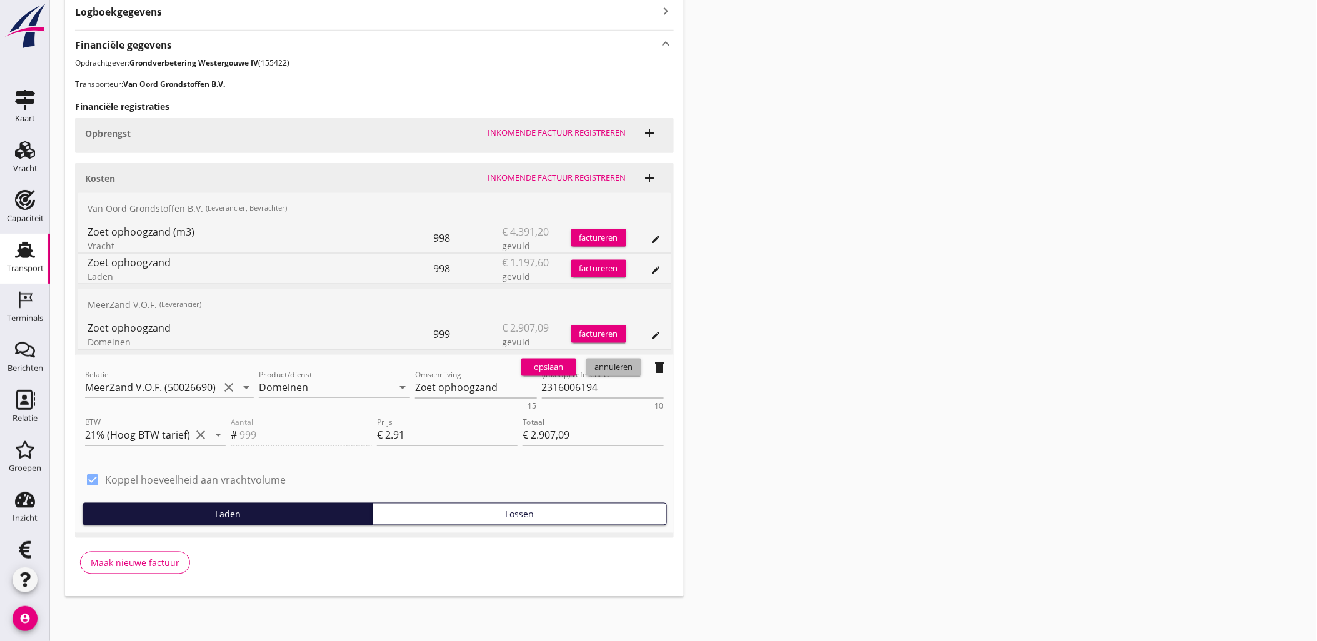
click at [624, 366] on div "annuleren" at bounding box center [613, 367] width 45 height 12
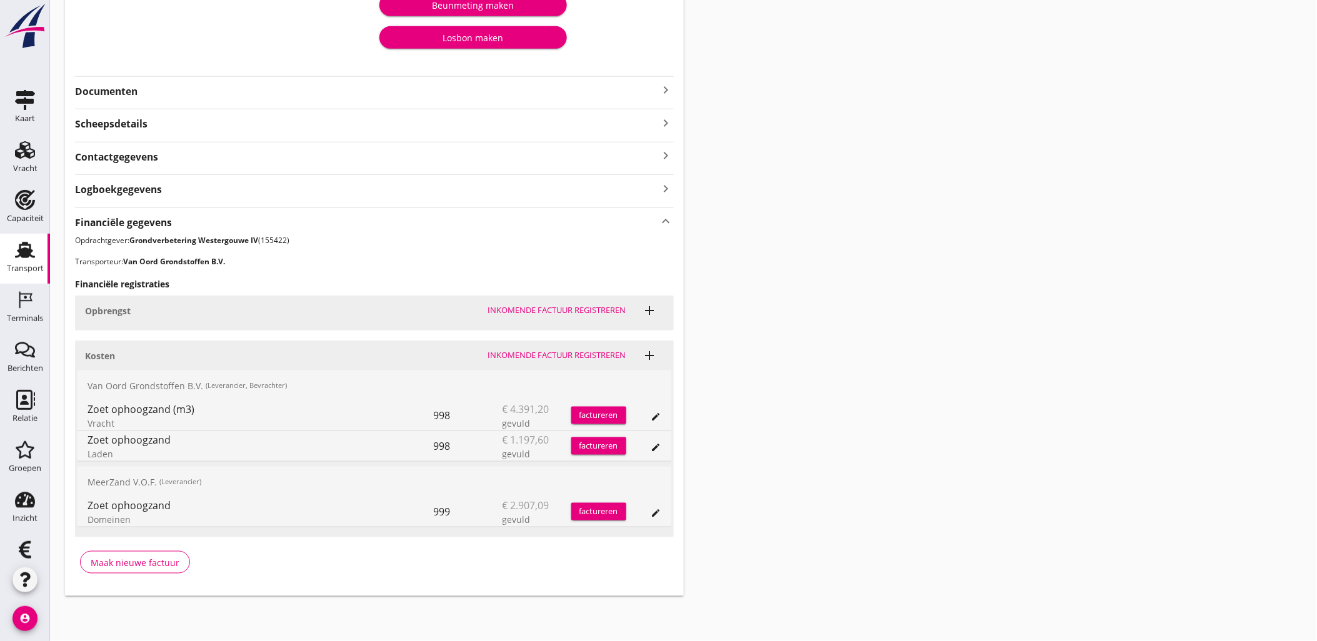
click at [659, 509] on icon "edit" at bounding box center [656, 513] width 10 height 10
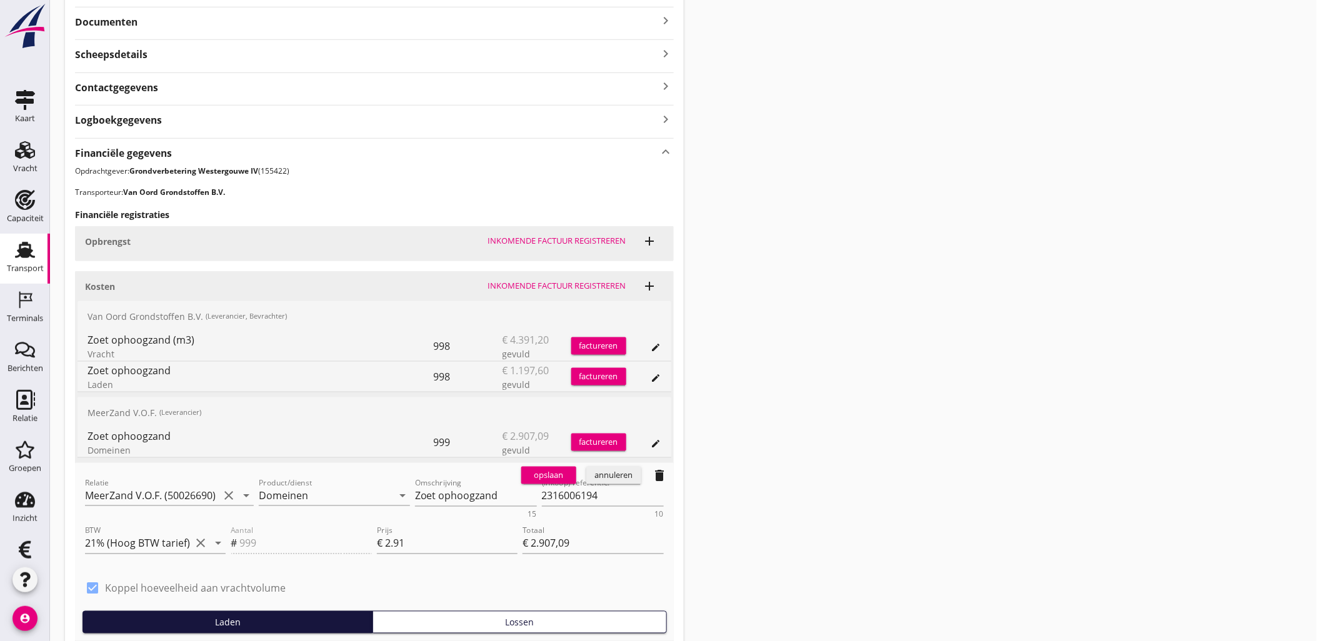
click at [620, 470] on div "annuleren" at bounding box center [613, 475] width 45 height 12
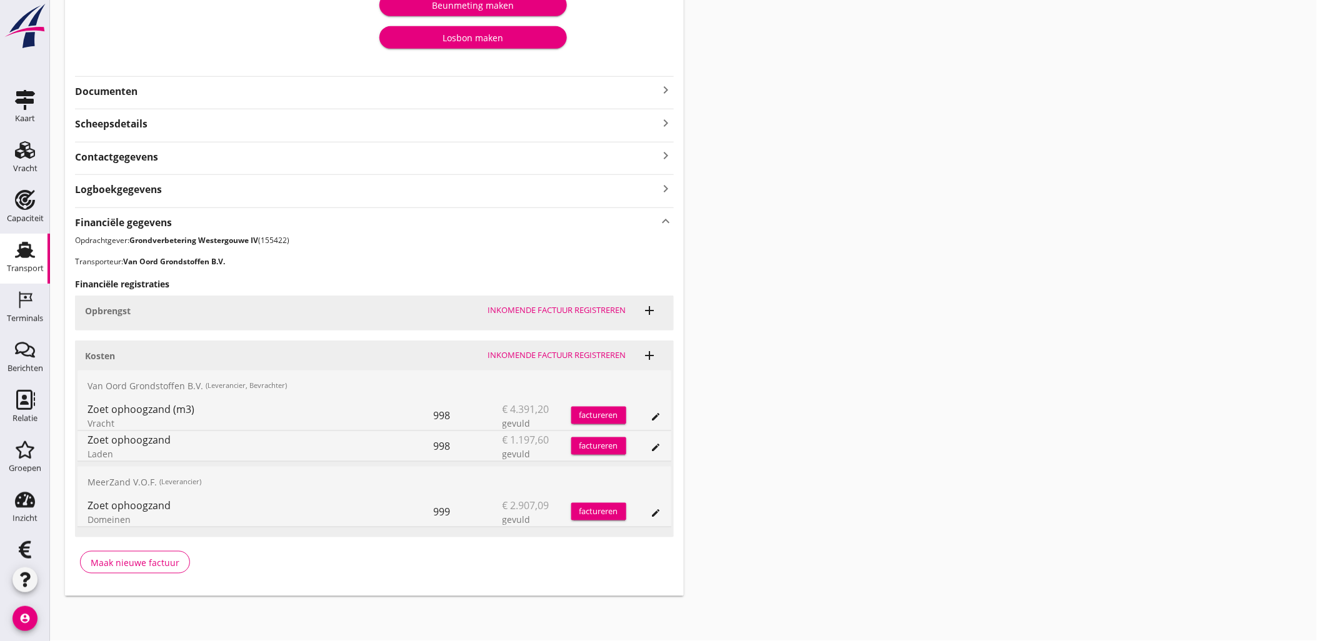
click at [660, 444] on icon "edit" at bounding box center [656, 447] width 10 height 10
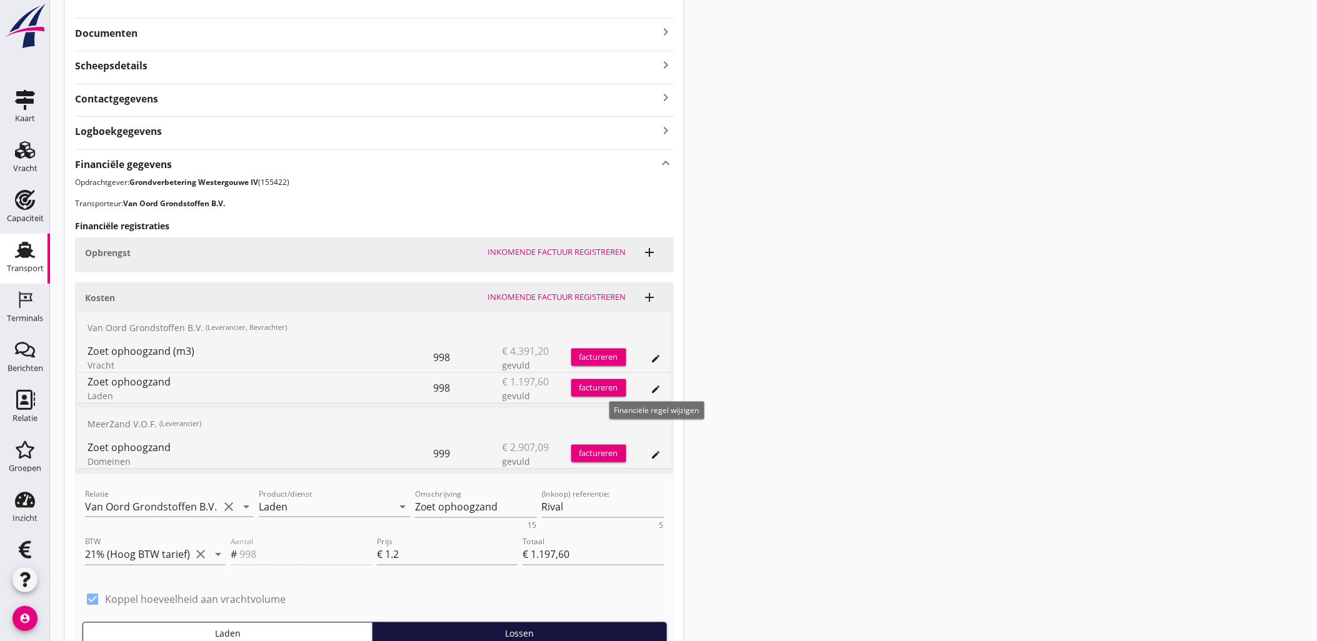
scroll to position [401, 0]
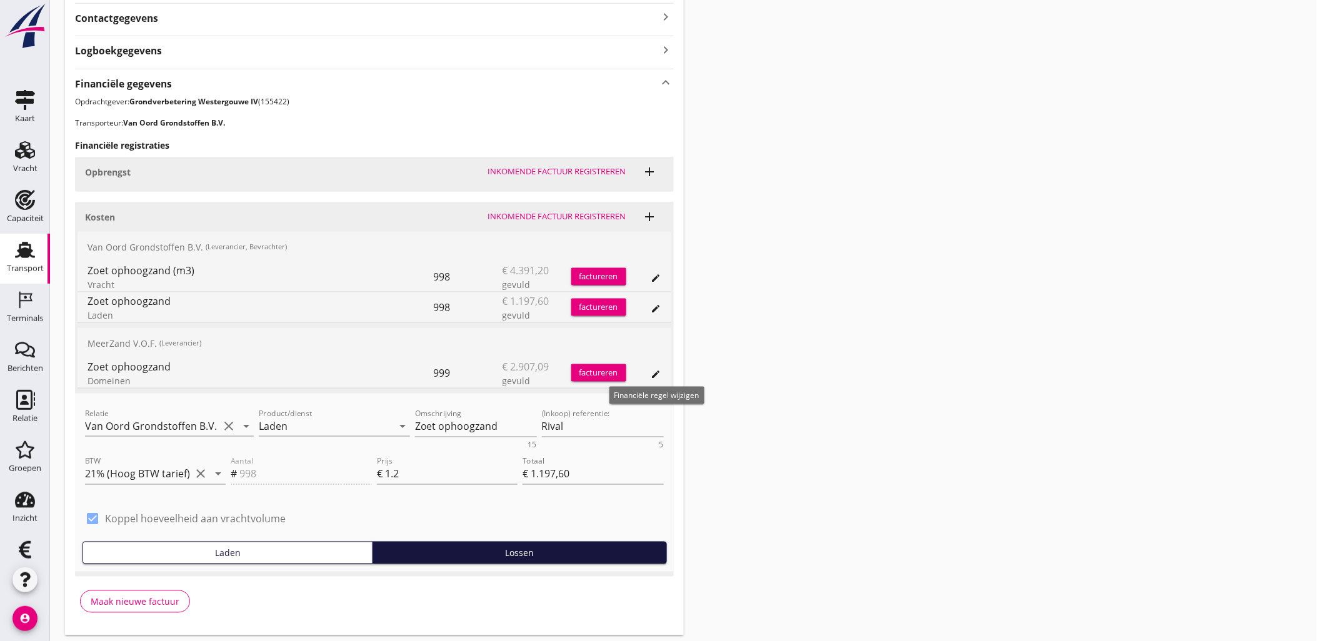
click at [652, 374] on icon "edit" at bounding box center [656, 374] width 10 height 10
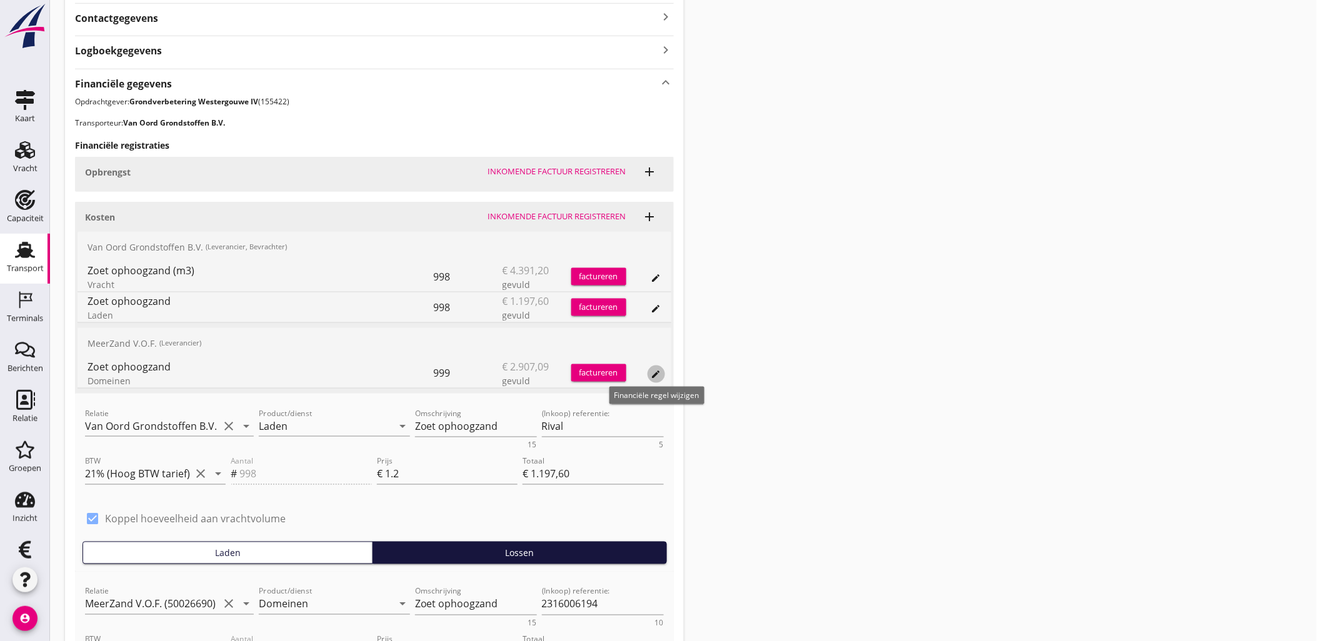
click at [654, 378] on icon "edit" at bounding box center [656, 374] width 10 height 10
click at [619, 414] on button "annuleren" at bounding box center [613, 405] width 55 height 17
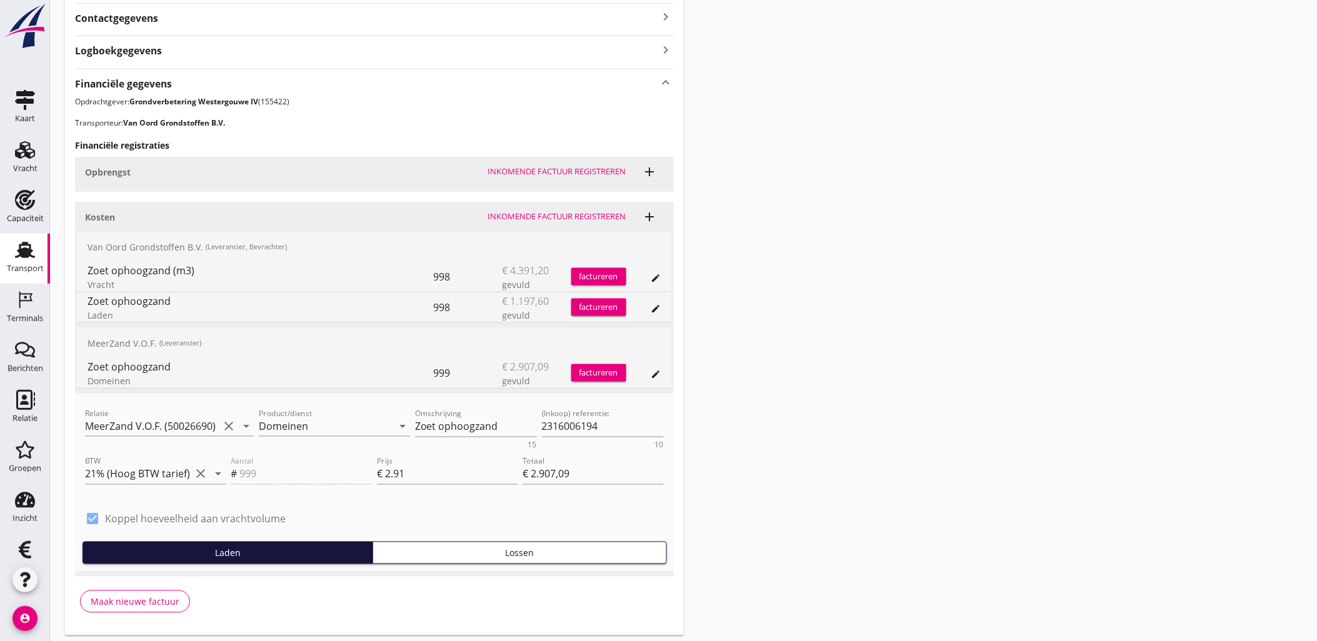
click at [654, 309] on icon "edit" at bounding box center [656, 309] width 10 height 10
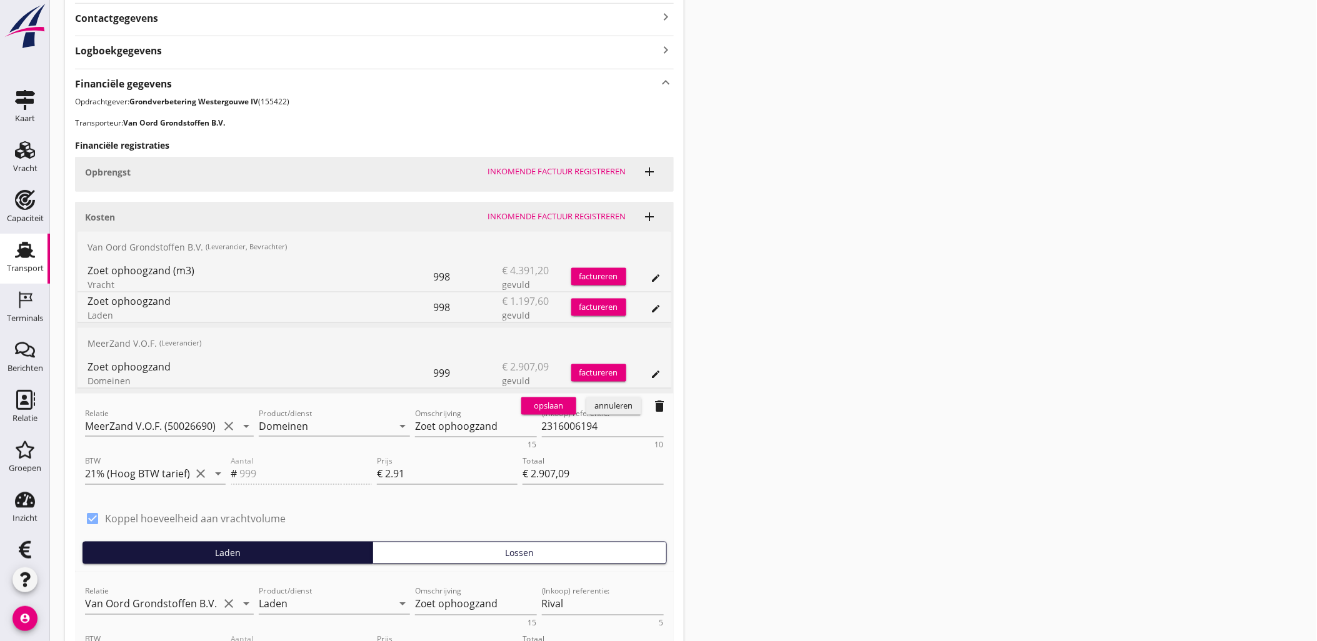
click at [610, 408] on div "annuleren" at bounding box center [613, 406] width 45 height 12
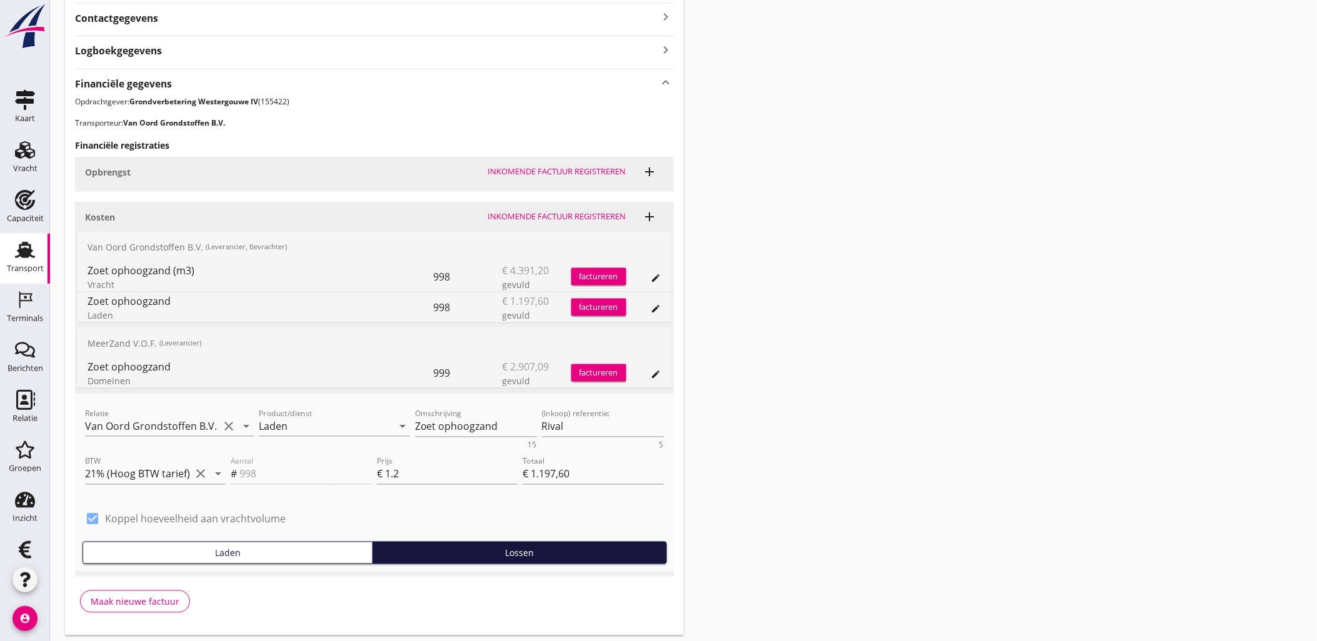
scroll to position [440, 0]
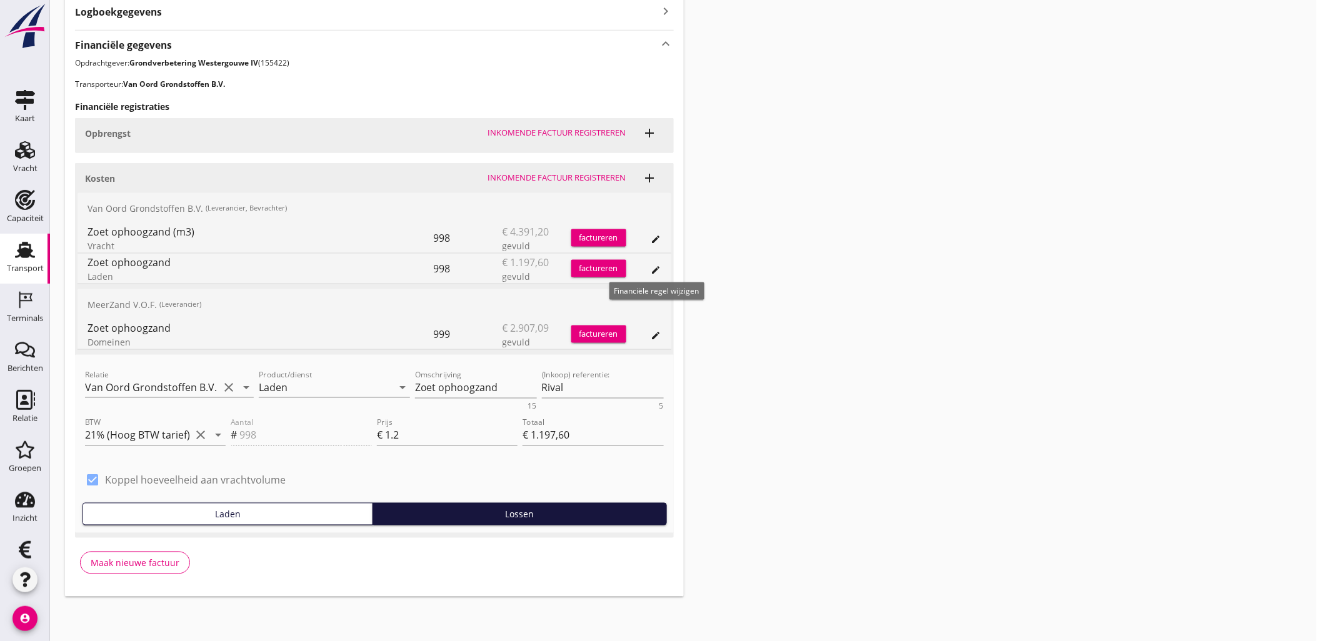
click at [656, 269] on icon "edit" at bounding box center [656, 270] width 10 height 10
click at [616, 369] on div "annuleren" at bounding box center [613, 367] width 45 height 12
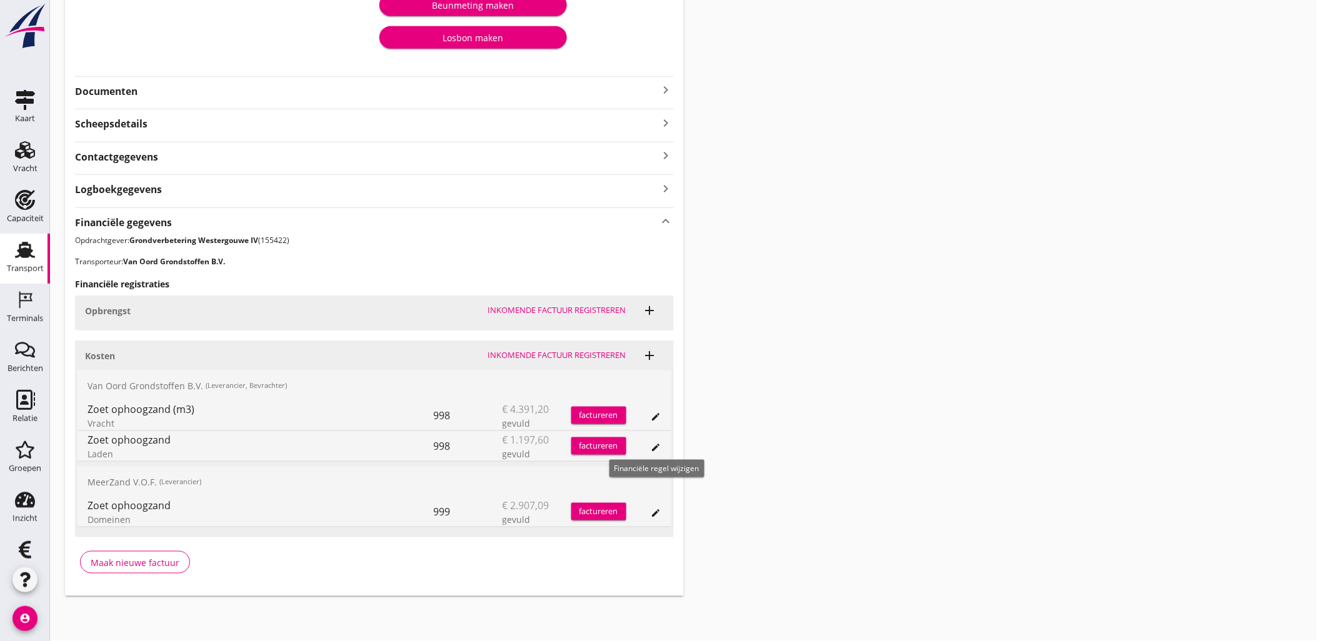
click at [657, 450] on icon "edit" at bounding box center [656, 447] width 10 height 10
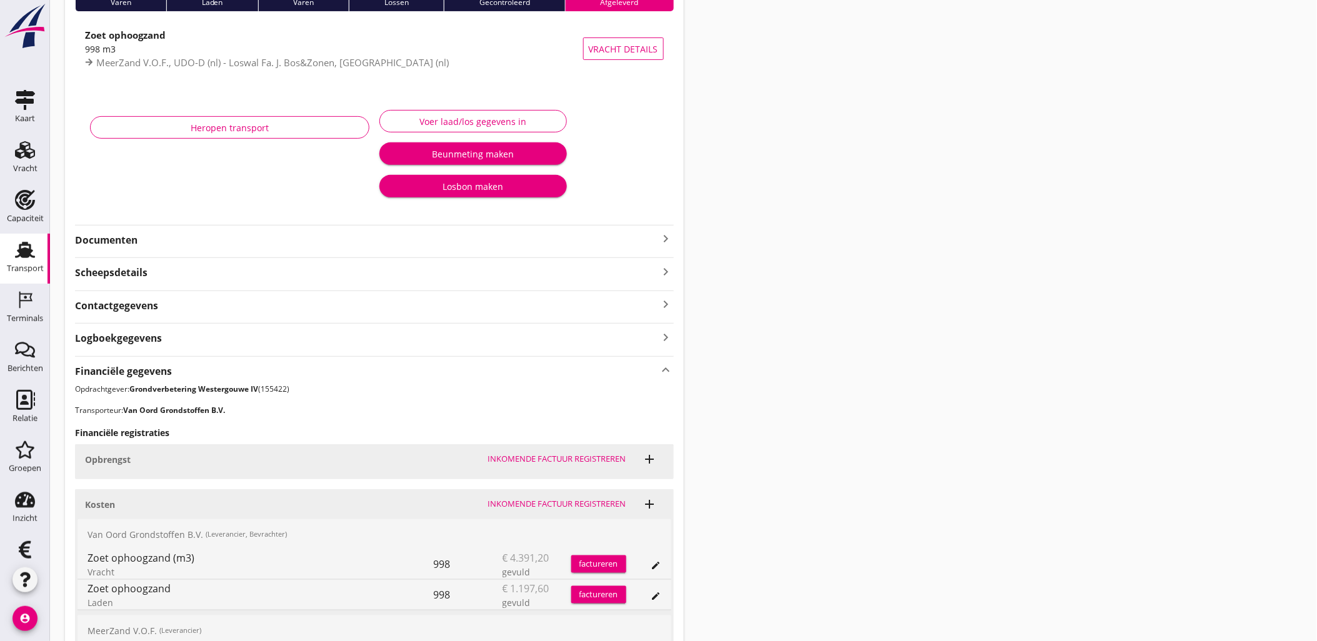
scroll to position [0, 0]
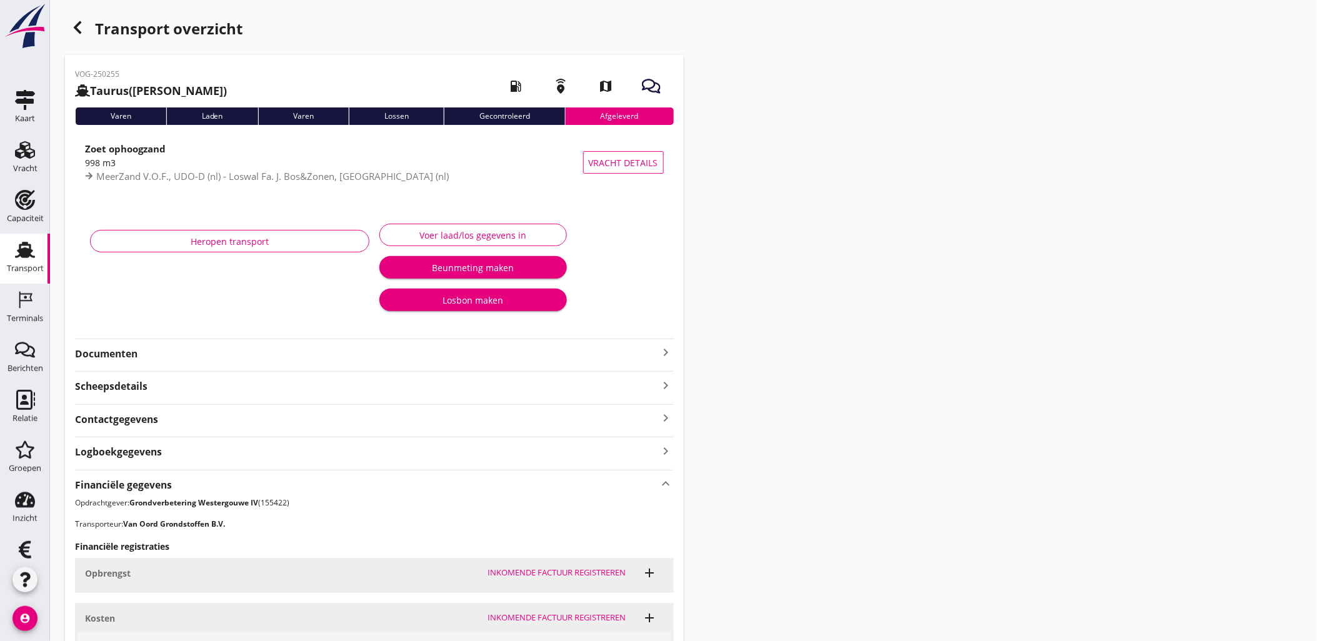
click at [82, 31] on icon "button" at bounding box center [77, 27] width 15 height 15
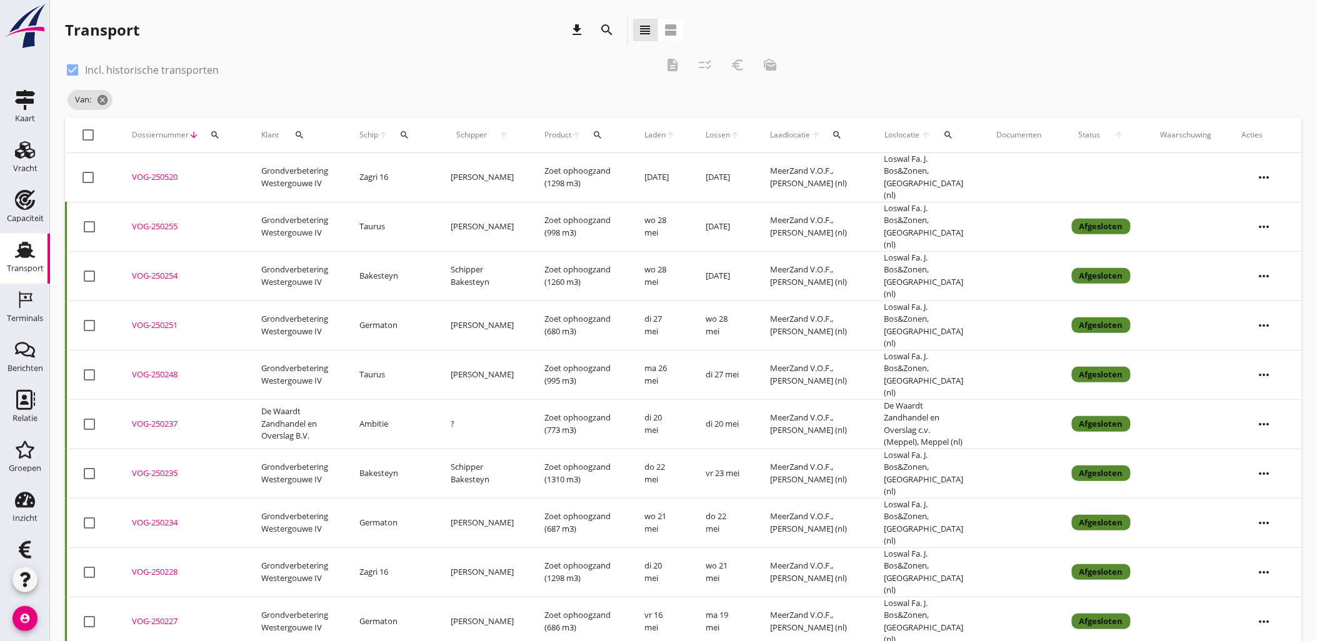
scroll to position [69, 0]
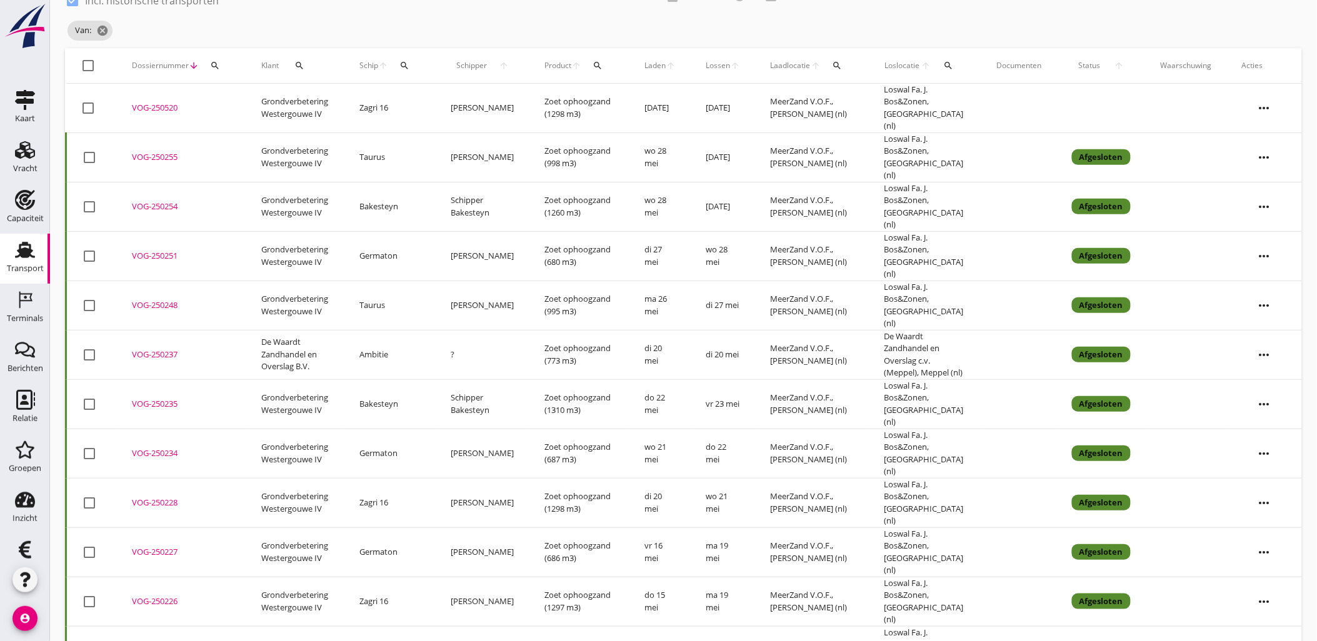
click at [148, 497] on div "VOG-250228" at bounding box center [181, 503] width 99 height 12
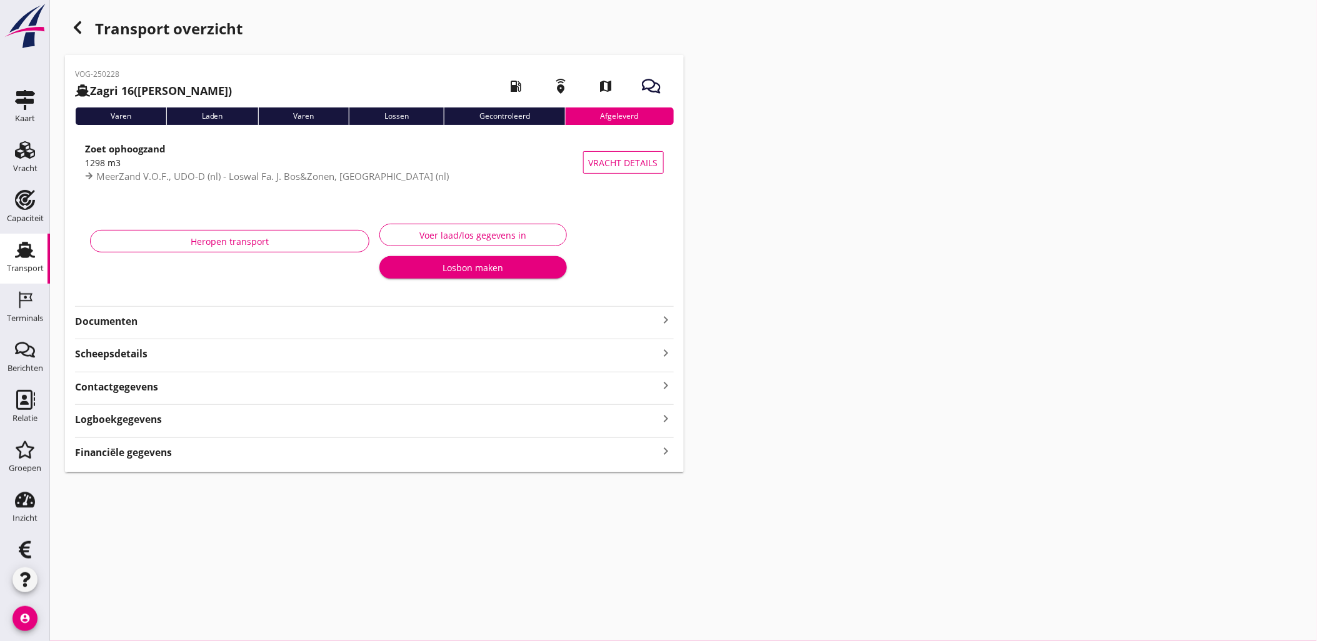
click at [157, 450] on strong "Financiële gegevens" at bounding box center [123, 452] width 97 height 14
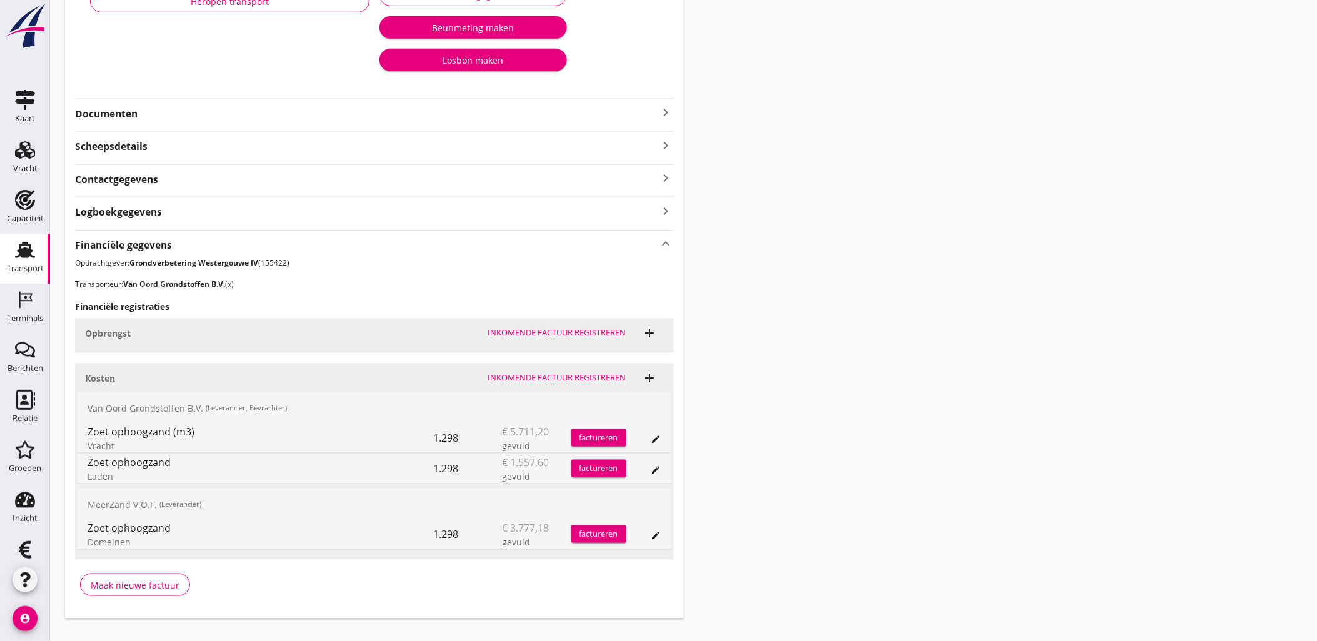
scroll to position [262, 0]
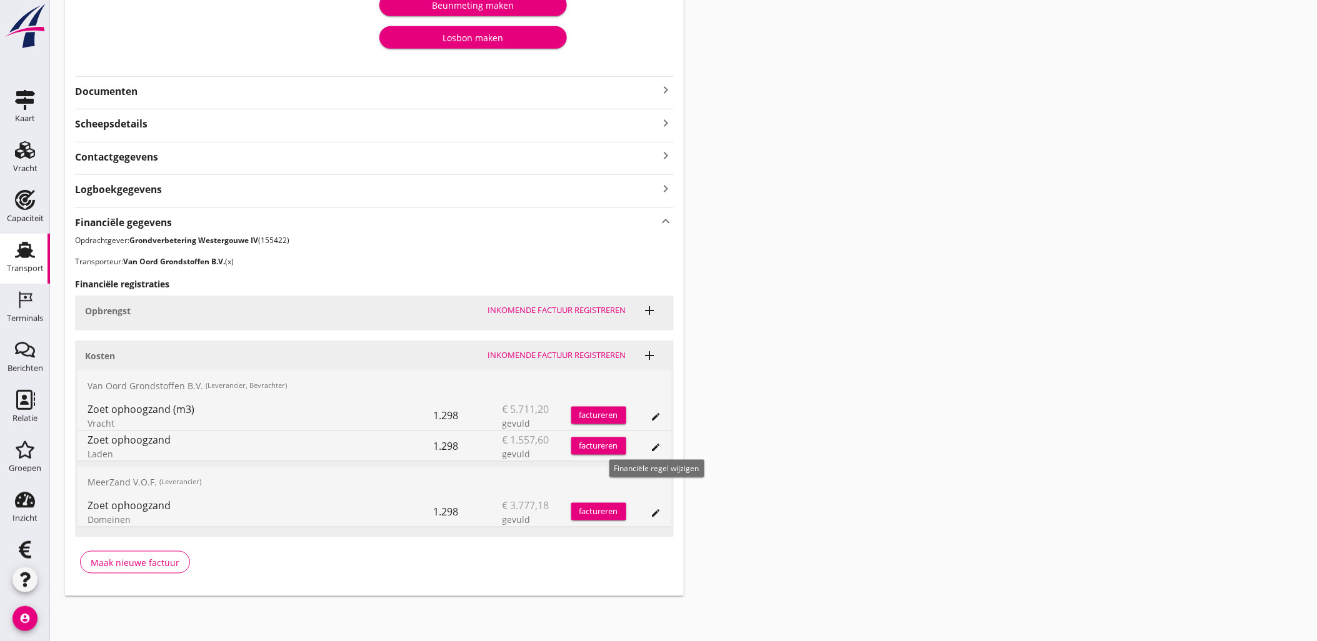
click at [653, 450] on icon "edit" at bounding box center [656, 447] width 10 height 10
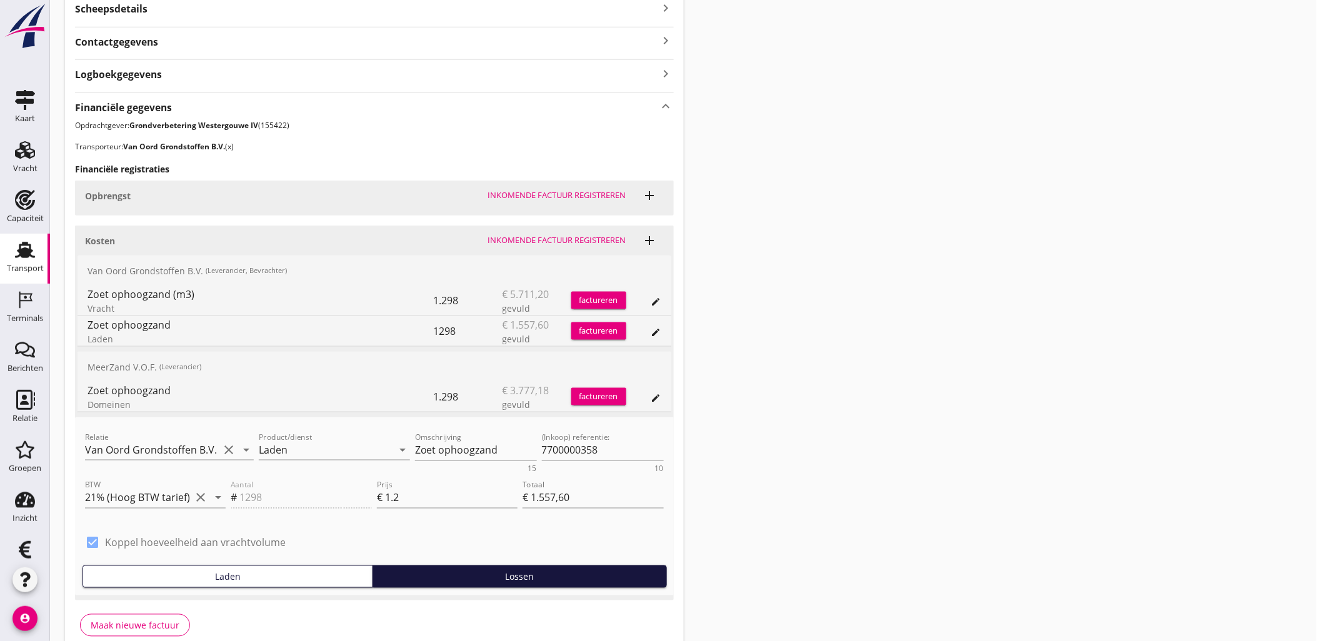
scroll to position [401, 0]
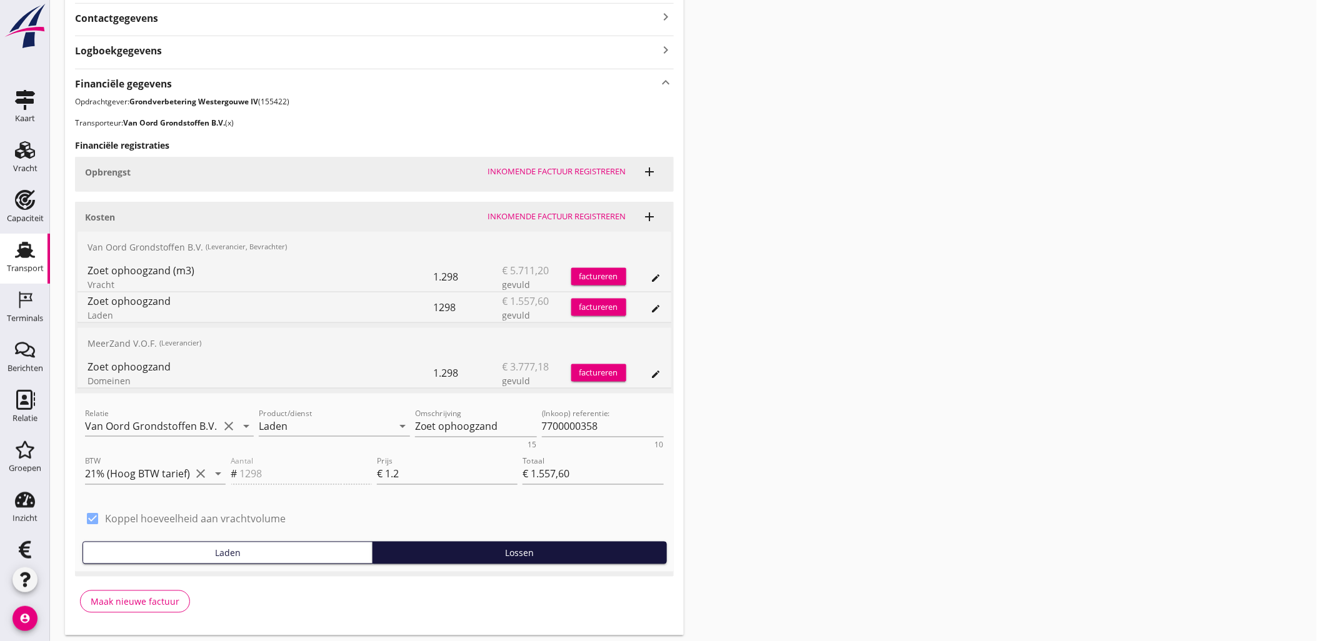
click at [650, 275] on div "edit" at bounding box center [643, 277] width 35 height 30
click at [654, 276] on icon "edit" at bounding box center [656, 278] width 10 height 10
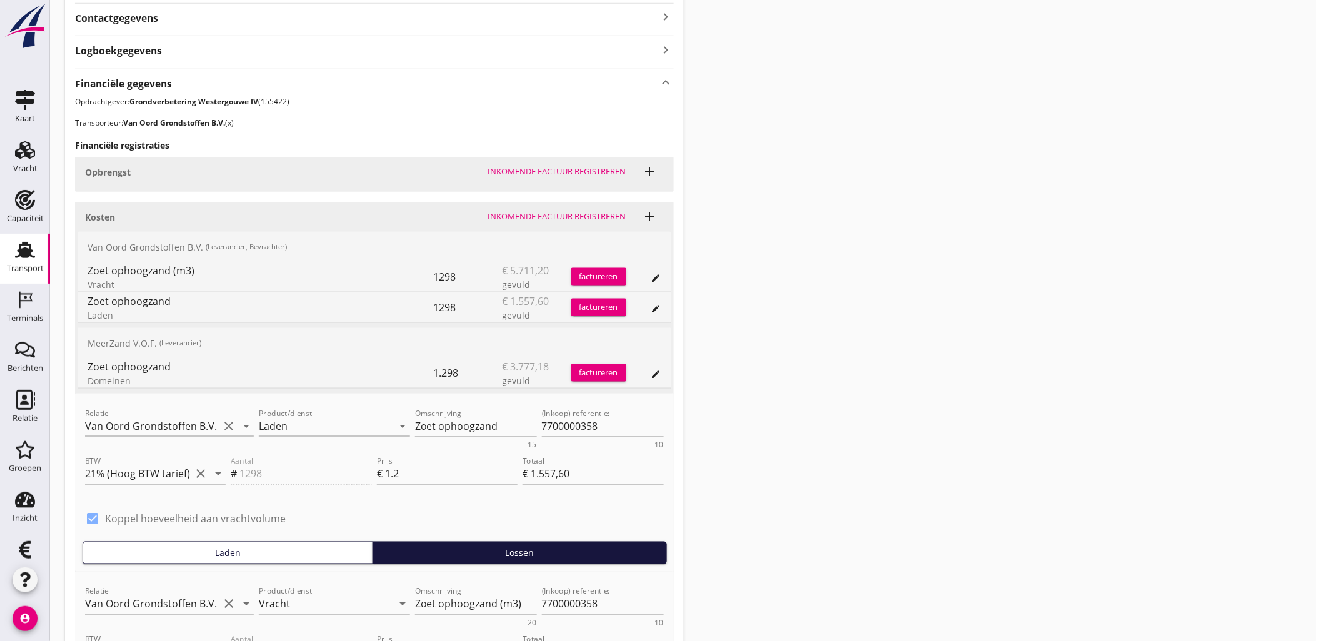
click at [654, 309] on icon "edit" at bounding box center [656, 309] width 10 height 10
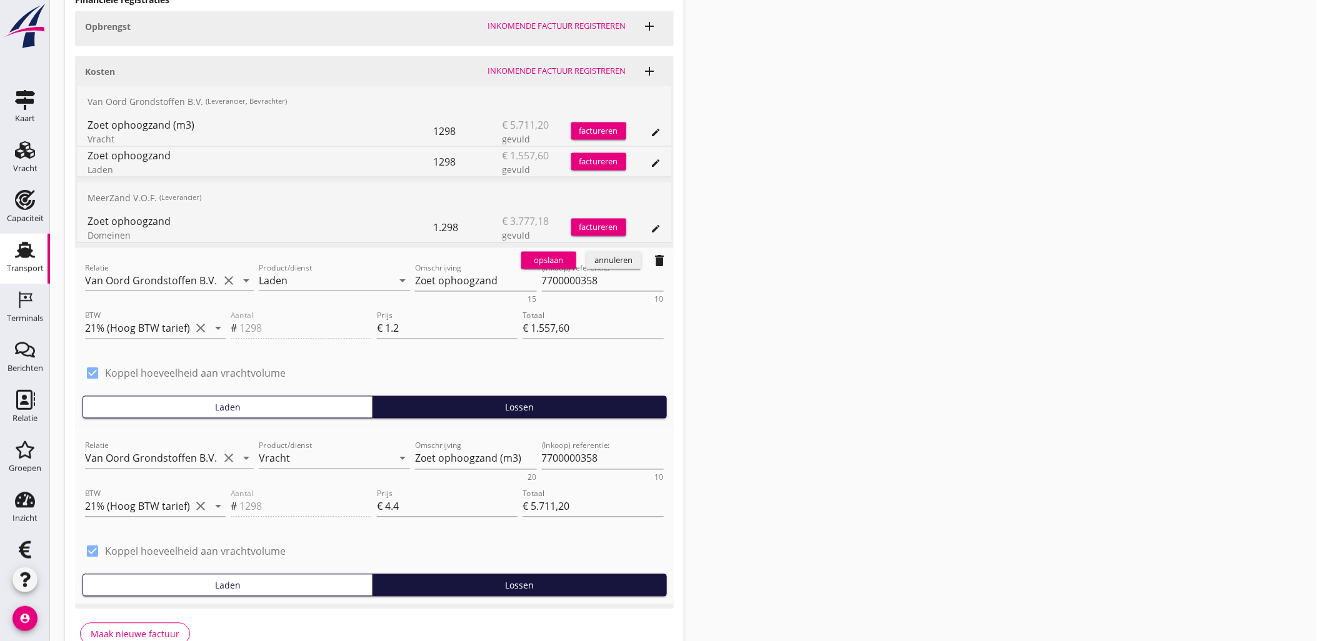
scroll to position [617, 0]
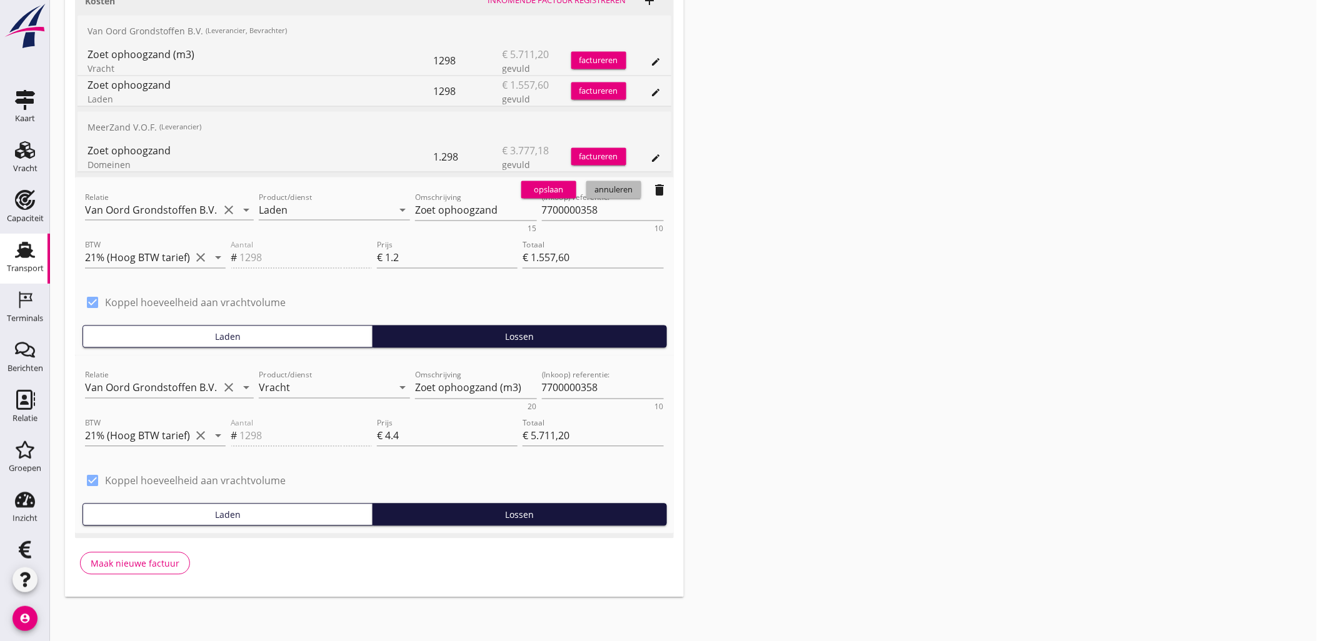
click at [613, 196] on button "annuleren" at bounding box center [613, 189] width 55 height 17
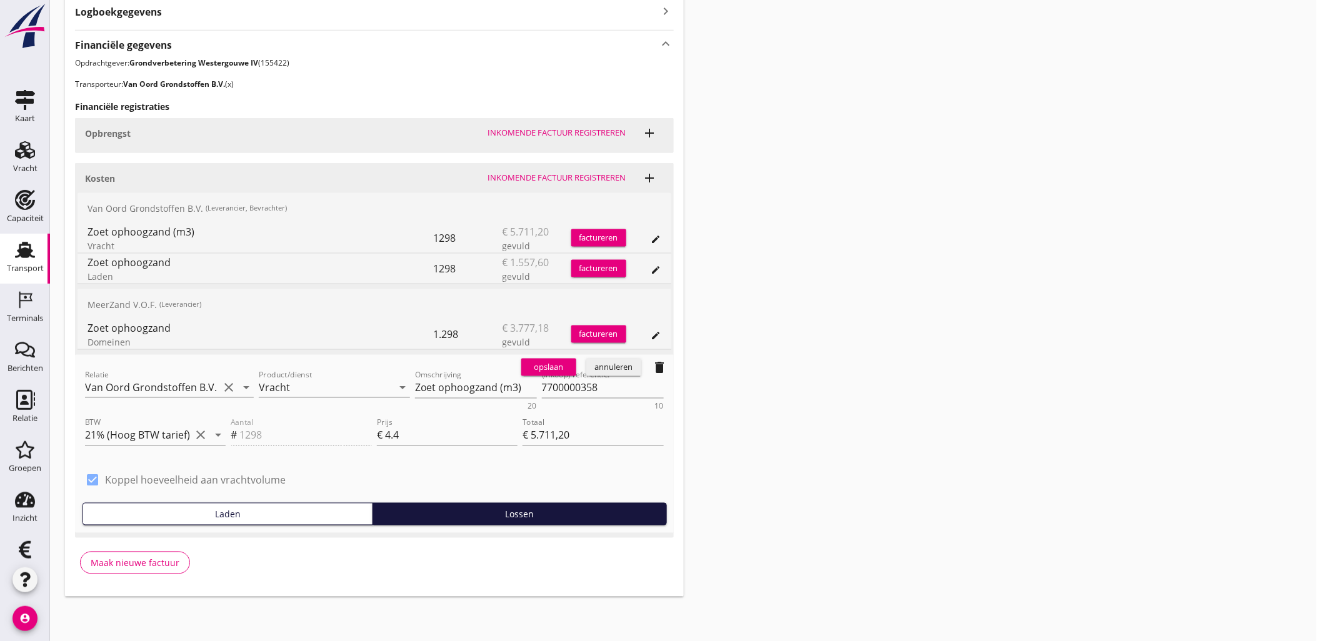
click at [603, 371] on div "annuleren" at bounding box center [613, 367] width 45 height 12
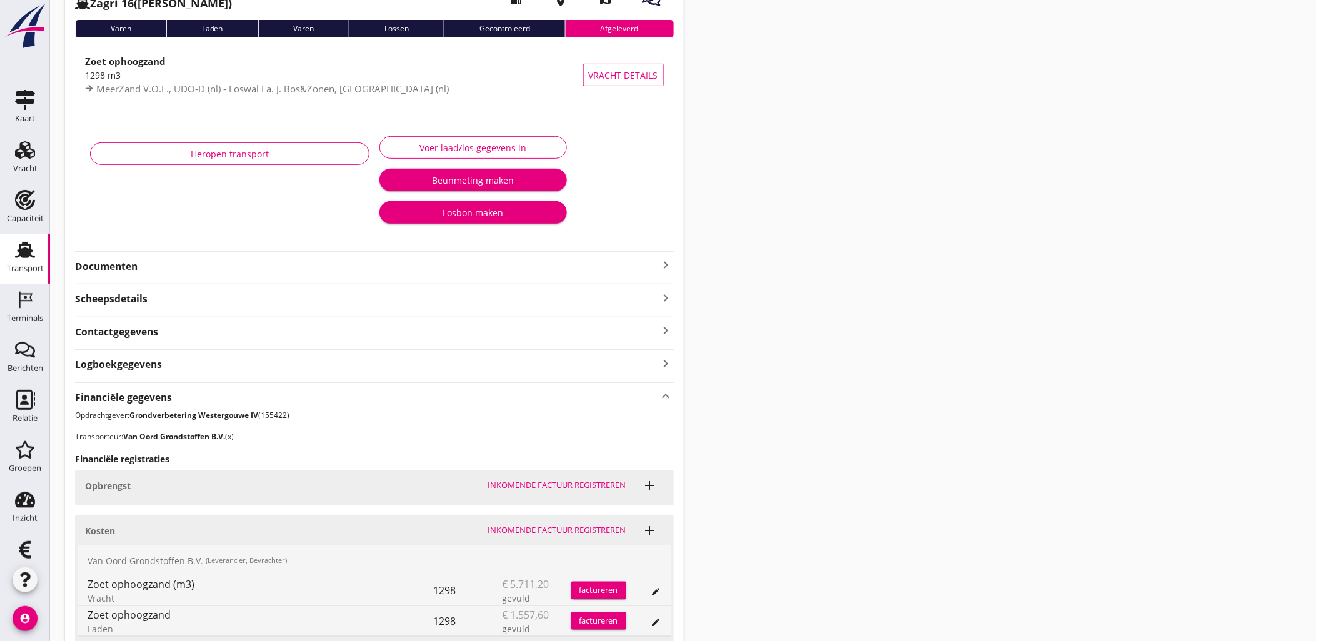
scroll to position [0, 0]
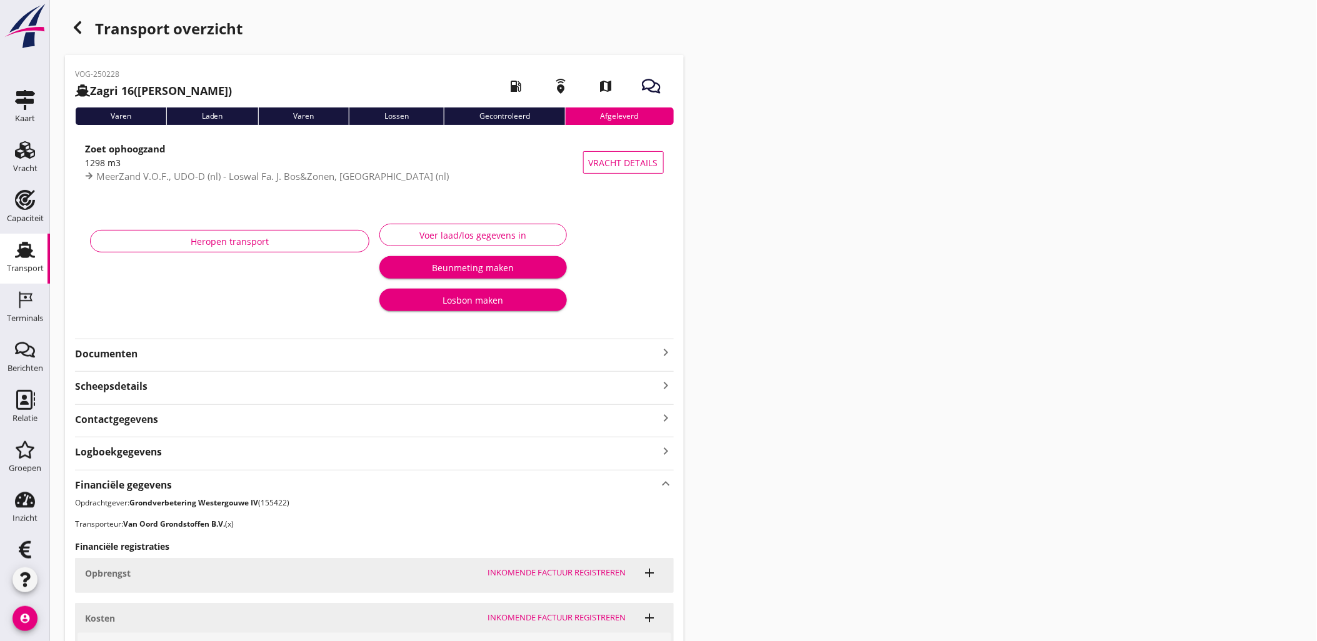
click at [74, 19] on div "button" at bounding box center [77, 27] width 25 height 25
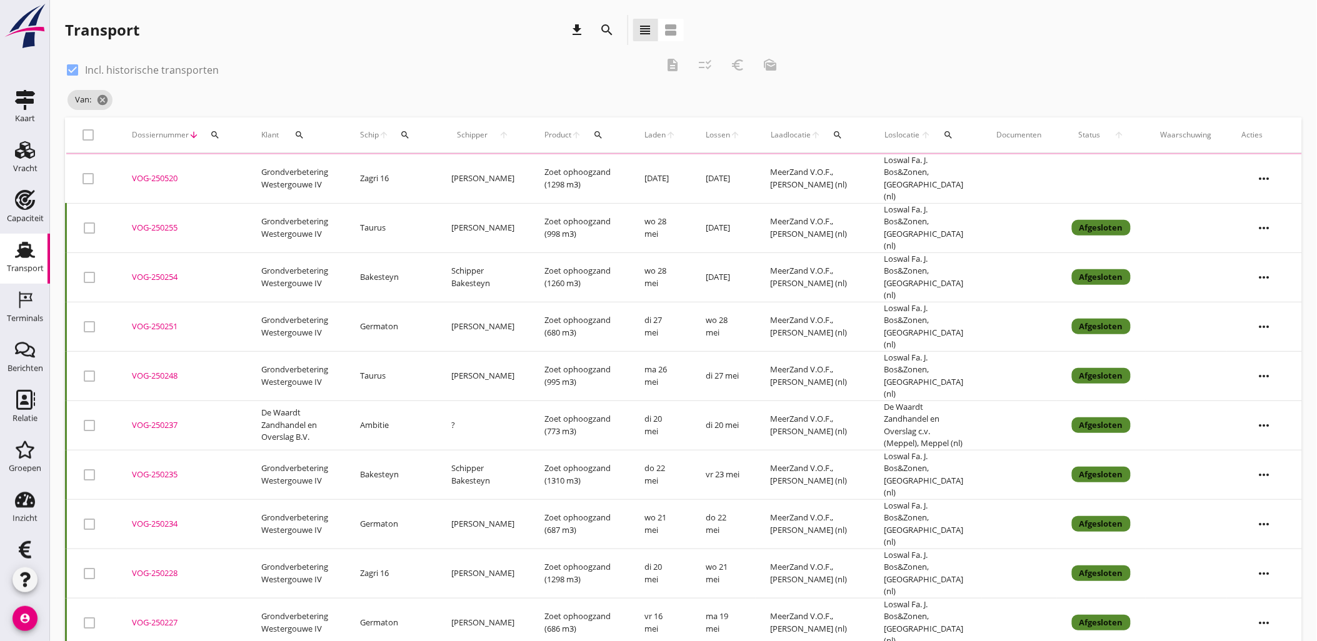
click at [221, 139] on button "search" at bounding box center [215, 135] width 22 height 22
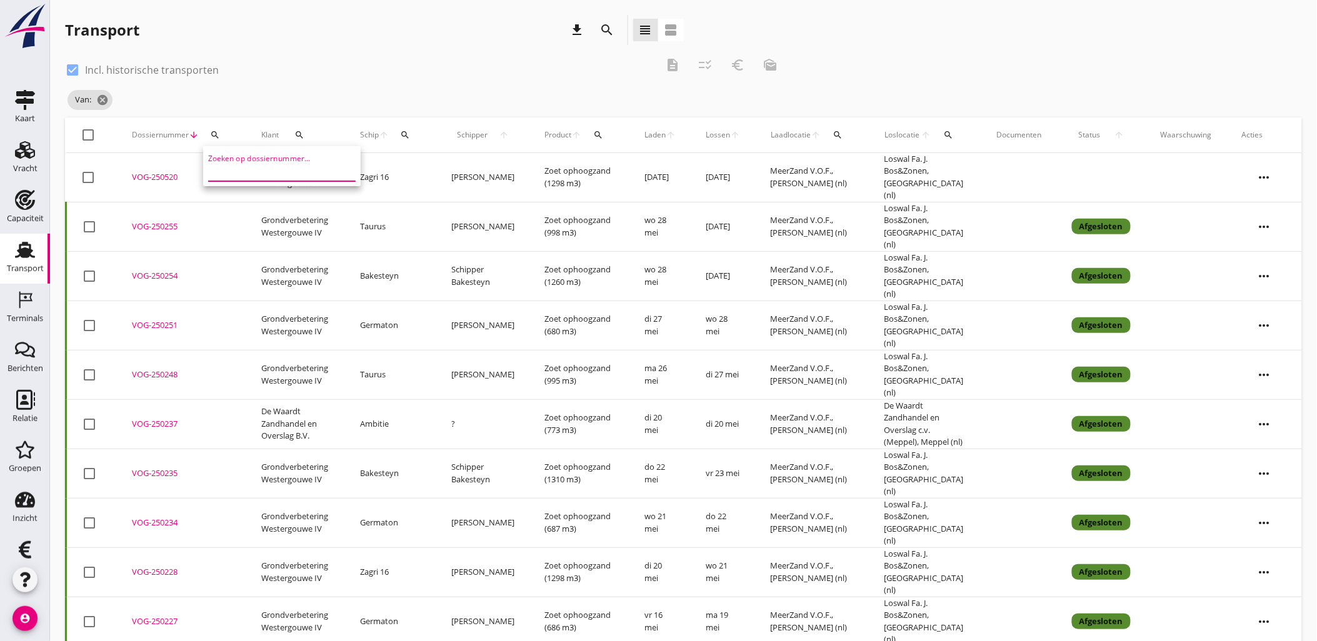
click at [236, 171] on input "Zoeken op dossiernummer..." at bounding box center [273, 171] width 130 height 20
paste input "VOG-250520"
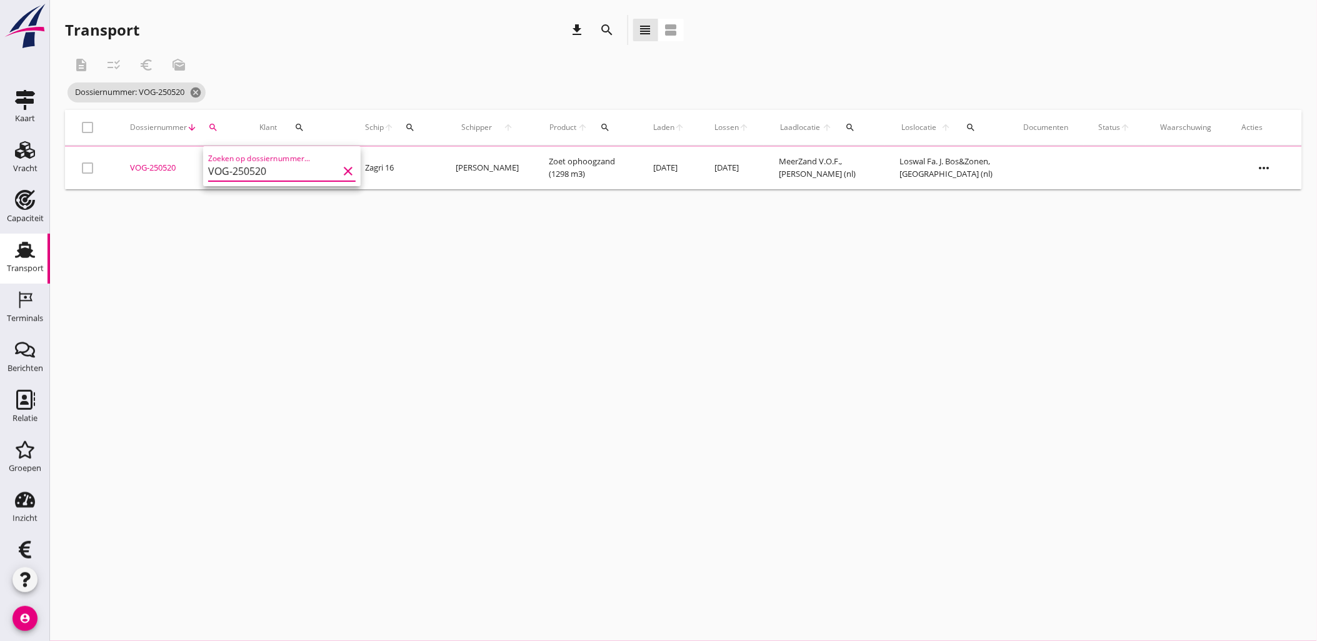
type input "VOG-250520"
click at [154, 166] on div "VOG-250520" at bounding box center [179, 168] width 99 height 12
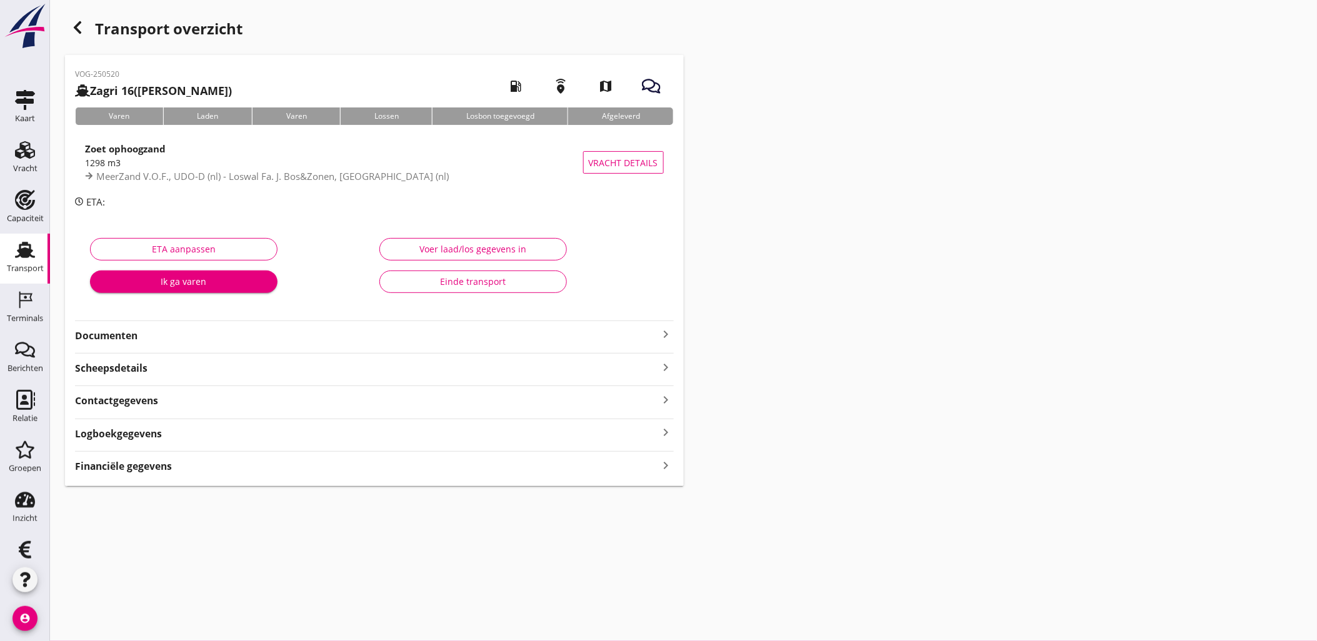
click at [305, 465] on div "Financiële gegevens keyboard_arrow_right" at bounding box center [374, 465] width 599 height 17
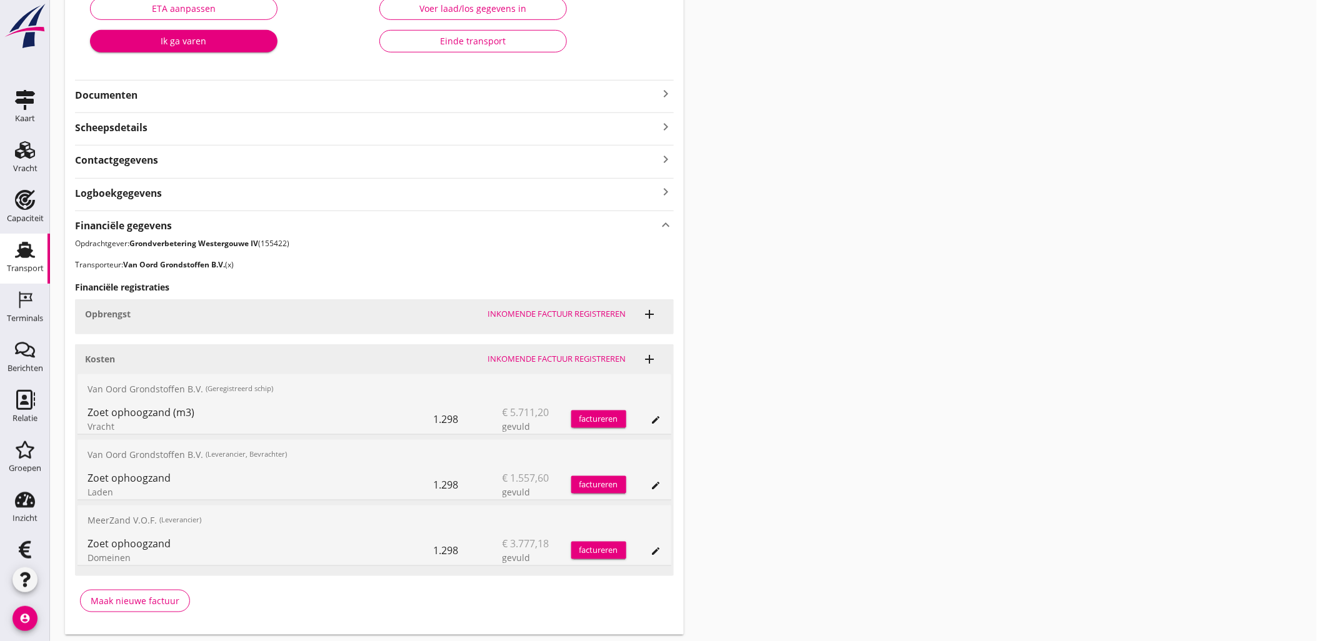
scroll to position [278, 0]
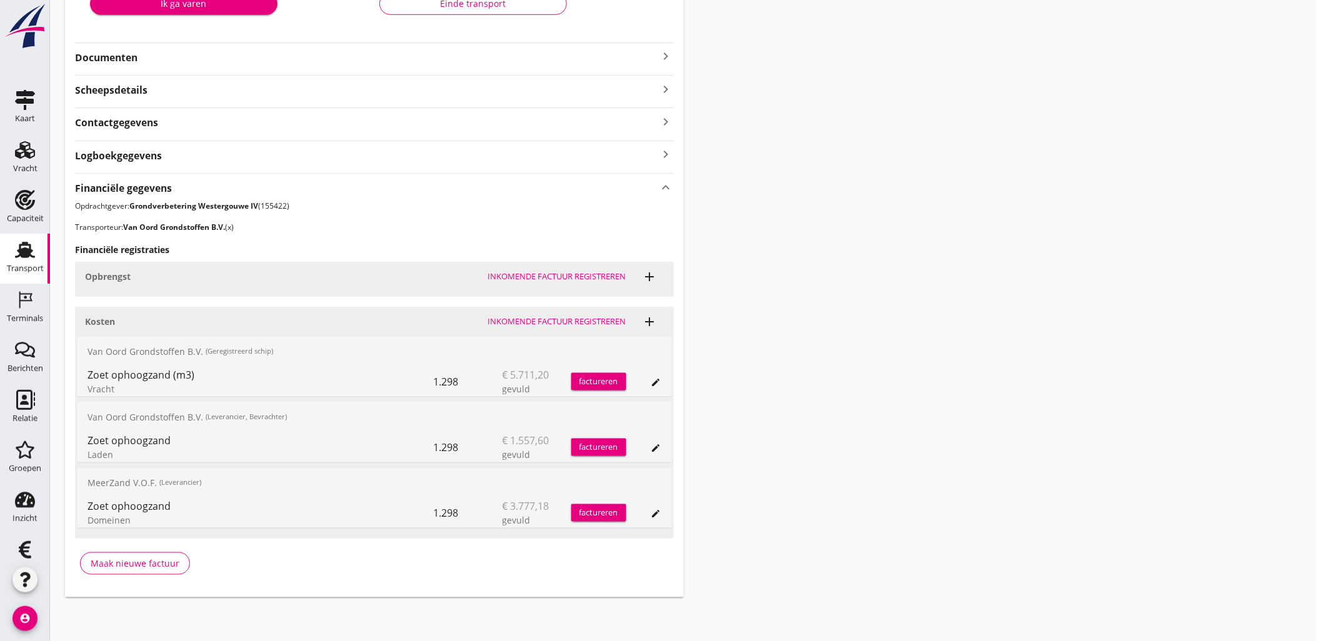
click at [656, 450] on icon "edit" at bounding box center [656, 448] width 10 height 10
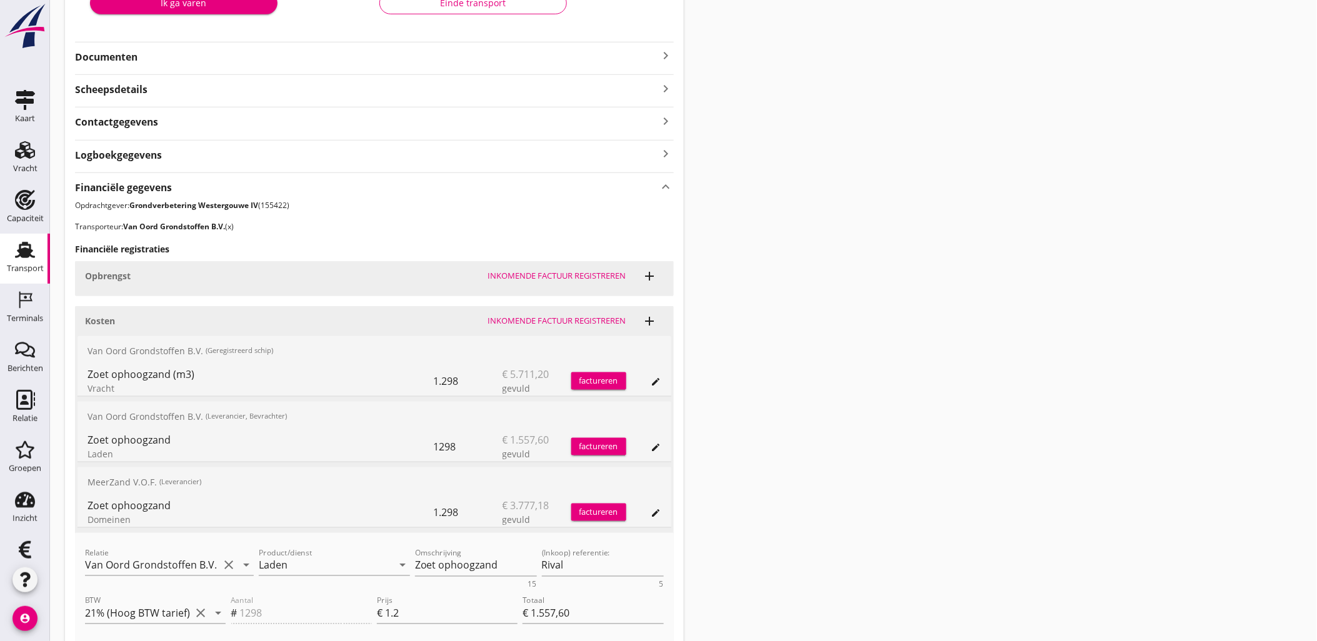
scroll to position [347, 0]
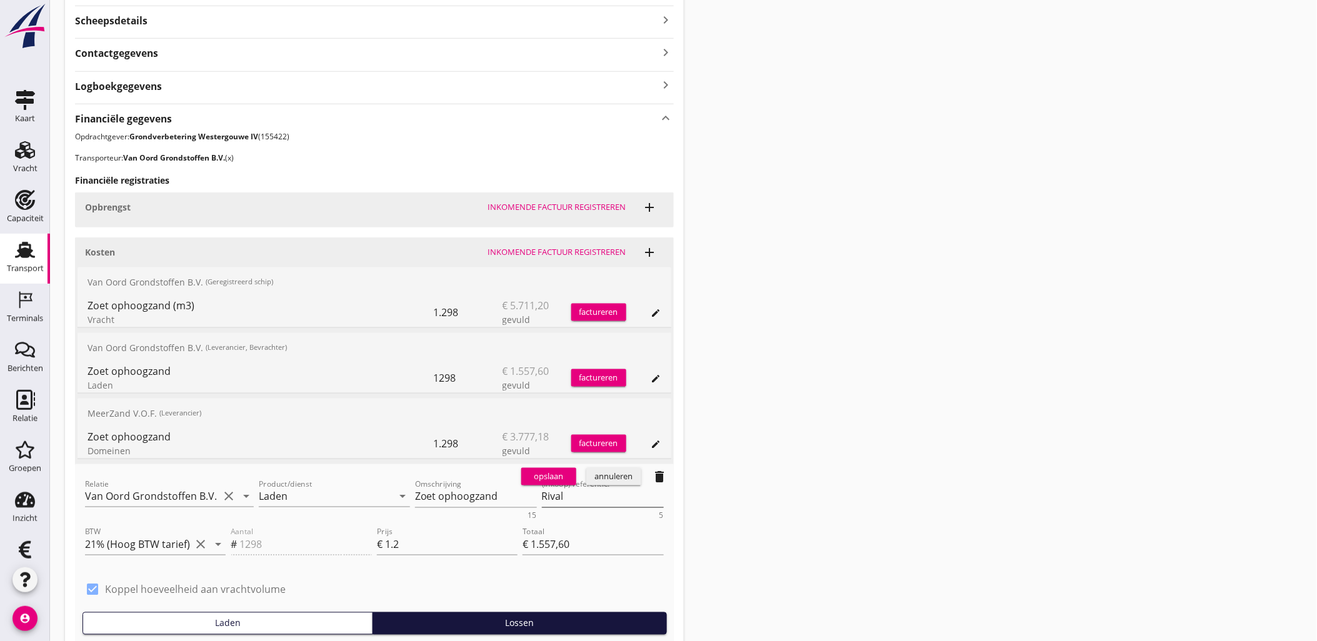
click at [551, 489] on textarea "Rival" at bounding box center [603, 497] width 122 height 21
click at [559, 497] on textarea "Rival" at bounding box center [603, 497] width 122 height 21
click at [558, 497] on textarea "Rival" at bounding box center [603, 497] width 122 height 21
click at [549, 476] on div "opslaan" at bounding box center [548, 476] width 45 height 12
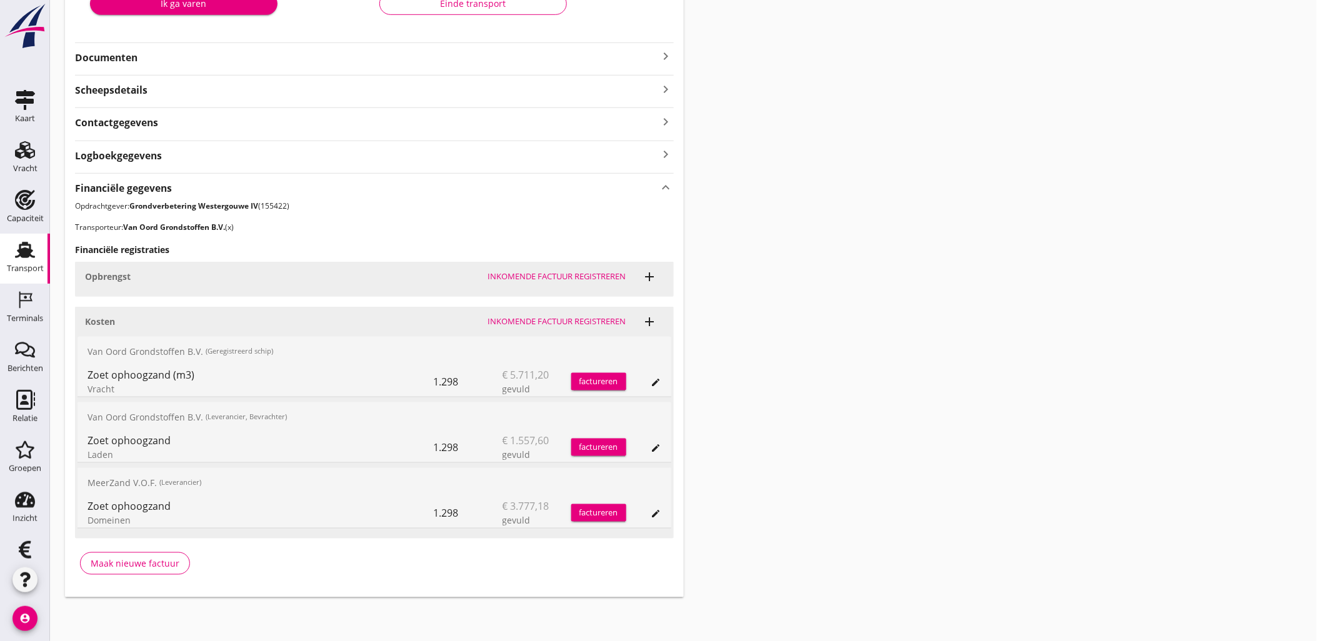
click at [664, 382] on div "Zoet ophoogzand (m3) Vracht 1.298 € 5.711,20 gevuld factureren edit" at bounding box center [374, 382] width 594 height 30
click at [662, 381] on div "edit" at bounding box center [655, 382] width 17 height 10
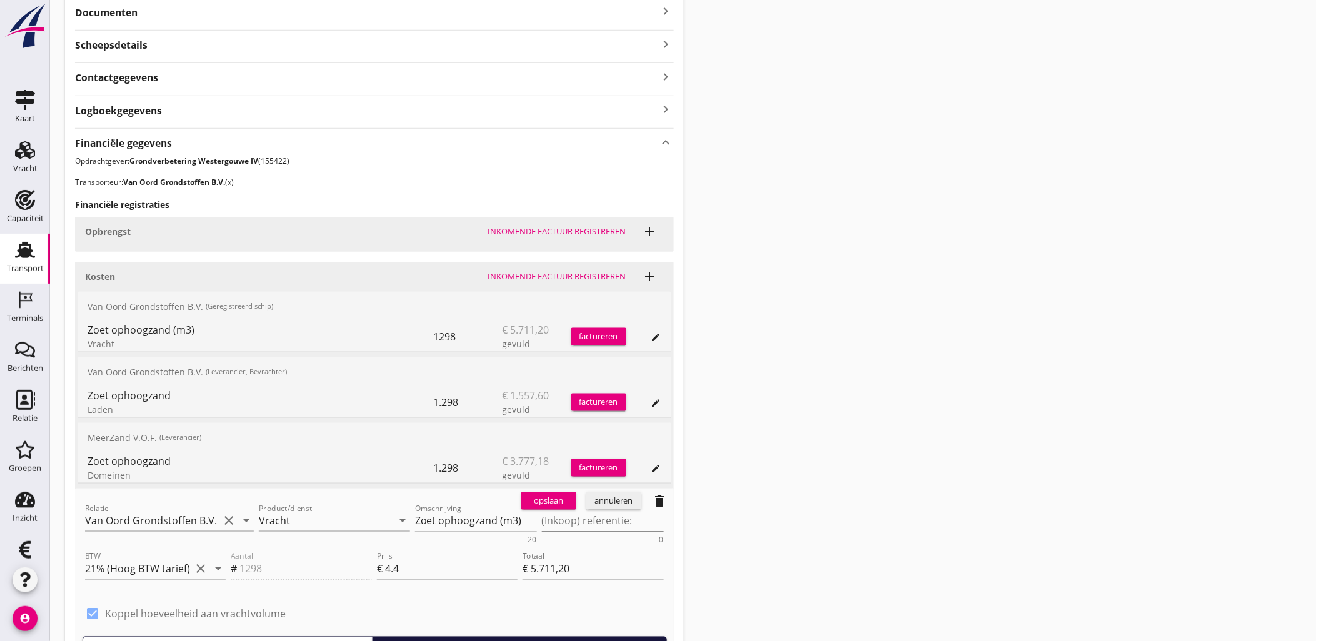
scroll to position [347, 0]
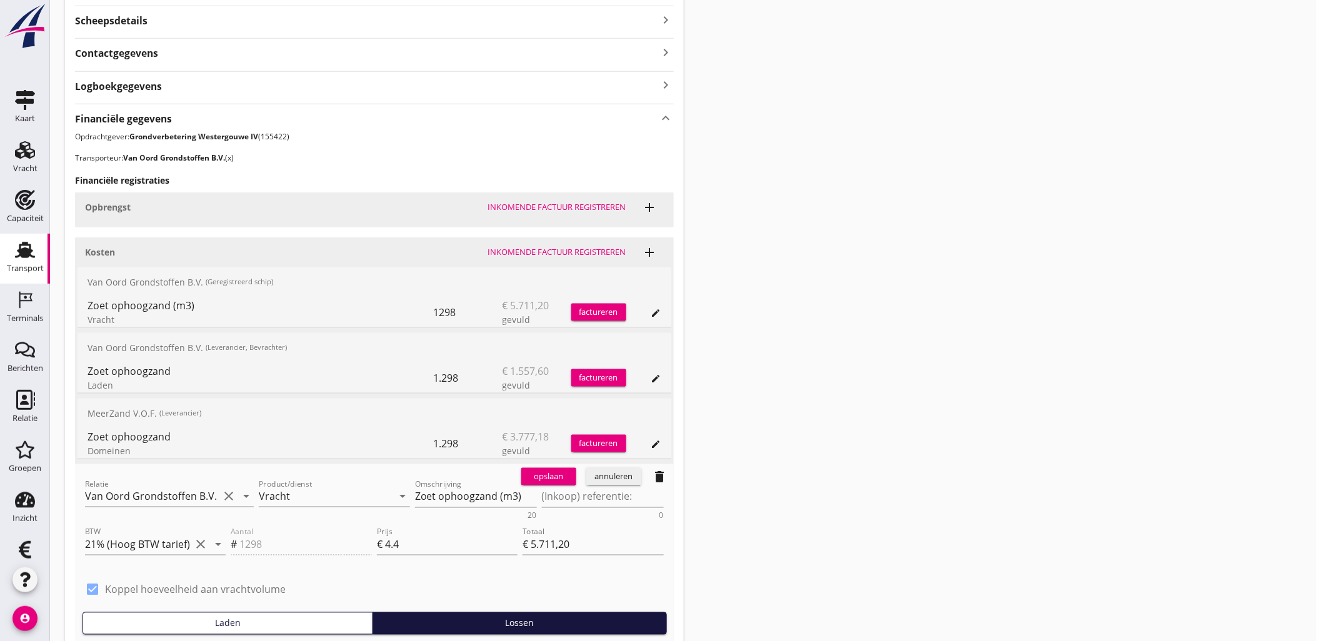
click at [564, 476] on div "opslaan" at bounding box center [548, 476] width 45 height 12
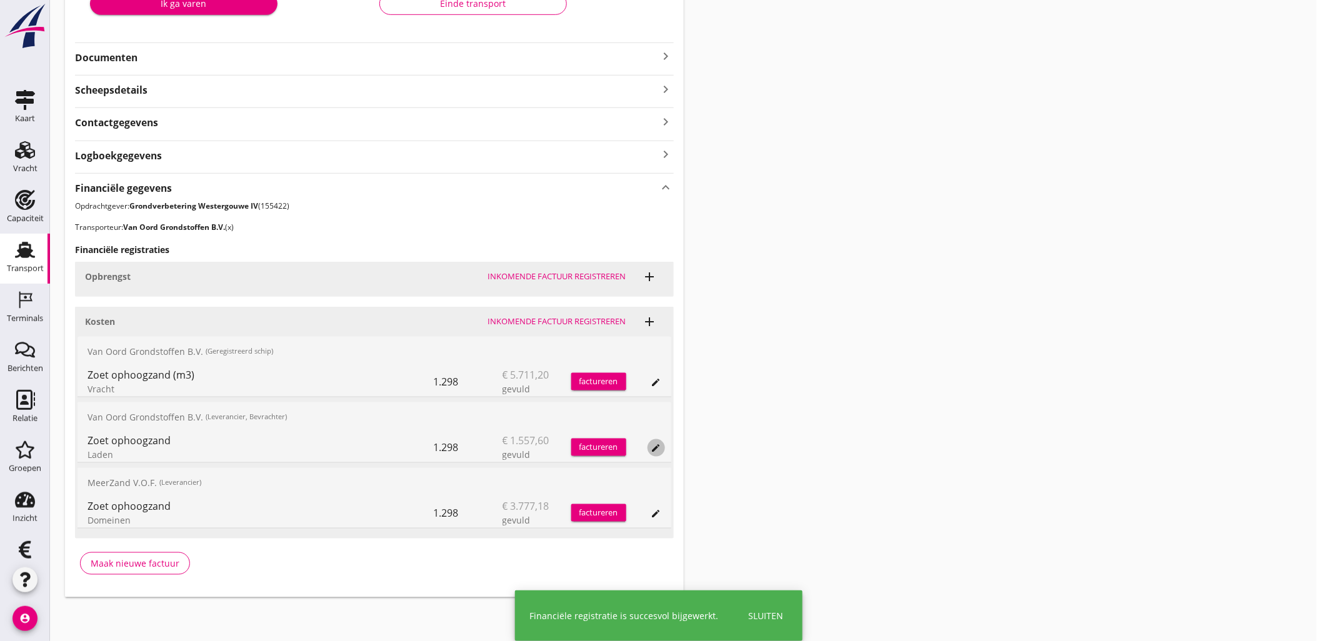
click at [664, 444] on button "edit" at bounding box center [655, 447] width 17 height 17
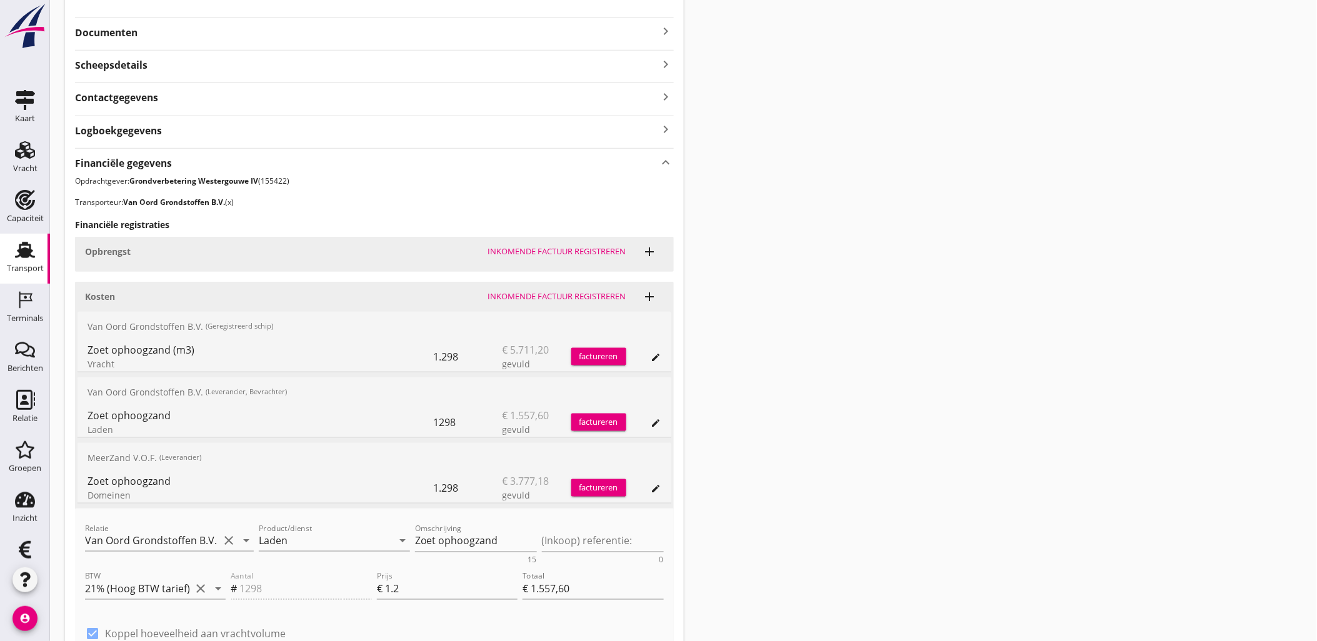
scroll to position [347, 0]
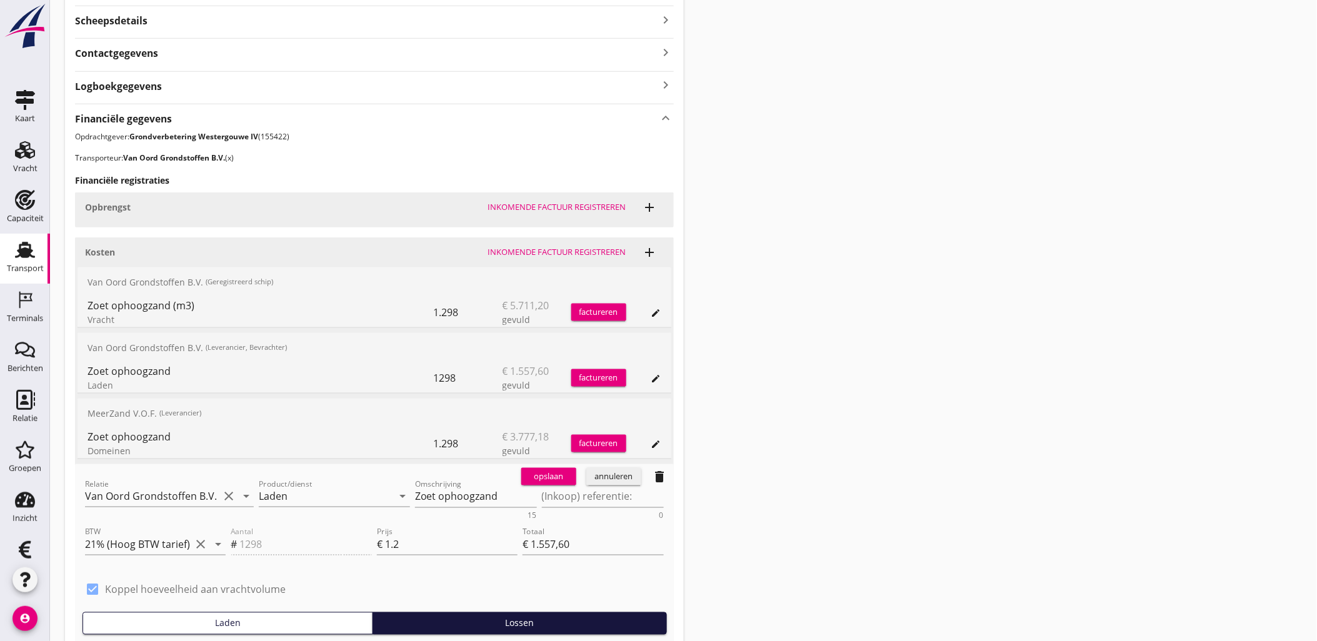
click at [557, 473] on div "opslaan" at bounding box center [548, 476] width 45 height 12
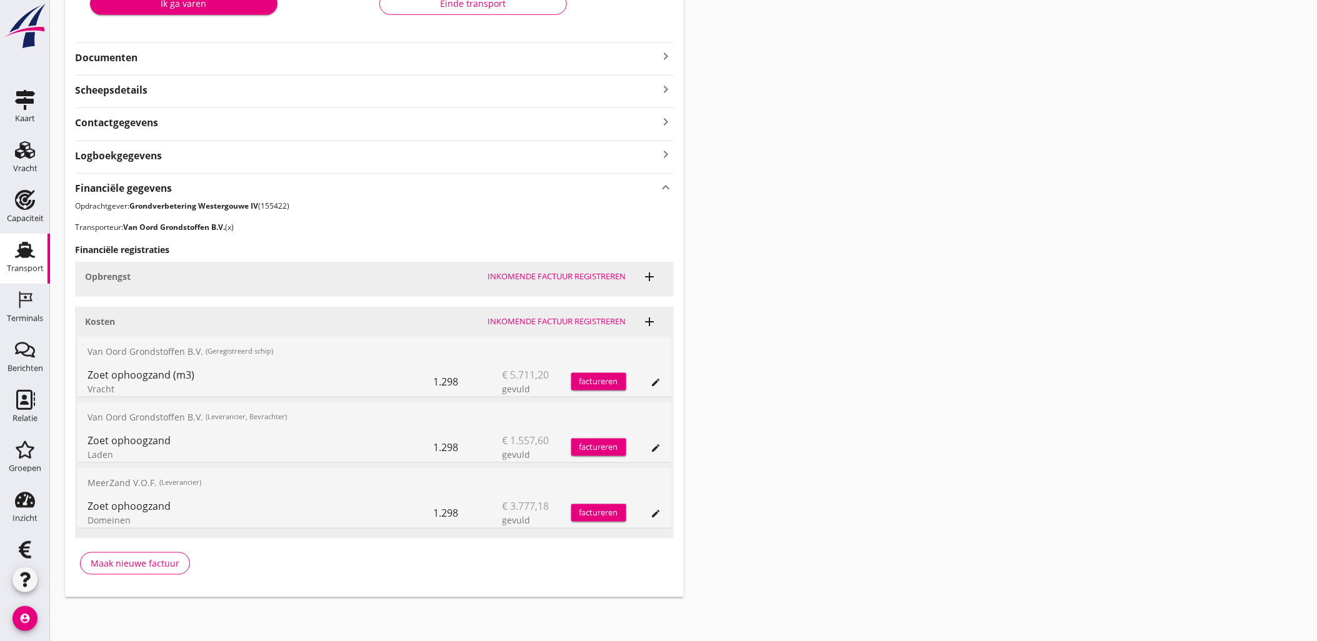
click at [1017, 237] on div "Transport overzicht VOG-250520 Zagri 16 ([PERSON_NAME]) local_gas_station emerg…" at bounding box center [683, 167] width 1267 height 890
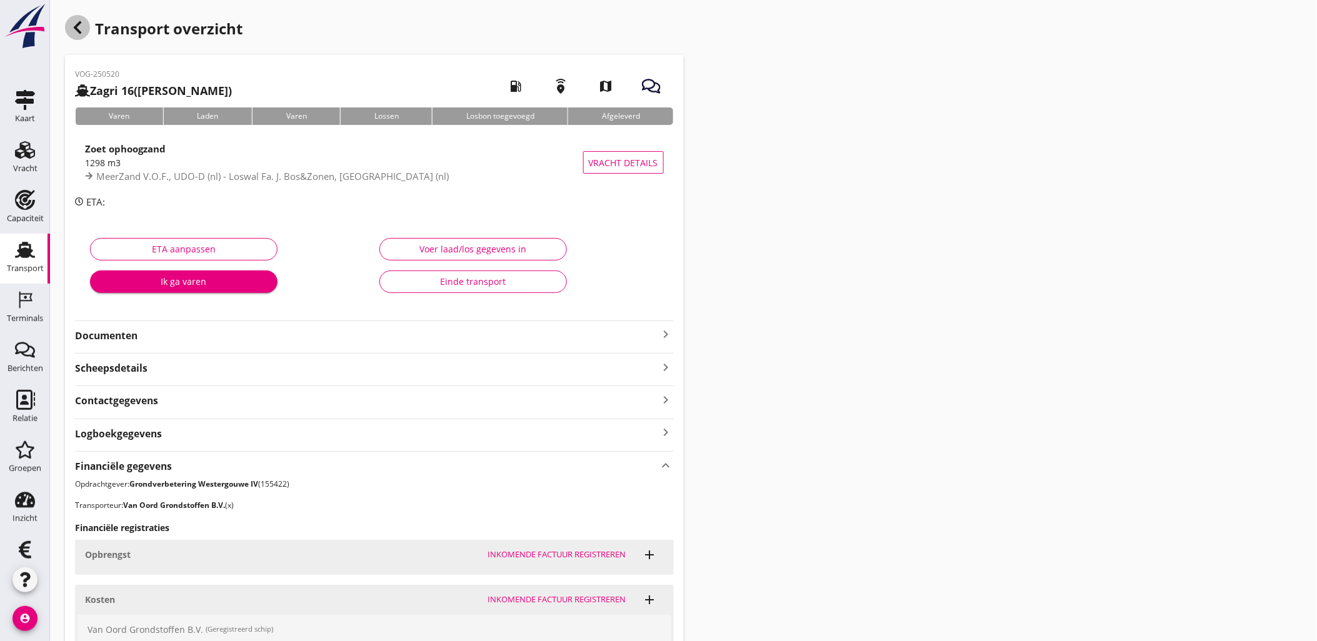
click at [81, 27] on icon "button" at bounding box center [77, 27] width 15 height 15
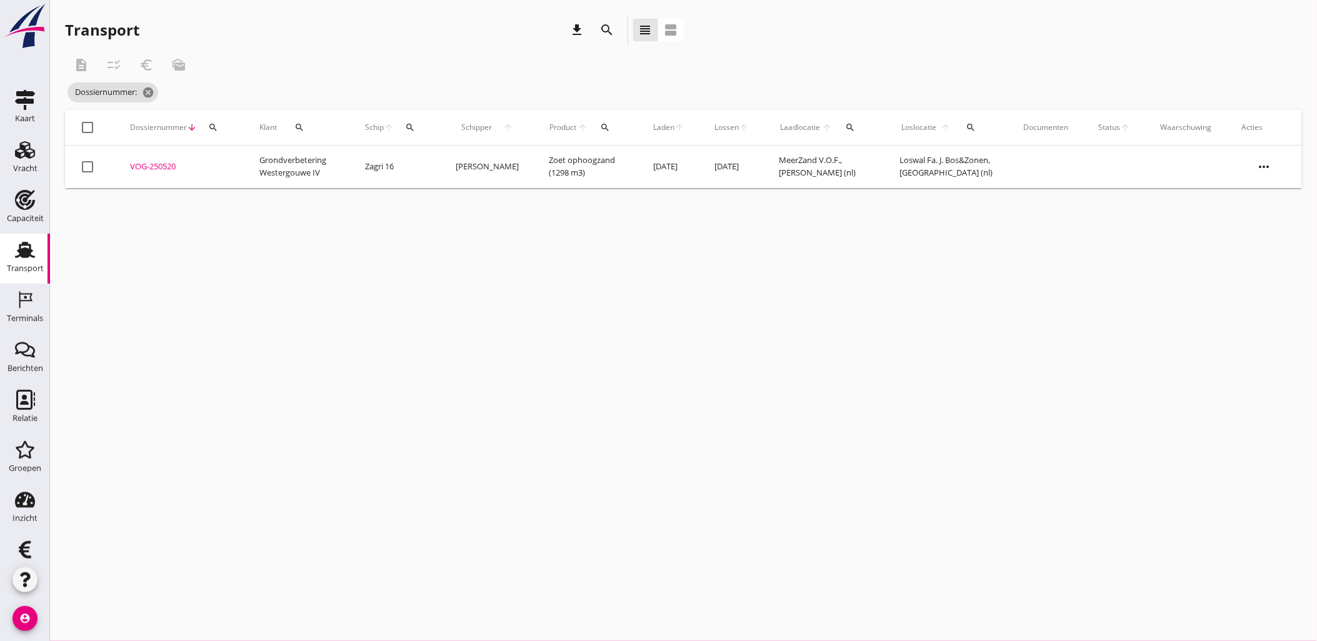
click at [217, 128] on div "search" at bounding box center [213, 127] width 22 height 10
click at [228, 163] on input "Zoeken op dossiernummer..." at bounding box center [272, 164] width 130 height 20
paste input "VOG-250519"
type input "VOG-250519"
click at [164, 165] on div "VOG-250519" at bounding box center [179, 167] width 99 height 12
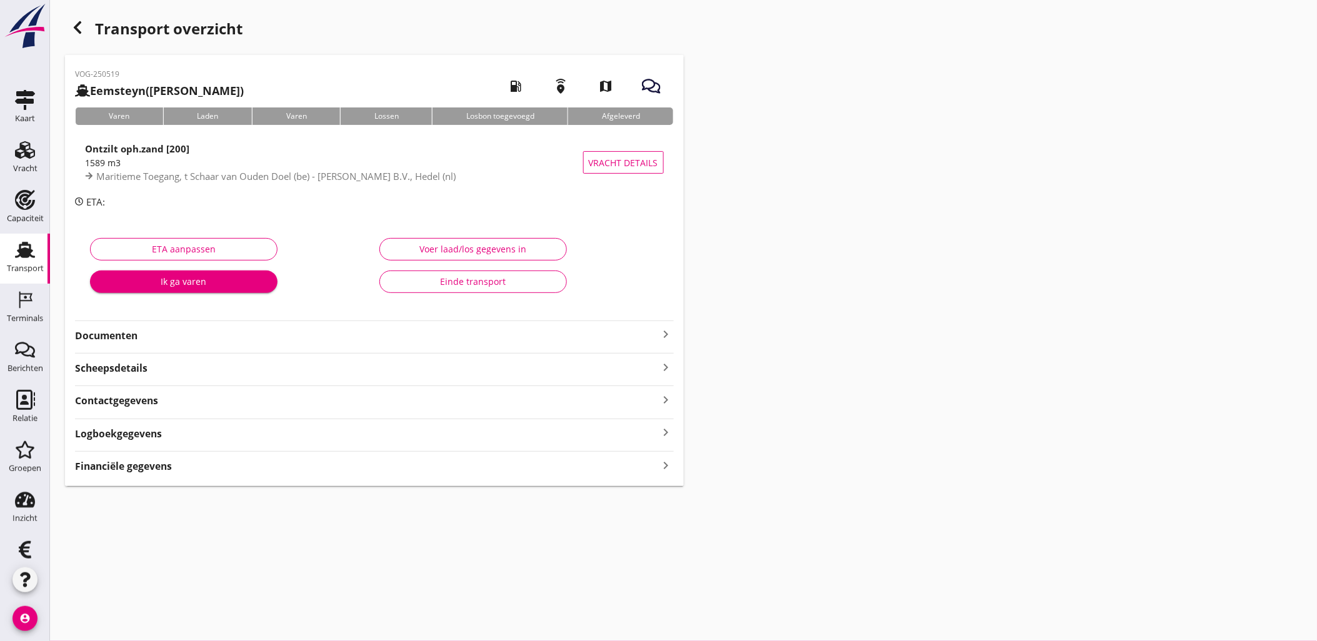
click at [245, 464] on div "Financiële gegevens keyboard_arrow_right" at bounding box center [374, 465] width 599 height 17
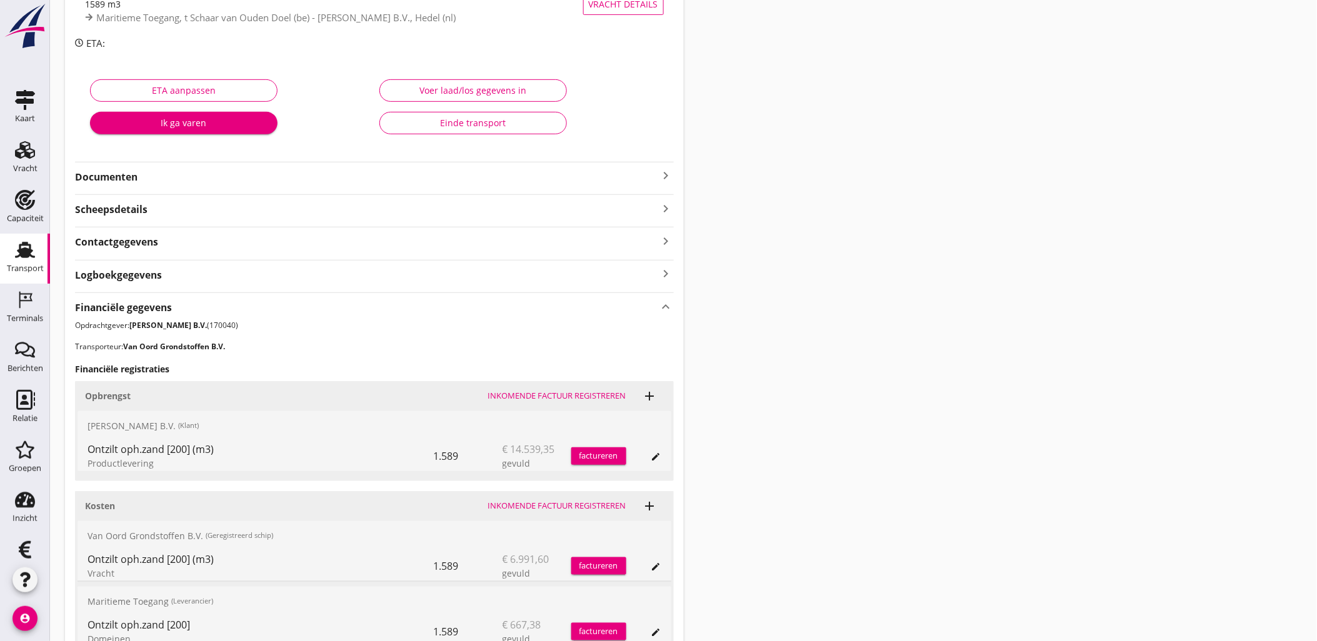
scroll to position [344, 0]
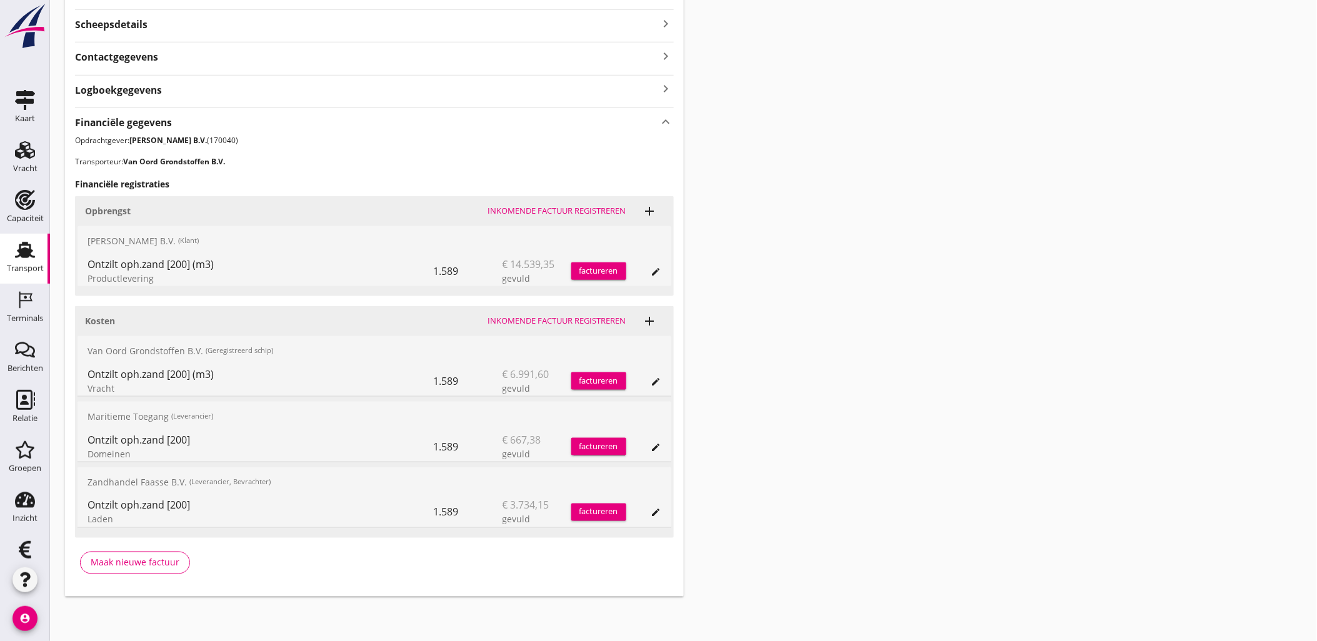
click at [658, 270] on icon "edit" at bounding box center [656, 272] width 10 height 10
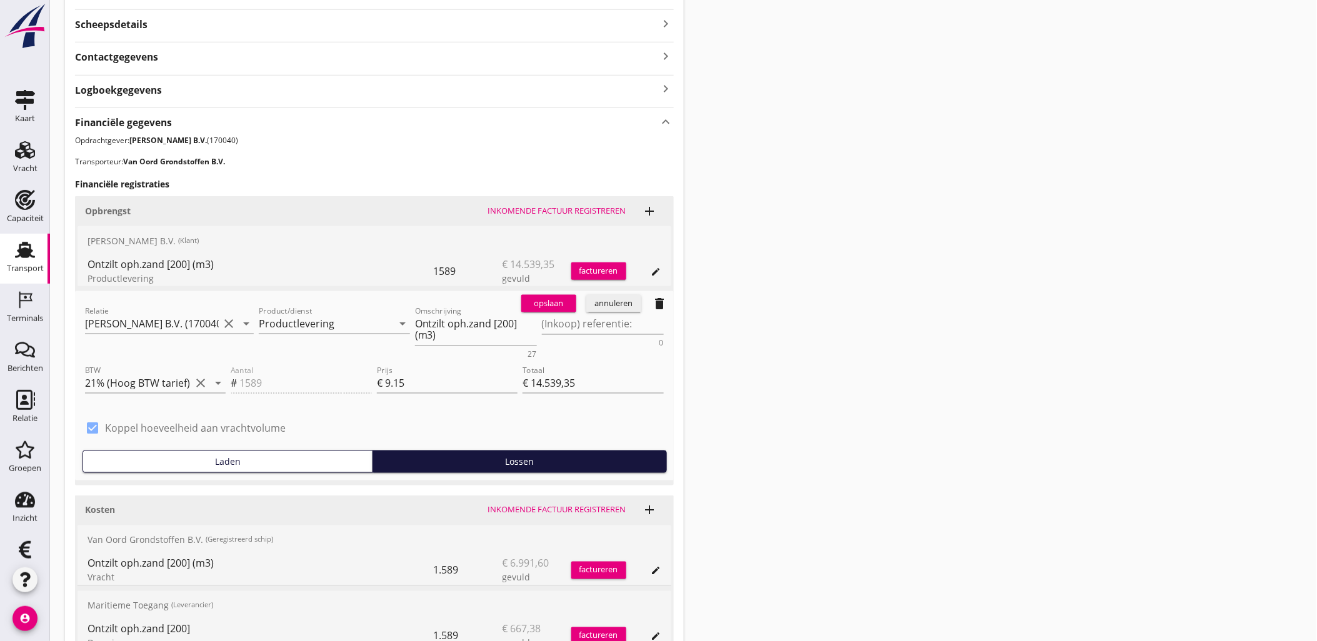
click at [559, 304] on div "opslaan" at bounding box center [548, 303] width 45 height 12
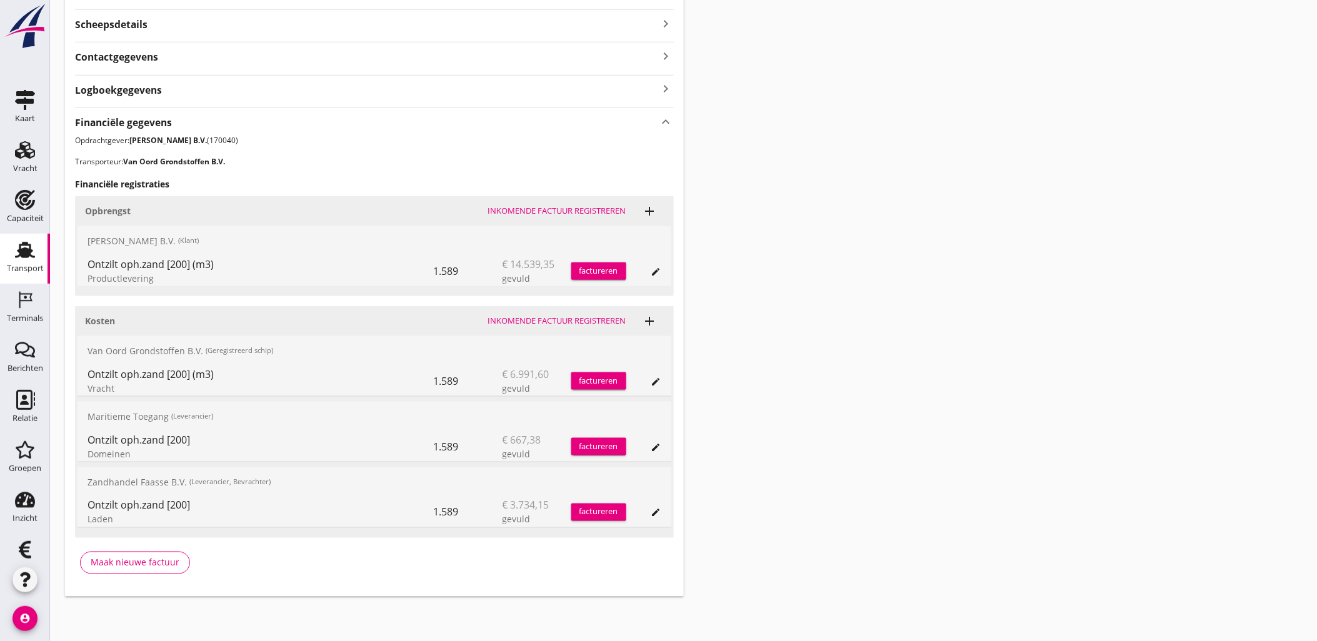
drag, startPoint x: 1182, startPoint y: 251, endPoint x: 686, endPoint y: 179, distance: 501.4
click at [1182, 251] on div "Transport overzicht VOG-250519 Eemsteyn ([PERSON_NAME]) local_gas_station emerg…" at bounding box center [683, 133] width 1267 height 955
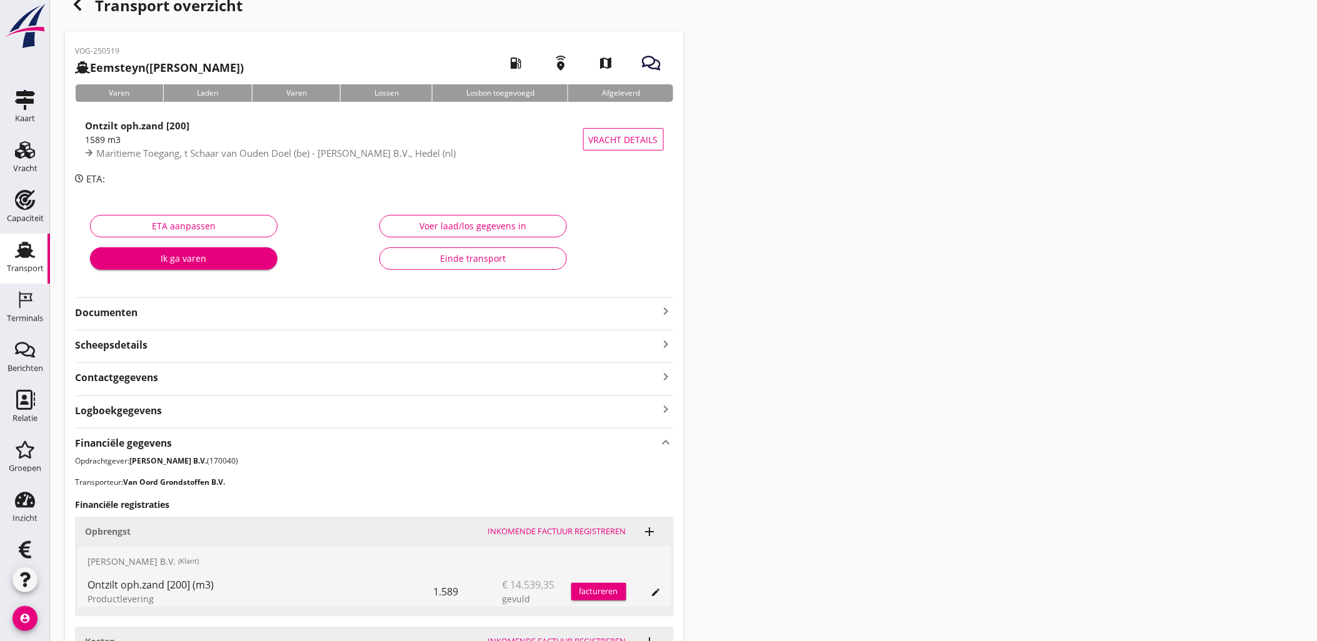
scroll to position [0, 0]
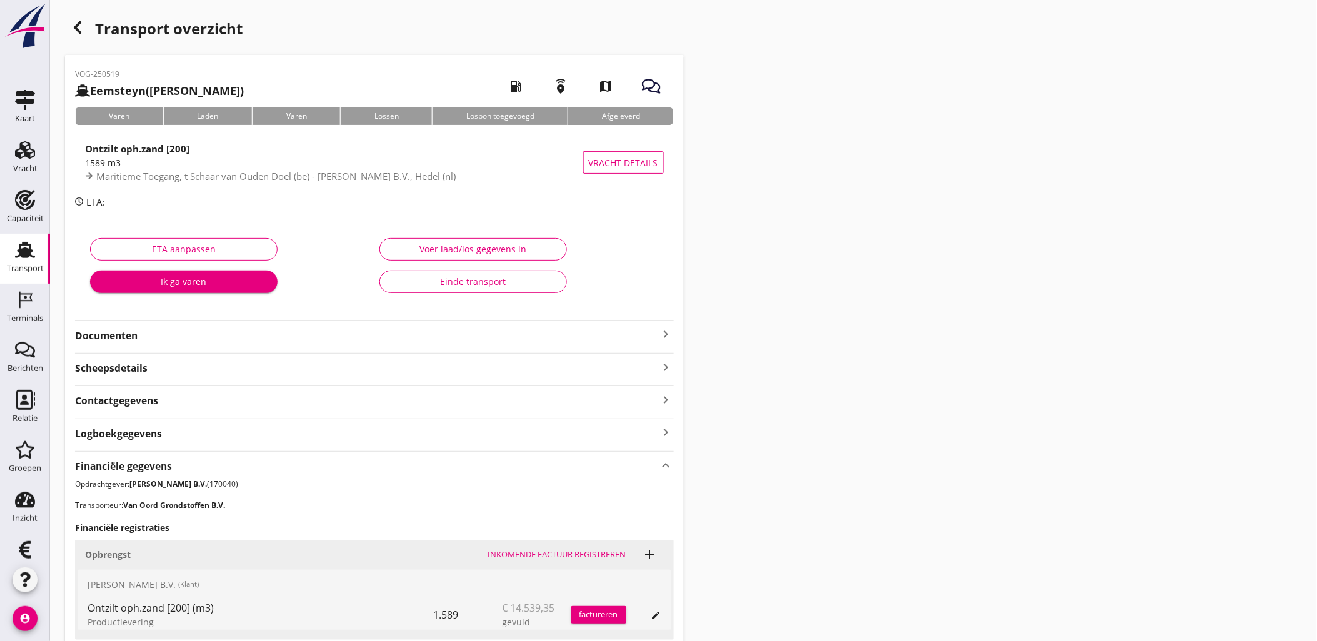
click at [15, 245] on icon "Transport" at bounding box center [25, 250] width 20 height 20
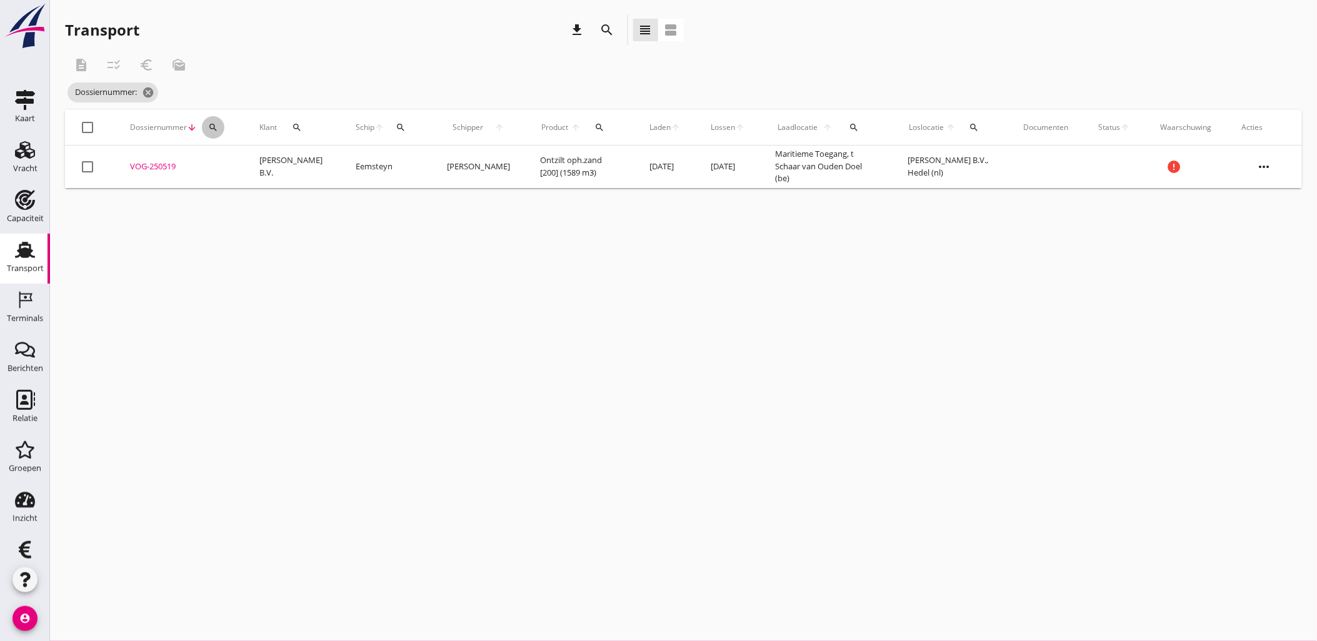
click at [211, 123] on icon "search" at bounding box center [213, 127] width 10 height 10
click at [304, 165] on input "Zoeken op dossiernummer..." at bounding box center [272, 164] width 130 height 20
paste input "VOG-250515"
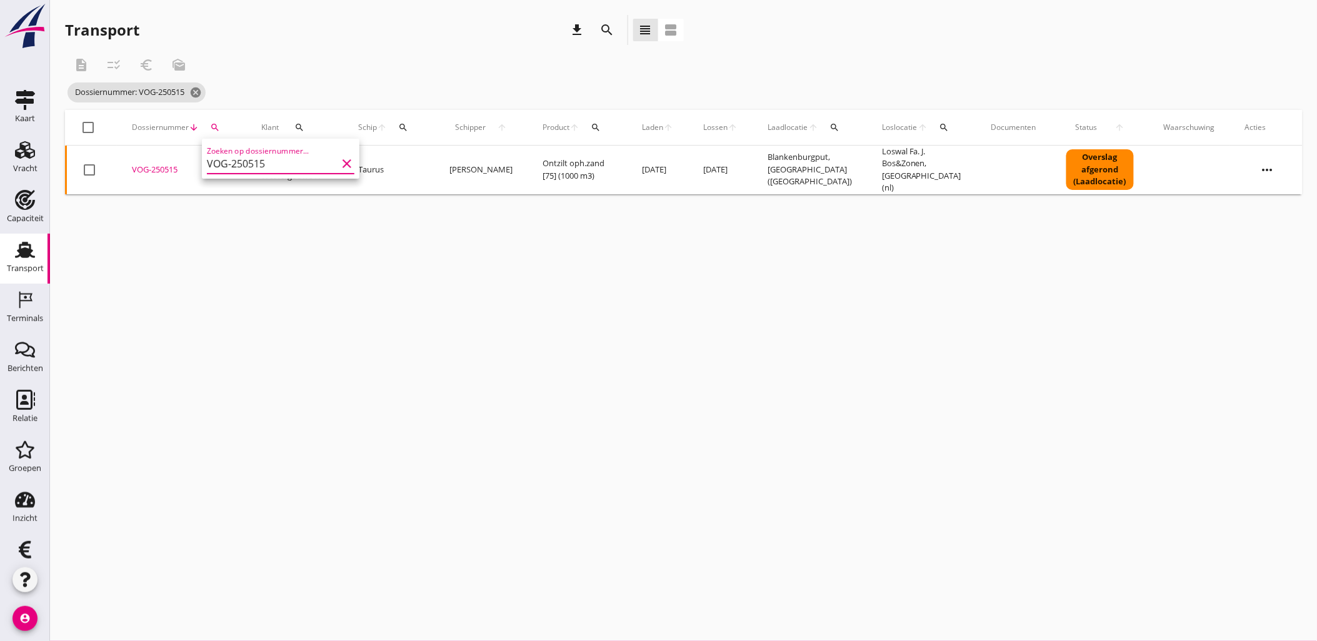
type input "VOG-250515"
click at [155, 166] on div "VOG-250515" at bounding box center [181, 170] width 99 height 12
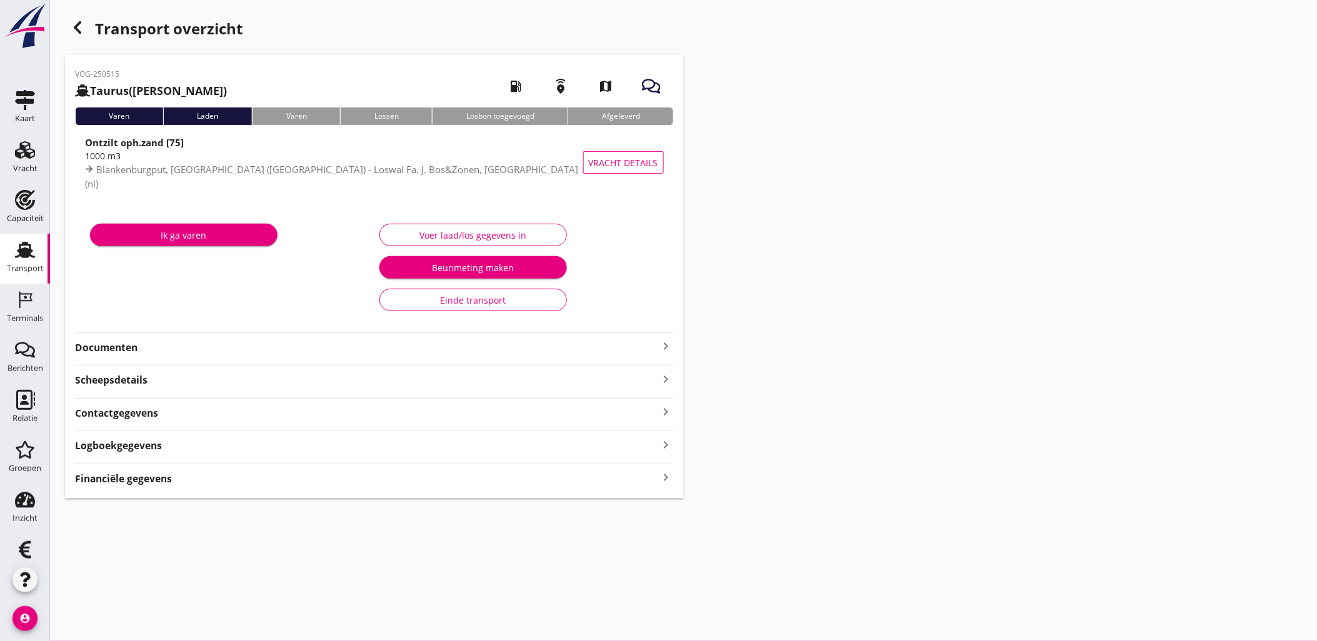
click at [209, 467] on div "Financiële gegevens keyboard_arrow_right" at bounding box center [374, 475] width 599 height 22
click at [212, 474] on div "Financiële gegevens keyboard_arrow_right" at bounding box center [374, 477] width 599 height 17
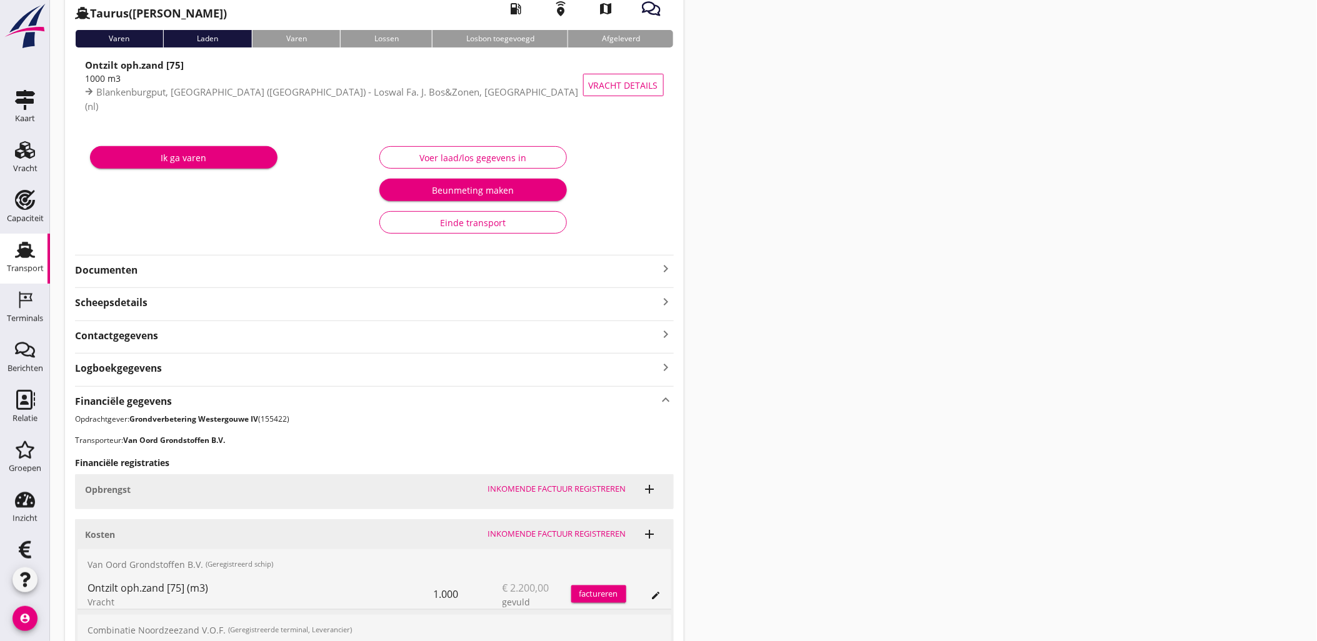
scroll to position [291, 0]
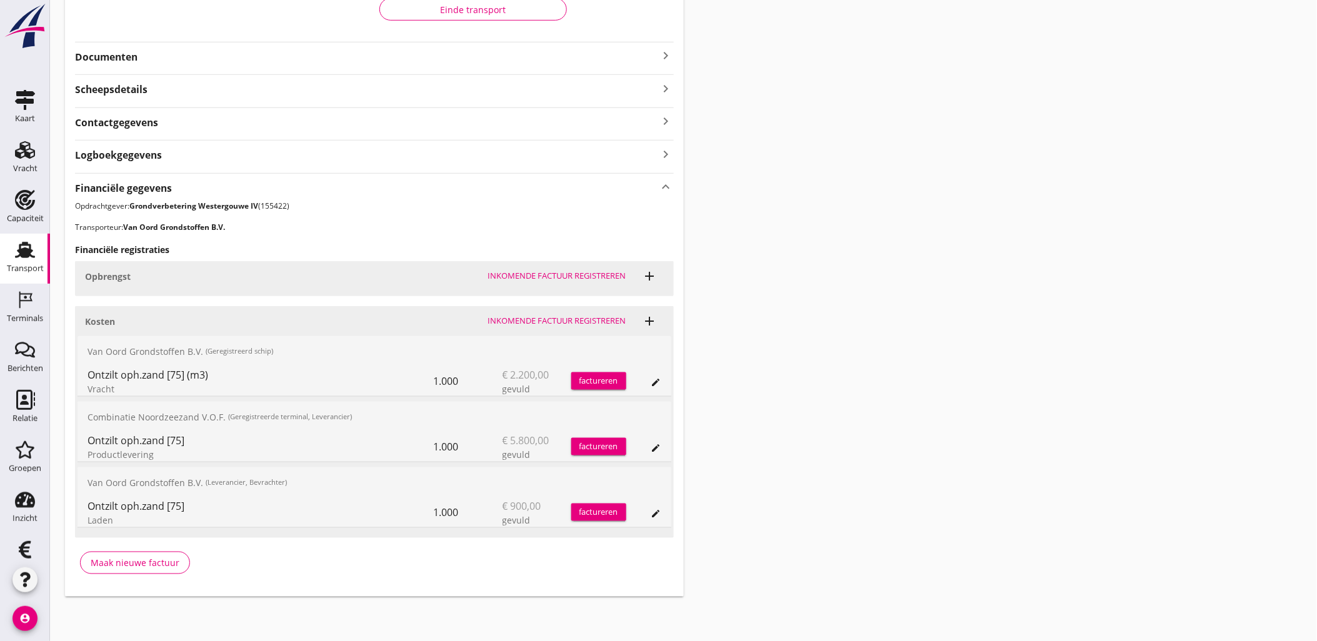
drag, startPoint x: 888, startPoint y: 376, endPoint x: 714, endPoint y: 265, distance: 206.4
click at [885, 376] on div "Transport overzicht VOG-250515 Taurus (Van Oord) local_gas_station emergency_sh…" at bounding box center [683, 160] width 1267 height 902
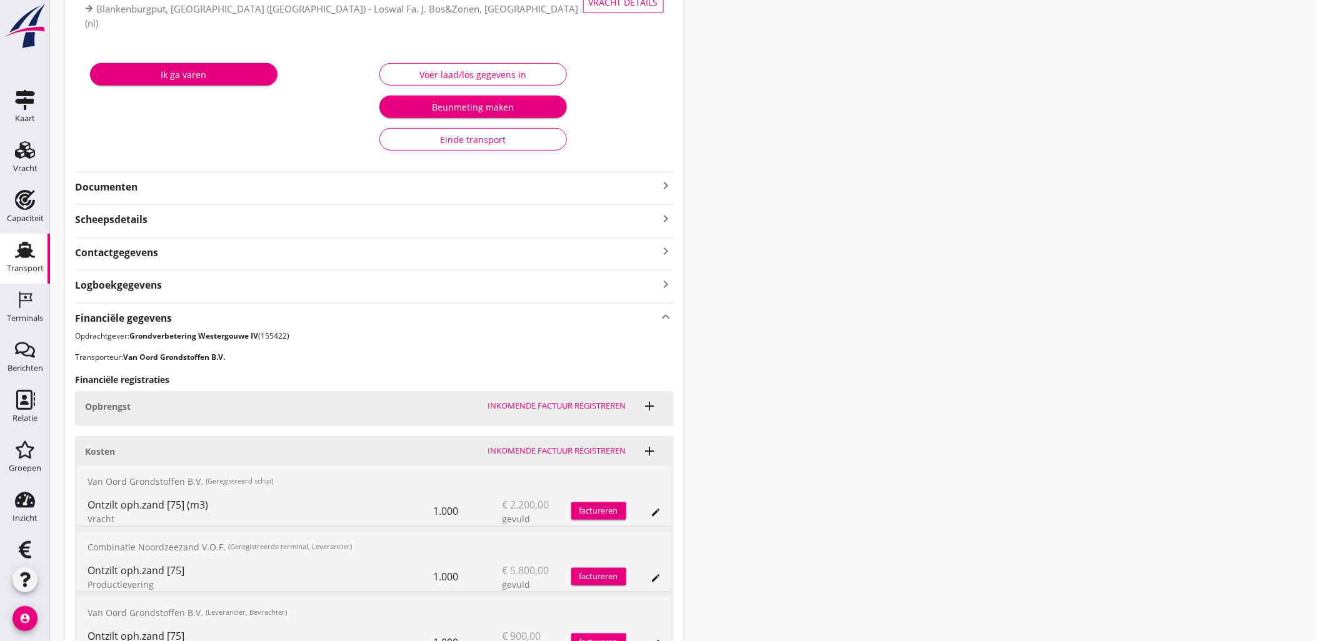
scroll to position [0, 0]
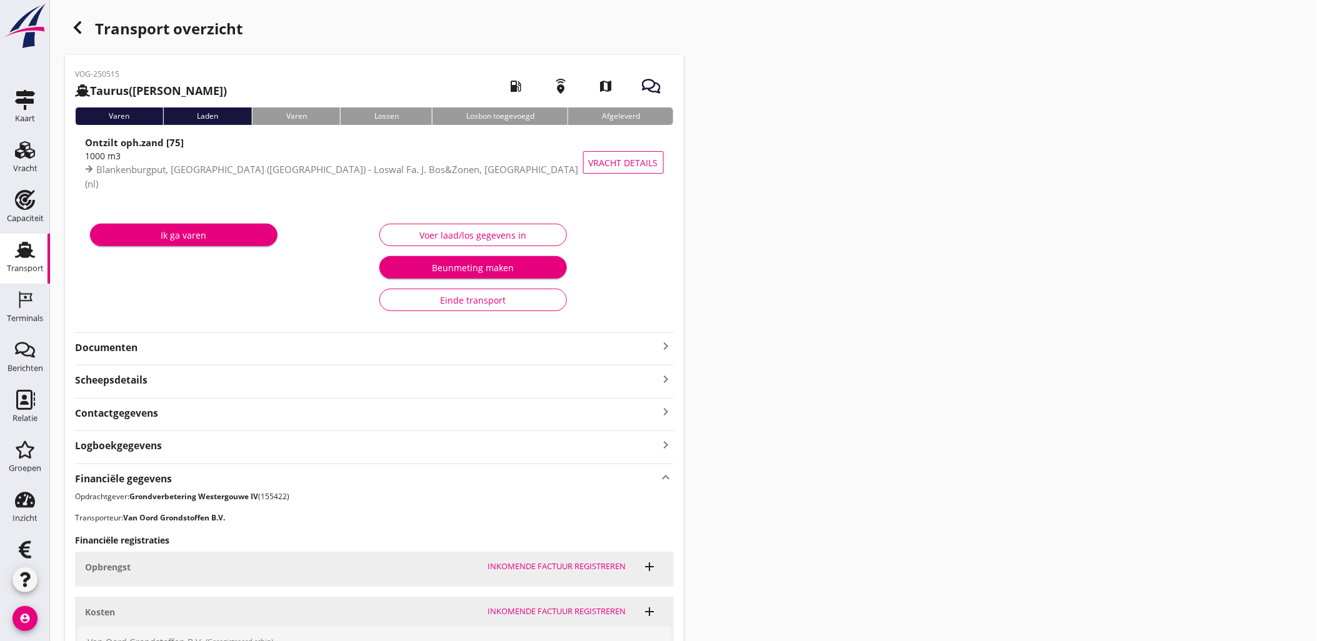
click at [75, 24] on icon "button" at bounding box center [77, 27] width 15 height 15
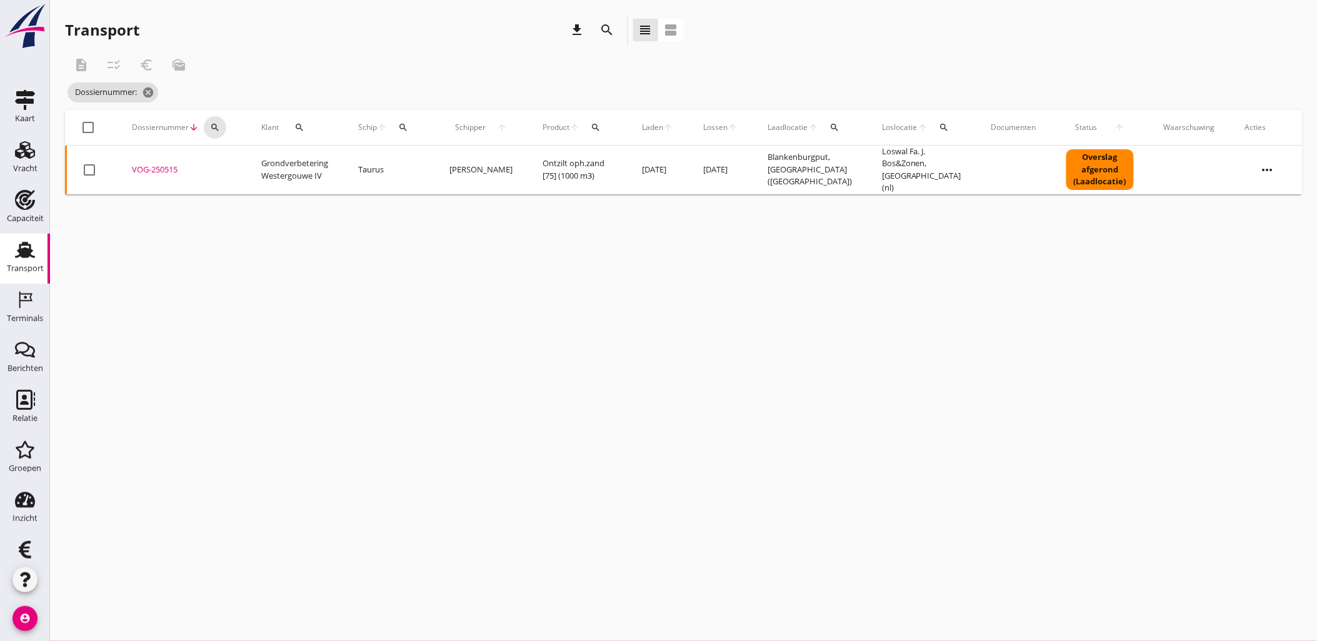
click at [211, 129] on icon "search" at bounding box center [215, 127] width 10 height 10
click at [236, 161] on input "Zoeken op dossiernummer..." at bounding box center [273, 164] width 130 height 20
paste input "VOG-250529"
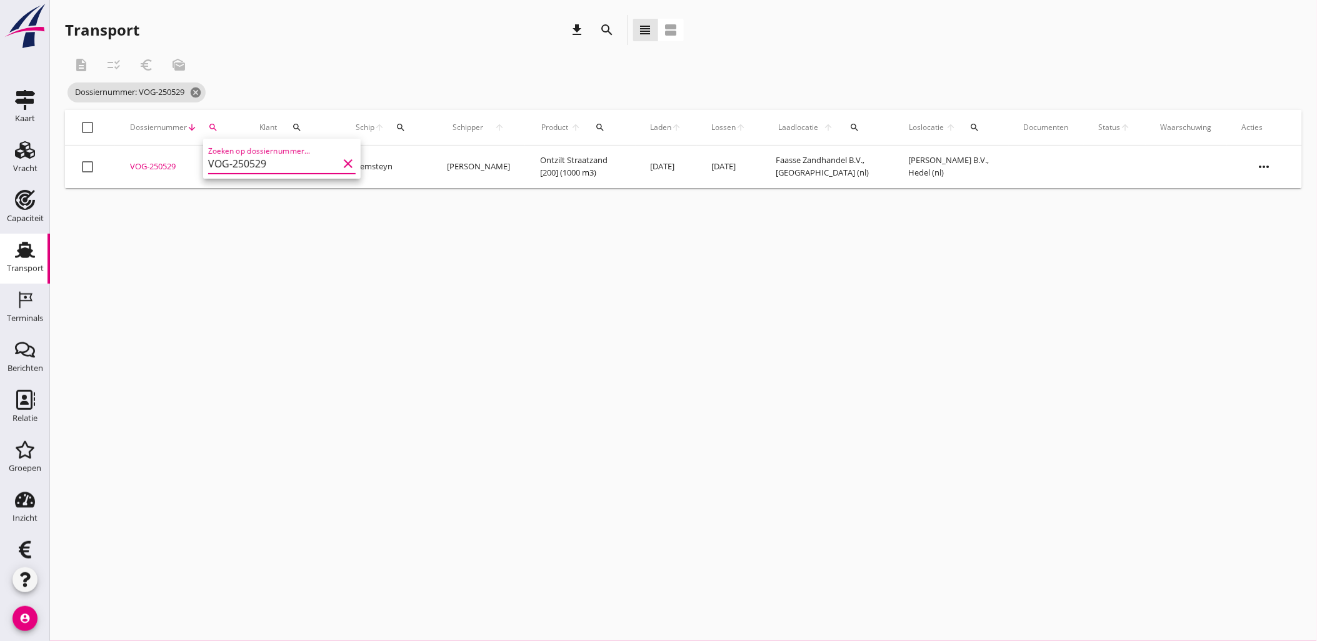
type input "VOG-250529"
click at [171, 165] on div "VOG-250529" at bounding box center [179, 167] width 99 height 12
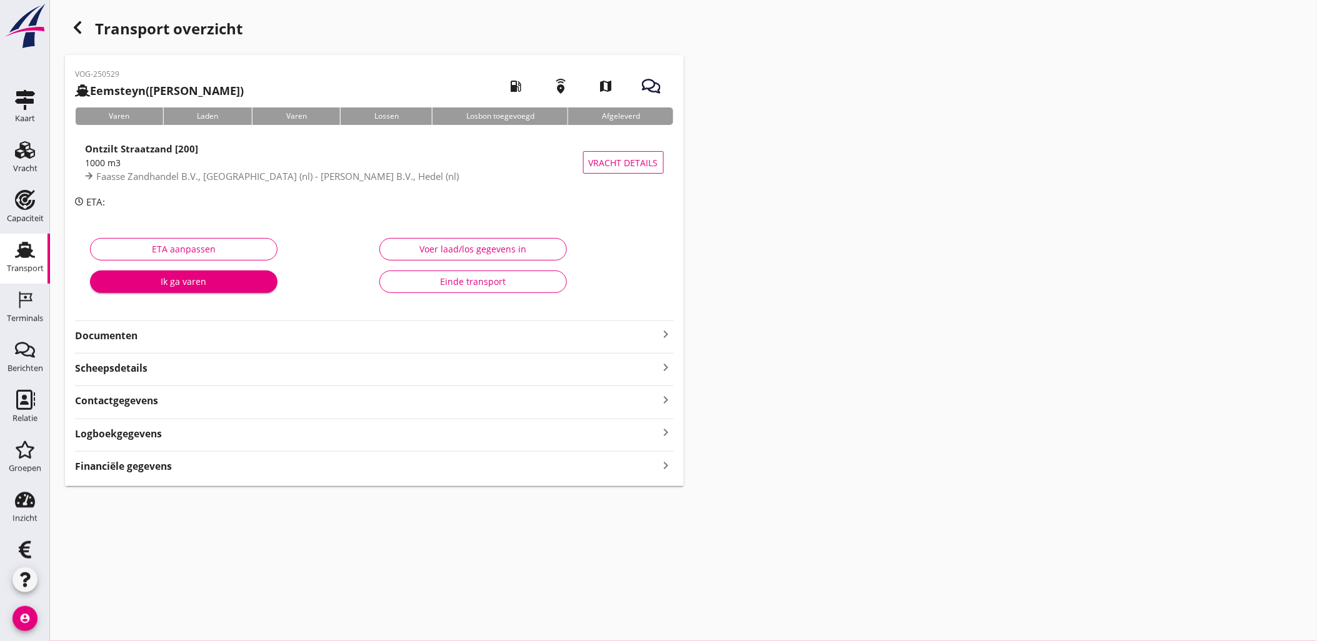
click at [176, 476] on div "VOG-250529 Eemsteyn ([PERSON_NAME]) local_gas_station emergency_share map Varen…" at bounding box center [374, 270] width 619 height 431
click at [176, 470] on div "Financiële gegevens keyboard_arrow_right" at bounding box center [374, 465] width 599 height 17
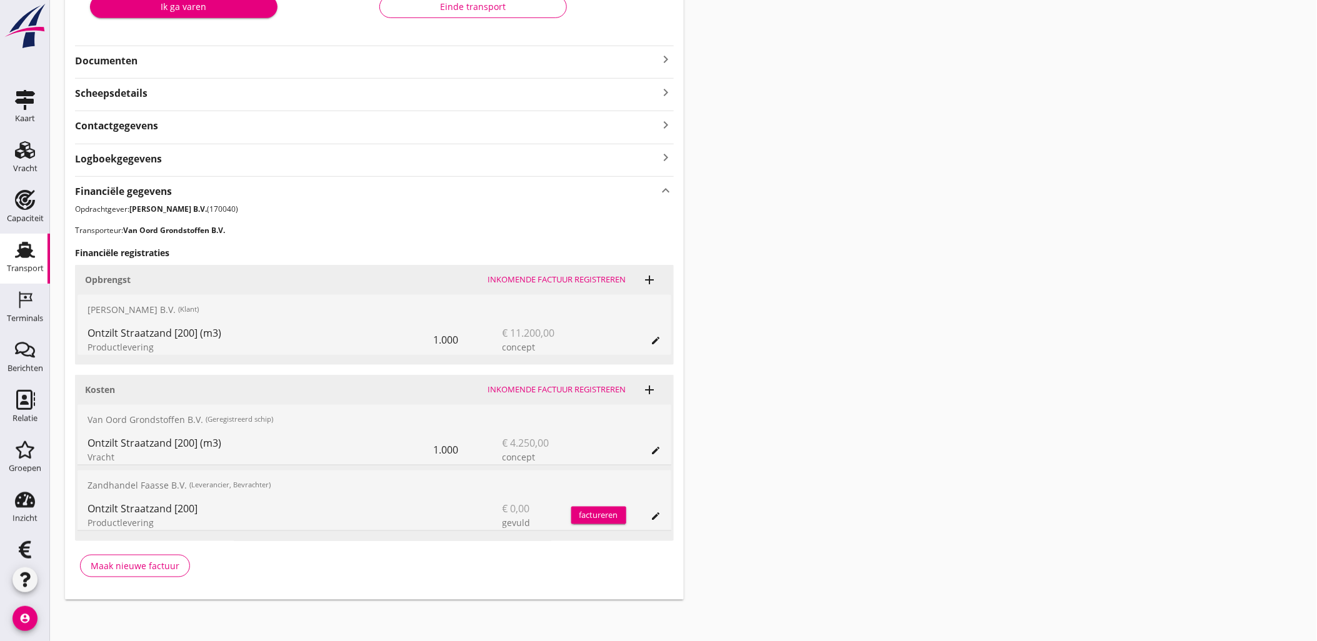
scroll to position [277, 0]
click at [27, 258] on icon "Transport" at bounding box center [25, 250] width 20 height 20
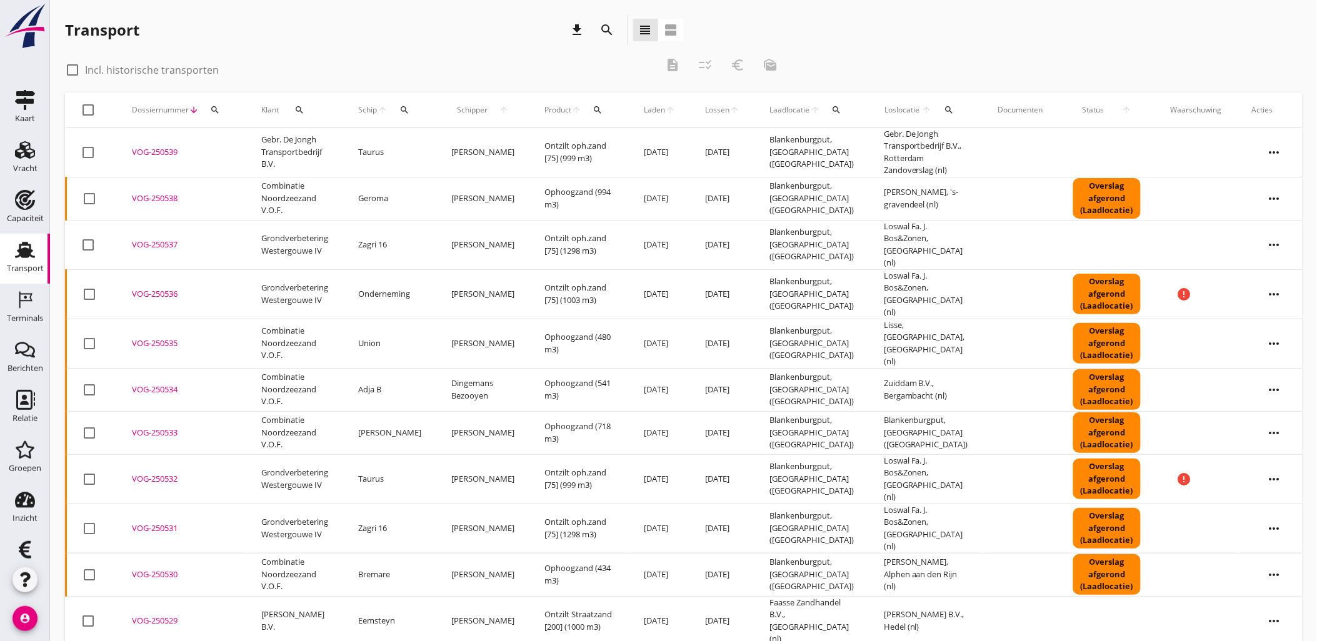
click at [139, 75] on label "Incl. historische transporten" at bounding box center [152, 70] width 134 height 12
checkbox input "true"
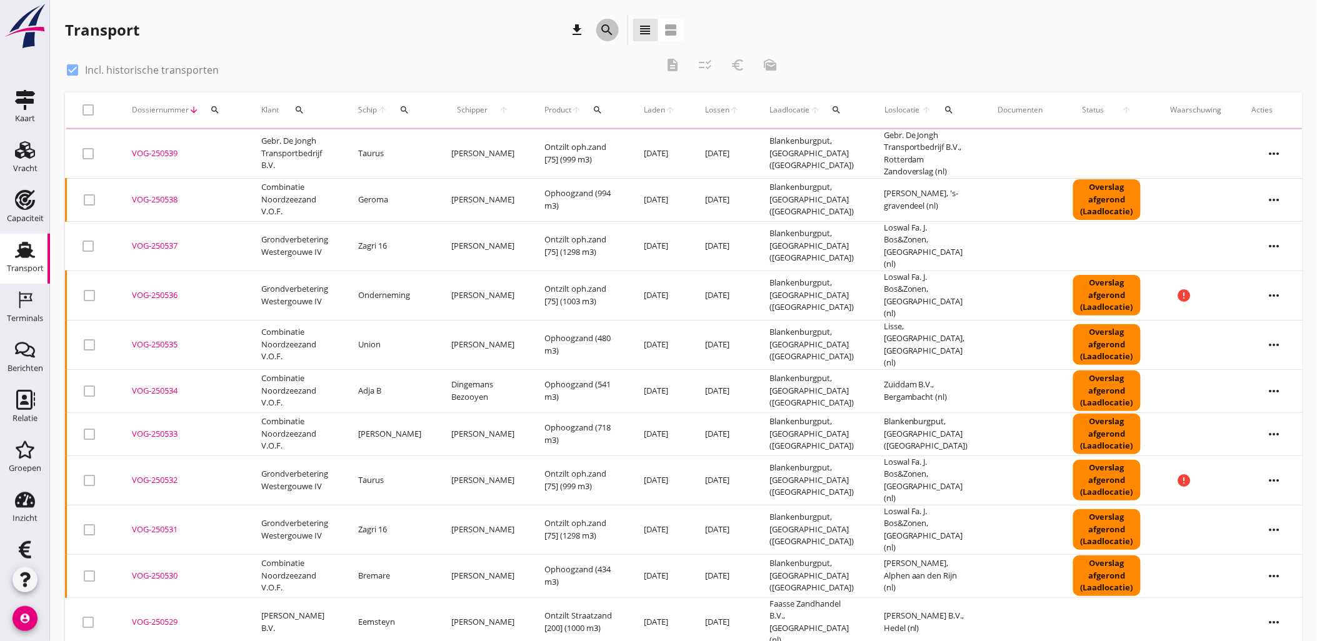
click at [609, 35] on icon "search" at bounding box center [607, 29] width 15 height 15
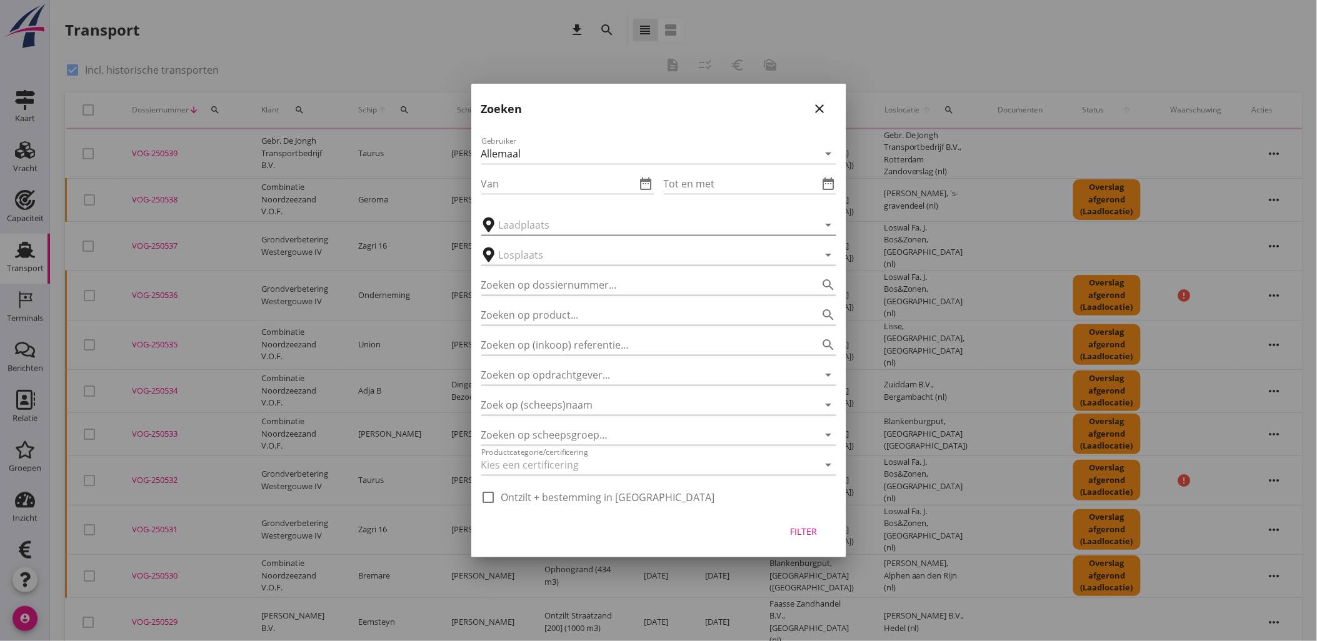
click at [552, 226] on input "text" at bounding box center [650, 225] width 302 height 20
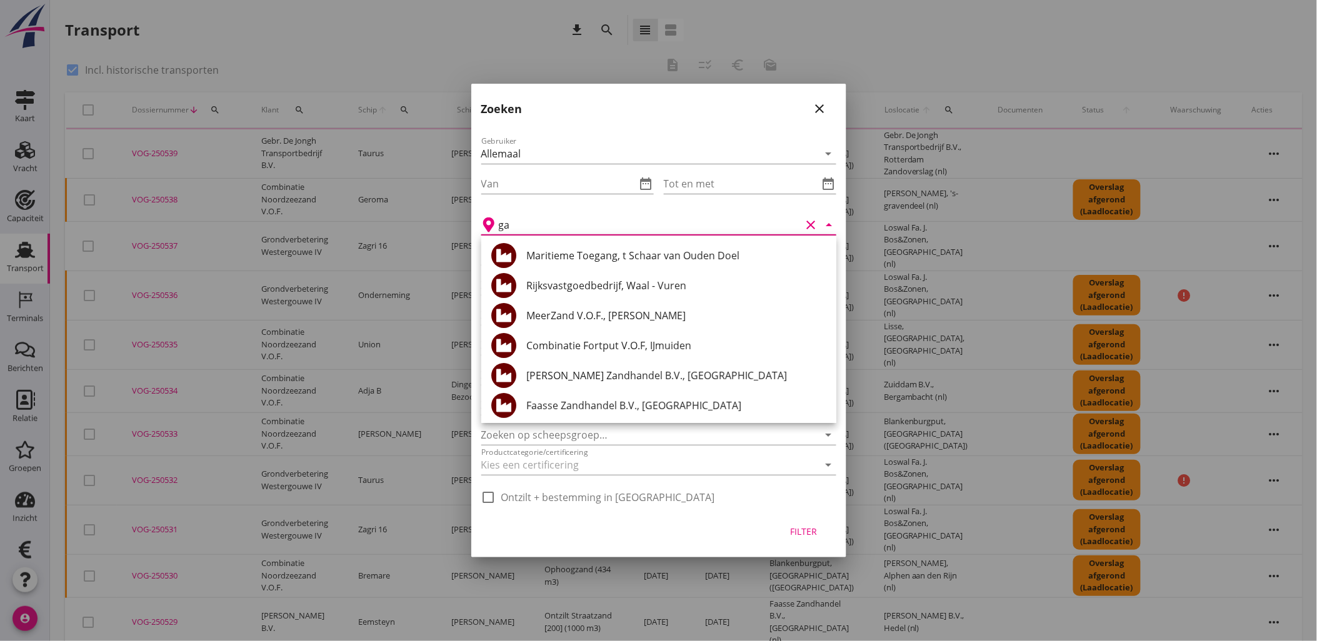
type input "g"
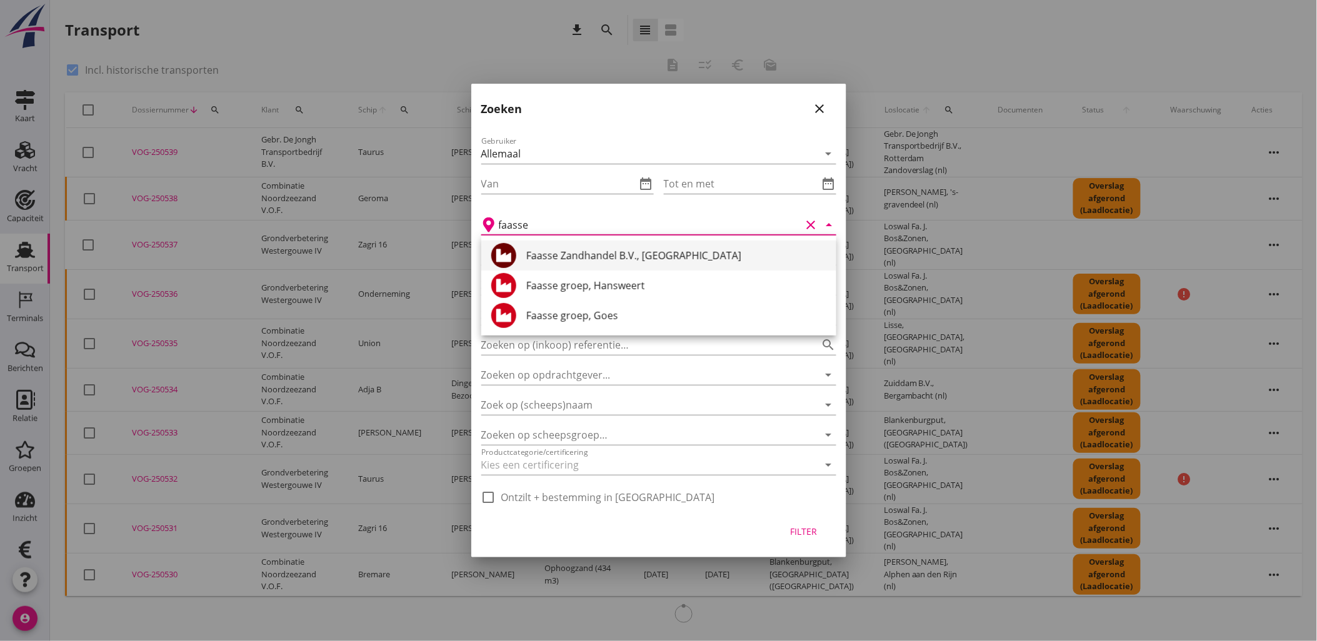
click at [595, 257] on div "Faasse Zandhandel B.V., [GEOGRAPHIC_DATA]" at bounding box center [676, 255] width 300 height 15
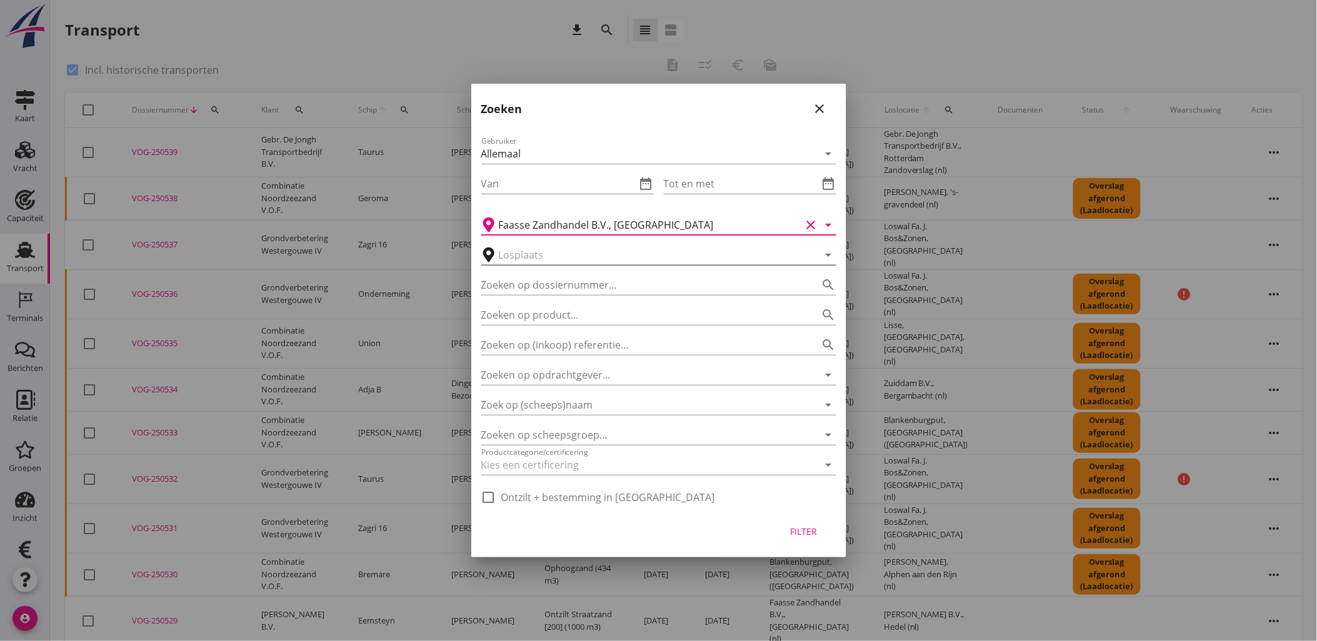
type input "Faasse Zandhandel B.V., [GEOGRAPHIC_DATA]"
click at [602, 259] on input "text" at bounding box center [650, 255] width 302 height 20
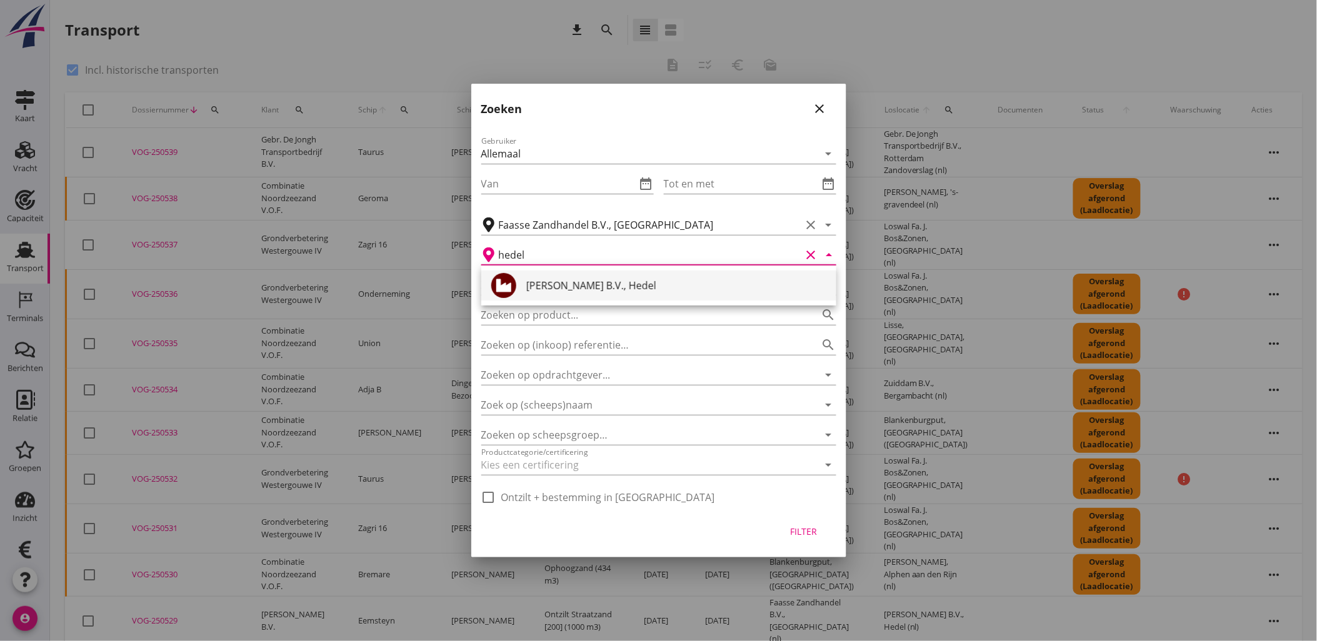
click at [569, 287] on div "[PERSON_NAME] B.V., Hedel" at bounding box center [676, 285] width 300 height 15
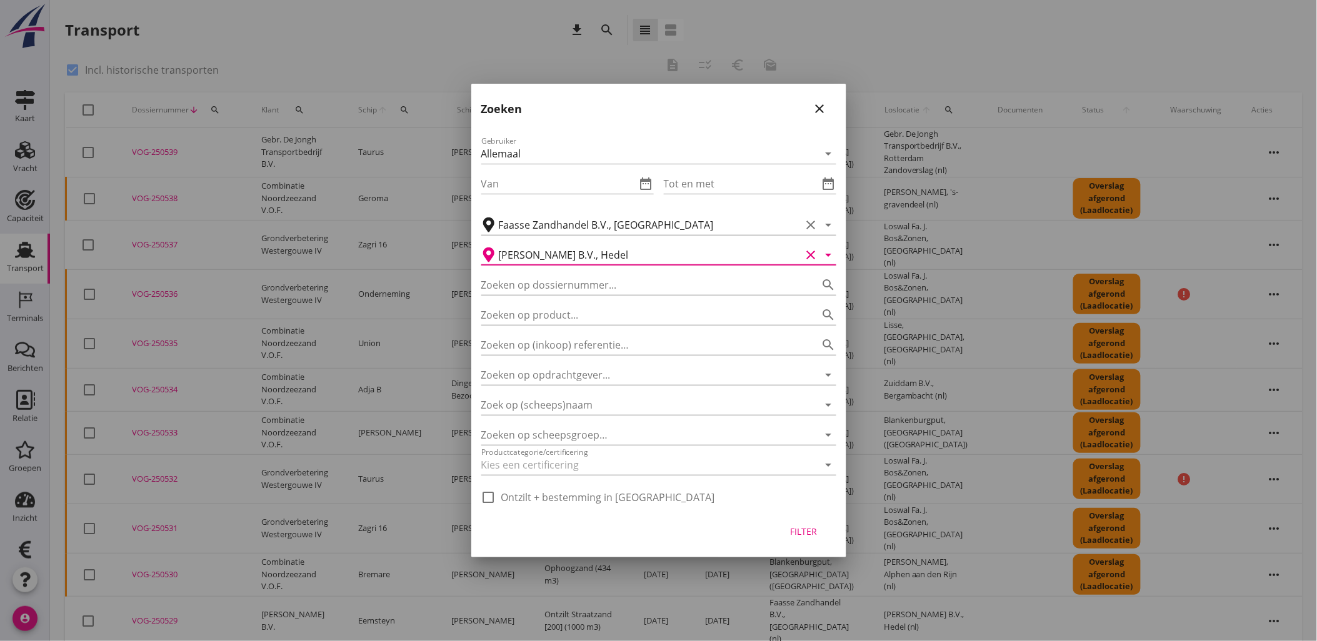
type input "[PERSON_NAME] B.V., Hedel"
click at [814, 525] on div "Filter" at bounding box center [803, 531] width 35 height 13
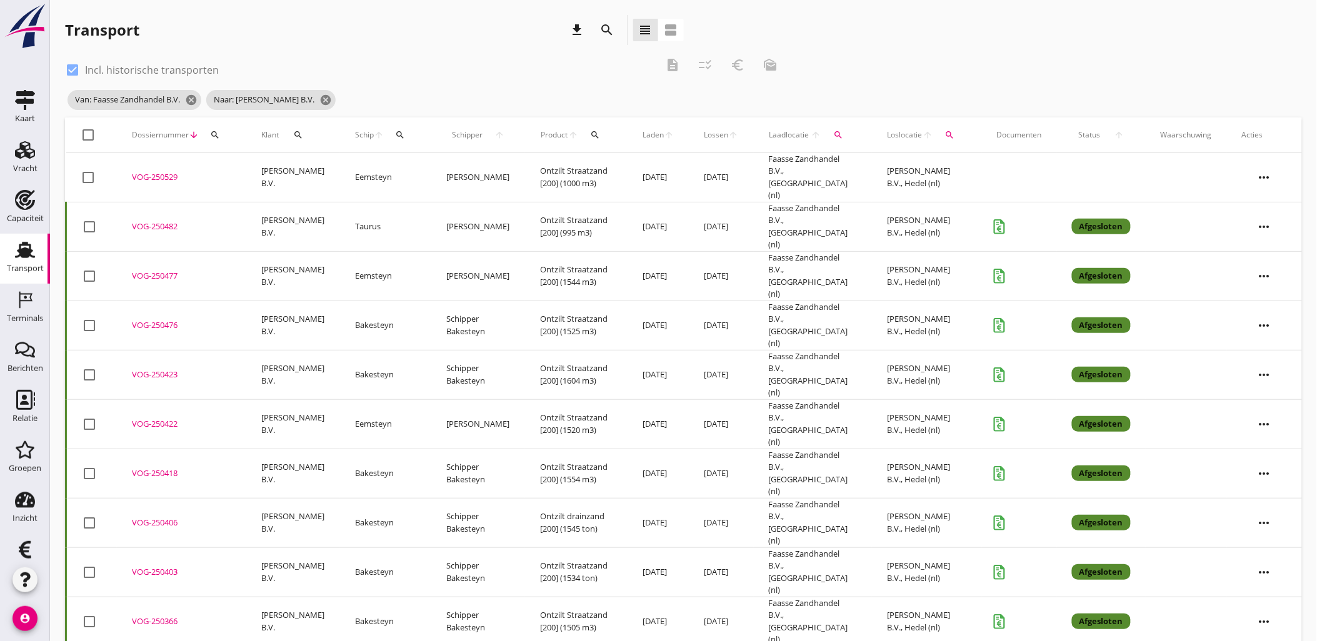
click at [161, 221] on div "VOG-250482" at bounding box center [181, 227] width 99 height 12
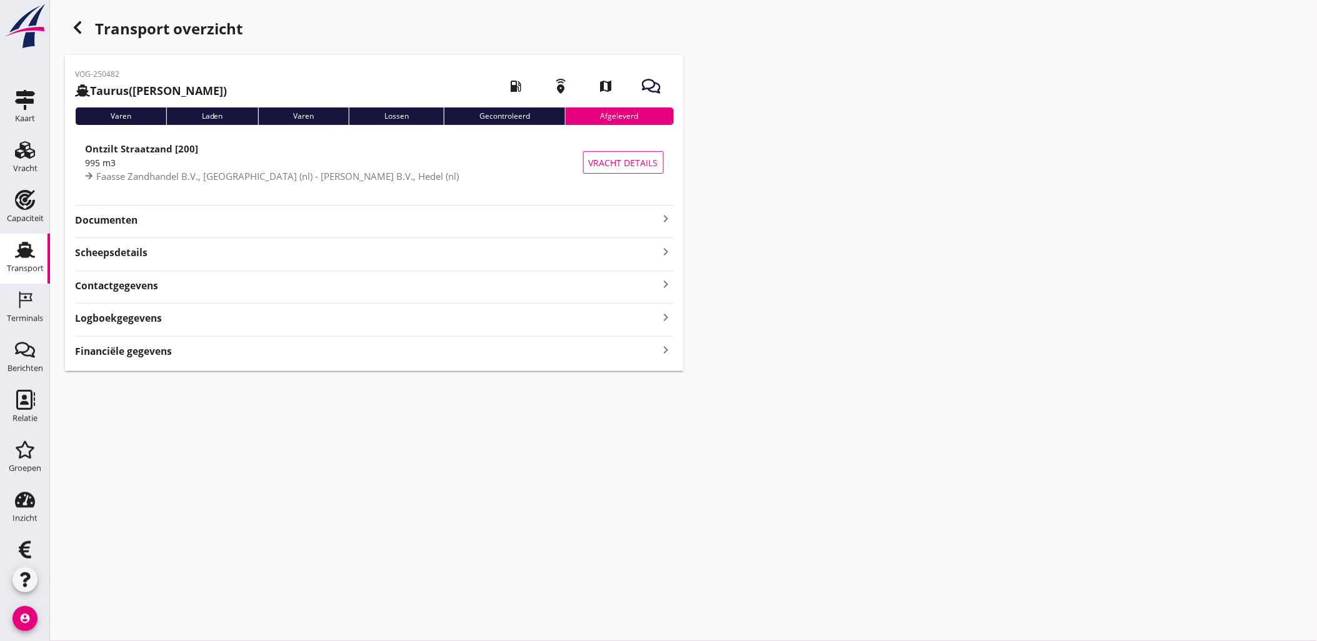
click at [180, 354] on div "Financiële gegevens keyboard_arrow_right" at bounding box center [374, 350] width 599 height 17
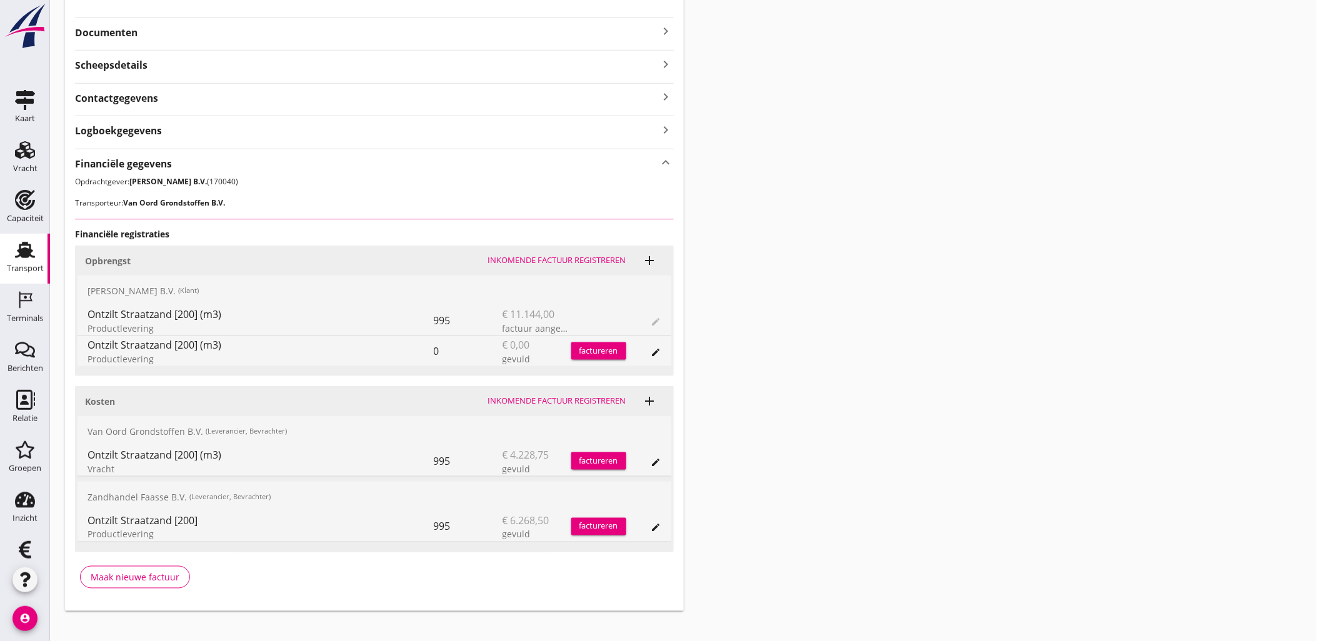
scroll to position [336, 0]
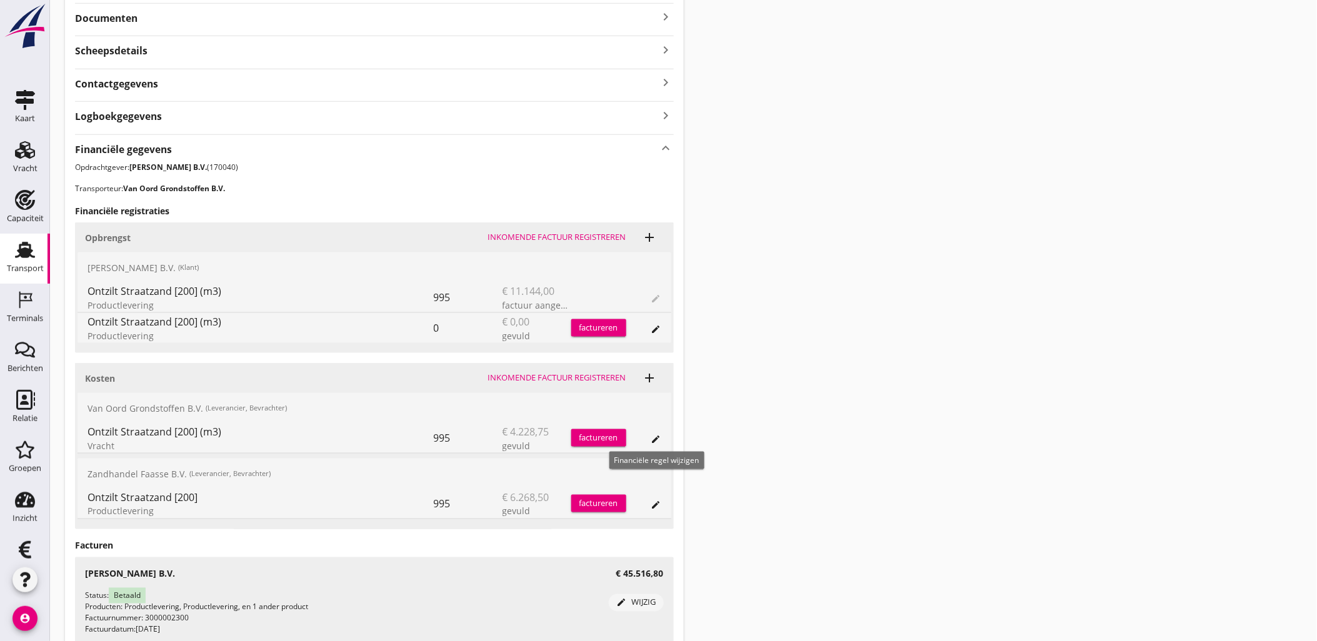
click at [653, 439] on icon "edit" at bounding box center [656, 439] width 10 height 10
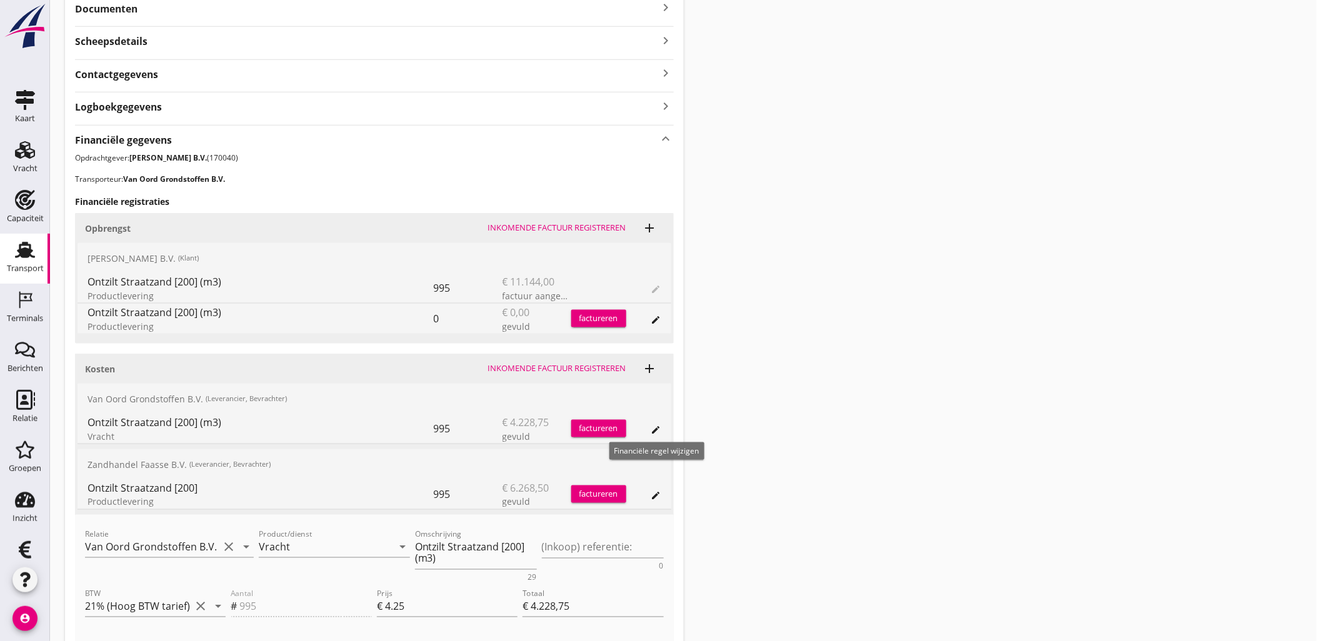
scroll to position [405, 0]
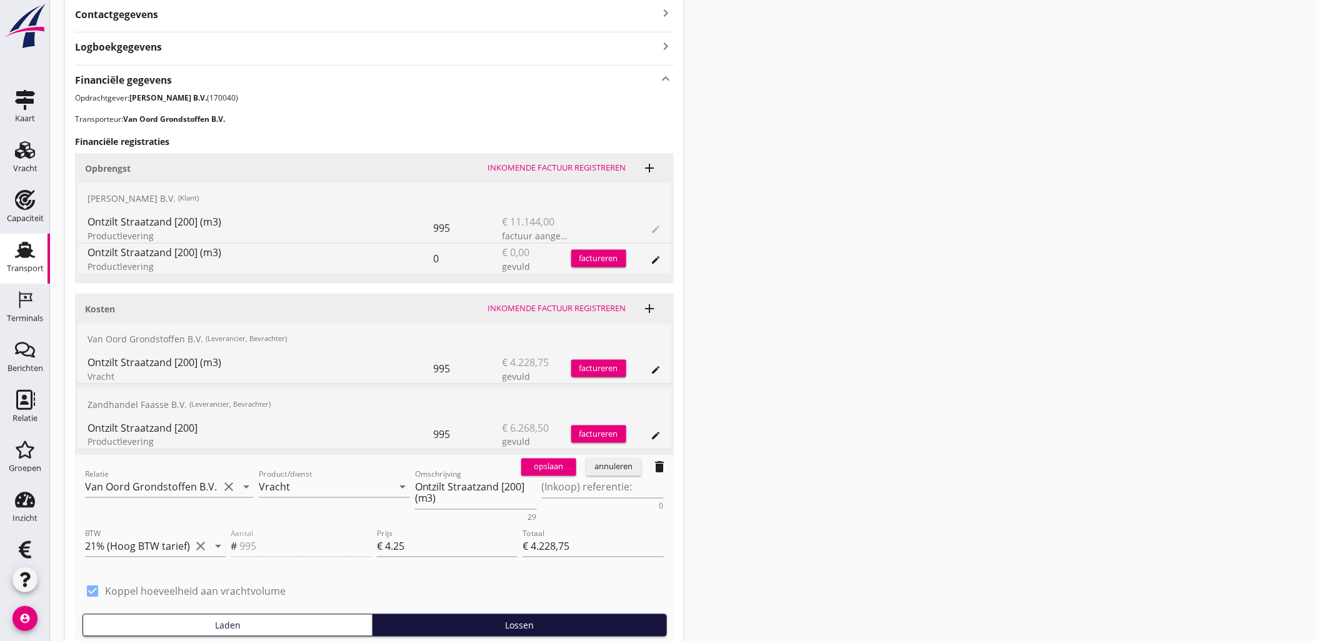
click at [548, 461] on div "opslaan" at bounding box center [548, 467] width 45 height 12
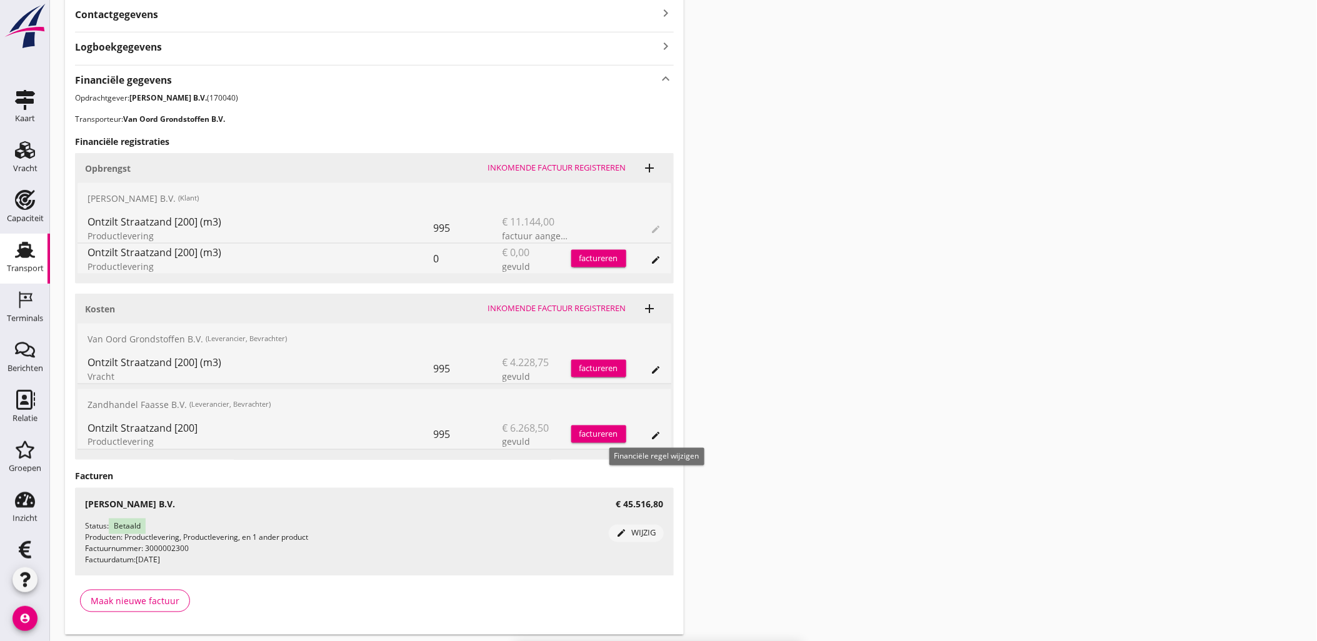
click at [658, 434] on icon "edit" at bounding box center [656, 436] width 10 height 10
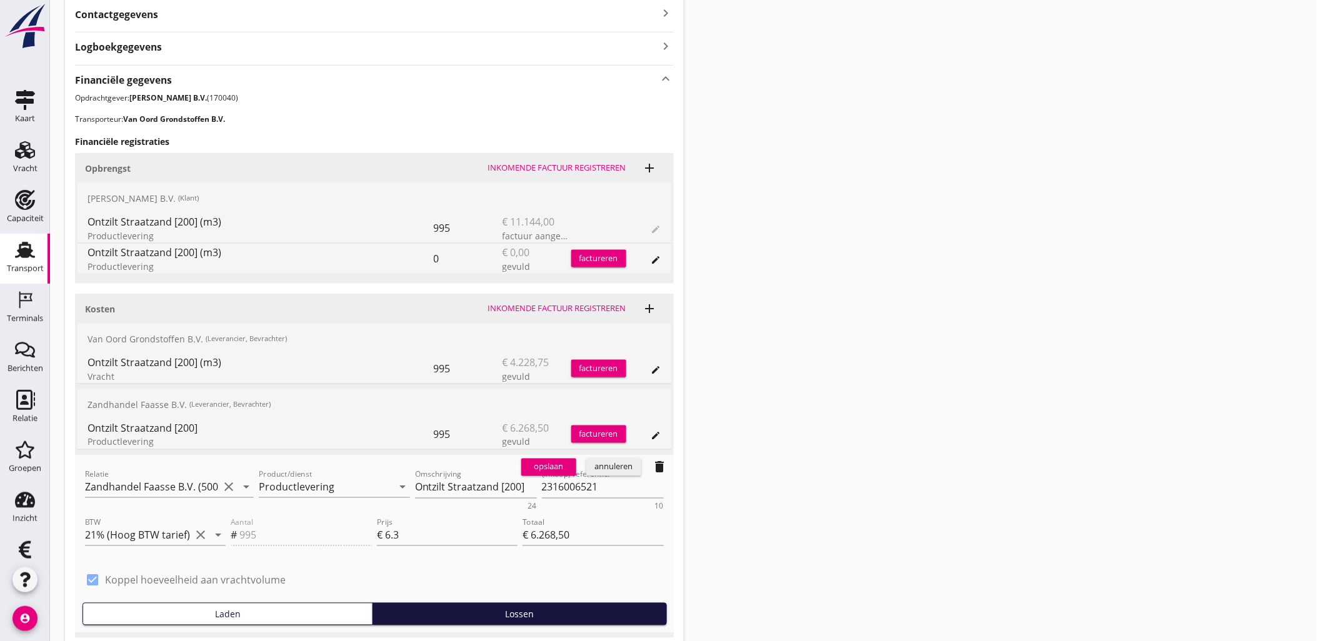
click at [633, 469] on div "annuleren" at bounding box center [613, 467] width 45 height 12
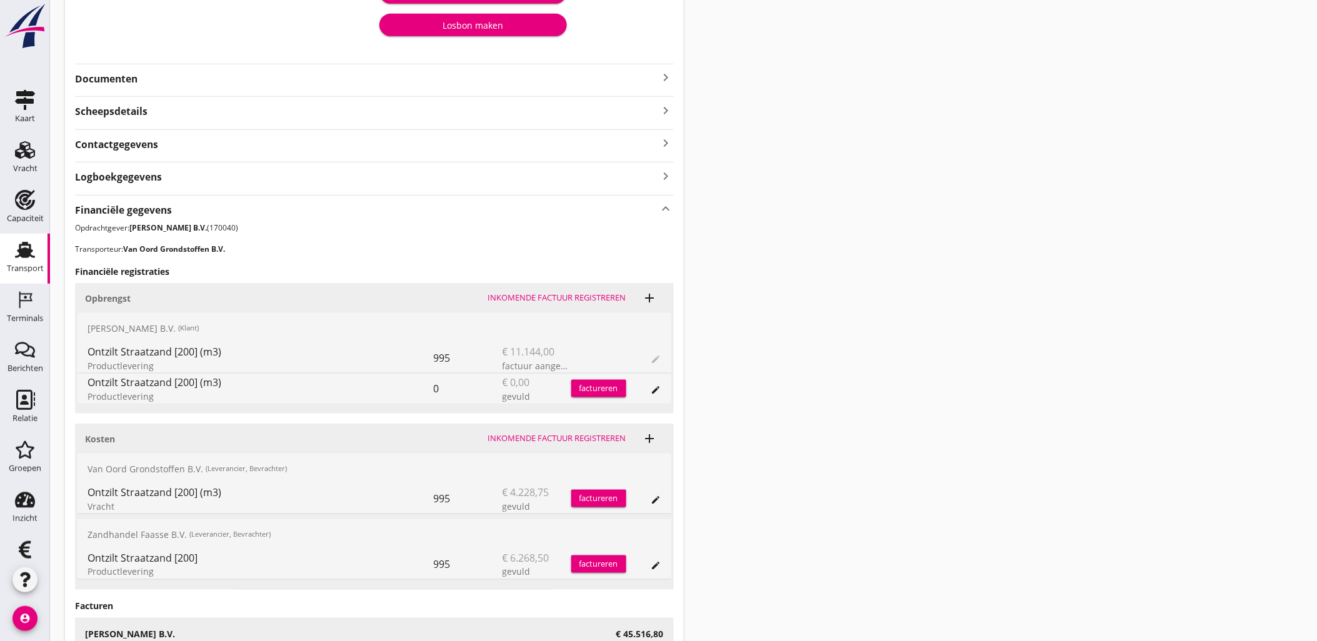
scroll to position [0, 0]
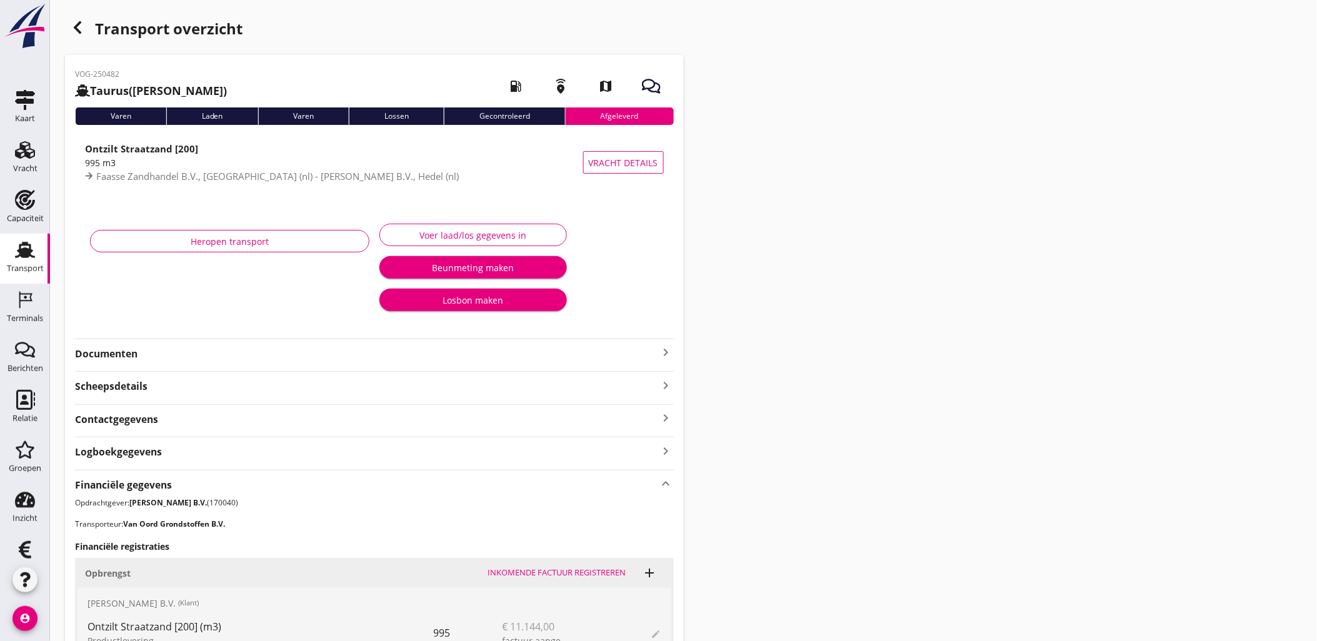
click at [875, 272] on div "Transport overzicht VOG-250482 Taurus (Van Oord) local_gas_station emergency_sh…" at bounding box center [683, 527] width 1267 height 1055
click at [886, 266] on div "Transport overzicht VOG-250482 Taurus (Van Oord) local_gas_station emergency_sh…" at bounding box center [683, 527] width 1267 height 1055
click at [88, 24] on div "button" at bounding box center [77, 27] width 25 height 25
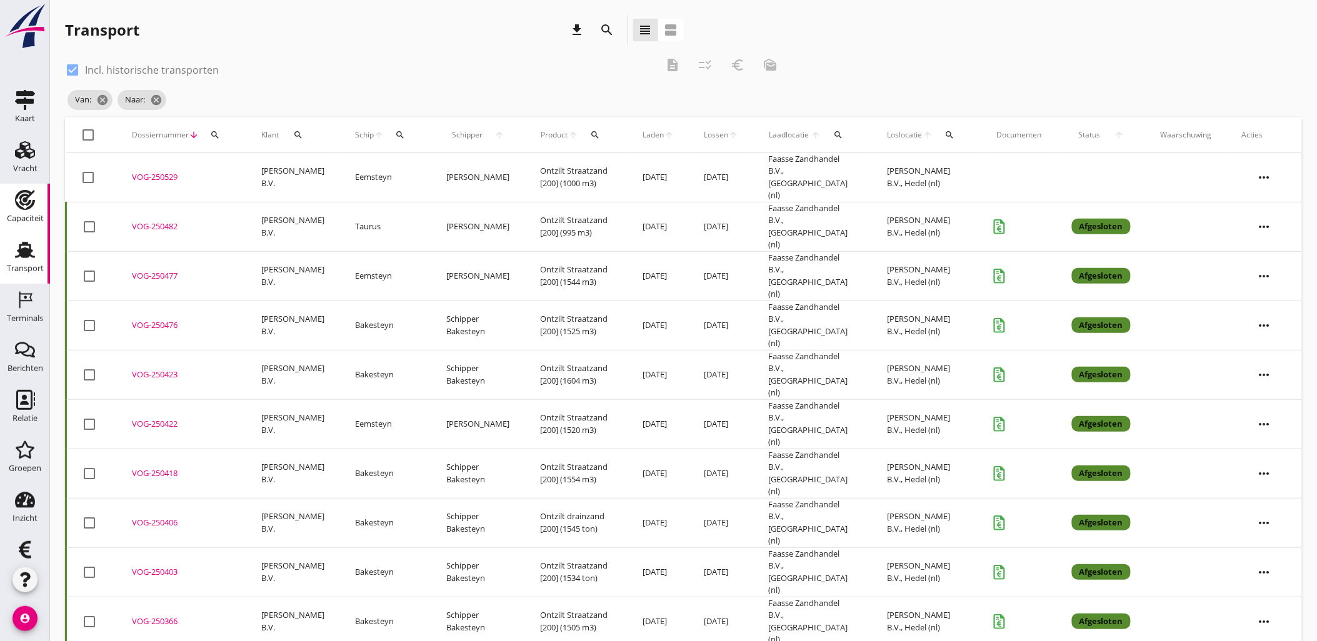
click at [13, 211] on div "Capaciteit" at bounding box center [25, 218] width 37 height 17
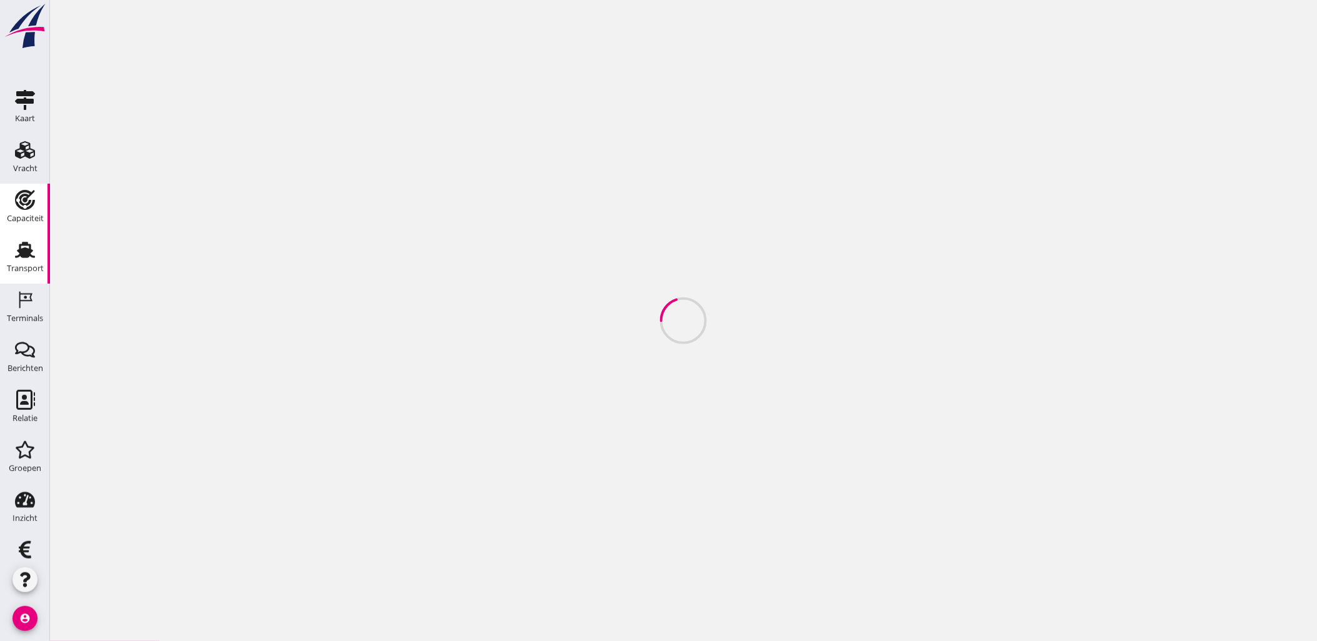
click at [25, 261] on div "Transport" at bounding box center [25, 268] width 37 height 17
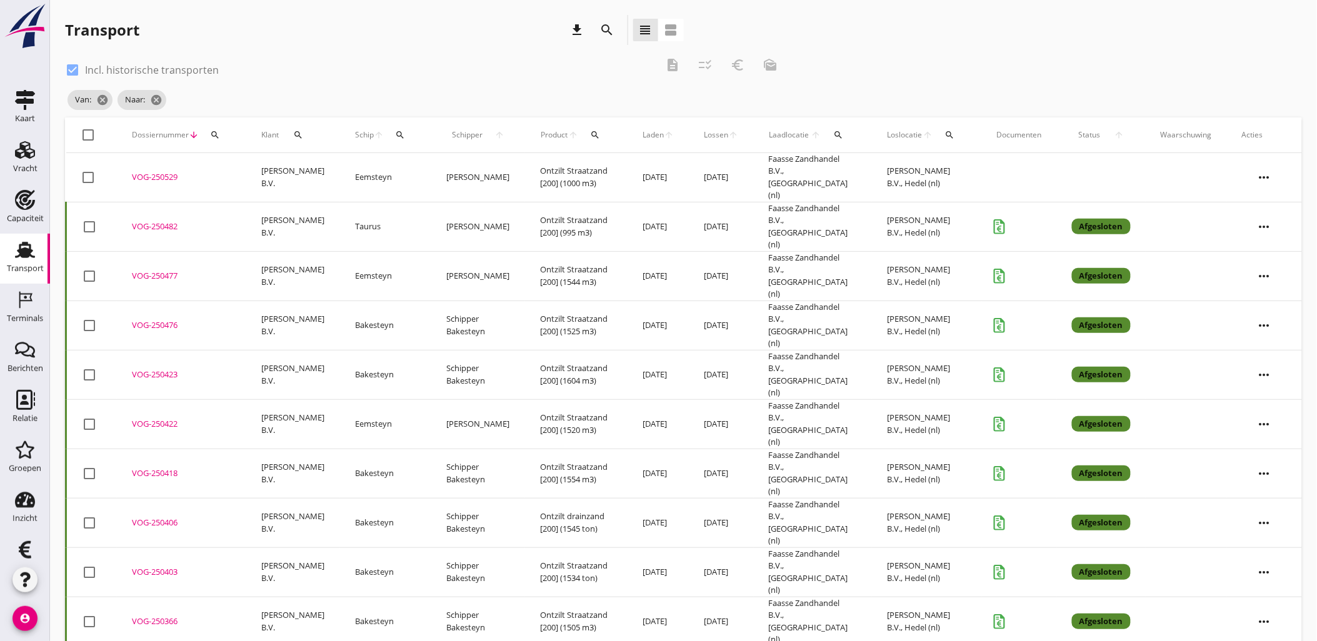
click at [211, 133] on icon "search" at bounding box center [215, 135] width 10 height 10
click at [272, 160] on div "Zoeken op dossiernummer..." at bounding box center [281, 167] width 147 height 27
click at [278, 166] on input "Zoeken op dossiernummer..." at bounding box center [273, 171] width 130 height 20
paste input "VOG-250521"
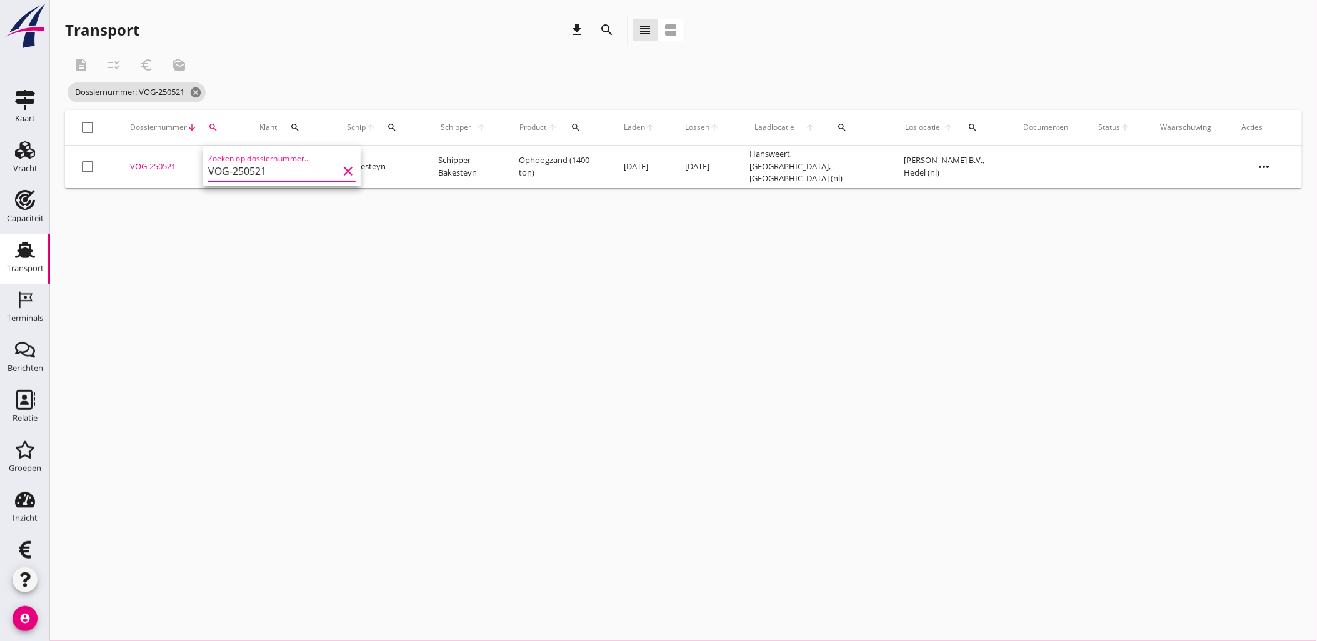
type input "VOG-250521"
click at [156, 169] on div "VOG-250521" at bounding box center [179, 167] width 99 height 12
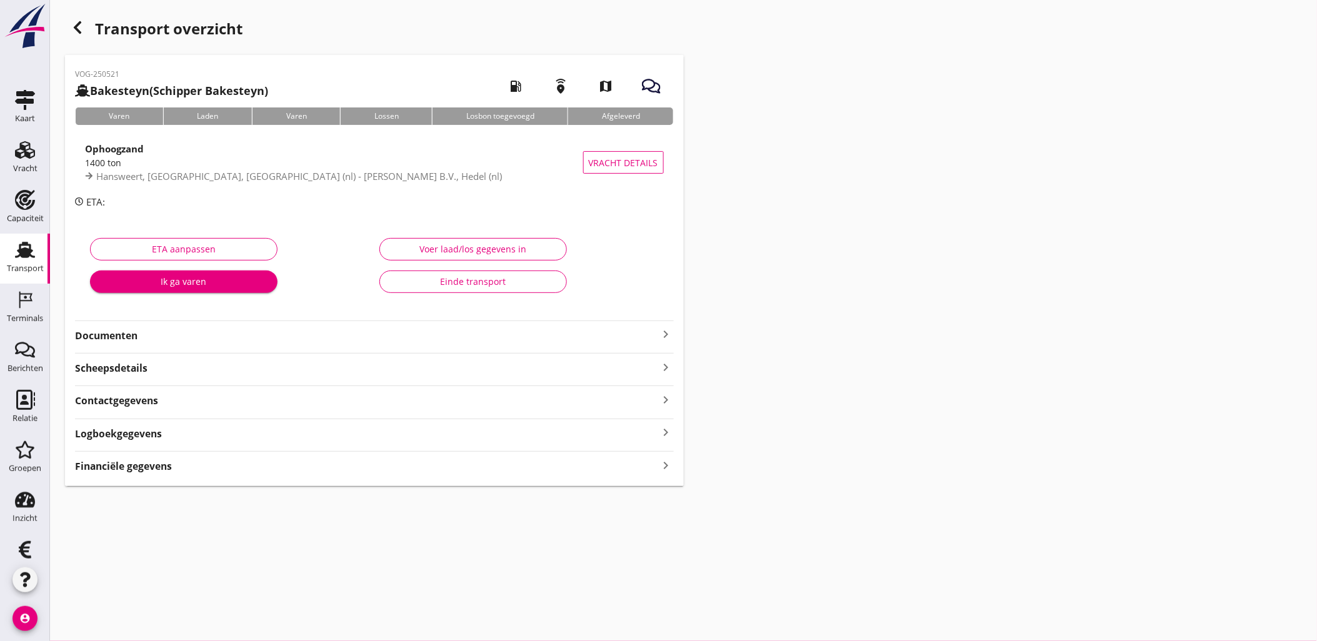
type input "1400"
click at [504, 247] on div "Voer laad/los gegevens in" at bounding box center [473, 248] width 166 height 13
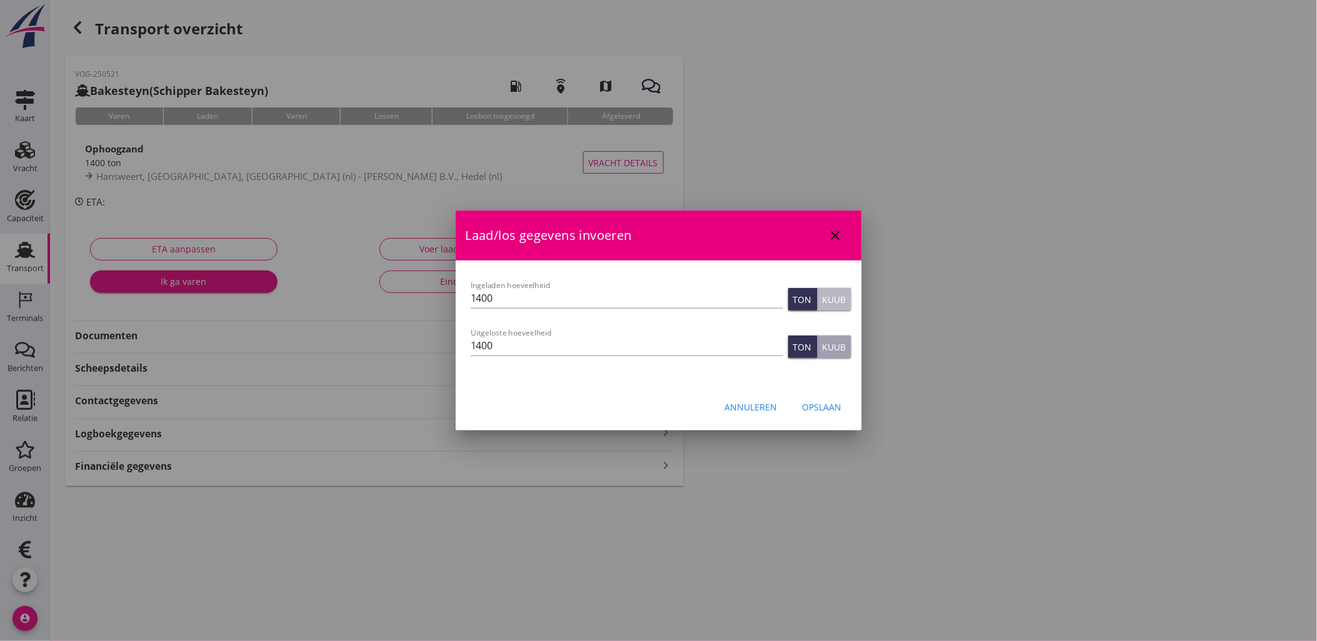
click at [827, 297] on div "Kuub" at bounding box center [834, 299] width 24 height 13
click at [835, 344] on div "Kuub" at bounding box center [834, 347] width 24 height 13
click at [834, 412] on div "Opslaan" at bounding box center [821, 407] width 39 height 13
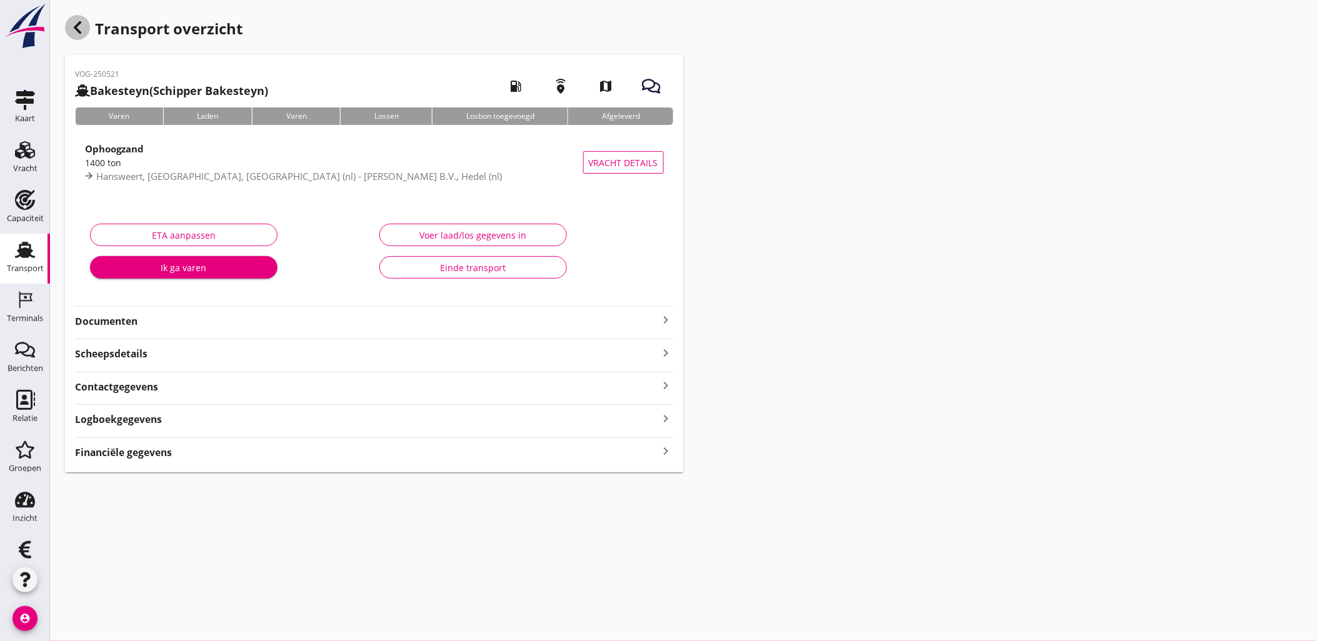
click at [71, 22] on icon "button" at bounding box center [77, 27] width 15 height 15
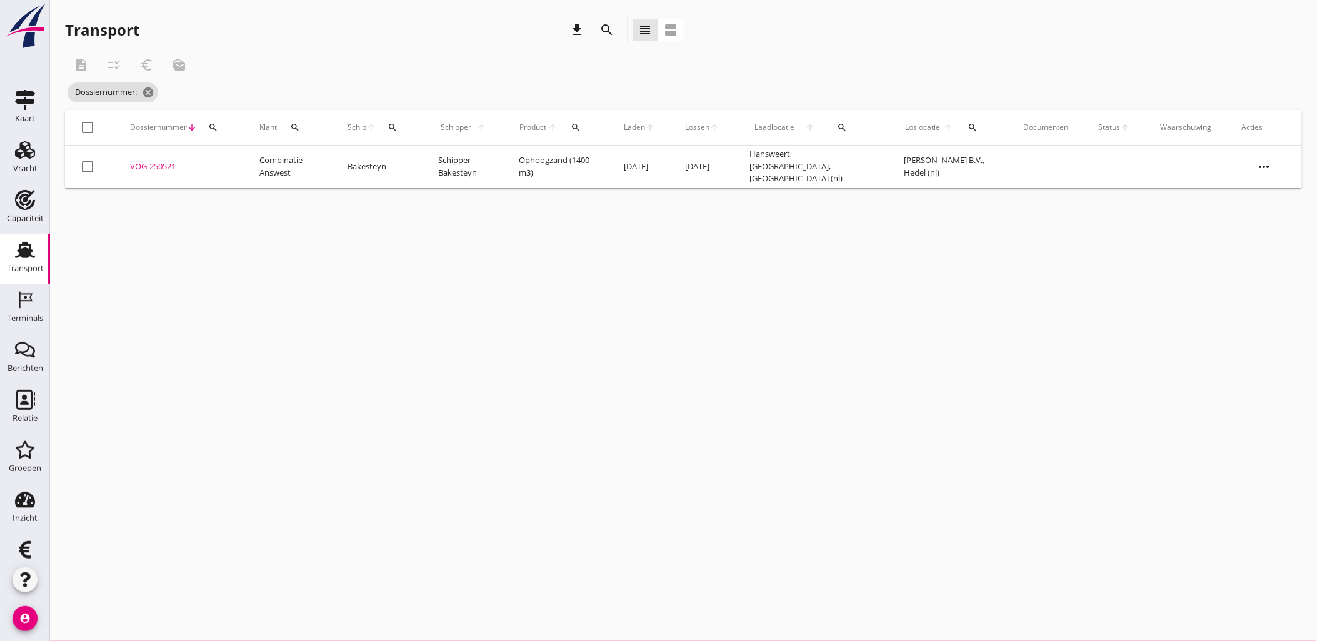
click at [442, 302] on div "cancel You are impersonating another user. Transport download search view_headl…" at bounding box center [683, 320] width 1267 height 641
click at [208, 125] on icon "search" at bounding box center [213, 127] width 10 height 10
click at [261, 159] on input "Zoeken op dossiernummer..." at bounding box center [272, 164] width 130 height 20
paste input "VOG-250529"
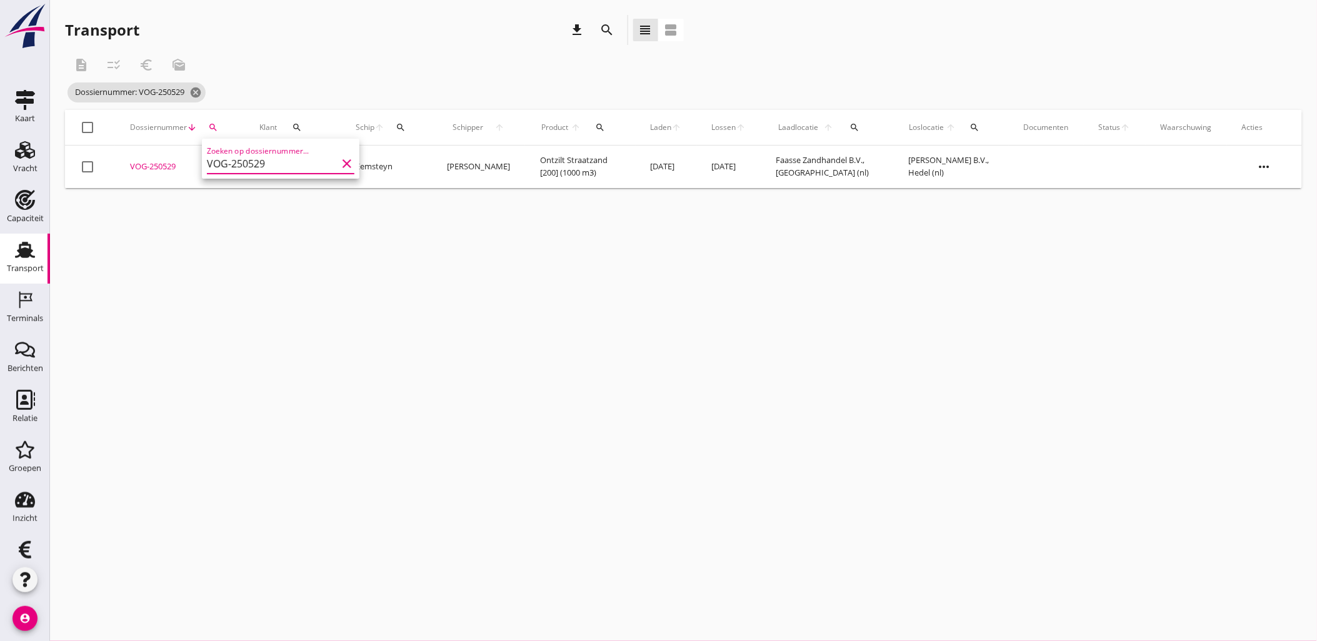
type input "VOG-250529"
click at [155, 164] on div "VOG-250529" at bounding box center [179, 167] width 99 height 12
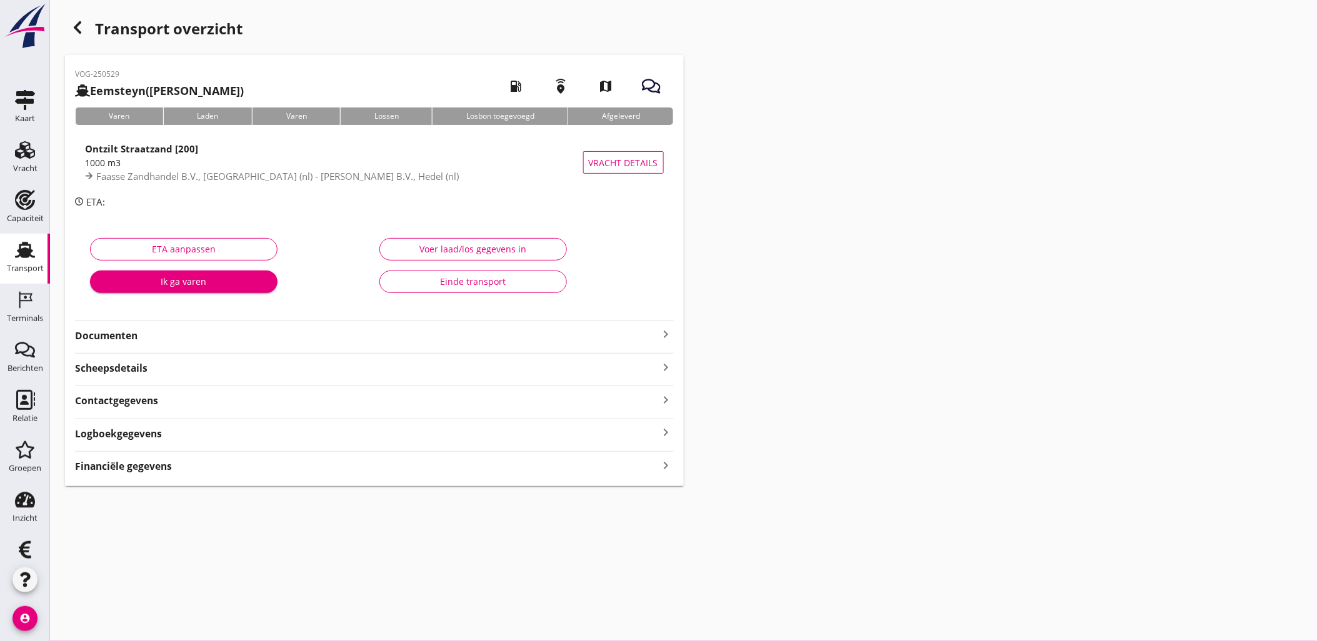
click at [503, 251] on div "Voer laad/los gegevens in" at bounding box center [473, 248] width 166 height 13
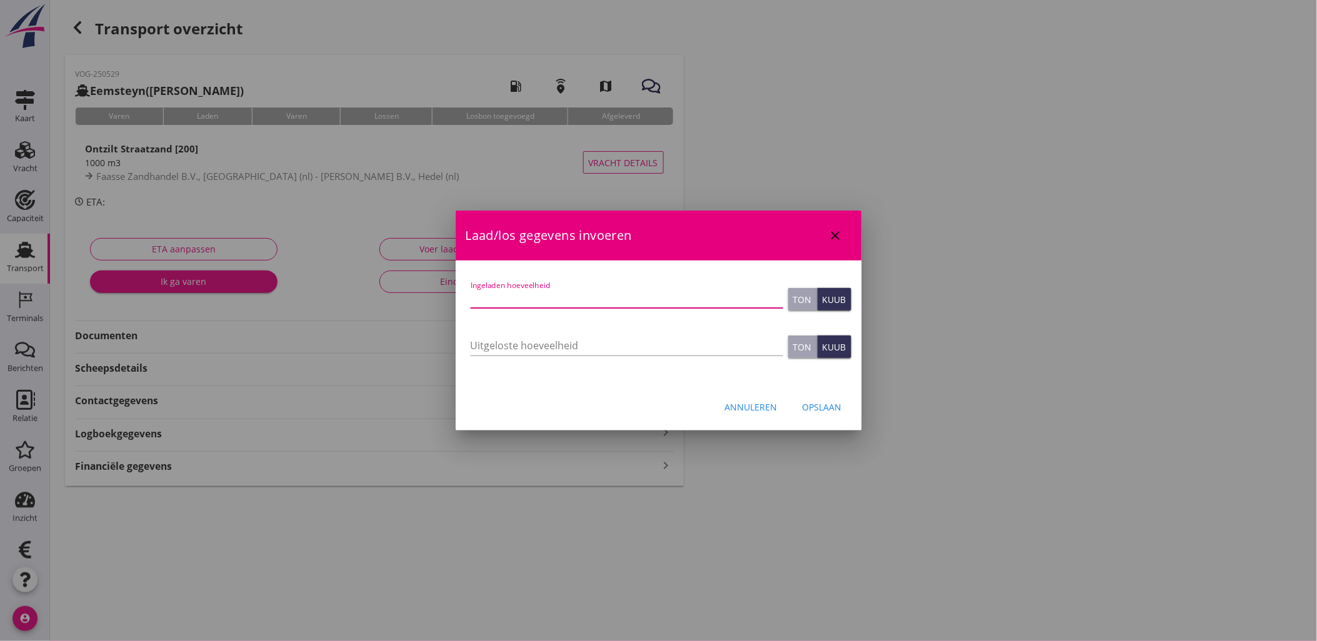
click at [554, 306] on input "Ingeladen hoeveelheid" at bounding box center [626, 298] width 312 height 20
type input "1250"
type button "ton"
type button "cubic"
type input "1250"
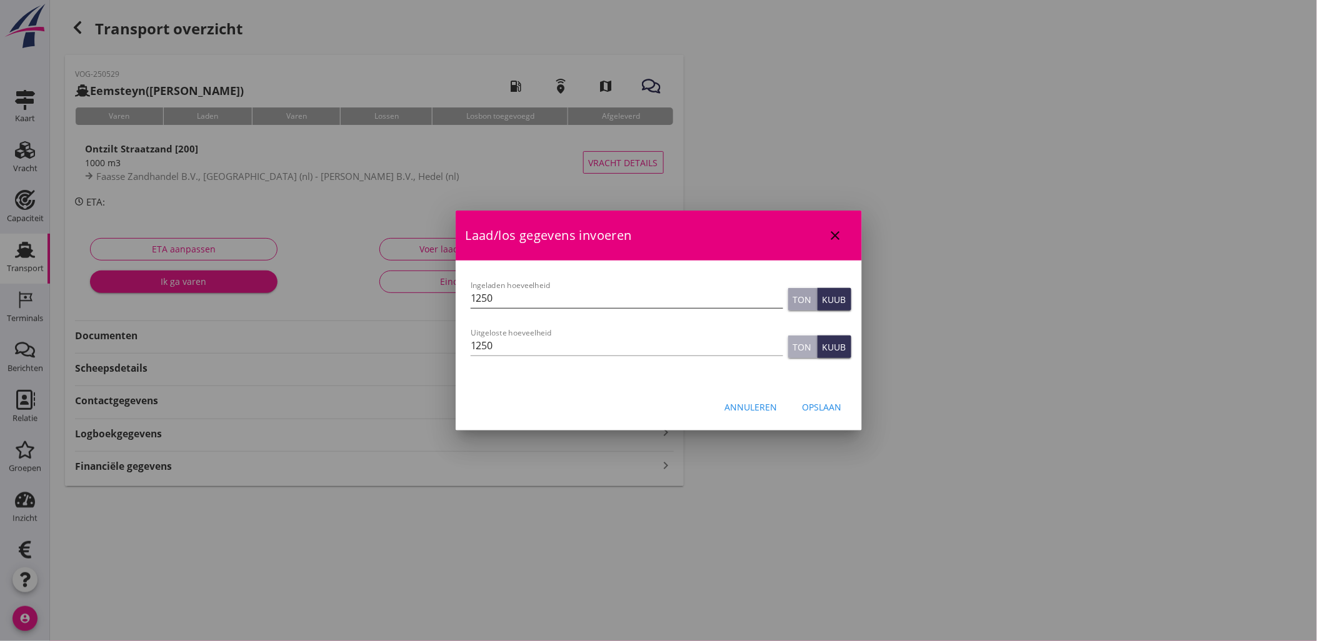
type button "ton"
click at [807, 407] on div "Opslaan" at bounding box center [821, 407] width 39 height 13
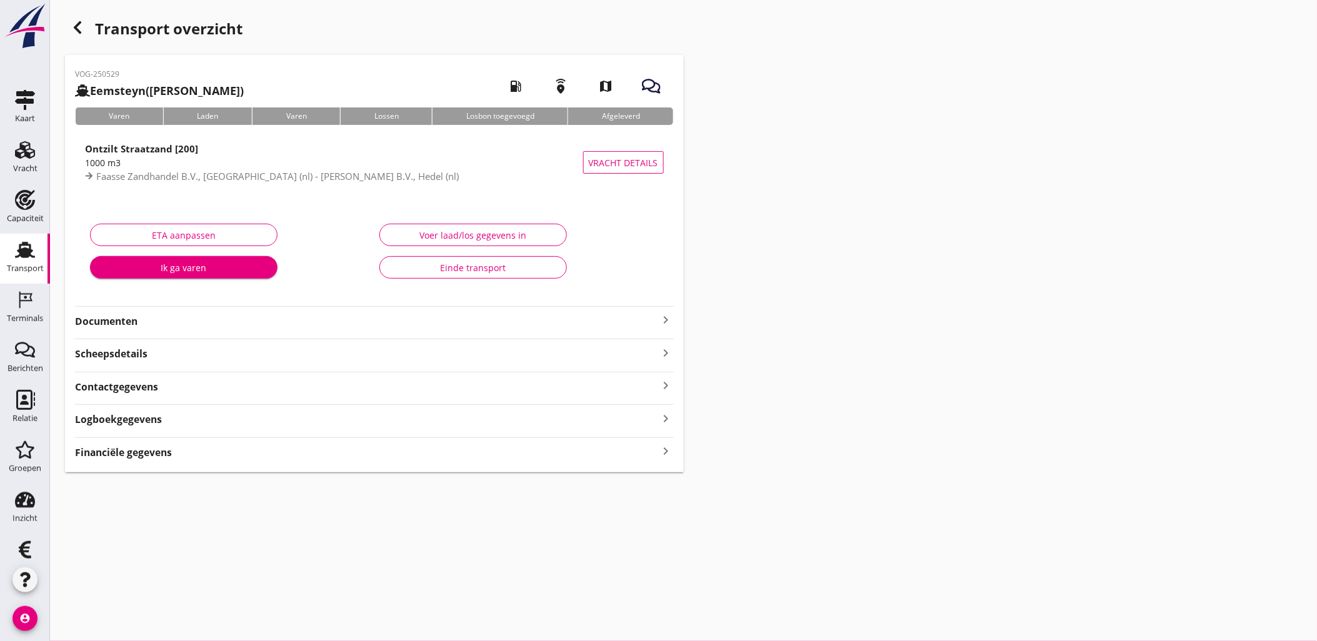
click at [509, 448] on div "Financiële gegevens keyboard_arrow_right" at bounding box center [374, 451] width 599 height 17
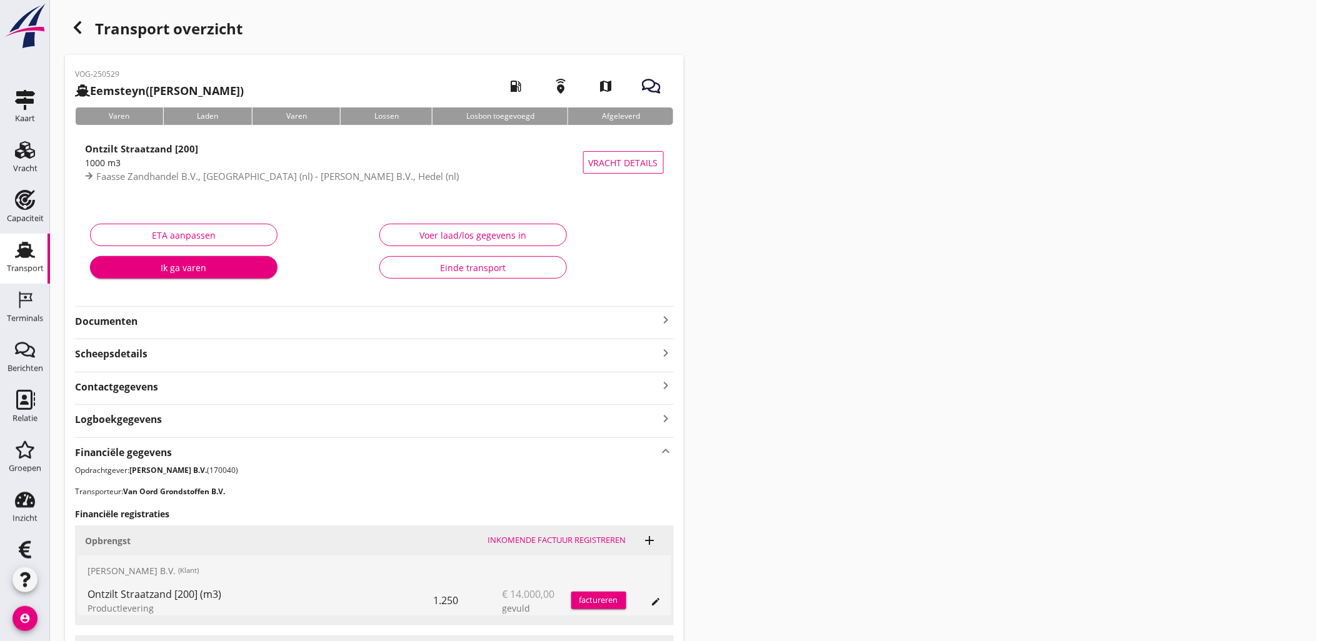
click at [87, 31] on div "button" at bounding box center [77, 27] width 25 height 25
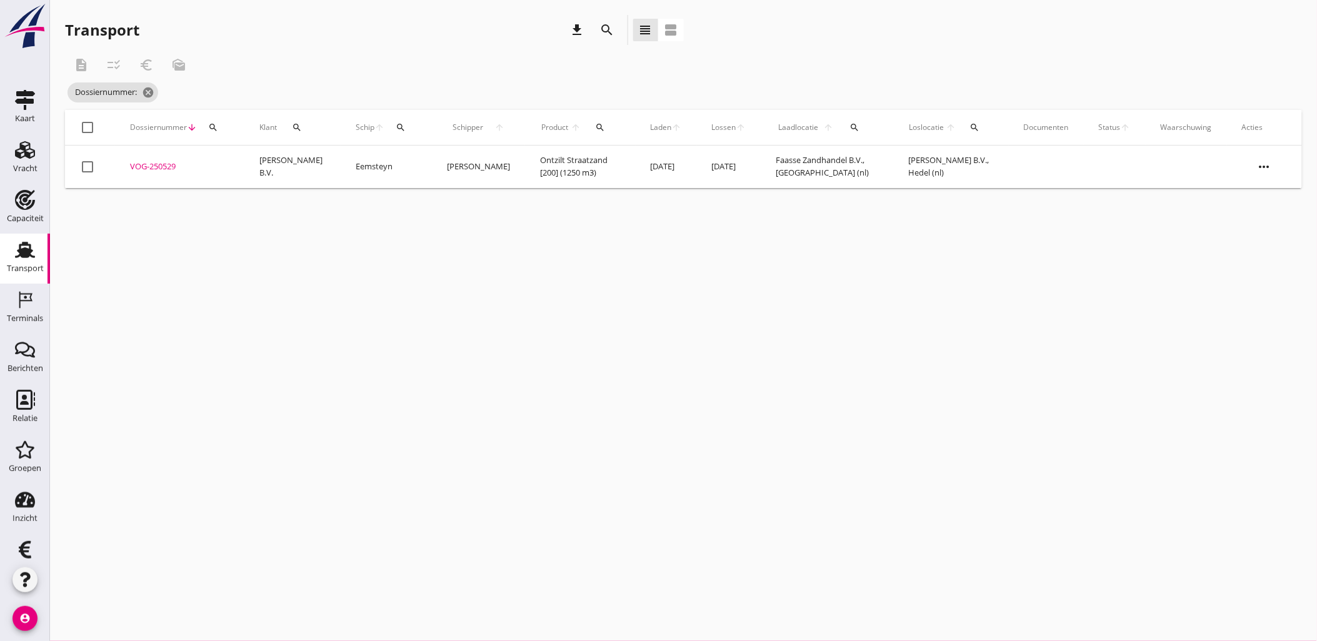
click at [217, 135] on button "search" at bounding box center [213, 127] width 22 height 22
click at [247, 152] on div "Zoeken op dossiernummer..." at bounding box center [280, 159] width 147 height 27
click at [257, 159] on input "Zoeken op dossiernummer..." at bounding box center [272, 164] width 130 height 20
paste input "VOG-250530"
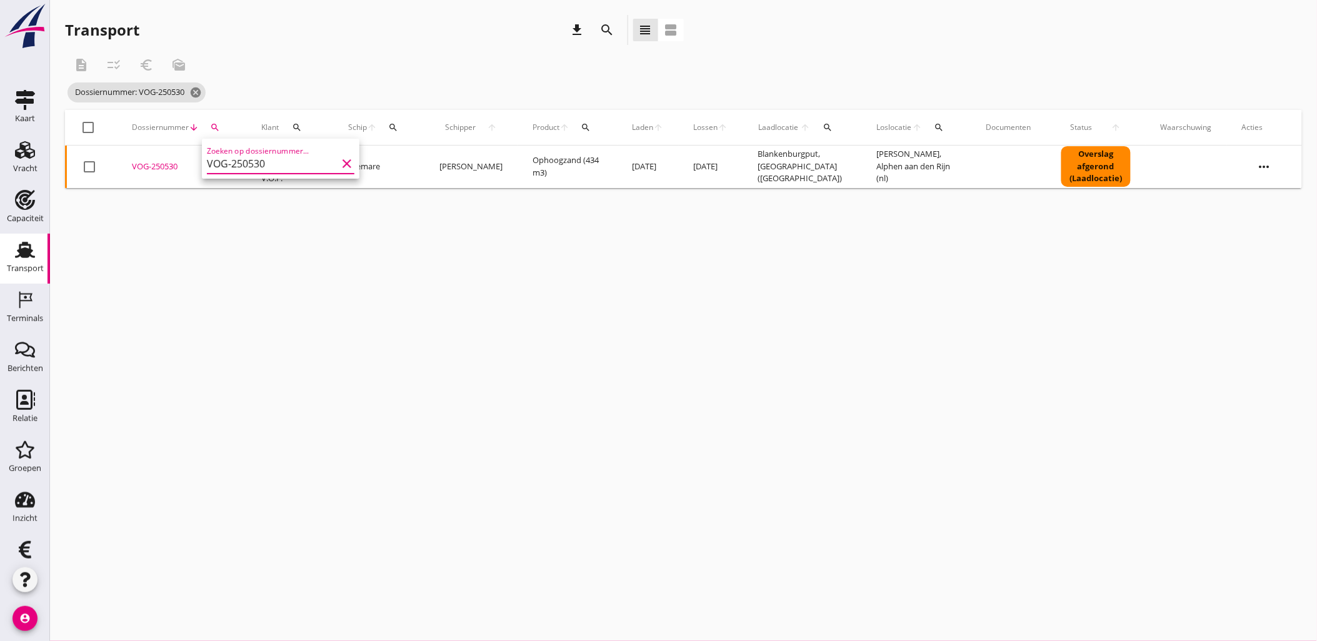
type input "VOG-250530"
click at [148, 169] on div "VOG-250530" at bounding box center [181, 167] width 99 height 12
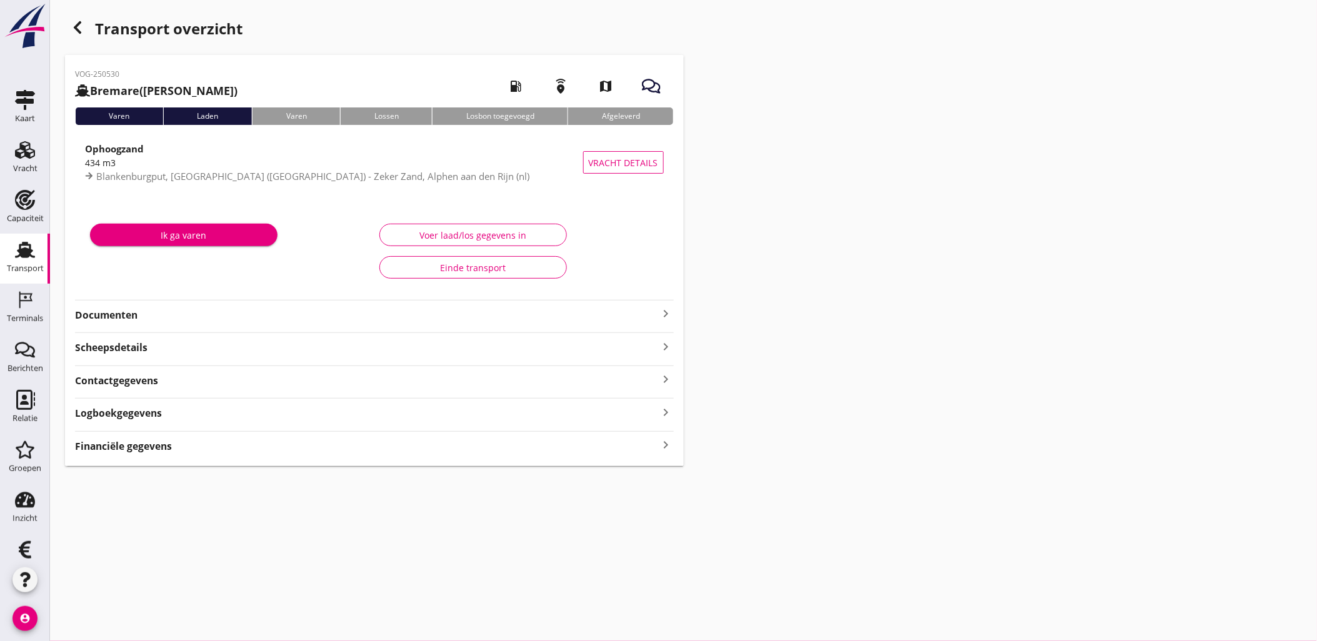
type input "434"
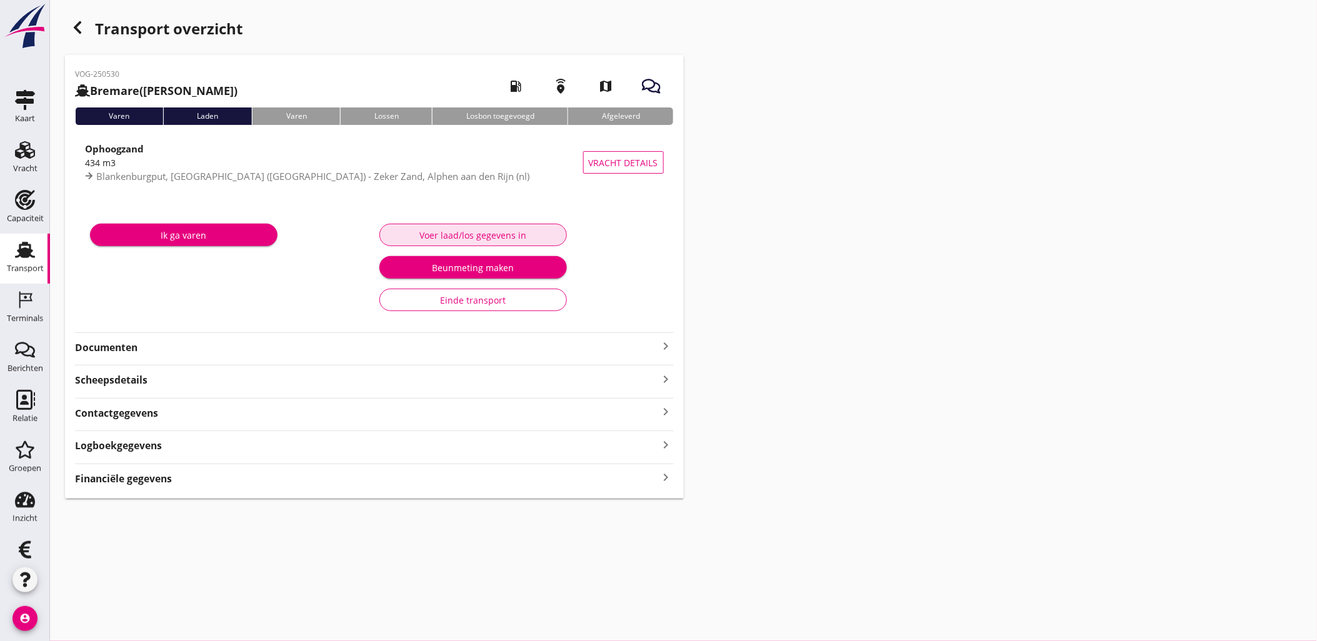
click at [484, 244] on button "Voer laad/los gegevens in" at bounding box center [472, 235] width 187 height 22
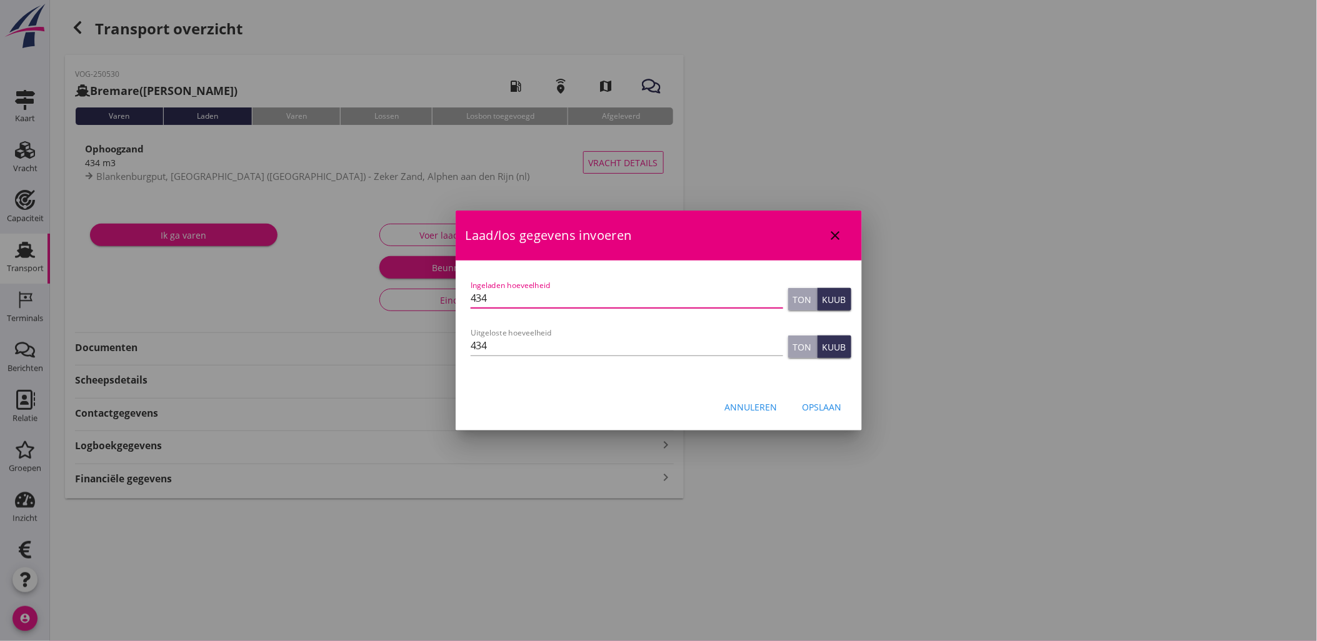
drag, startPoint x: 515, startPoint y: 295, endPoint x: 367, endPoint y: 273, distance: 150.3
click at [364, 289] on div "grondstoffen@vanoord.com Klant emailadres lex.volker@live.nl Schipper emailadre…" at bounding box center [658, 320] width 1317 height 641
type input "440"
type button "ton"
type button "cubic"
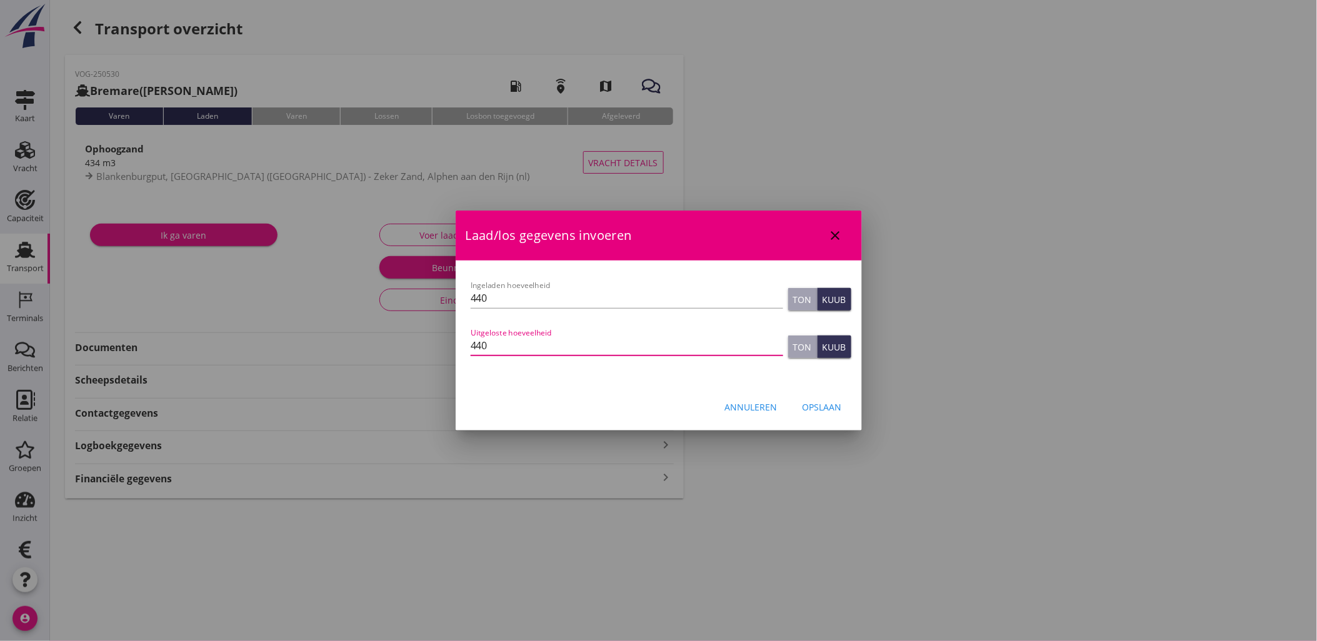
type input "440"
type button "ton"
click at [840, 404] on div "Opslaan" at bounding box center [821, 407] width 39 height 13
